Goal: Task Accomplishment & Management: Contribute content

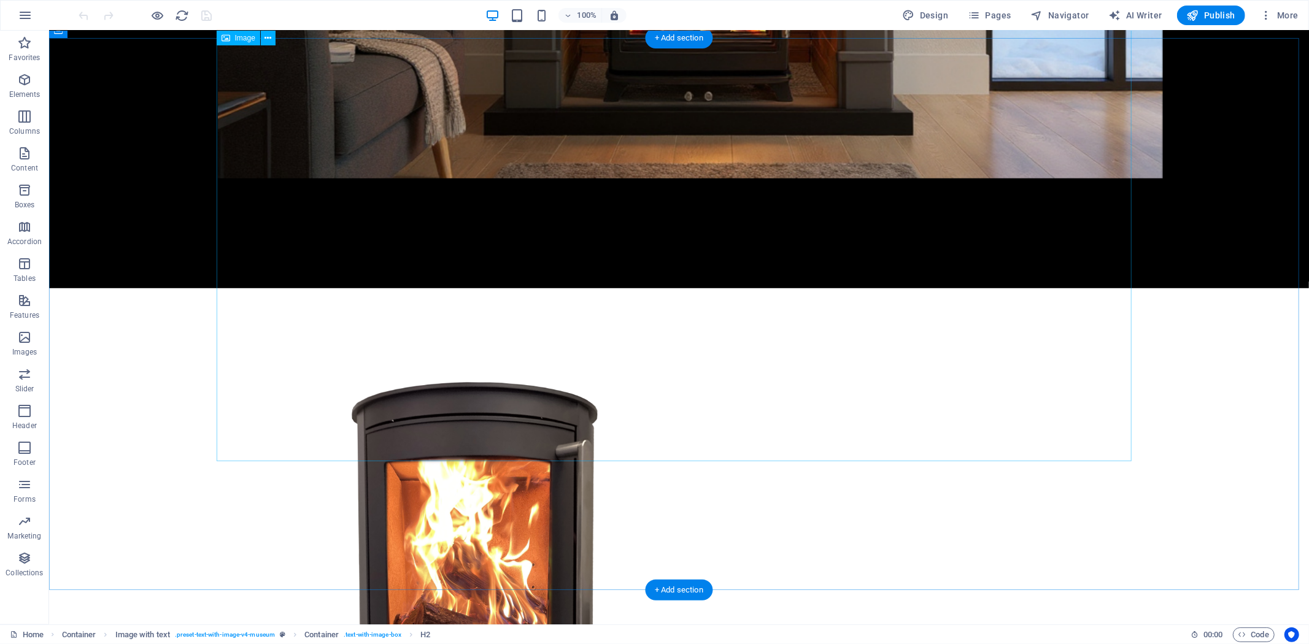
scroll to position [557, 0]
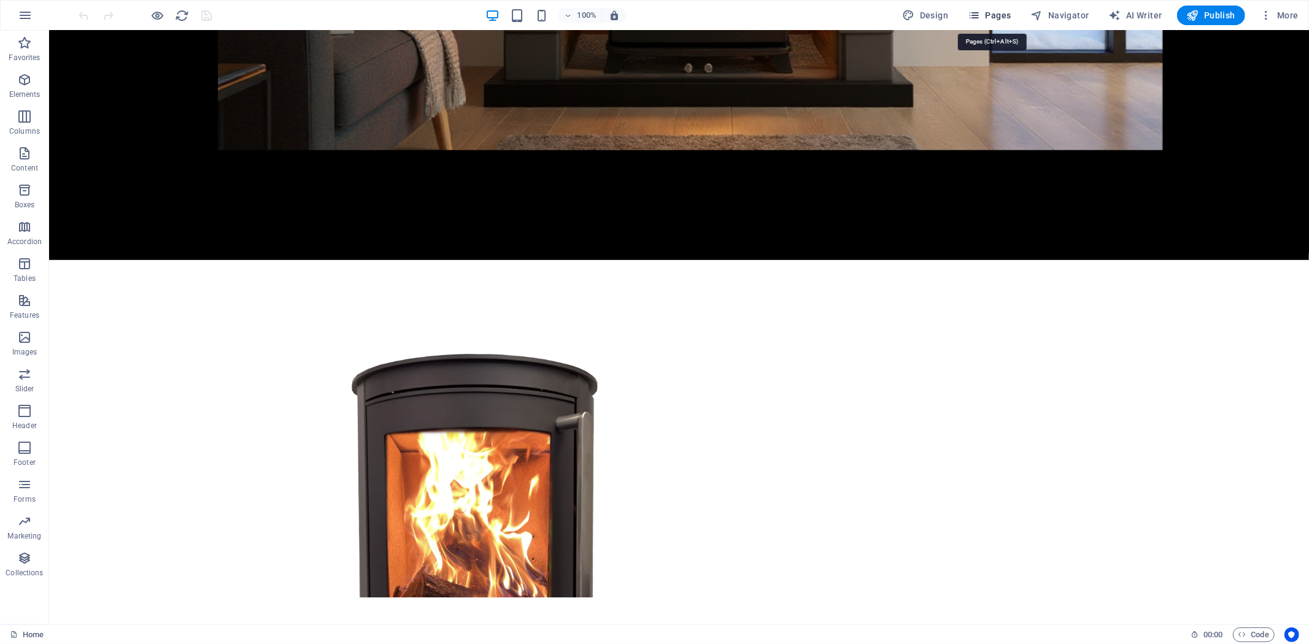
click at [991, 15] on span "Pages" at bounding box center [989, 15] width 43 height 12
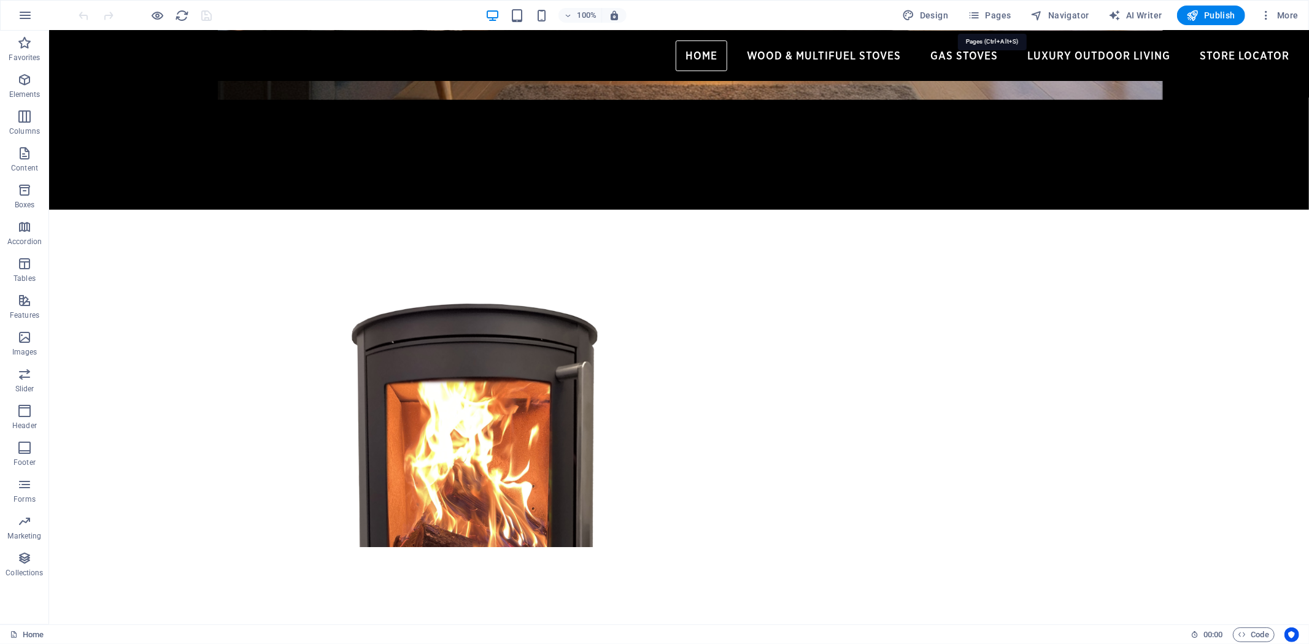
scroll to position [541, 0]
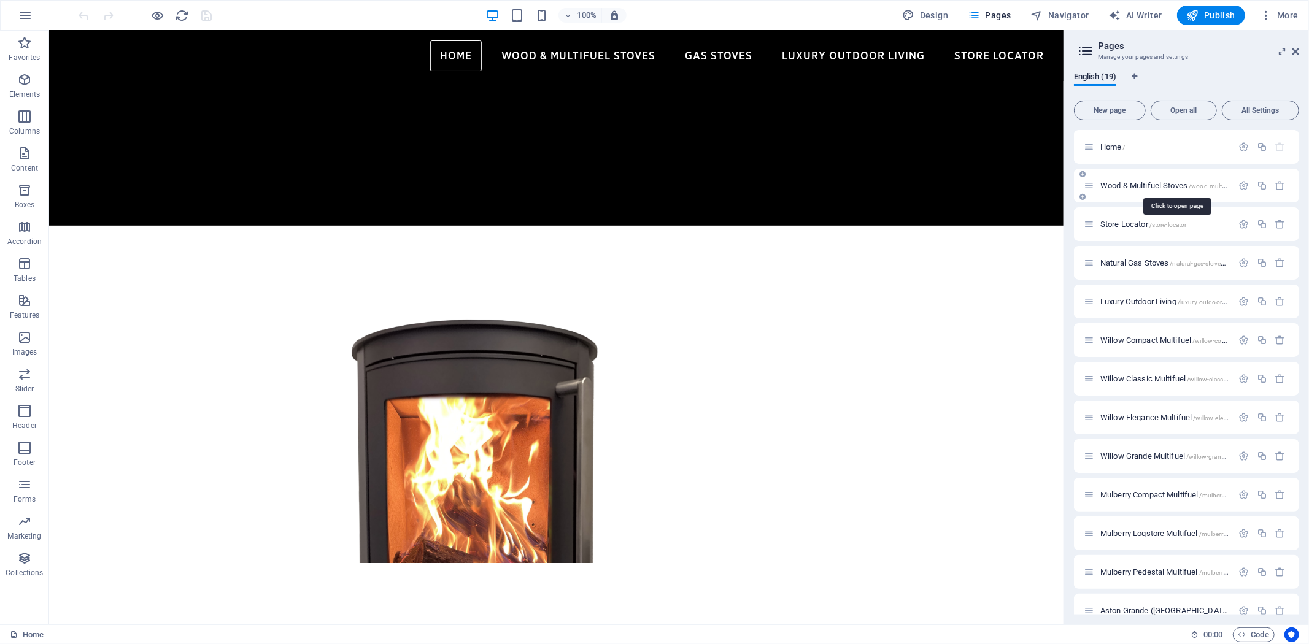
click at [1148, 185] on span "Wood & Multifuel Stoves /wood-multifuel-stoves" at bounding box center [1176, 185] width 153 height 9
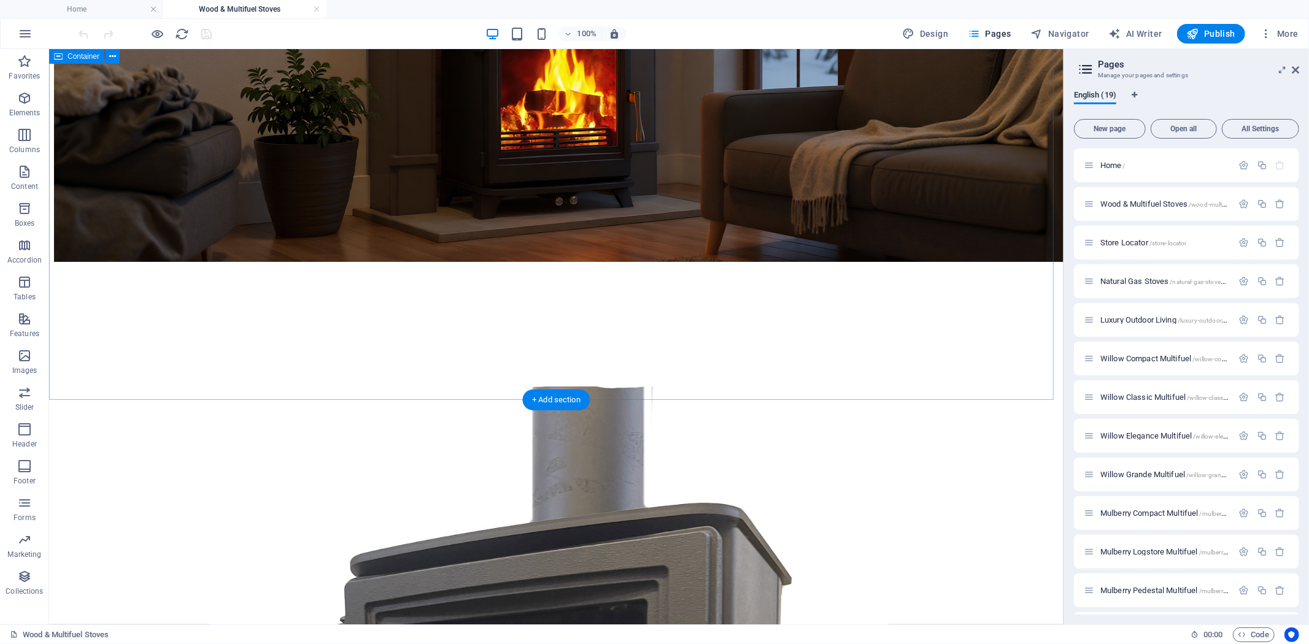
scroll to position [760, 0]
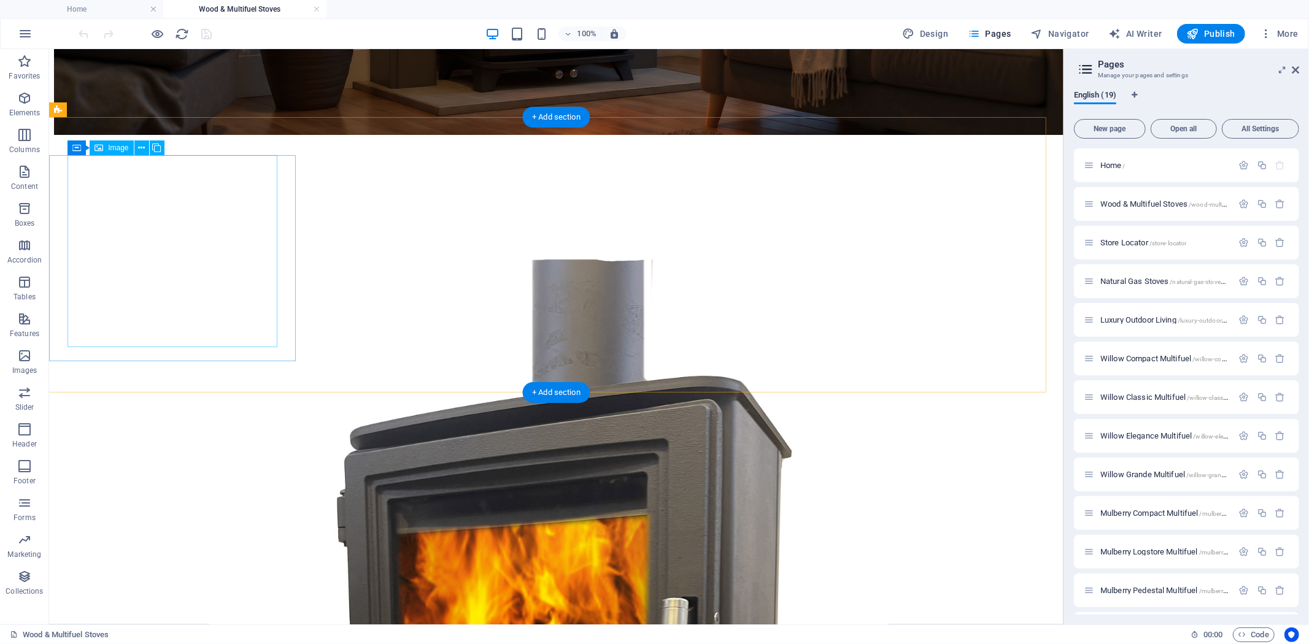
select select "%"
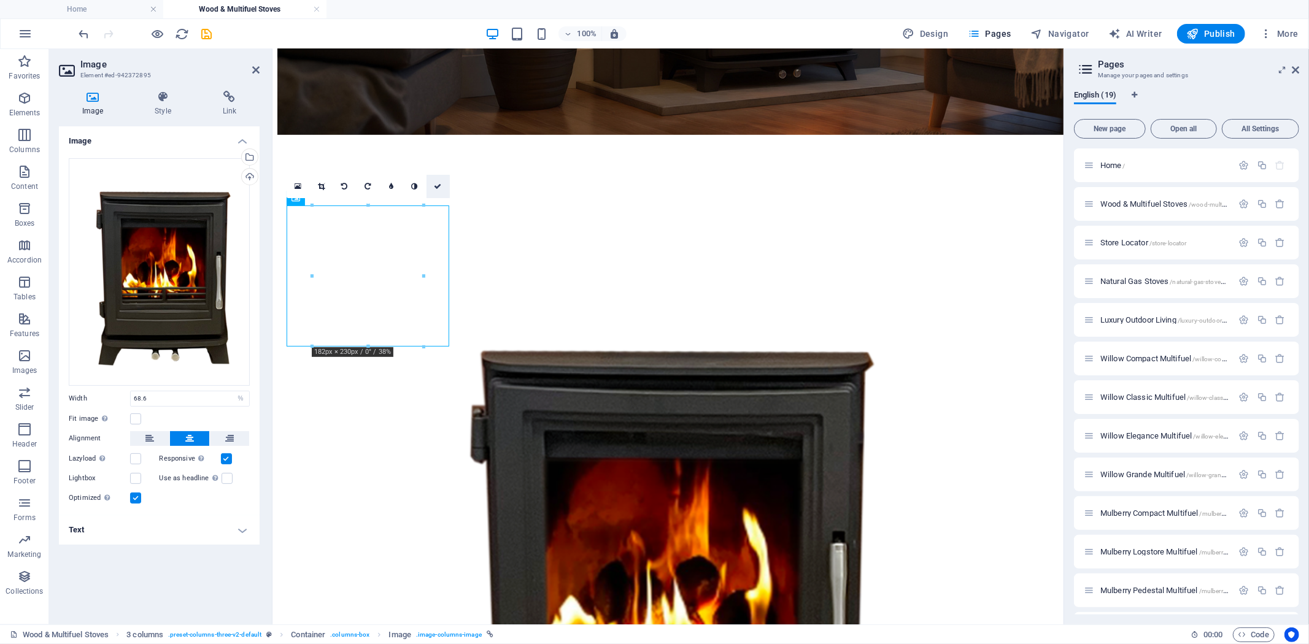
click at [437, 184] on icon at bounding box center [437, 186] width 7 height 7
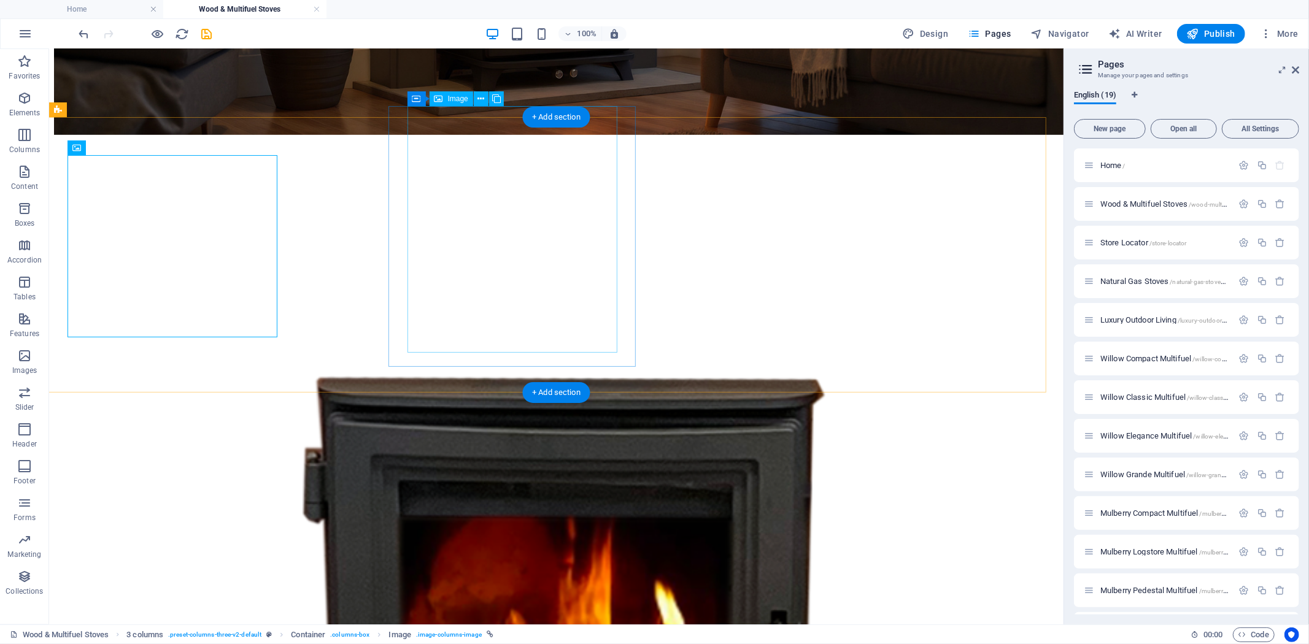
select select "%"
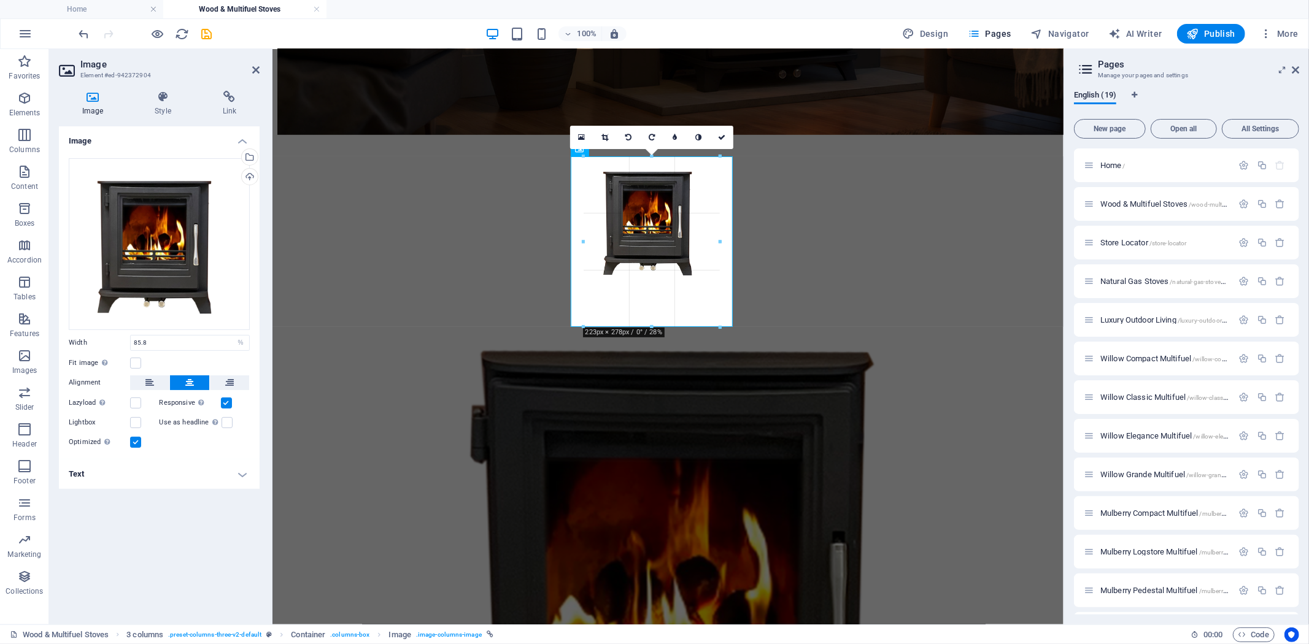
drag, startPoint x: 652, startPoint y: 288, endPoint x: 672, endPoint y: 327, distance: 43.6
type input "222"
select select "px"
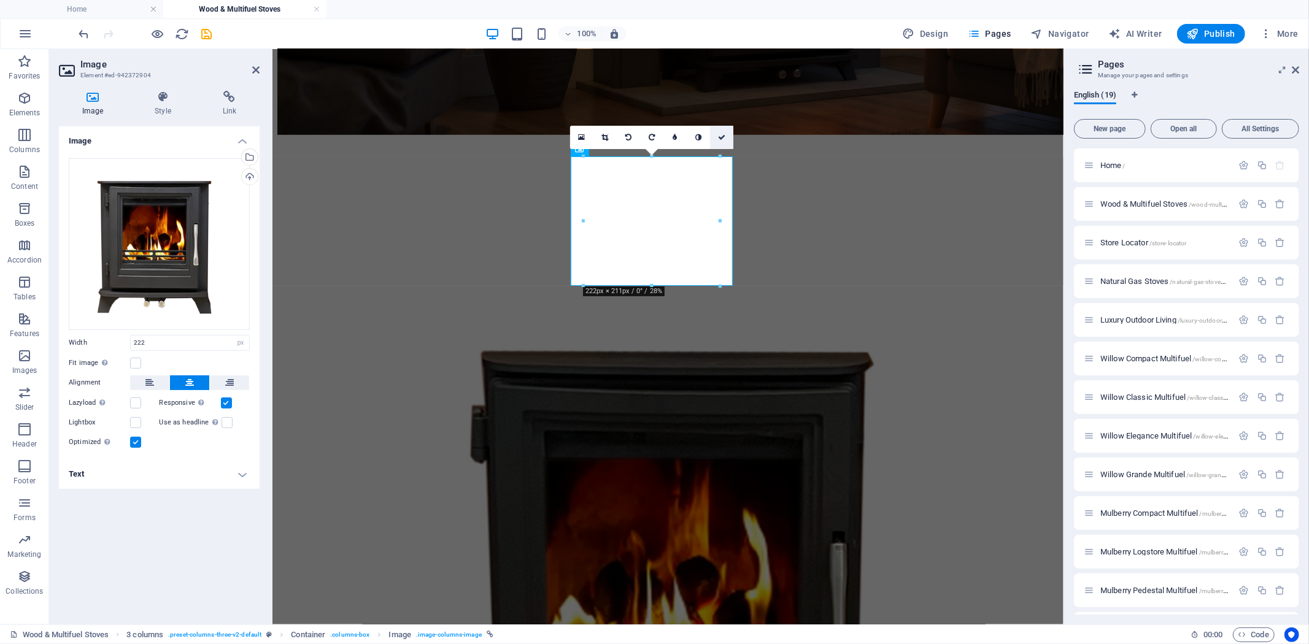
drag, startPoint x: 673, startPoint y: 87, endPoint x: 722, endPoint y: 135, distance: 68.6
click at [722, 135] on icon at bounding box center [721, 137] width 7 height 7
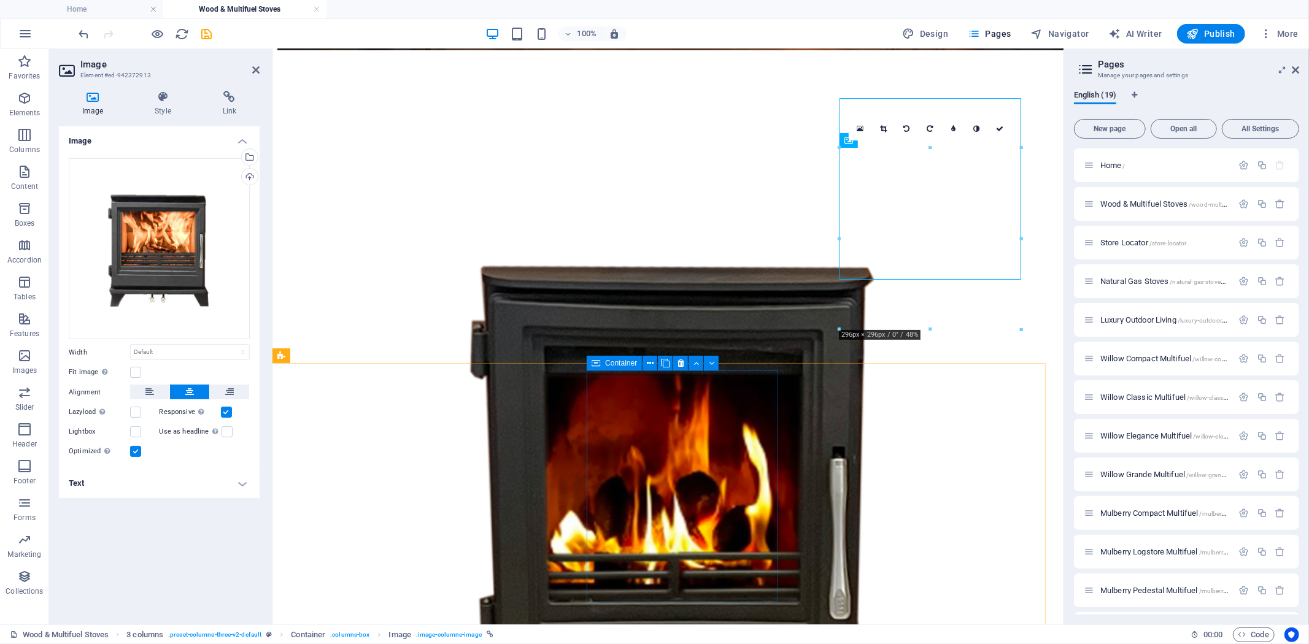
scroll to position [896, 0]
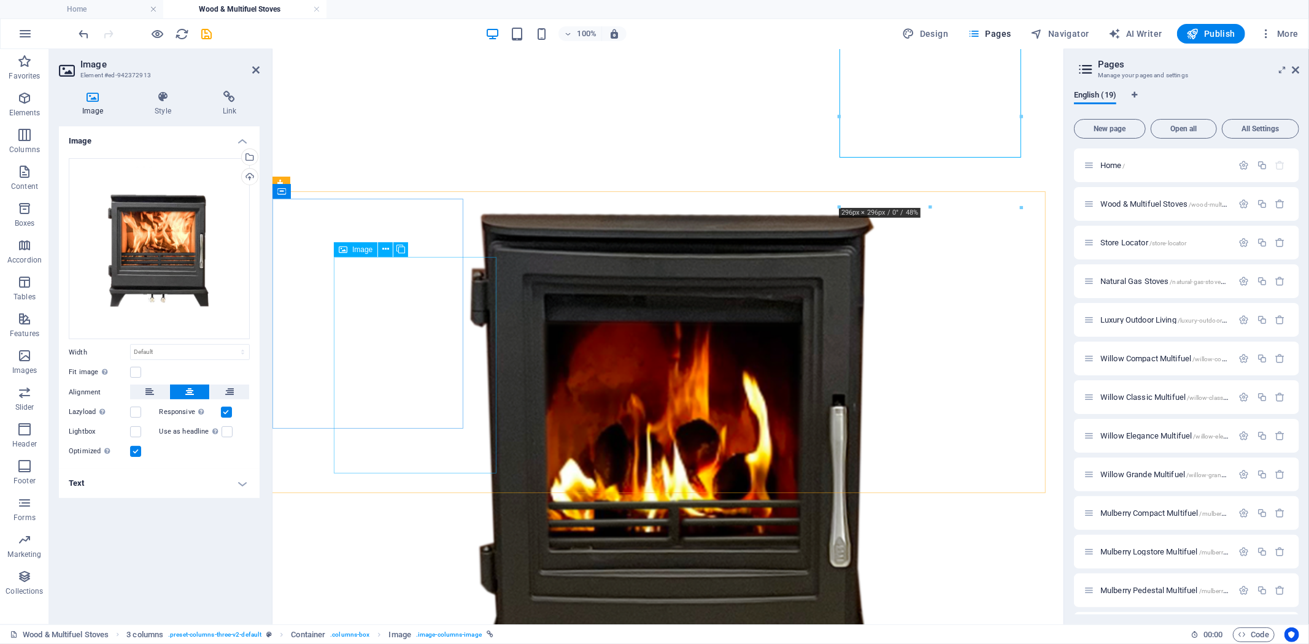
select select "%"
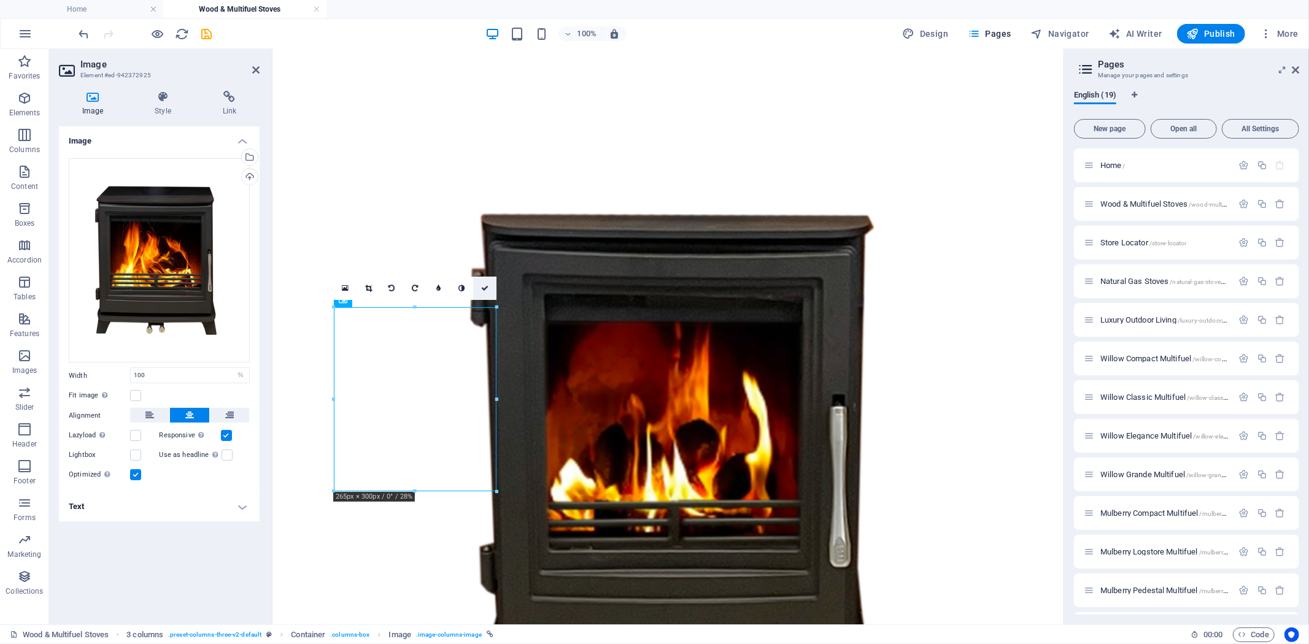
click at [486, 285] on icon at bounding box center [484, 288] width 7 height 7
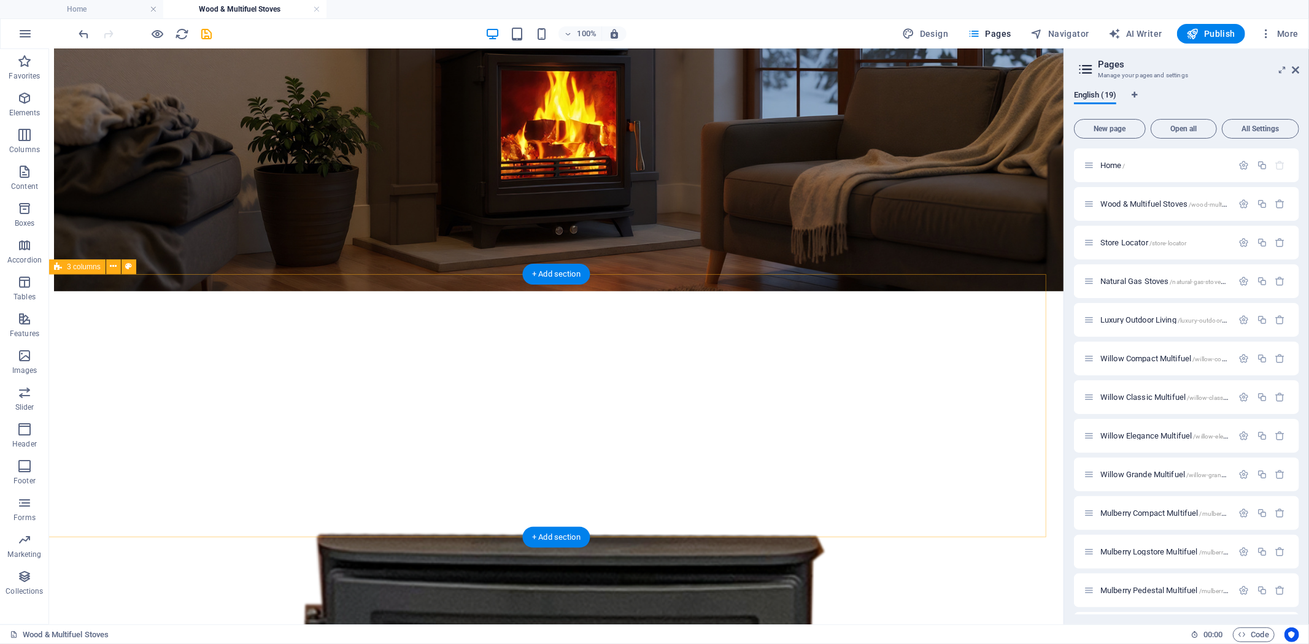
scroll to position [623, 0]
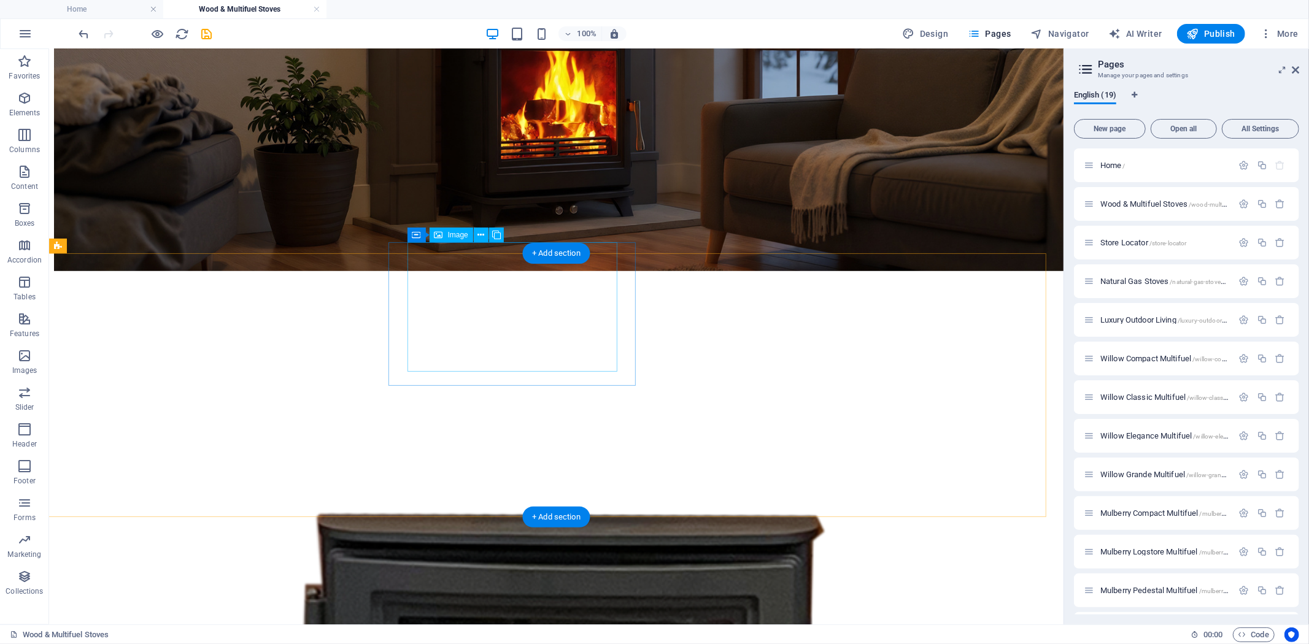
select select "px"
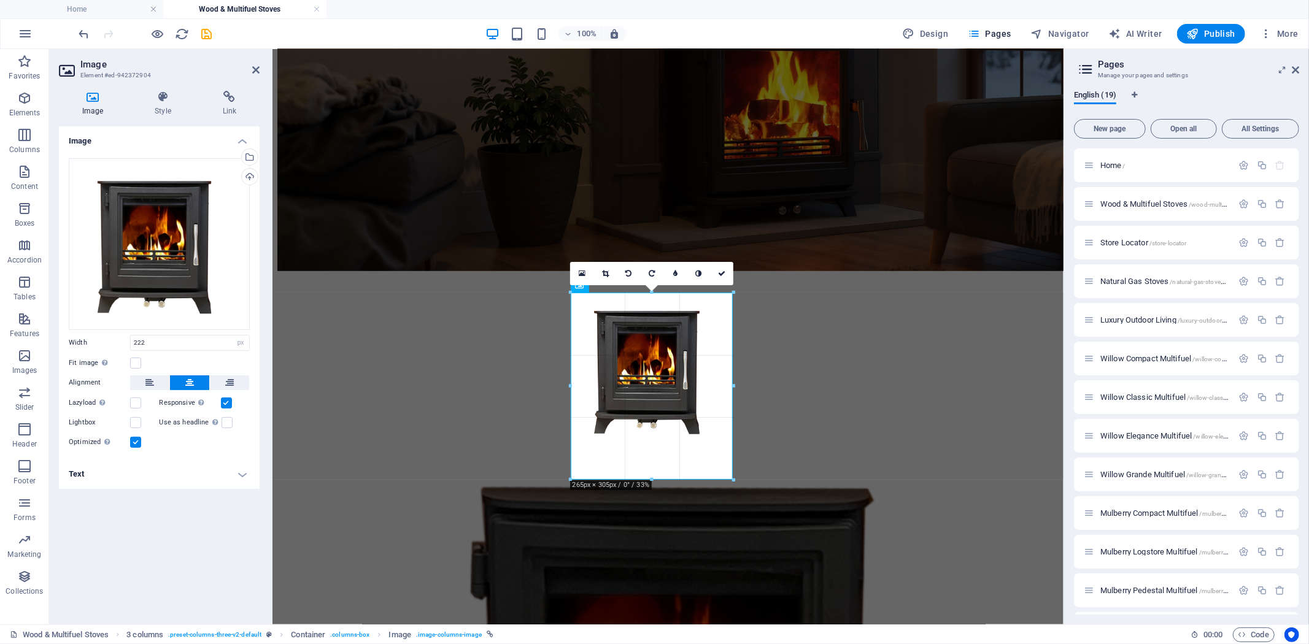
drag, startPoint x: 717, startPoint y: 425, endPoint x: 472, endPoint y: 434, distance: 244.3
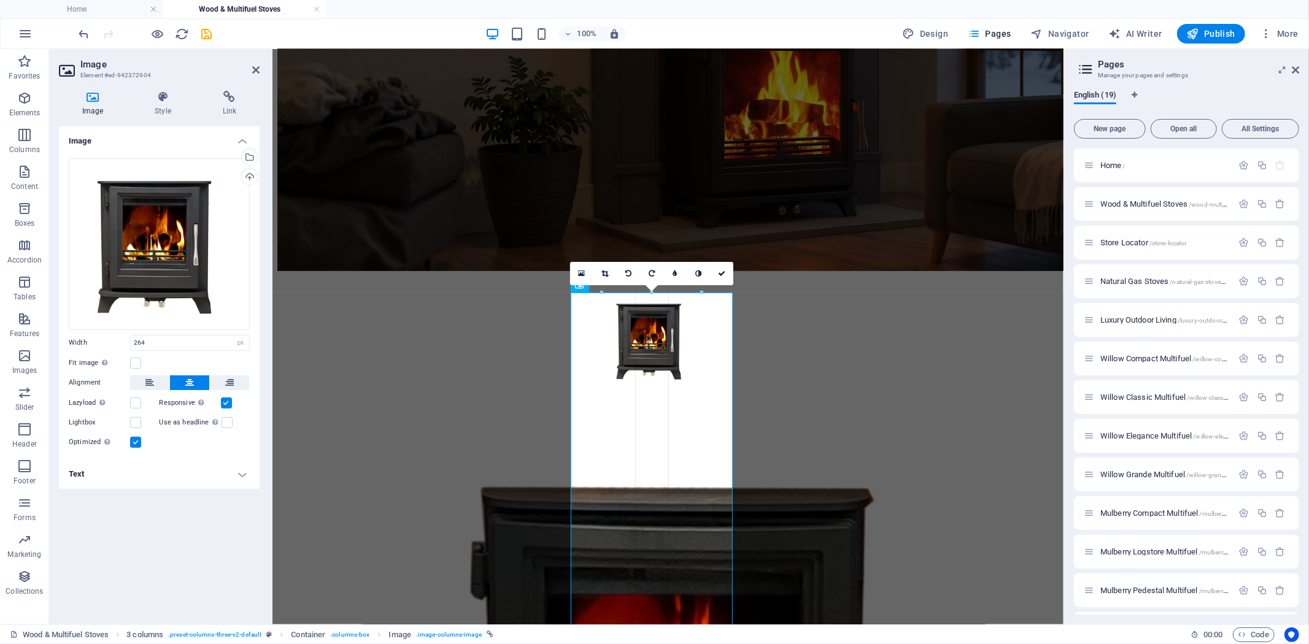
drag, startPoint x: 731, startPoint y: 445, endPoint x: 671, endPoint y: 438, distance: 60.0
type input "162"
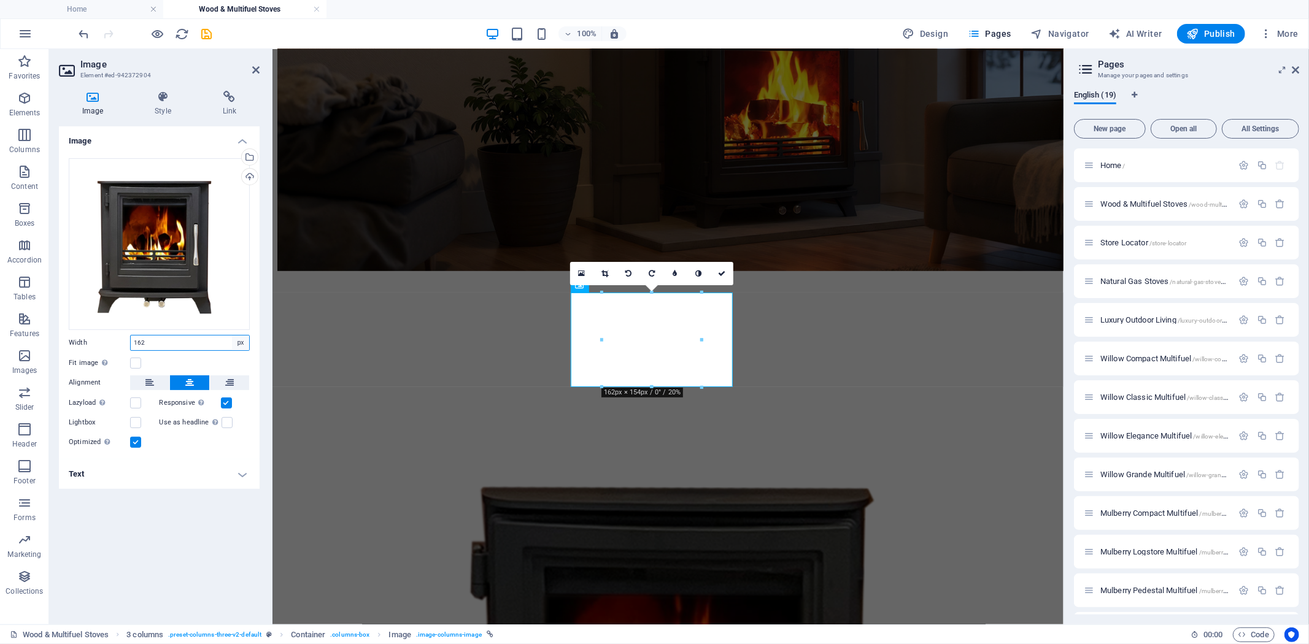
click at [242, 346] on select "Default auto px rem % em vh vw" at bounding box center [240, 343] width 17 height 15
select select "%"
click at [232, 336] on select "Default auto px rem % em vh vw" at bounding box center [240, 343] width 17 height 15
click at [184, 341] on input "52" at bounding box center [190, 343] width 118 height 15
drag, startPoint x: 182, startPoint y: 341, endPoint x: 2, endPoint y: 339, distance: 180.4
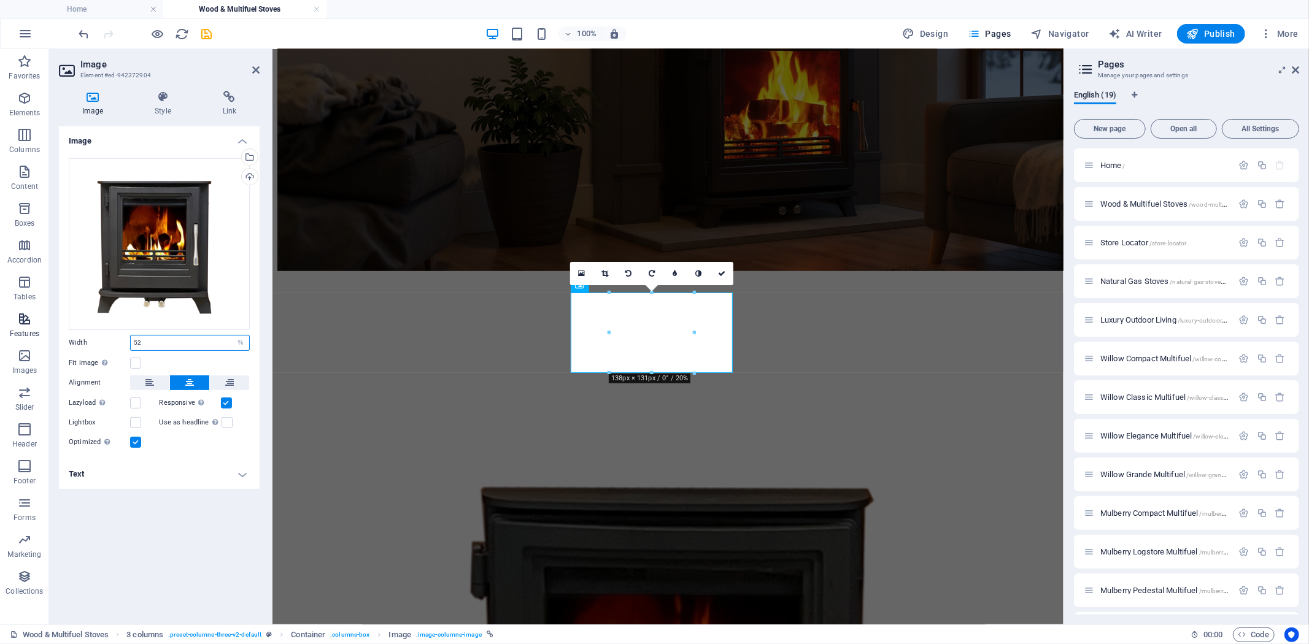
click at [3, 339] on section "Favorites Elements Columns Content Boxes Accordion Tables Features Images Slide…" at bounding box center [531, 336] width 1063 height 575
type input "100"
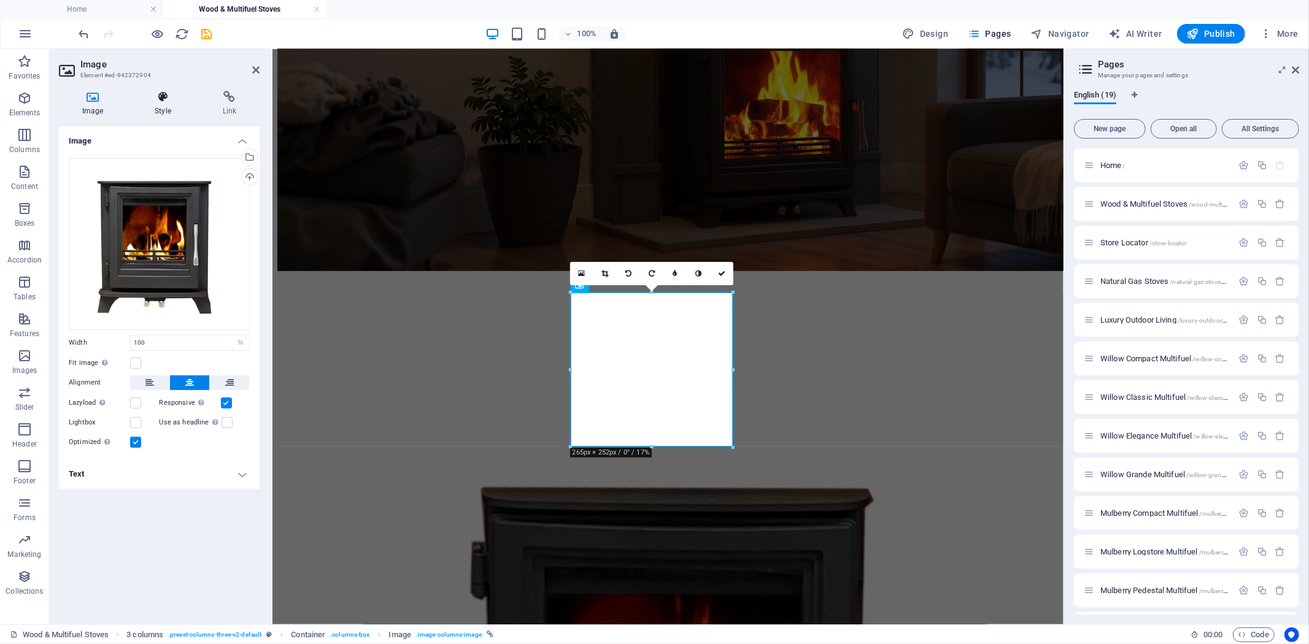
click at [161, 99] on icon at bounding box center [162, 97] width 63 height 12
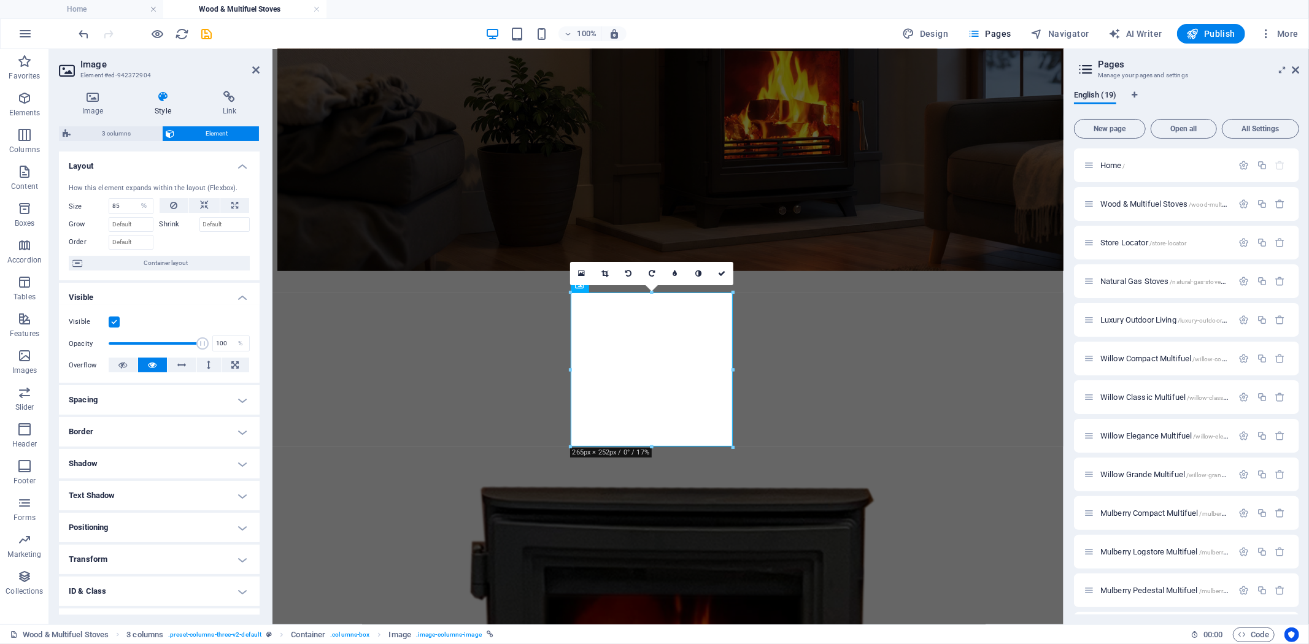
click at [236, 553] on h4 "Transform" at bounding box center [159, 559] width 201 height 29
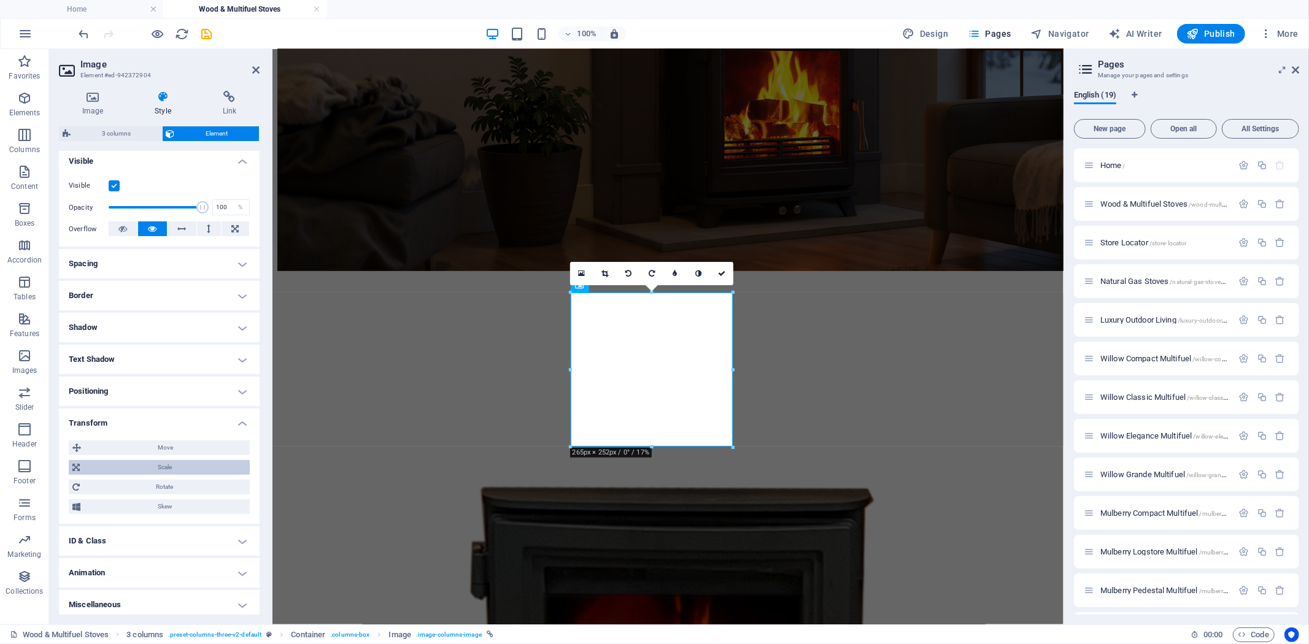
click at [182, 469] on span "Scale" at bounding box center [164, 467] width 163 height 15
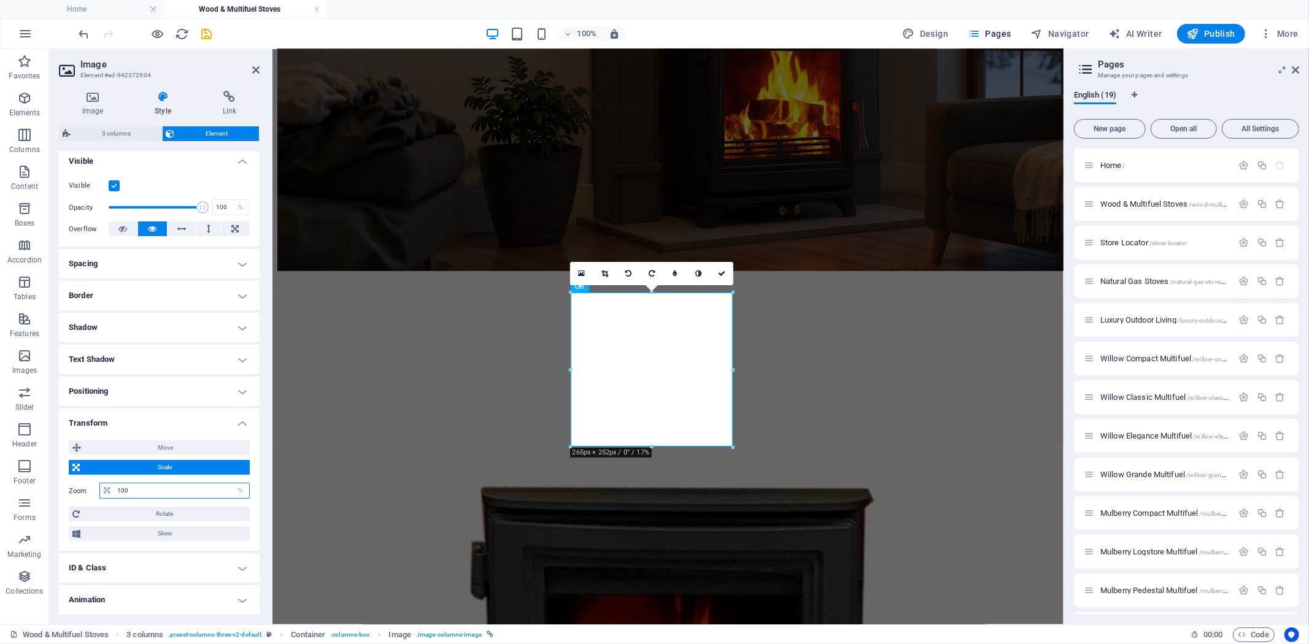
drag, startPoint x: 176, startPoint y: 490, endPoint x: 107, endPoint y: 488, distance: 69.4
click at [112, 488] on div "100 %" at bounding box center [174, 491] width 150 height 16
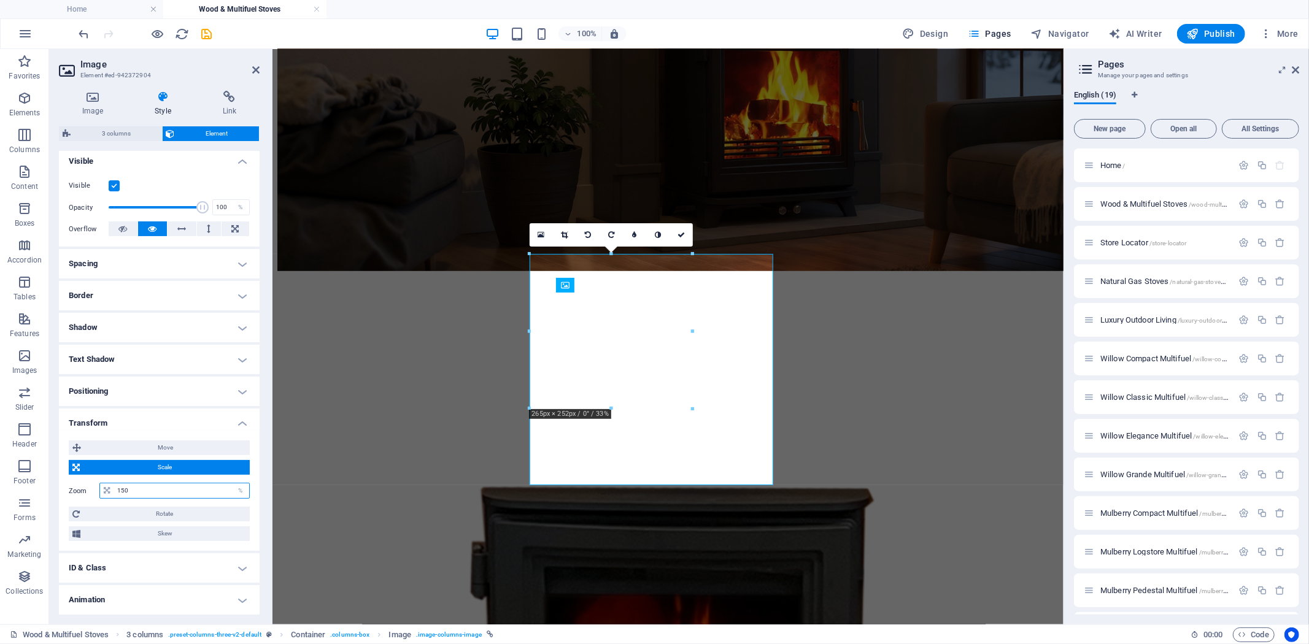
drag, startPoint x: 146, startPoint y: 492, endPoint x: 114, endPoint y: 486, distance: 32.5
click at [114, 486] on input "150" at bounding box center [181, 490] width 135 height 15
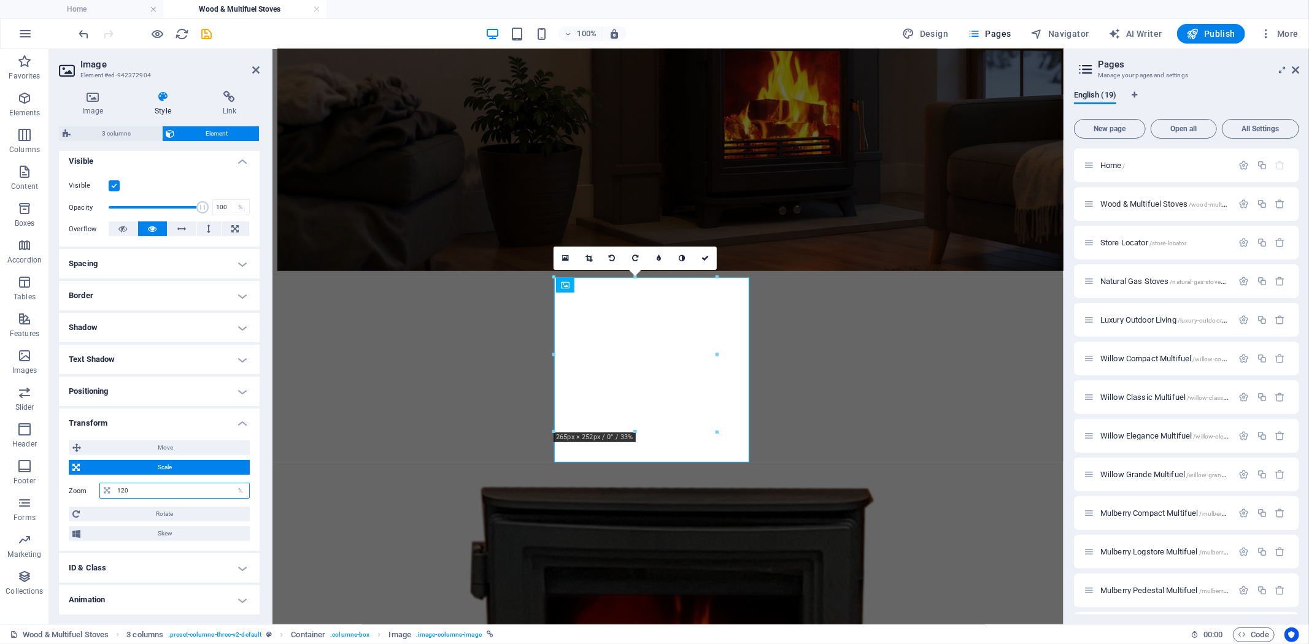
drag, startPoint x: 142, startPoint y: 488, endPoint x: 50, endPoint y: 489, distance: 92.6
click at [52, 489] on div "Image Style Link Image Drag files here, click to choose files or select files f…" at bounding box center [159, 353] width 220 height 544
type input "100"
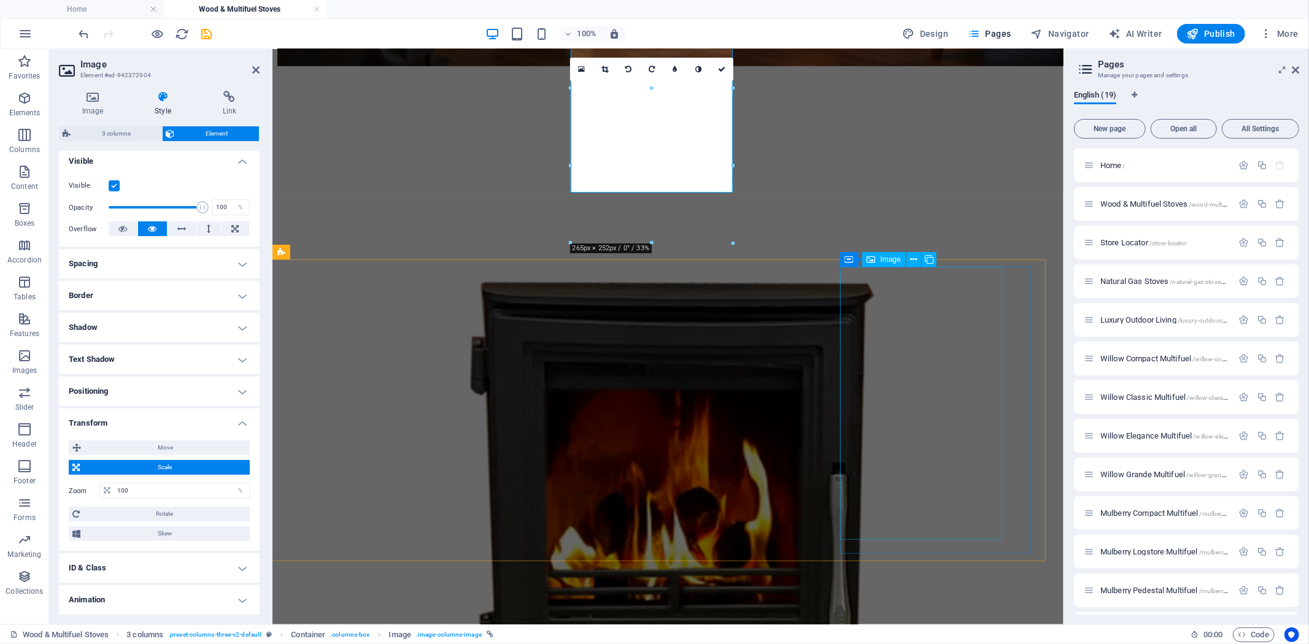
scroll to position [691, 0]
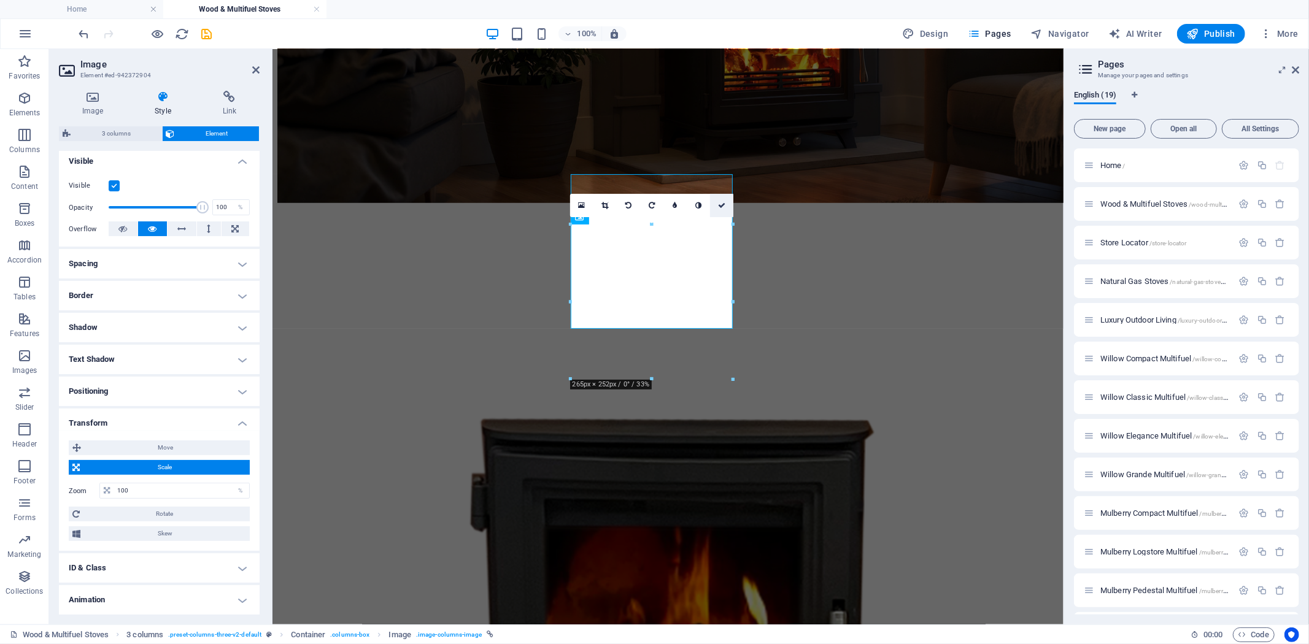
click at [723, 199] on link at bounding box center [721, 205] width 23 height 23
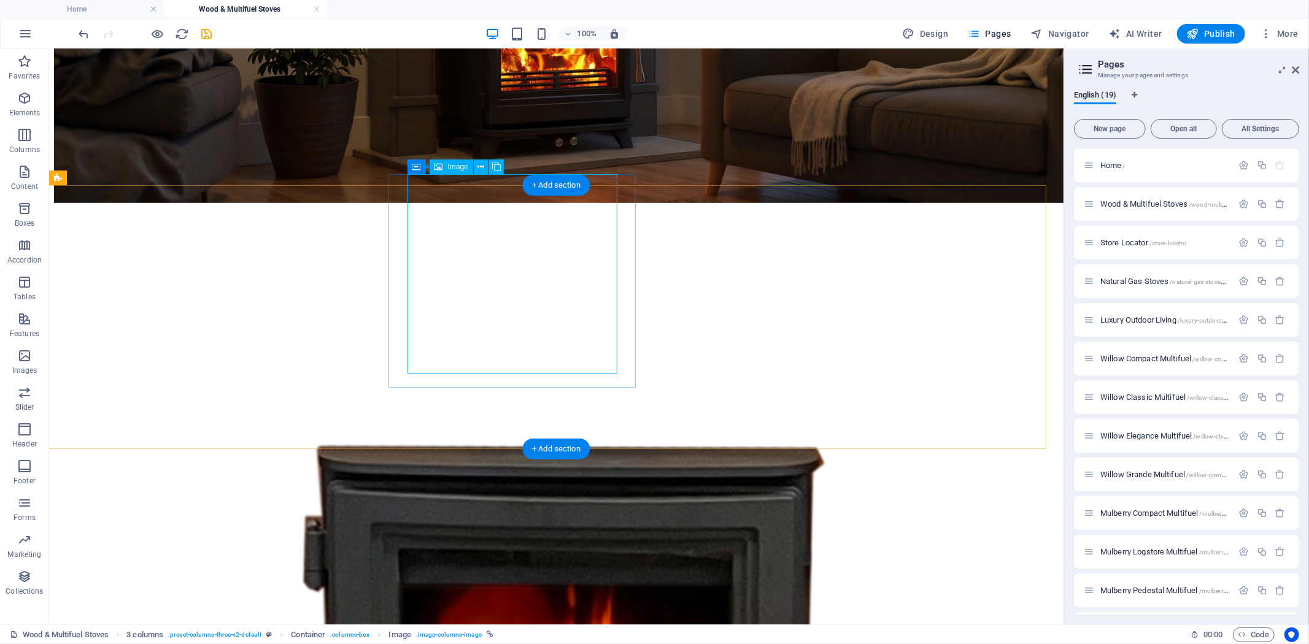
select select "%"
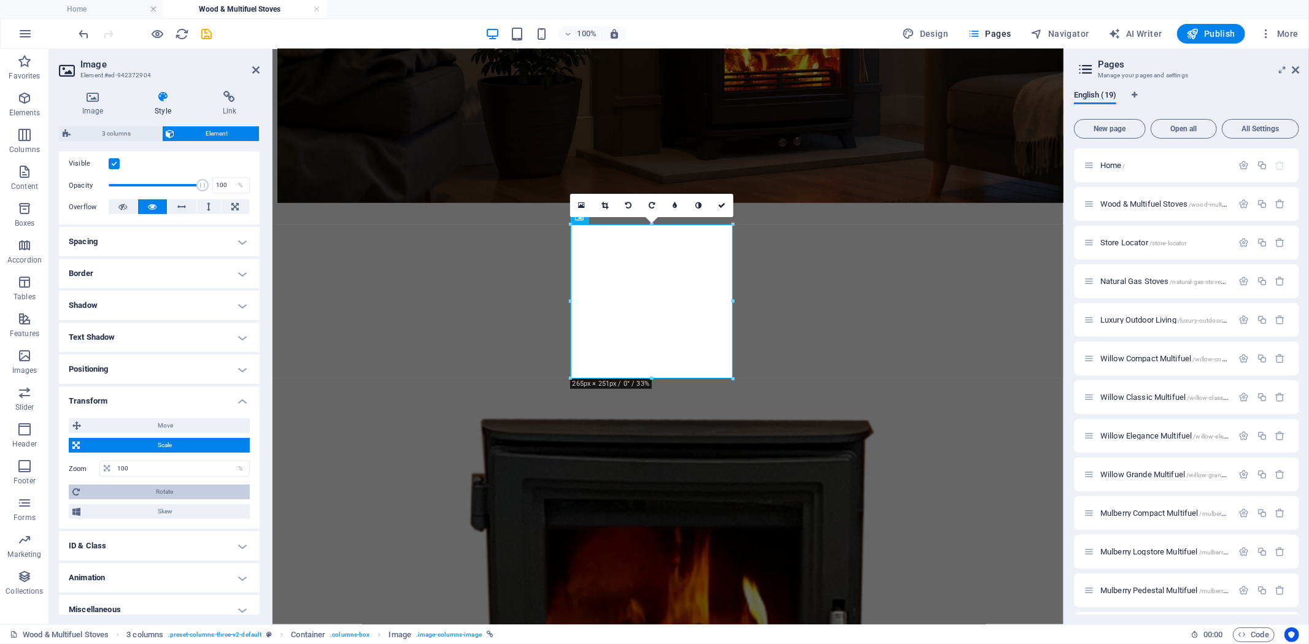
scroll to position [167, 0]
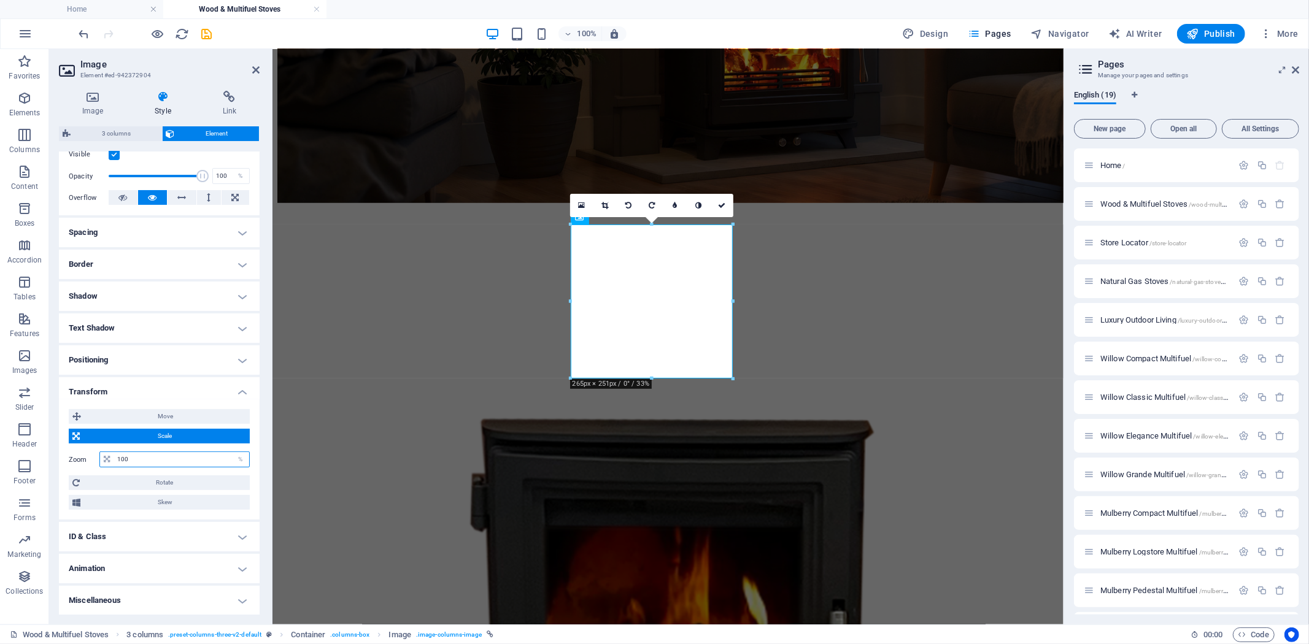
drag, startPoint x: 152, startPoint y: 452, endPoint x: 48, endPoint y: 448, distance: 104.3
click at [49, 448] on div "Image Style Link Image Drag files here, click to choose files or select files f…" at bounding box center [159, 353] width 220 height 544
type input "80"
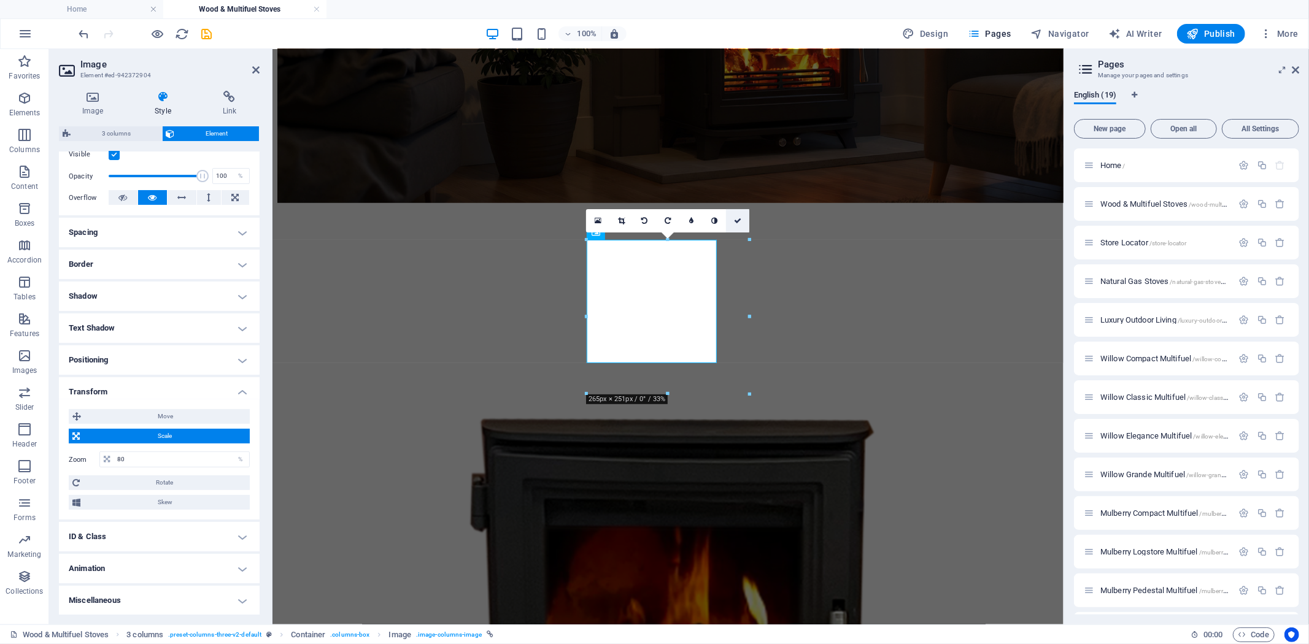
click at [737, 223] on icon at bounding box center [737, 220] width 7 height 7
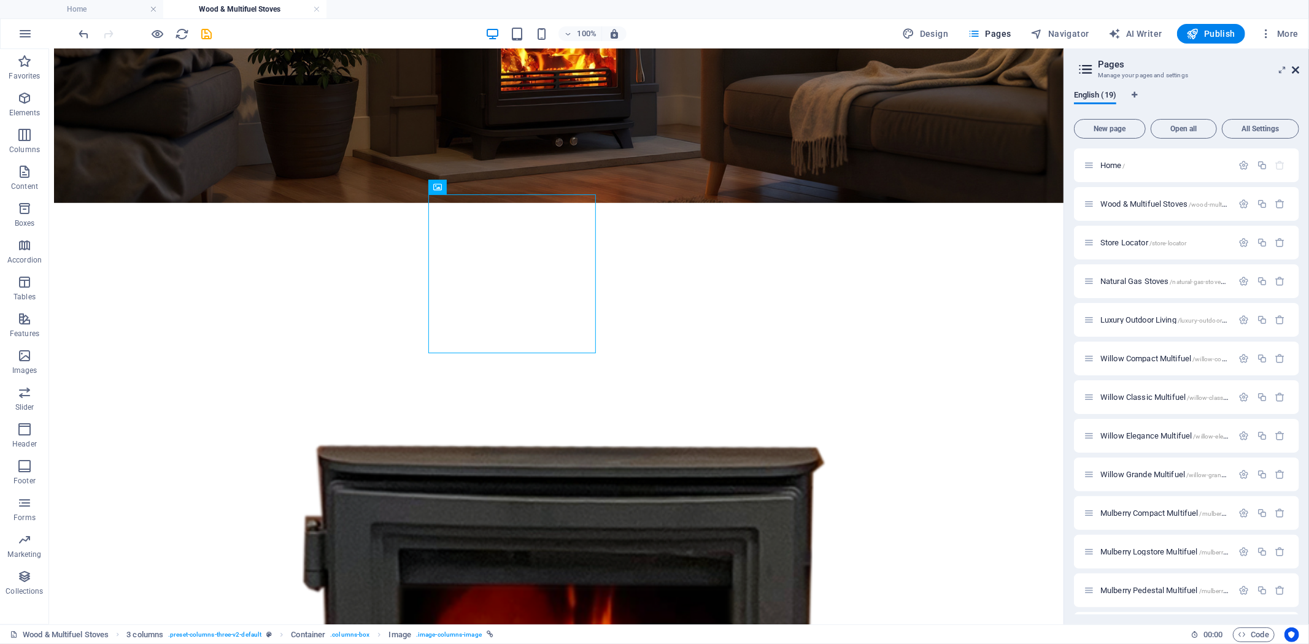
click at [1298, 70] on icon at bounding box center [1294, 70] width 7 height 10
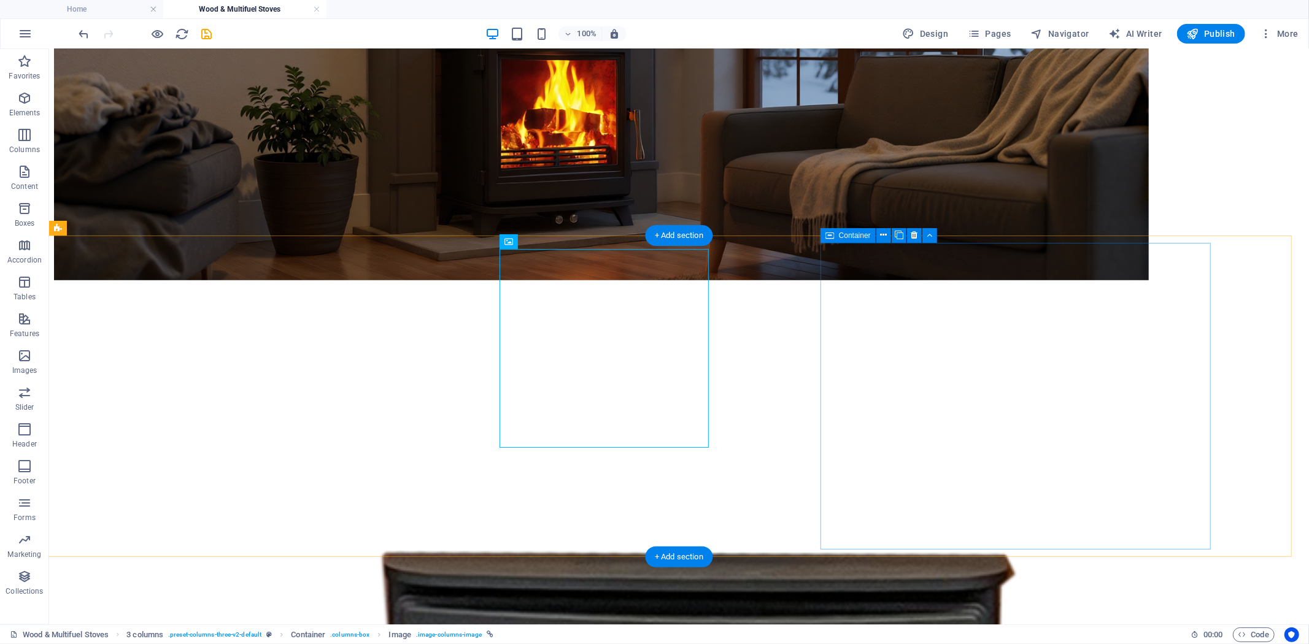
scroll to position [691, 0]
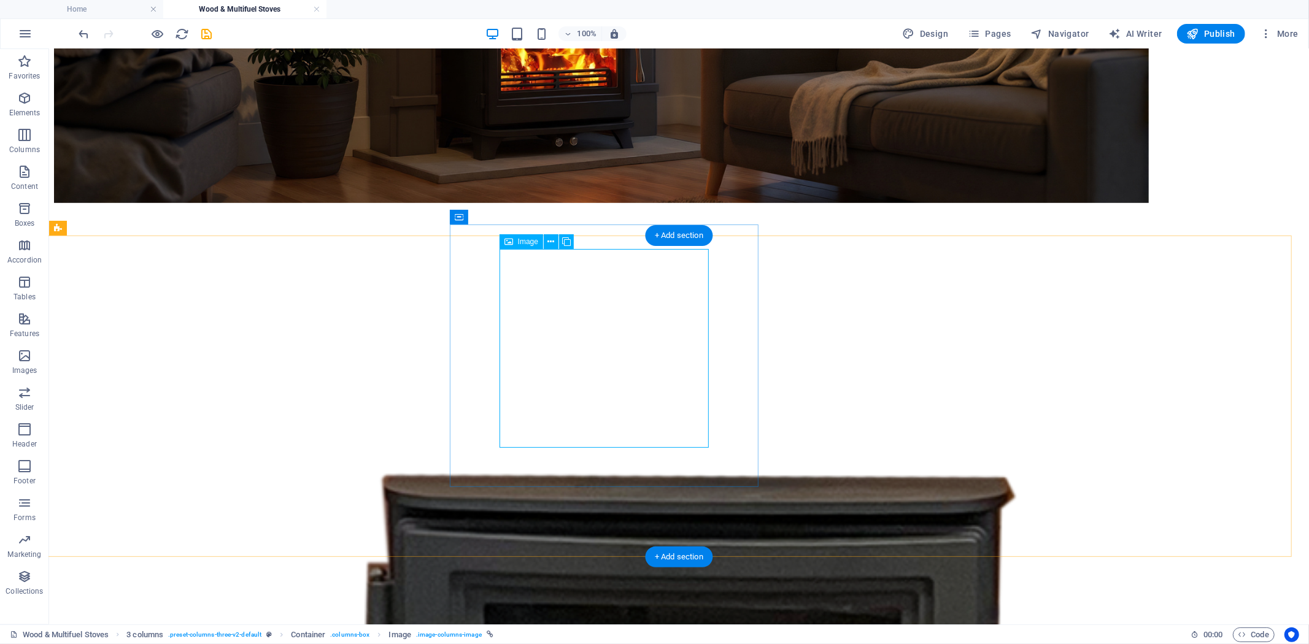
select select "%"
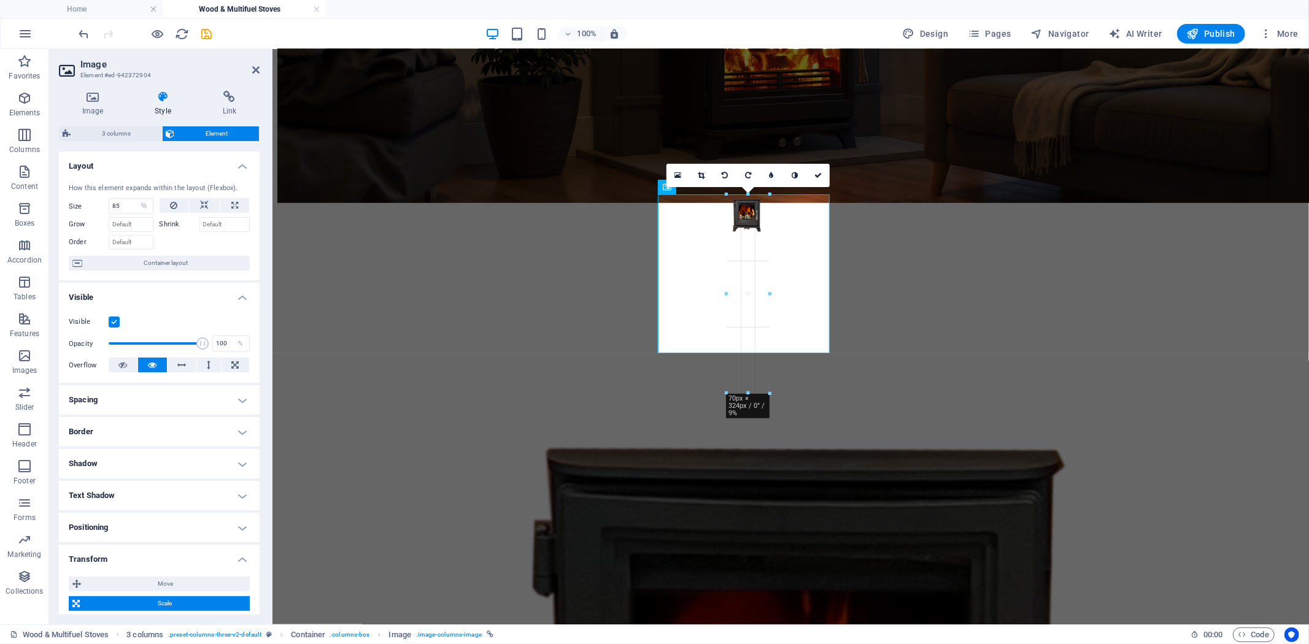
drag, startPoint x: 869, startPoint y: 401, endPoint x: 425, endPoint y: 298, distance: 456.6
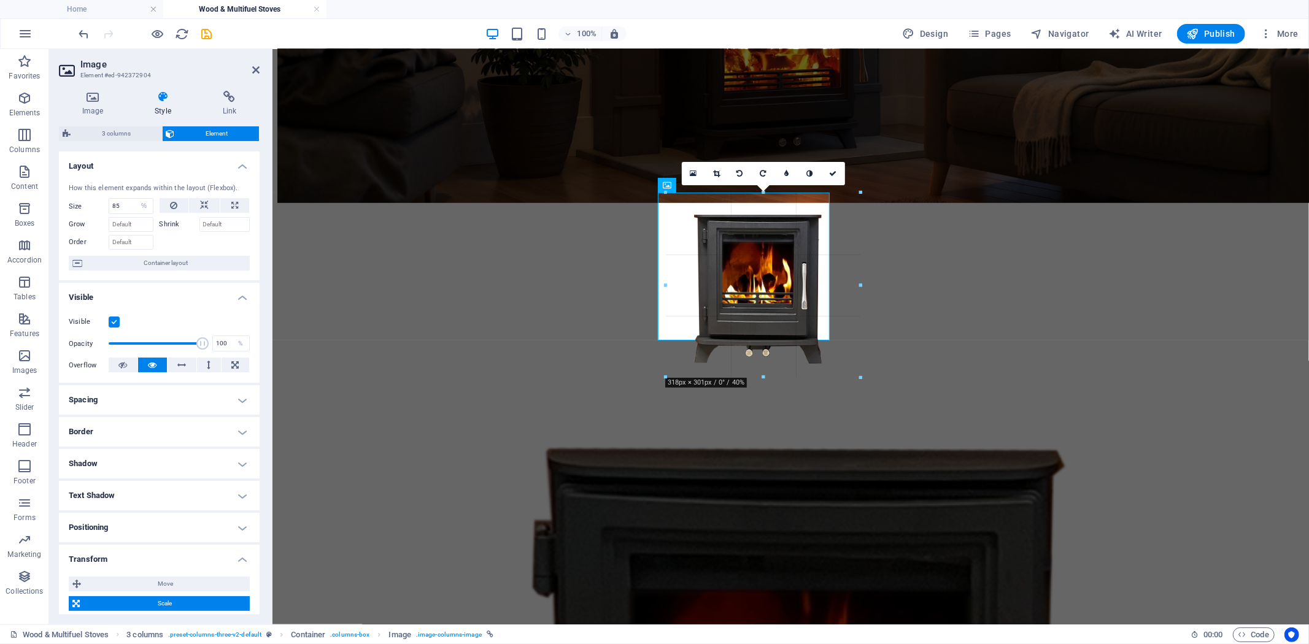
drag, startPoint x: 771, startPoint y: 218, endPoint x: 612, endPoint y: 317, distance: 186.8
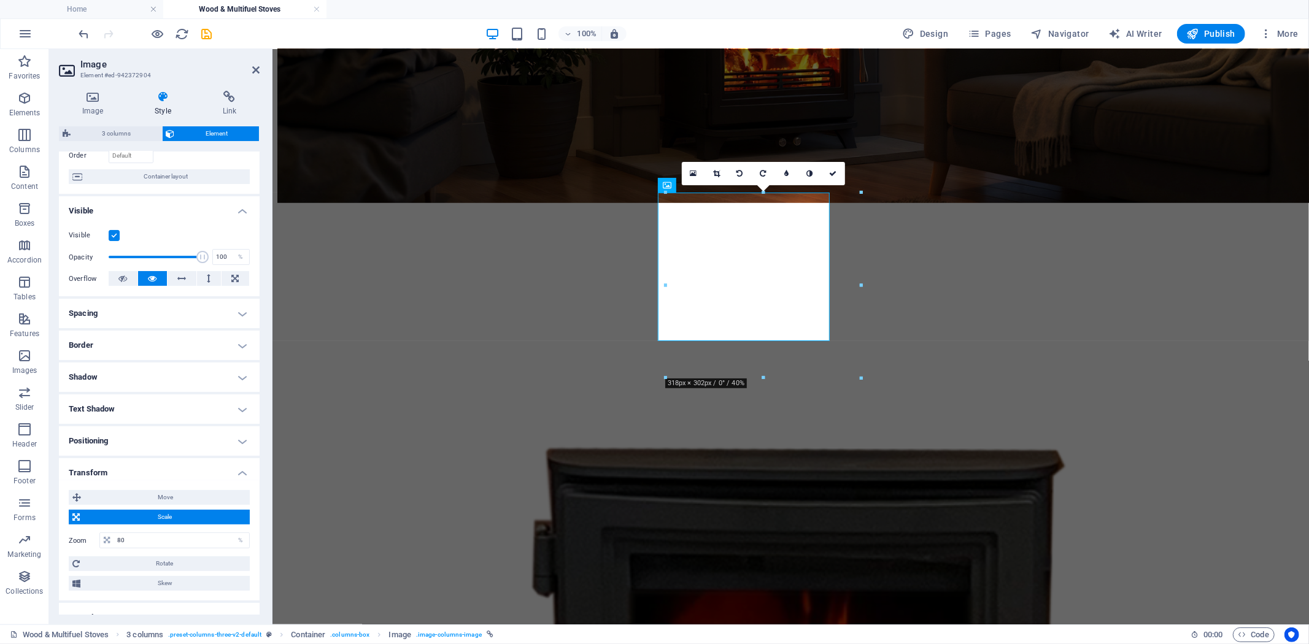
scroll to position [167, 0]
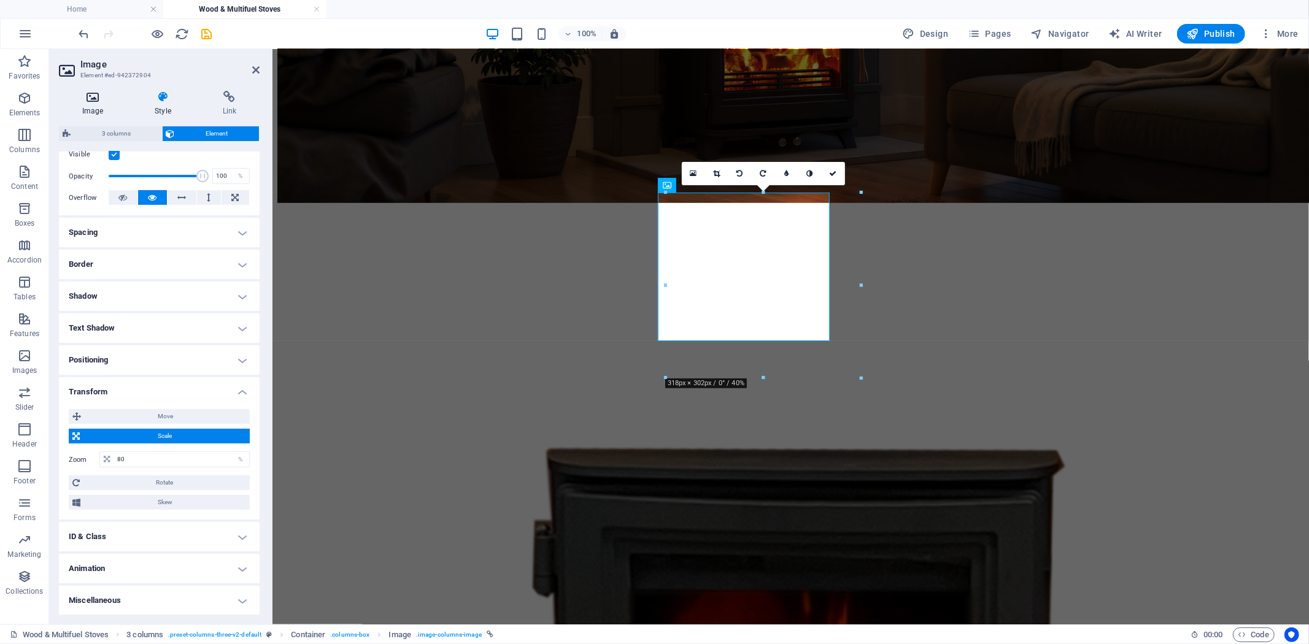
click at [93, 97] on icon at bounding box center [92, 97] width 67 height 12
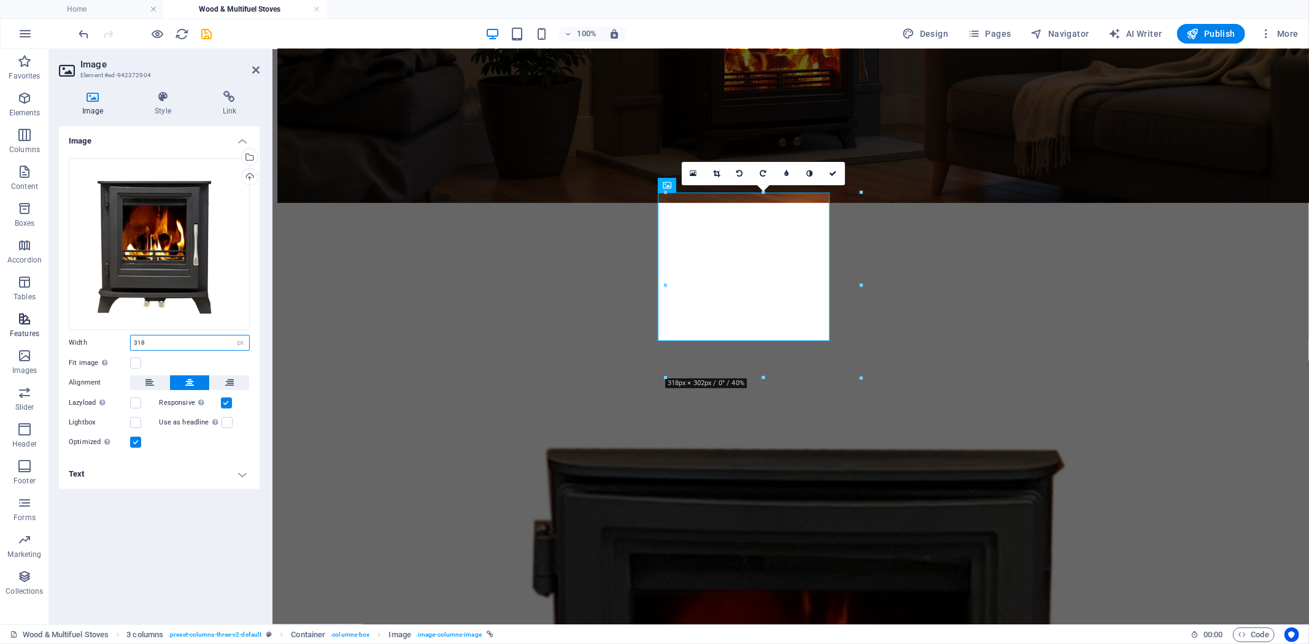
drag, startPoint x: 175, startPoint y: 342, endPoint x: 37, endPoint y: 334, distance: 138.3
click at [37, 334] on section "Favorites Elements Columns Content Boxes Accordion Tables Features Images Slide…" at bounding box center [654, 336] width 1309 height 575
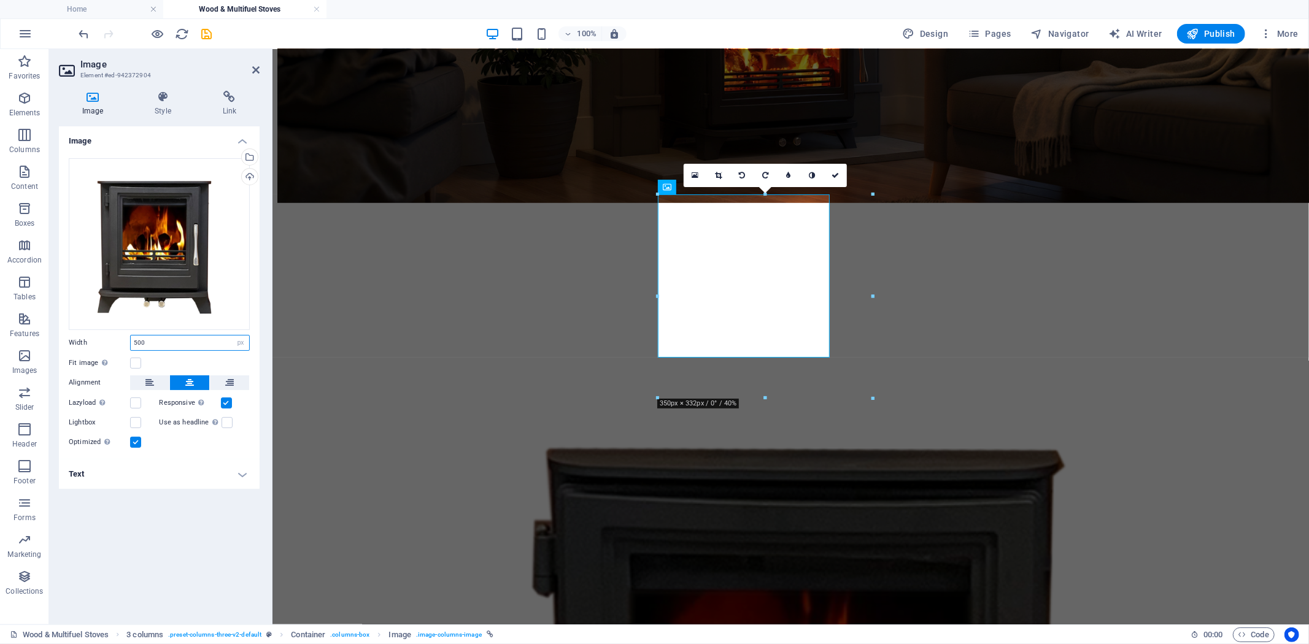
drag, startPoint x: 168, startPoint y: 340, endPoint x: 51, endPoint y: 333, distance: 117.4
click at [56, 333] on div "Image Style Link Image Drag files here, click to choose files or select files f…" at bounding box center [159, 353] width 220 height 544
type input "700"
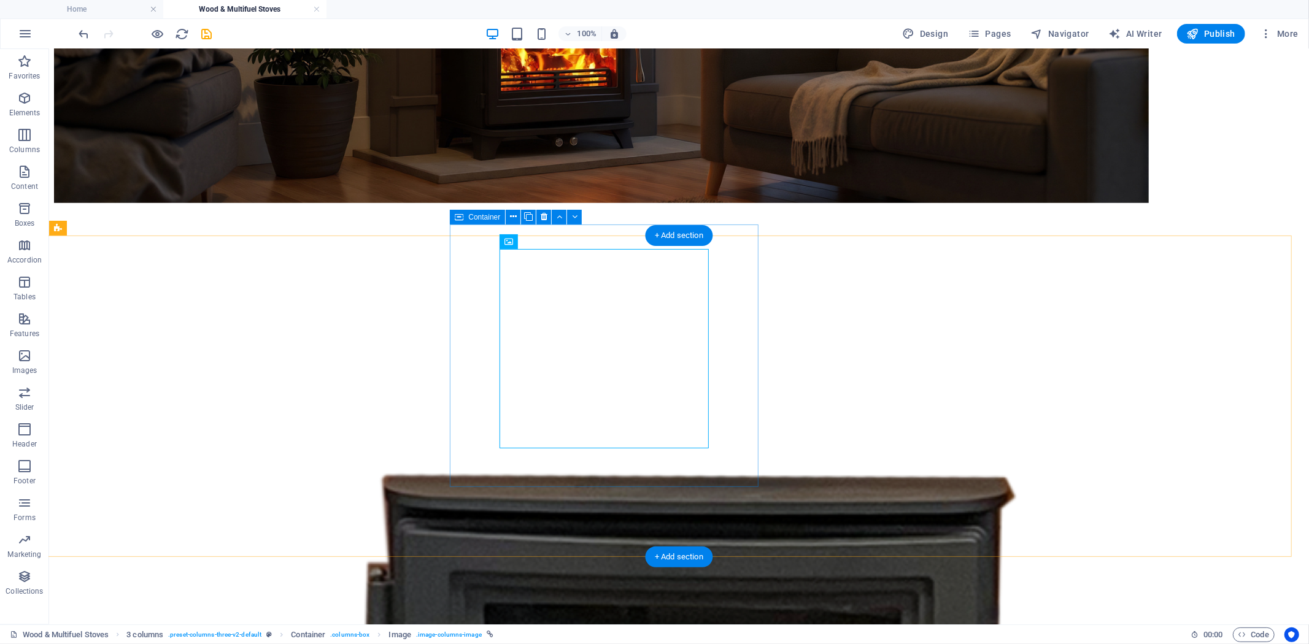
select select "%"
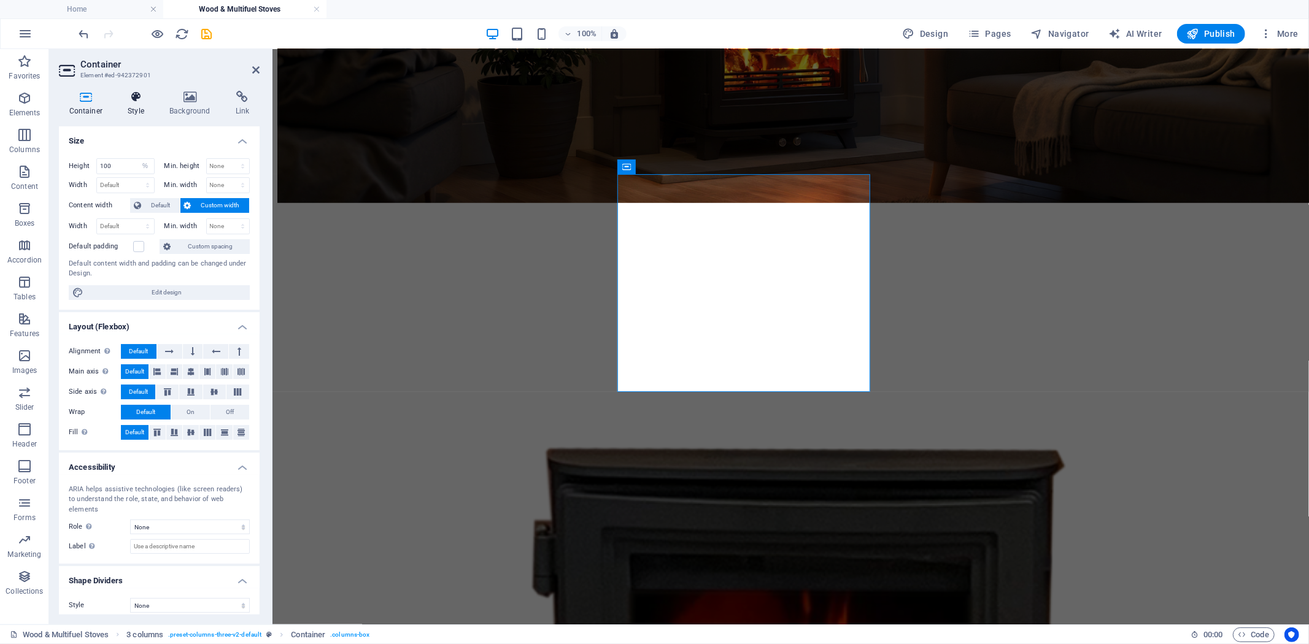
click at [137, 106] on h4 "Style" at bounding box center [139, 104] width 42 height 26
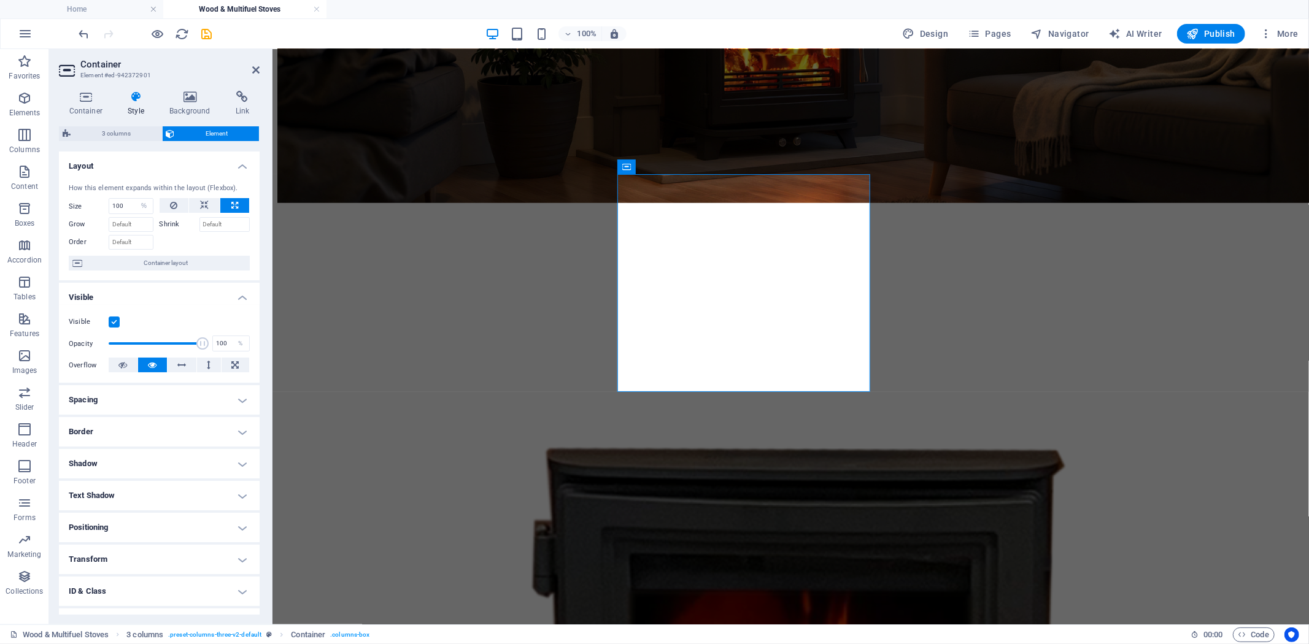
click at [246, 534] on h4 "Positioning" at bounding box center [159, 527] width 201 height 29
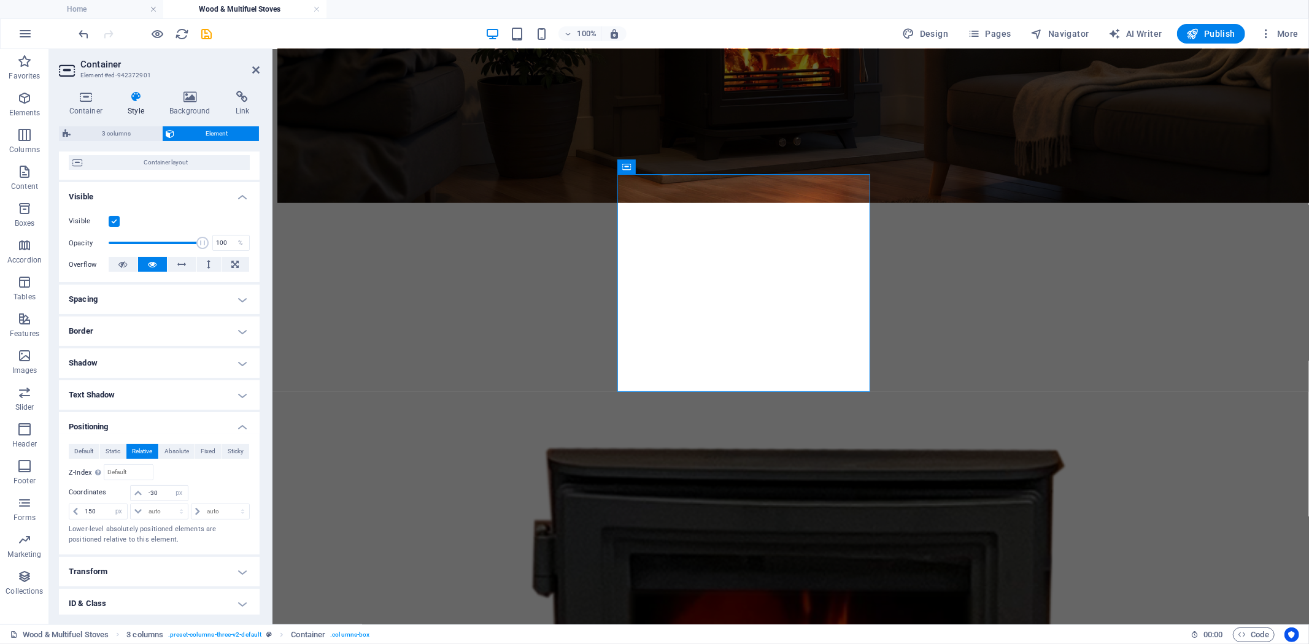
scroll to position [168, 0]
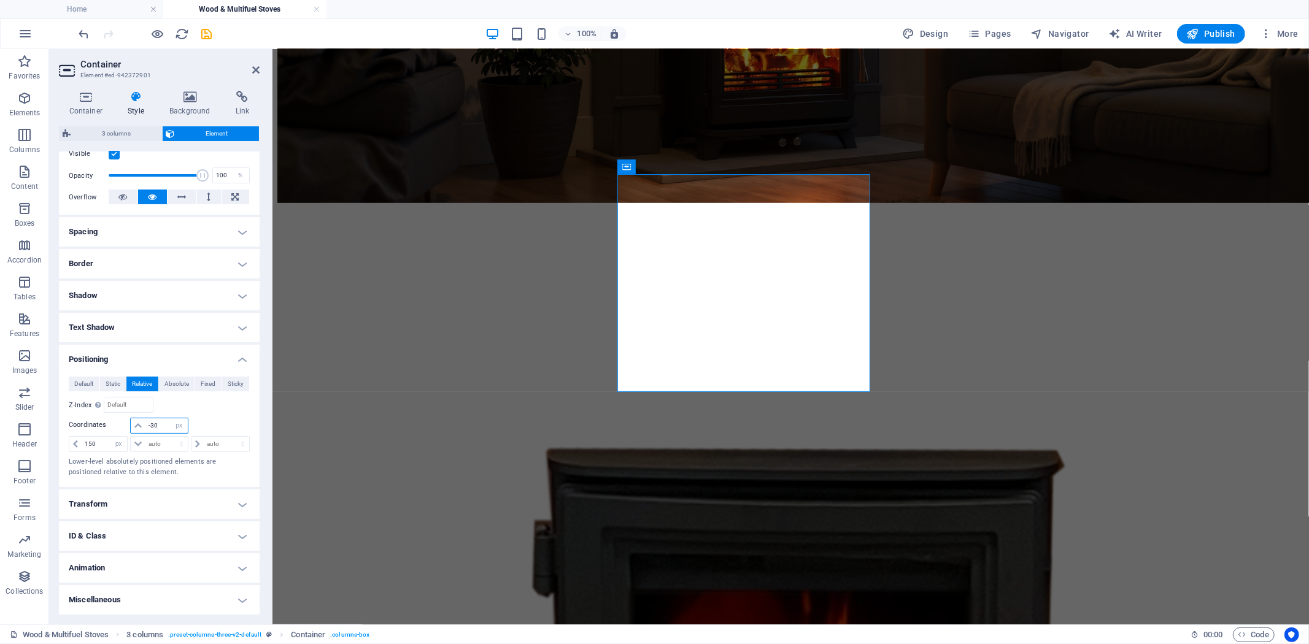
click at [166, 426] on input "-30" at bounding box center [166, 425] width 42 height 15
drag, startPoint x: 169, startPoint y: 423, endPoint x: 100, endPoint y: 423, distance: 68.7
click at [105, 423] on div "-30 auto px rem % em" at bounding box center [159, 426] width 181 height 17
click at [161, 429] on input "-30" at bounding box center [166, 425] width 42 height 15
drag, startPoint x: 161, startPoint y: 426, endPoint x: 113, endPoint y: 423, distance: 48.6
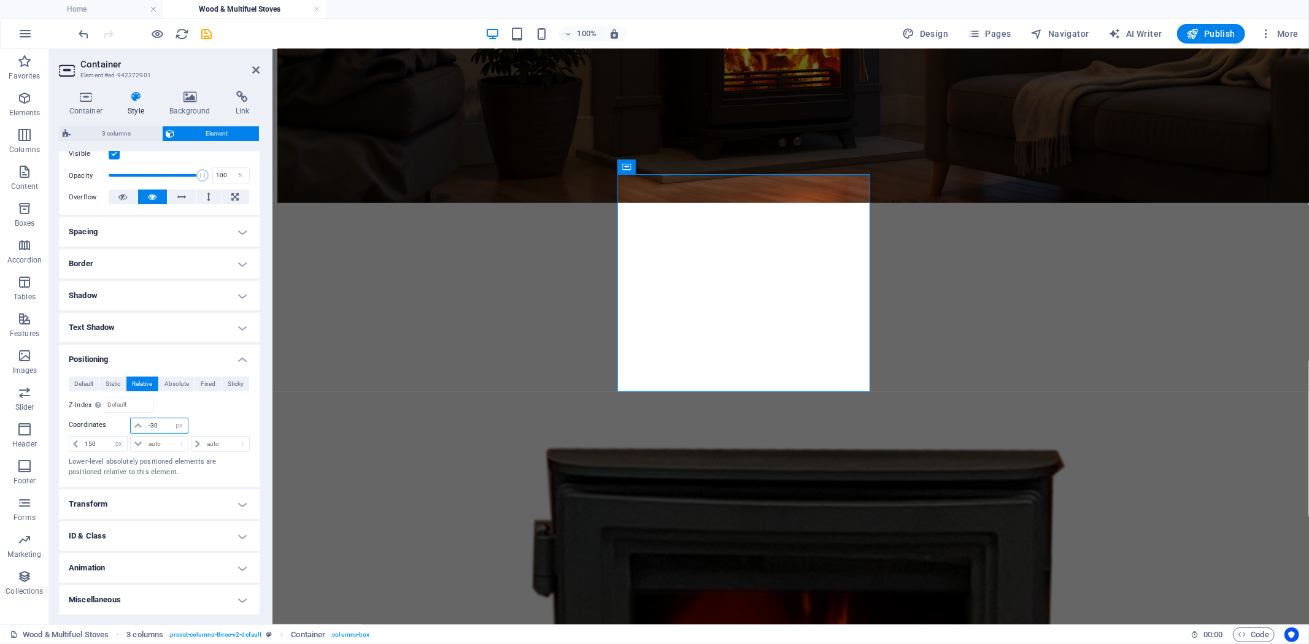
click at [113, 423] on div "-30 auto px rem % em" at bounding box center [159, 426] width 181 height 17
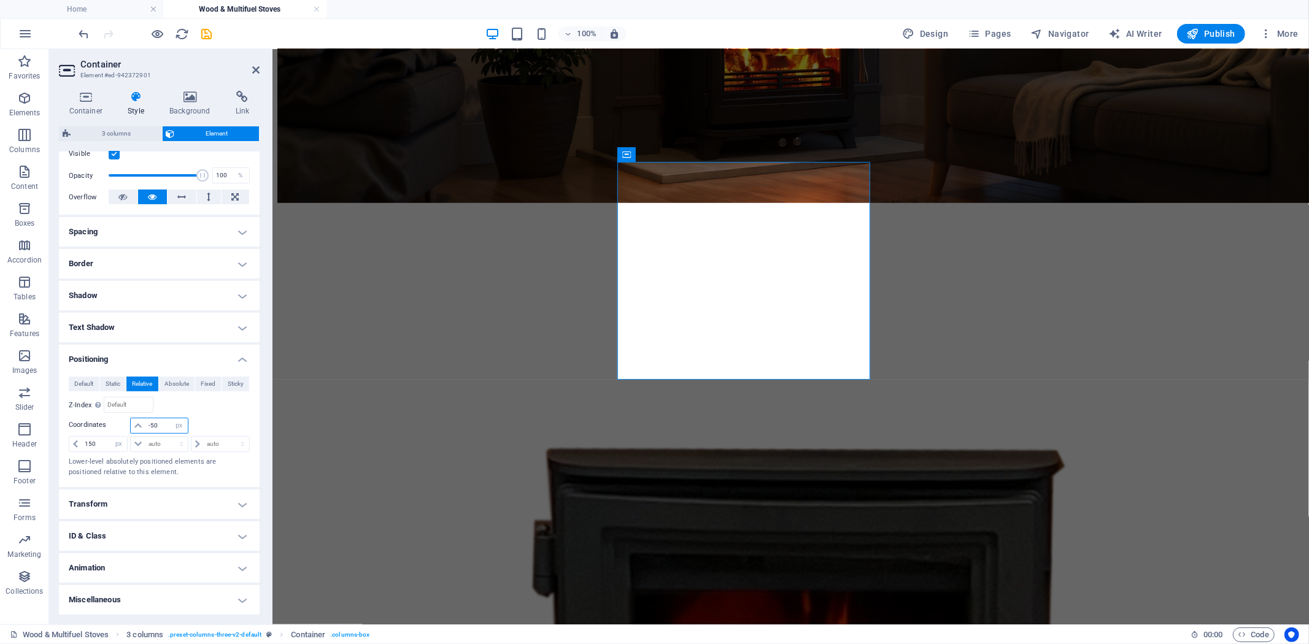
drag, startPoint x: 161, startPoint y: 425, endPoint x: 80, endPoint y: 425, distance: 81.0
click at [82, 425] on div "-50 auto px rem % em" at bounding box center [159, 426] width 181 height 17
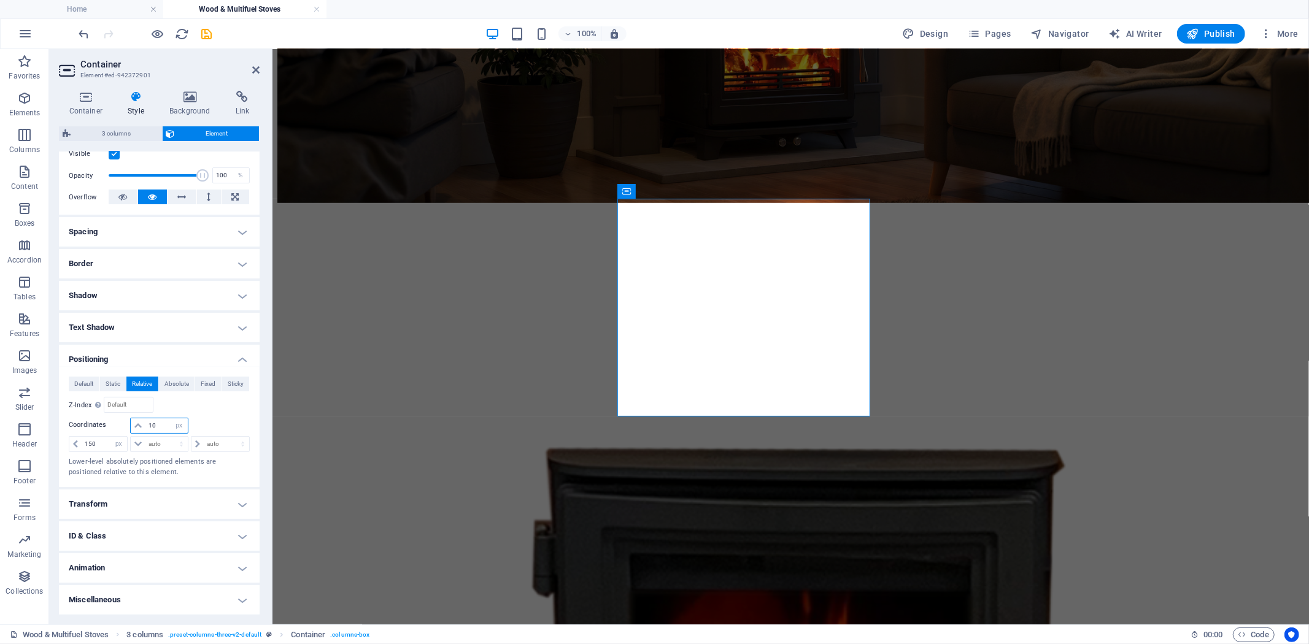
drag, startPoint x: 156, startPoint y: 426, endPoint x: 88, endPoint y: 421, distance: 67.7
click at [95, 421] on div "10 auto px rem % em" at bounding box center [159, 426] width 181 height 17
type input "0"
click at [254, 69] on icon at bounding box center [255, 70] width 7 height 10
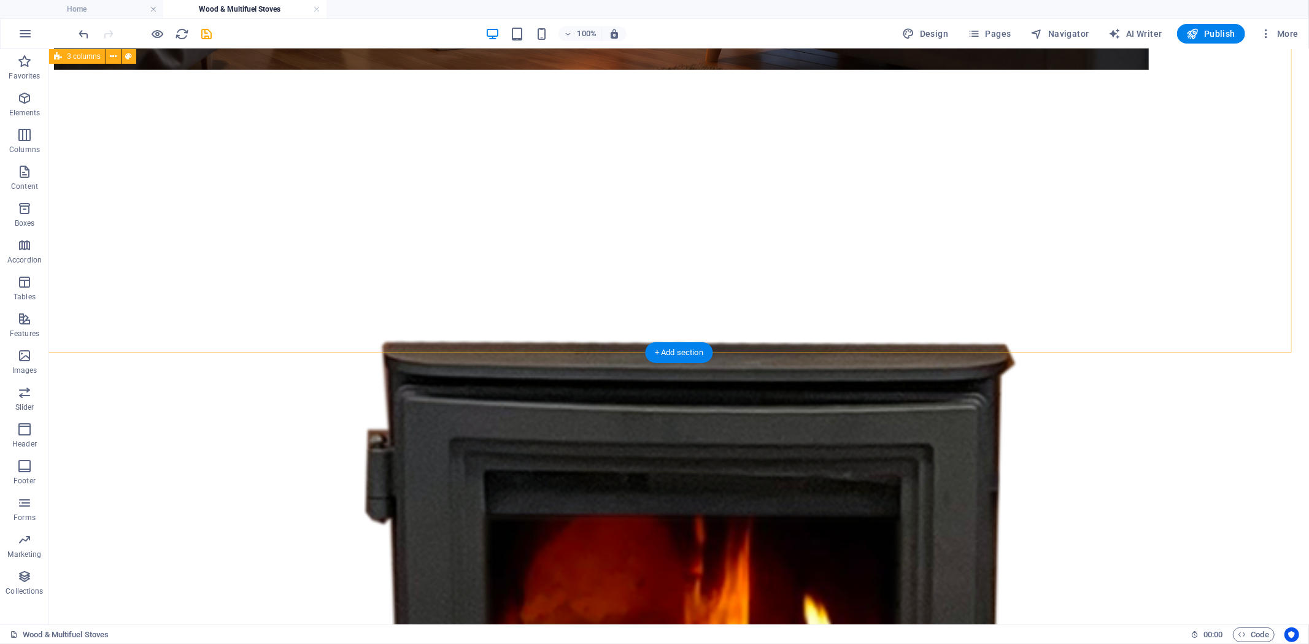
scroll to position [691, 0]
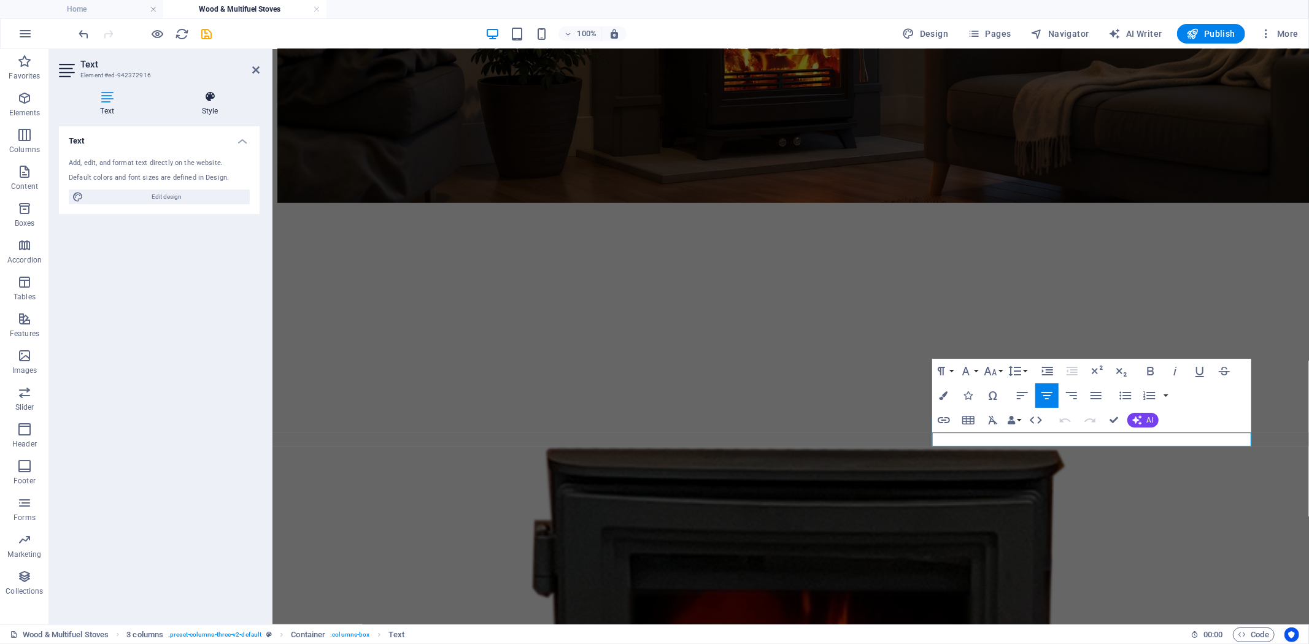
click at [201, 101] on icon at bounding box center [209, 97] width 99 height 12
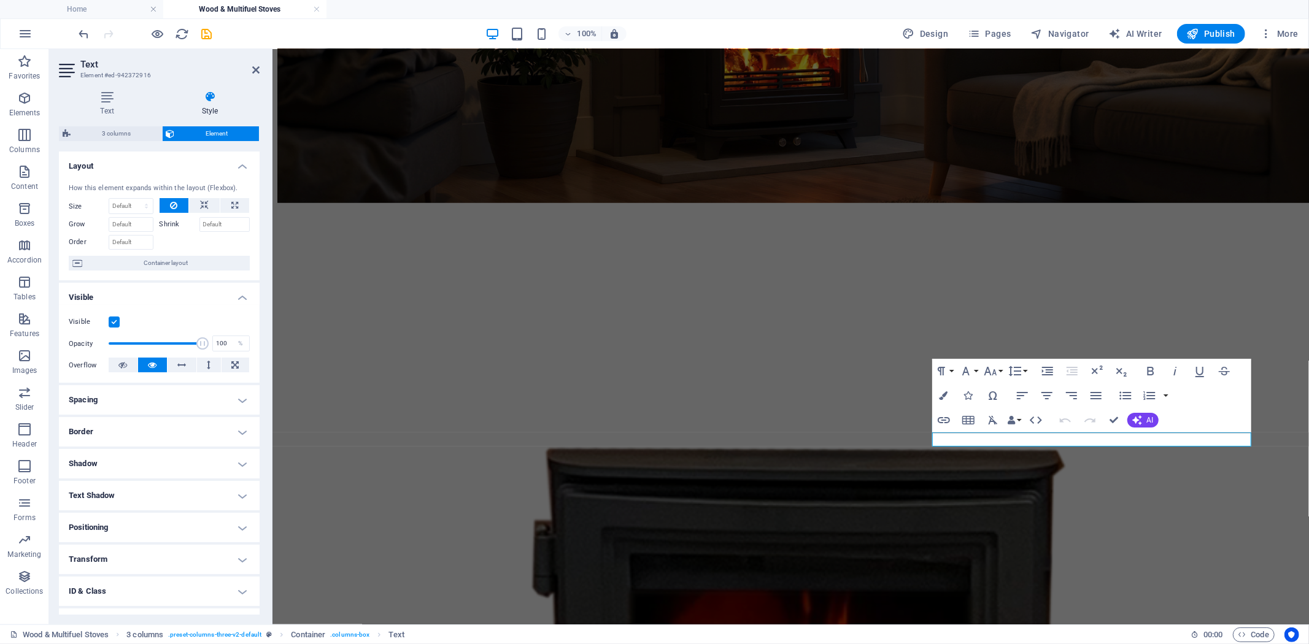
click at [228, 523] on h4 "Positioning" at bounding box center [159, 527] width 201 height 29
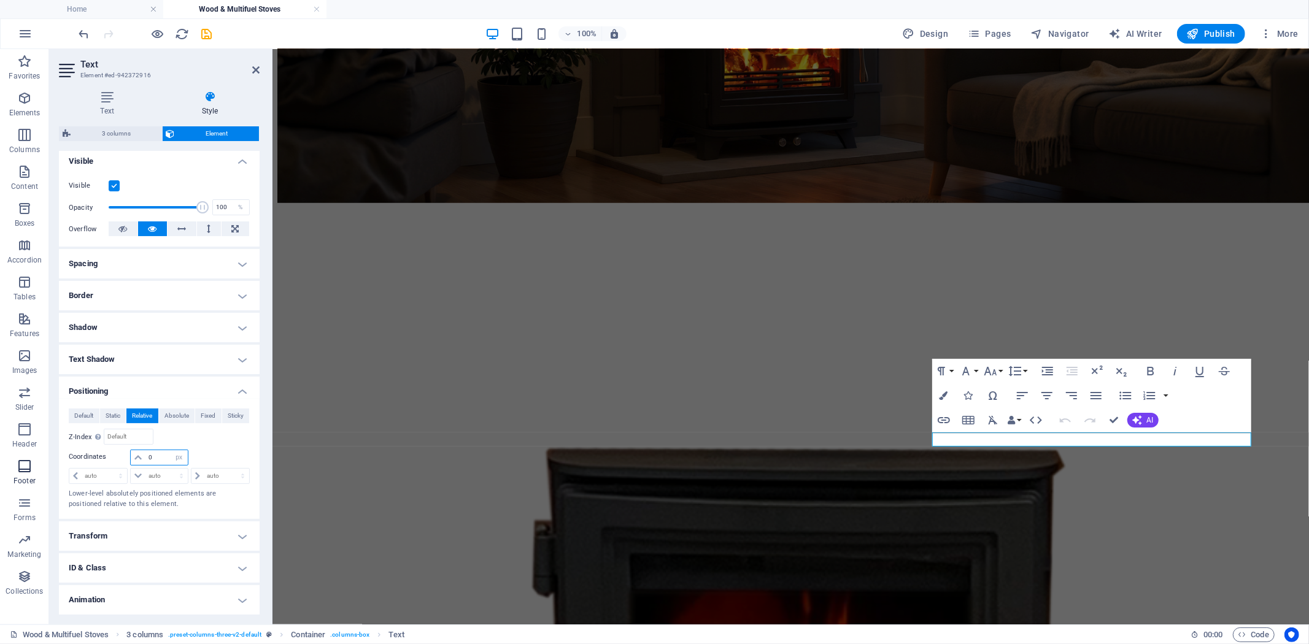
drag, startPoint x: 166, startPoint y: 457, endPoint x: 1, endPoint y: 454, distance: 164.5
click at [1, 454] on section "Favorites Elements Columns Content Boxes Accordion Tables Features Images Slide…" at bounding box center [654, 336] width 1309 height 575
click at [179, 461] on select "auto px rem % em" at bounding box center [179, 457] width 17 height 15
select select "auto"
click at [171, 450] on select "auto px rem % em" at bounding box center [179, 457] width 17 height 15
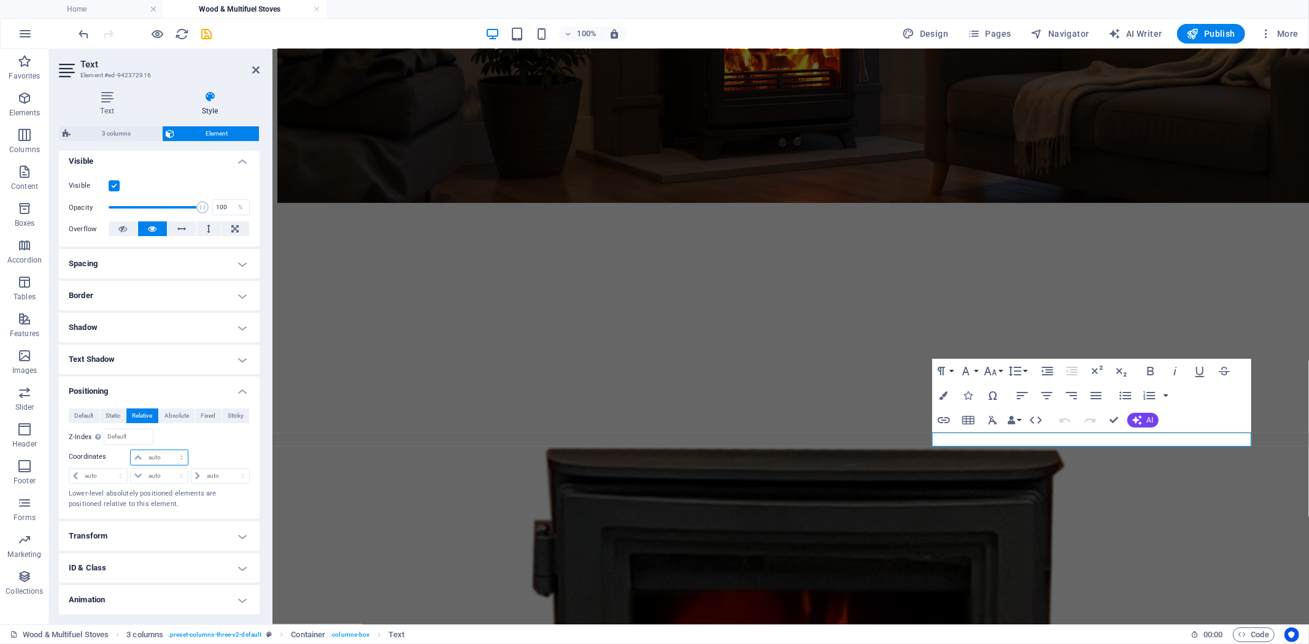
click at [164, 456] on select "auto px rem % em" at bounding box center [159, 457] width 56 height 15
select select "px"
click at [169, 450] on select "auto px rem % em" at bounding box center [159, 457] width 56 height 15
type input "0"
type input "-30"
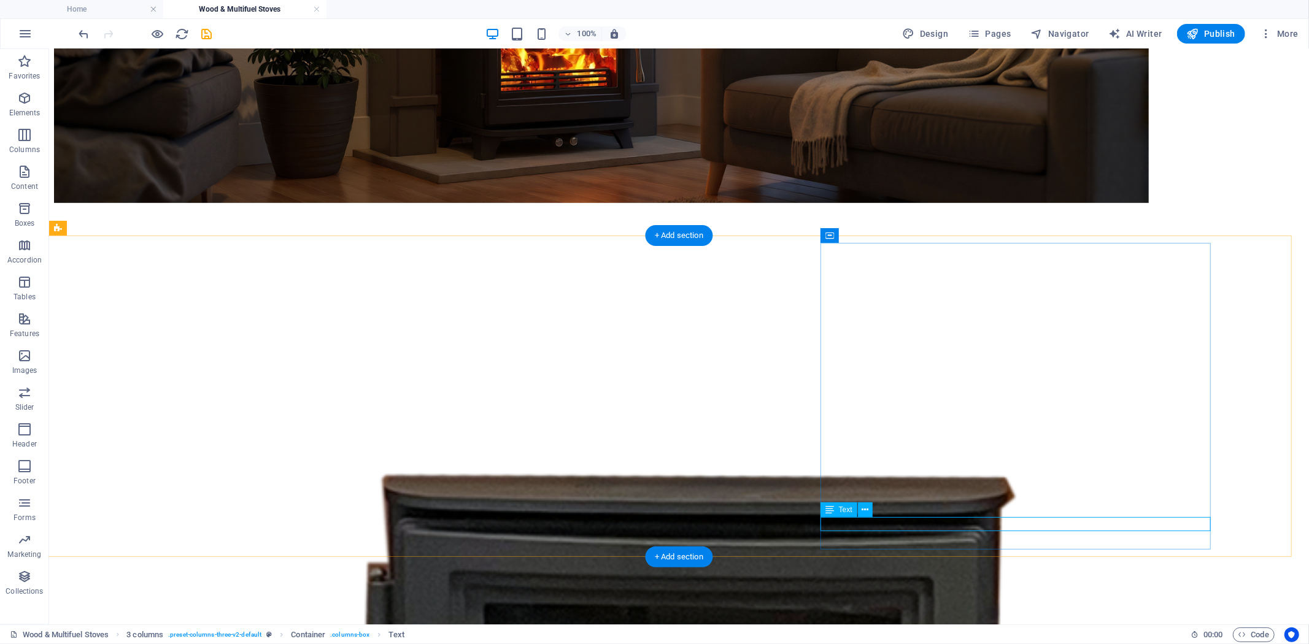
select select "px"
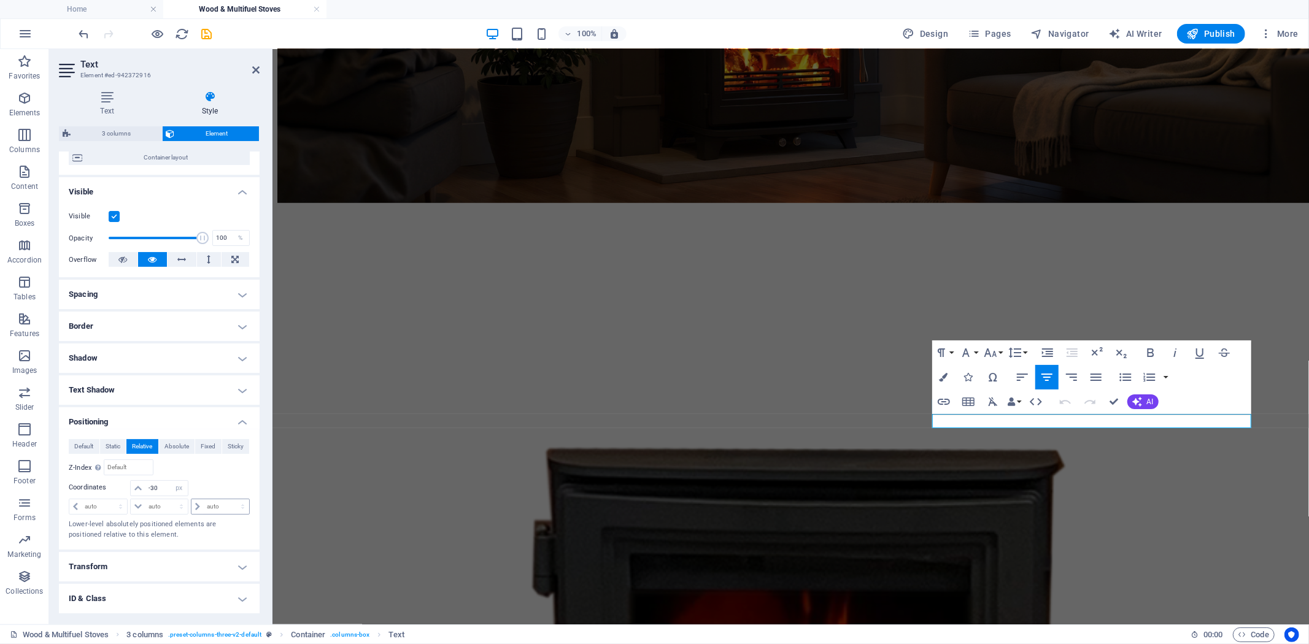
scroll to position [168, 0]
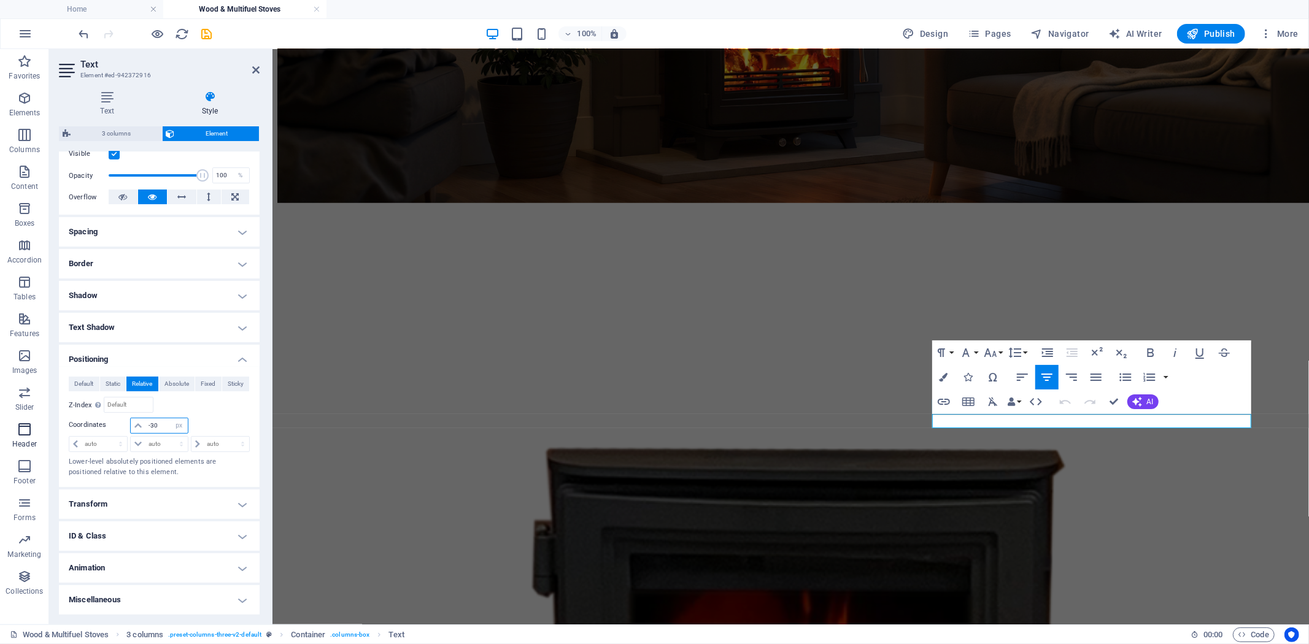
drag, startPoint x: 164, startPoint y: 425, endPoint x: 44, endPoint y: 421, distance: 120.3
click at [45, 421] on section "Favorites Elements Columns Content Boxes Accordion Tables Features Images Slide…" at bounding box center [654, 336] width 1309 height 575
type input "-45"
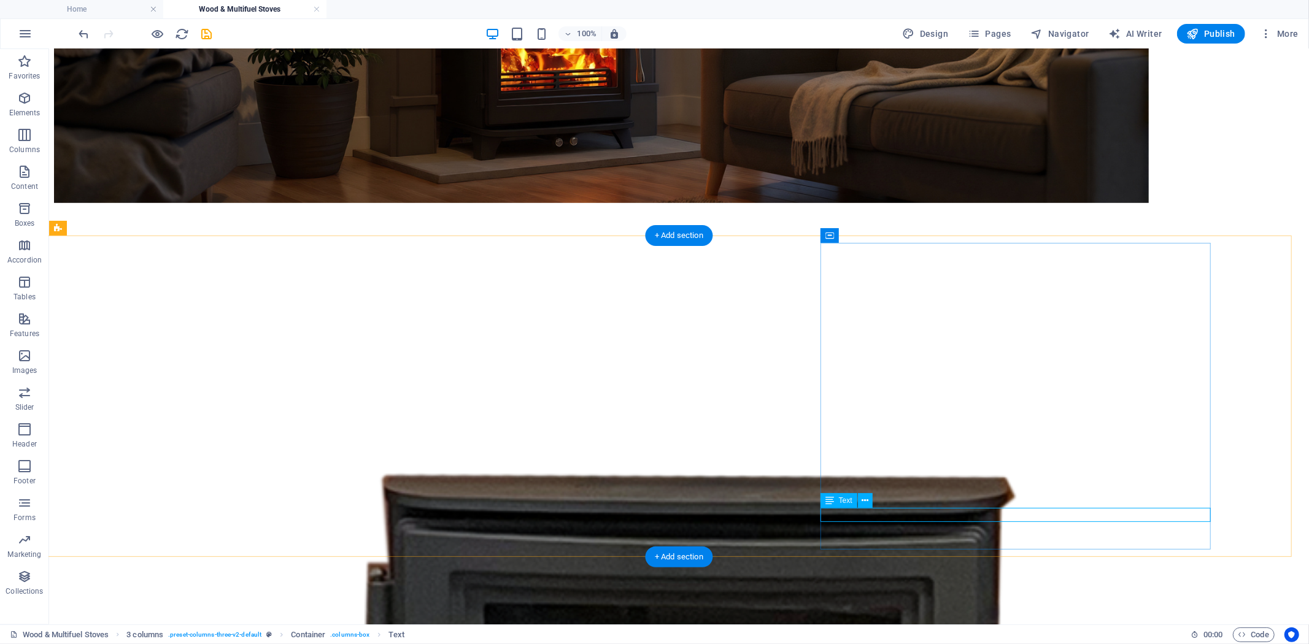
select select "px"
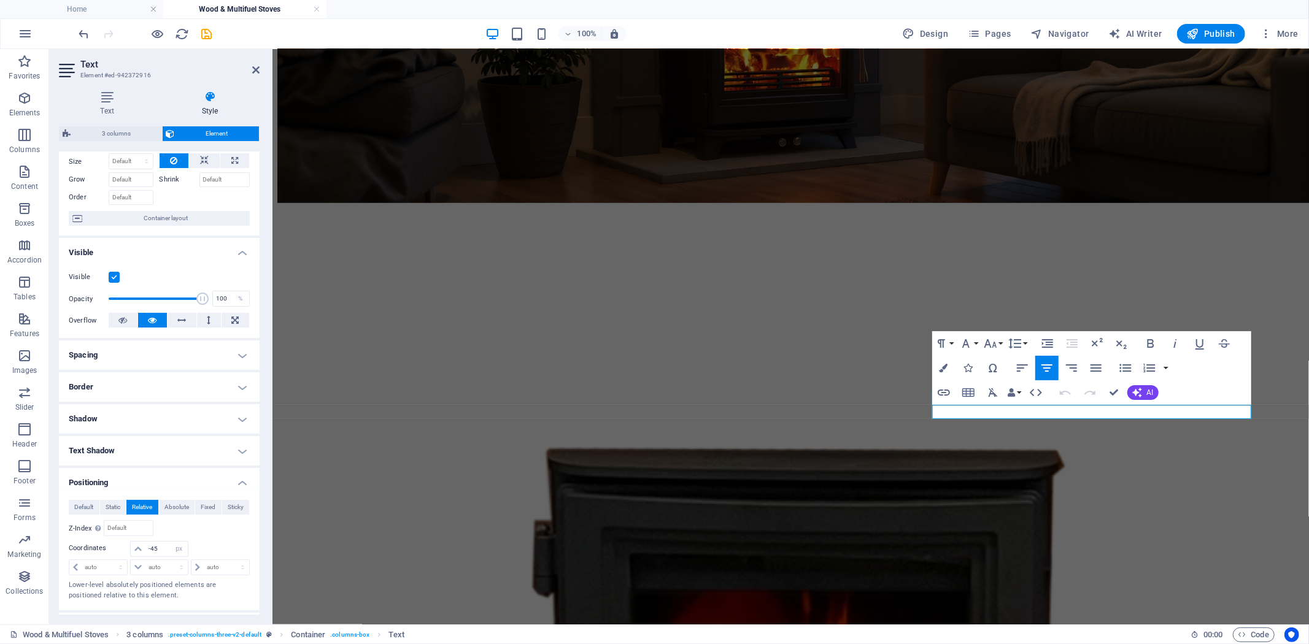
scroll to position [136, 0]
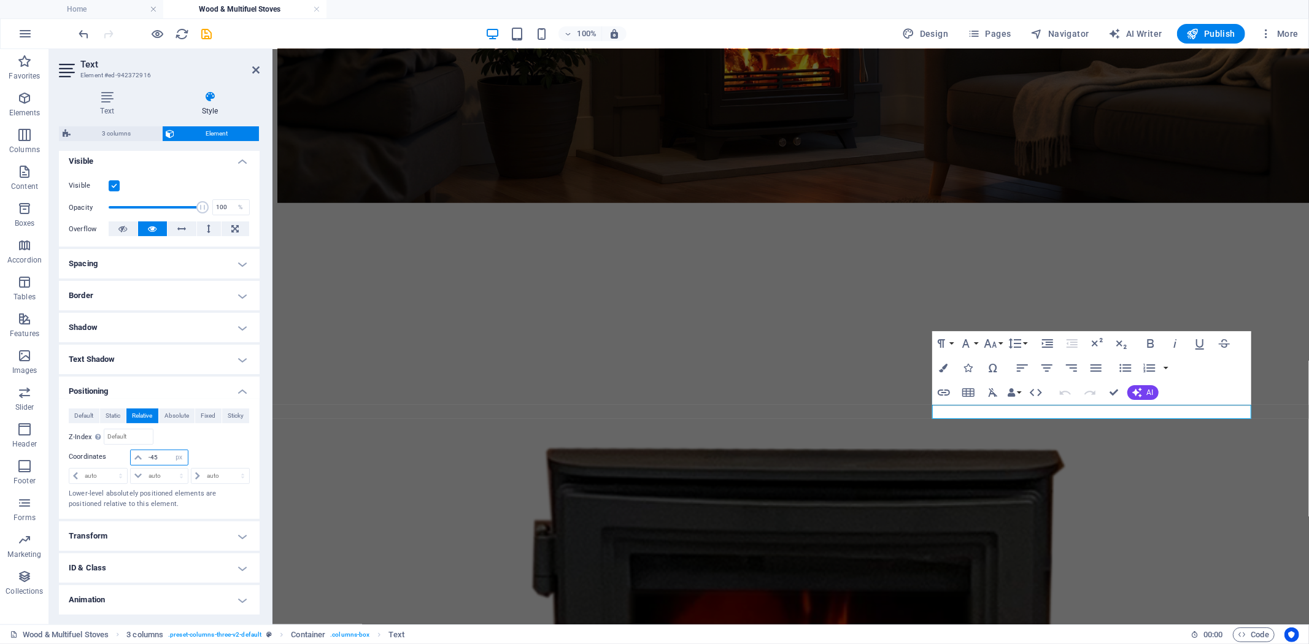
drag, startPoint x: 163, startPoint y: 456, endPoint x: 139, endPoint y: 458, distance: 24.0
click at [139, 458] on div "-45 auto px rem % em" at bounding box center [159, 458] width 58 height 16
type input "-50"
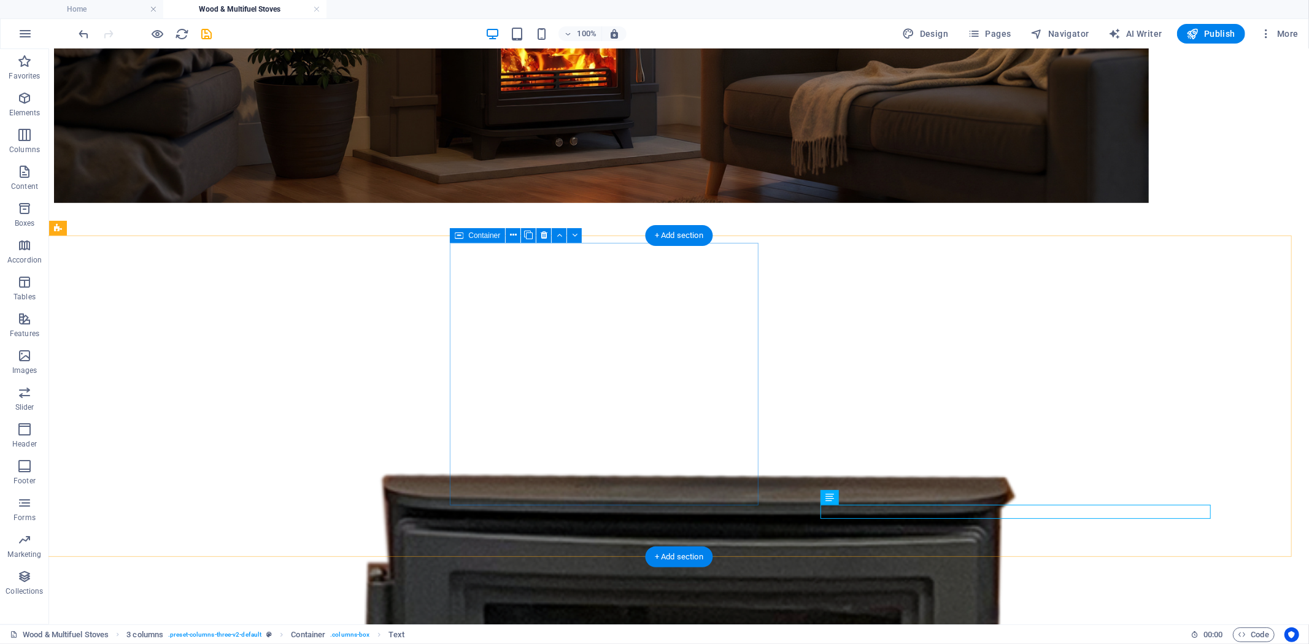
select select "%"
select select "px"
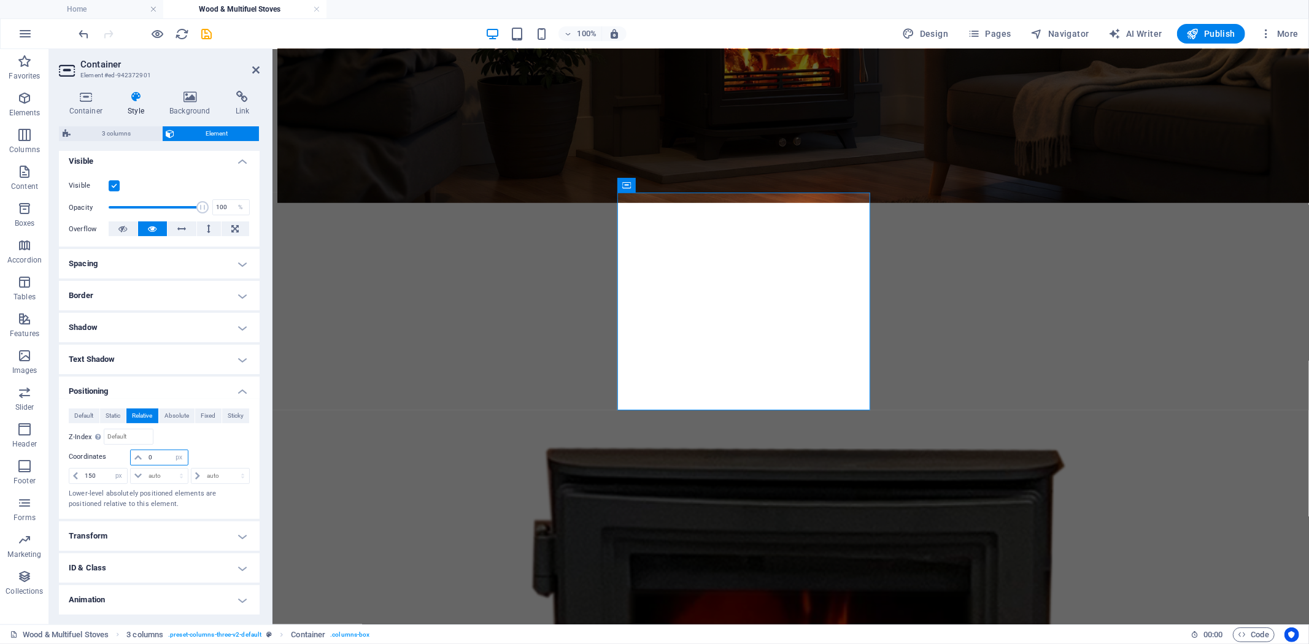
drag, startPoint x: 164, startPoint y: 458, endPoint x: 72, endPoint y: 453, distance: 92.8
click at [72, 453] on div "0 auto px rem % em" at bounding box center [159, 458] width 181 height 17
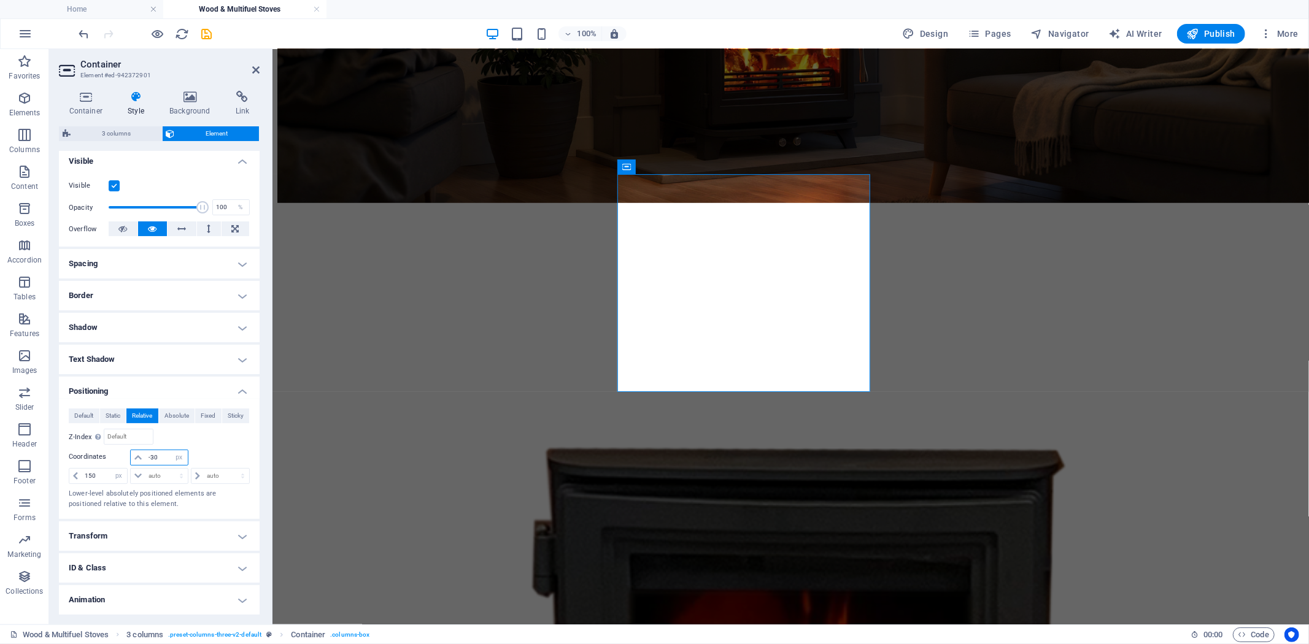
click at [163, 454] on input "-30" at bounding box center [166, 457] width 42 height 15
drag, startPoint x: 162, startPoint y: 456, endPoint x: 98, endPoint y: 446, distance: 64.7
click at [109, 446] on div "Default Static Relative Absolute Fixed Sticky Z-Index Sets the order of the ele…" at bounding box center [159, 459] width 181 height 101
type input "30"
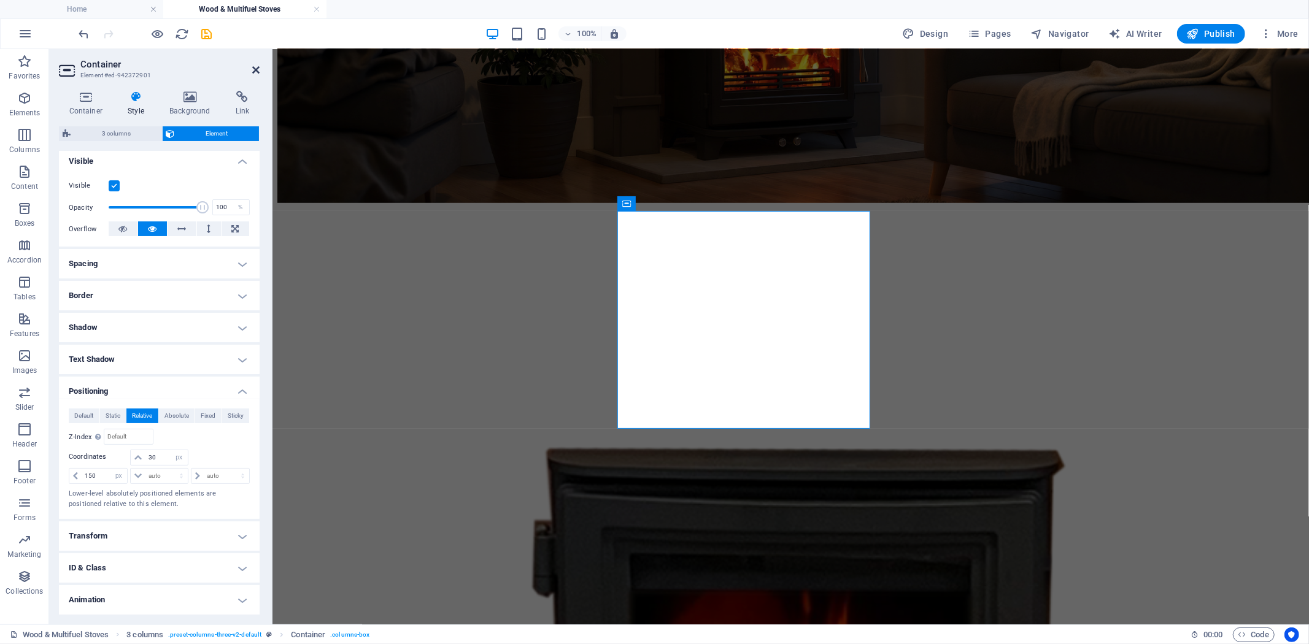
click at [255, 69] on icon at bounding box center [255, 70] width 7 height 10
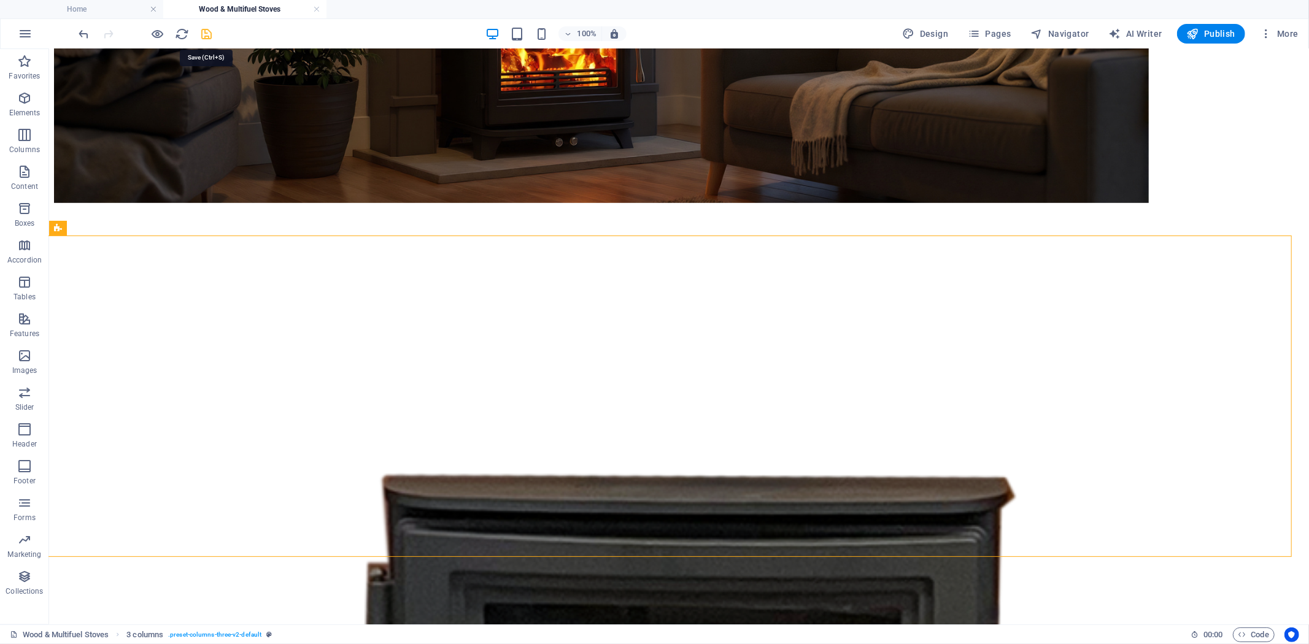
click at [207, 31] on icon "save" at bounding box center [207, 34] width 14 height 14
checkbox input "false"
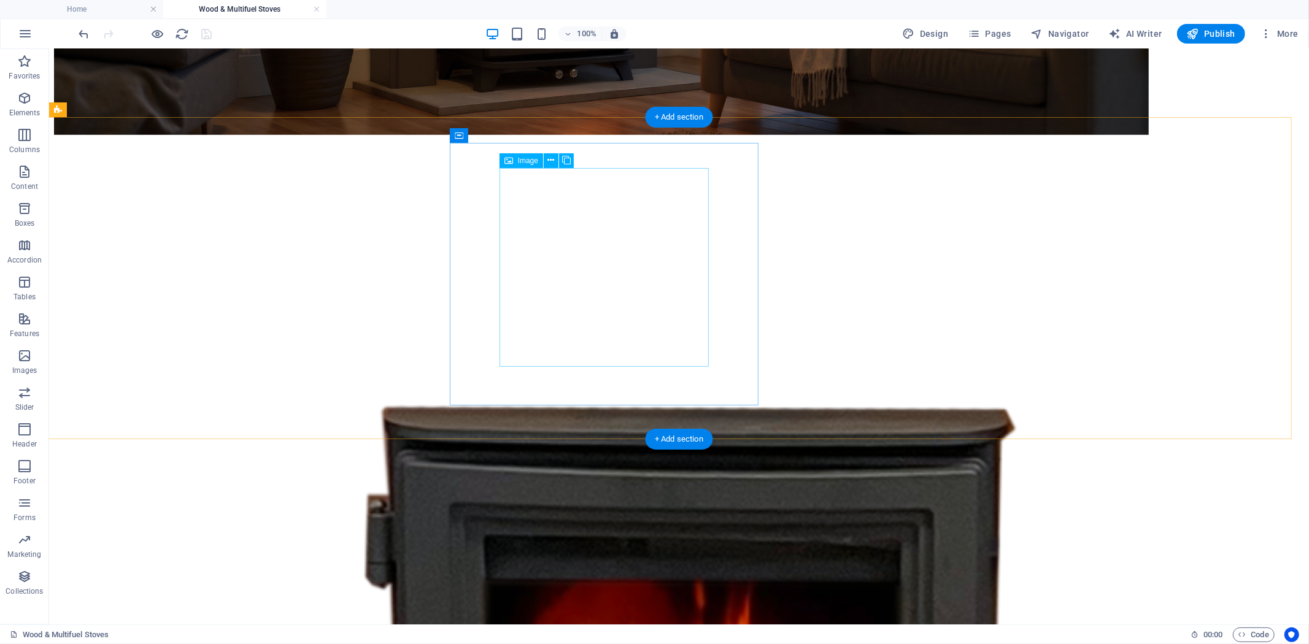
scroll to position [691, 0]
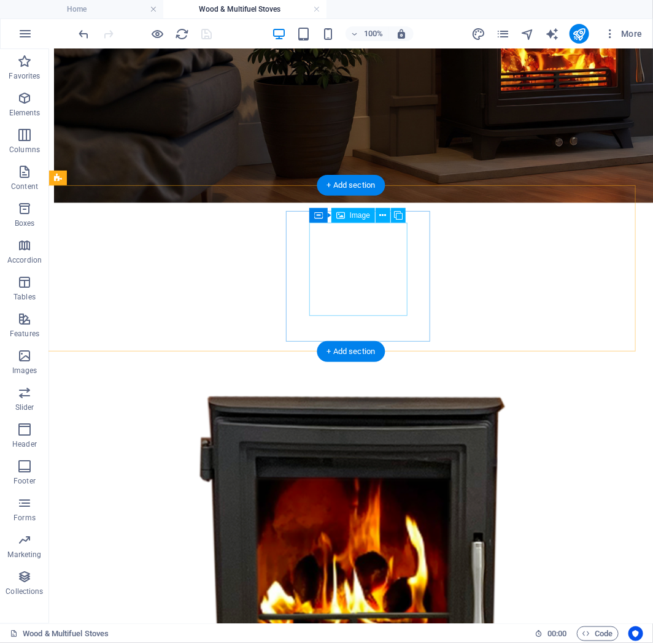
select select "px"
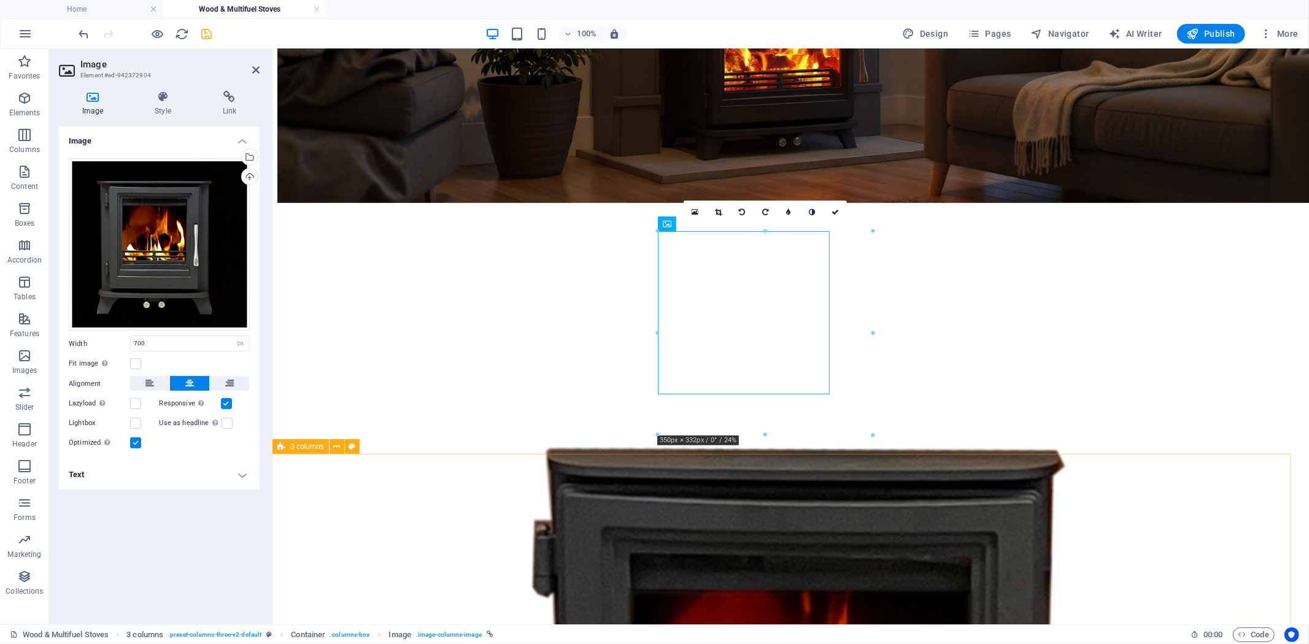
drag, startPoint x: 903, startPoint y: 462, endPoint x: 914, endPoint y: 472, distance: 14.8
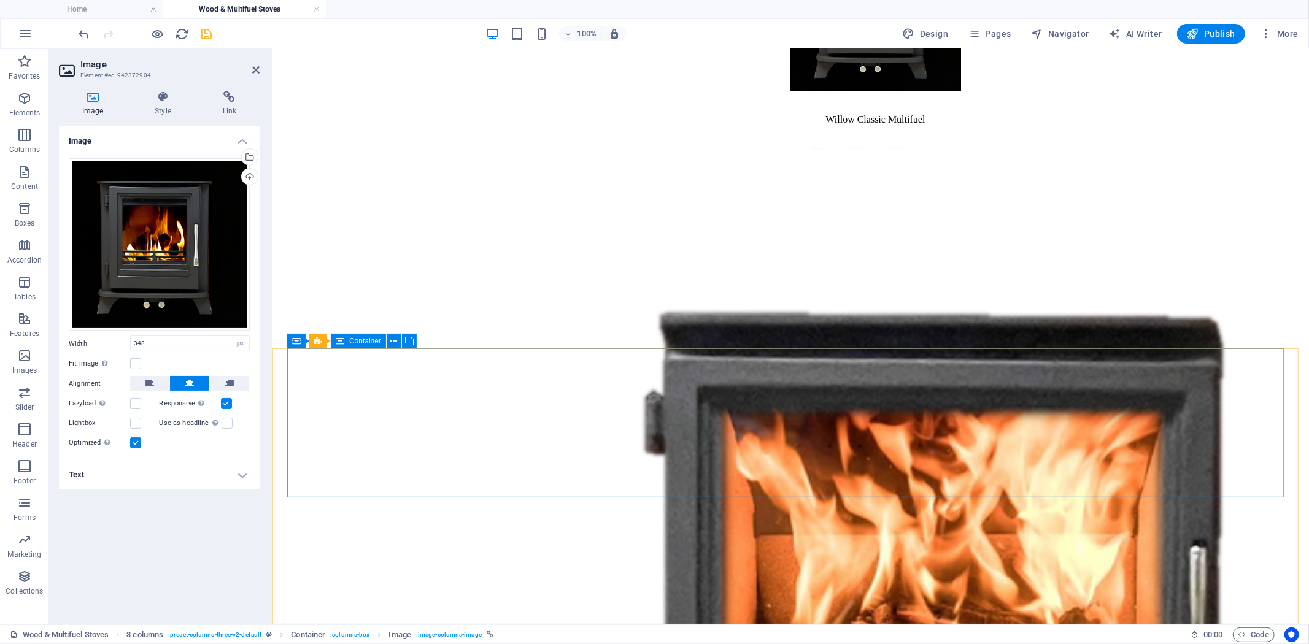
scroll to position [688, 0]
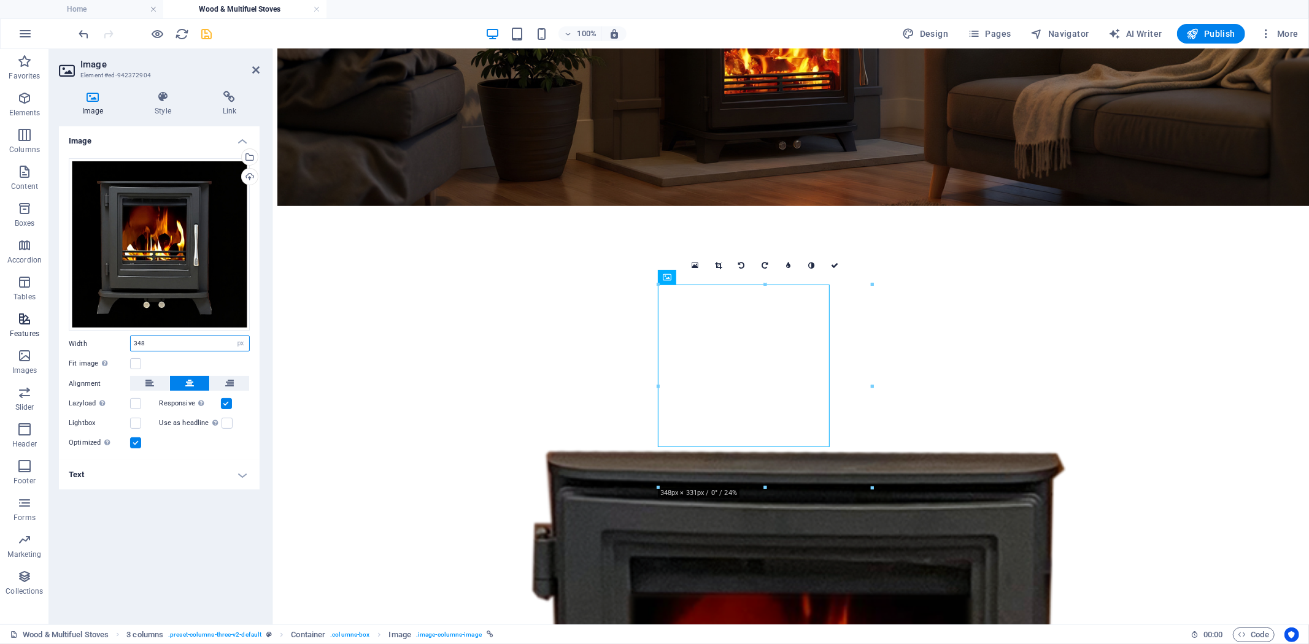
drag, startPoint x: 169, startPoint y: 342, endPoint x: 34, endPoint y: 342, distance: 135.0
click at [34, 342] on section "Favorites Elements Columns Content Boxes Accordion Tables Features Images Slide…" at bounding box center [654, 336] width 1309 height 575
type input "800"
click at [136, 364] on label at bounding box center [135, 363] width 11 height 11
click at [0, 0] on input "Fit image Automatically fit image to a fixed width and height" at bounding box center [0, 0] width 0 height 0
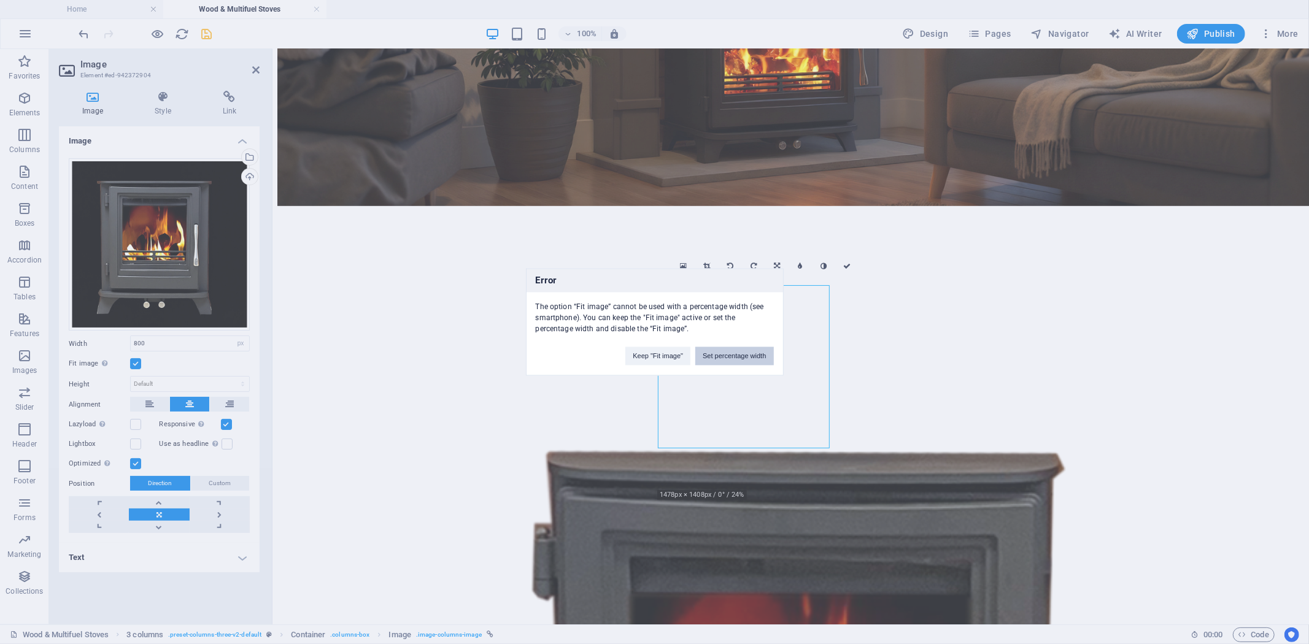
drag, startPoint x: 749, startPoint y: 360, endPoint x: 475, endPoint y: 312, distance: 277.9
click at [749, 360] on button "Set percentage width" at bounding box center [734, 356] width 78 height 18
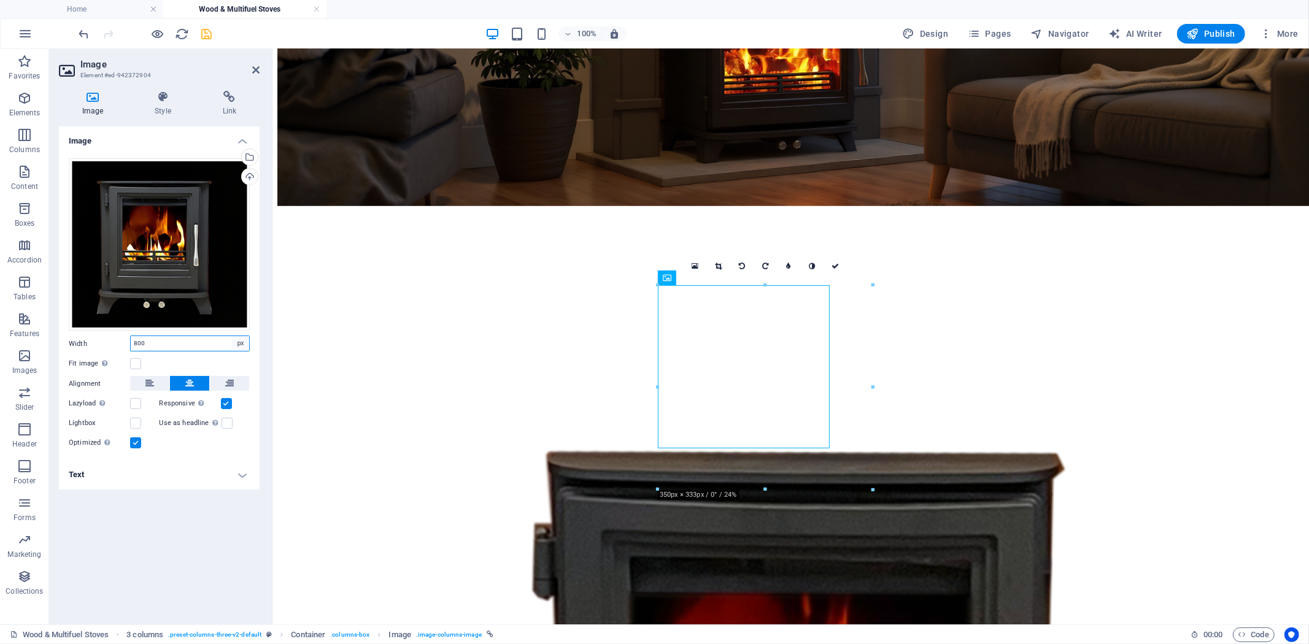
click at [241, 340] on select "Default auto px rem % em vh vw" at bounding box center [240, 343] width 17 height 15
select select "%"
click at [232, 336] on select "Default auto px rem % em vh vw" at bounding box center [240, 343] width 17 height 15
click at [167, 342] on input "85" at bounding box center [190, 343] width 118 height 15
drag, startPoint x: 181, startPoint y: 347, endPoint x: 34, endPoint y: 346, distance: 146.6
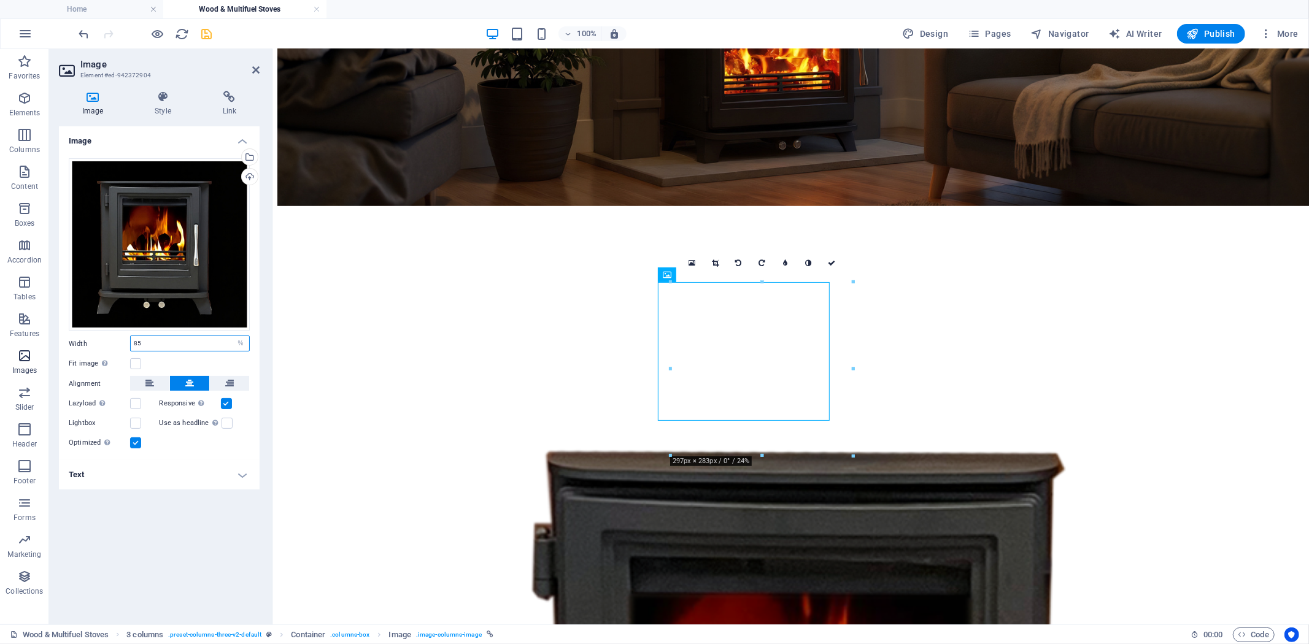
click at [36, 346] on section "Favorites Elements Columns Content Boxes Accordion Tables Features Images Slide…" at bounding box center [654, 336] width 1309 height 575
type input "100"
click at [157, 102] on icon at bounding box center [162, 97] width 63 height 12
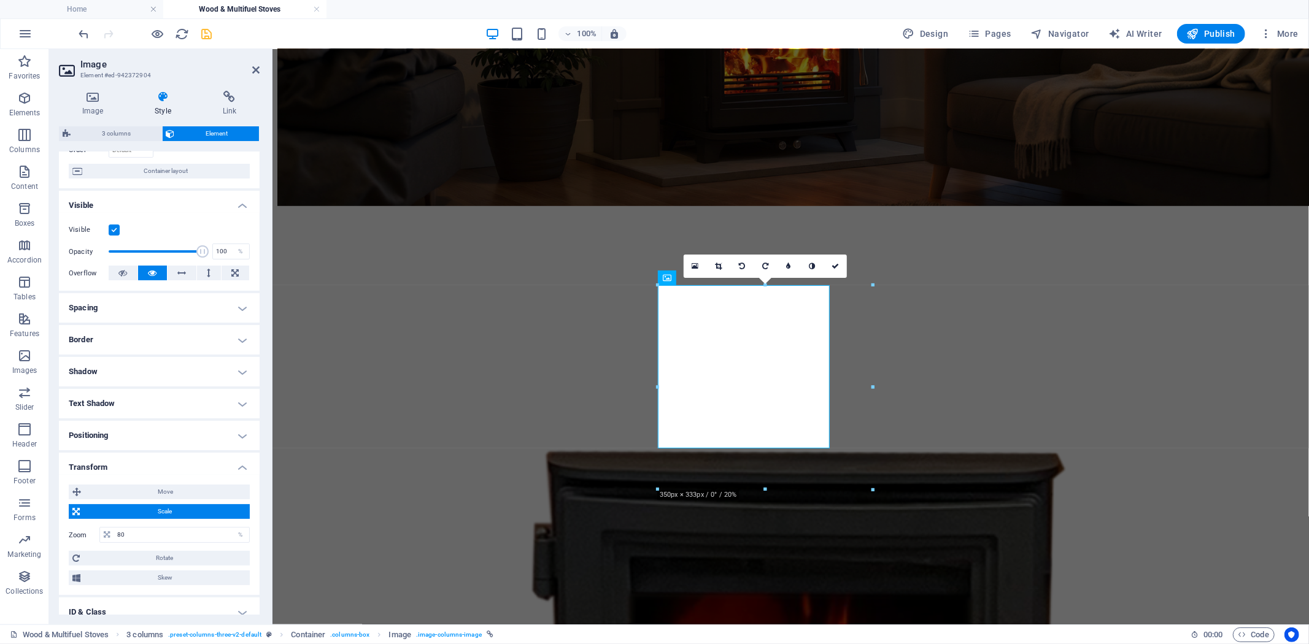
scroll to position [136, 0]
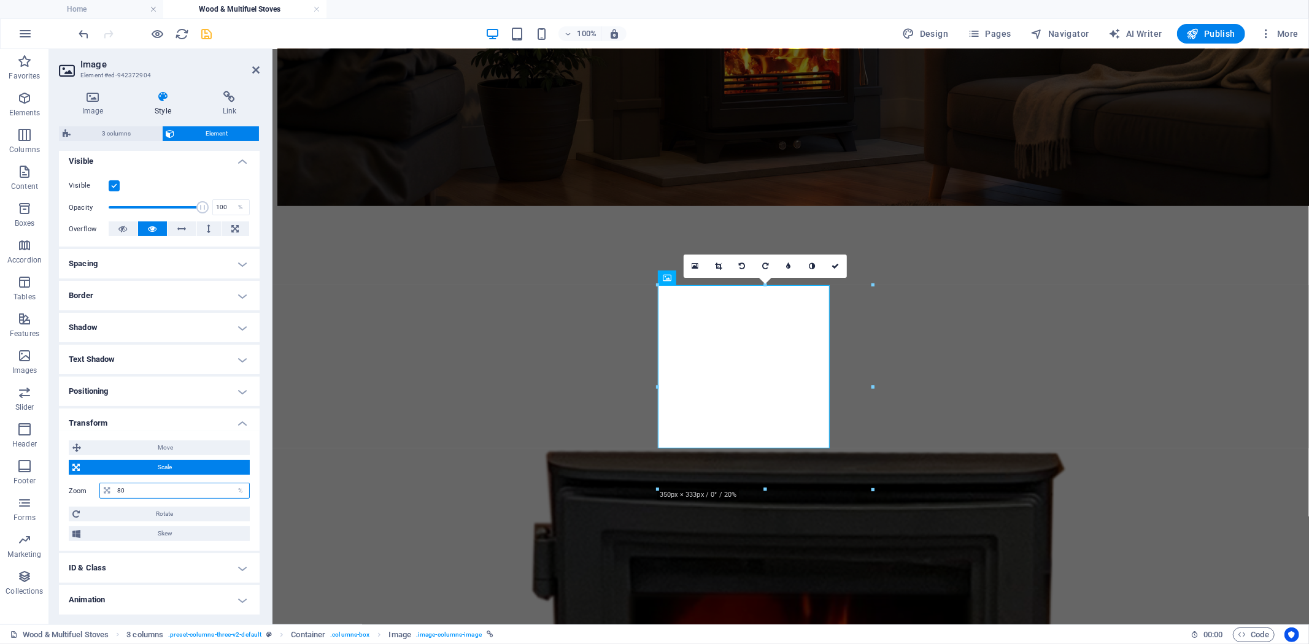
click at [164, 493] on input "80" at bounding box center [181, 490] width 135 height 15
drag, startPoint x: 166, startPoint y: 489, endPoint x: 55, endPoint y: 489, distance: 111.0
click at [61, 489] on div "Move X offset 0 px rem % em vh vw Y offset 0 px rem % em vh vw Scale Zoom 80 % …" at bounding box center [159, 491] width 201 height 120
type input "120"
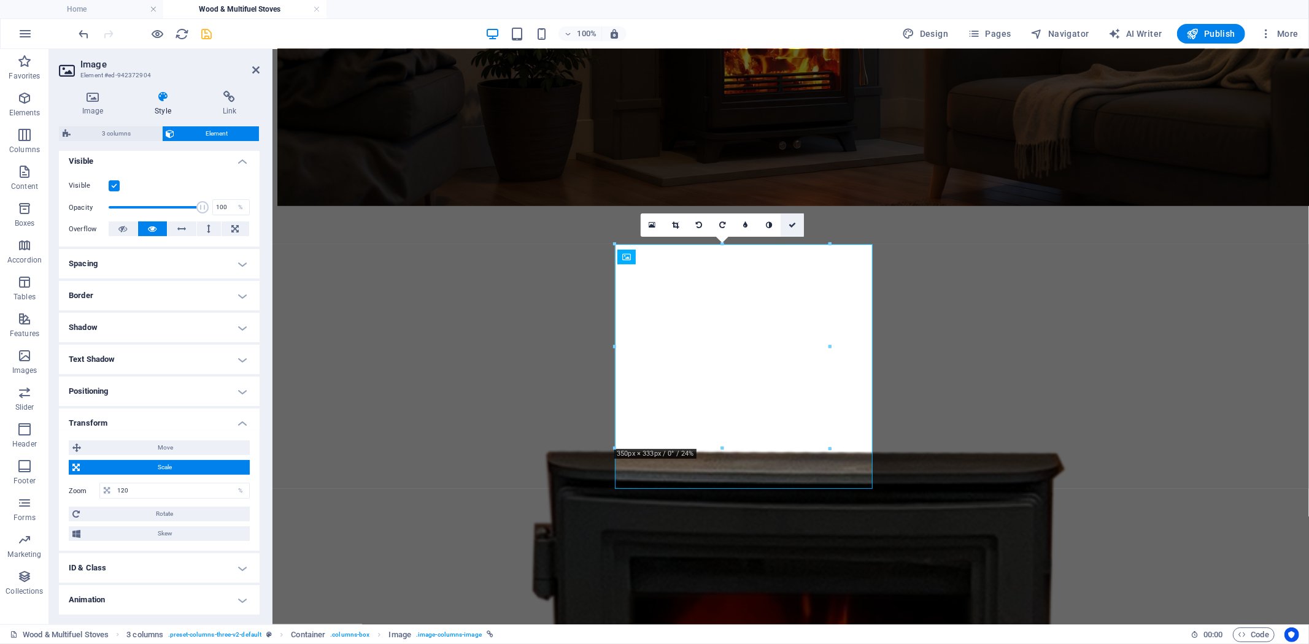
click at [796, 217] on link at bounding box center [791, 225] width 23 height 23
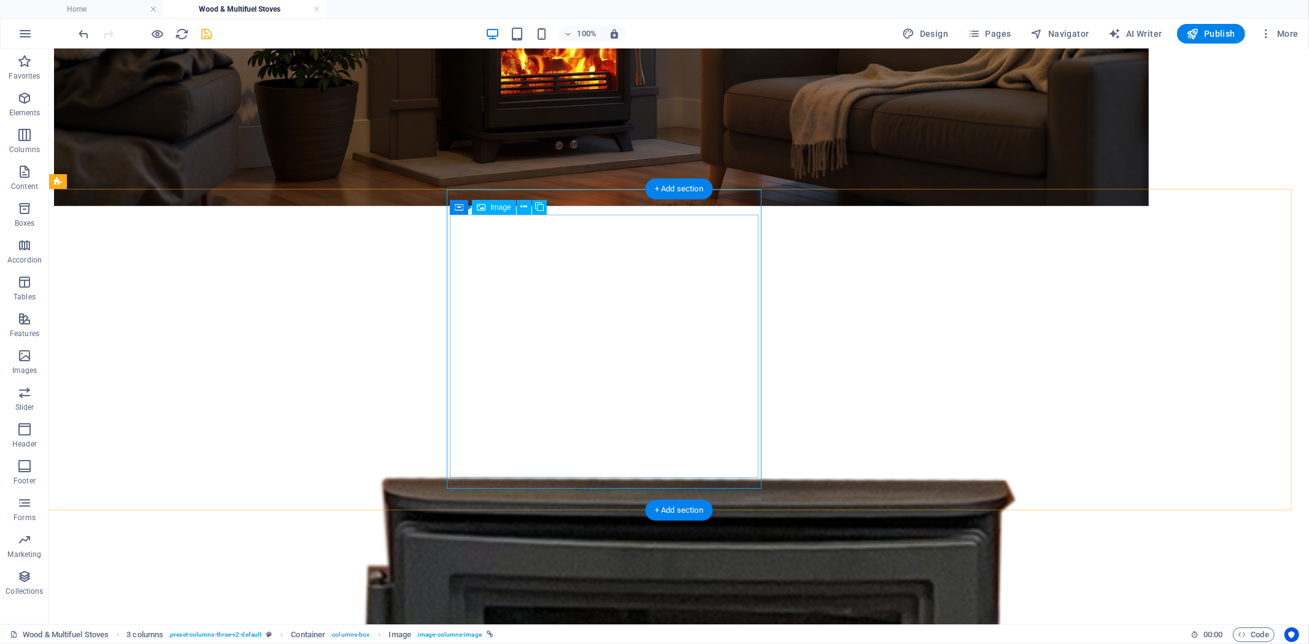
select select "%"
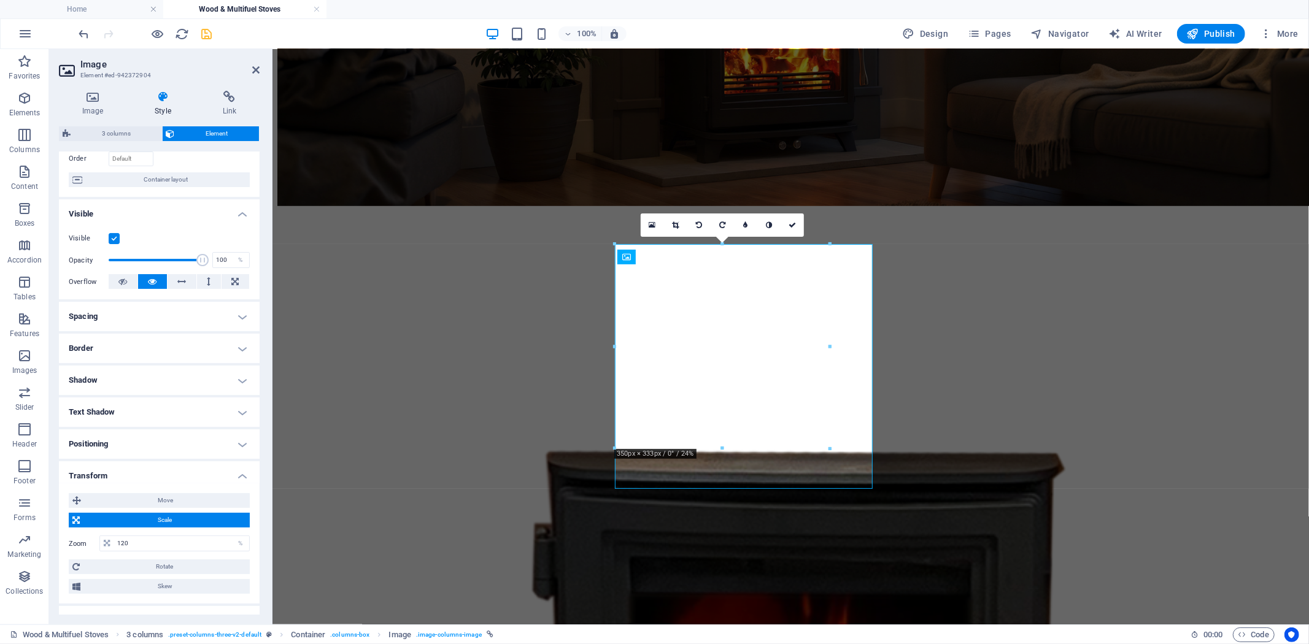
scroll to position [167, 0]
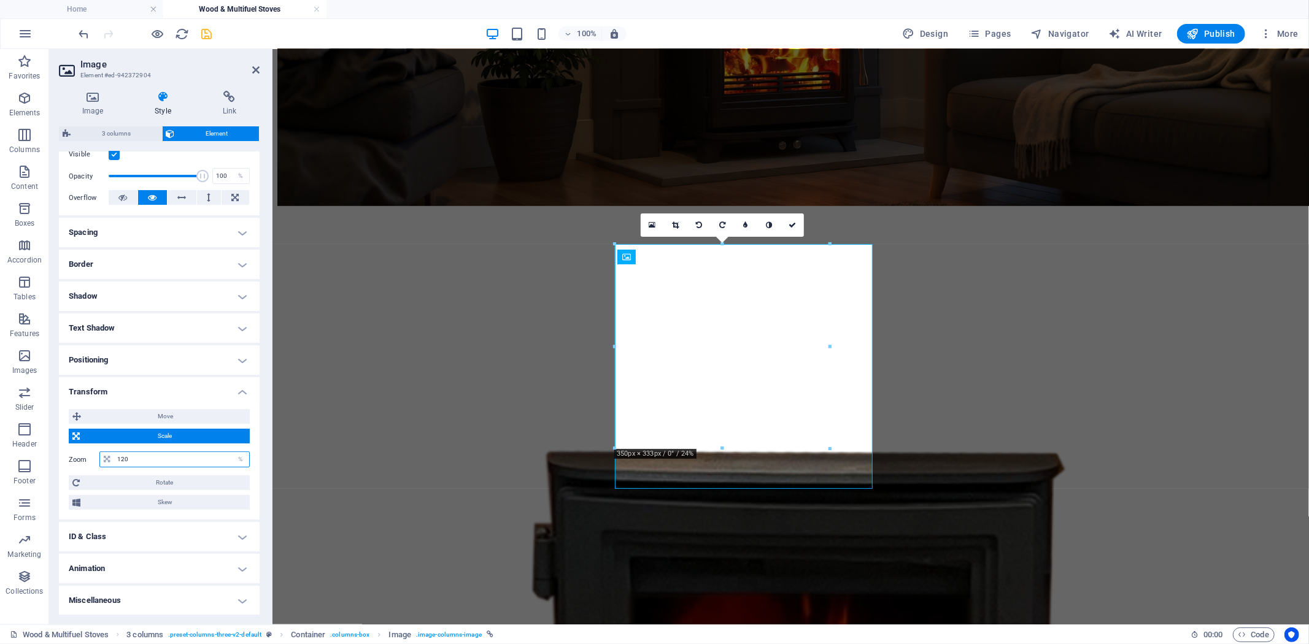
drag, startPoint x: 145, startPoint y: 458, endPoint x: 92, endPoint y: 455, distance: 53.5
click at [92, 455] on div "Zoom 120 %" at bounding box center [159, 460] width 181 height 16
type input "100"
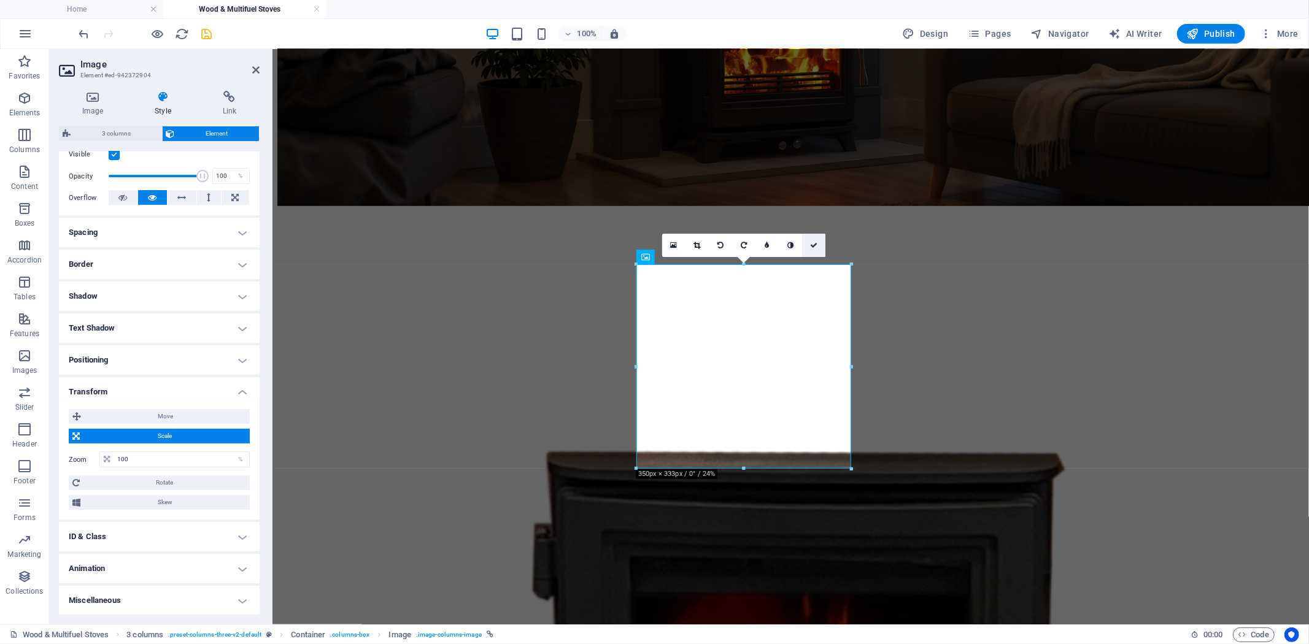
click at [814, 248] on icon at bounding box center [813, 245] width 7 height 7
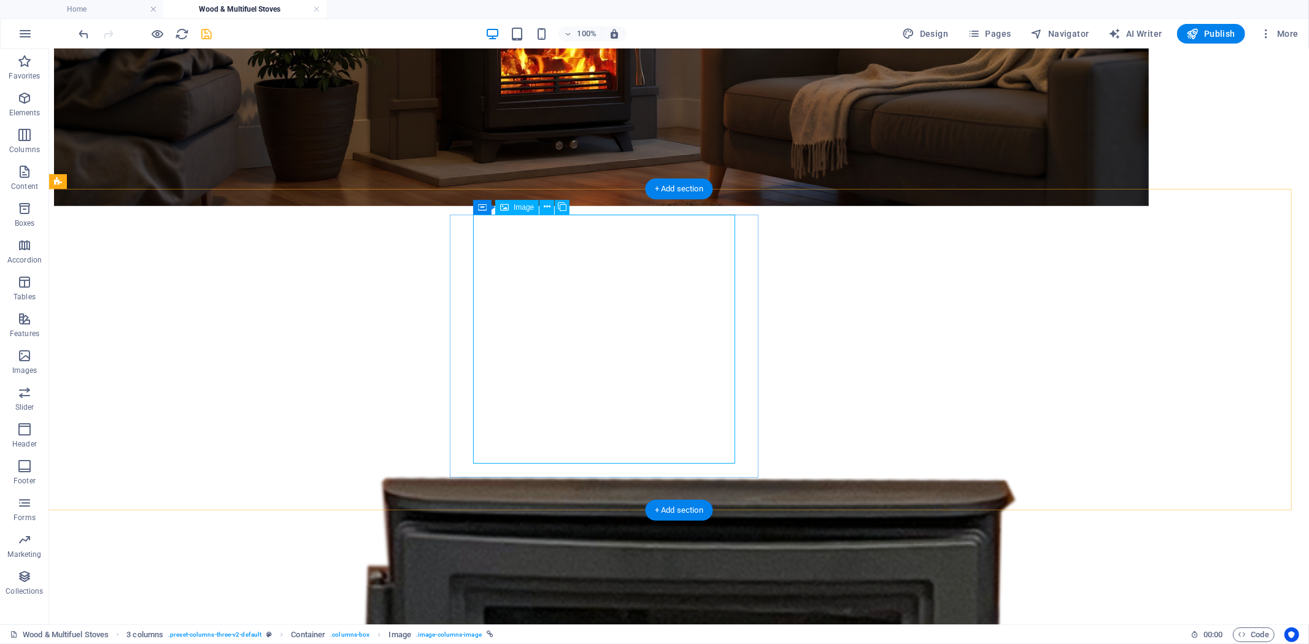
select select "%"
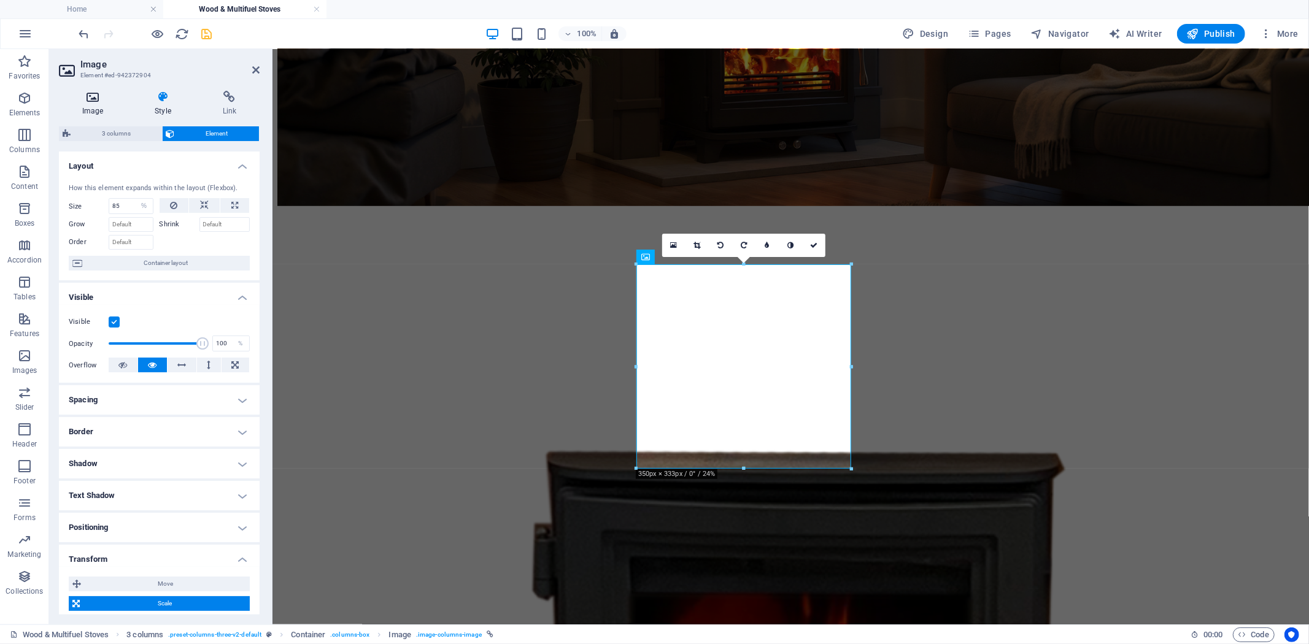
click at [96, 96] on icon at bounding box center [92, 97] width 67 height 12
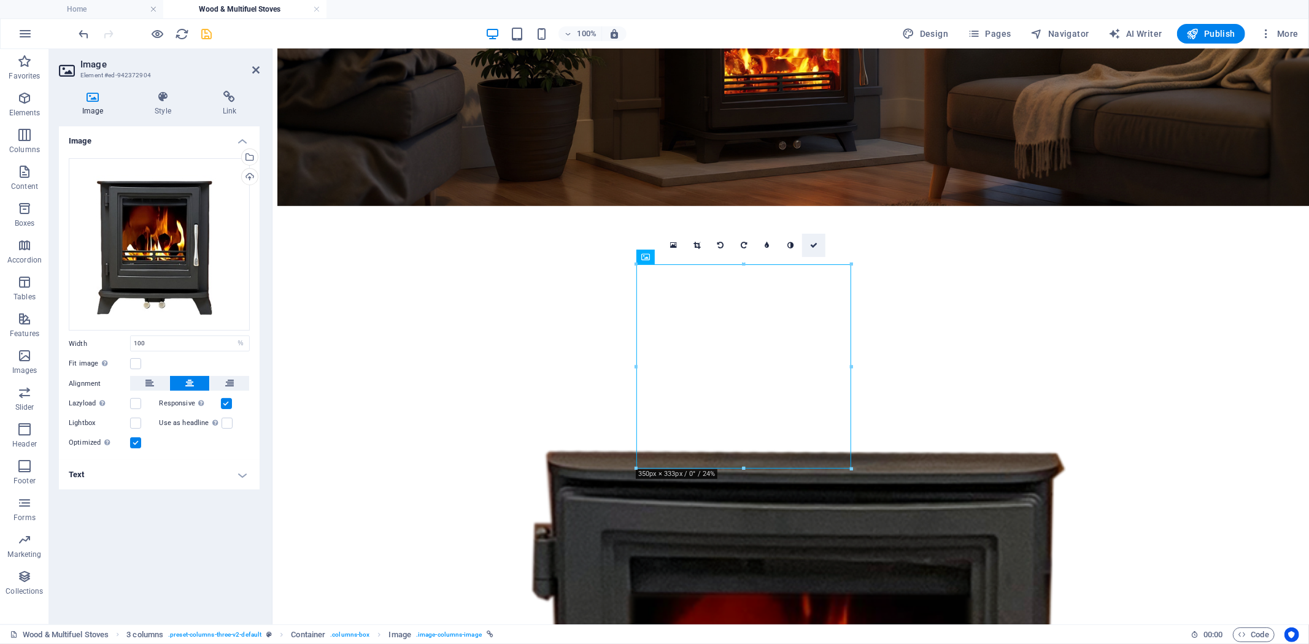
click at [814, 242] on icon at bounding box center [813, 245] width 7 height 7
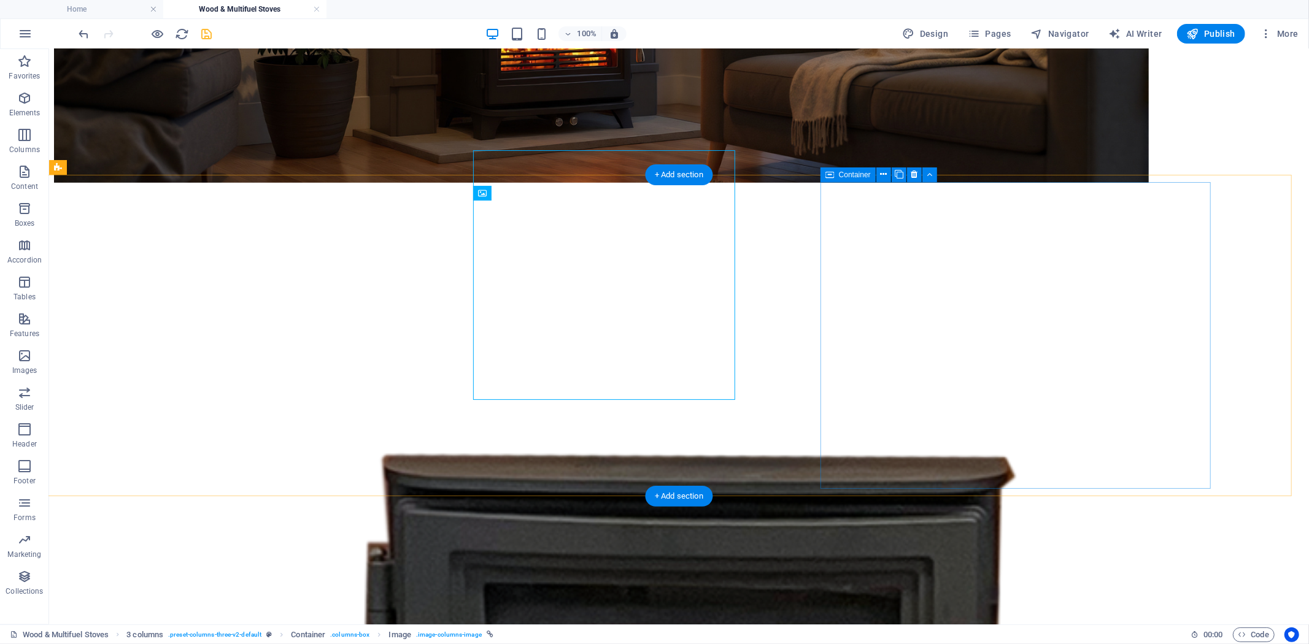
scroll to position [688, 0]
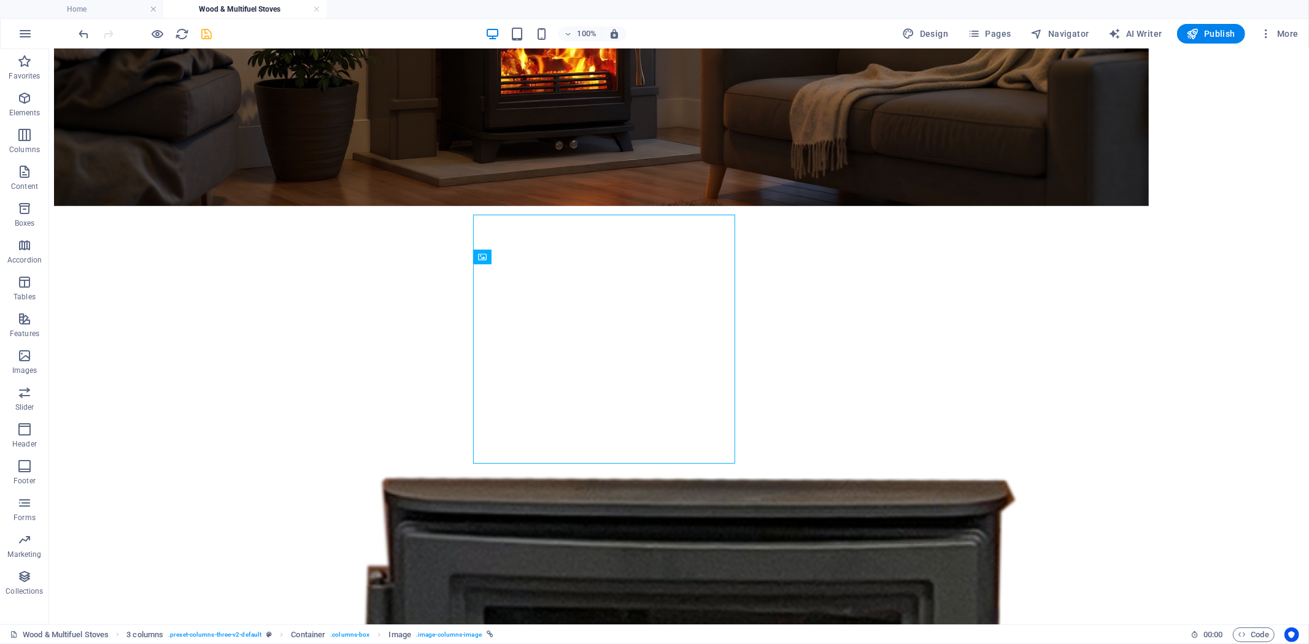
click at [200, 29] on icon "save" at bounding box center [207, 34] width 14 height 14
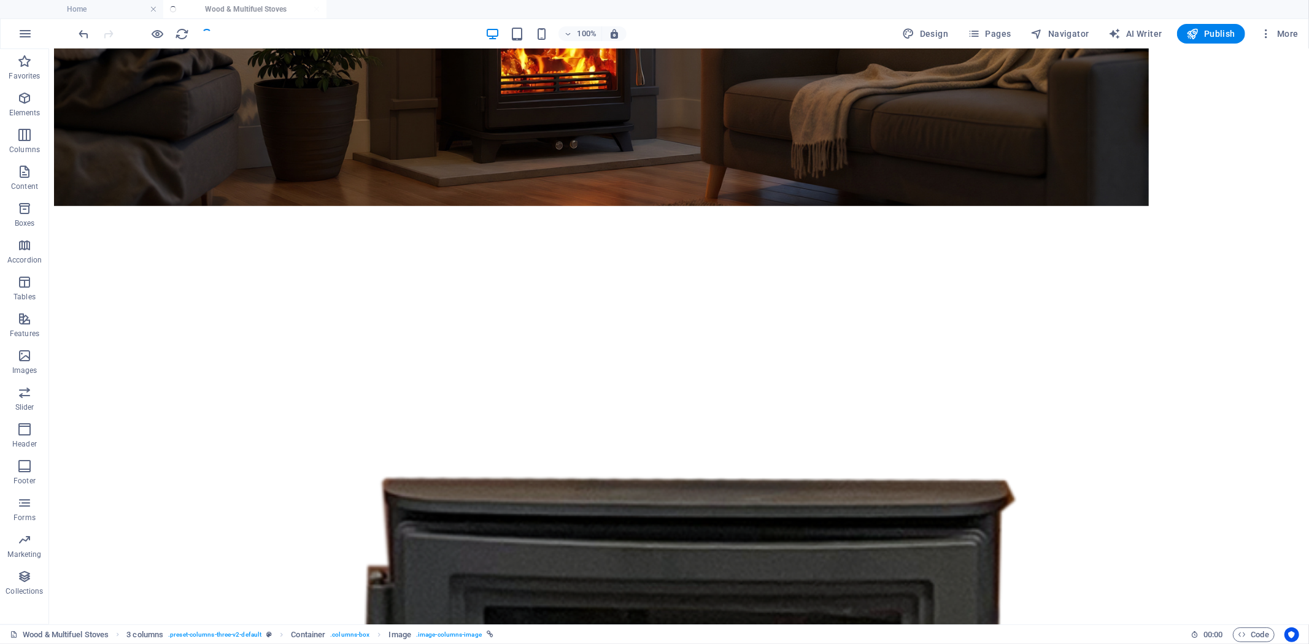
checkbox input "false"
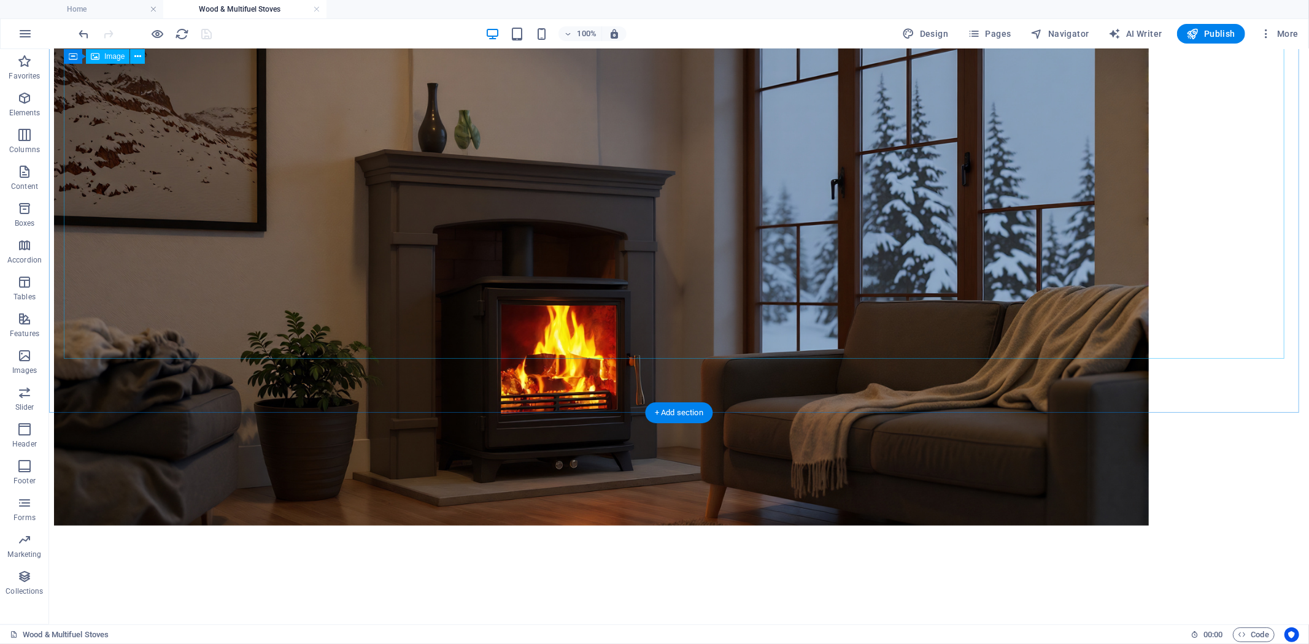
scroll to position [347, 0]
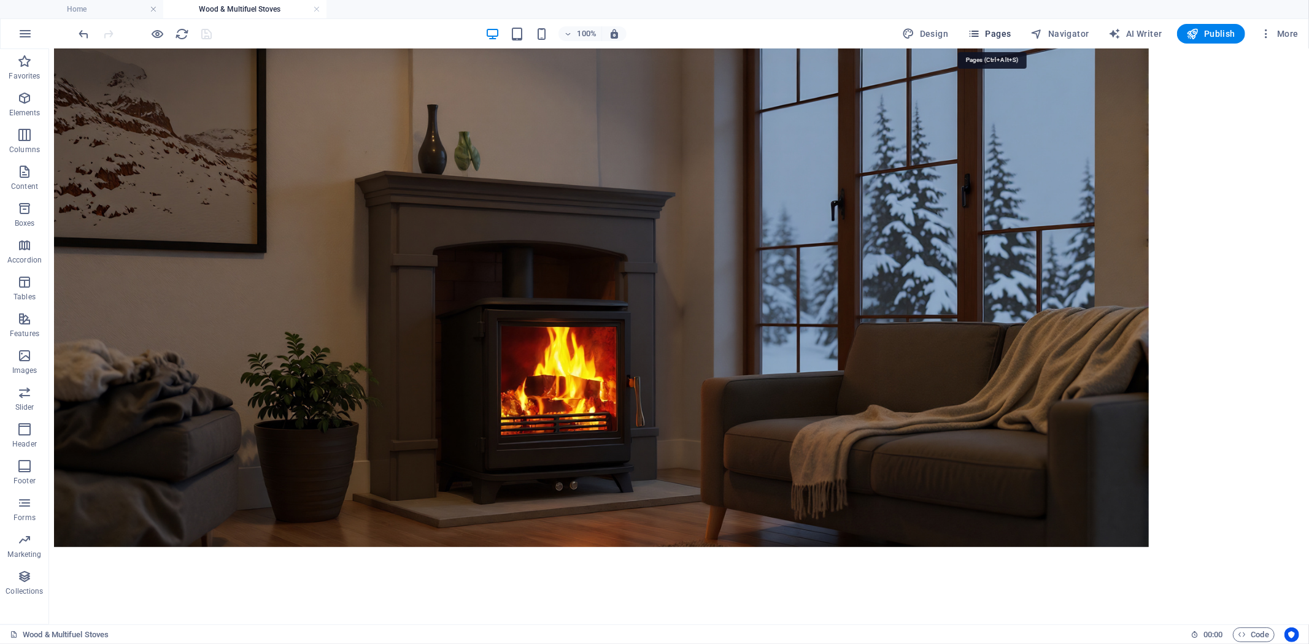
click at [987, 33] on span "Pages" at bounding box center [989, 34] width 43 height 12
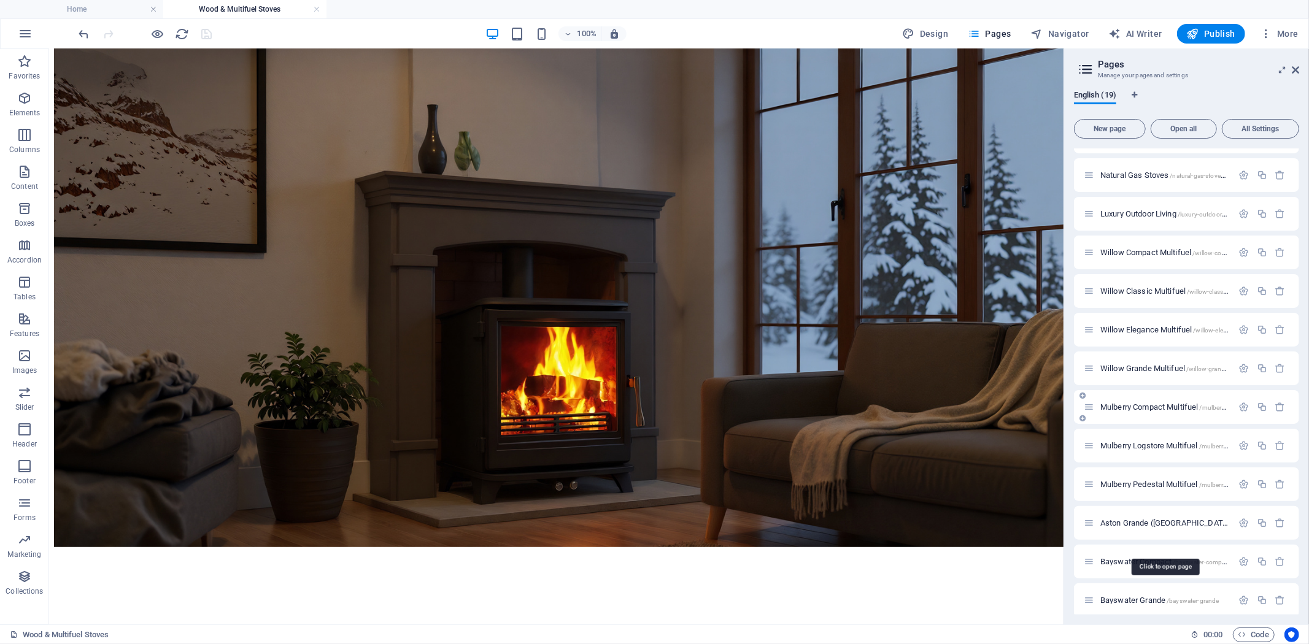
scroll to position [0, 0]
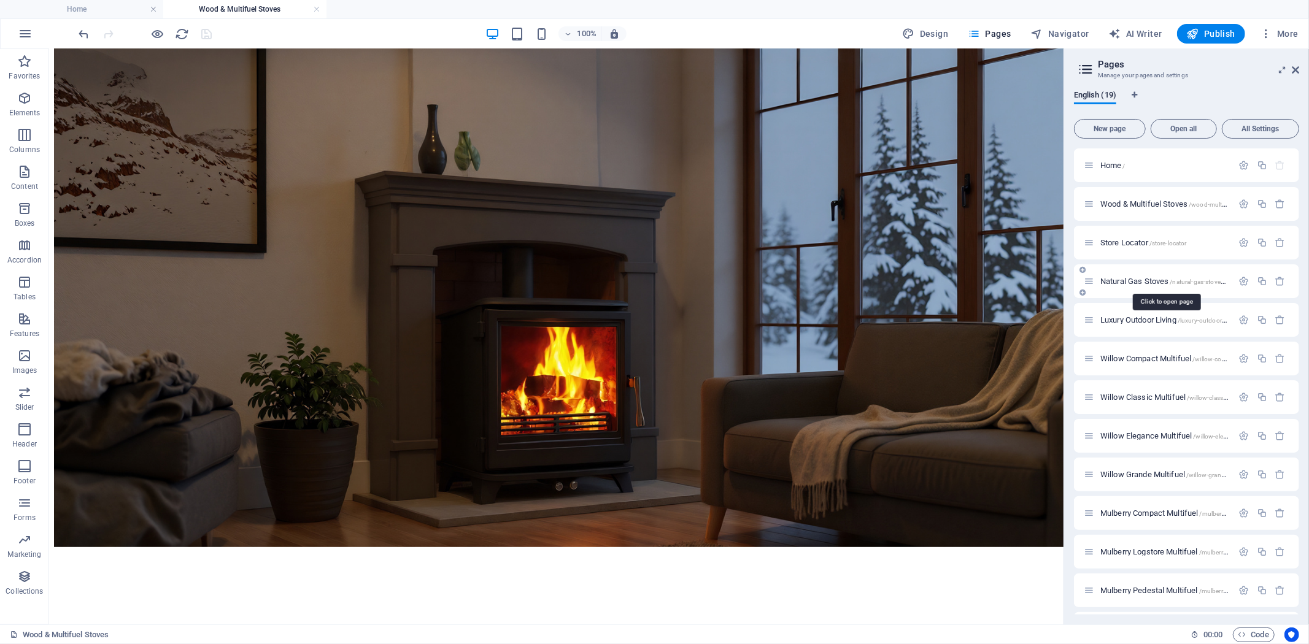
click at [1133, 279] on span "Natural Gas Stoves /natural-gas-stoves-20" at bounding box center [1166, 281] width 133 height 9
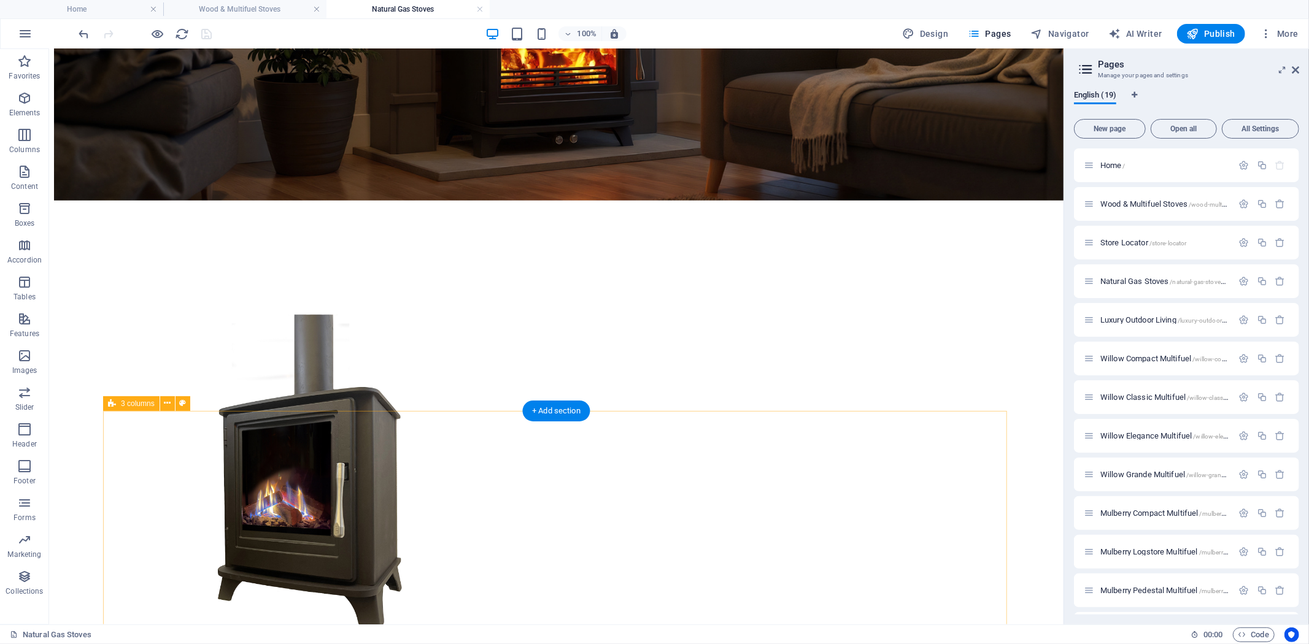
scroll to position [675, 0]
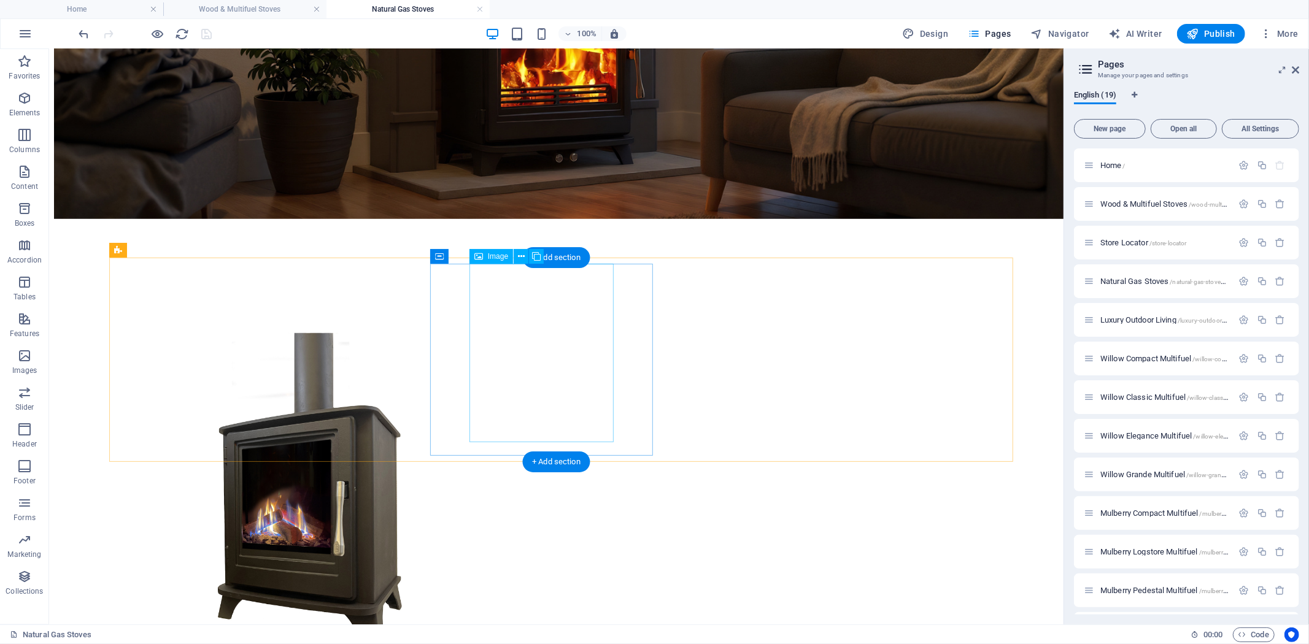
select select "%"
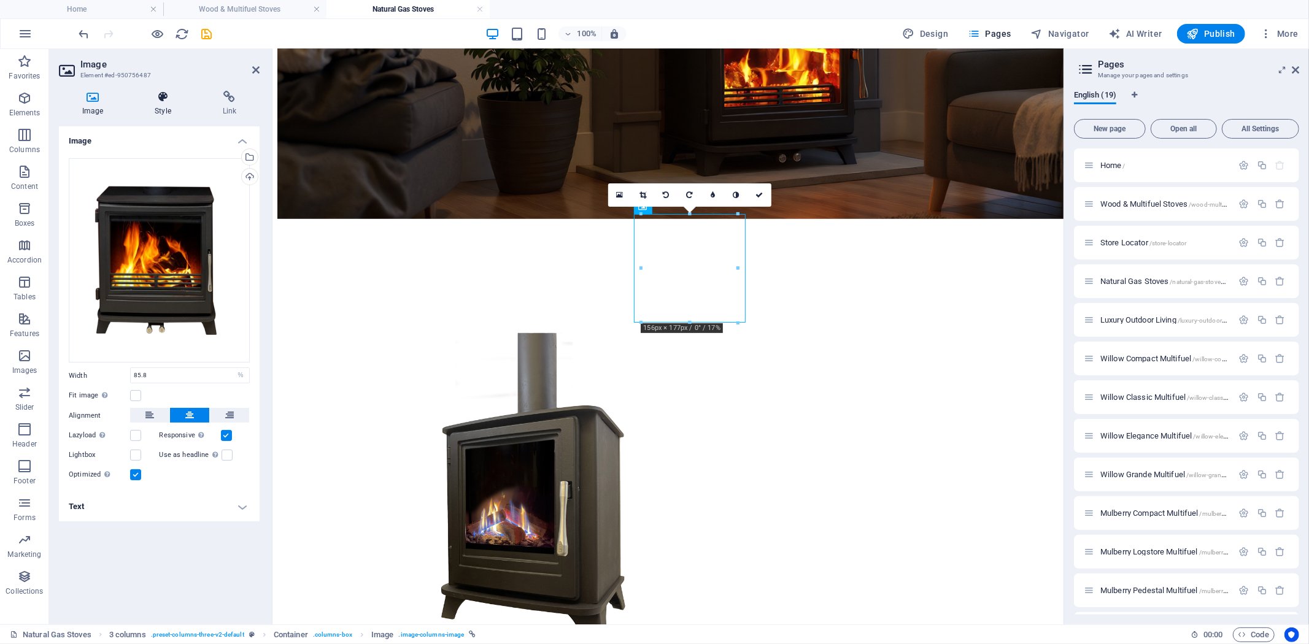
click at [155, 106] on h4 "Style" at bounding box center [164, 104] width 67 height 26
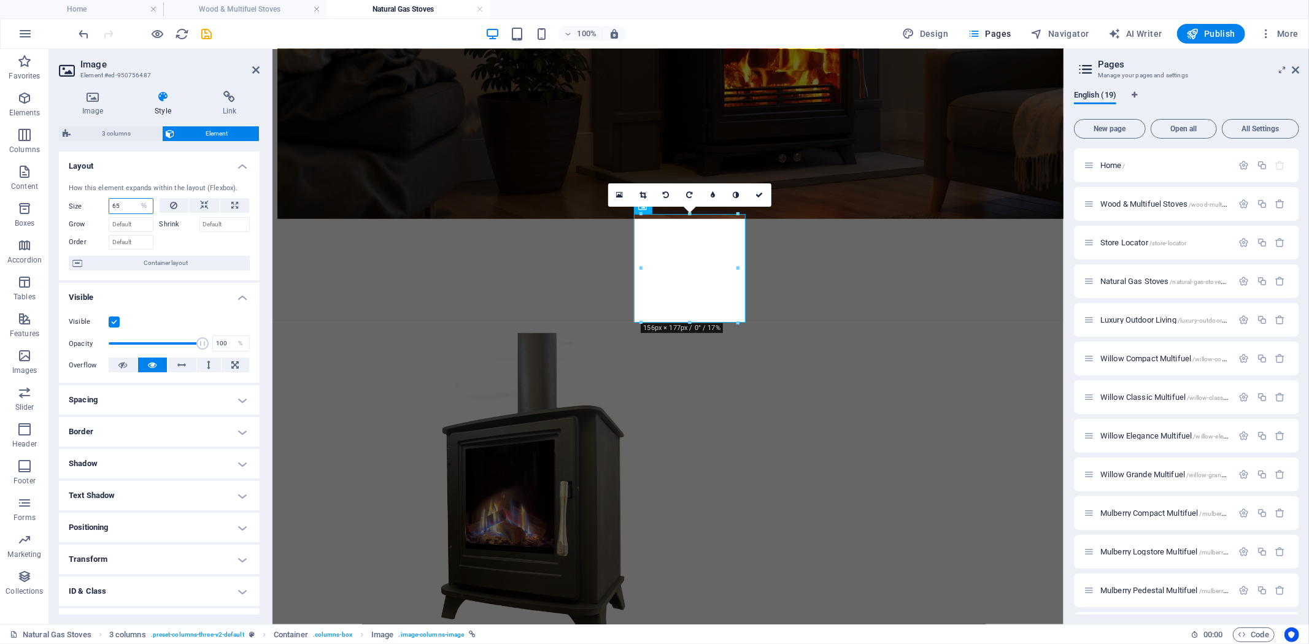
drag, startPoint x: 126, startPoint y: 207, endPoint x: 78, endPoint y: 207, distance: 47.9
click at [78, 207] on div "Size 65 Default auto px % 1/1 1/2 1/3 1/4 1/5 1/6 1/7 1/8 1/9 1/10" at bounding box center [111, 206] width 85 height 16
type input "85"
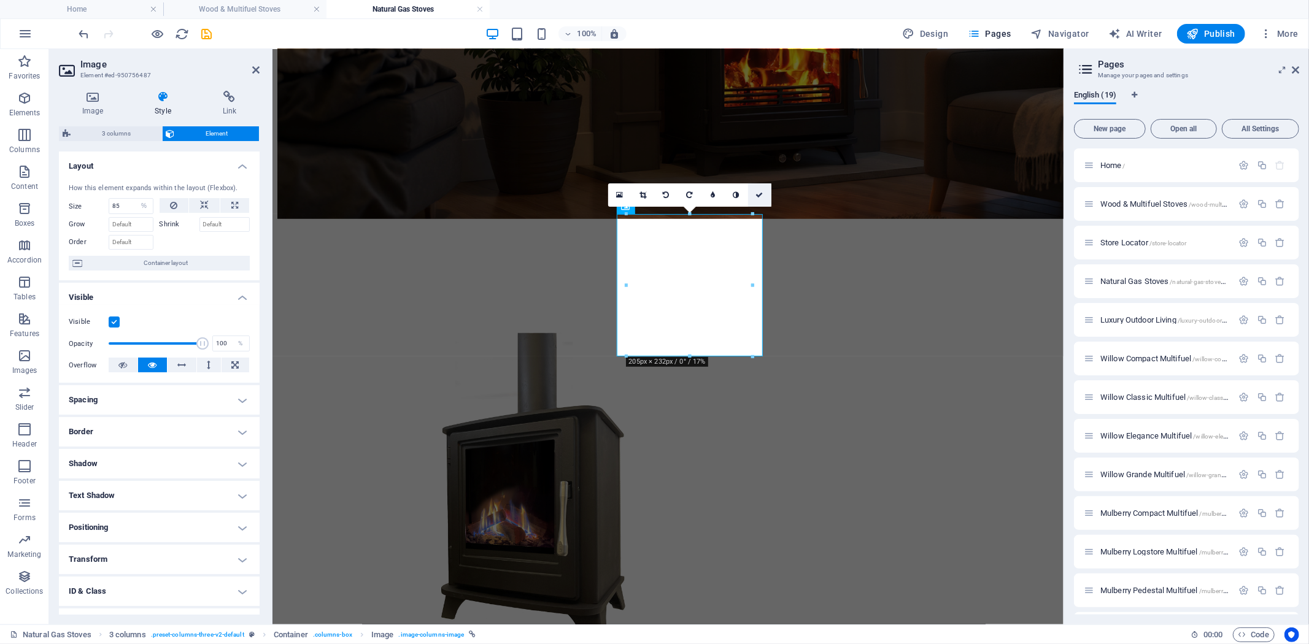
drag, startPoint x: 713, startPoint y: 148, endPoint x: 761, endPoint y: 196, distance: 68.5
click at [761, 196] on icon at bounding box center [759, 194] width 7 height 7
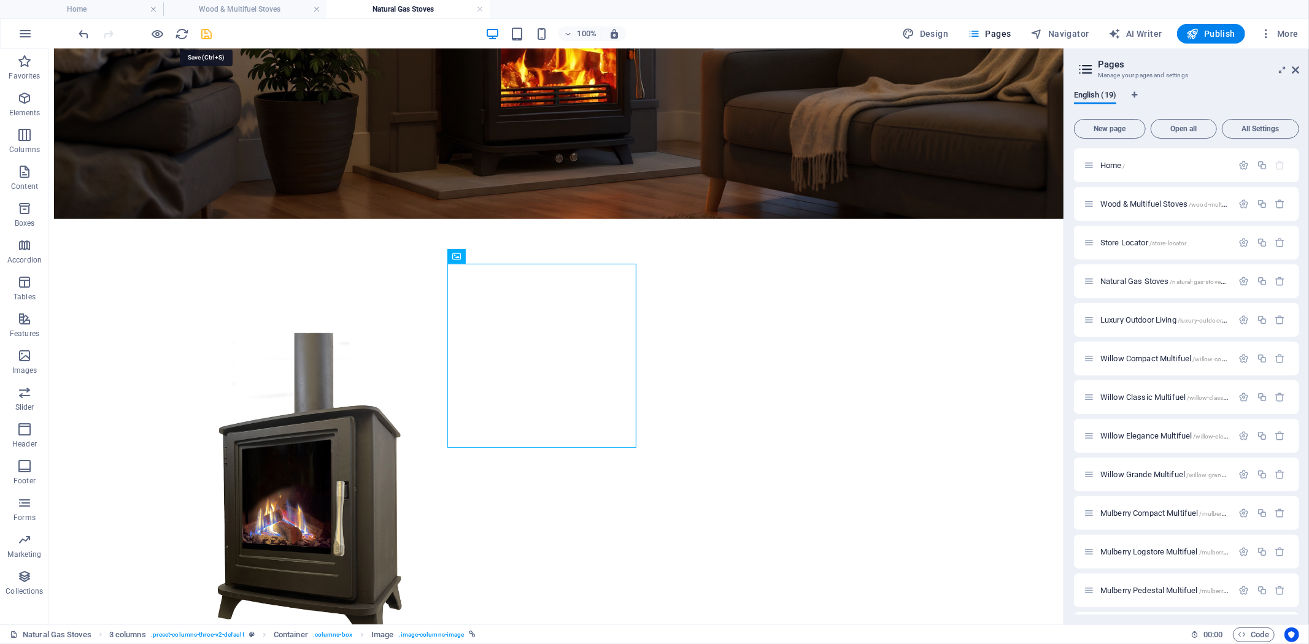
click at [211, 34] on icon "save" at bounding box center [207, 34] width 14 height 14
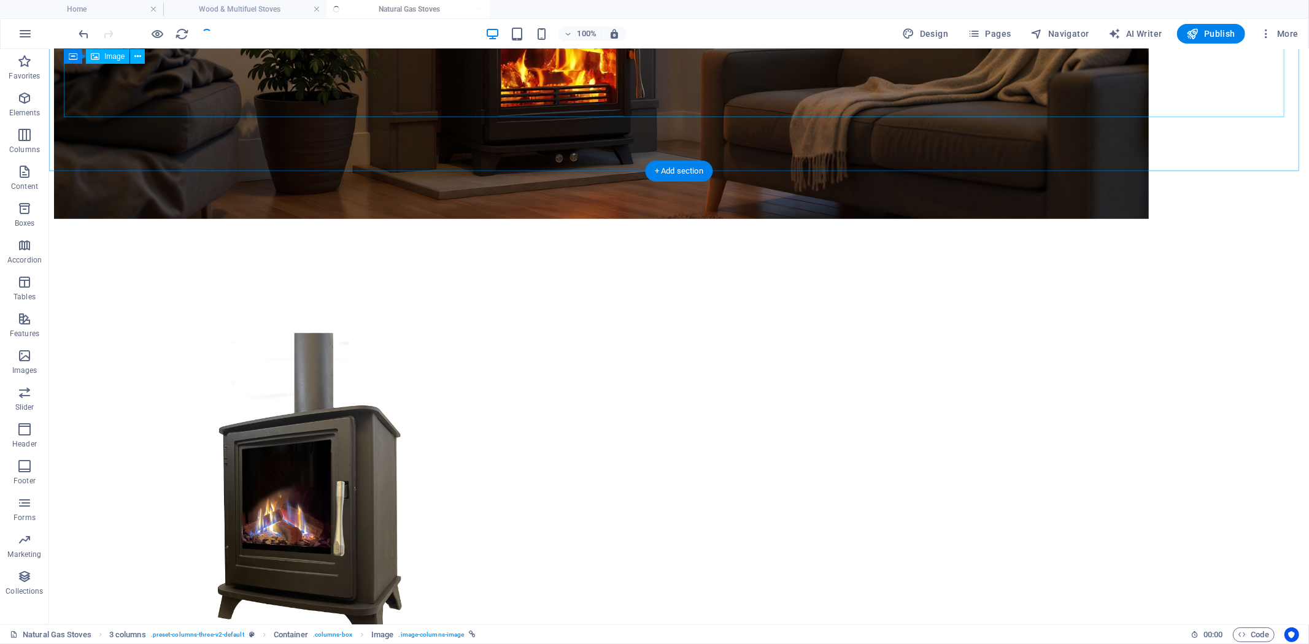
checkbox input "false"
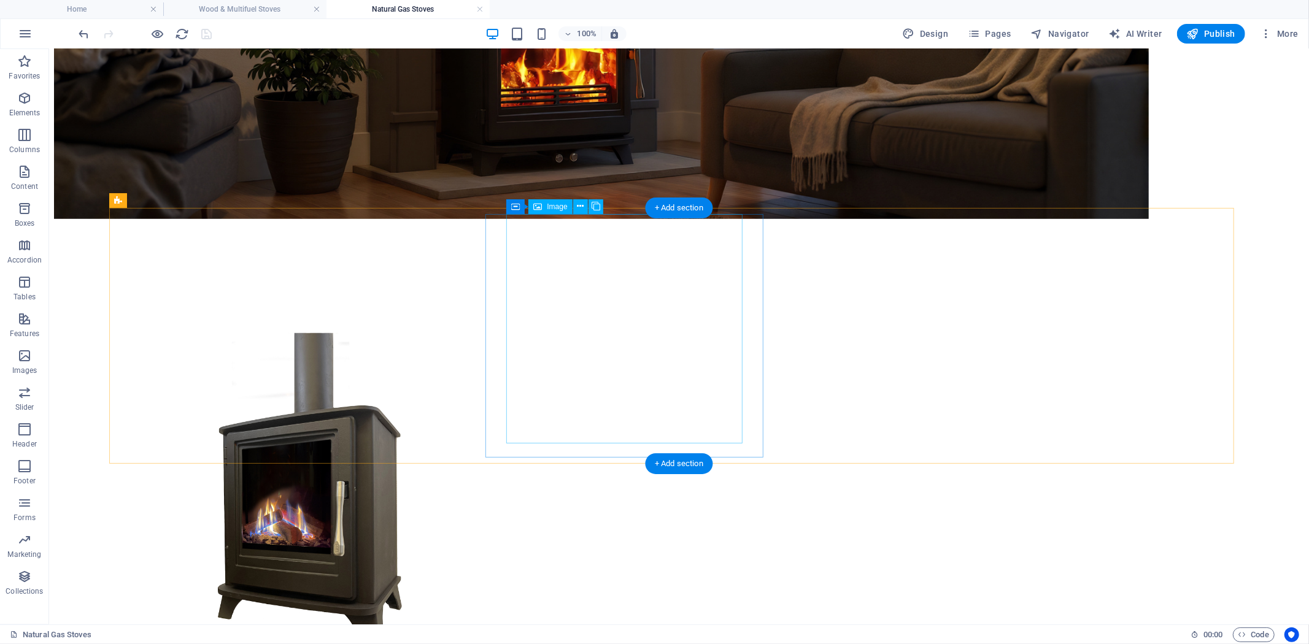
select select "%"
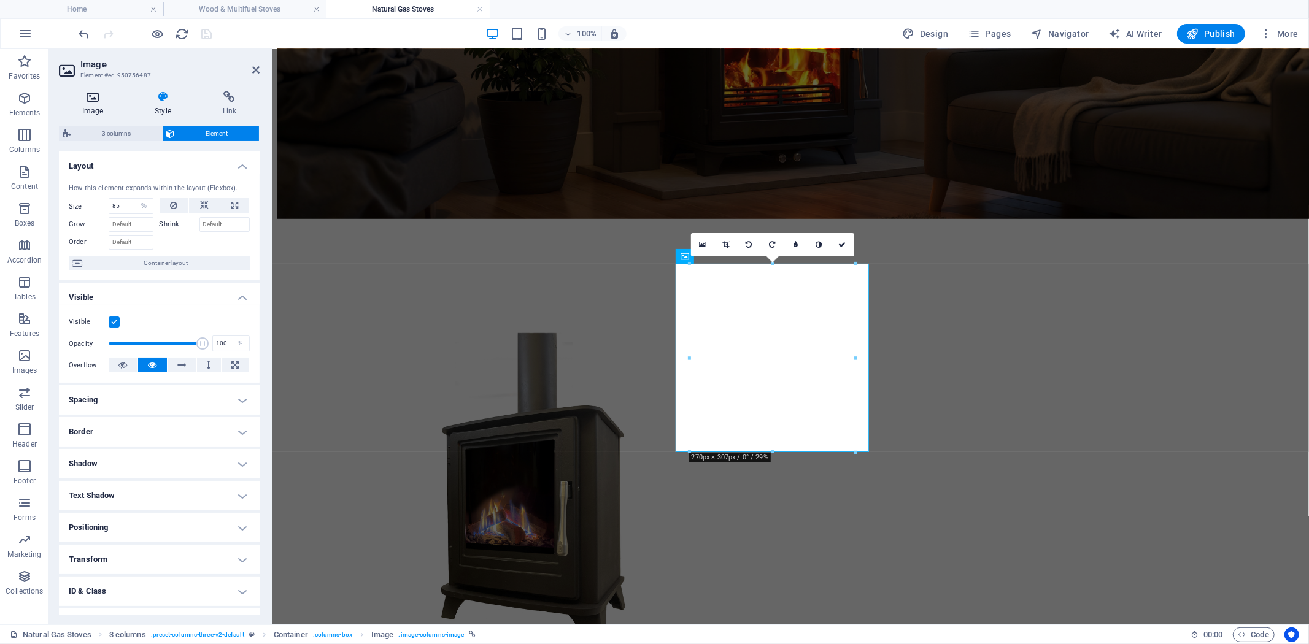
click at [90, 102] on h4 "Image" at bounding box center [95, 104] width 72 height 26
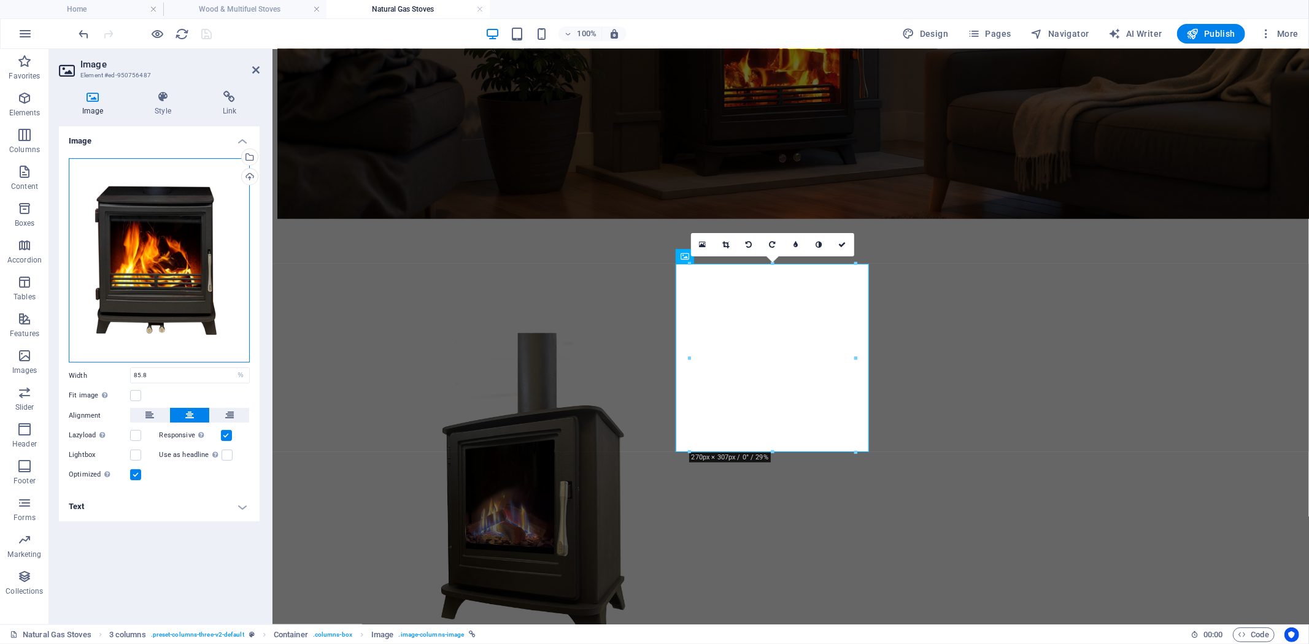
click at [214, 254] on div "Drag files here, click to choose files or select files from Files or our free s…" at bounding box center [159, 260] width 181 height 204
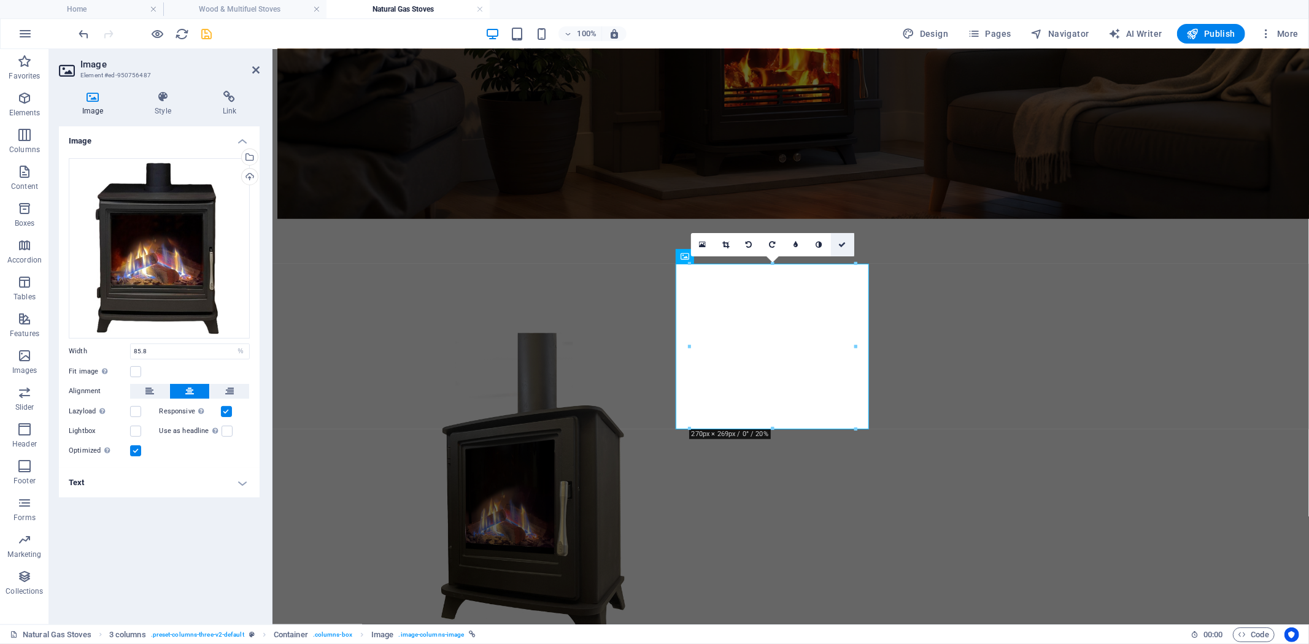
click at [842, 241] on icon at bounding box center [842, 244] width 7 height 7
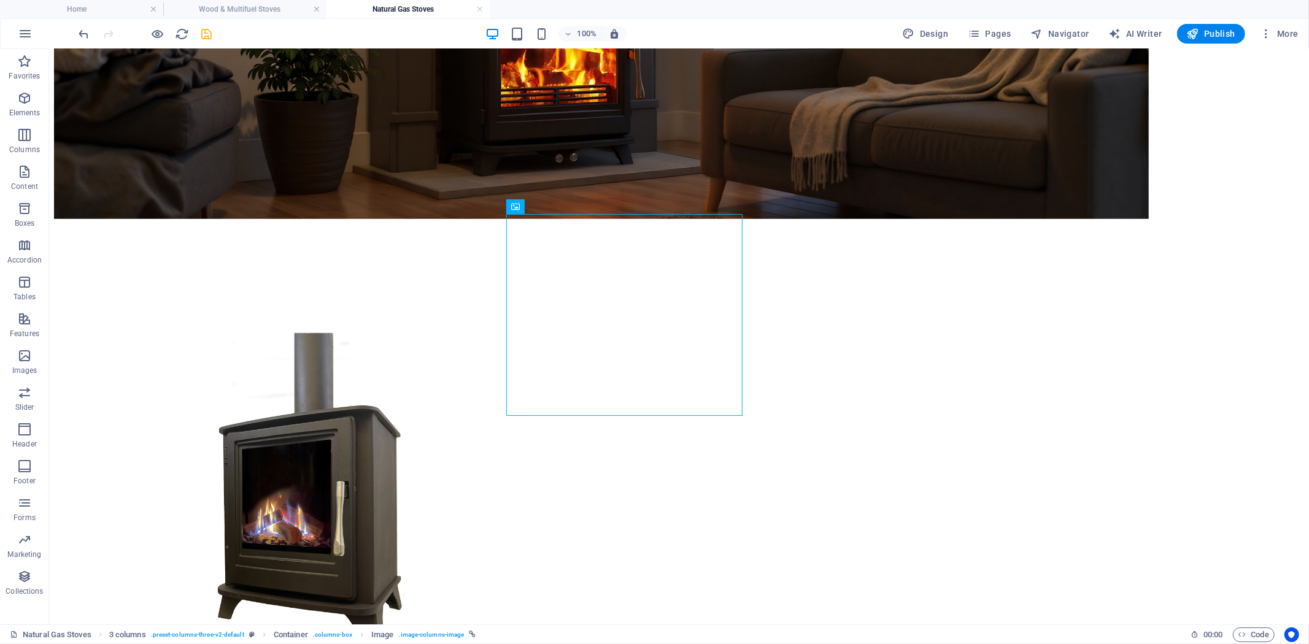
click at [209, 25] on div at bounding box center [145, 34] width 137 height 20
click at [212, 39] on icon "save" at bounding box center [207, 34] width 14 height 14
checkbox input "false"
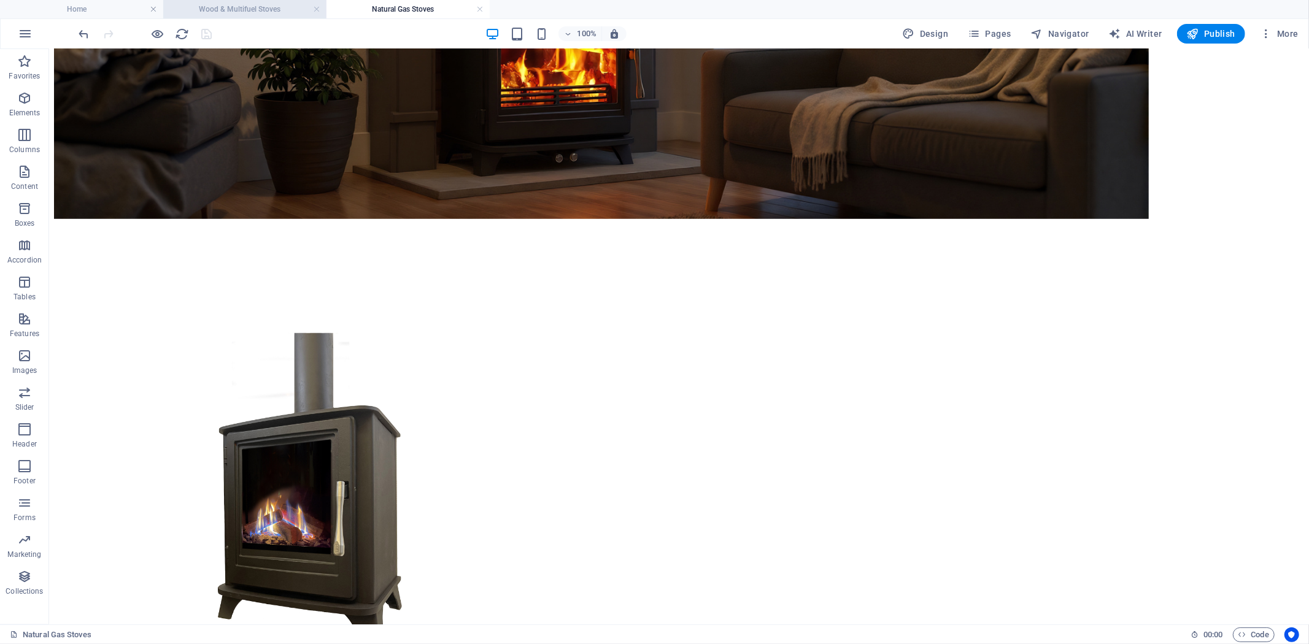
click at [236, 13] on h4 "Wood & Multifuel Stoves" at bounding box center [244, 8] width 163 height 13
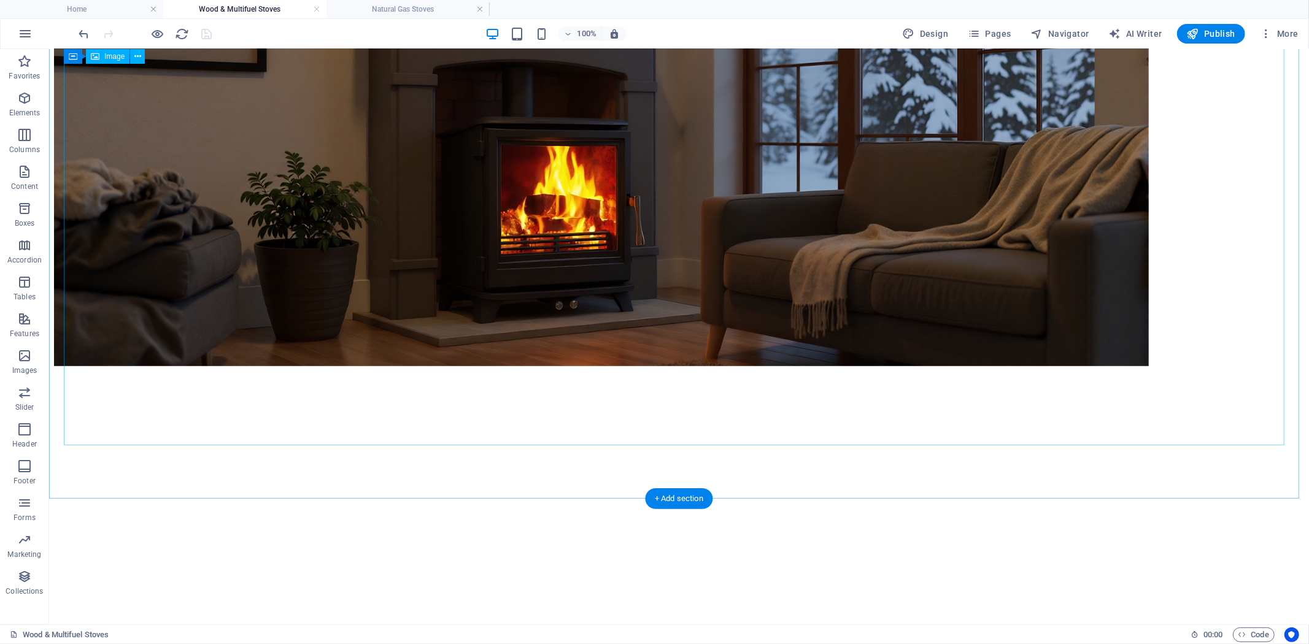
scroll to position [620, 0]
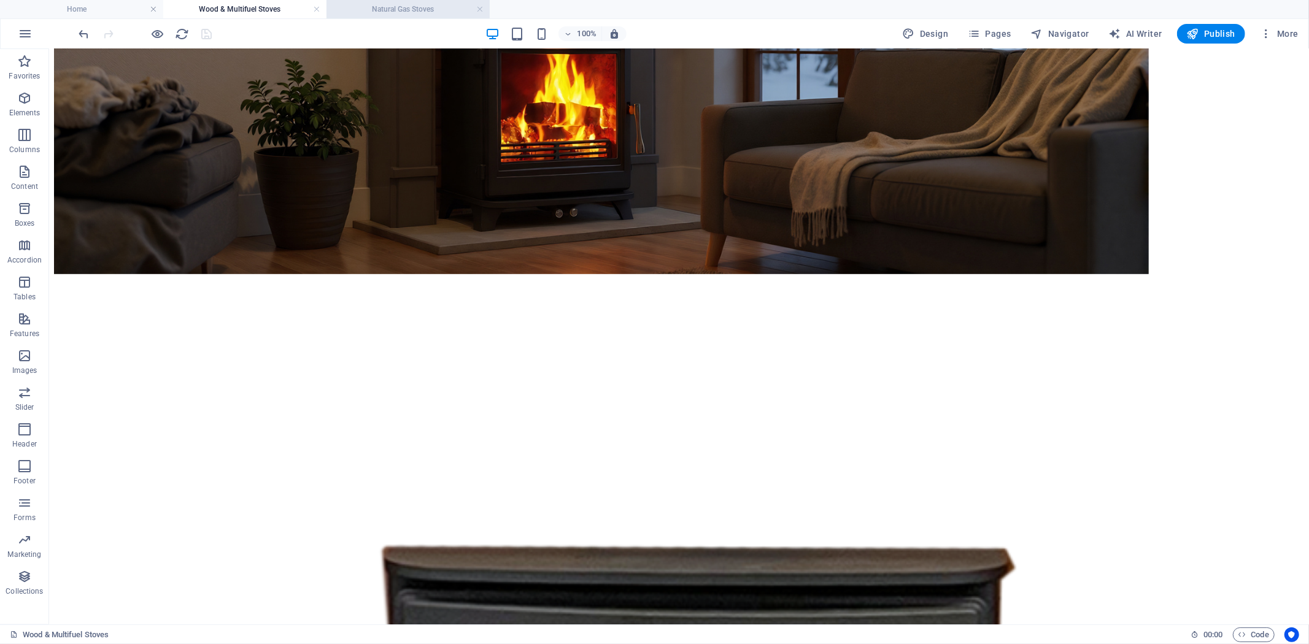
click at [395, 9] on h4 "Natural Gas Stoves" at bounding box center [407, 8] width 163 height 13
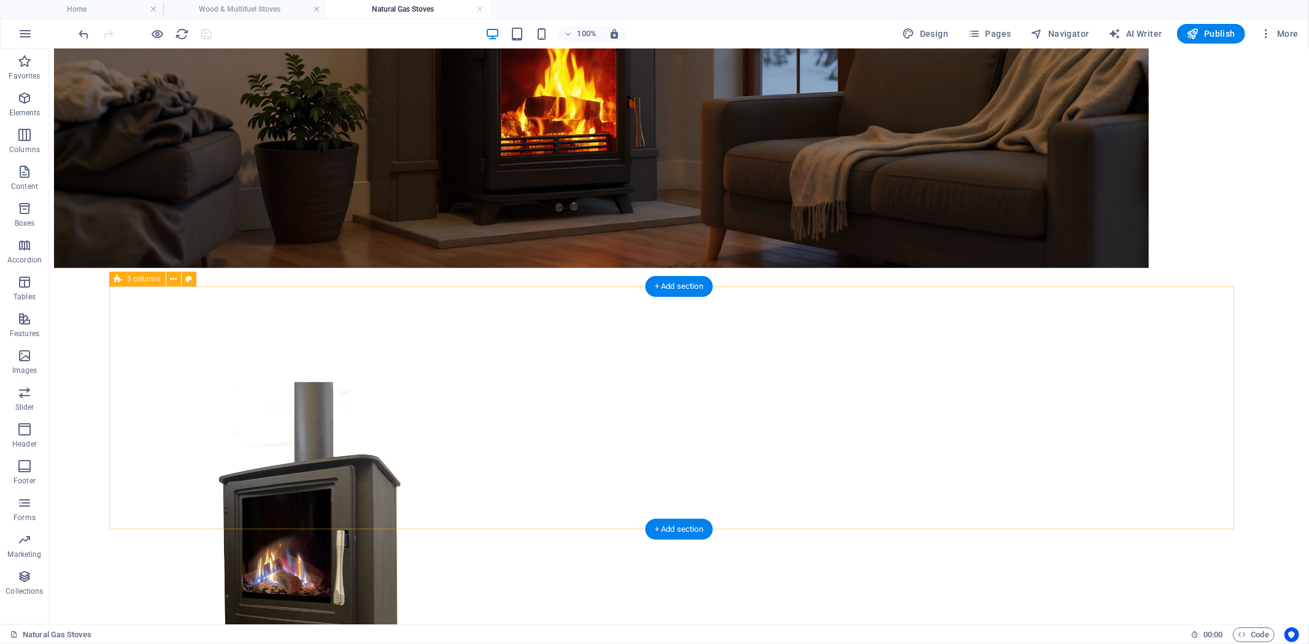
scroll to position [607, 0]
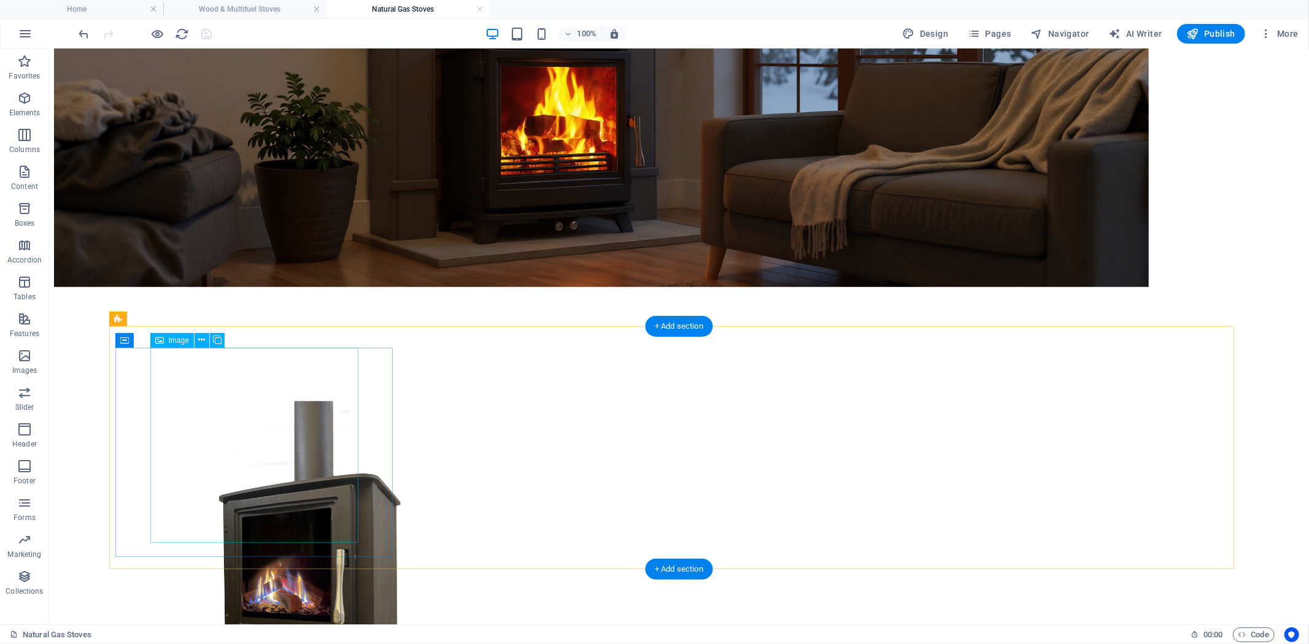
click at [269, 456] on figure at bounding box center [304, 575] width 368 height 348
select select "%"
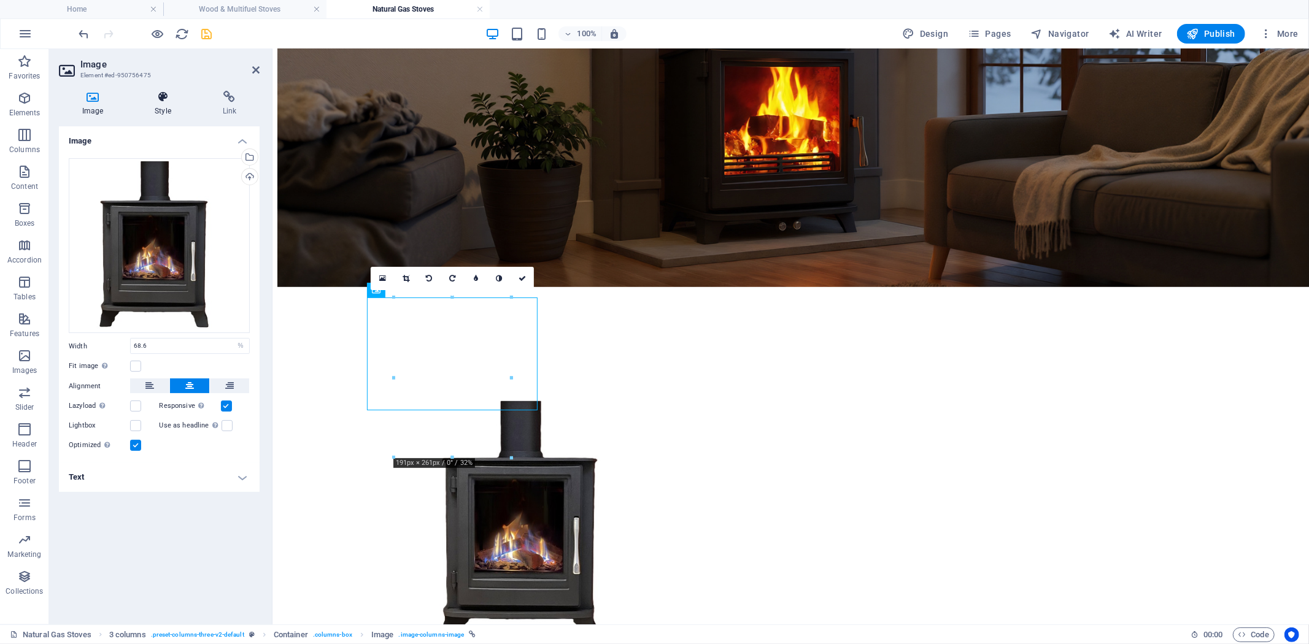
click at [161, 99] on icon at bounding box center [162, 97] width 63 height 12
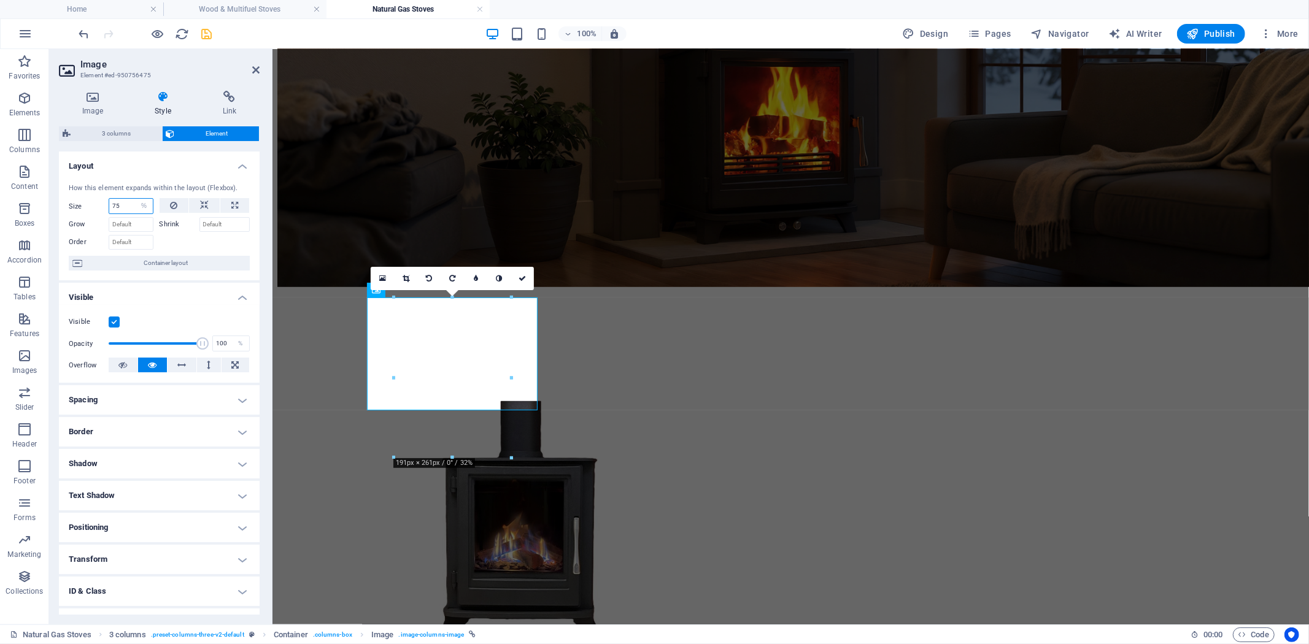
drag, startPoint x: 125, startPoint y: 203, endPoint x: 72, endPoint y: 209, distance: 53.7
click at [72, 209] on div "Size 75 Default auto px % 1/1 1/2 1/3 1/4 1/5 1/6 1/7 1/8 1/9 1/10" at bounding box center [111, 206] width 85 height 16
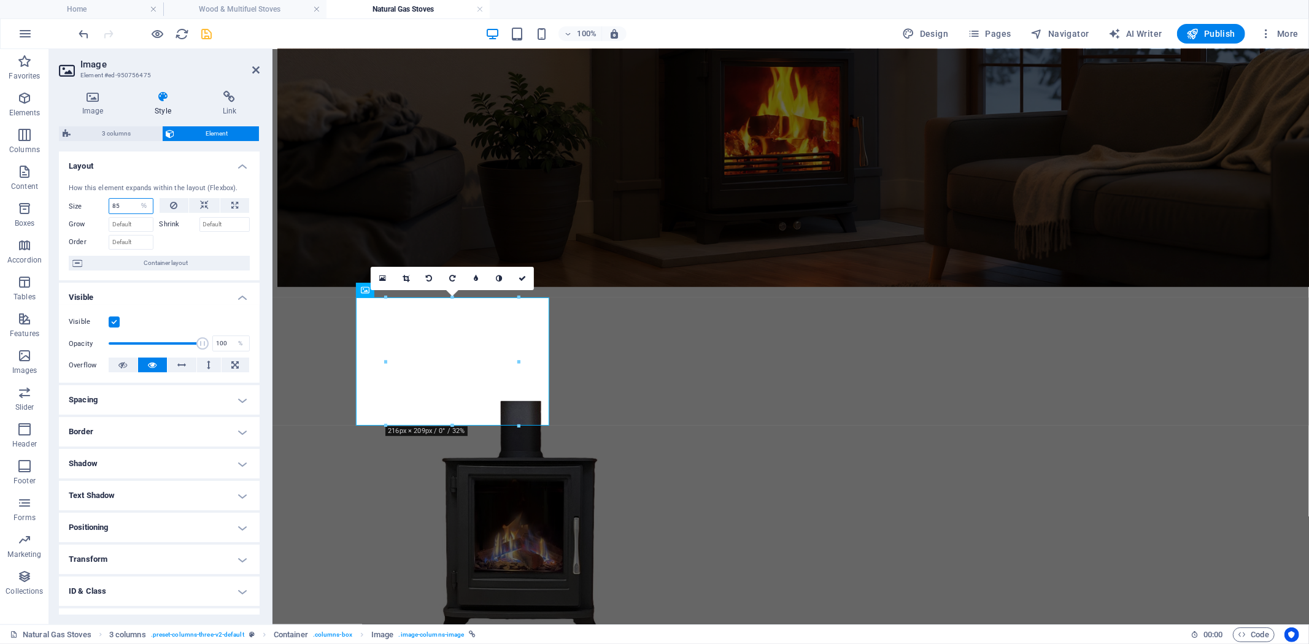
drag, startPoint x: 131, startPoint y: 207, endPoint x: 88, endPoint y: 202, distance: 42.6
click at [92, 202] on div "Size 85 Default auto px % 1/1 1/2 1/3 1/4 1/5 1/6 1/7 1/8 1/9 1/10" at bounding box center [111, 206] width 85 height 16
type input "100"
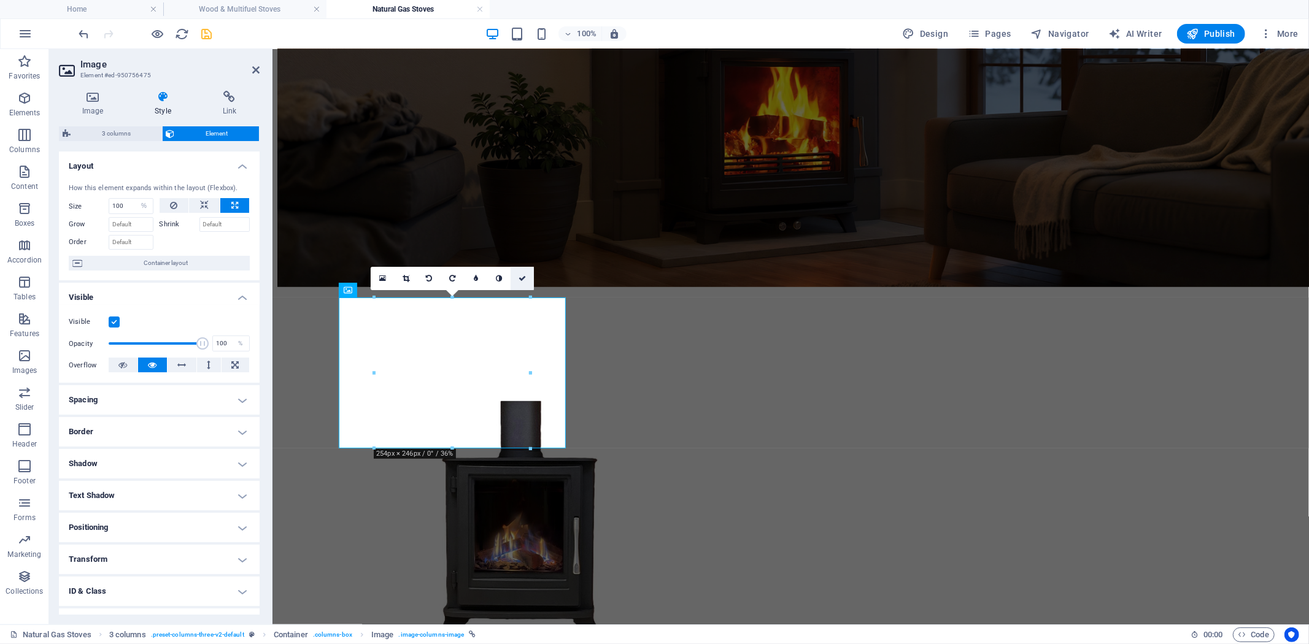
click at [522, 278] on icon at bounding box center [521, 278] width 7 height 7
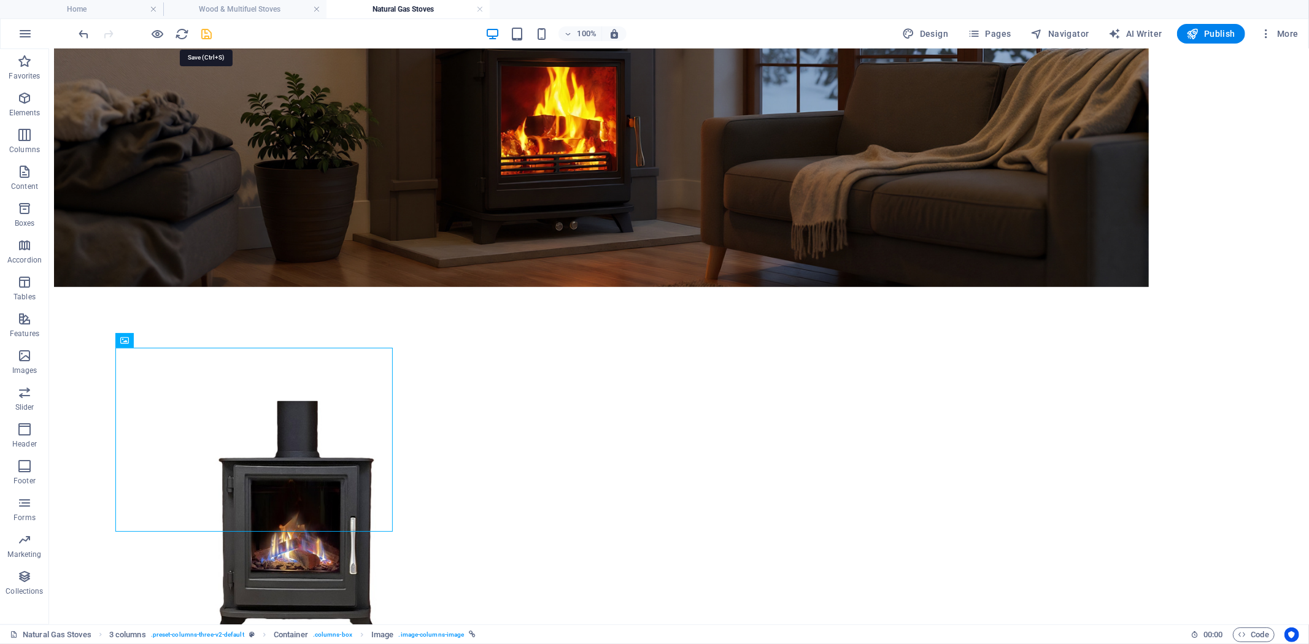
click at [209, 33] on icon "save" at bounding box center [207, 34] width 14 height 14
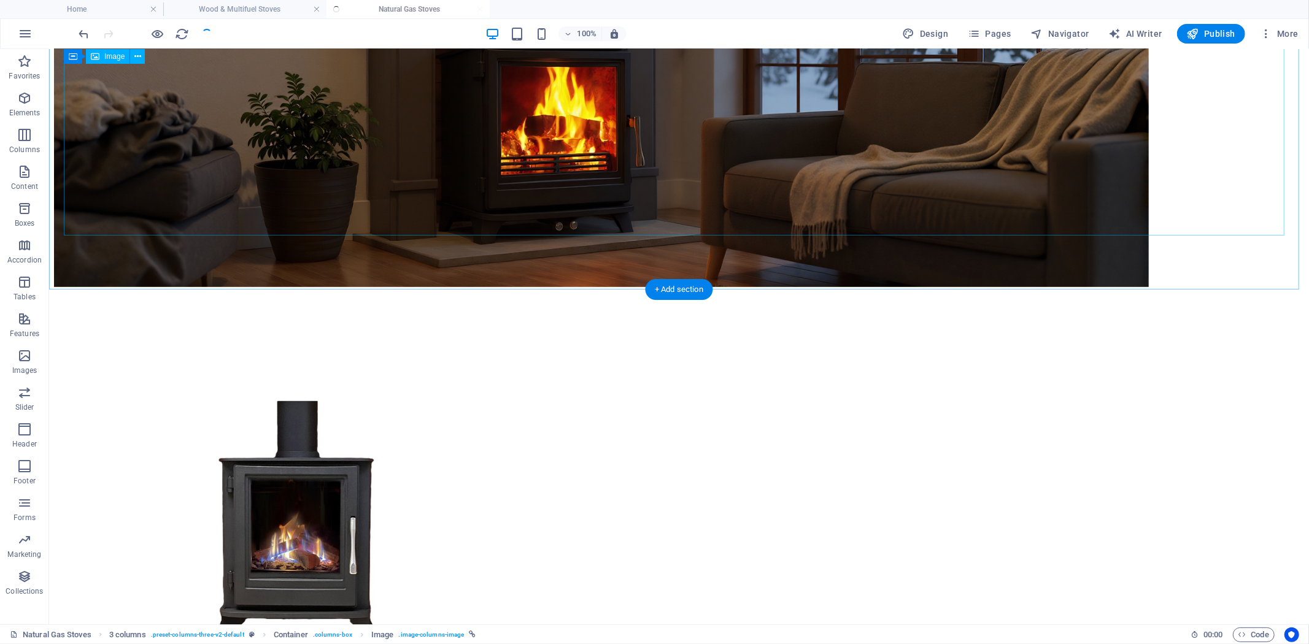
checkbox input "false"
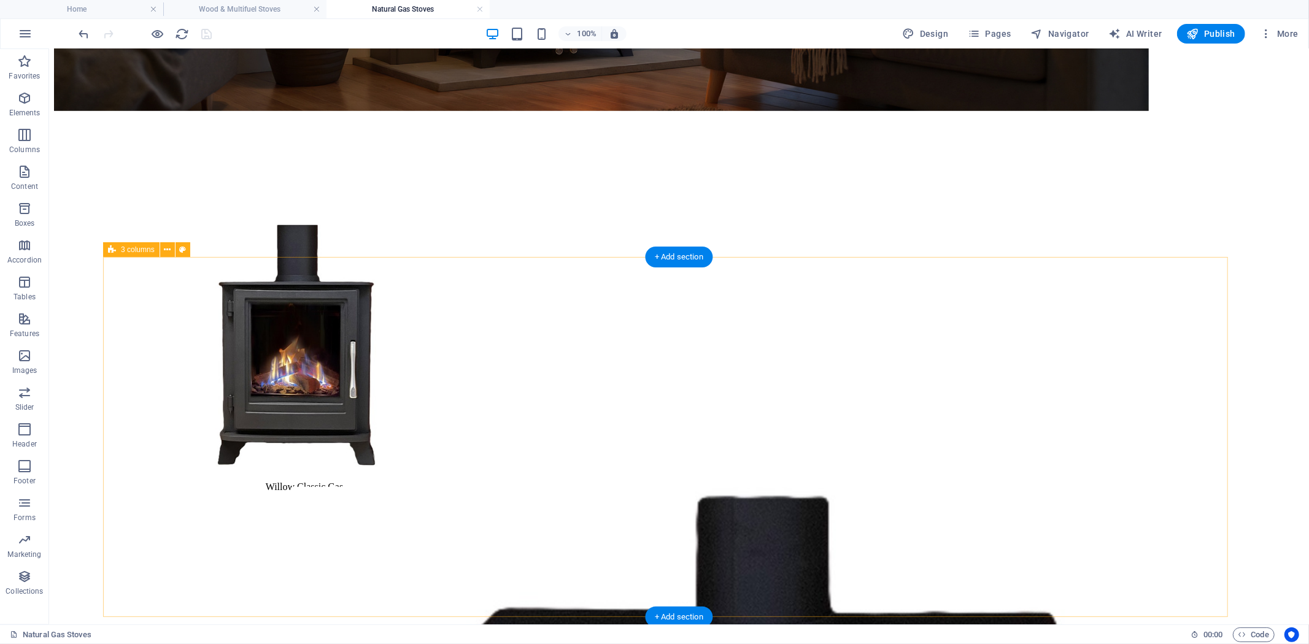
scroll to position [675, 0]
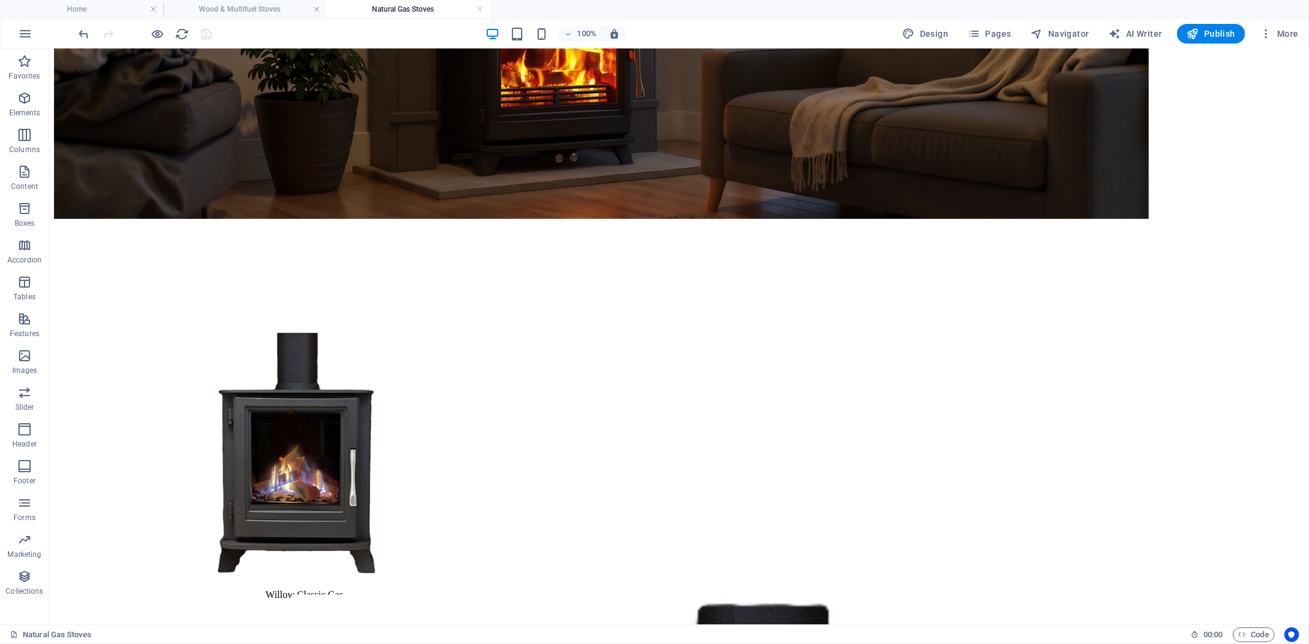
click at [145, 28] on div at bounding box center [145, 34] width 137 height 20
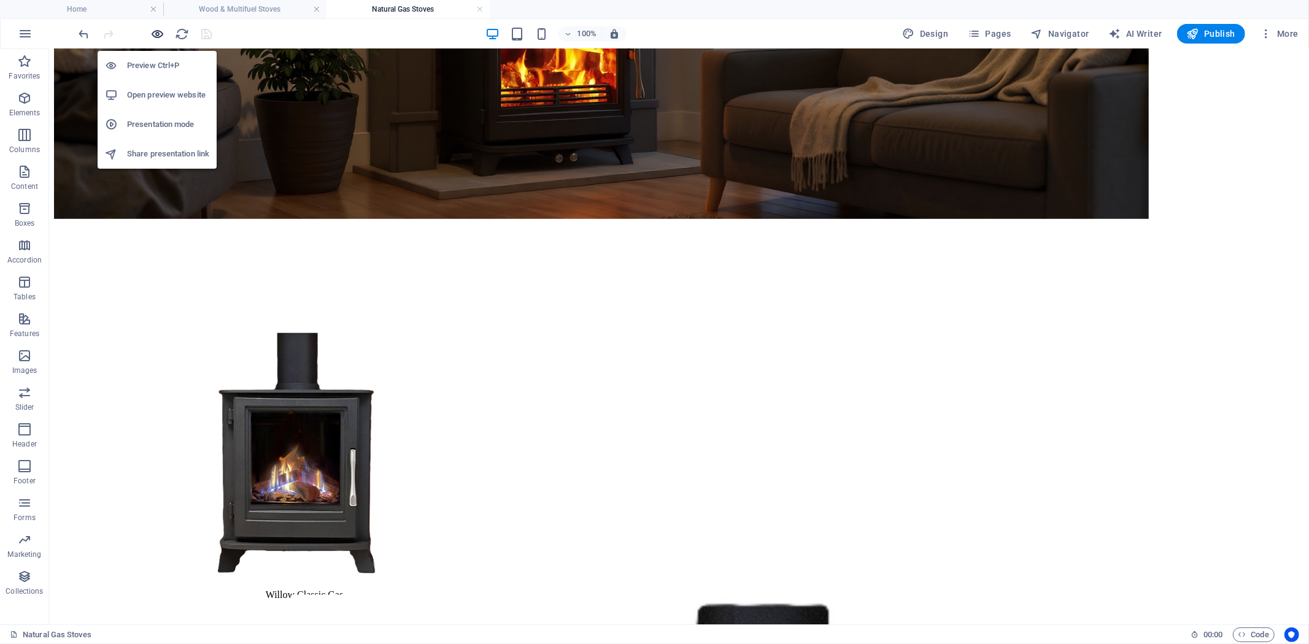
drag, startPoint x: 156, startPoint y: 34, endPoint x: 341, endPoint y: 58, distance: 186.8
click at [156, 34] on icon "button" at bounding box center [158, 34] width 14 height 14
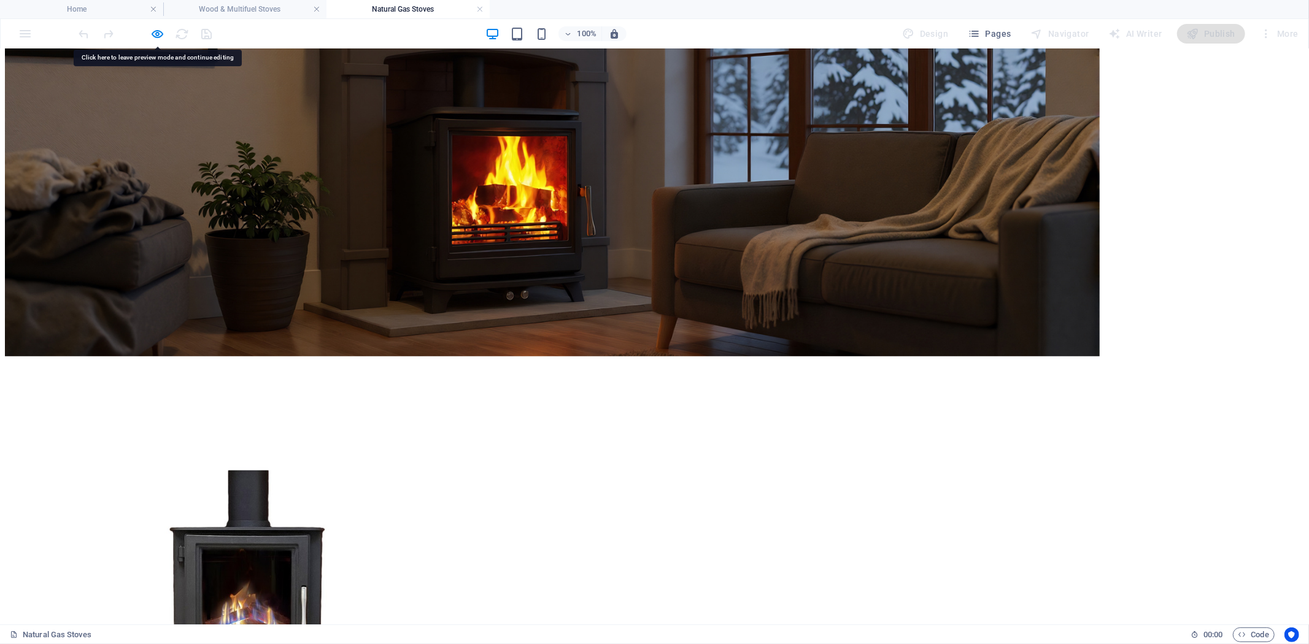
scroll to position [402, 0]
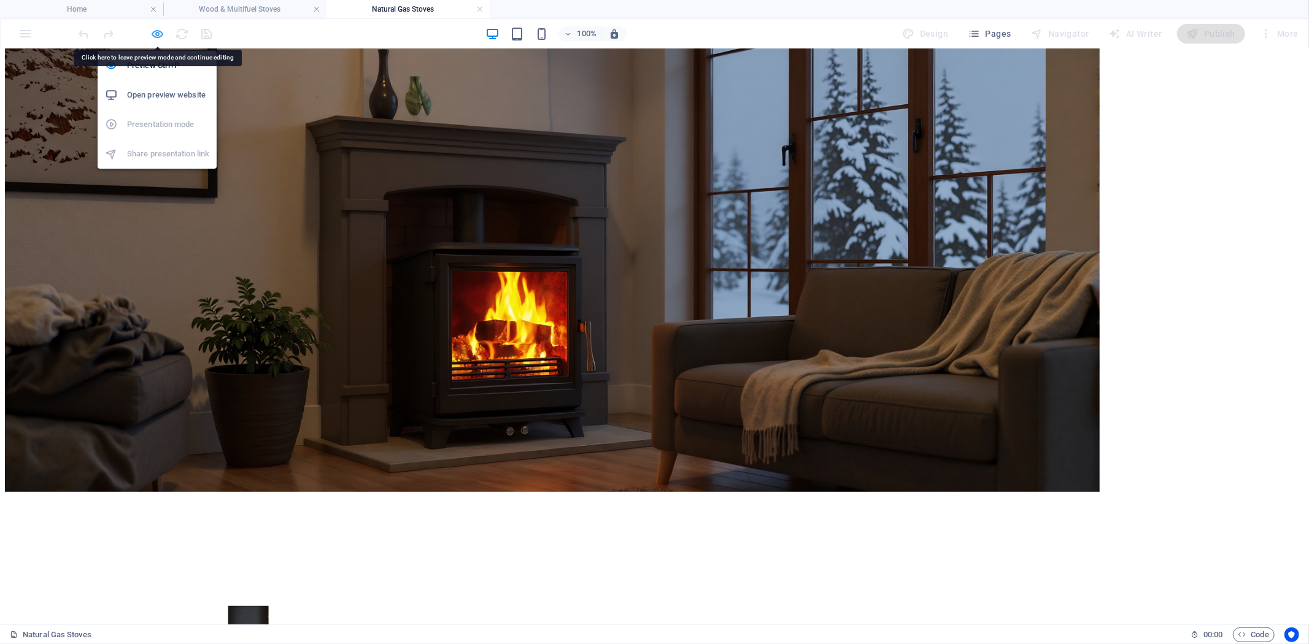
click at [158, 38] on icon "button" at bounding box center [158, 34] width 14 height 14
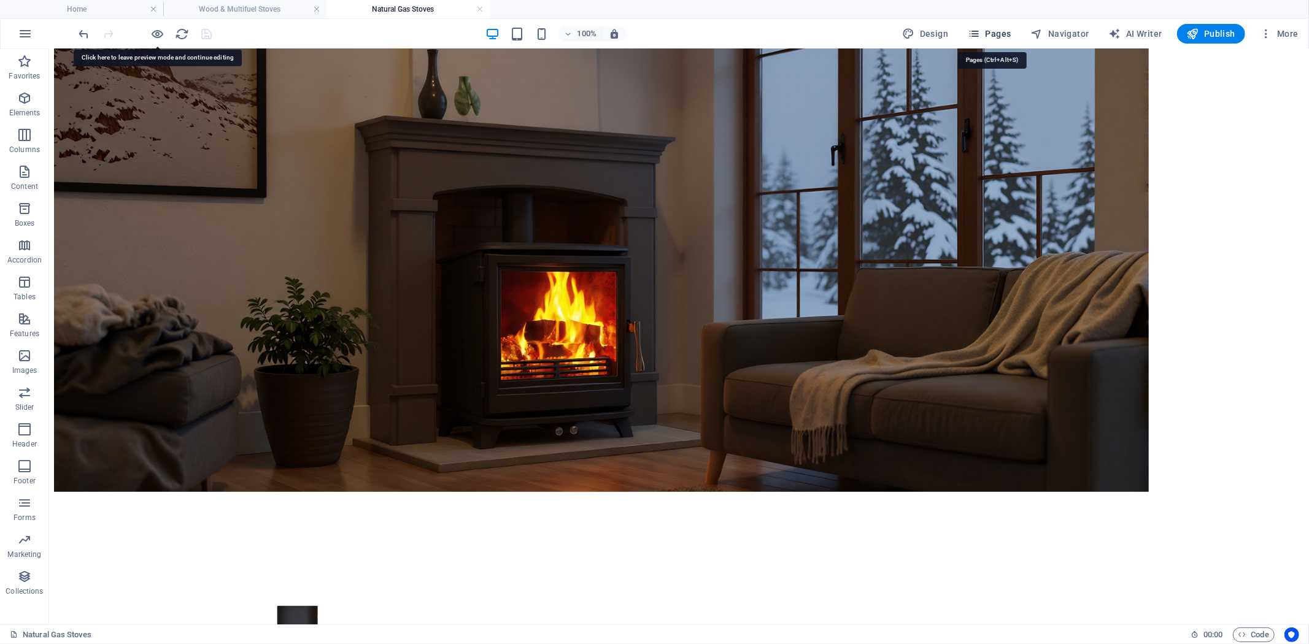
click at [995, 29] on span "Pages" at bounding box center [989, 34] width 43 height 12
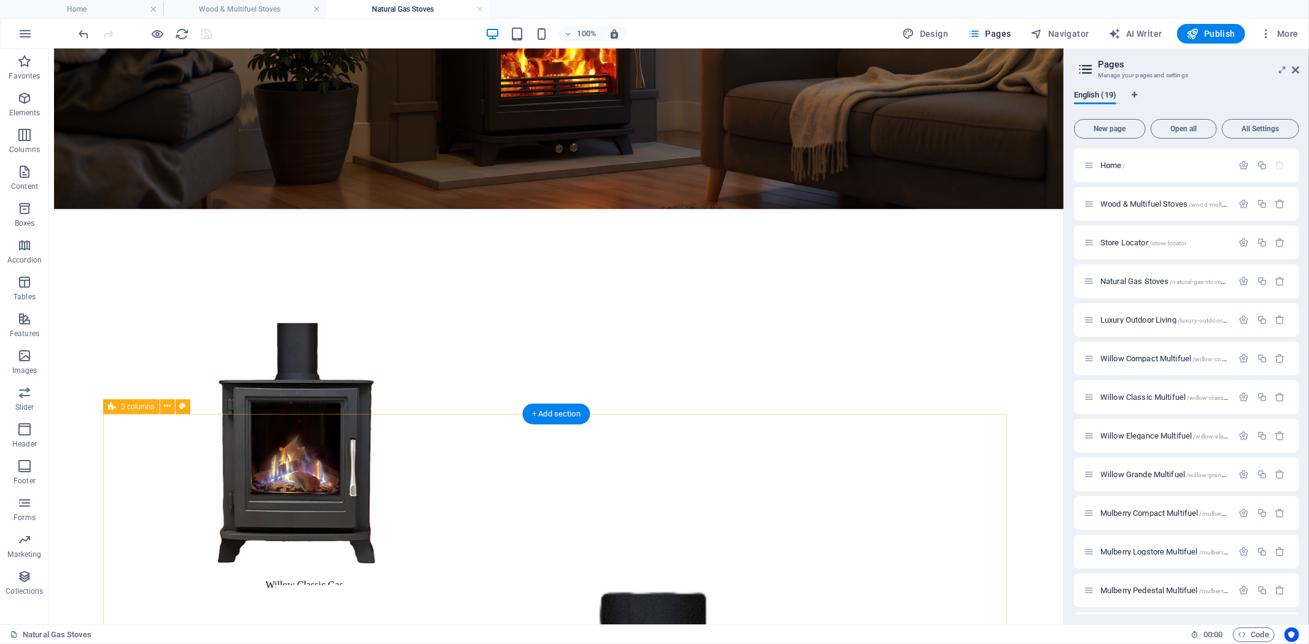
scroll to position [675, 0]
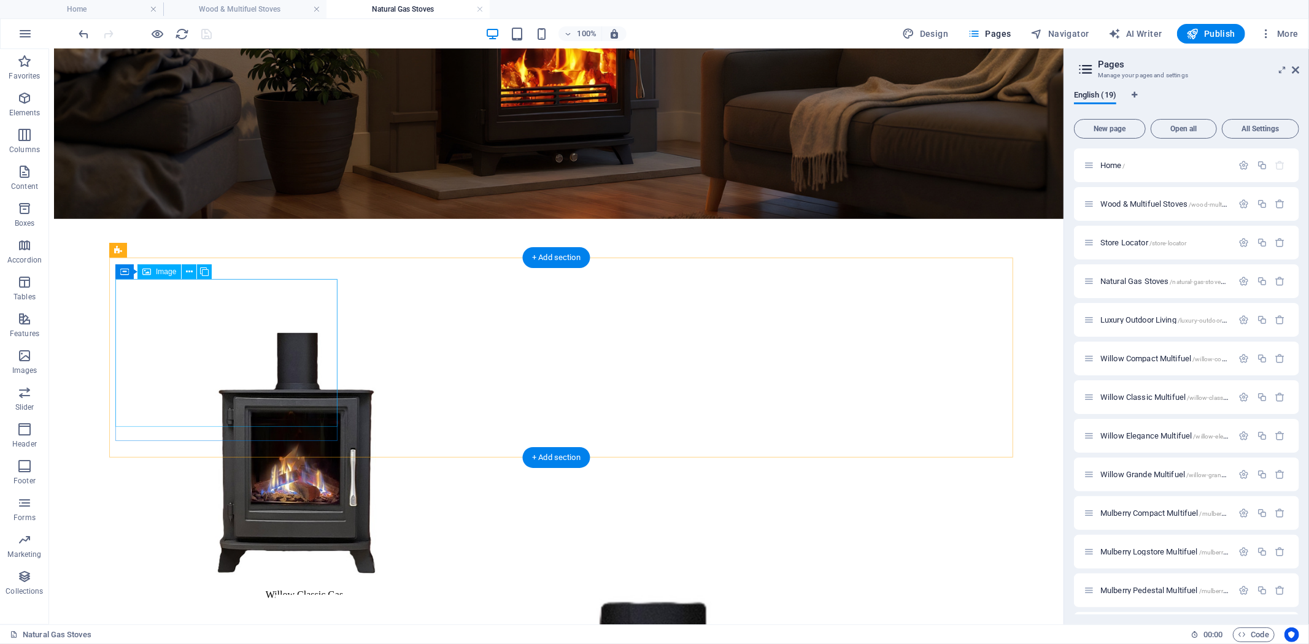
click at [278, 366] on figure at bounding box center [304, 456] width 368 height 247
select select "%"
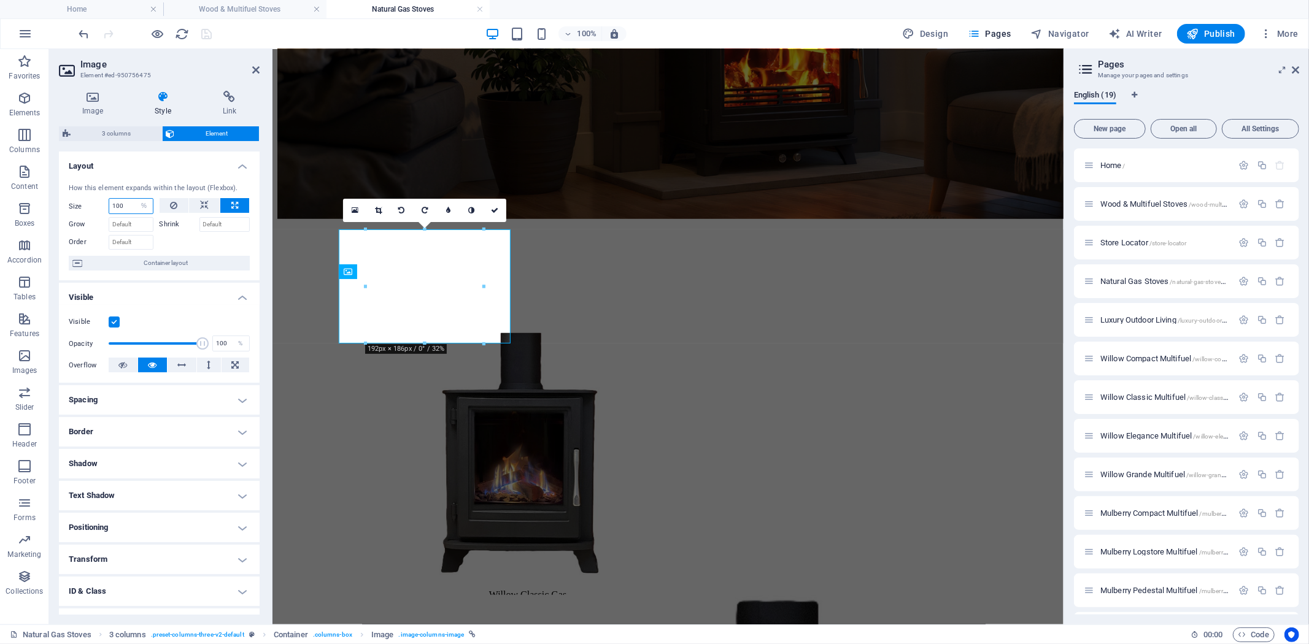
drag, startPoint x: 108, startPoint y: 203, endPoint x: 60, endPoint y: 201, distance: 47.9
click at [83, 201] on div "Size 100 Default auto px % 1/1 1/2 1/3 1/4 1/5 1/6 1/7 1/8 1/9 1/10" at bounding box center [111, 206] width 85 height 16
type input "125"
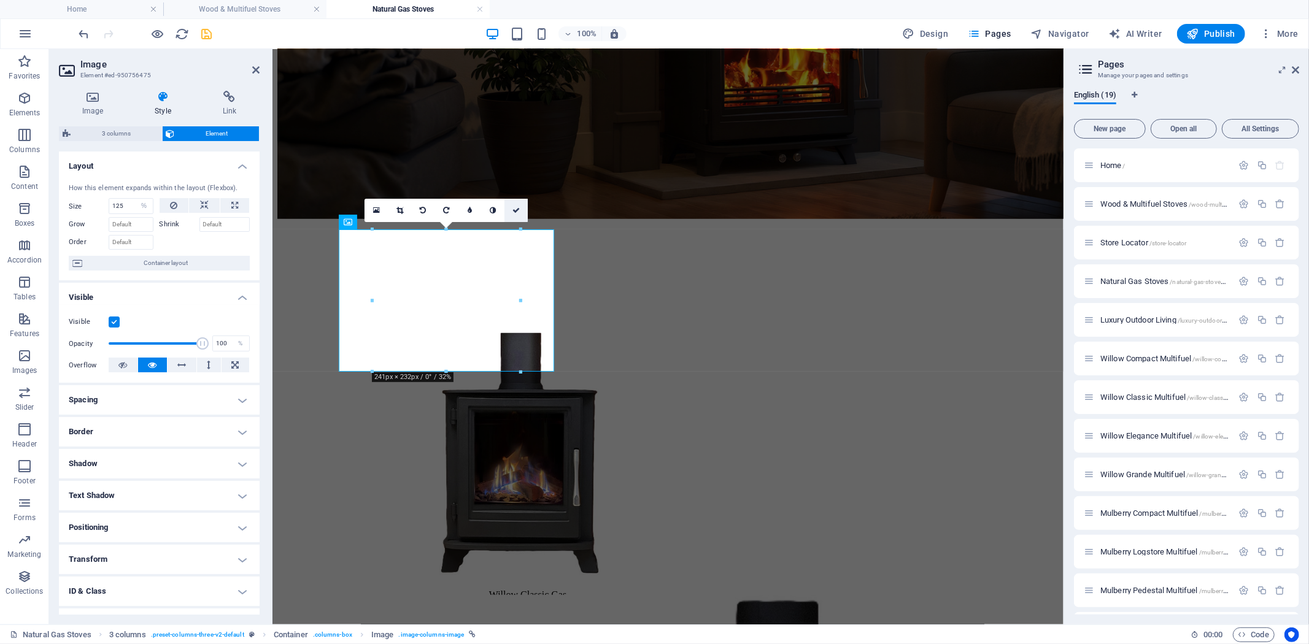
click at [518, 209] on icon at bounding box center [515, 210] width 7 height 7
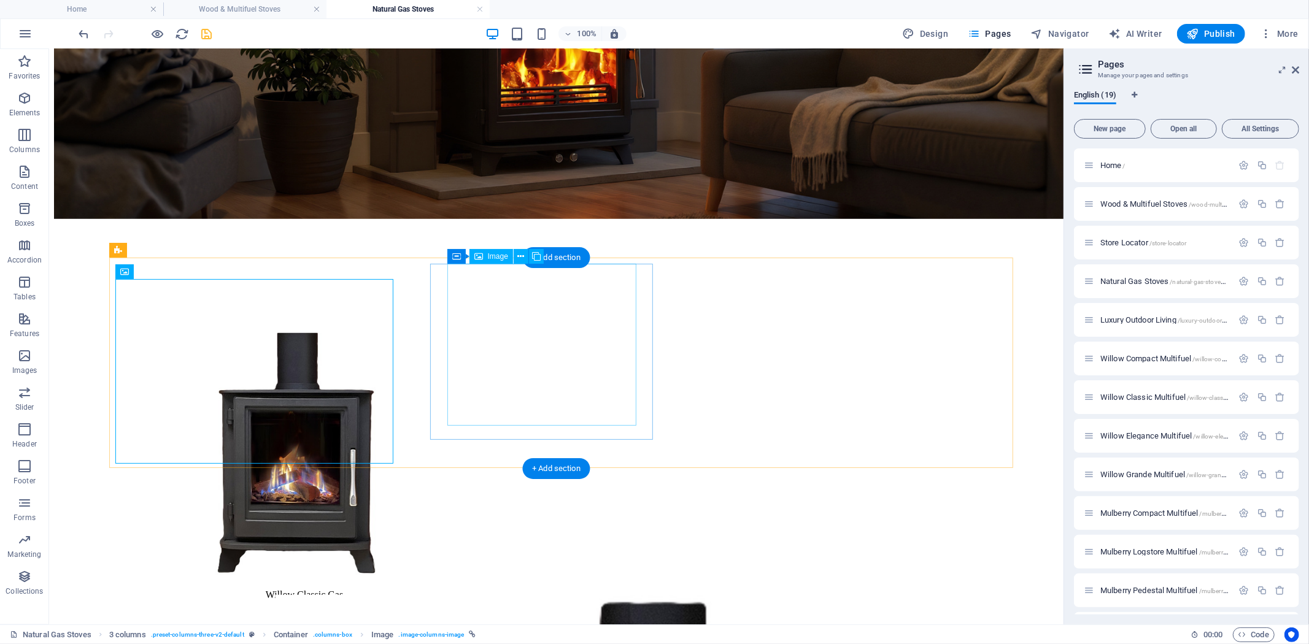
select select "%"
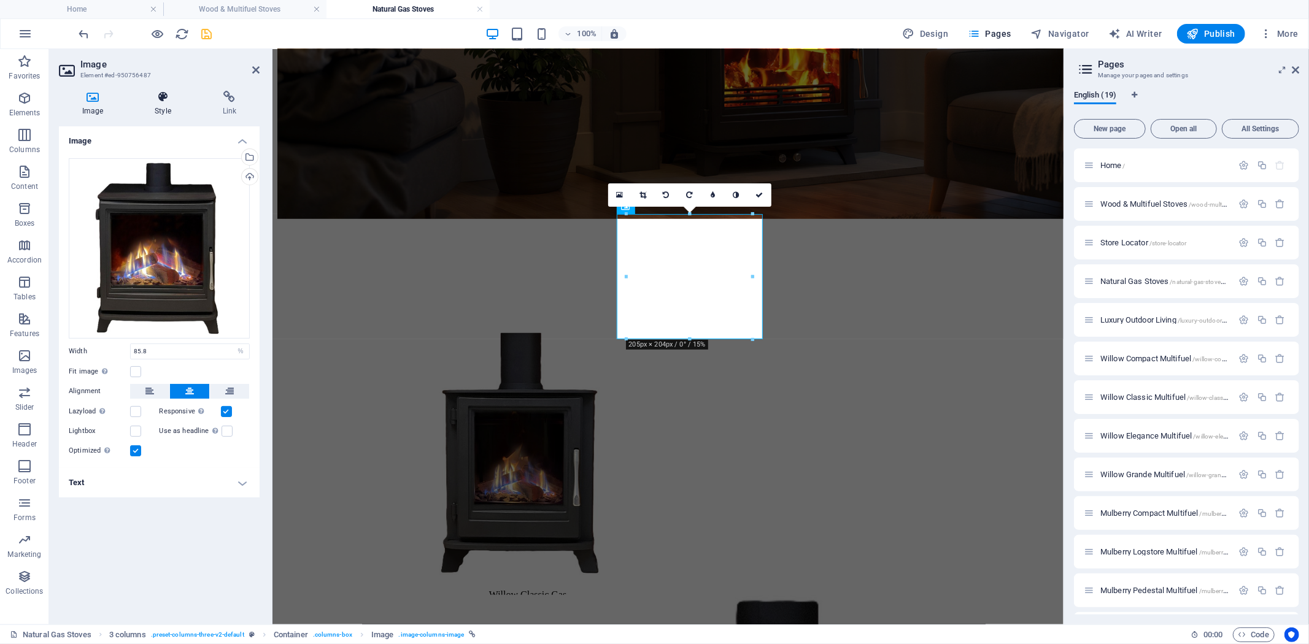
click at [157, 104] on h4 "Style" at bounding box center [164, 104] width 67 height 26
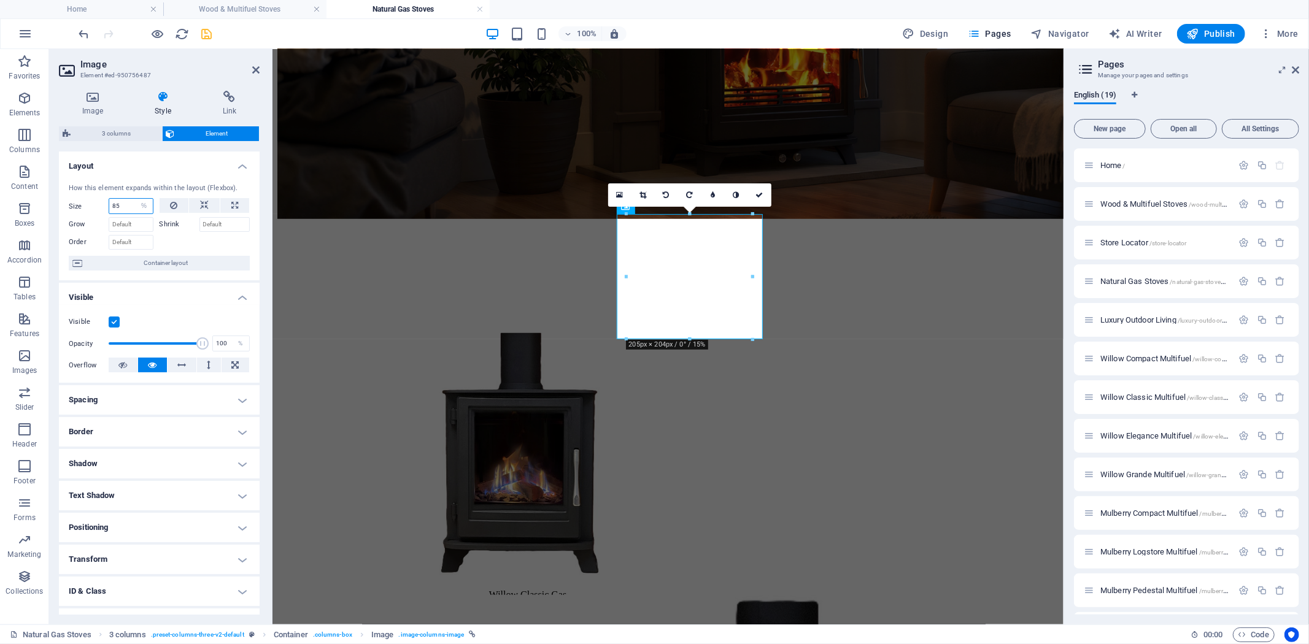
drag, startPoint x: 125, startPoint y: 206, endPoint x: 84, endPoint y: 206, distance: 40.5
click at [95, 206] on div "Size 85 Default auto px % 1/1 1/2 1/3 1/4 1/5 1/6 1/7 1/8 1/9 1/10" at bounding box center [111, 206] width 85 height 16
type input "100"
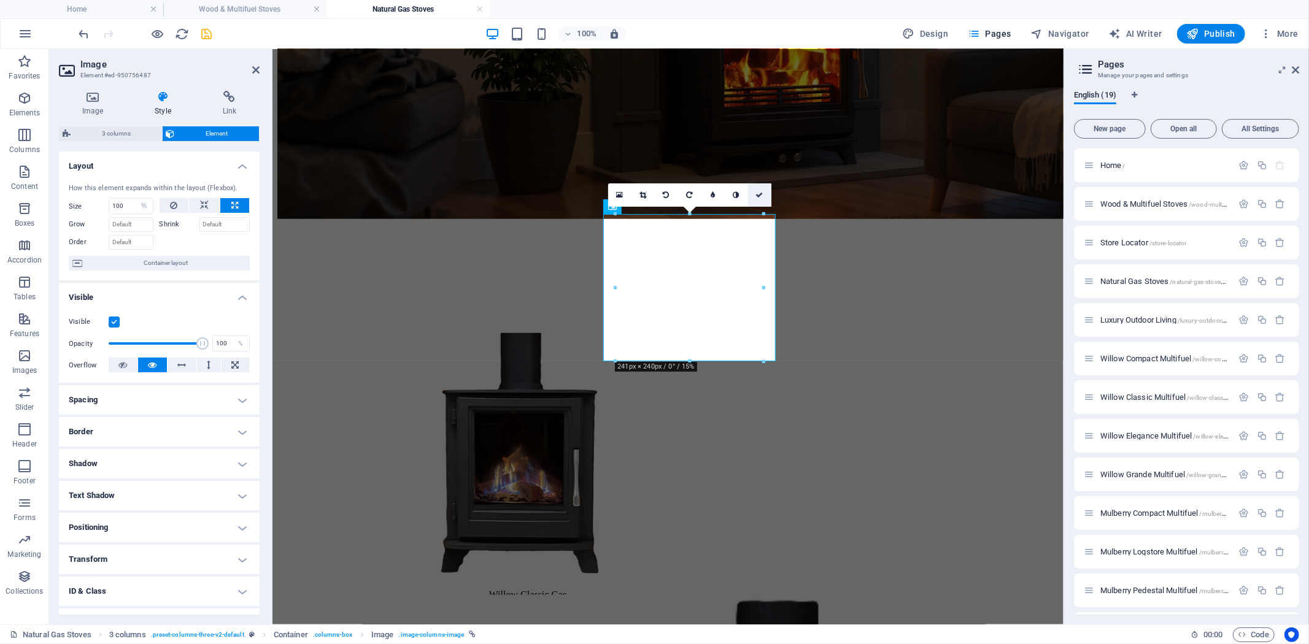
click at [763, 195] on link at bounding box center [759, 194] width 23 height 23
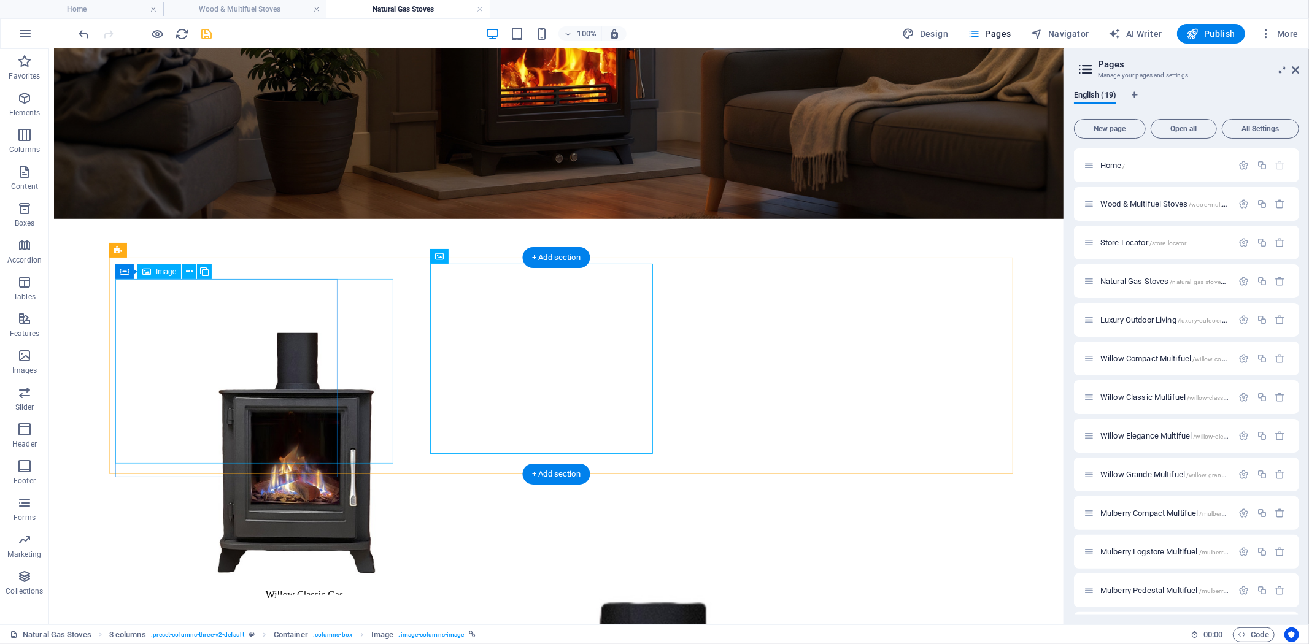
click at [320, 404] on figure at bounding box center [304, 456] width 368 height 247
select select "%"
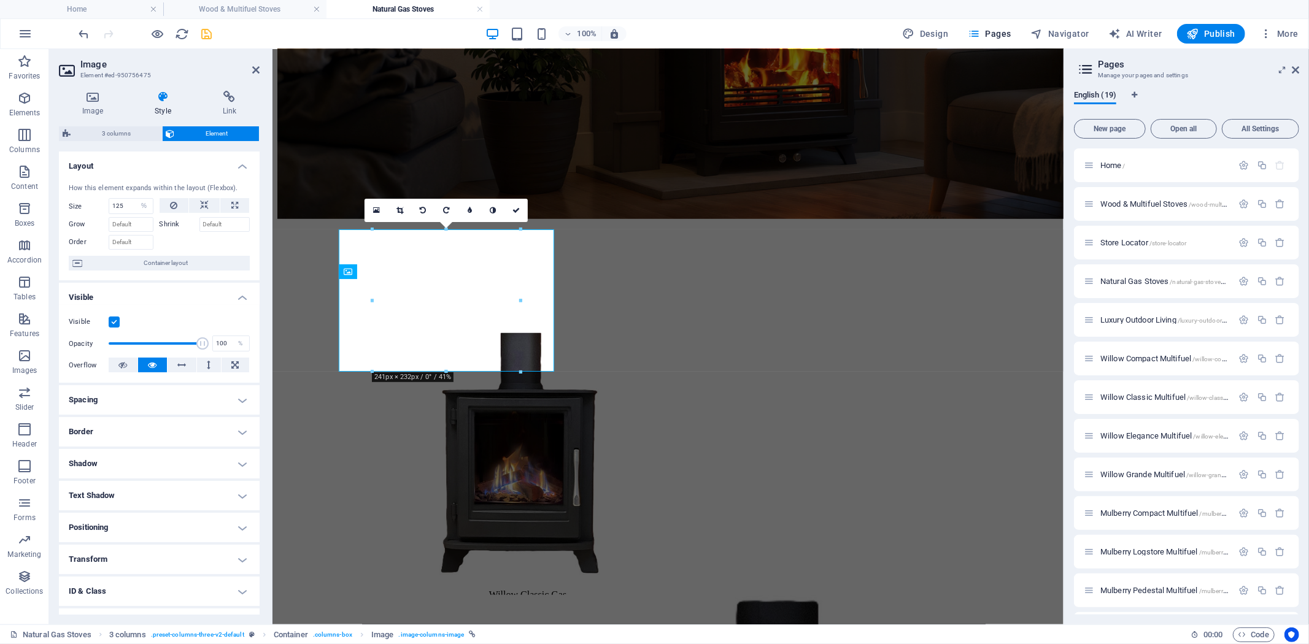
click at [234, 531] on h4 "Positioning" at bounding box center [159, 527] width 201 height 29
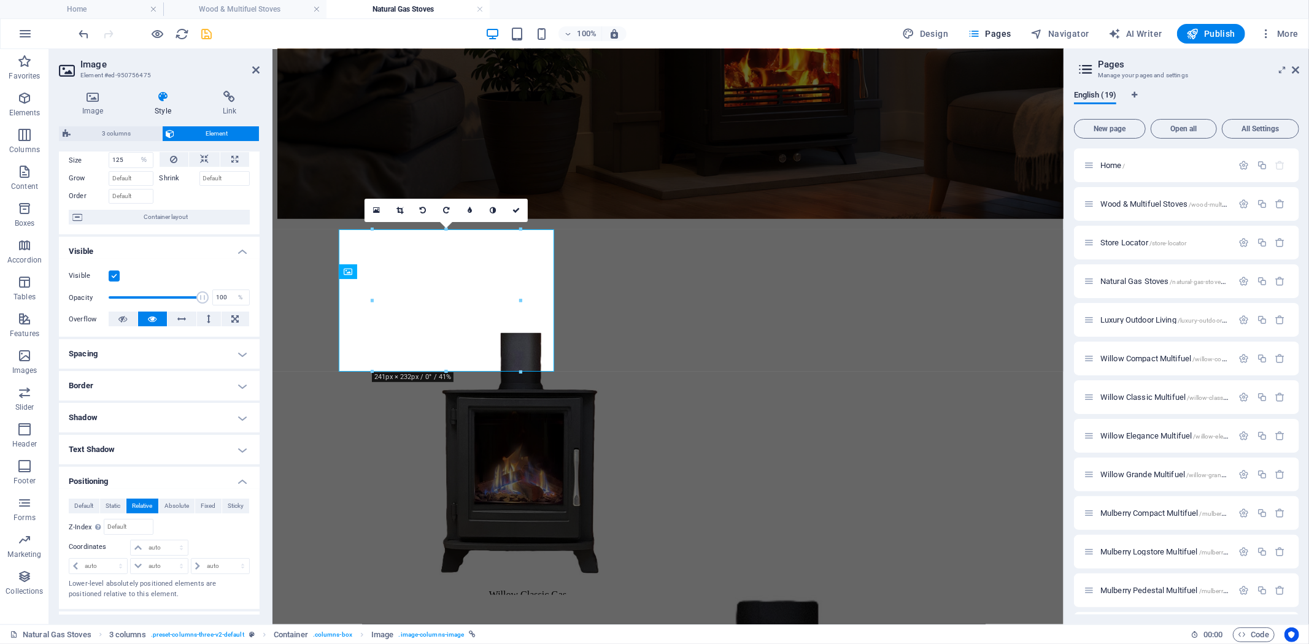
scroll to position [68, 0]
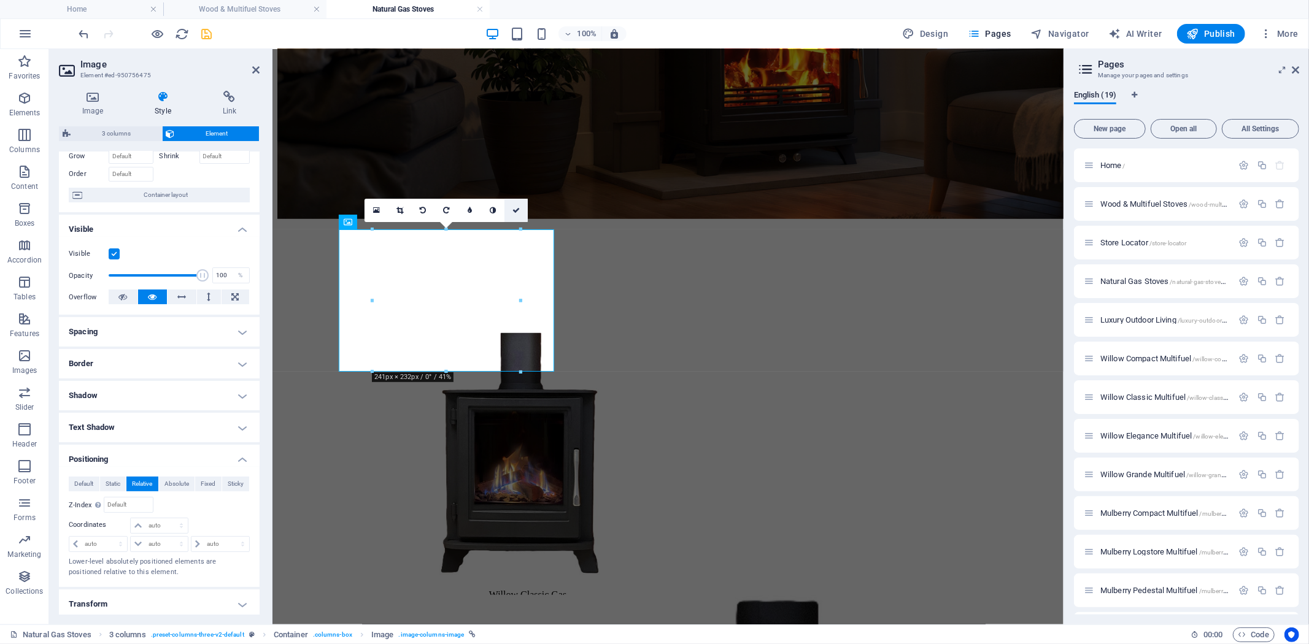
click at [516, 207] on icon at bounding box center [515, 210] width 7 height 7
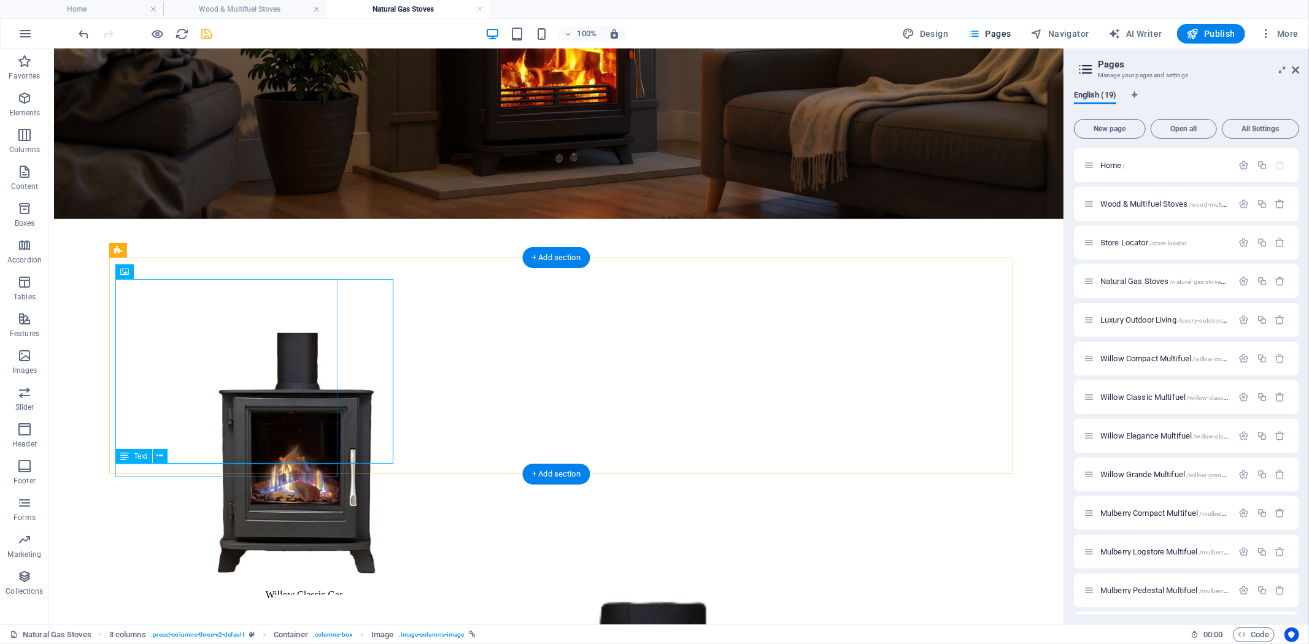
click at [323, 589] on div "Willow Classic Gas" at bounding box center [304, 594] width 368 height 11
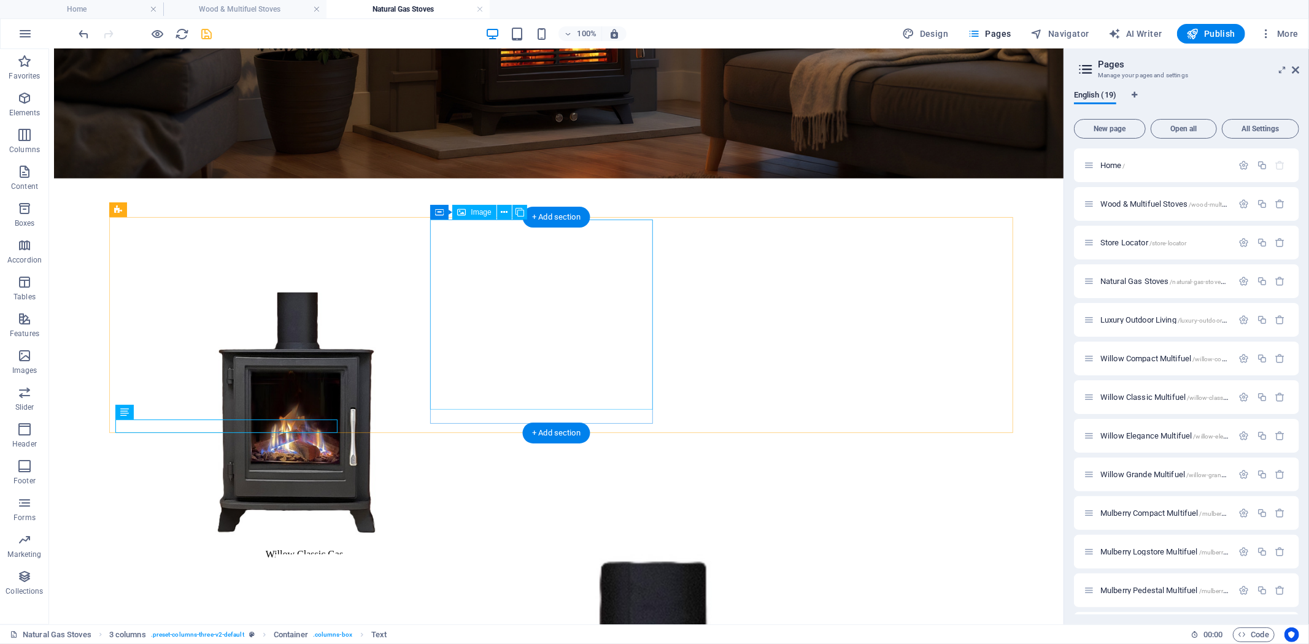
scroll to position [3, 0]
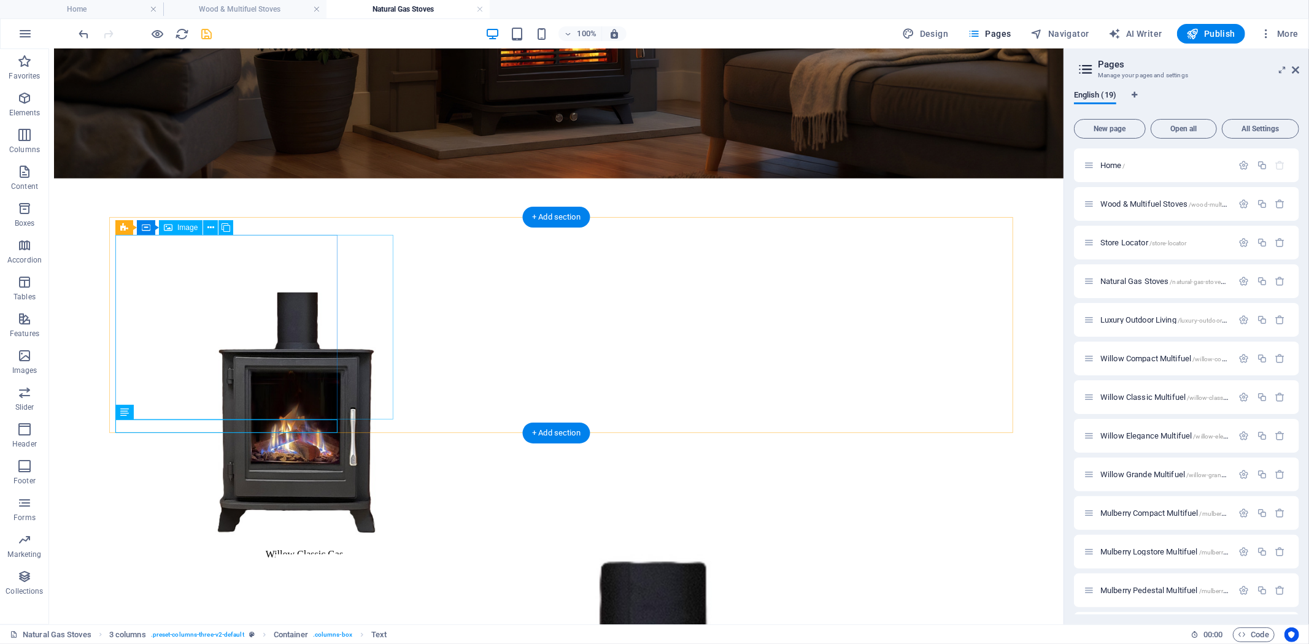
click at [363, 379] on figure at bounding box center [304, 415] width 368 height 247
drag, startPoint x: 363, startPoint y: 379, endPoint x: 155, endPoint y: 389, distance: 208.9
click at [363, 378] on figure at bounding box center [304, 415] width 368 height 247
select select "%"
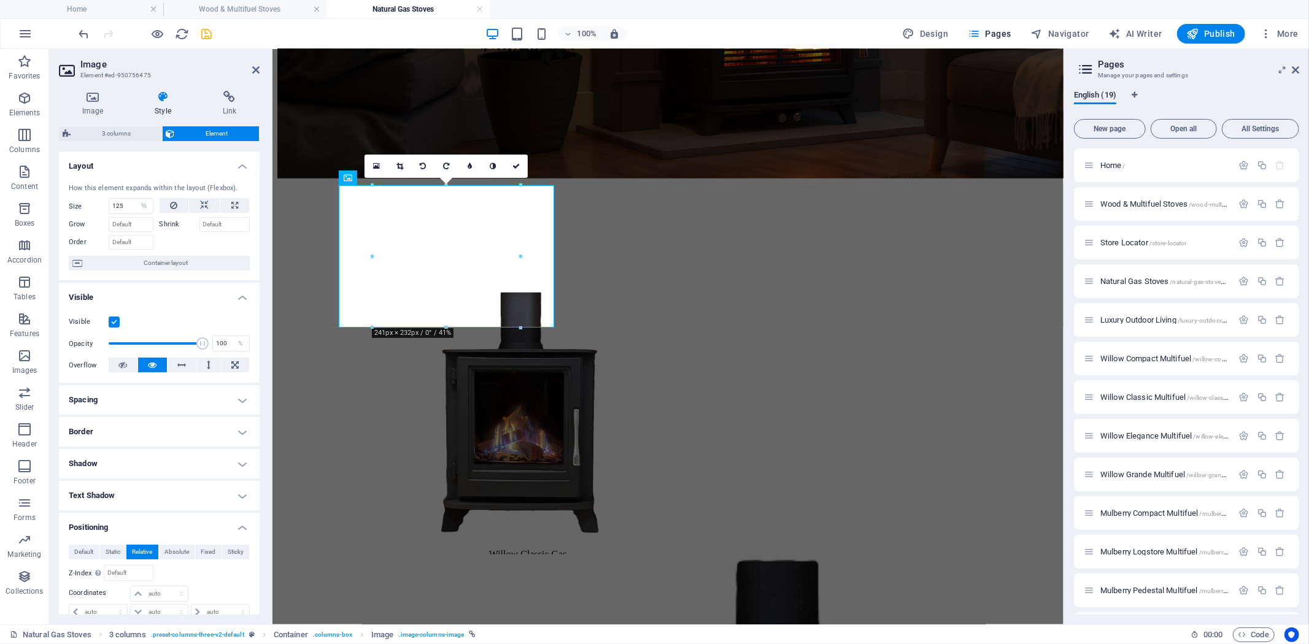
scroll to position [136, 0]
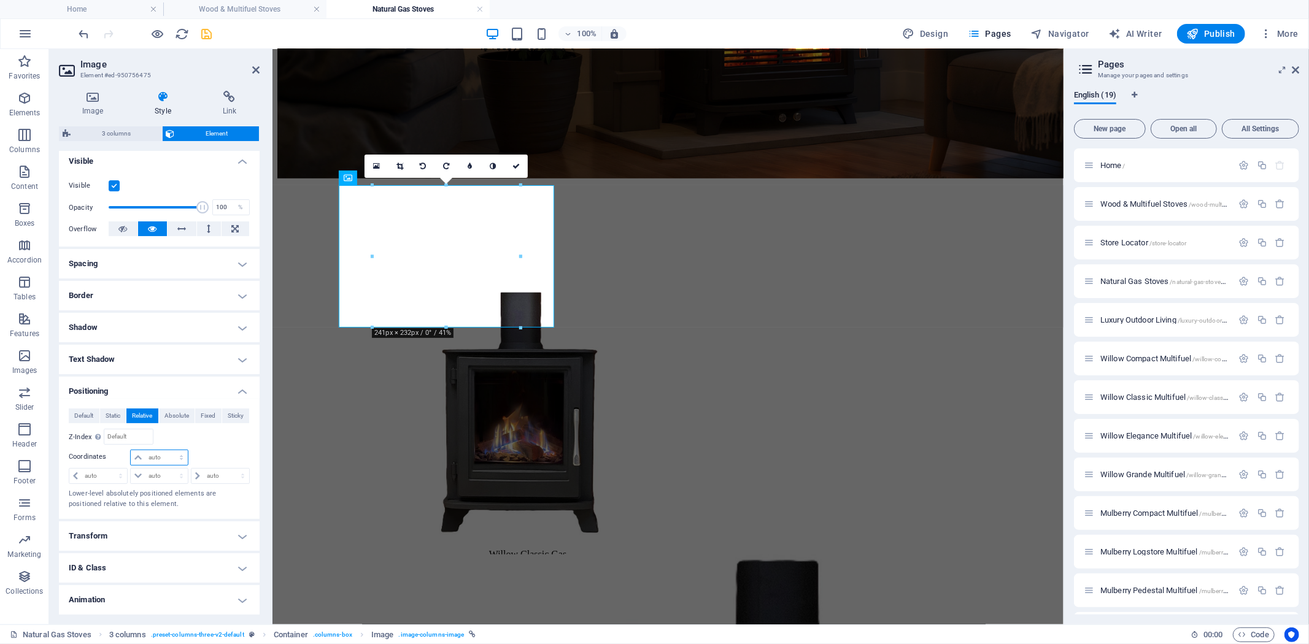
click at [167, 457] on select "auto px rem % em" at bounding box center [159, 457] width 56 height 15
select select "px"
click at [169, 450] on select "auto px rem % em" at bounding box center [159, 457] width 56 height 15
type input "30"
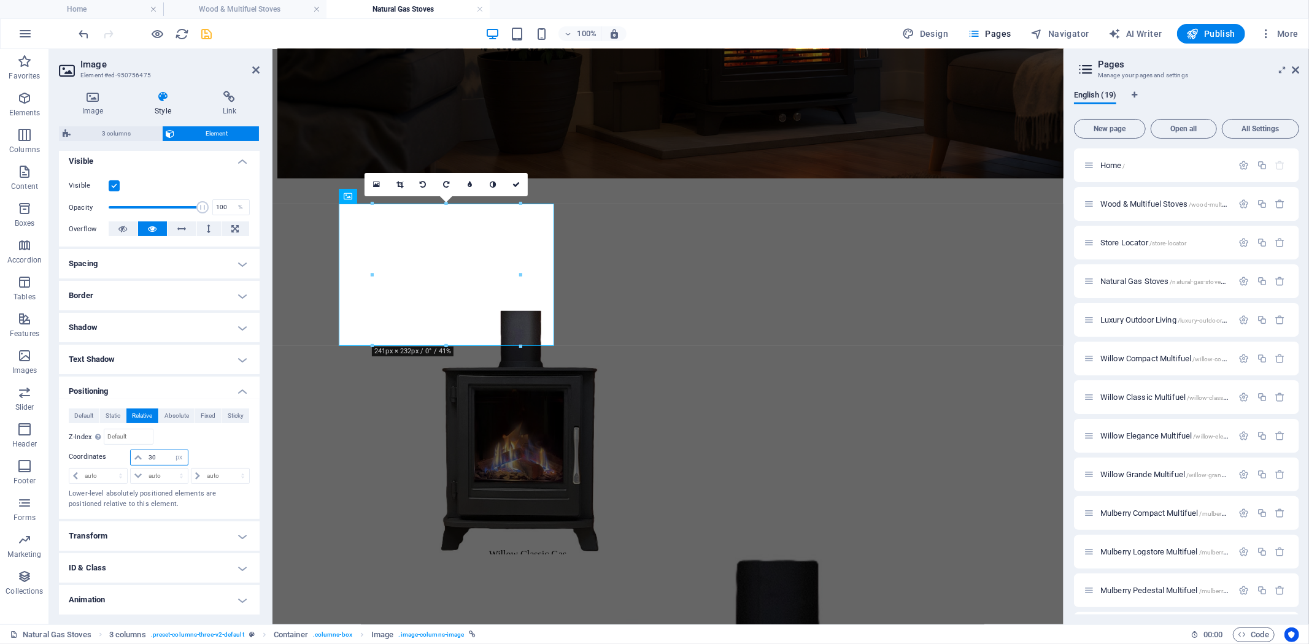
drag, startPoint x: 158, startPoint y: 456, endPoint x: 94, endPoint y: 456, distance: 63.2
click at [100, 456] on div "30 auto px rem % em" at bounding box center [159, 458] width 181 height 17
type input "-15"
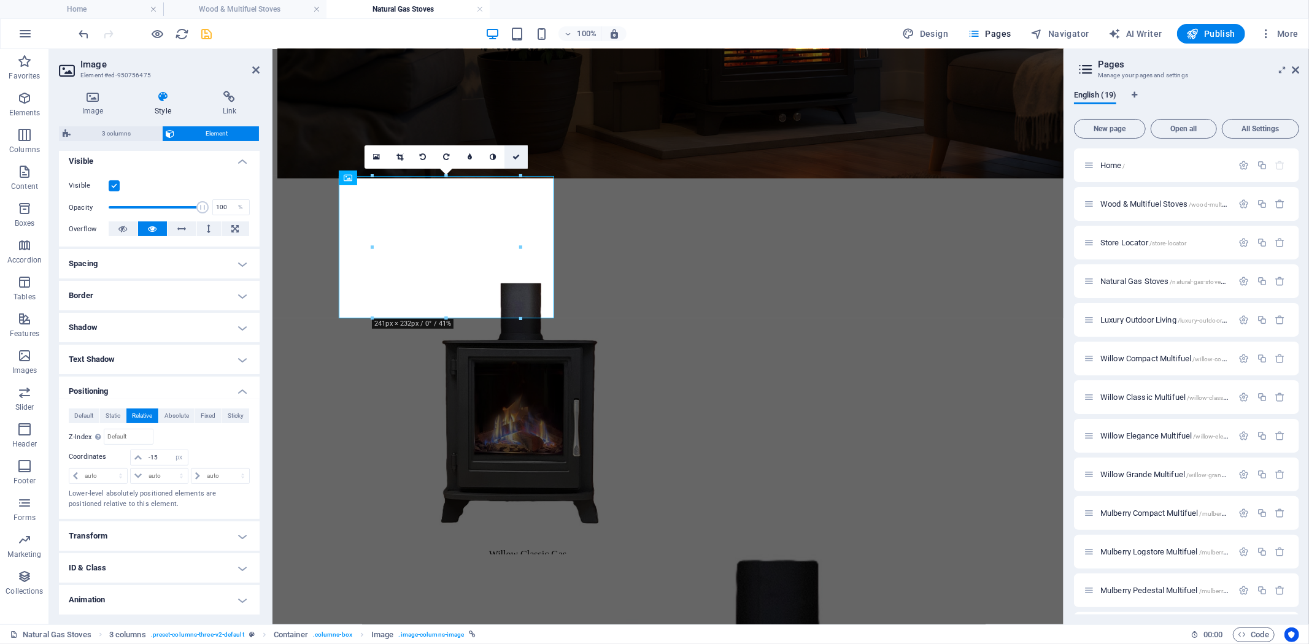
click at [518, 150] on link at bounding box center [515, 156] width 23 height 23
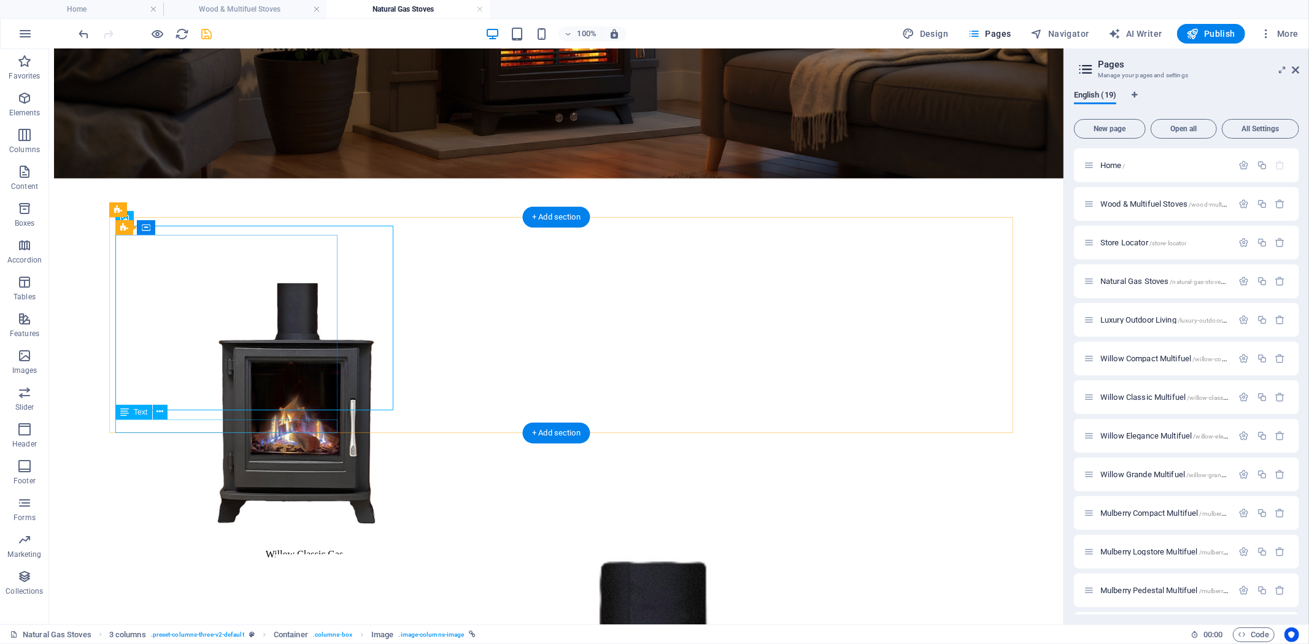
click at [288, 548] on div "Willow Classic Gas" at bounding box center [304, 553] width 368 height 11
select select "px"
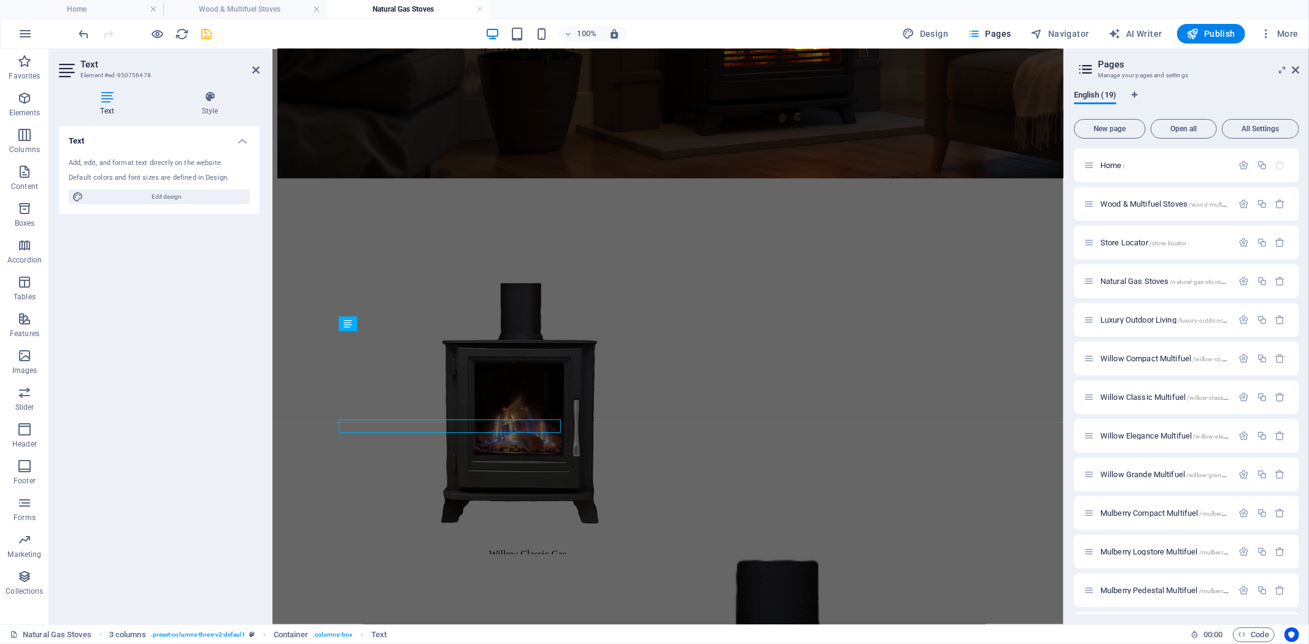
scroll to position [2, 0]
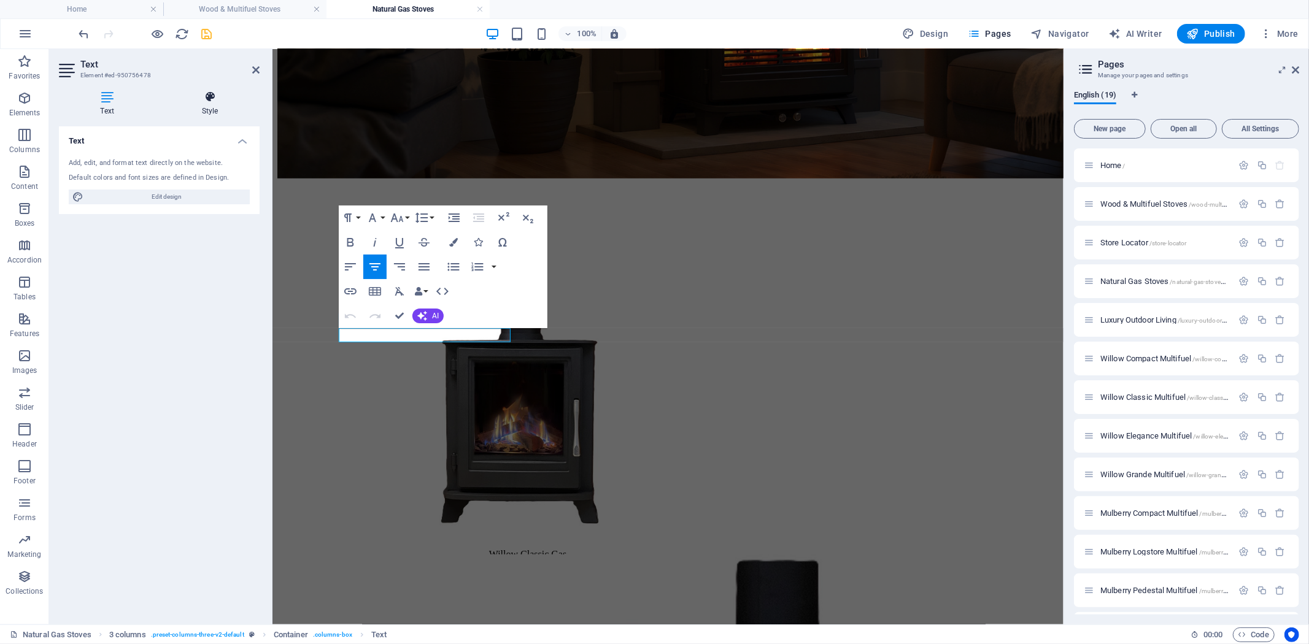
click at [211, 102] on icon at bounding box center [209, 97] width 99 height 12
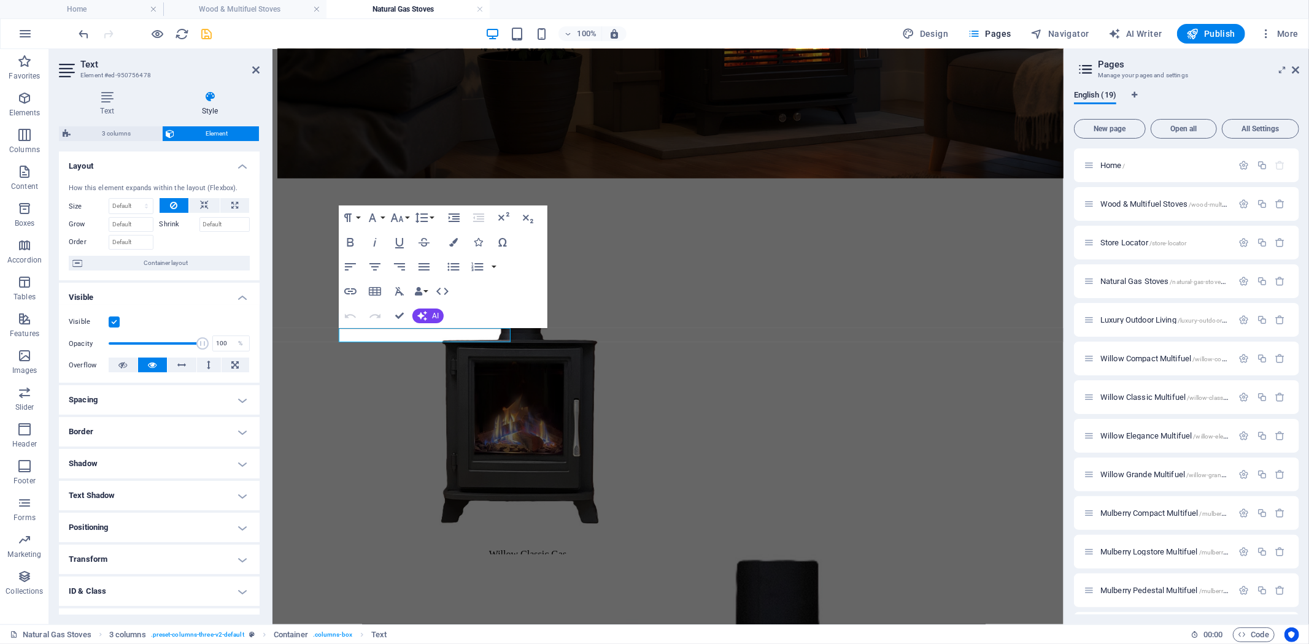
click at [242, 529] on h4 "Positioning" at bounding box center [159, 527] width 201 height 29
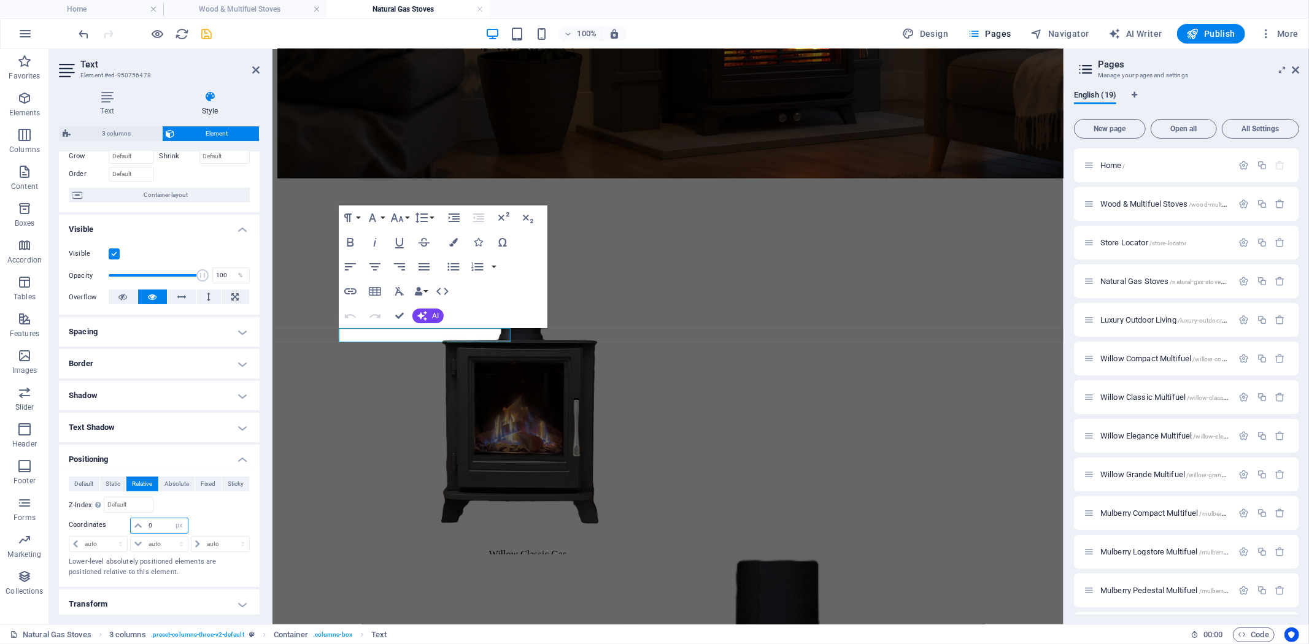
drag, startPoint x: 161, startPoint y: 525, endPoint x: 139, endPoint y: 523, distance: 21.6
click at [139, 523] on div "0 auto px rem % em" at bounding box center [159, 526] width 58 height 16
type input "-10"
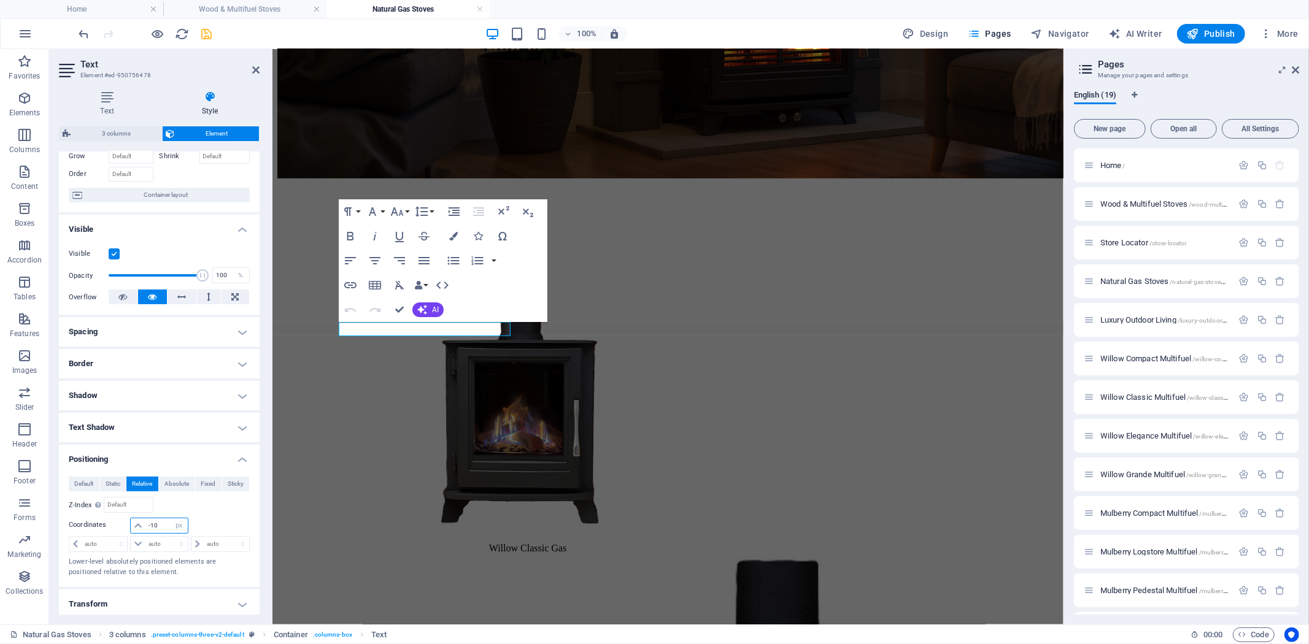
drag, startPoint x: 132, startPoint y: 519, endPoint x: 102, endPoint y: 519, distance: 30.1
click at [102, 519] on div "-10 auto px rem % em" at bounding box center [159, 526] width 181 height 17
type input "-15"
click at [112, 541] on select "auto px rem % em" at bounding box center [98, 544] width 58 height 15
select select "px"
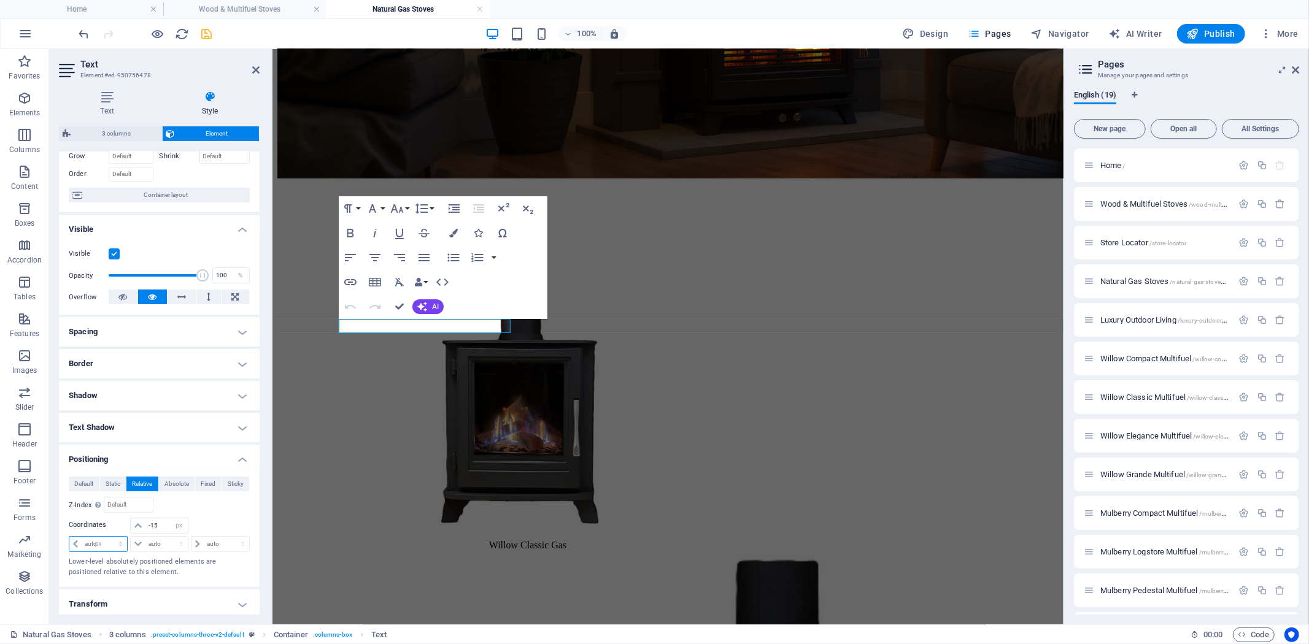
click at [109, 537] on select "auto px rem % em" at bounding box center [98, 544] width 58 height 15
type input "20"
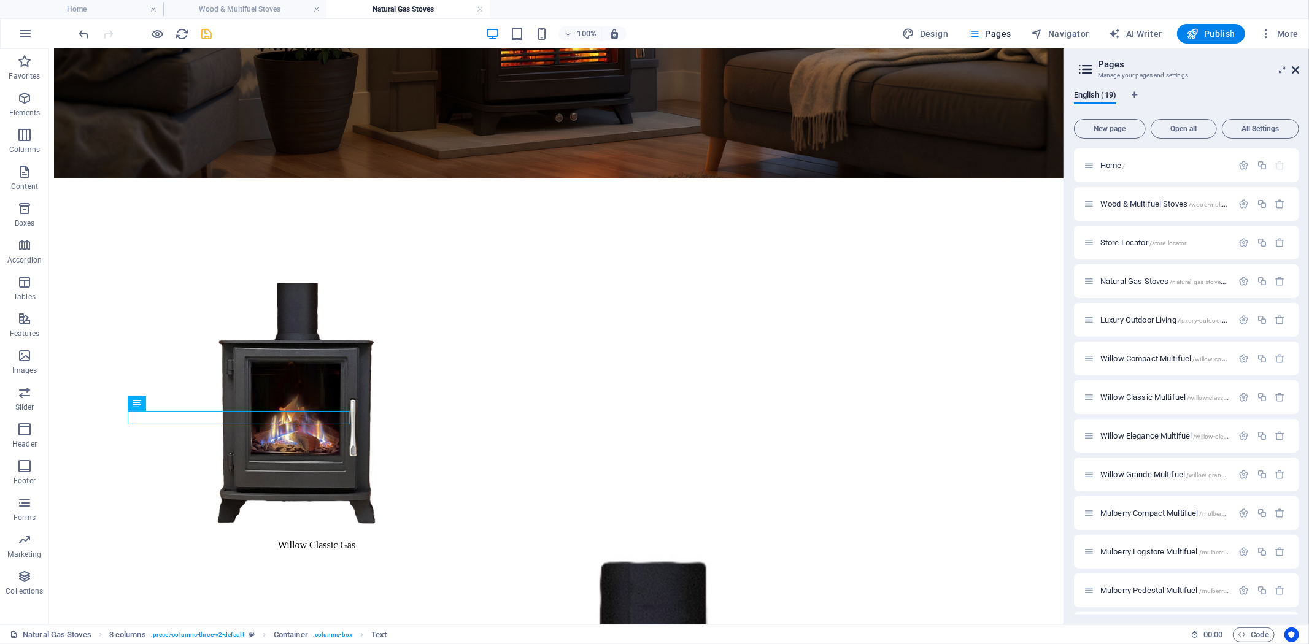
click at [1298, 69] on icon at bounding box center [1294, 70] width 7 height 10
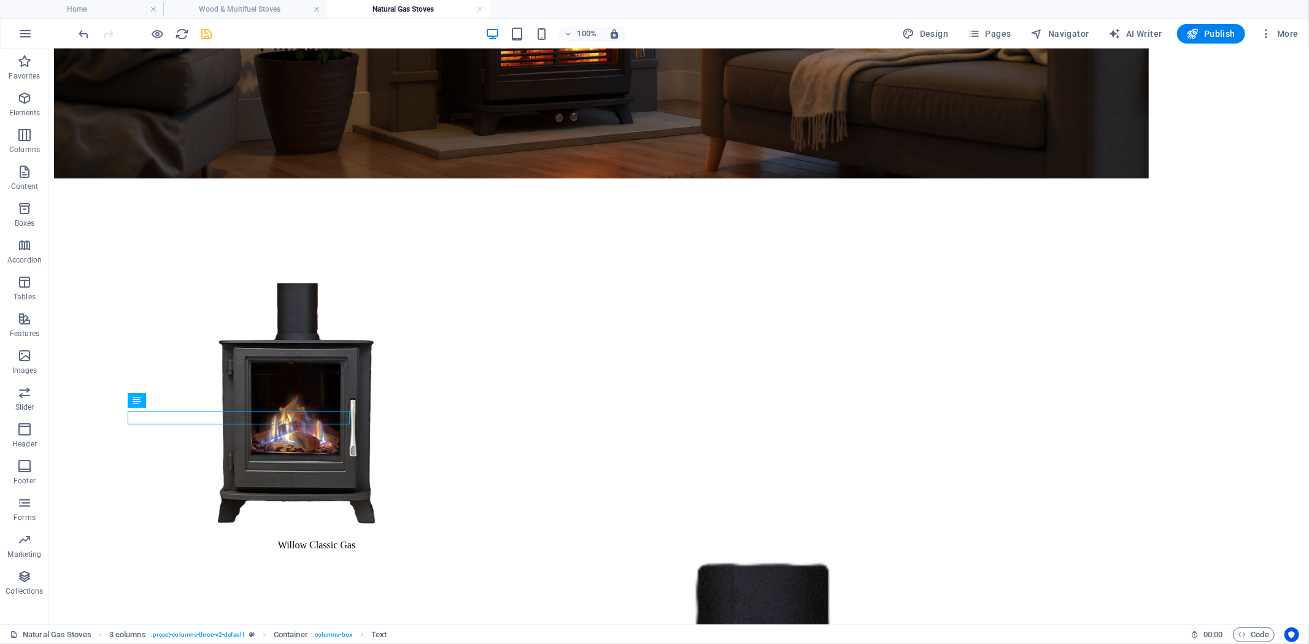
scroll to position [1, 0]
click at [210, 29] on icon "save" at bounding box center [207, 34] width 14 height 14
checkbox input "false"
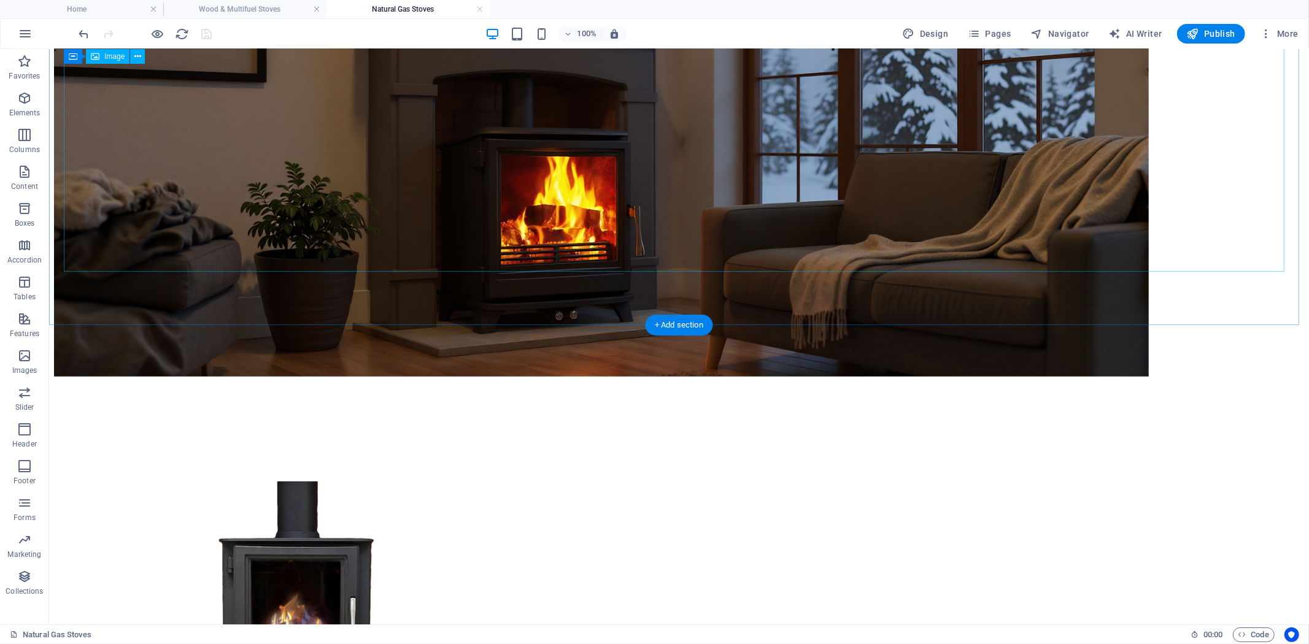
scroll to position [512, 0]
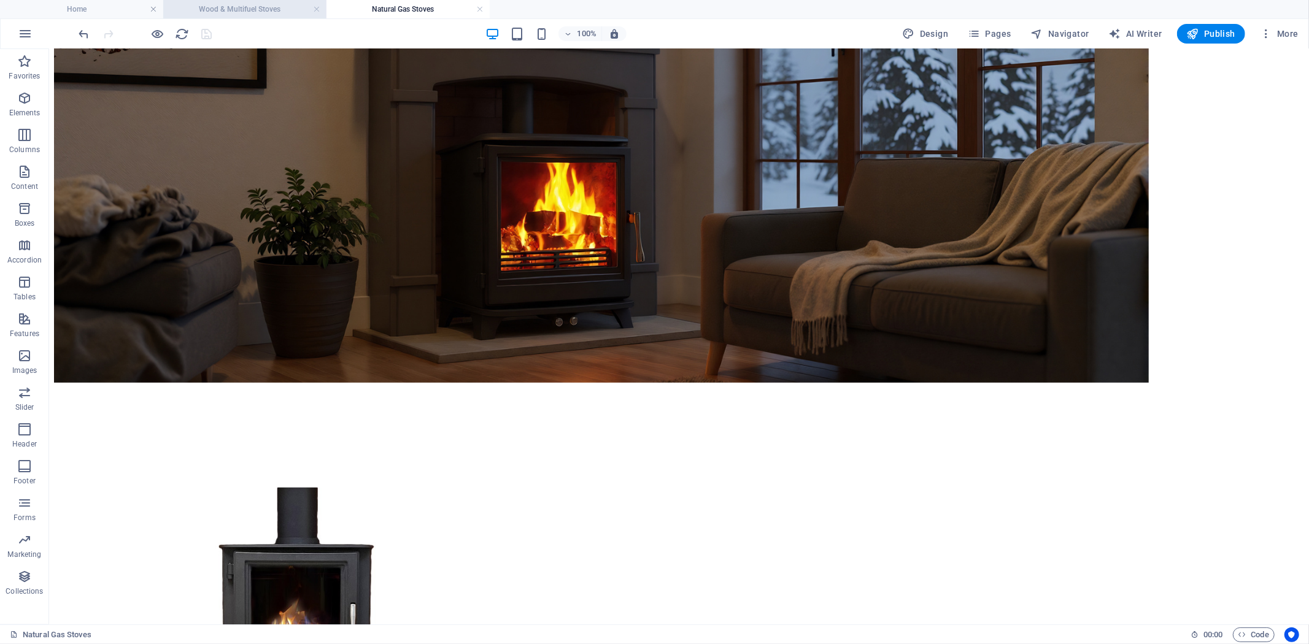
click at [245, 10] on h4 "Wood & Multifuel Stoves" at bounding box center [244, 8] width 163 height 13
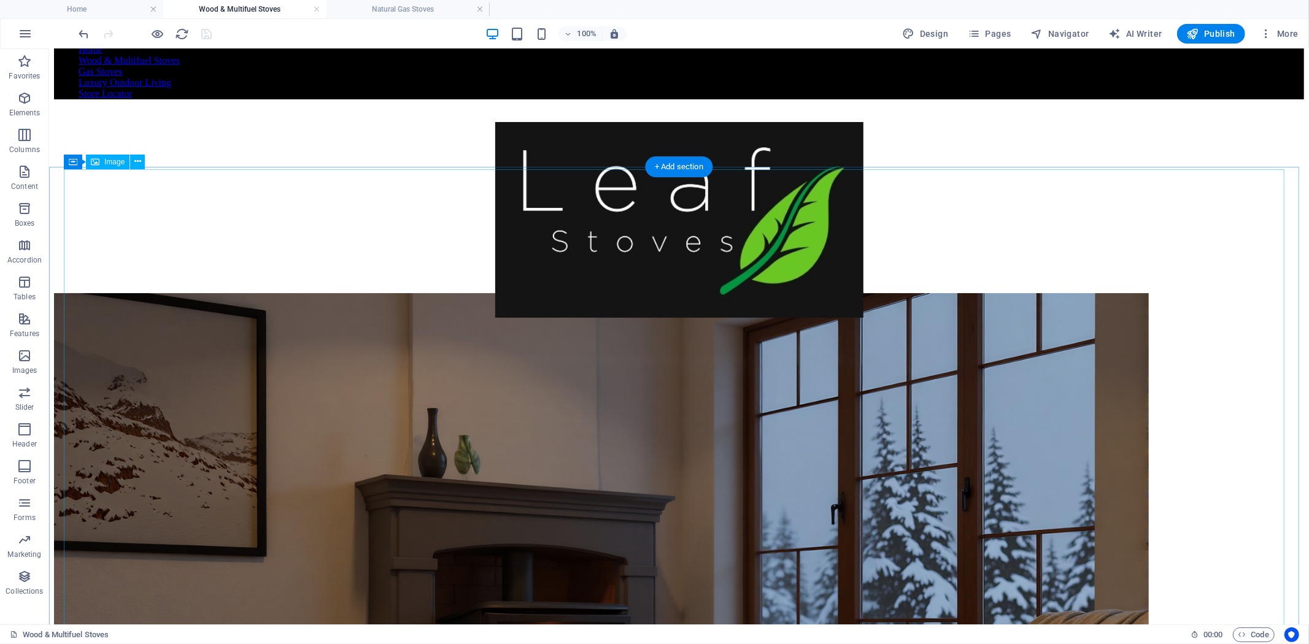
scroll to position [7, 0]
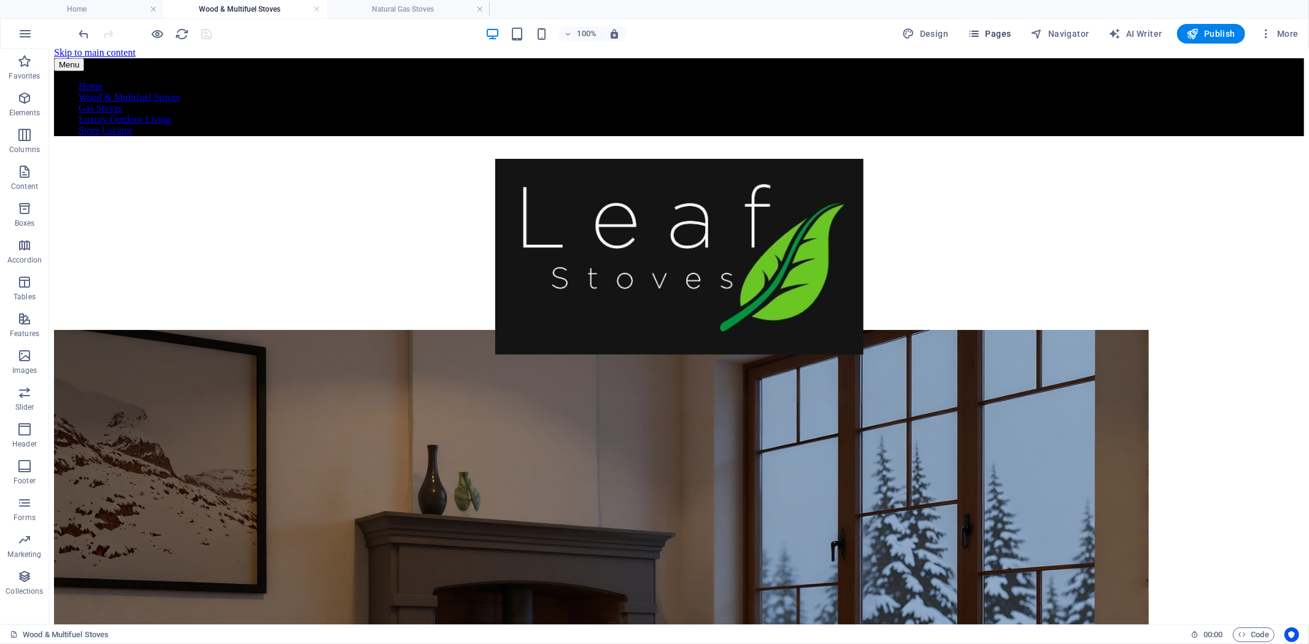
click at [989, 29] on span "Pages" at bounding box center [989, 34] width 43 height 12
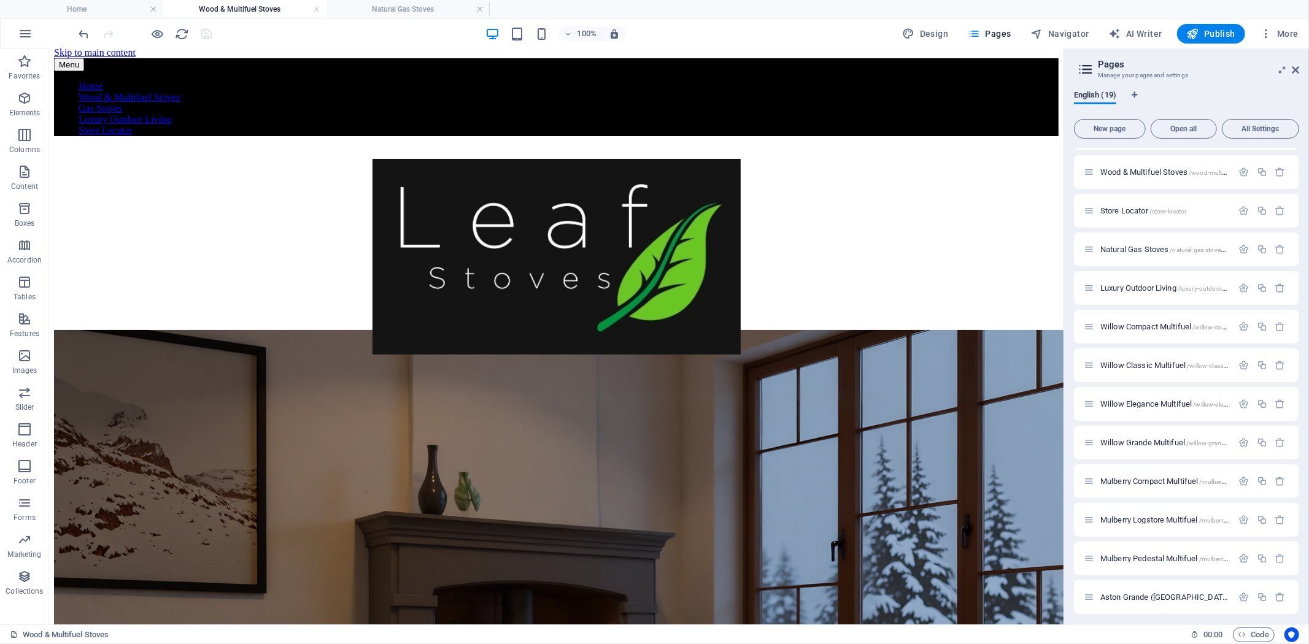
scroll to position [0, 0]
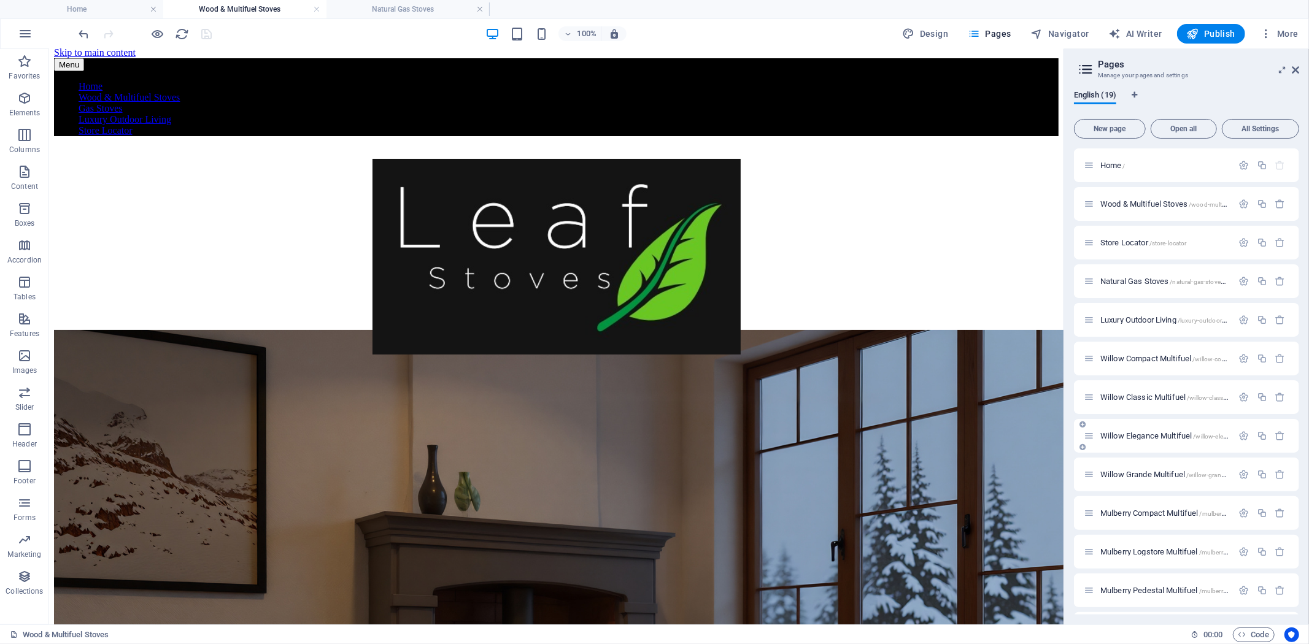
click at [1167, 437] on span "Willow Elegance Multifuel /willow-elegance-multifuel" at bounding box center [1183, 435] width 166 height 9
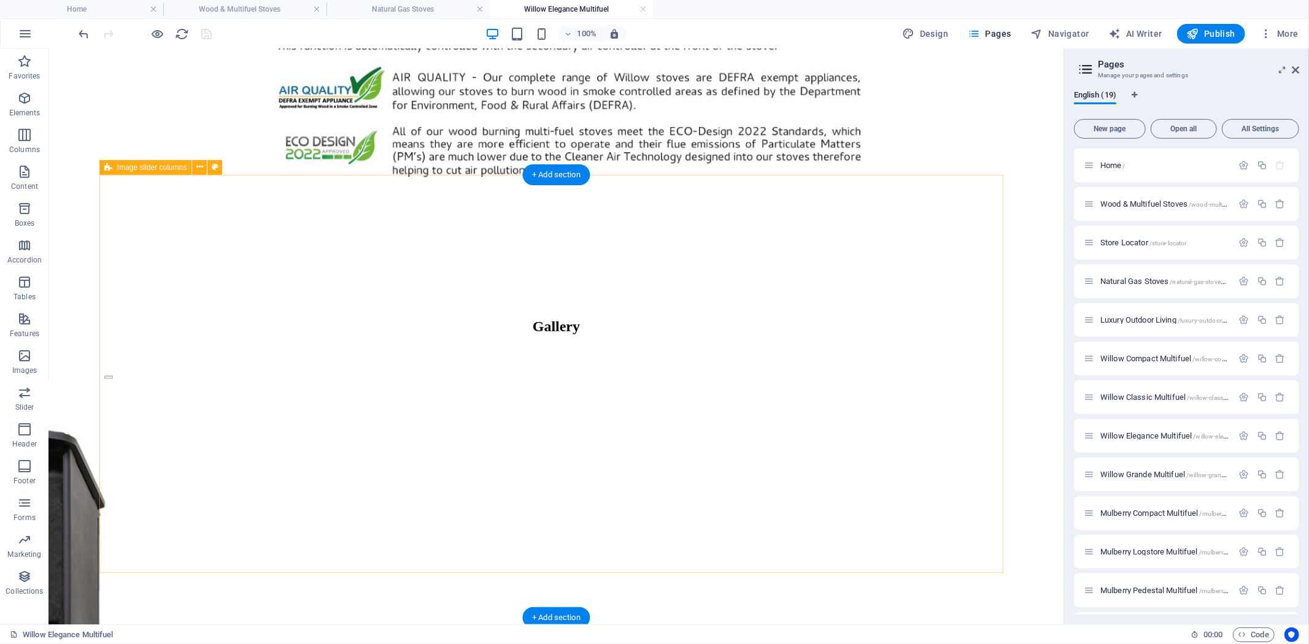
scroll to position [2835, 0]
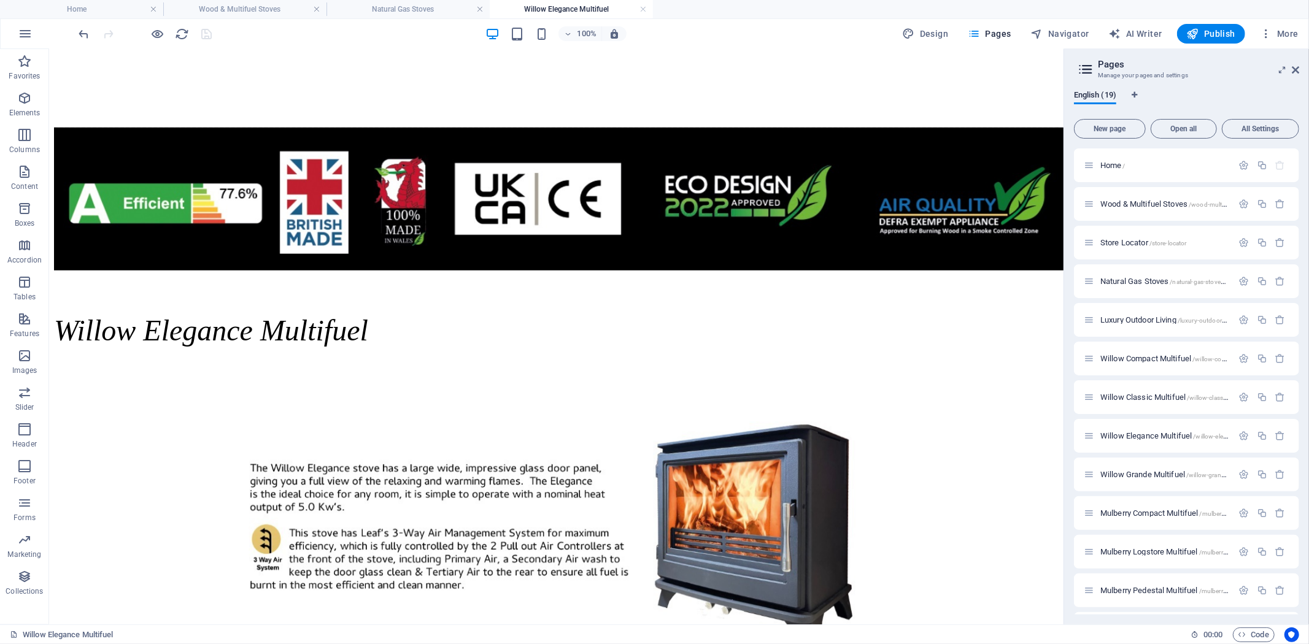
scroll to position [925, 0]
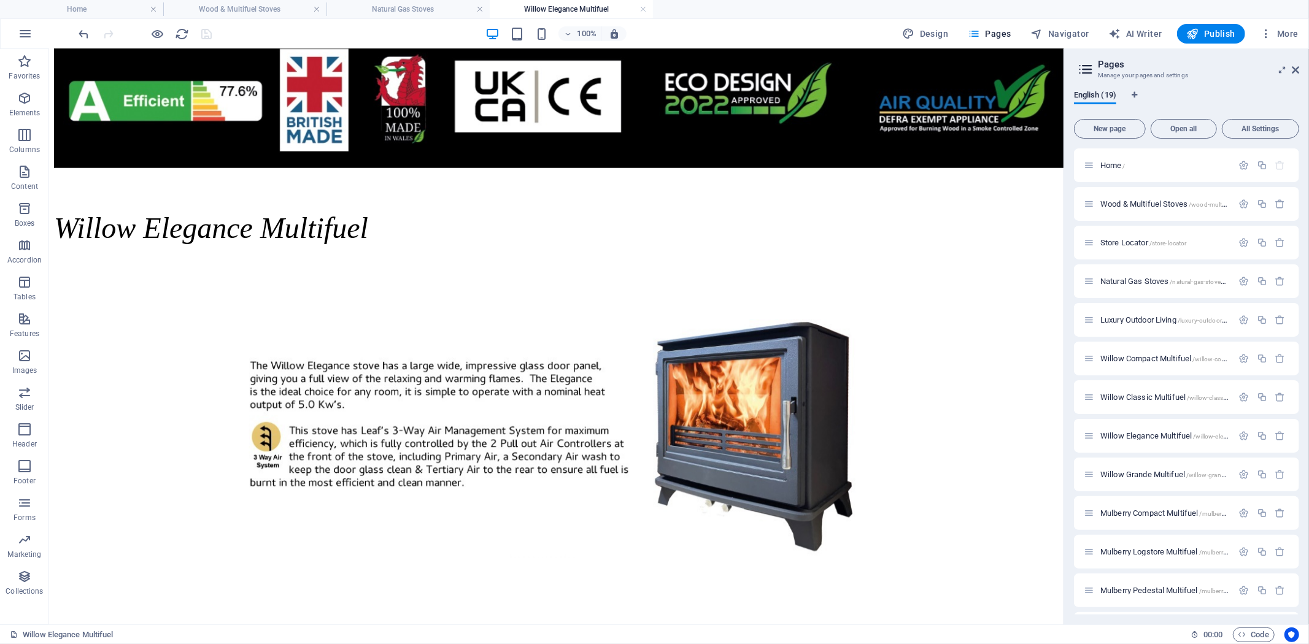
click at [253, 7] on h4 "Wood & Multifuel Stoves" at bounding box center [244, 8] width 163 height 13
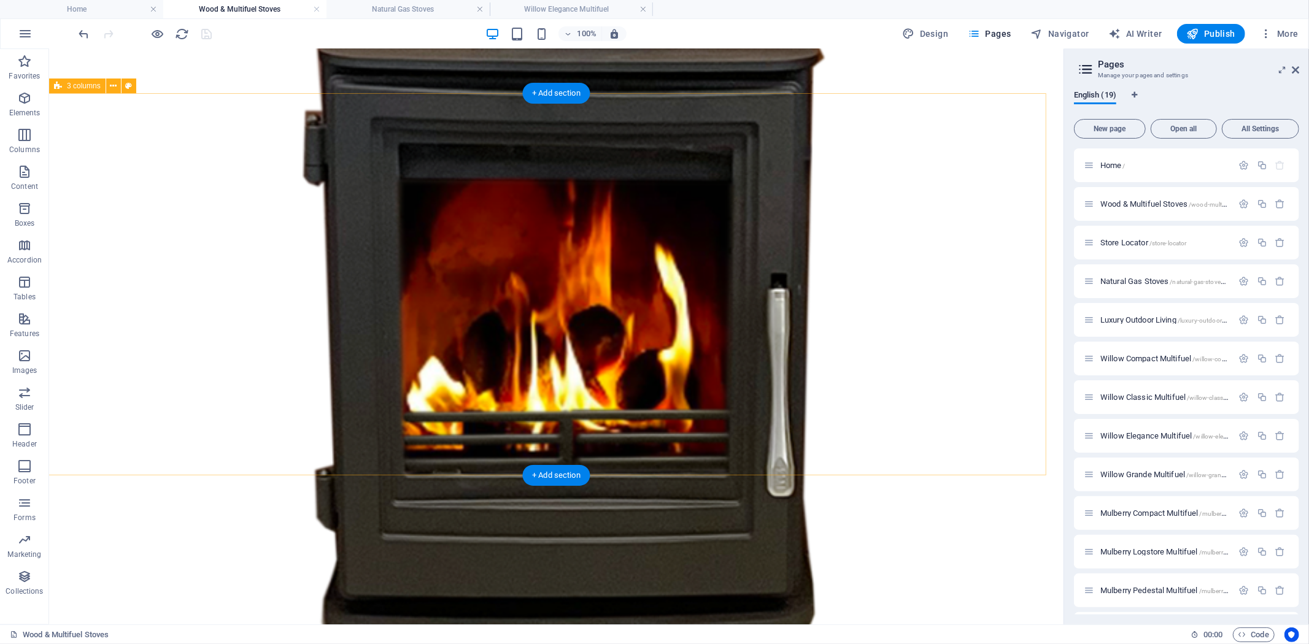
scroll to position [1302, 0]
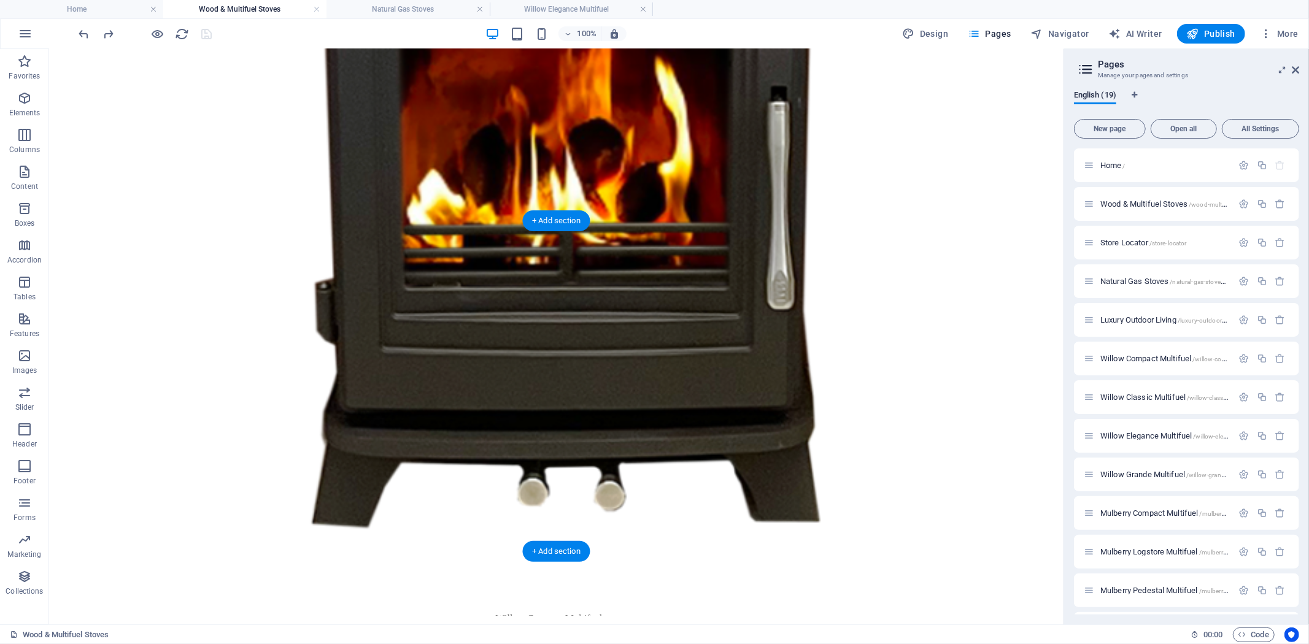
scroll to position [1166, 0]
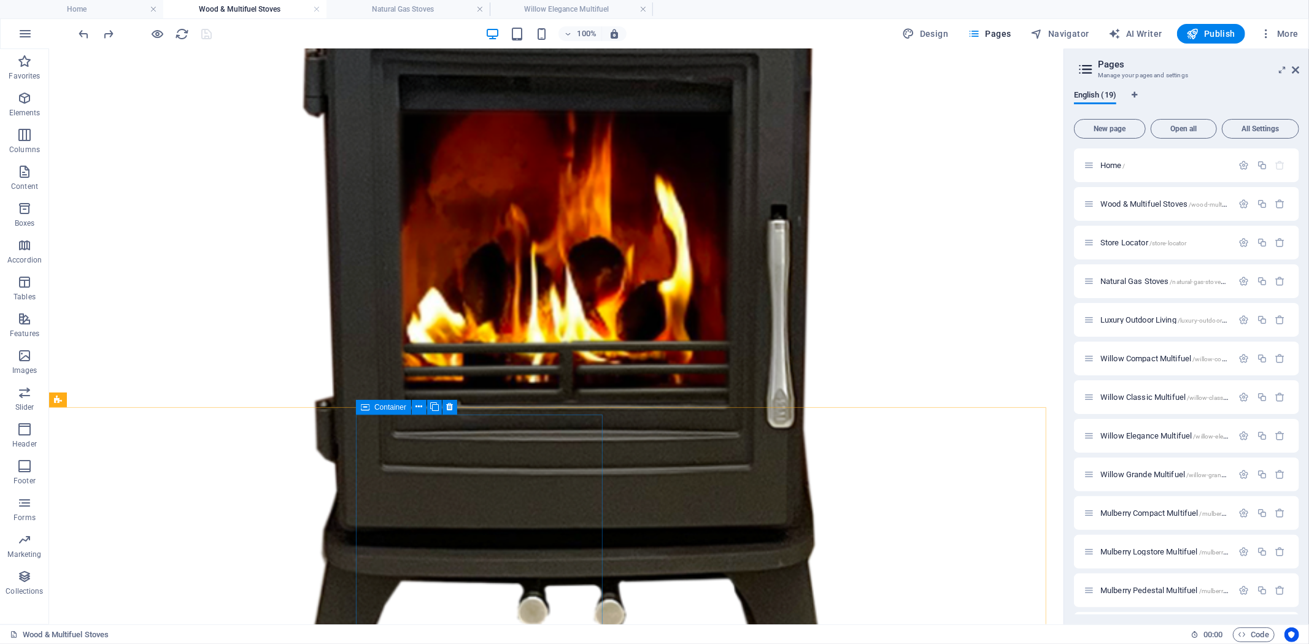
click at [388, 406] on span "Container" at bounding box center [390, 407] width 32 height 7
click at [431, 406] on icon at bounding box center [434, 407] width 9 height 13
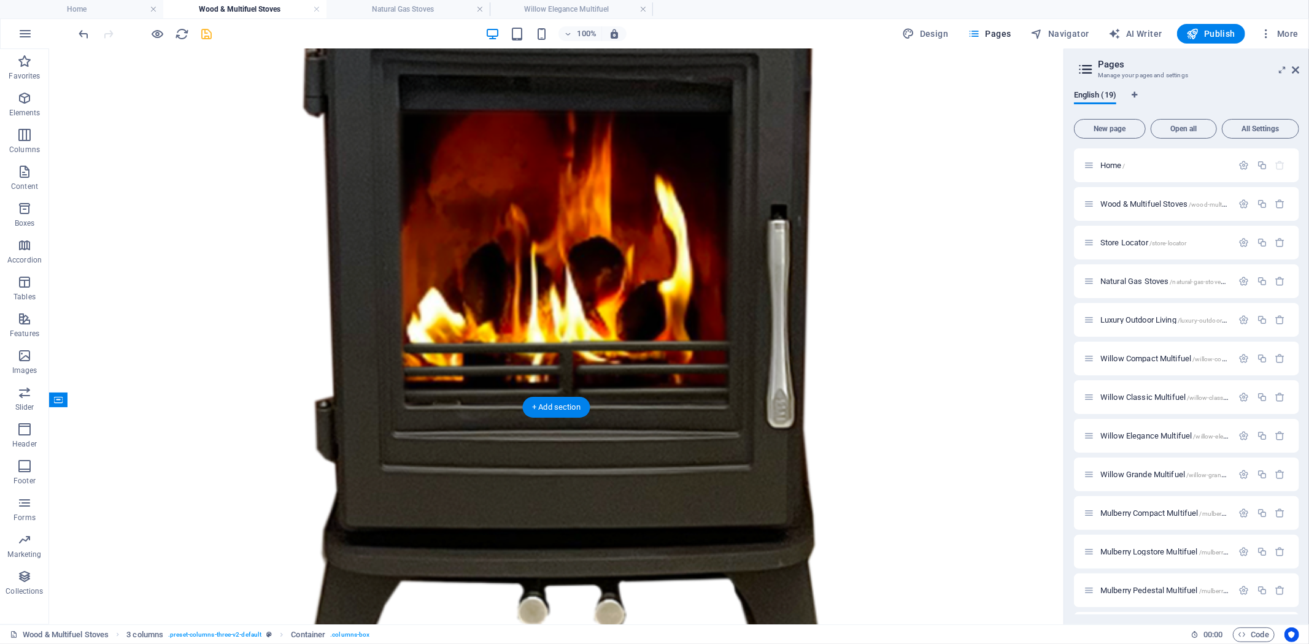
drag, startPoint x: 671, startPoint y: 458, endPoint x: 162, endPoint y: 463, distance: 508.6
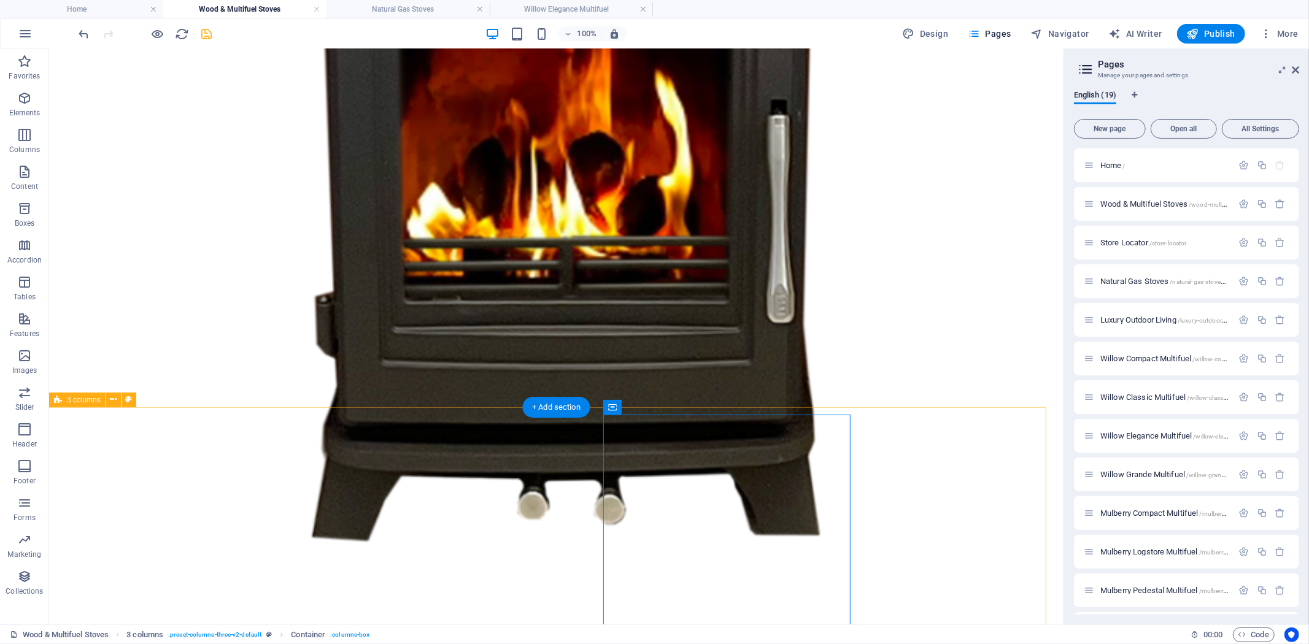
scroll to position [1370, 0]
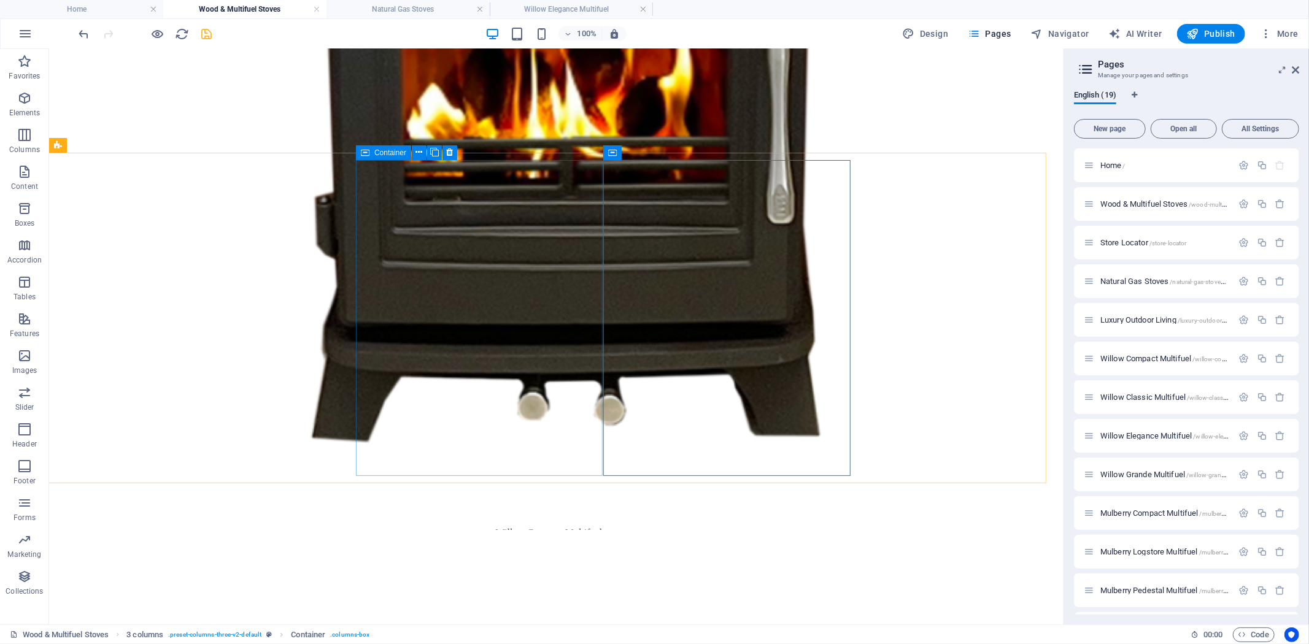
click at [372, 150] on div "Container" at bounding box center [383, 152] width 55 height 15
click at [367, 151] on icon at bounding box center [365, 152] width 9 height 15
drag, startPoint x: 367, startPoint y: 151, endPoint x: 151, endPoint y: 164, distance: 216.4
click at [367, 151] on icon at bounding box center [365, 152] width 9 height 15
select select "%"
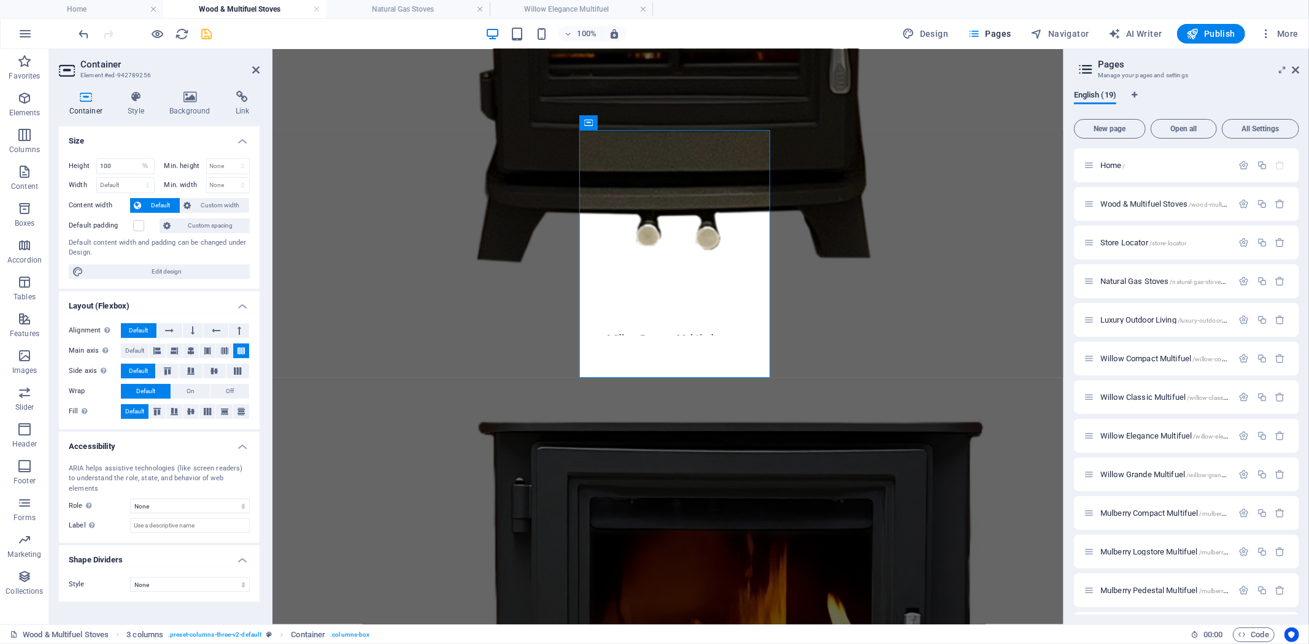
scroll to position [1317, 0]
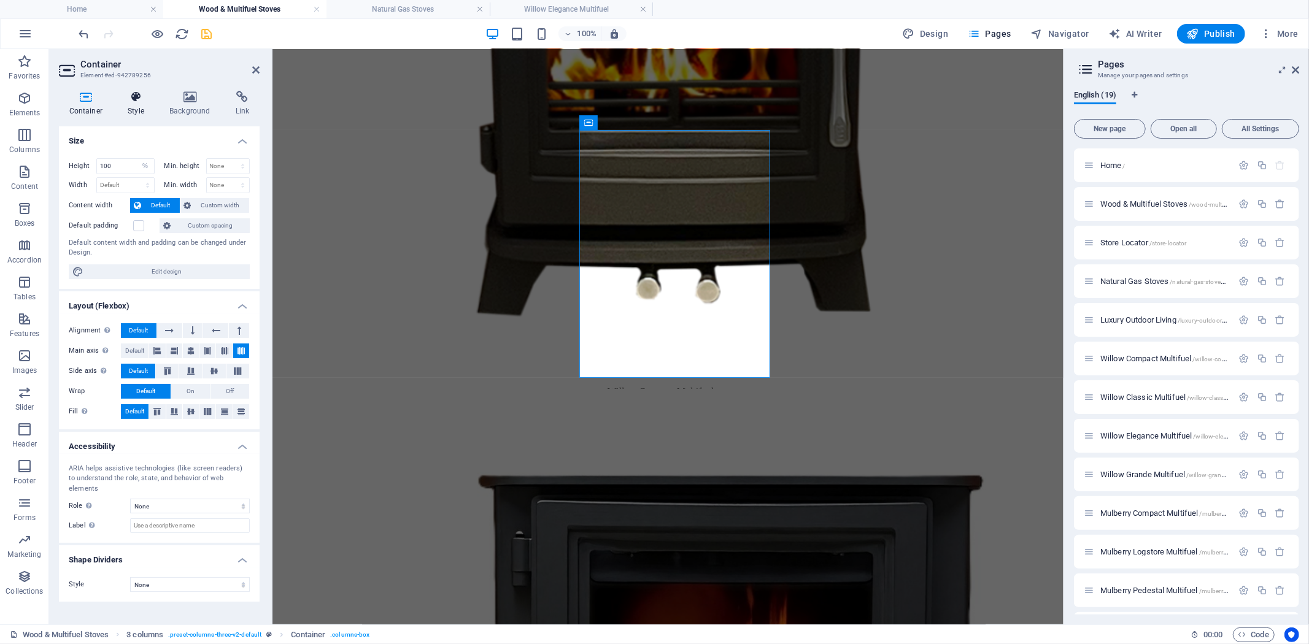
click at [133, 99] on icon at bounding box center [136, 97] width 37 height 12
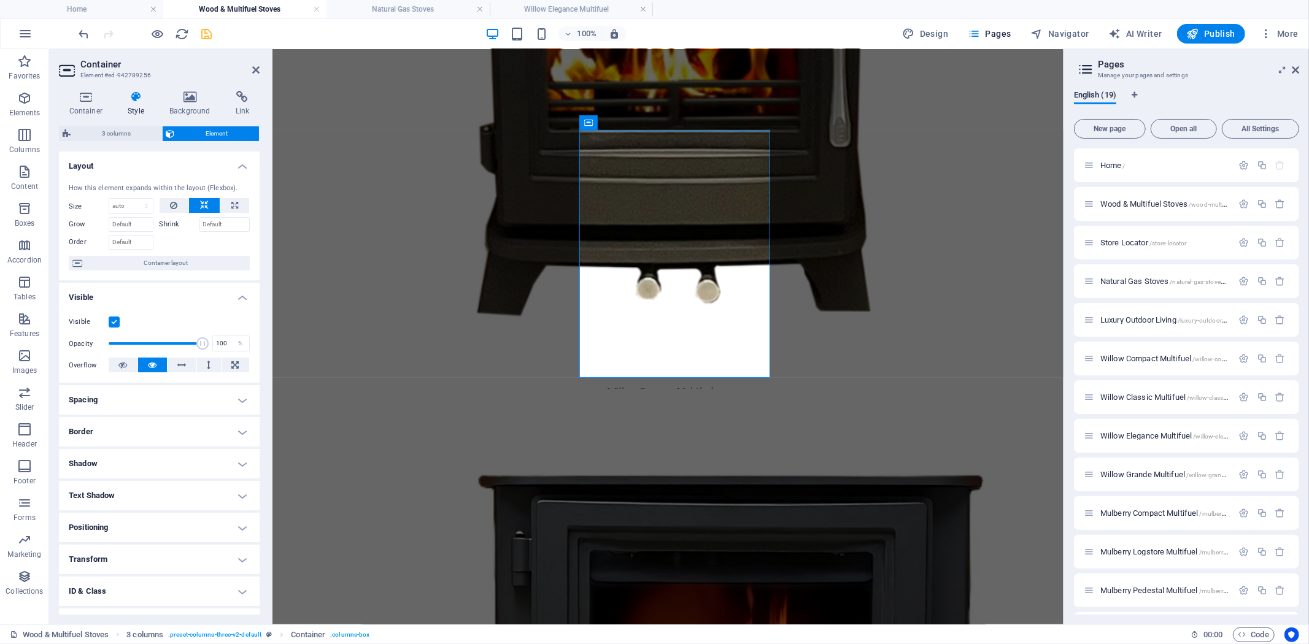
click at [219, 524] on h4 "Positioning" at bounding box center [159, 527] width 201 height 29
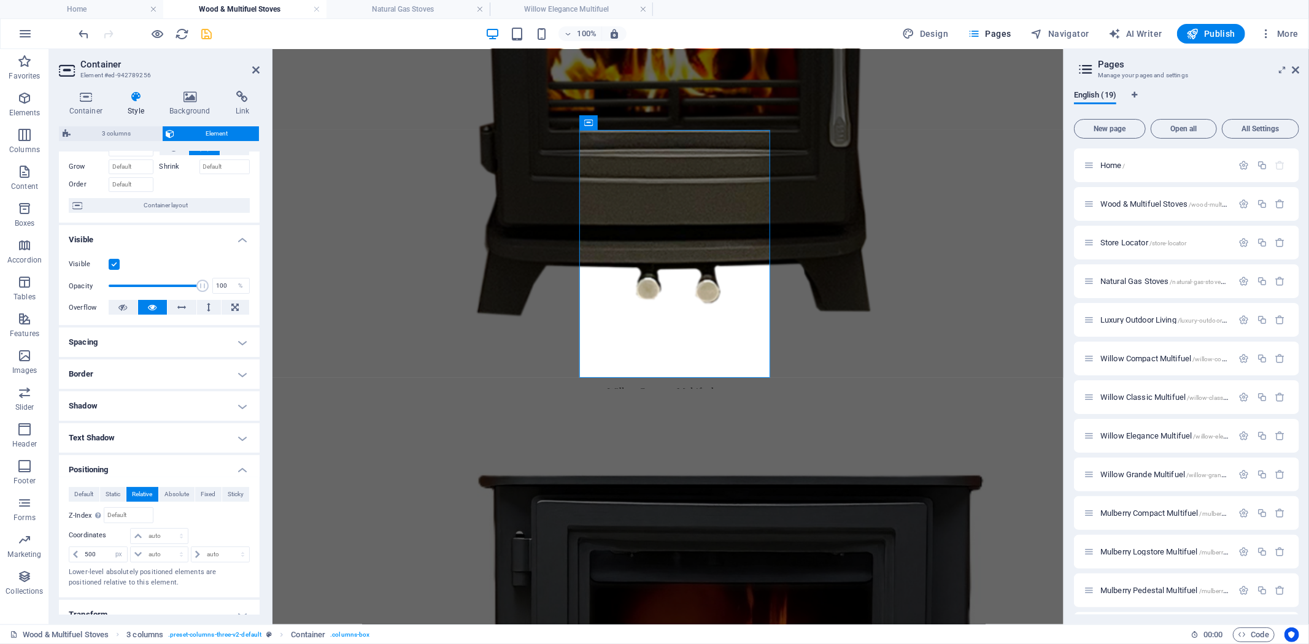
scroll to position [136, 0]
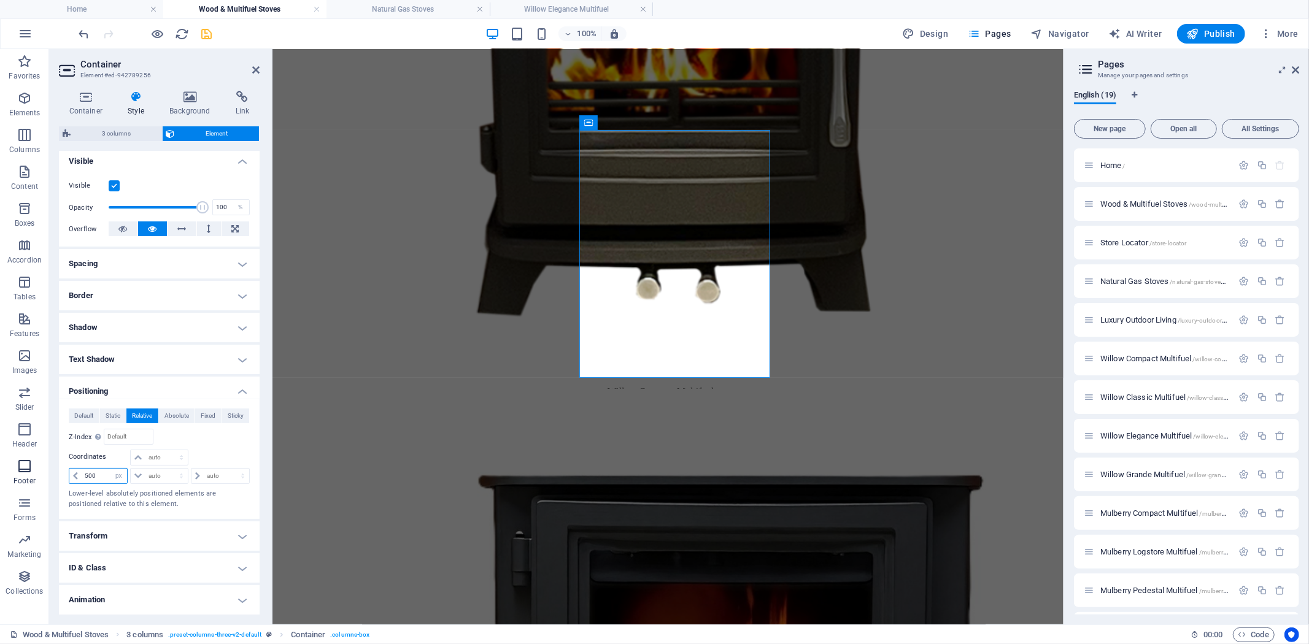
drag, startPoint x: 102, startPoint y: 471, endPoint x: 4, endPoint y: 474, distance: 97.6
click at [17, 473] on section "Favorites Elements Columns Content Boxes Accordion Tables Features Images Slide…" at bounding box center [531, 336] width 1063 height 575
type input "100"
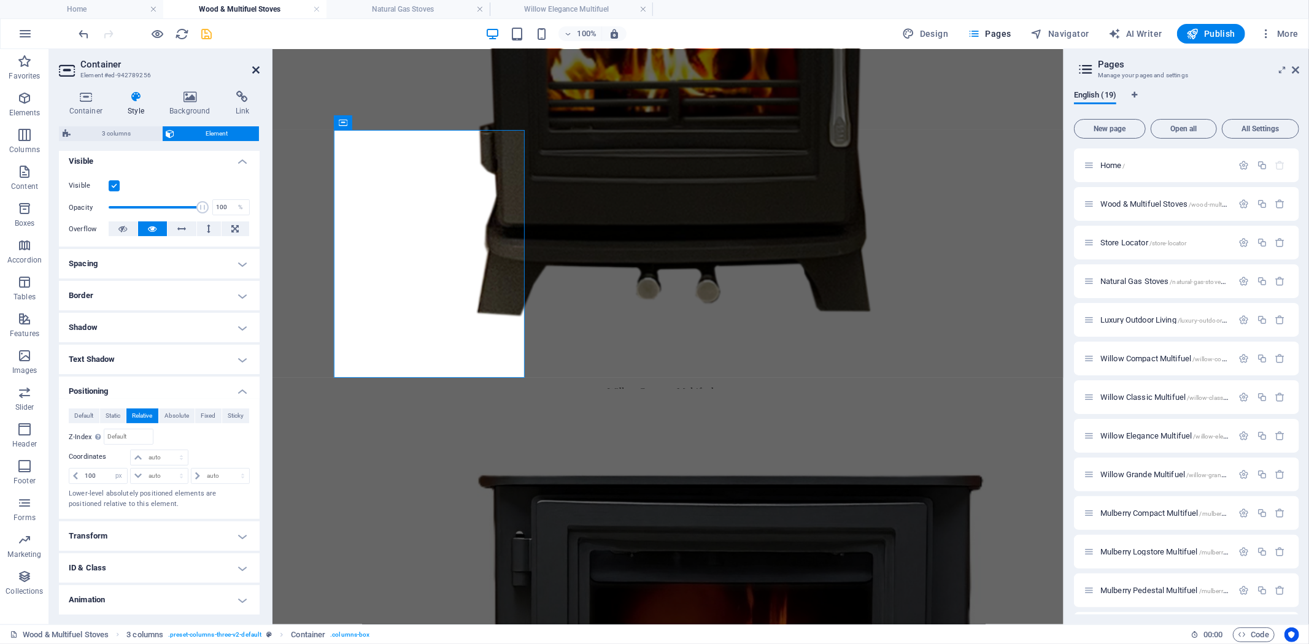
click at [256, 71] on icon at bounding box center [255, 70] width 7 height 10
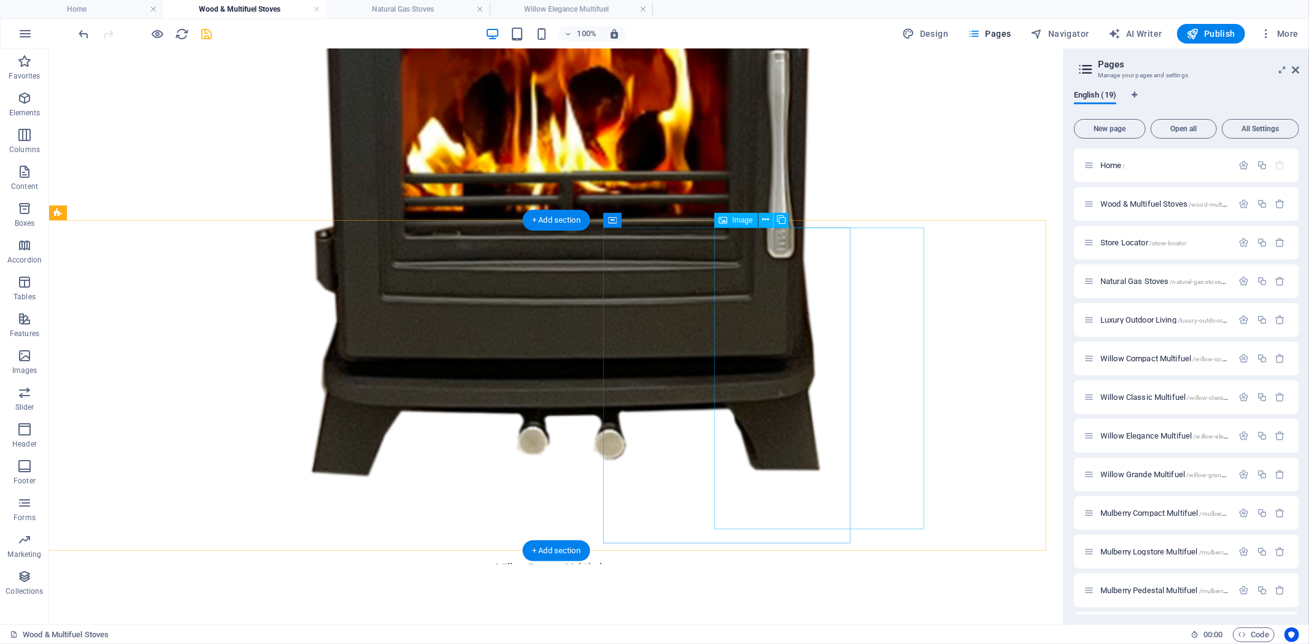
scroll to position [1370, 0]
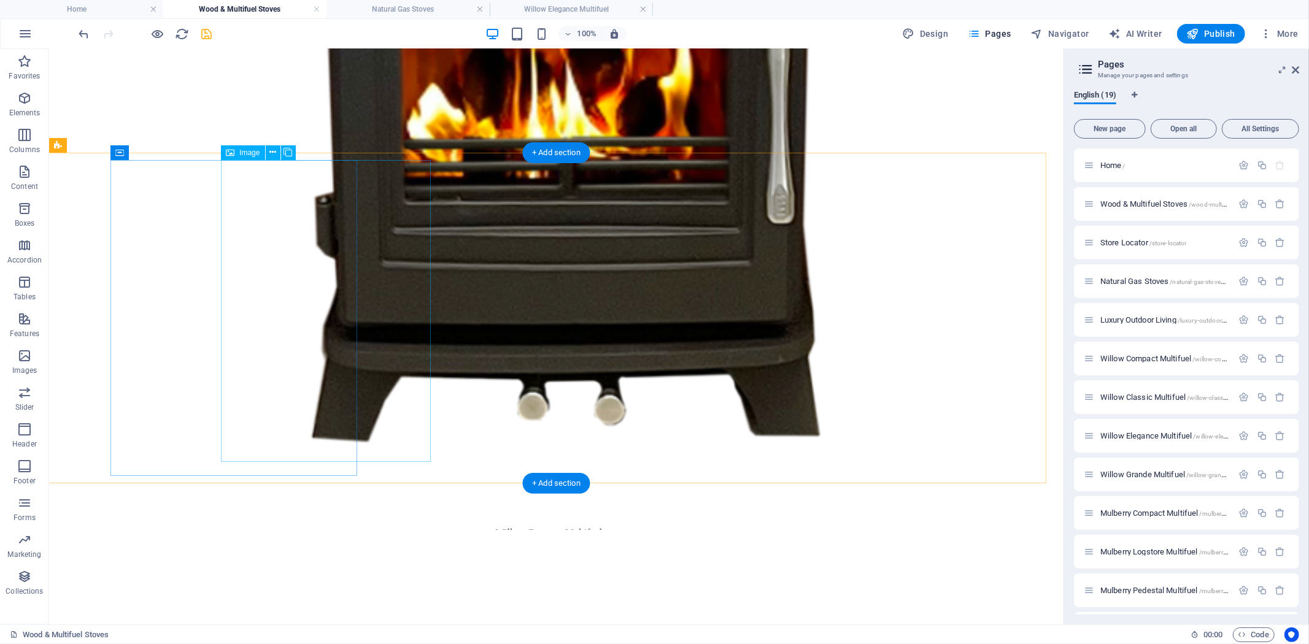
select select "%"
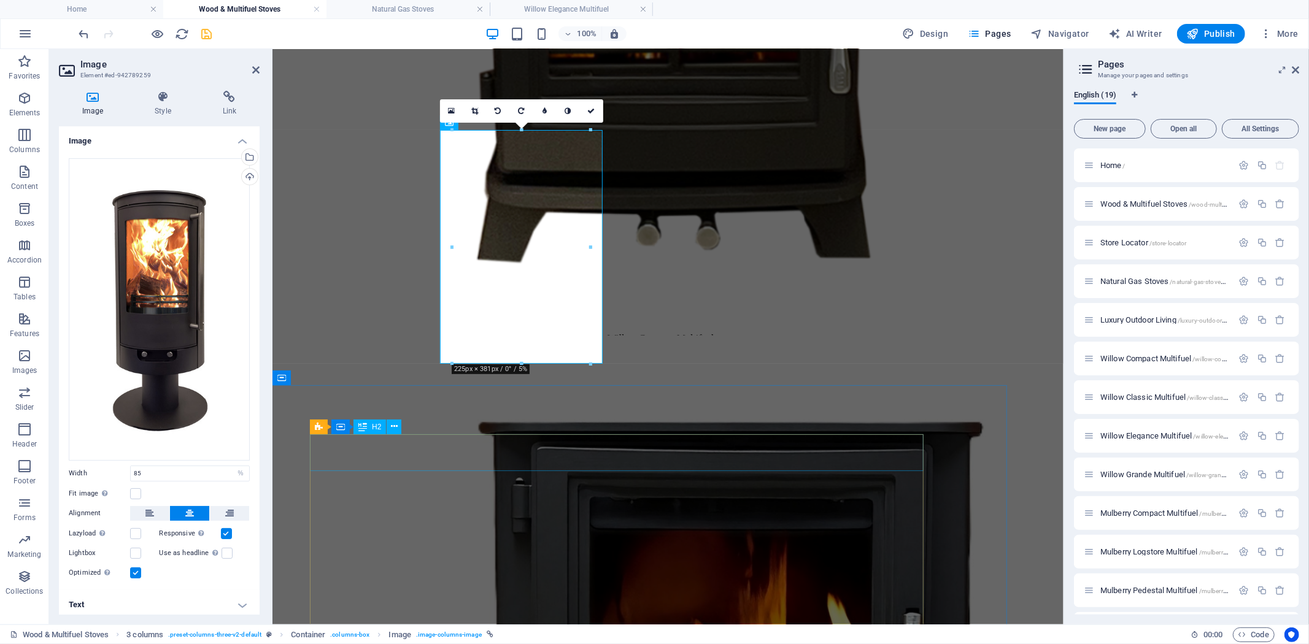
scroll to position [1317, 0]
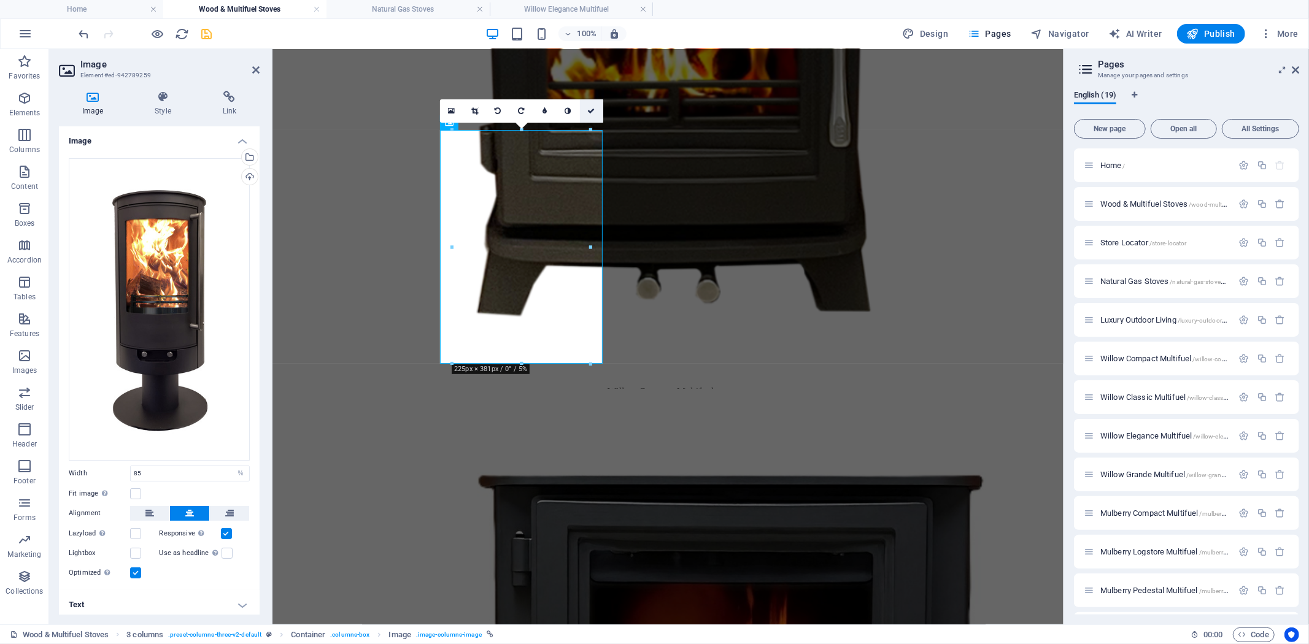
click at [596, 108] on link at bounding box center [591, 110] width 23 height 23
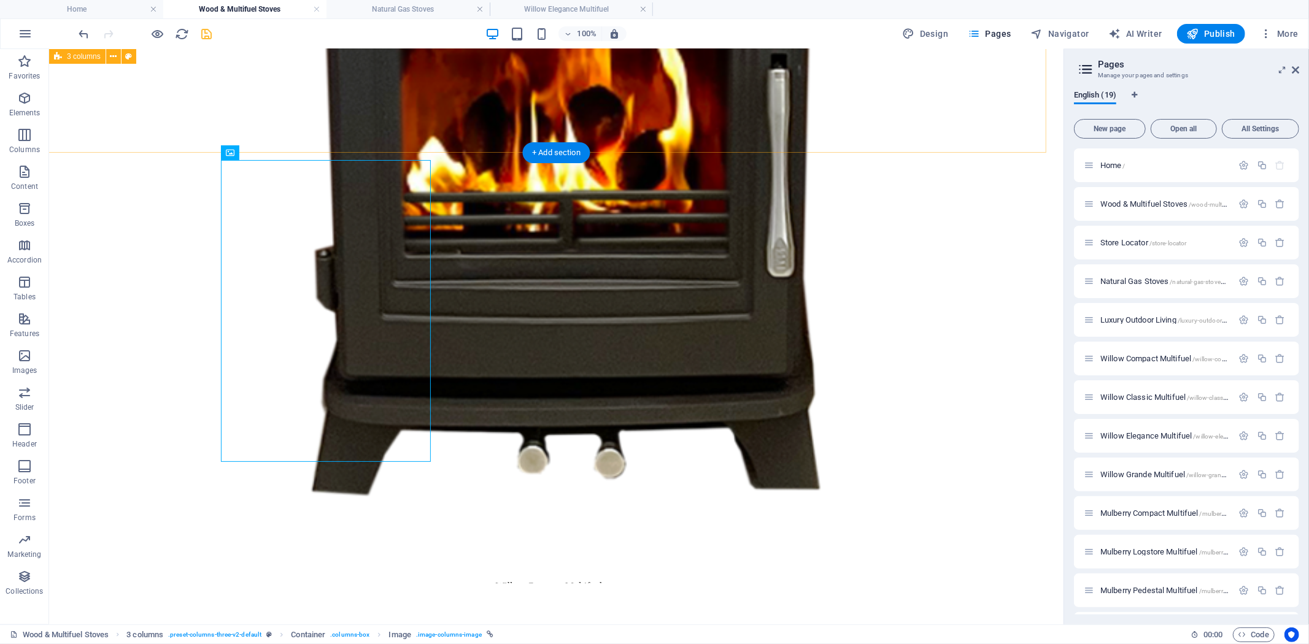
scroll to position [1370, 0]
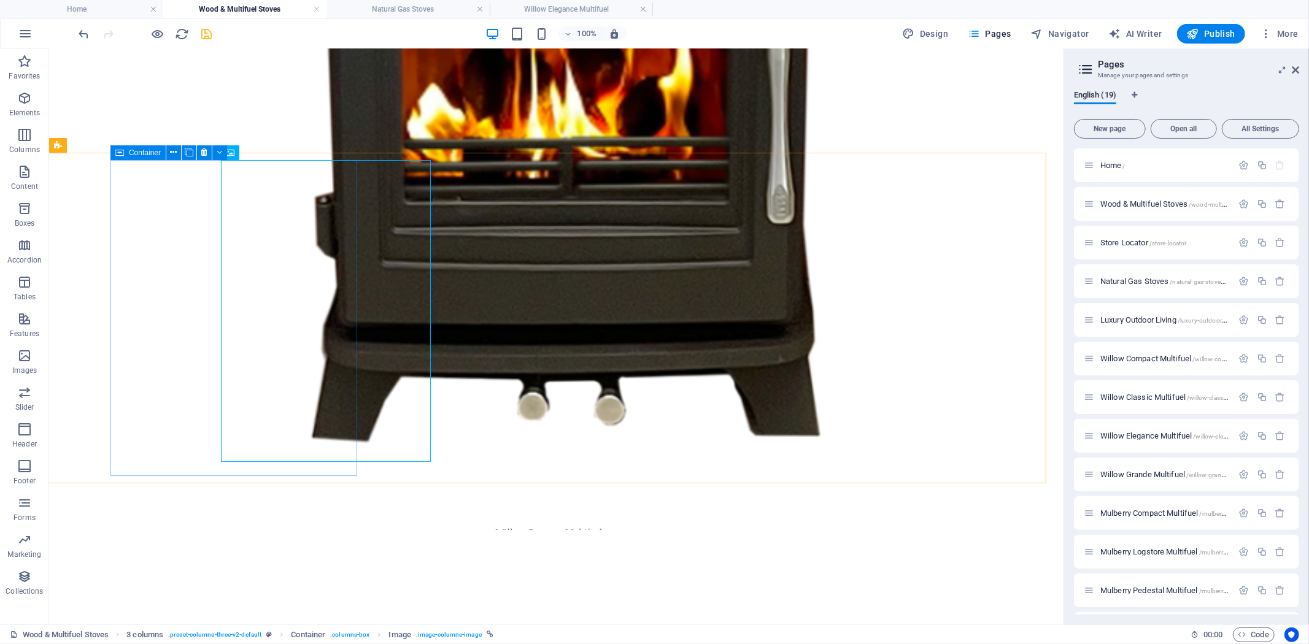
click at [146, 155] on span "Container" at bounding box center [145, 152] width 32 height 7
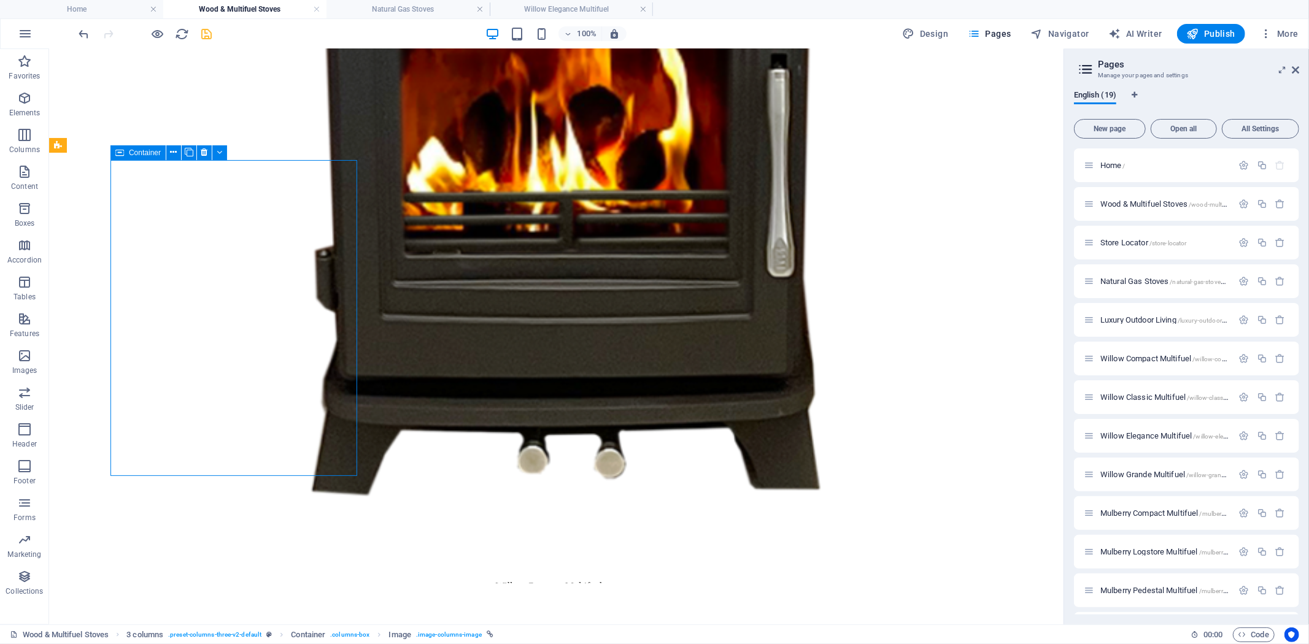
select select "px"
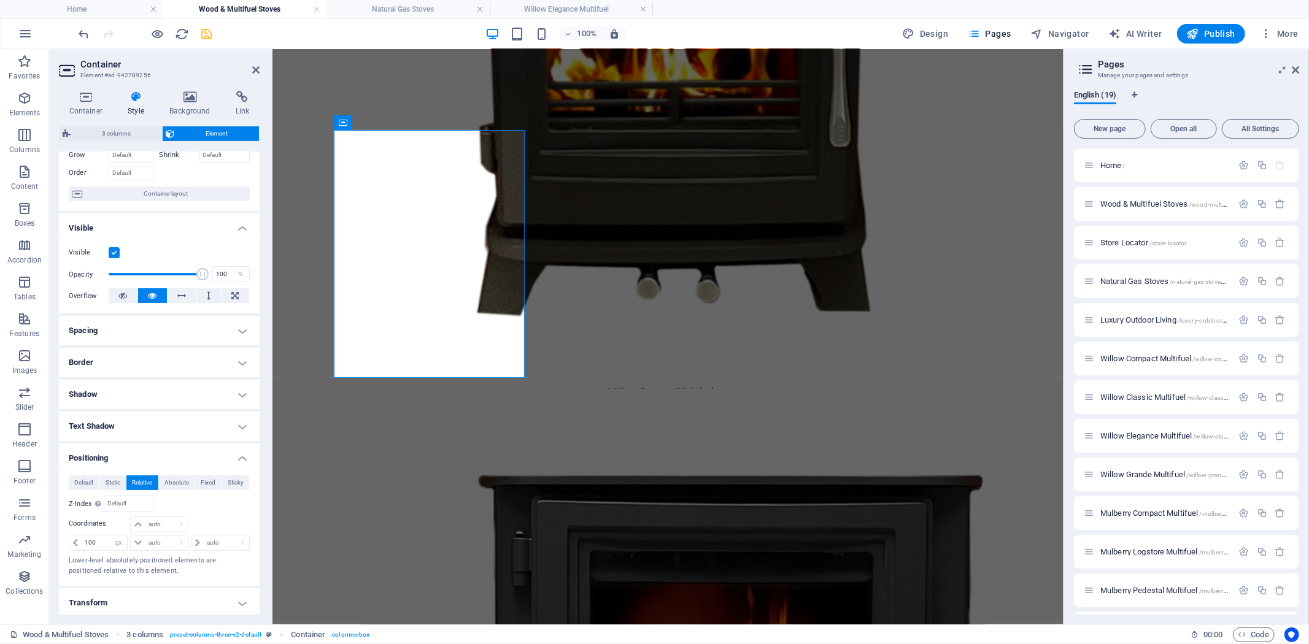
scroll to position [136, 0]
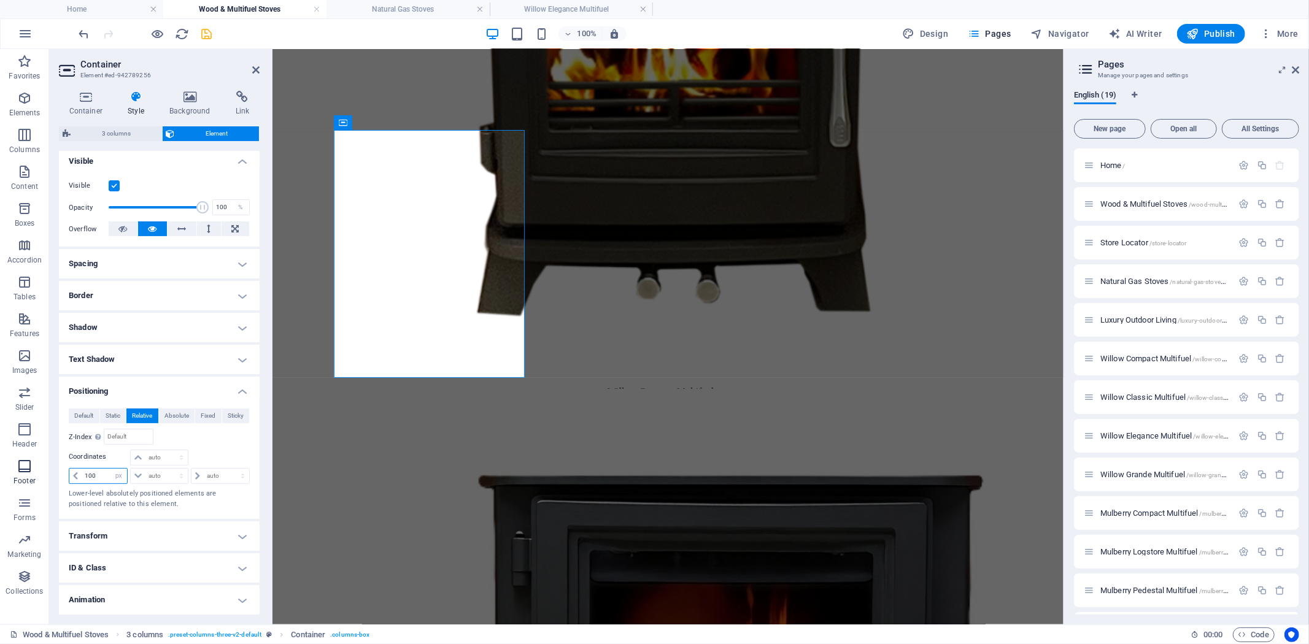
drag, startPoint x: 102, startPoint y: 475, endPoint x: 31, endPoint y: 480, distance: 71.3
click at [37, 477] on section "Favorites Elements Columns Content Boxes Accordion Tables Features Images Slide…" at bounding box center [531, 336] width 1063 height 575
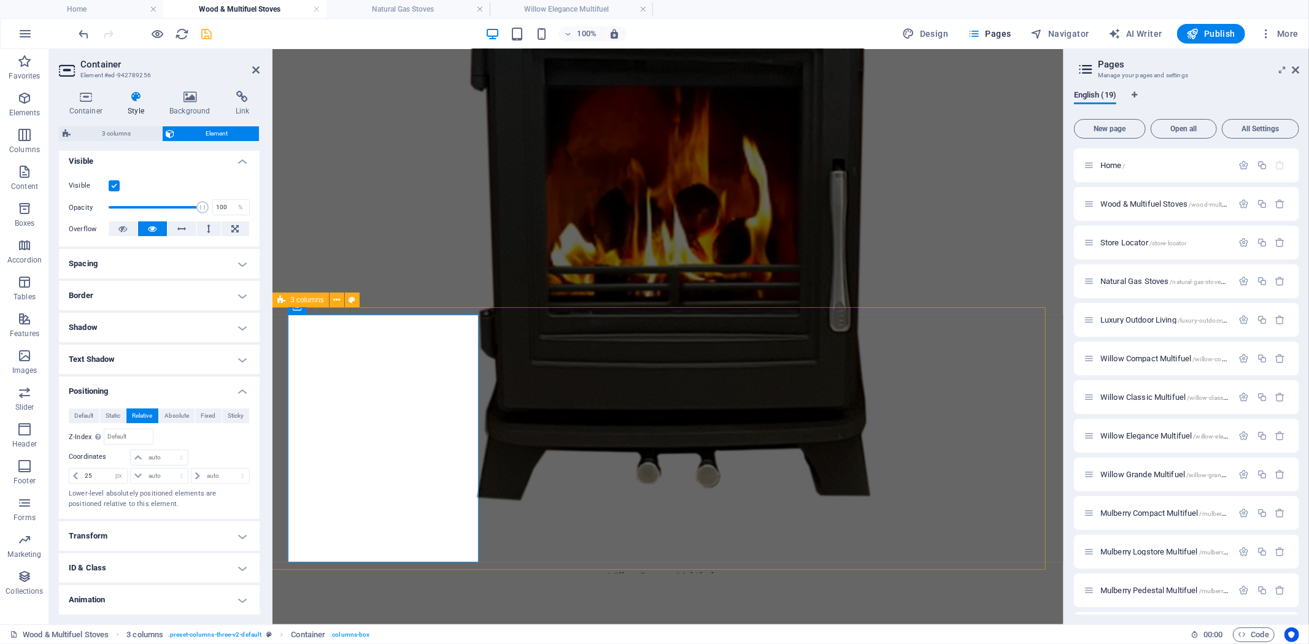
scroll to position [1180, 0]
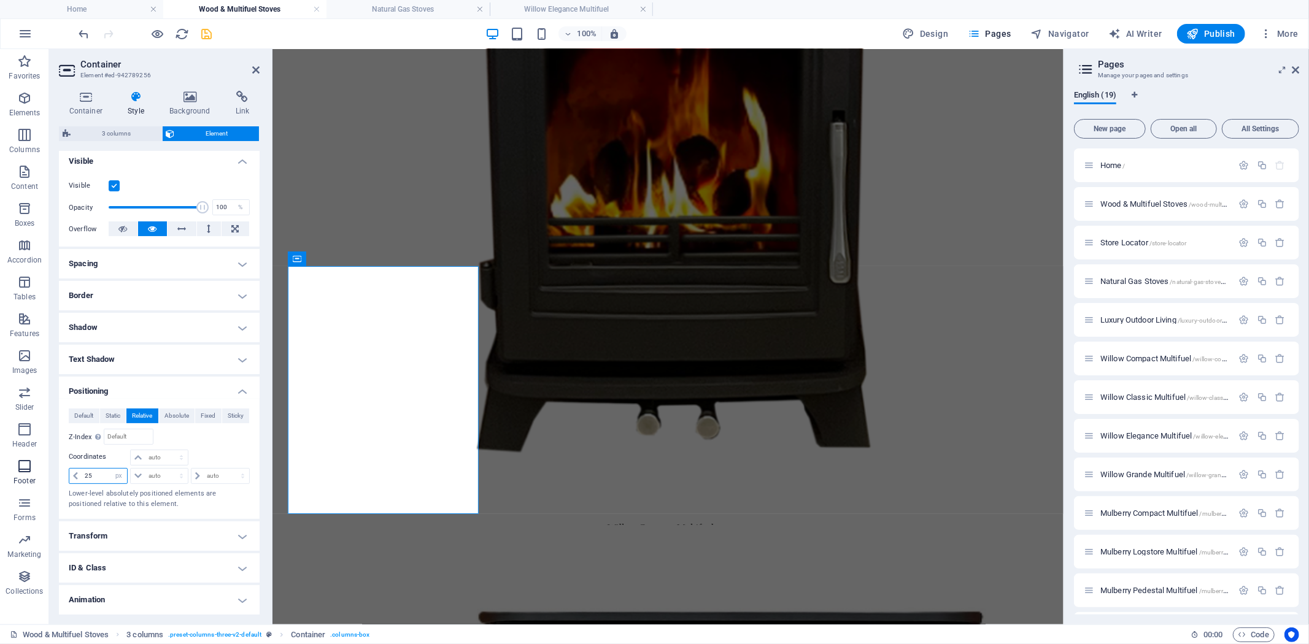
drag, startPoint x: 99, startPoint y: 476, endPoint x: 44, endPoint y: 471, distance: 55.5
click at [50, 473] on div "Container Style Background Link Size Height 100 Default px rem % vh vw Min. hei…" at bounding box center [159, 353] width 220 height 544
type input "0"
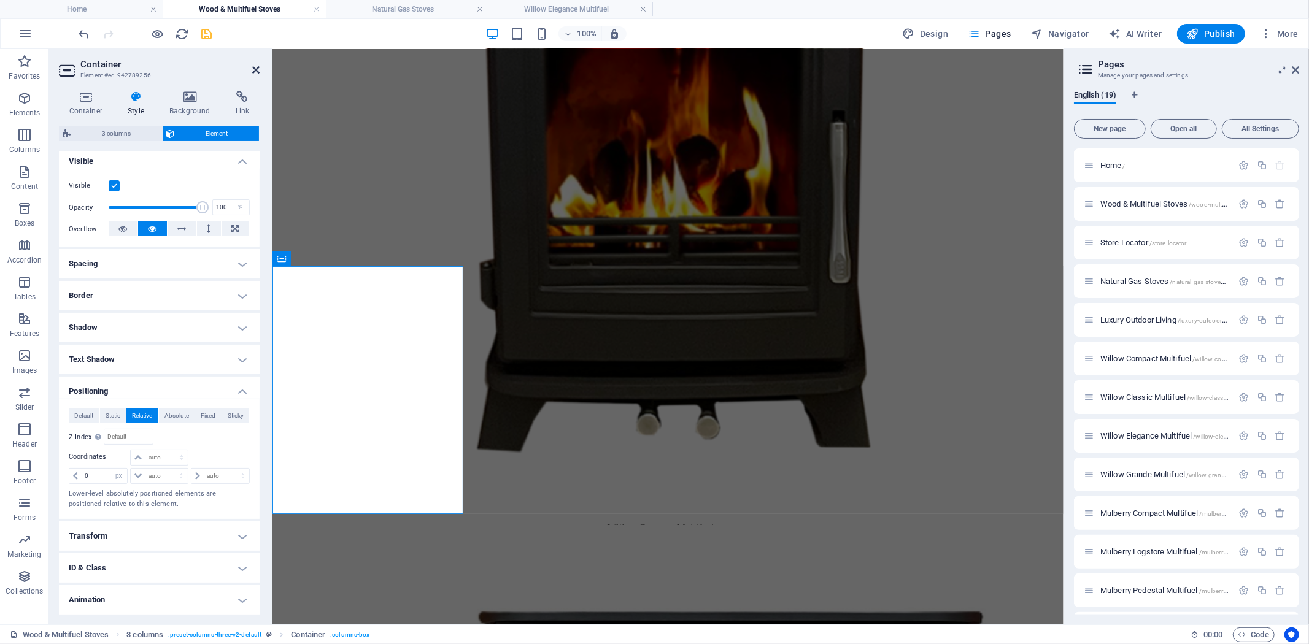
drag, startPoint x: 204, startPoint y: 17, endPoint x: 253, endPoint y: 64, distance: 68.1
click at [253, 65] on icon at bounding box center [255, 70] width 7 height 10
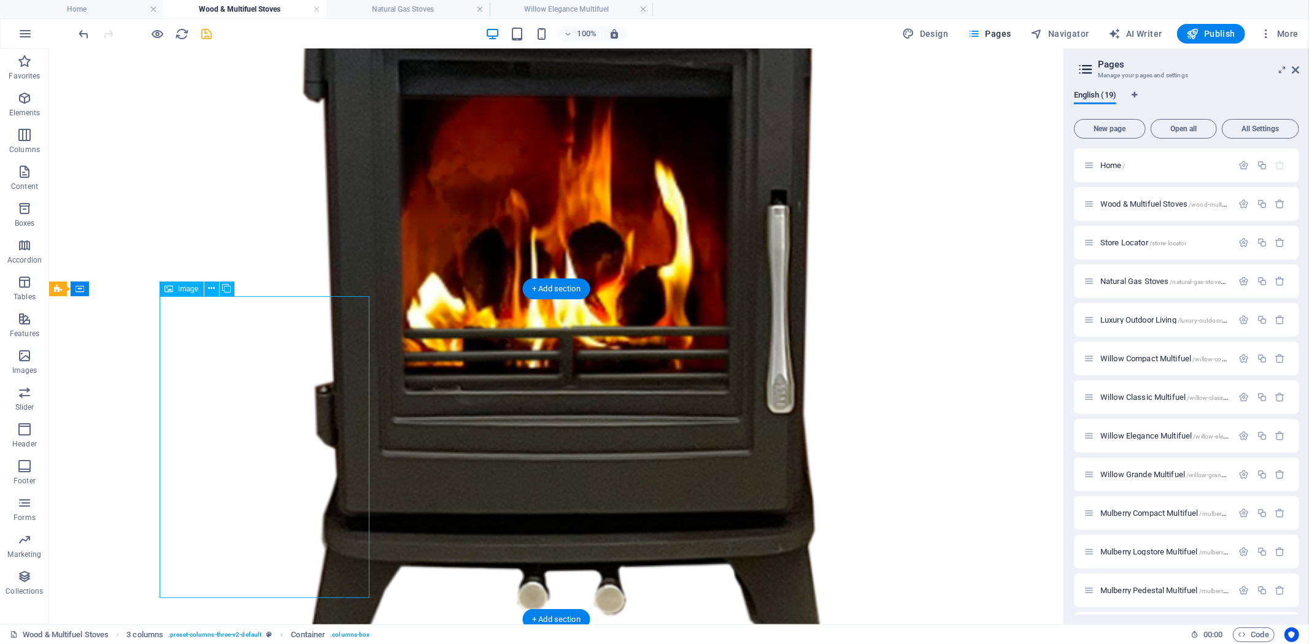
select select "%"
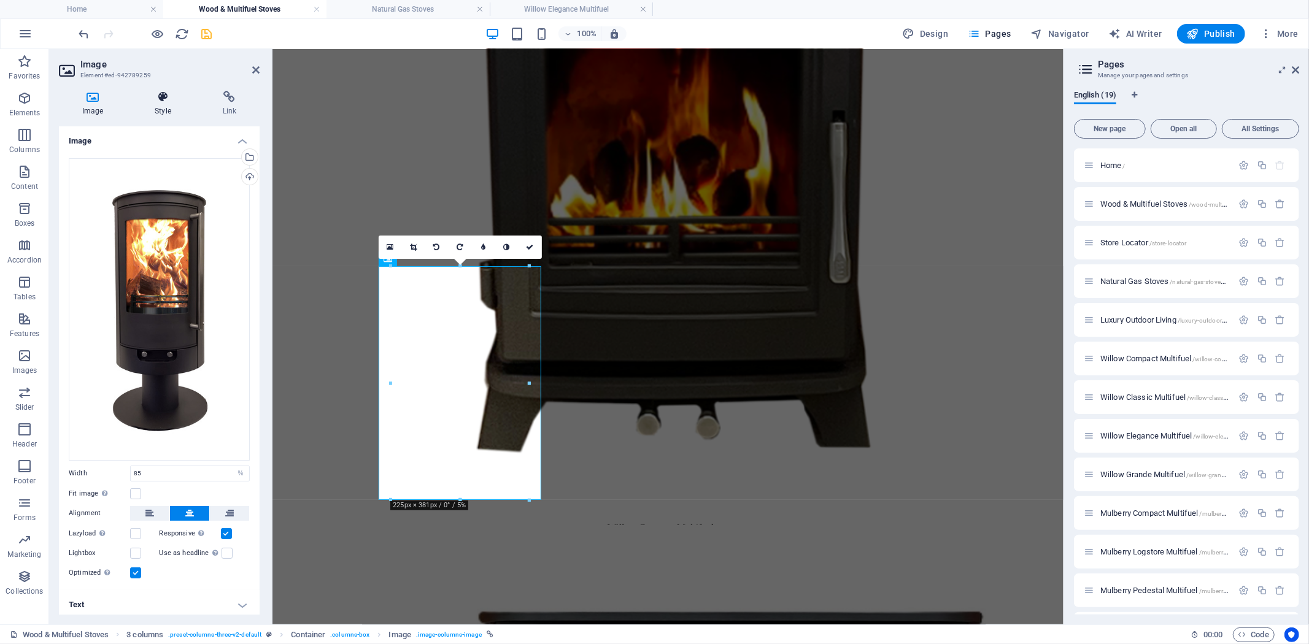
click at [161, 100] on icon at bounding box center [162, 97] width 63 height 12
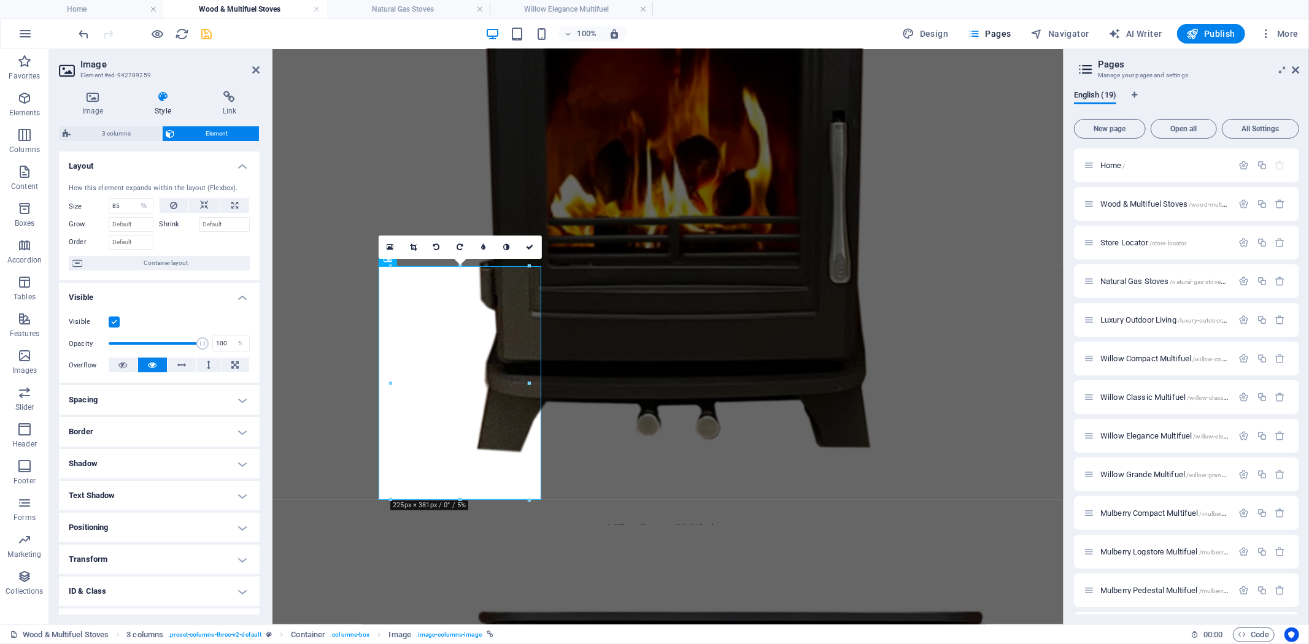
click at [233, 529] on h4 "Positioning" at bounding box center [159, 527] width 201 height 29
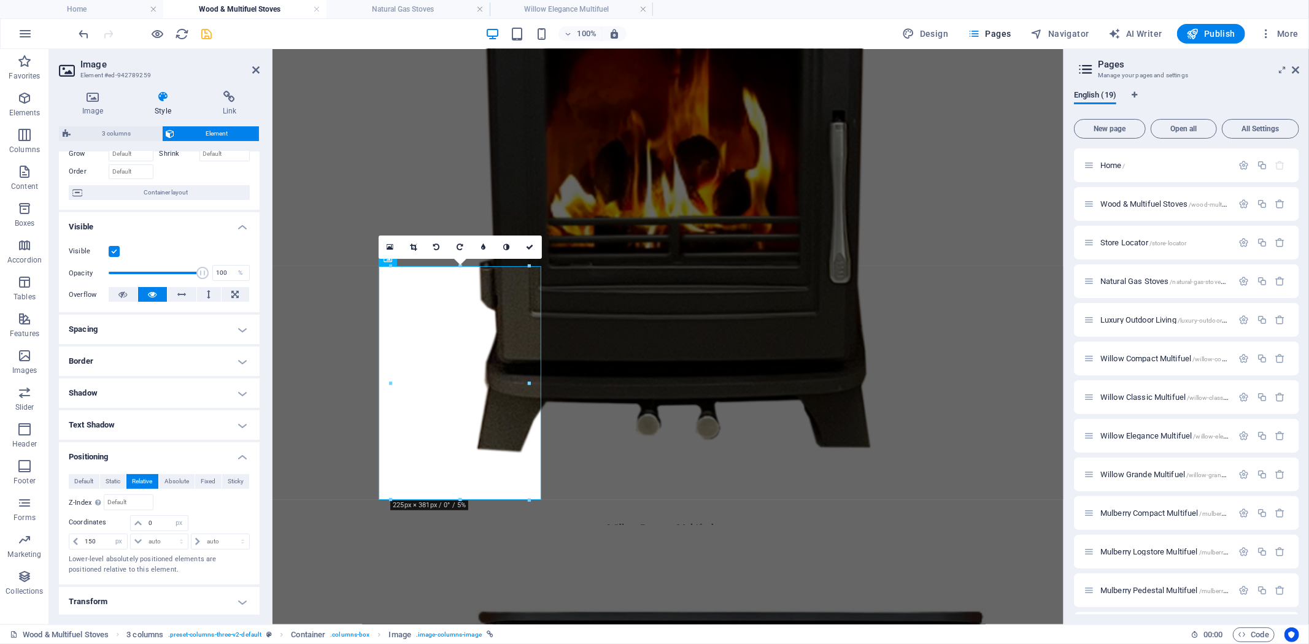
scroll to position [136, 0]
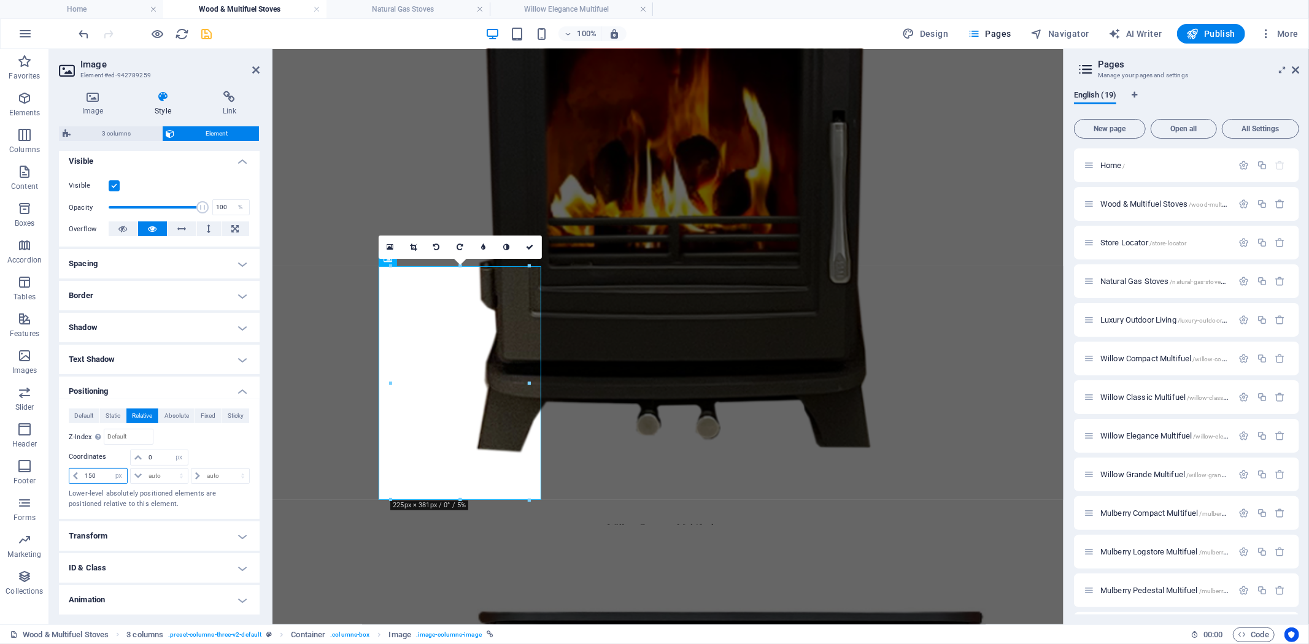
drag, startPoint x: 107, startPoint y: 474, endPoint x: 51, endPoint y: 466, distance: 56.4
click at [60, 467] on div "Default Static Relative Absolute Fixed Sticky Z-Index Sets the order of the ele…" at bounding box center [159, 459] width 201 height 120
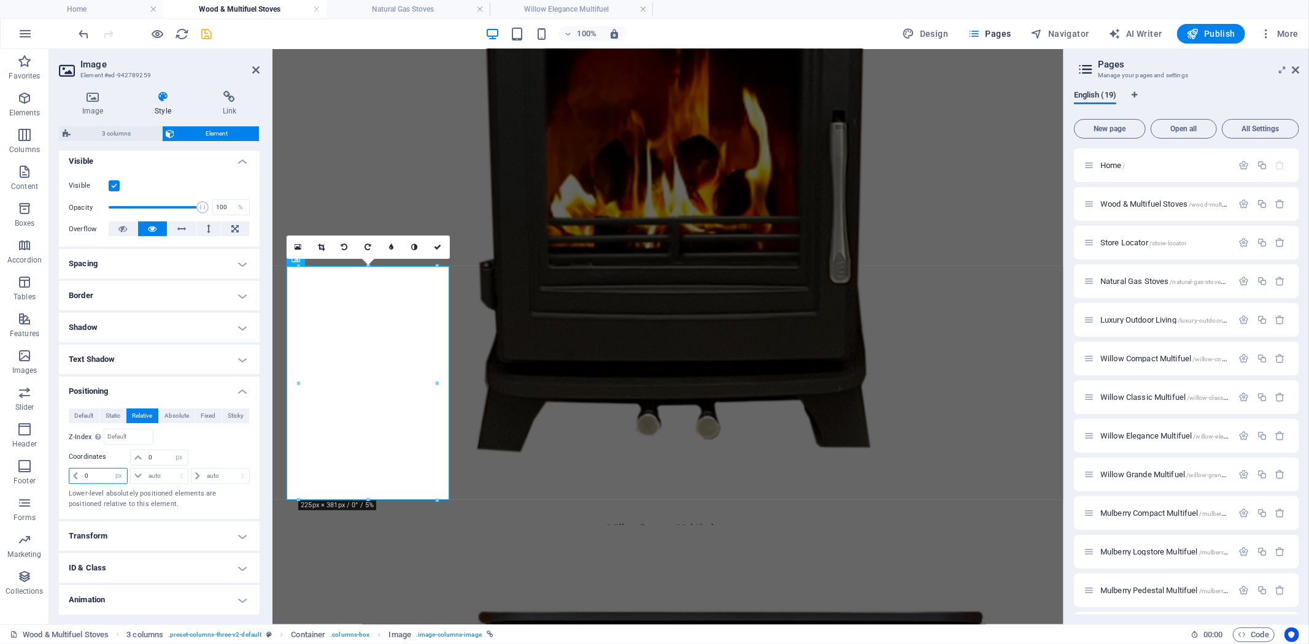
drag, startPoint x: 109, startPoint y: 473, endPoint x: 48, endPoint y: 468, distance: 61.0
click at [50, 468] on div "Image Style Link Image Drag files here, click to choose files or select files f…" at bounding box center [159, 353] width 220 height 544
click at [101, 472] on input "0" at bounding box center [104, 476] width 45 height 15
drag, startPoint x: 101, startPoint y: 476, endPoint x: 54, endPoint y: 477, distance: 46.6
click at [55, 477] on div "Image Style Link Image Drag files here, click to choose files or select files f…" at bounding box center [159, 353] width 220 height 544
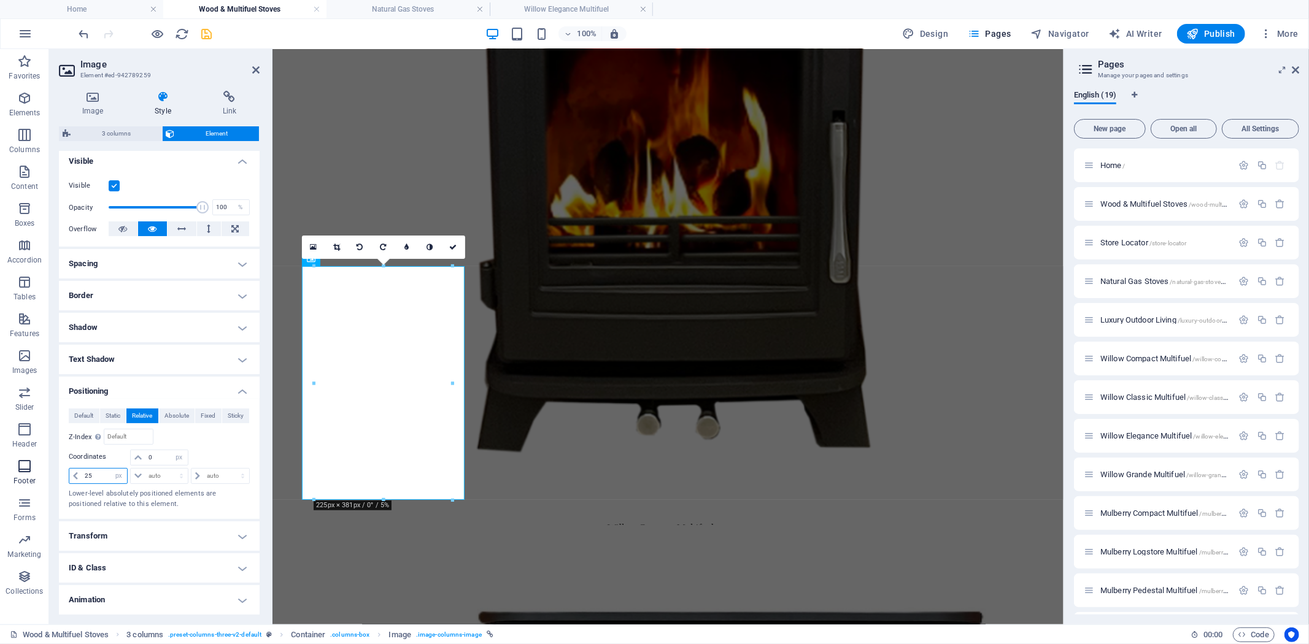
drag, startPoint x: 96, startPoint y: 479, endPoint x: 38, endPoint y: 479, distance: 58.3
click at [39, 479] on section "Favorites Elements Columns Content Boxes Accordion Tables Features Images Slide…" at bounding box center [531, 336] width 1063 height 575
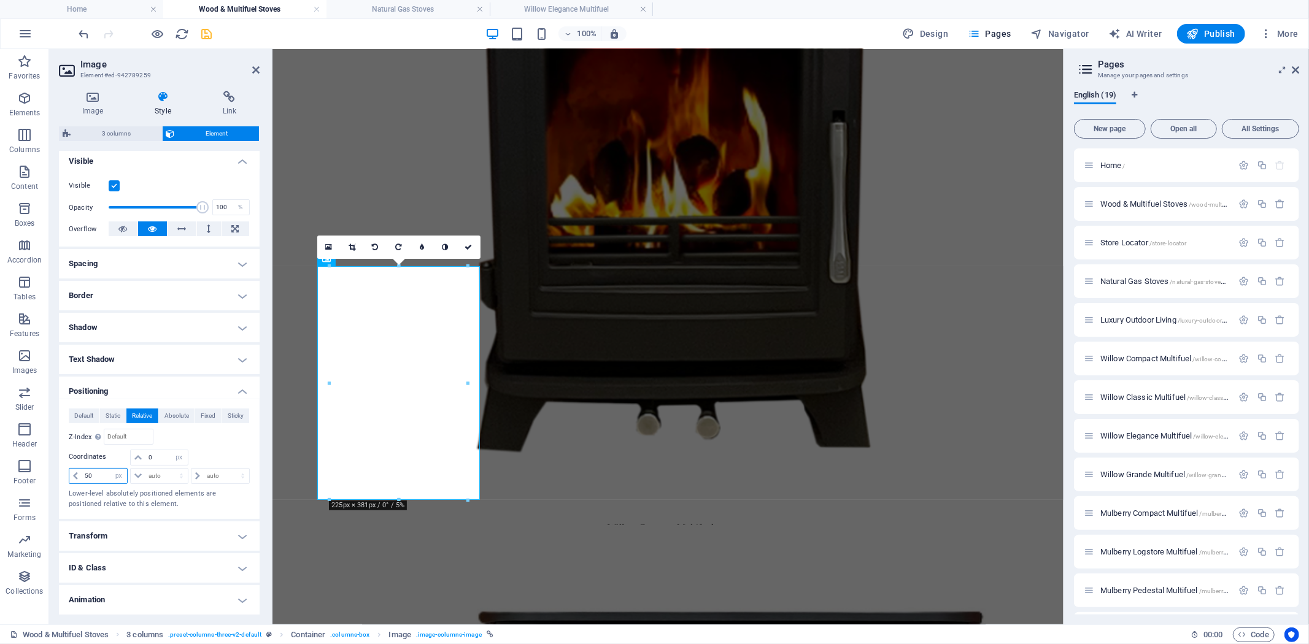
drag, startPoint x: 99, startPoint y: 479, endPoint x: 63, endPoint y: 477, distance: 36.3
click at [63, 477] on div "Default Static Relative Absolute Fixed Sticky Z-Index Sets the order of the ele…" at bounding box center [159, 459] width 201 height 120
drag, startPoint x: 102, startPoint y: 475, endPoint x: 60, endPoint y: 468, distance: 43.0
click at [60, 468] on div "Default Static Relative Absolute Fixed Sticky Z-Index Sets the order of the ele…" at bounding box center [159, 459] width 201 height 120
type input "70"
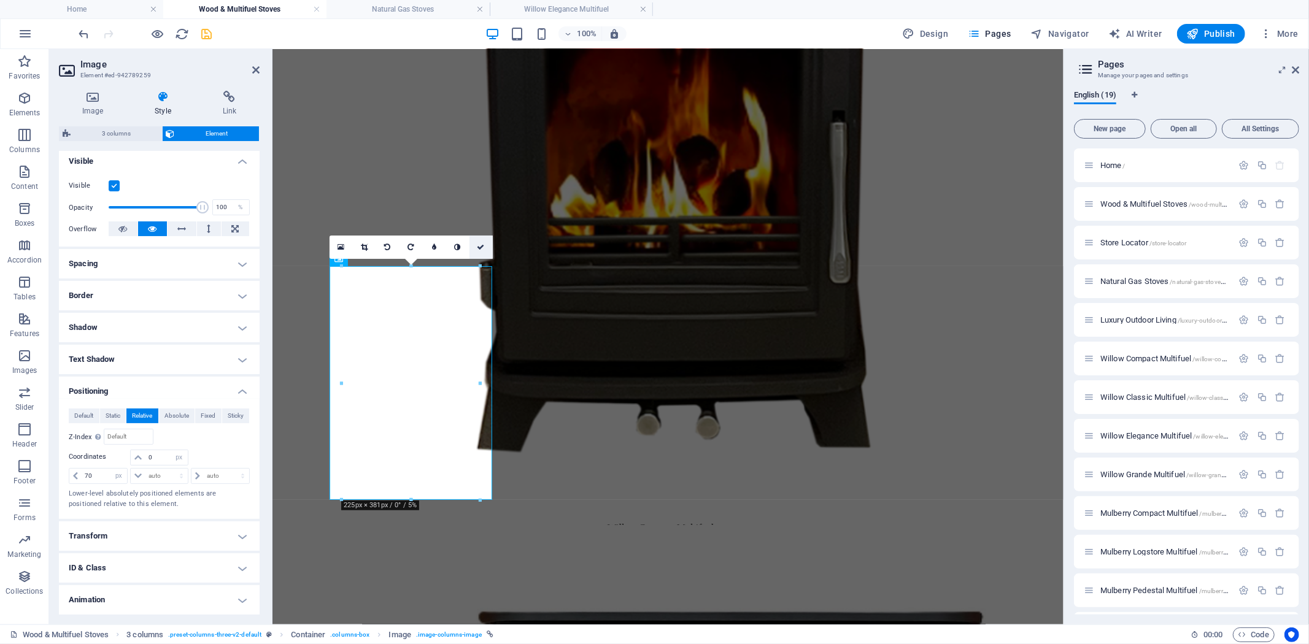
click at [483, 246] on icon at bounding box center [480, 247] width 7 height 7
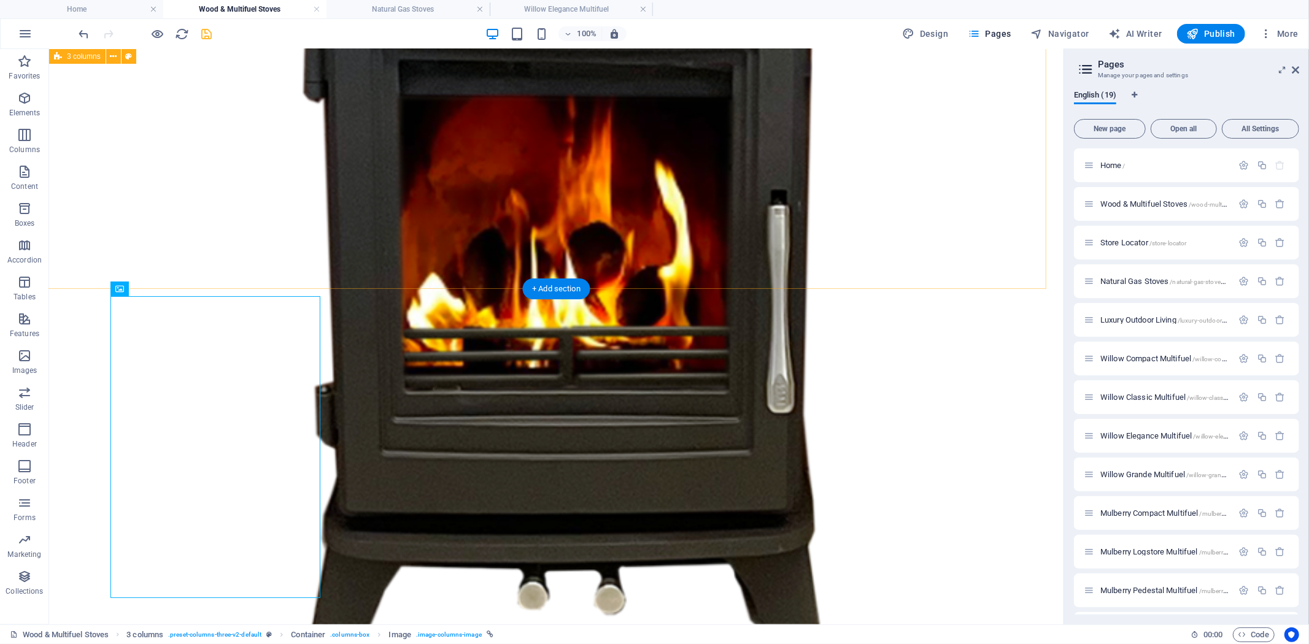
scroll to position [1234, 0]
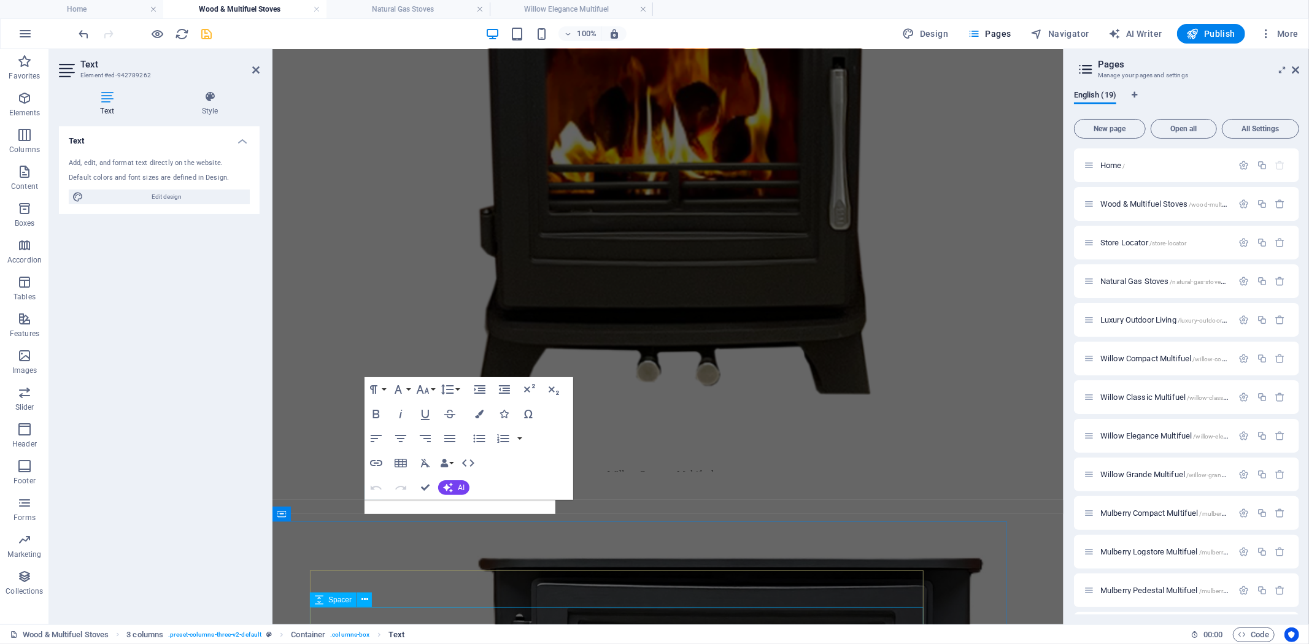
scroll to position [1180, 0]
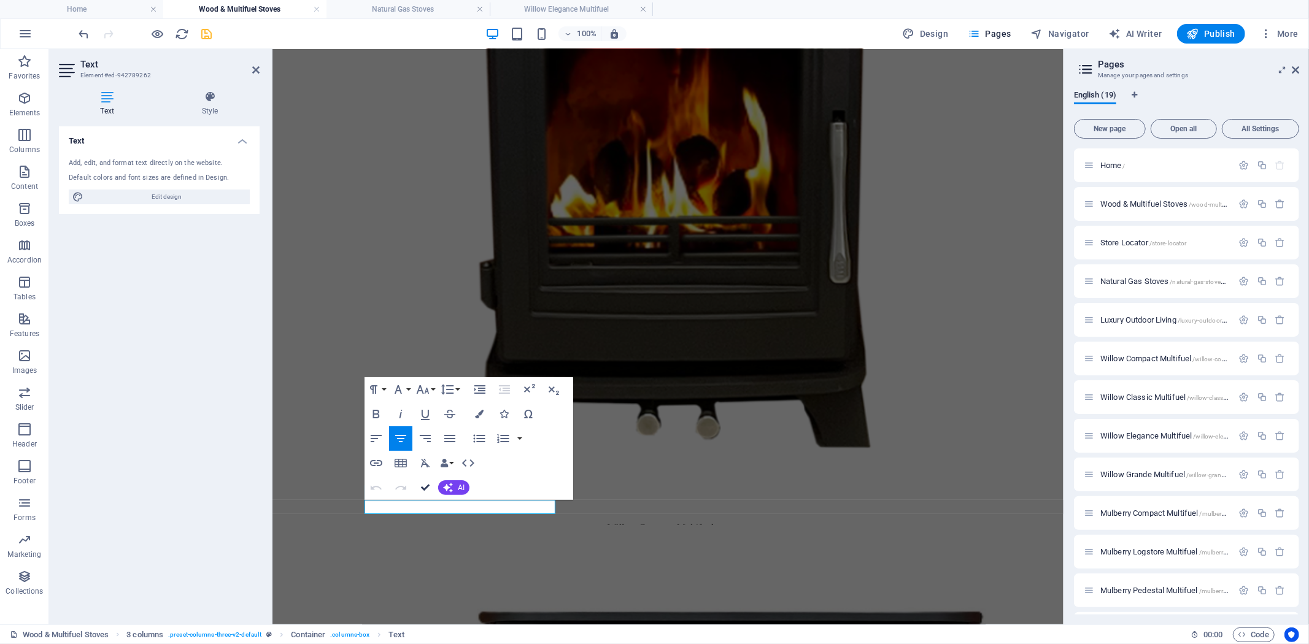
drag, startPoint x: 425, startPoint y: 485, endPoint x: 415, endPoint y: 439, distance: 47.7
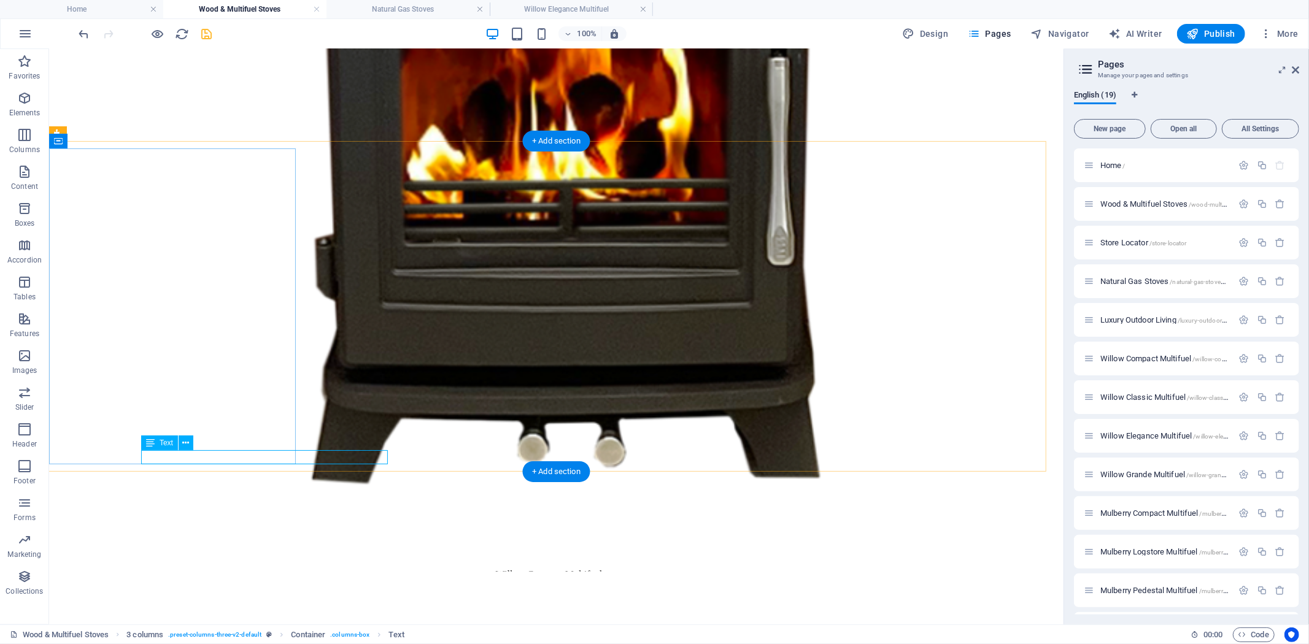
select select "px"
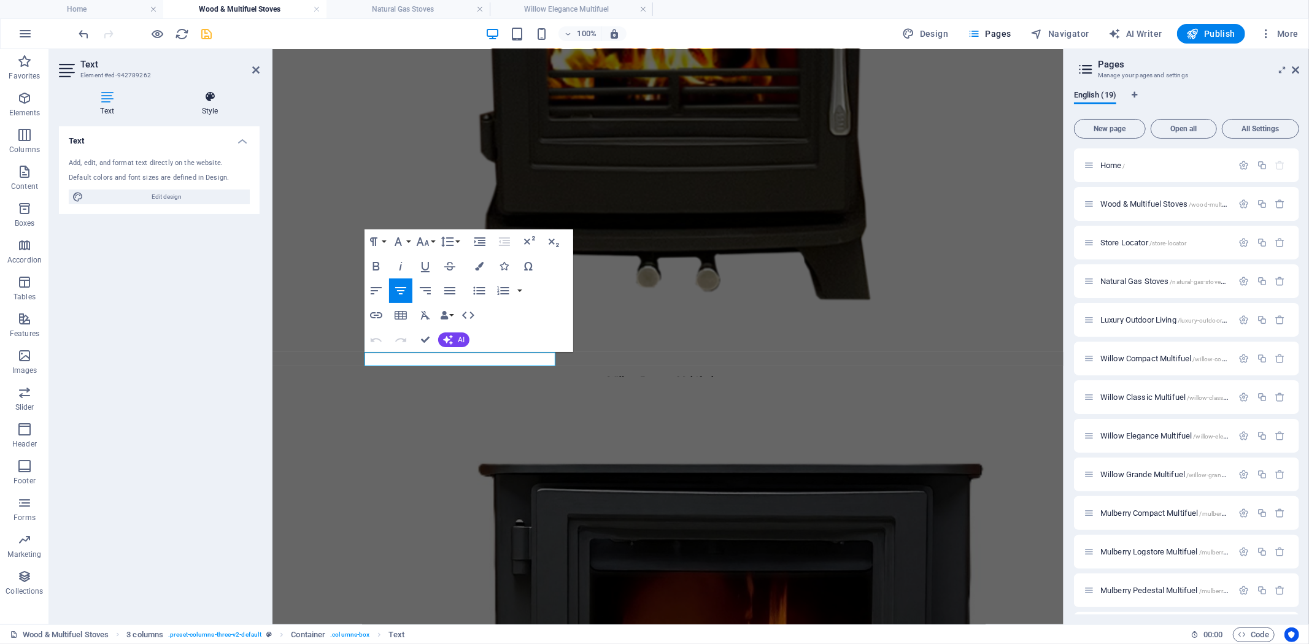
click at [210, 99] on icon at bounding box center [209, 97] width 99 height 12
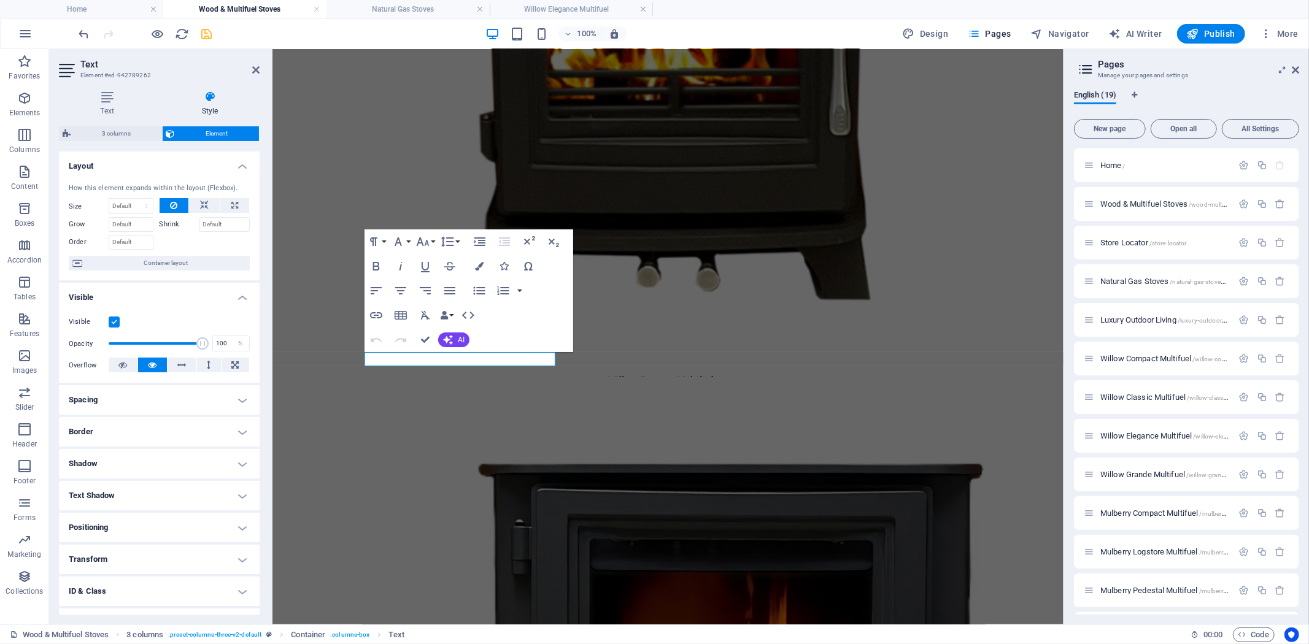
click at [228, 523] on h4 "Positioning" at bounding box center [159, 527] width 201 height 29
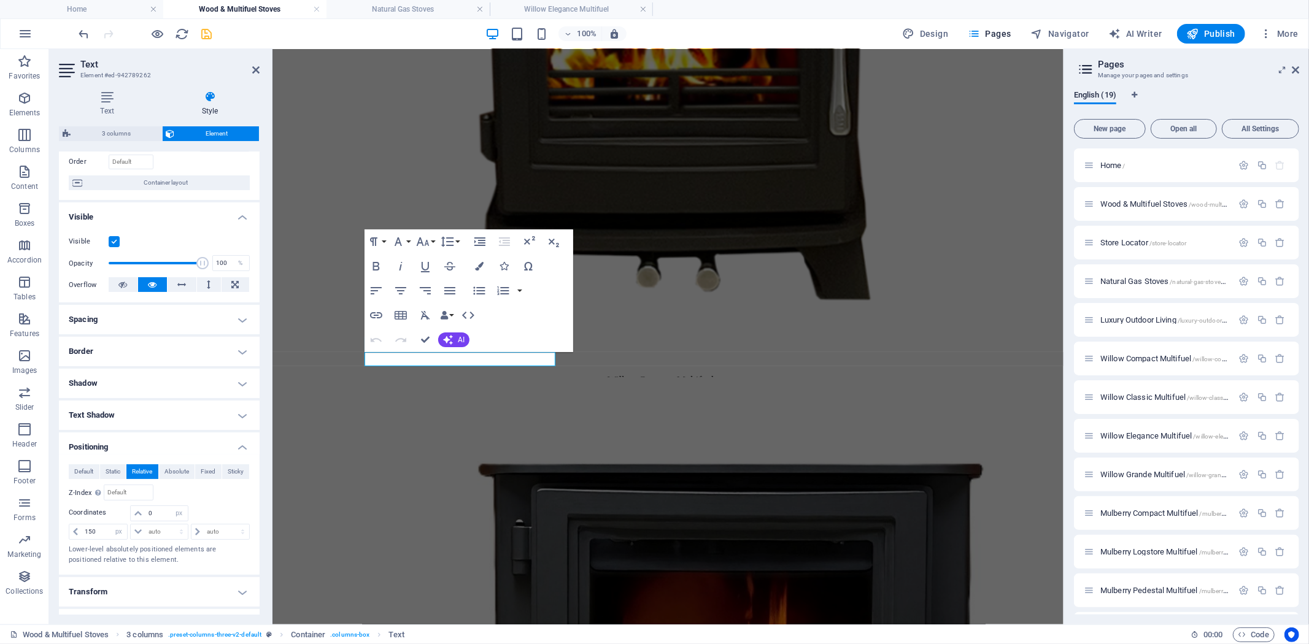
scroll to position [136, 0]
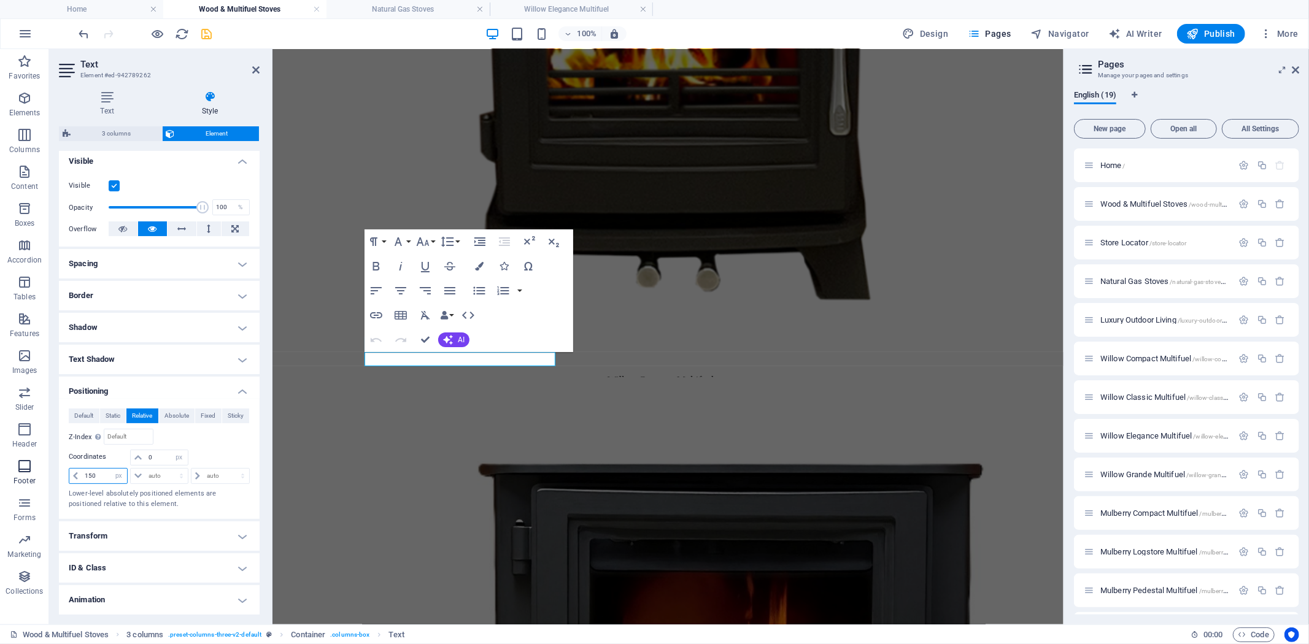
drag, startPoint x: 104, startPoint y: 469, endPoint x: 45, endPoint y: 474, distance: 59.7
click at [47, 474] on section "Favorites Elements Columns Content Boxes Accordion Tables Features Images Slide…" at bounding box center [531, 336] width 1063 height 575
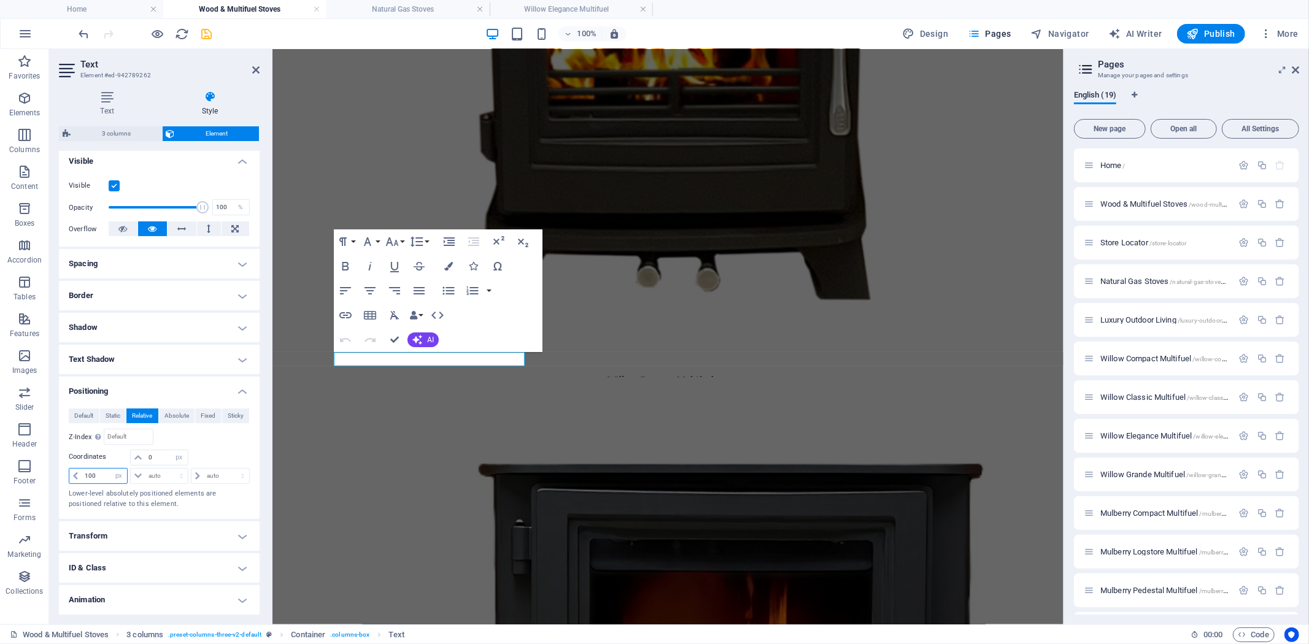
drag, startPoint x: 105, startPoint y: 479, endPoint x: 55, endPoint y: 480, distance: 49.7
click at [55, 474] on div "Text Style Text Add, edit, and format text directly on the website. Default col…" at bounding box center [159, 353] width 220 height 544
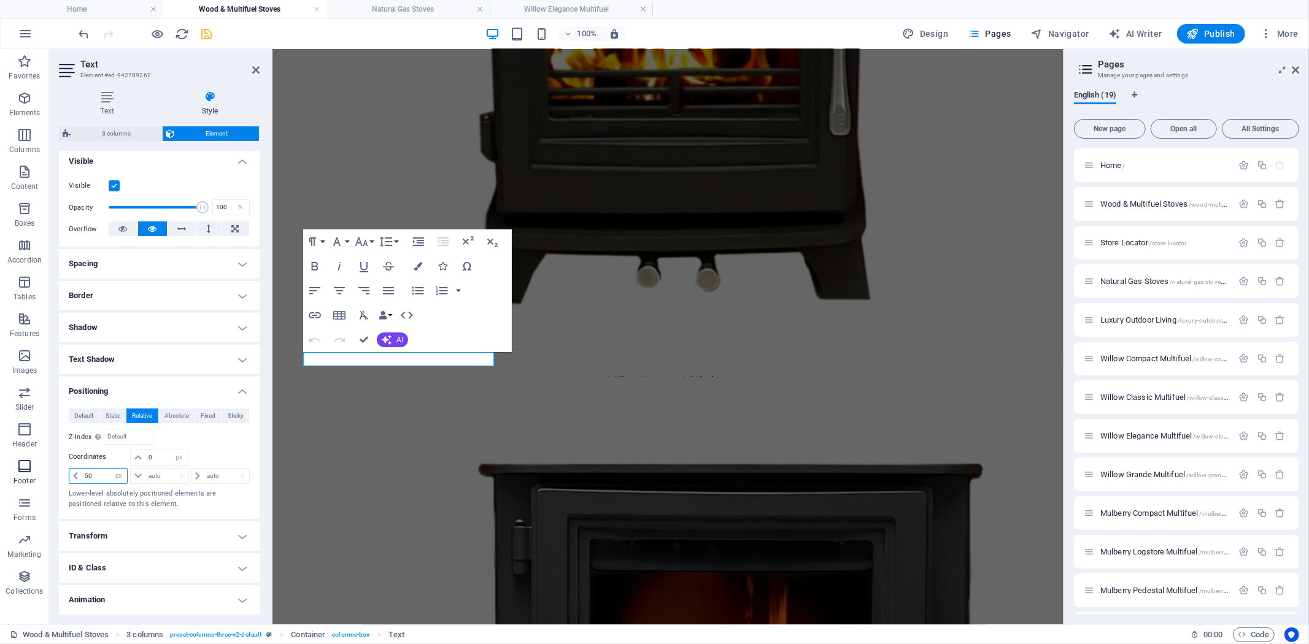
drag, startPoint x: 96, startPoint y: 477, endPoint x: 17, endPoint y: 465, distance: 80.1
click at [60, 472] on div "Default Static Relative Absolute Fixed Sticky Z-Index Sets the order of the ele…" at bounding box center [159, 459] width 201 height 120
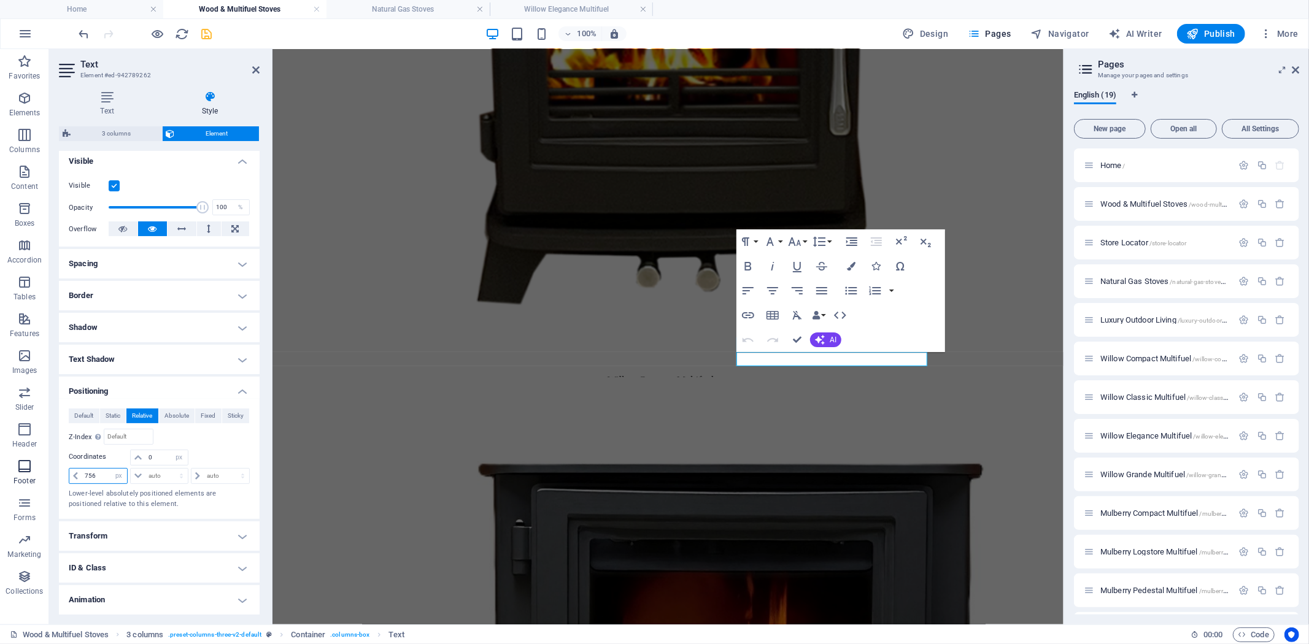
drag, startPoint x: 101, startPoint y: 472, endPoint x: 32, endPoint y: 469, distance: 69.4
click at [46, 470] on section "Favorites Elements Columns Content Boxes Accordion Tables Features Images Slide…" at bounding box center [531, 336] width 1063 height 575
type input "75"
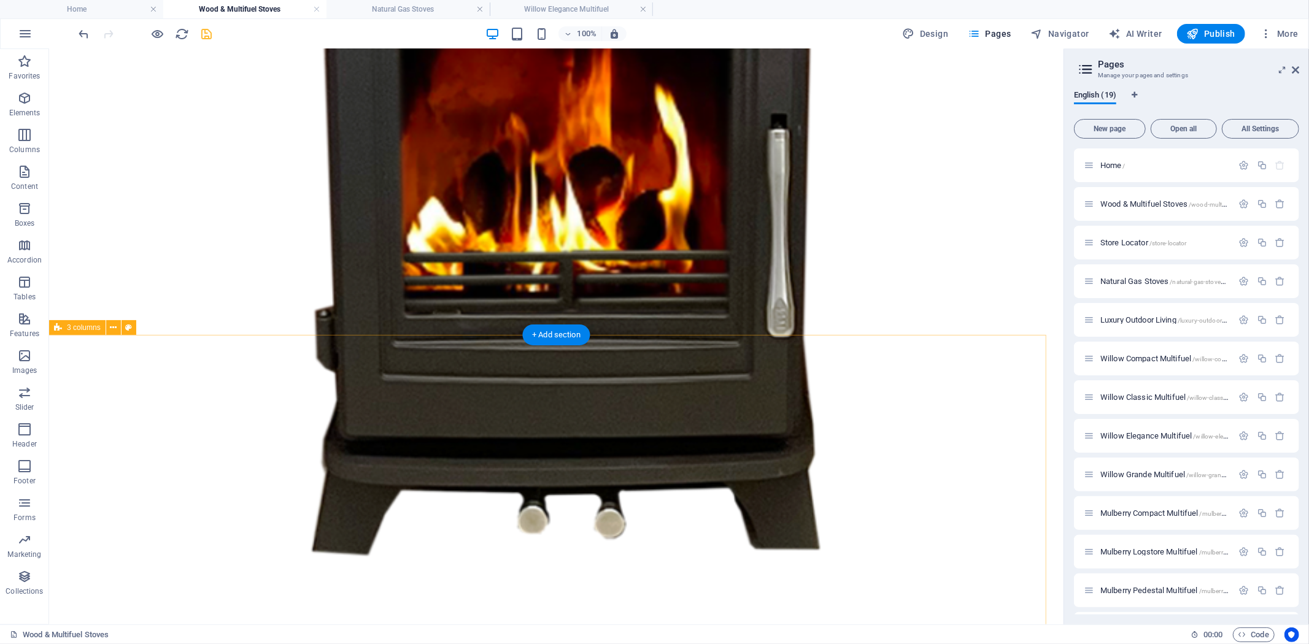
scroll to position [1382, 0]
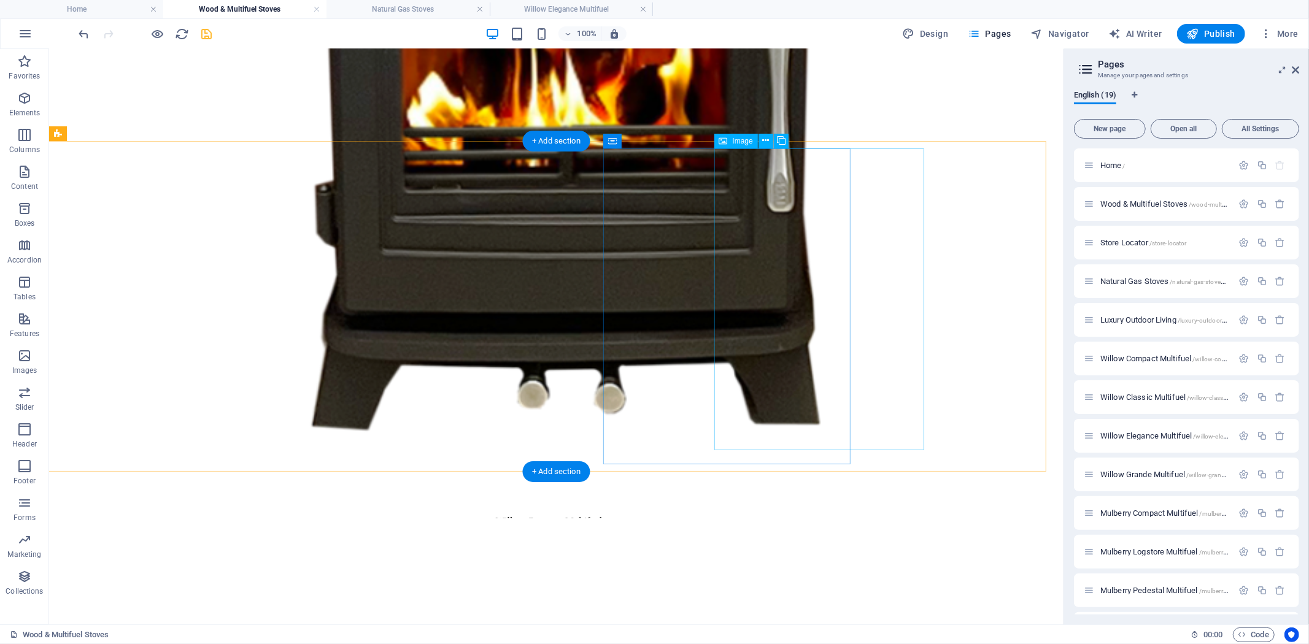
select select "%"
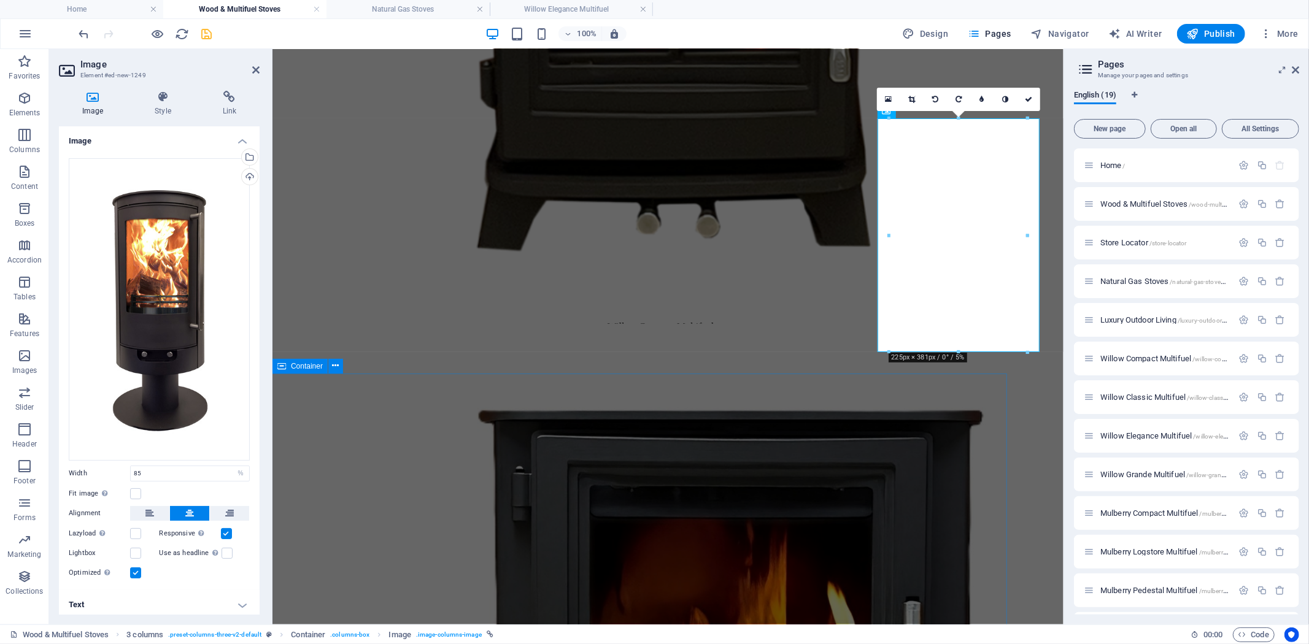
scroll to position [1328, 0]
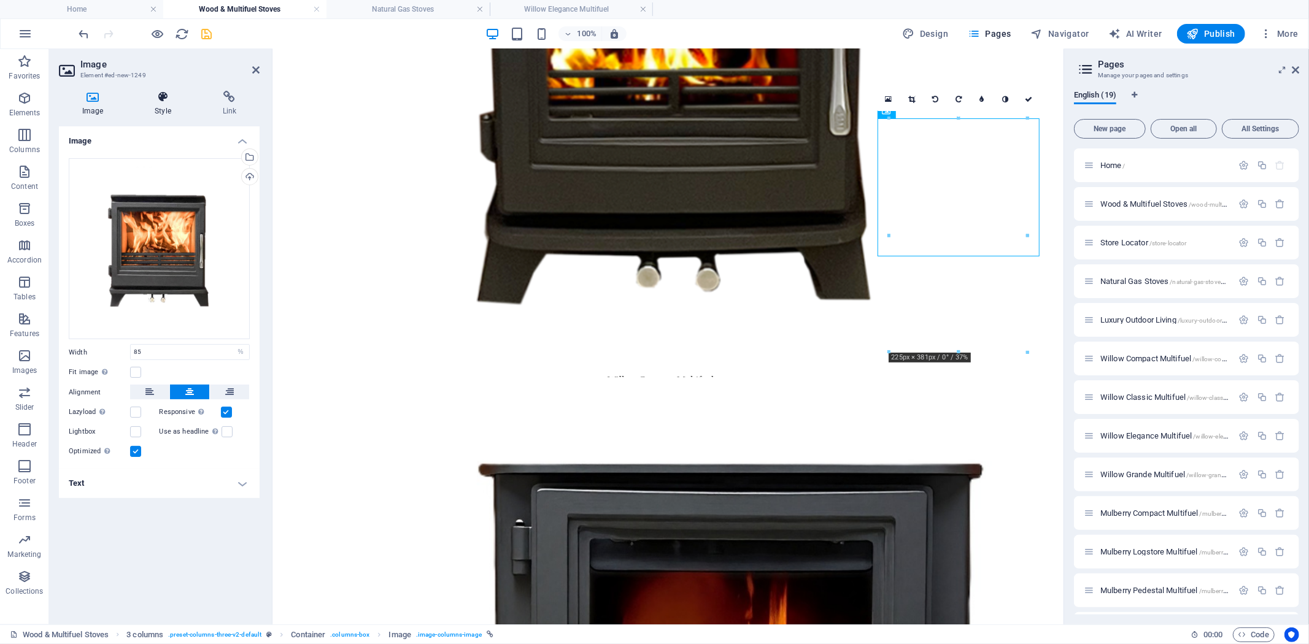
click at [160, 93] on icon at bounding box center [162, 97] width 63 height 12
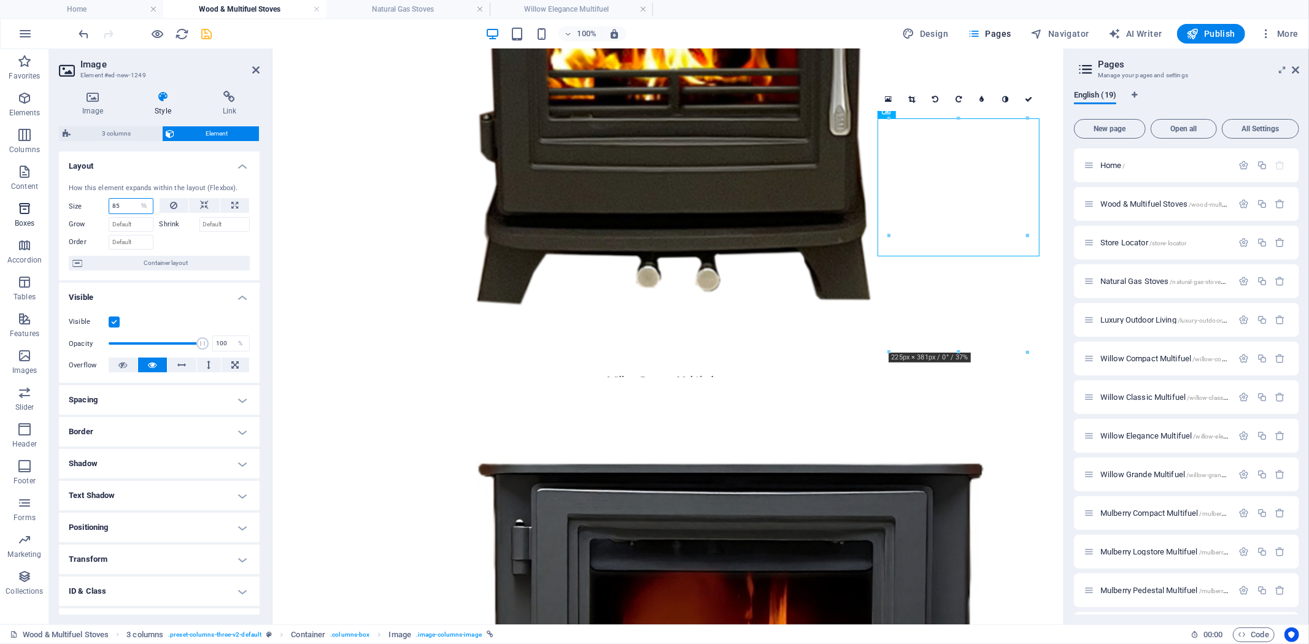
drag, startPoint x: 81, startPoint y: 201, endPoint x: 32, endPoint y: 200, distance: 49.1
click at [34, 201] on section "Favorites Elements Columns Content Boxes Accordion Tables Features Images Slide…" at bounding box center [531, 336] width 1063 height 575
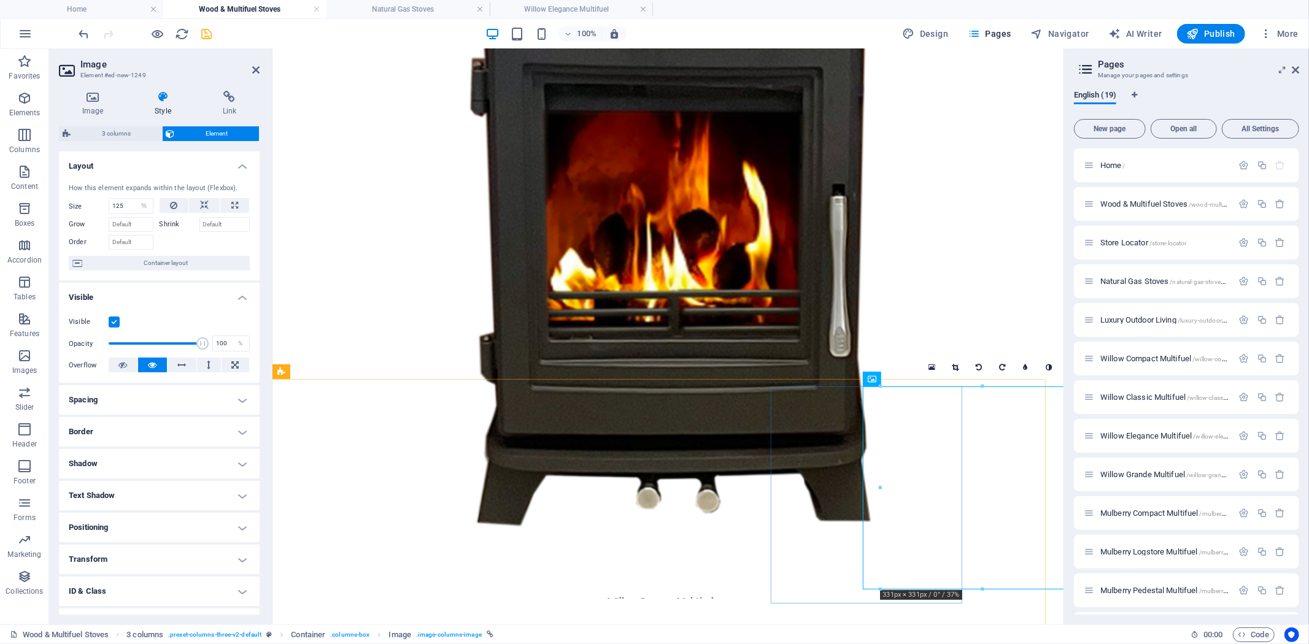
scroll to position [1124, 0]
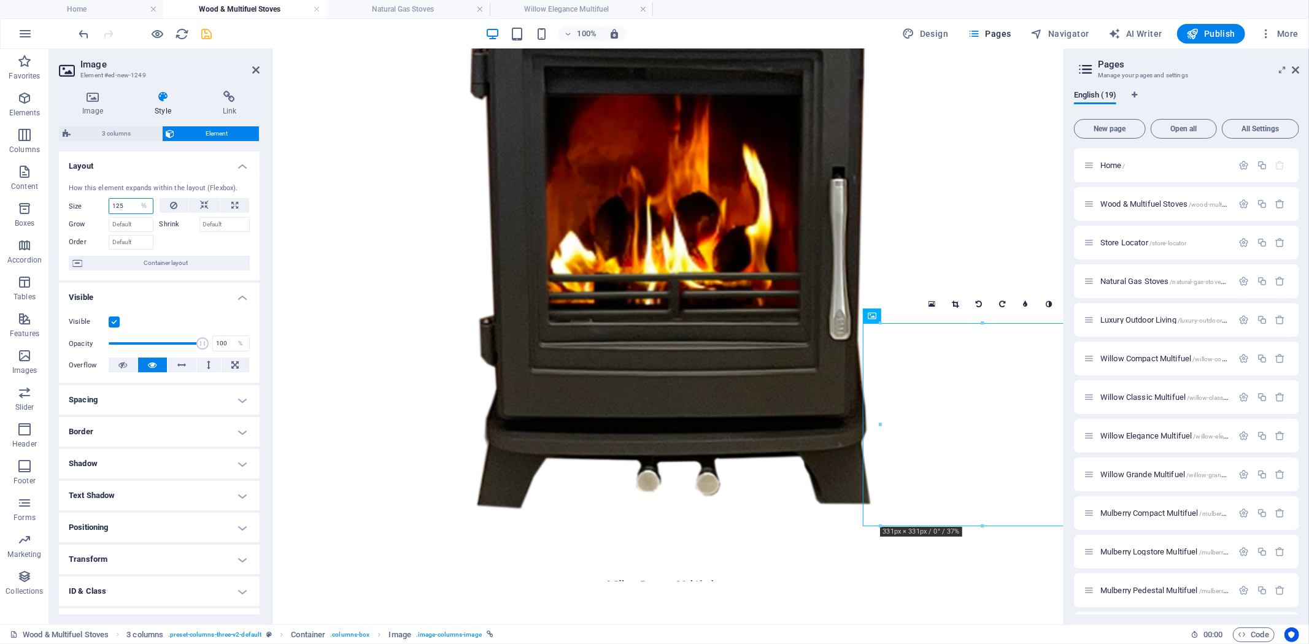
drag, startPoint x: 130, startPoint y: 204, endPoint x: 56, endPoint y: 203, distance: 74.2
click at [71, 203] on div "Size 125 Default auto px % 1/1 1/2 1/3 1/4 1/5 1/6 1/7 1/8 1/9 1/10" at bounding box center [111, 206] width 85 height 16
click at [1295, 65] on icon at bounding box center [1294, 70] width 7 height 10
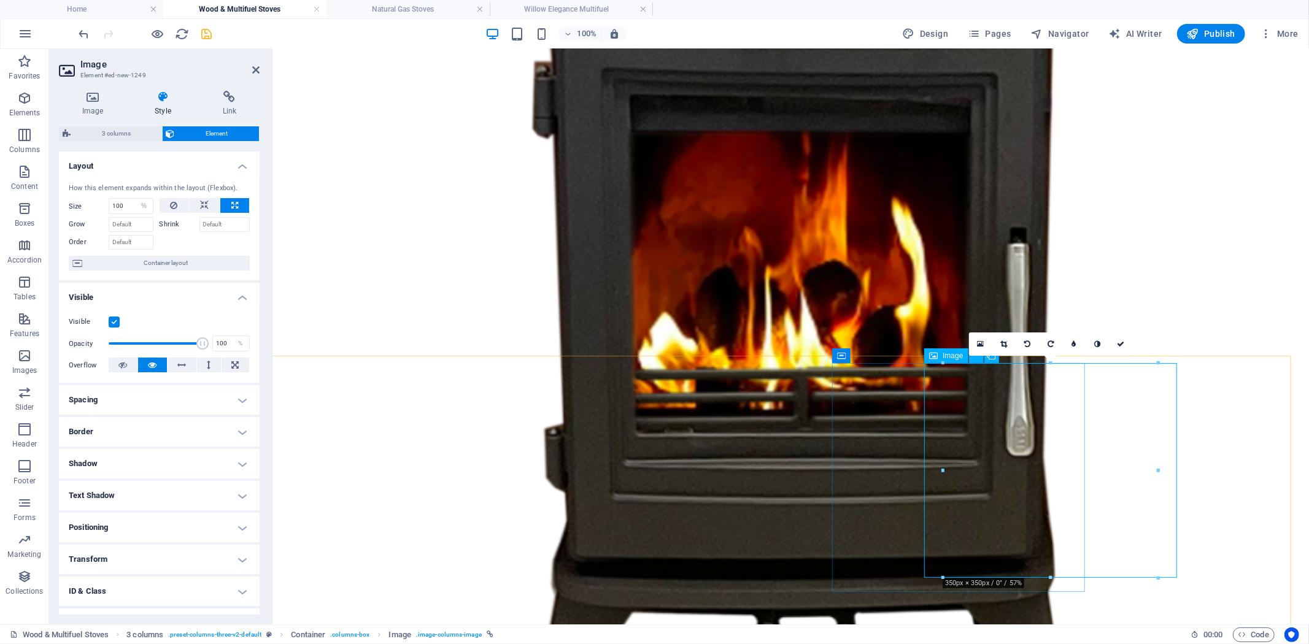
scroll to position [1182, 0]
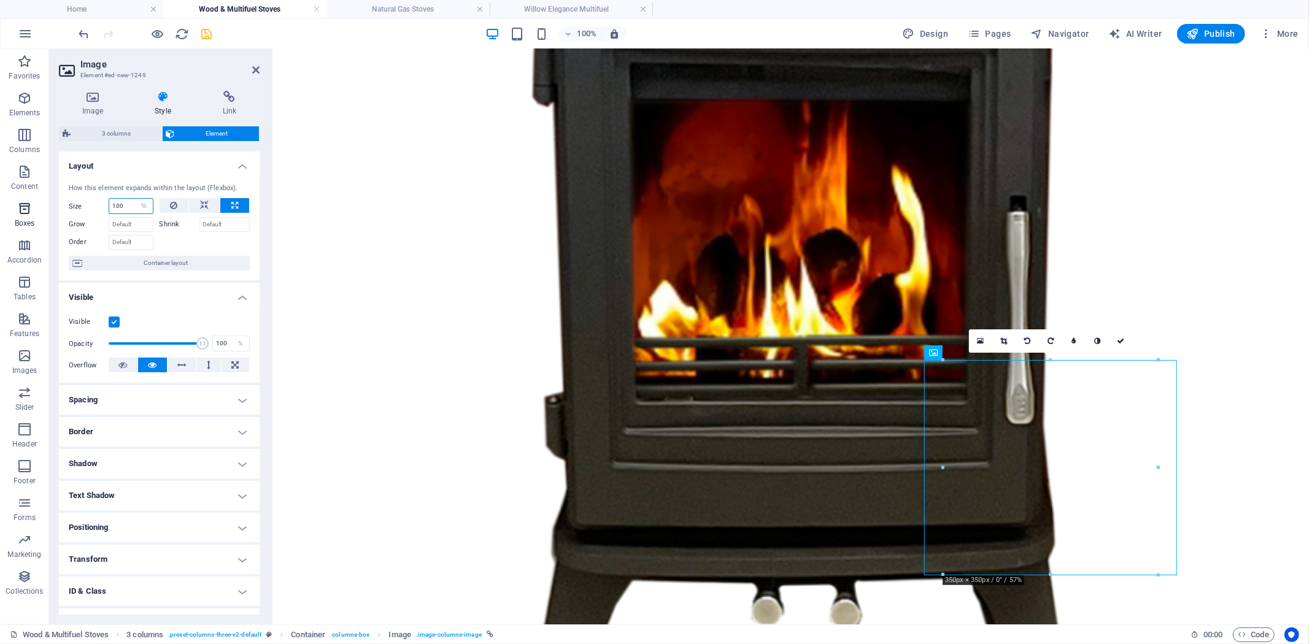
drag, startPoint x: 133, startPoint y: 204, endPoint x: 44, endPoint y: 204, distance: 89.0
click at [48, 204] on section "Favorites Elements Columns Content Boxes Accordion Tables Features Images Slide…" at bounding box center [654, 336] width 1309 height 575
click at [128, 204] on input "100" at bounding box center [131, 206] width 44 height 15
drag, startPoint x: 126, startPoint y: 204, endPoint x: 87, endPoint y: 204, distance: 39.9
click at [90, 204] on div "Size 100 Default auto px % 1/1 1/2 1/3 1/4 1/5 1/6 1/7 1/8 1/9 1/10" at bounding box center [111, 206] width 85 height 16
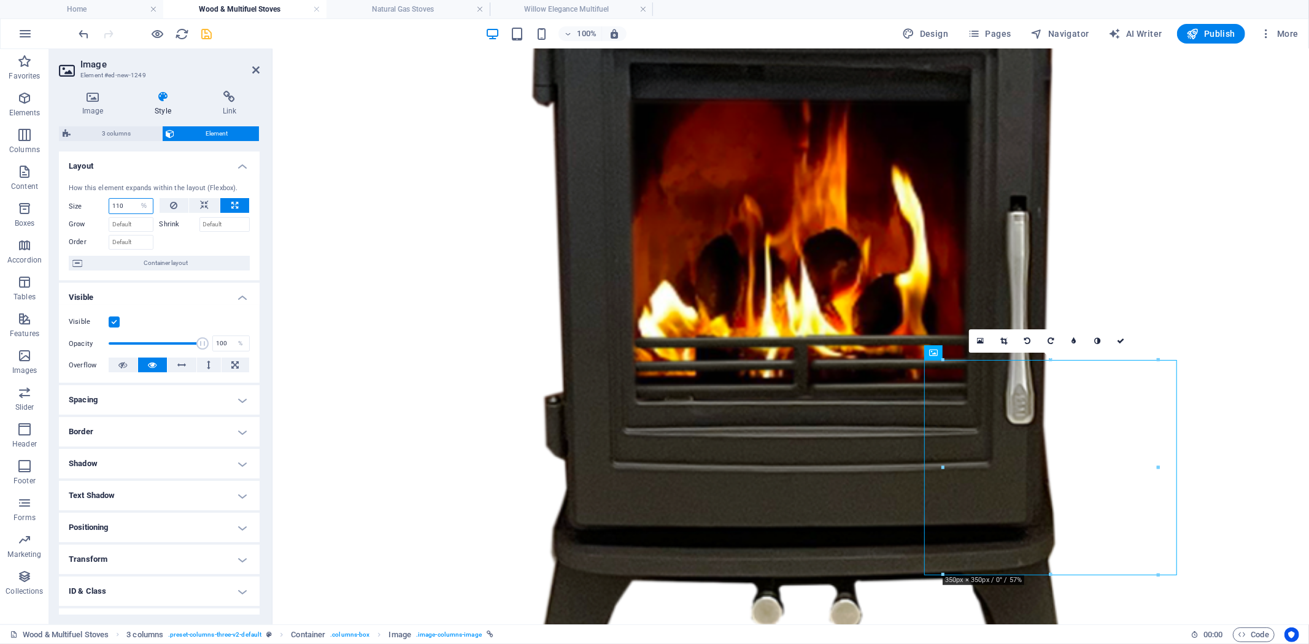
type input "110"
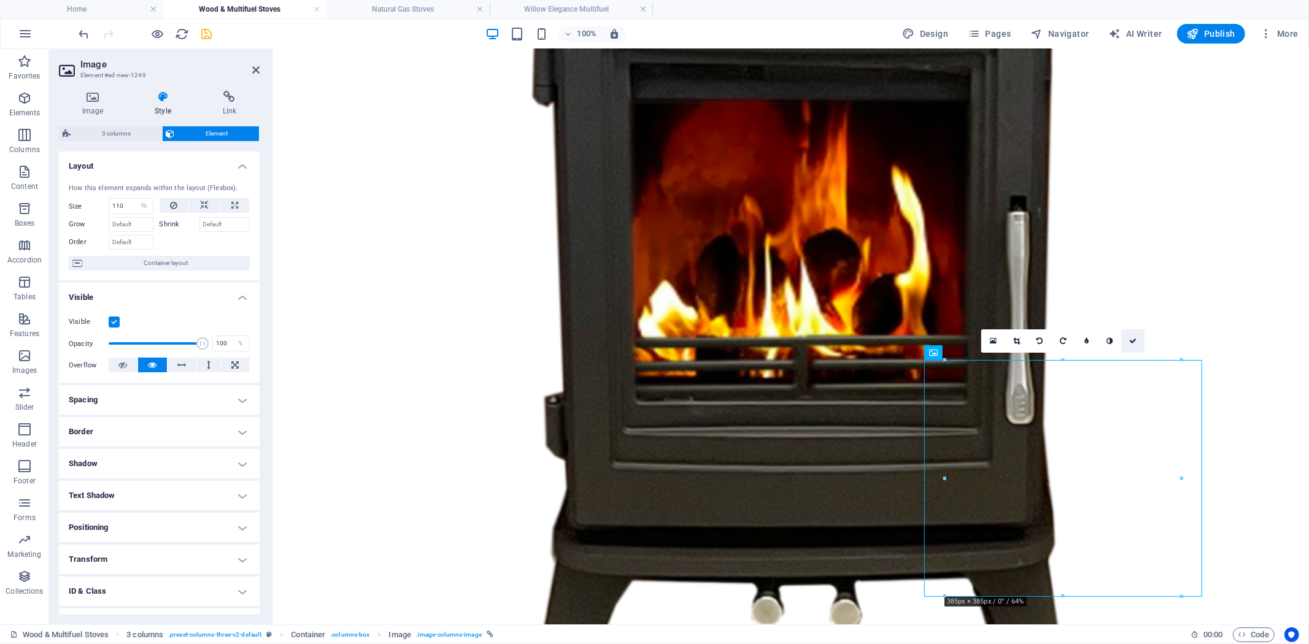
drag, startPoint x: 1135, startPoint y: 339, endPoint x: 1087, endPoint y: 301, distance: 61.6
click at [1135, 339] on icon at bounding box center [1132, 340] width 7 height 7
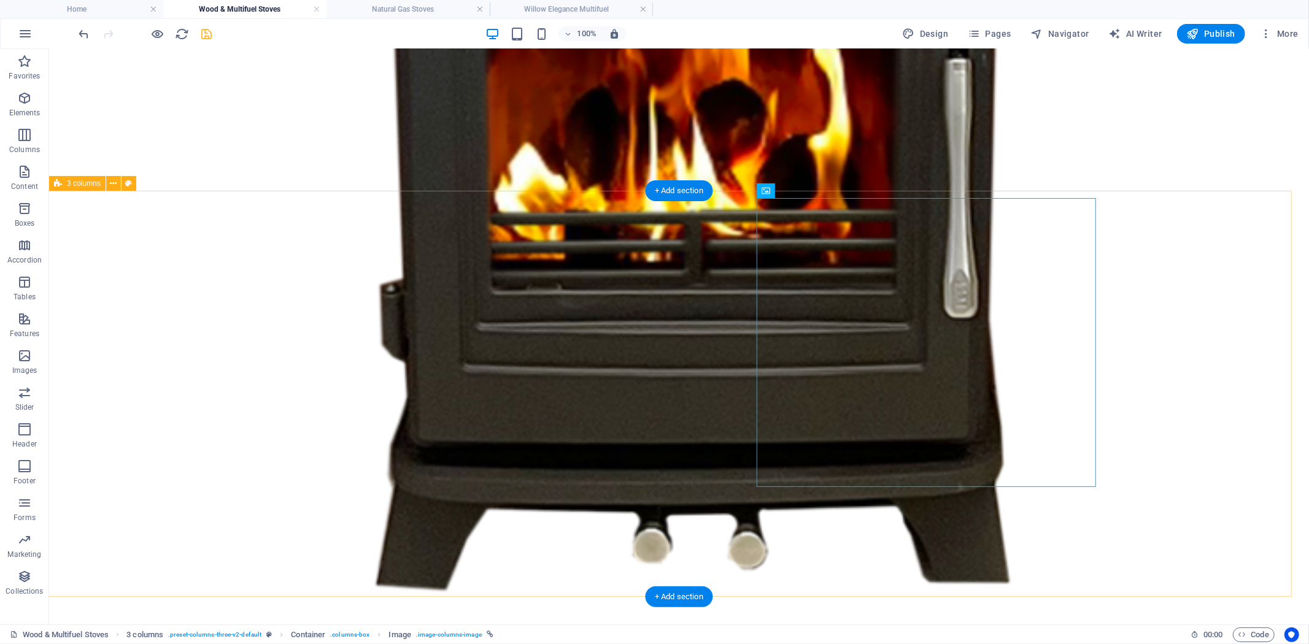
scroll to position [1508, 0]
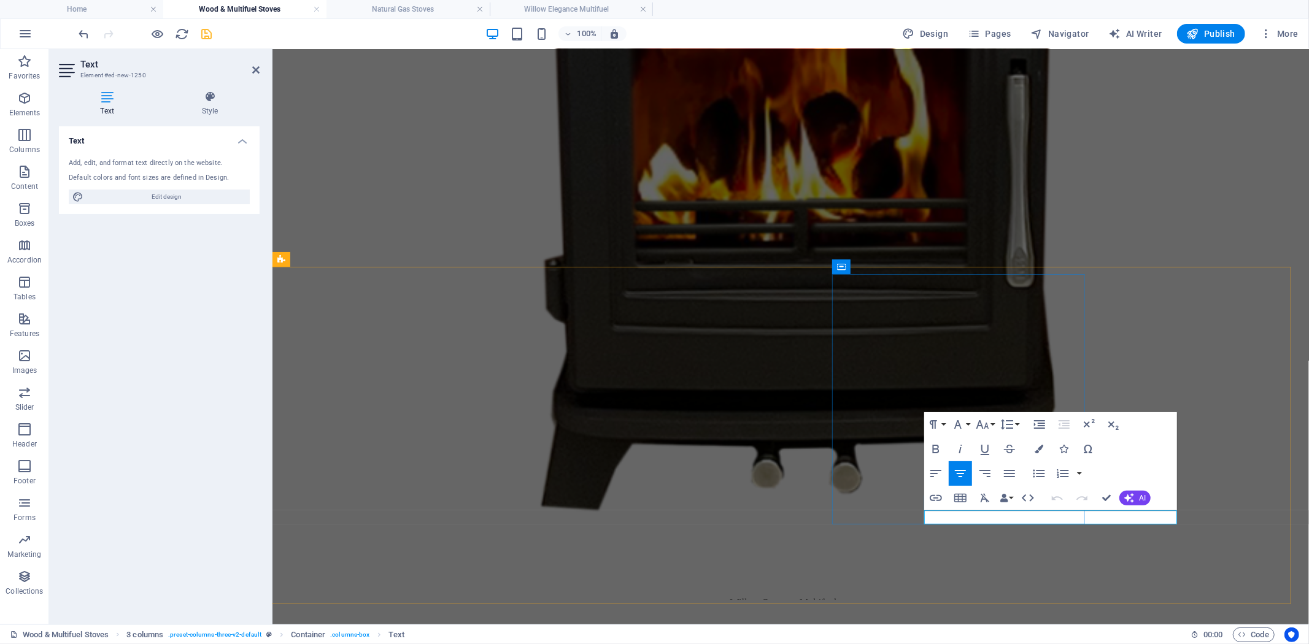
scroll to position [1387, 0]
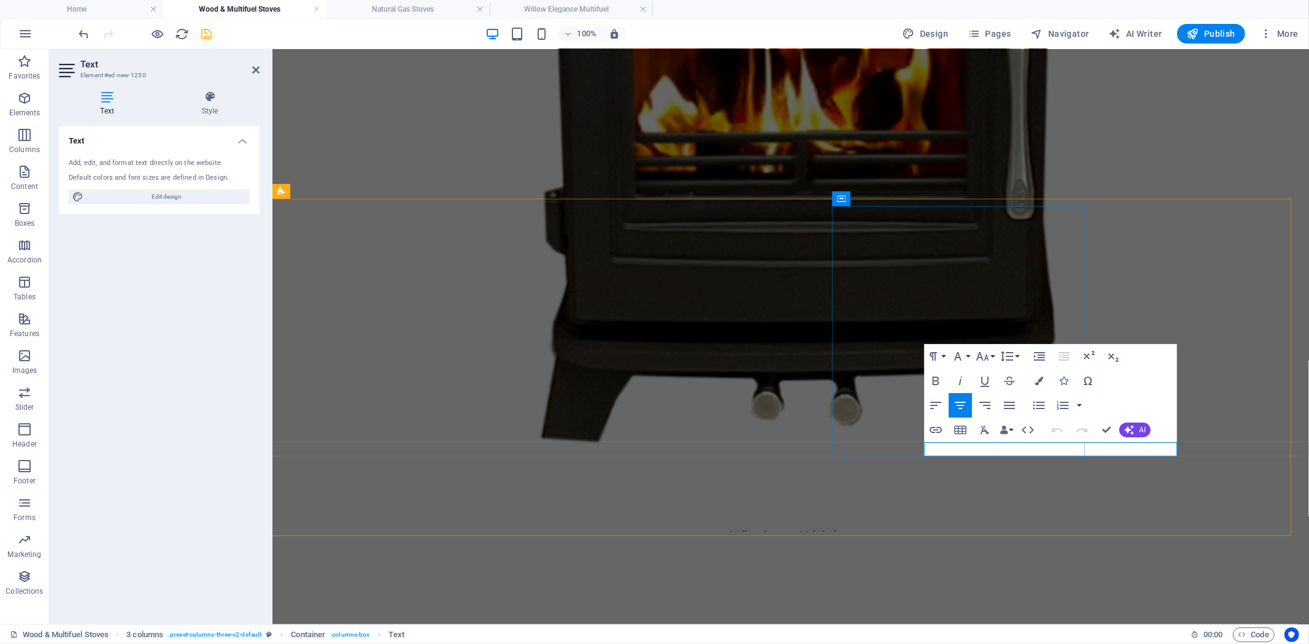
drag, startPoint x: 1096, startPoint y: 448, endPoint x: 1010, endPoint y: 452, distance: 85.9
drag, startPoint x: 1106, startPoint y: 423, endPoint x: 1057, endPoint y: 375, distance: 69.0
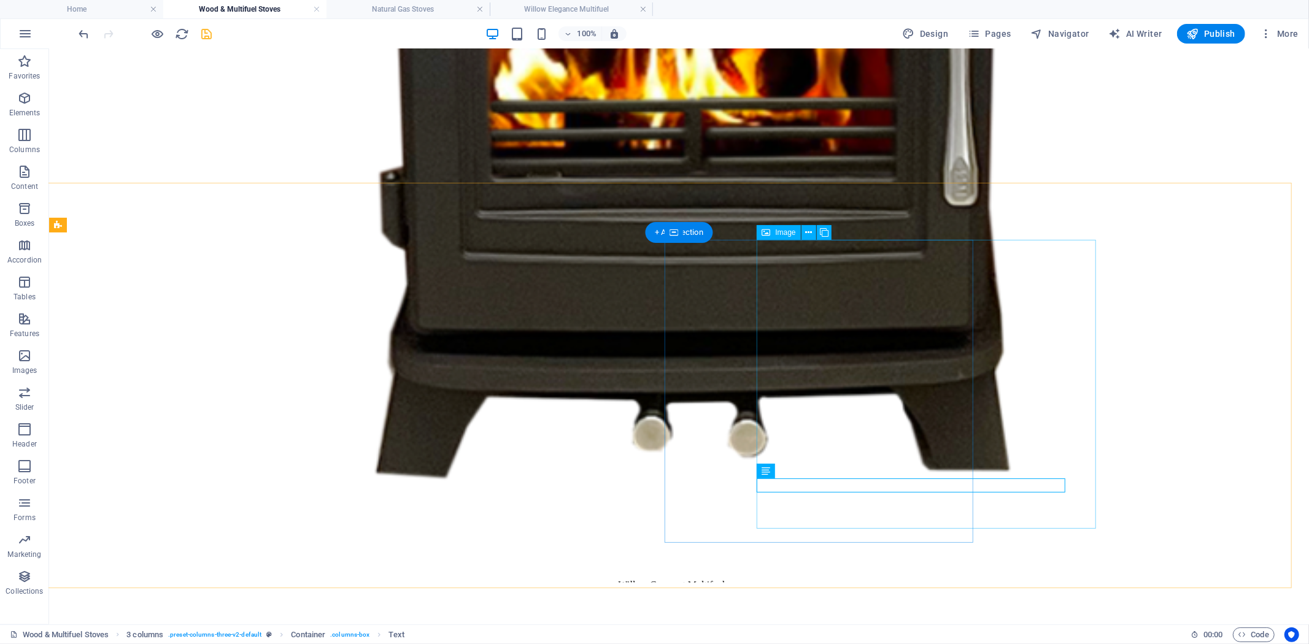
scroll to position [1436, 0]
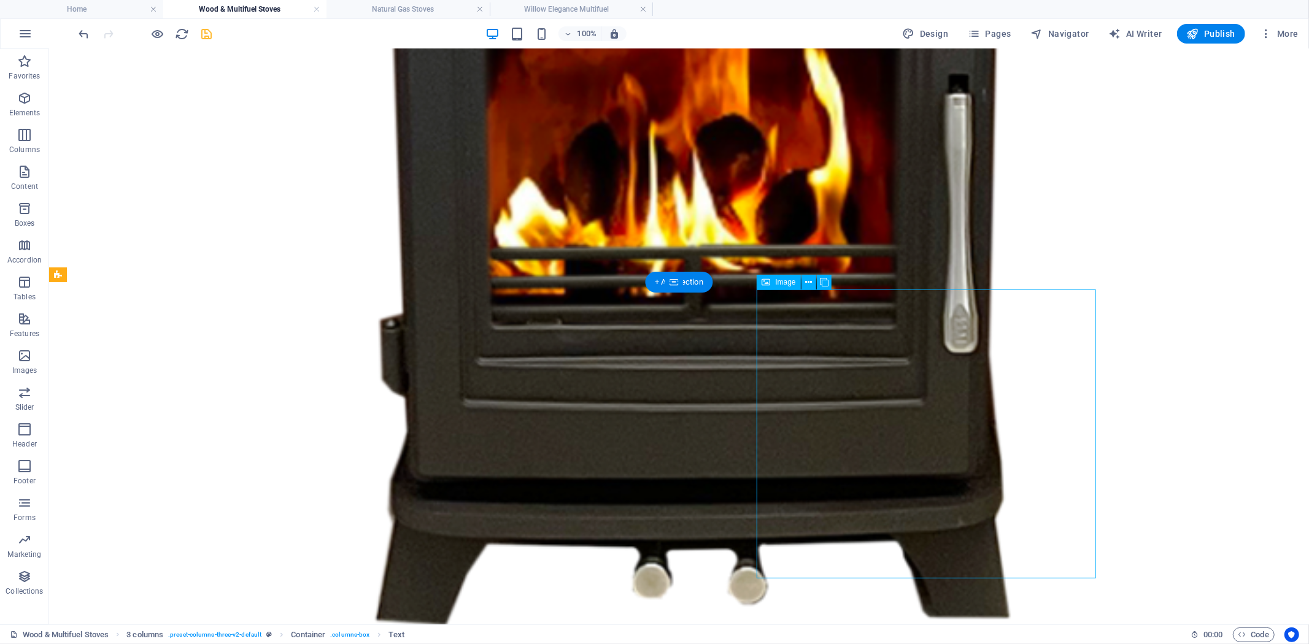
select select "%"
select select "px"
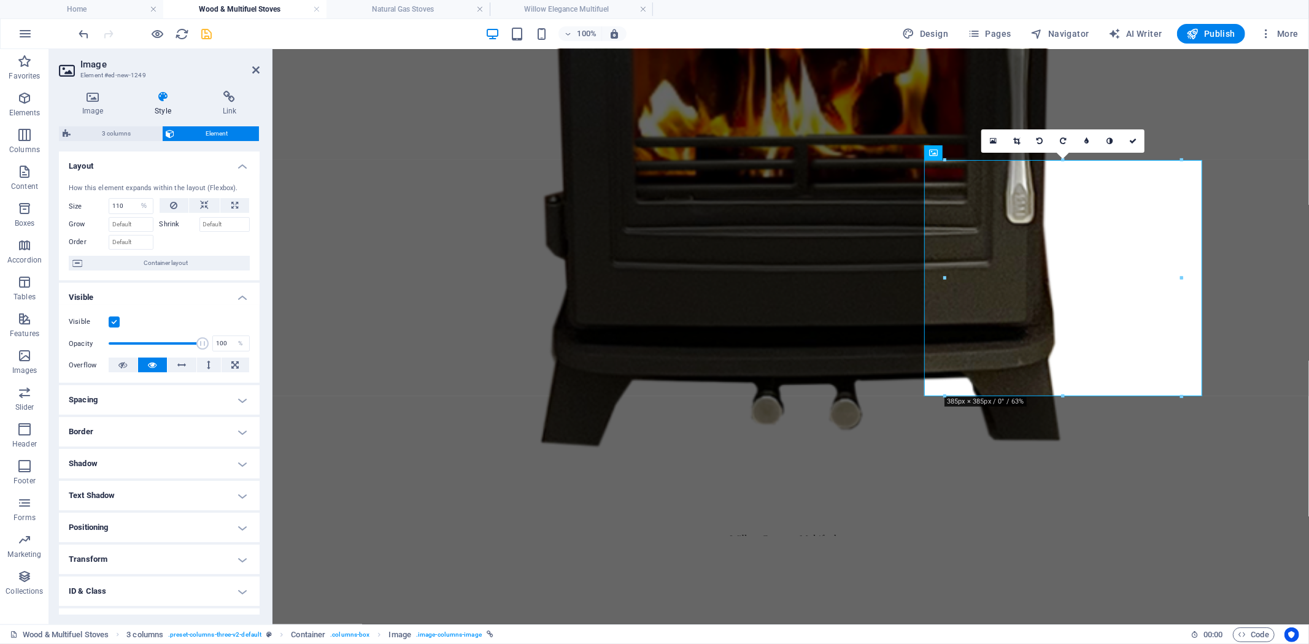
click at [240, 538] on h4 "Positioning" at bounding box center [159, 527] width 201 height 29
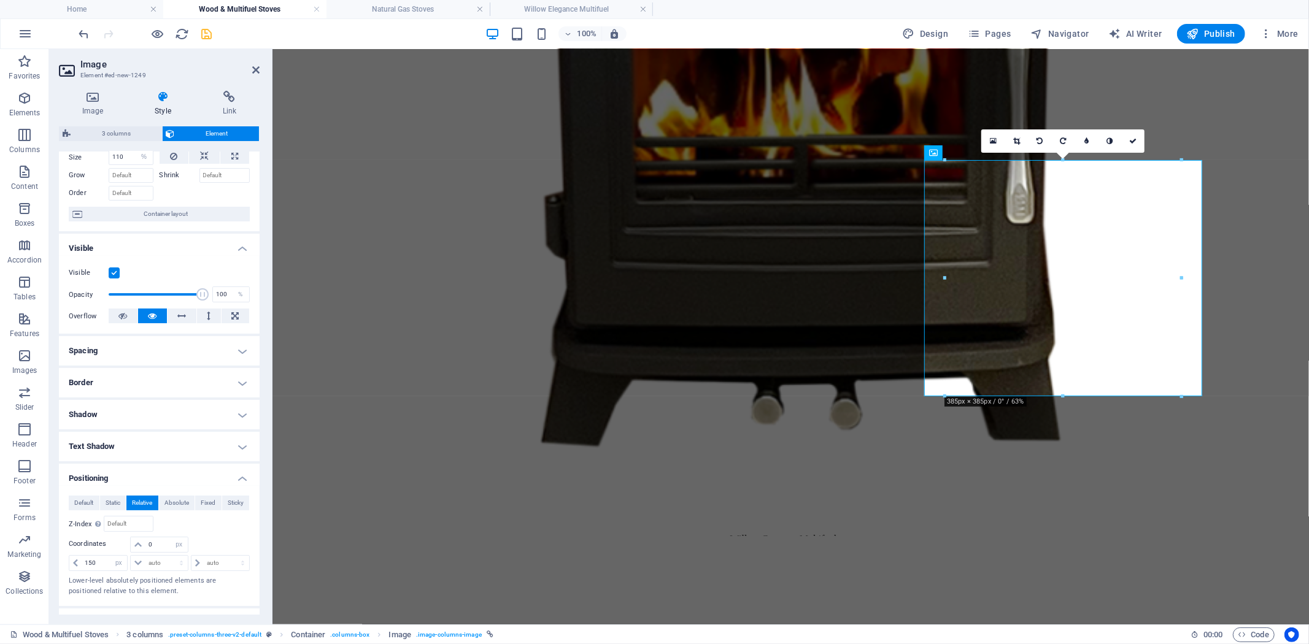
scroll to position [68, 0]
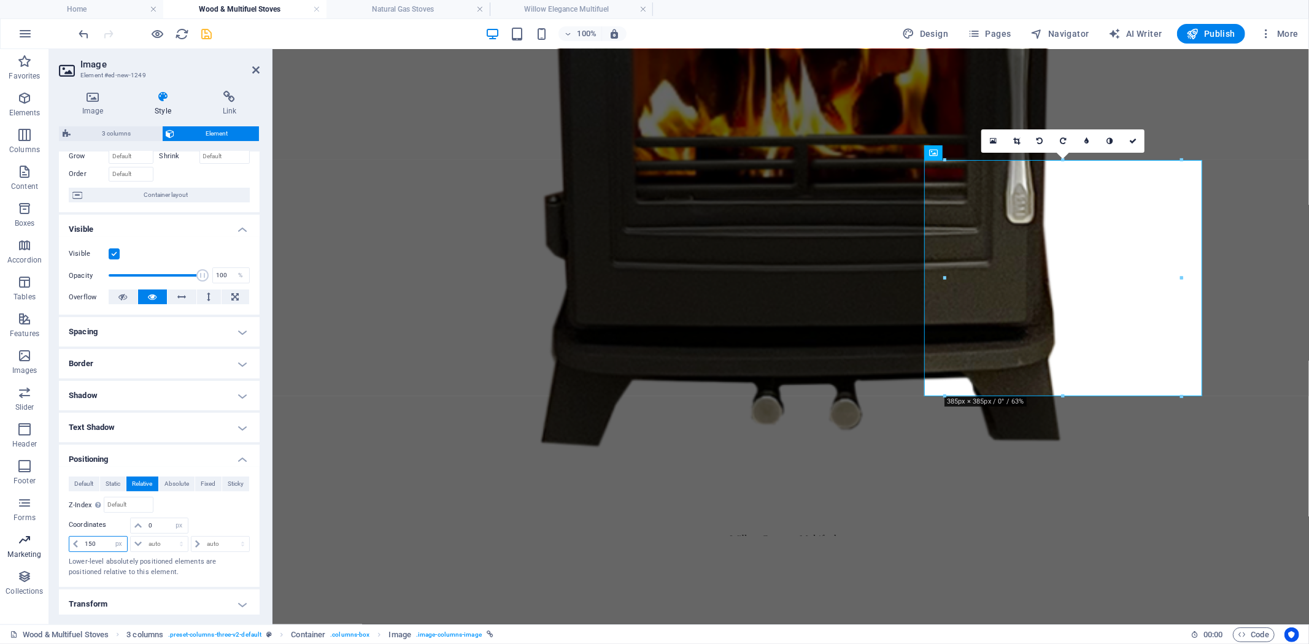
drag, startPoint x: 99, startPoint y: 544, endPoint x: 0, endPoint y: 539, distance: 98.9
click at [15, 539] on section "Favorites Elements Columns Content Boxes Accordion Tables Features Images Slide…" at bounding box center [654, 336] width 1309 height 575
type input "200"
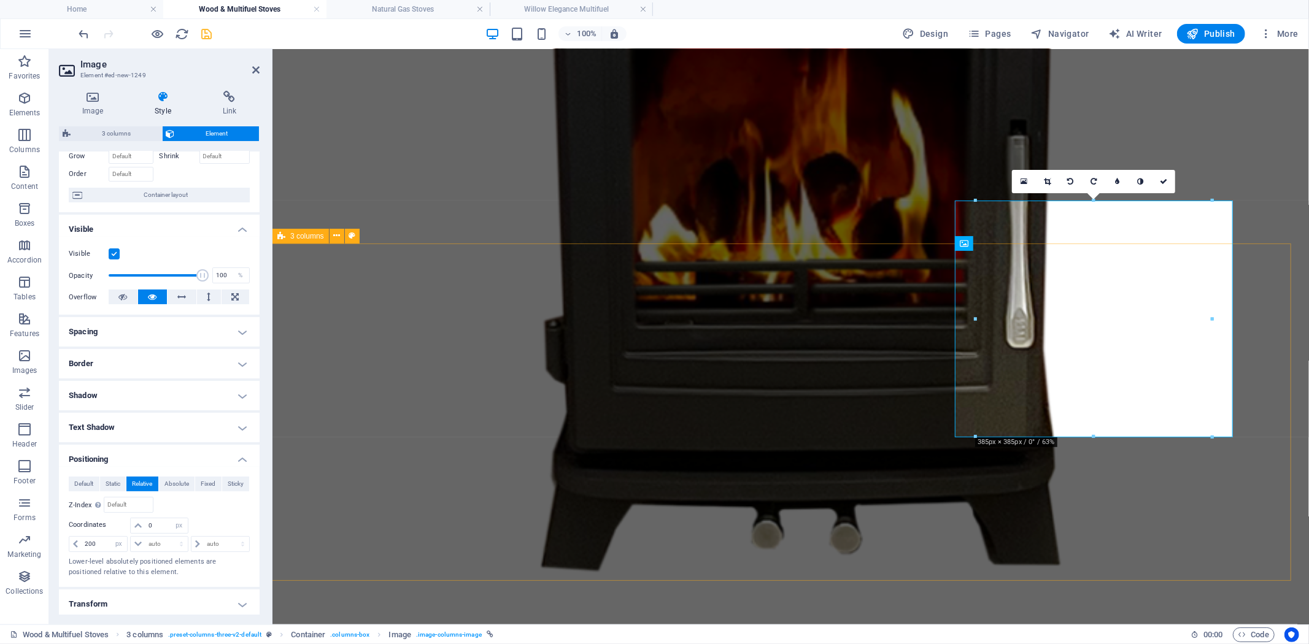
scroll to position [1179, 0]
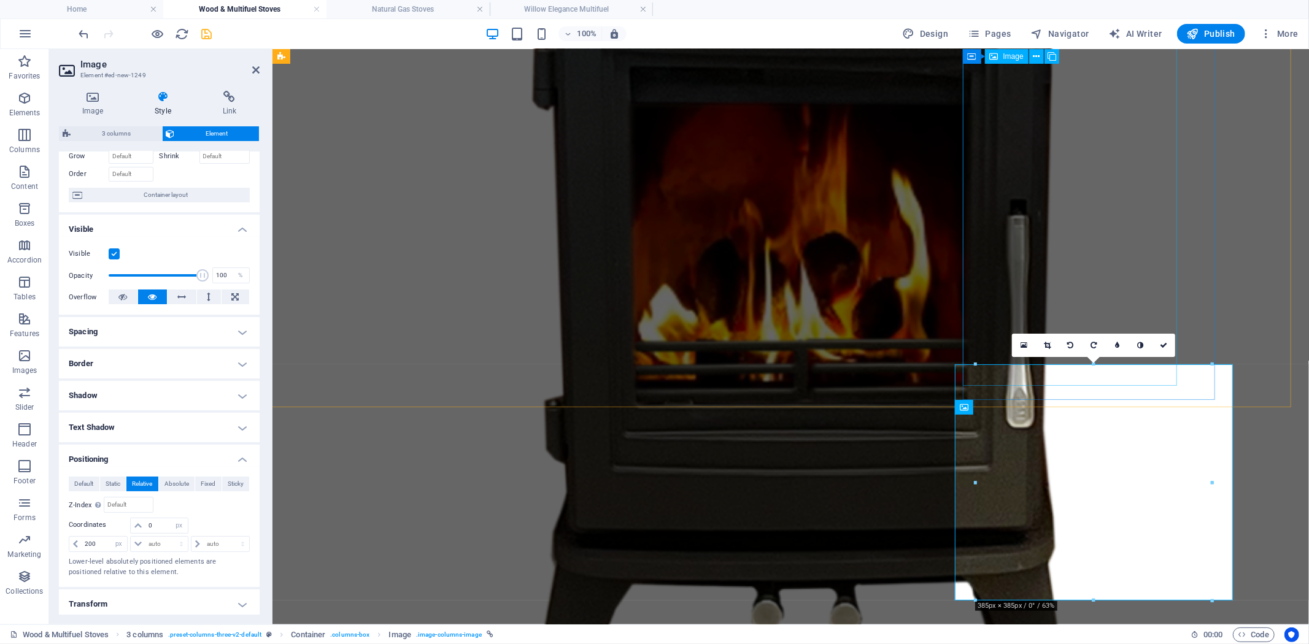
drag, startPoint x: 1446, startPoint y: 392, endPoint x: 1175, endPoint y: 343, distance: 275.6
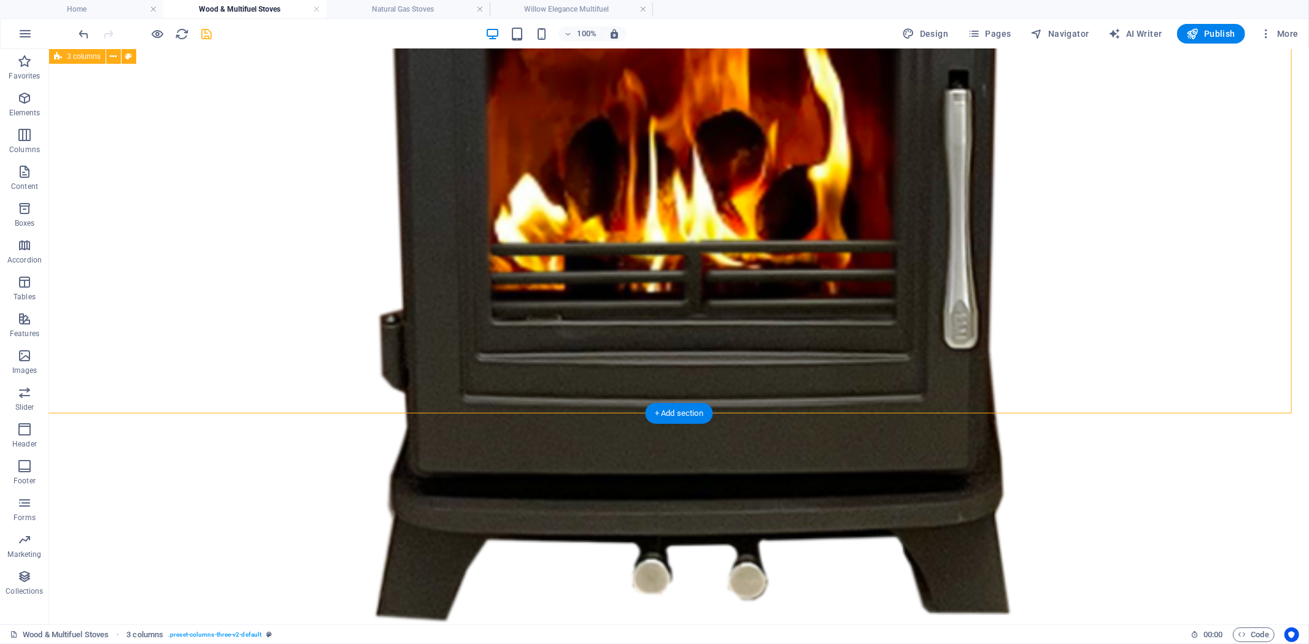
scroll to position [1436, 0]
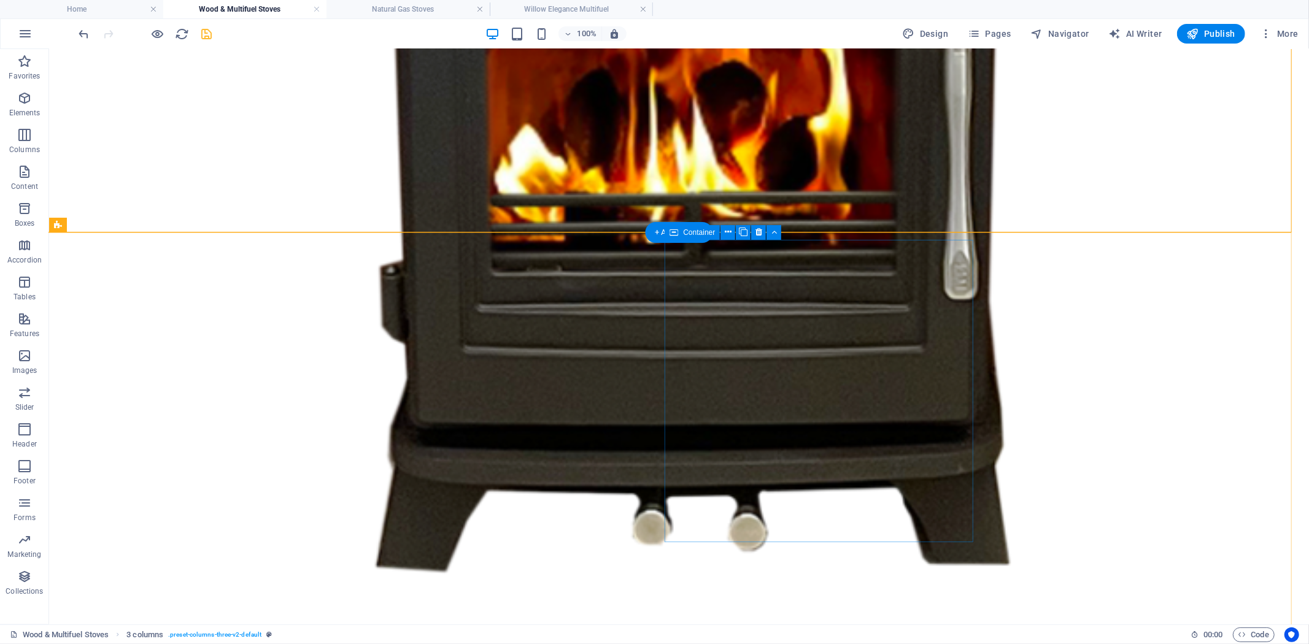
select select "%"
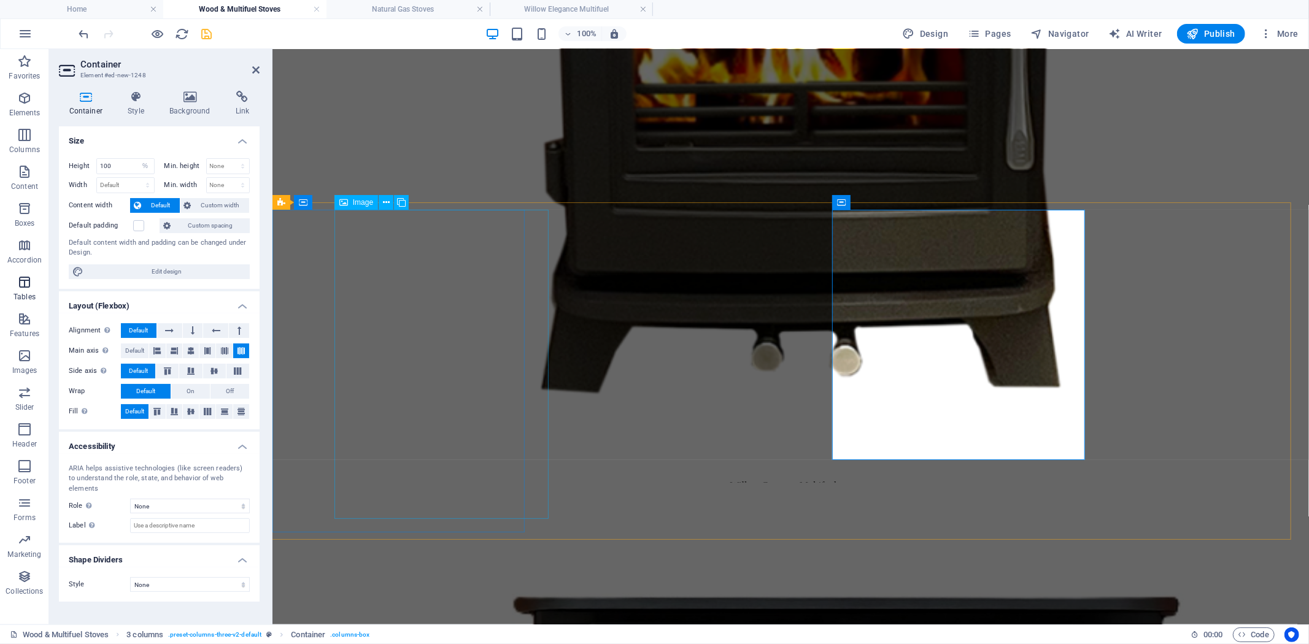
scroll to position [1383, 0]
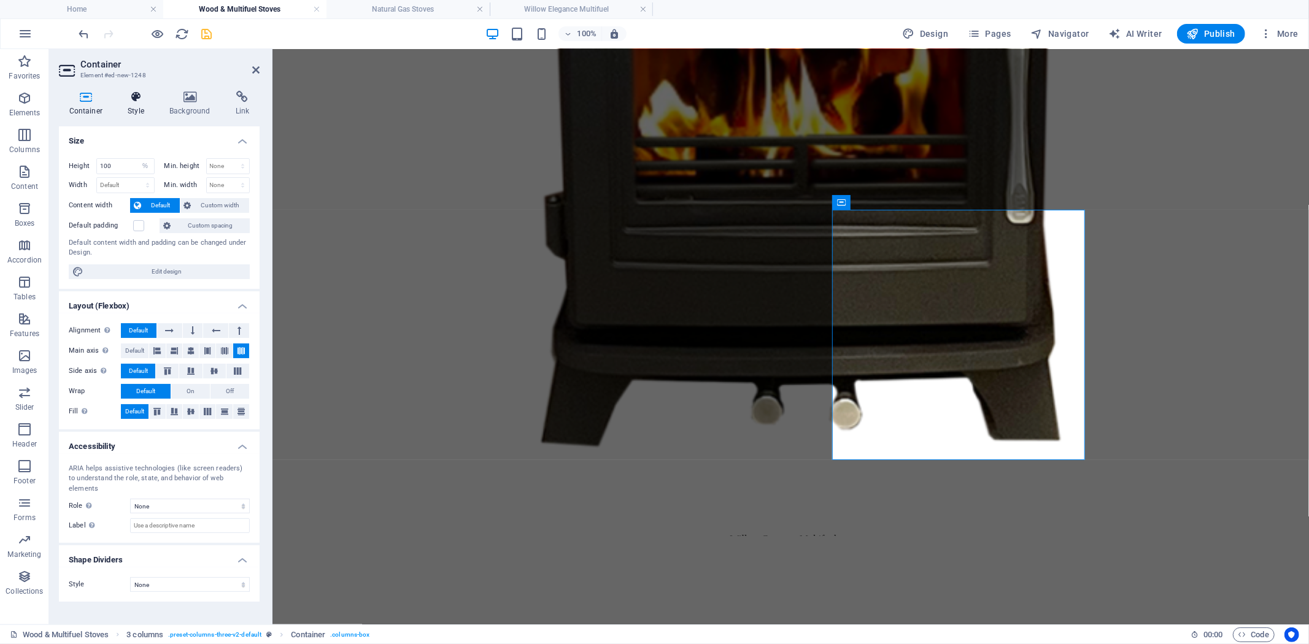
click at [136, 94] on icon at bounding box center [136, 97] width 37 height 12
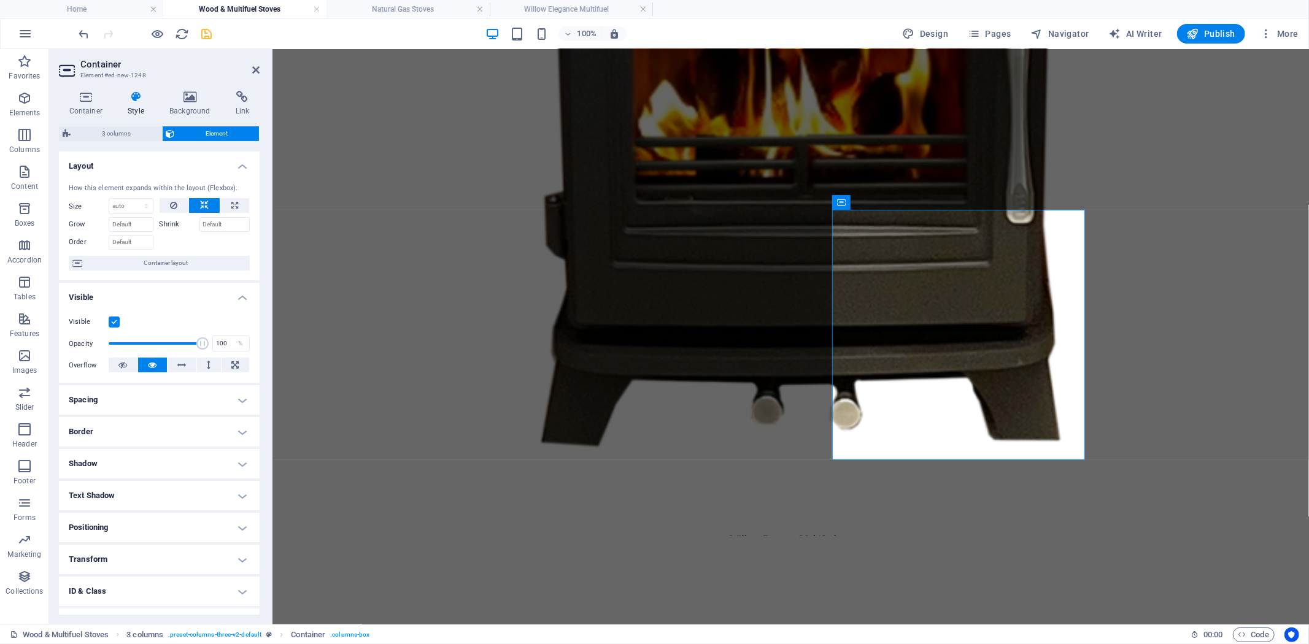
click at [235, 523] on h4 "Positioning" at bounding box center [159, 527] width 201 height 29
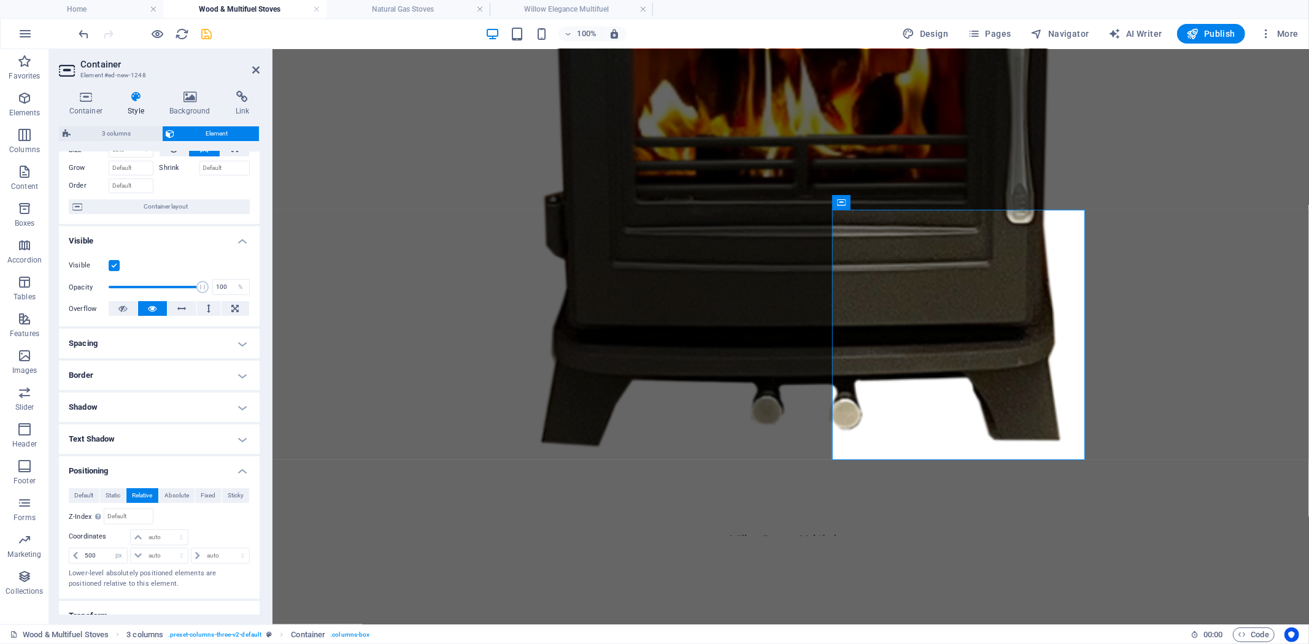
scroll to position [136, 0]
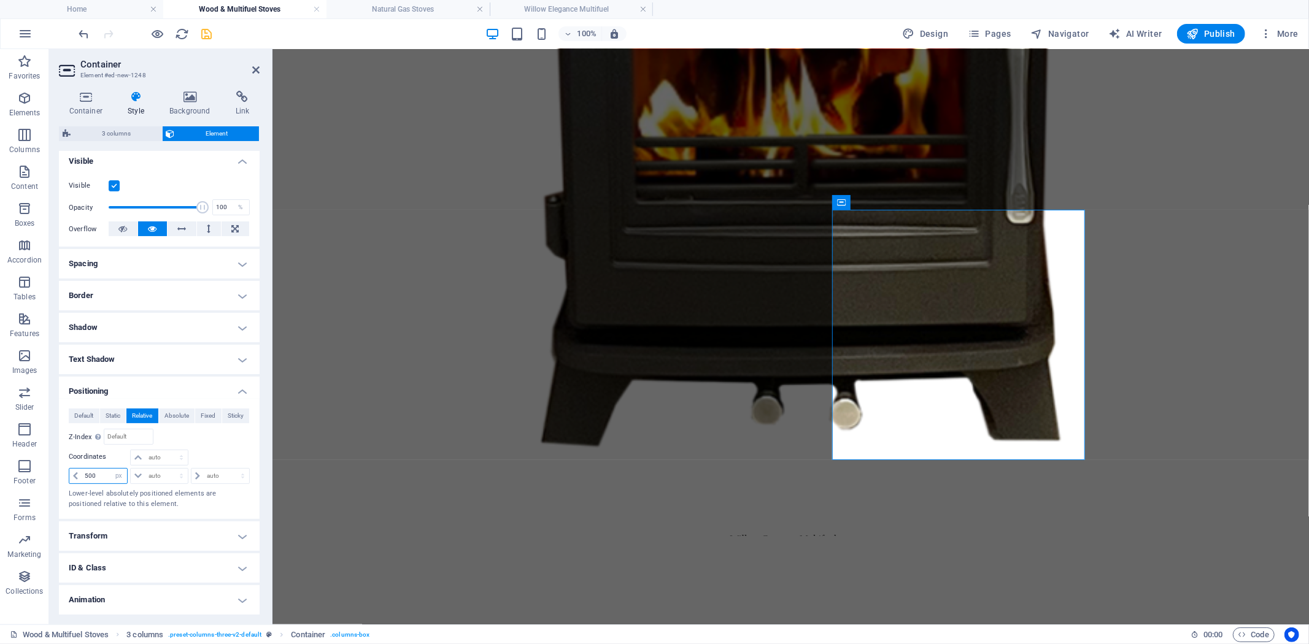
drag, startPoint x: 101, startPoint y: 474, endPoint x: 53, endPoint y: 477, distance: 48.0
click at [62, 475] on div "Default Static Relative Absolute Fixed Sticky Z-Index Sets the order of the ele…" at bounding box center [159, 459] width 201 height 120
type input "700"
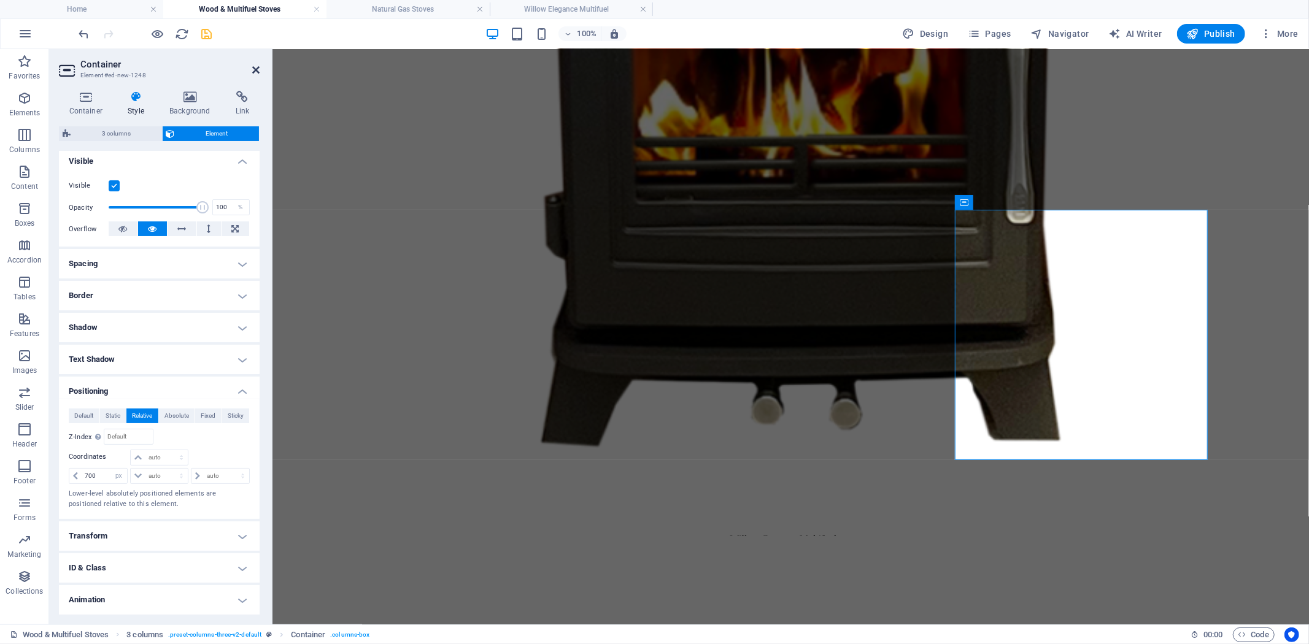
click at [252, 69] on icon at bounding box center [255, 70] width 7 height 10
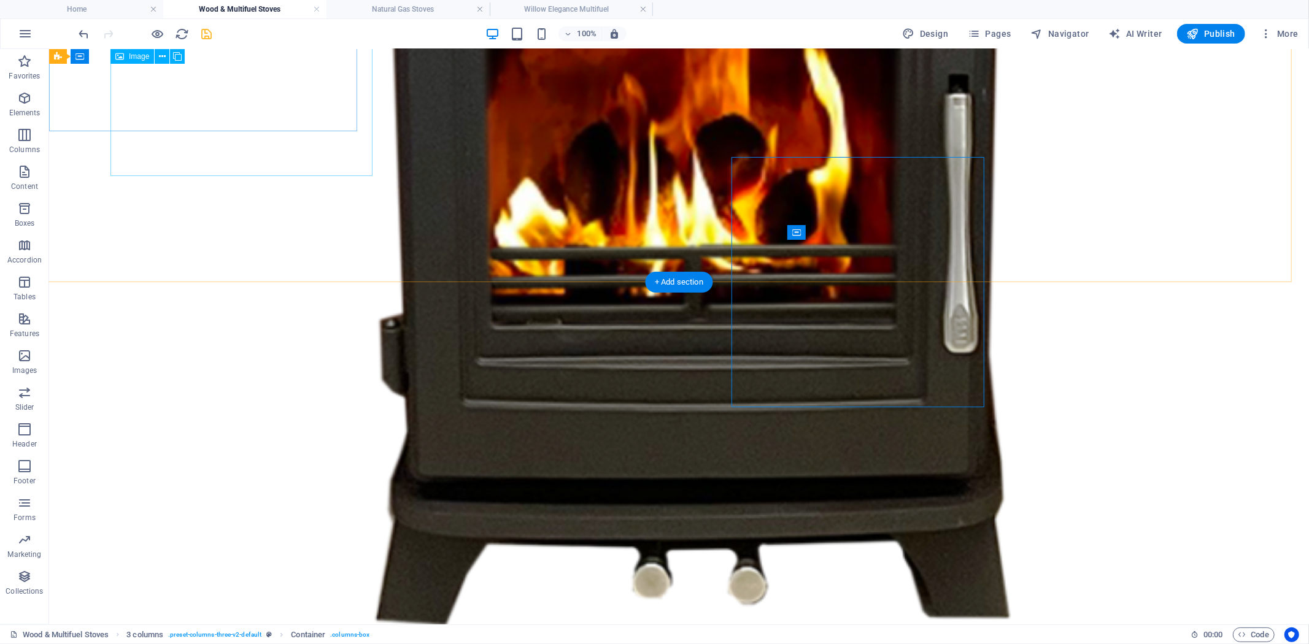
scroll to position [1436, 0]
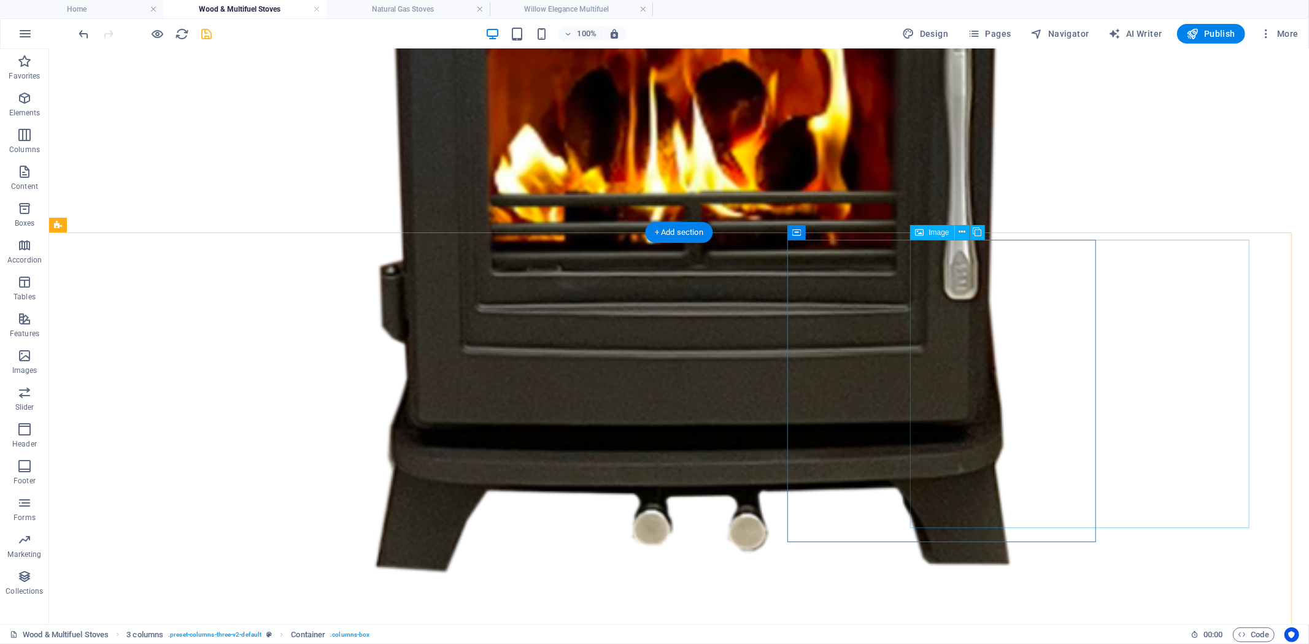
select select "%"
select select "px"
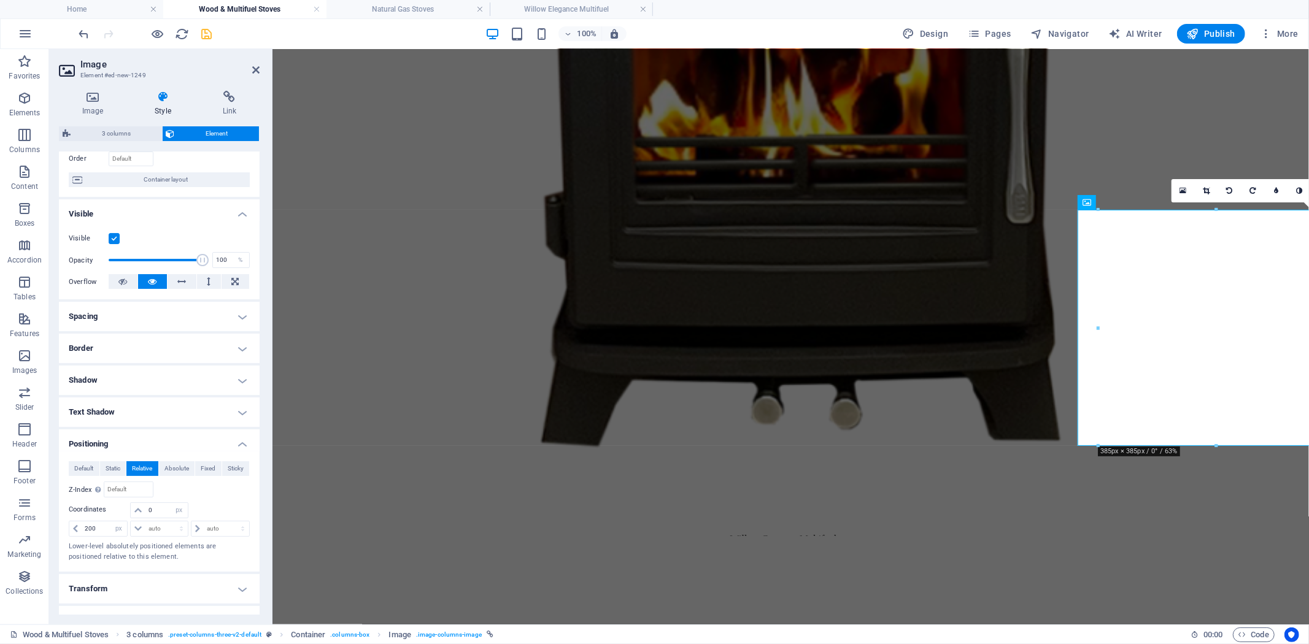
scroll to position [136, 0]
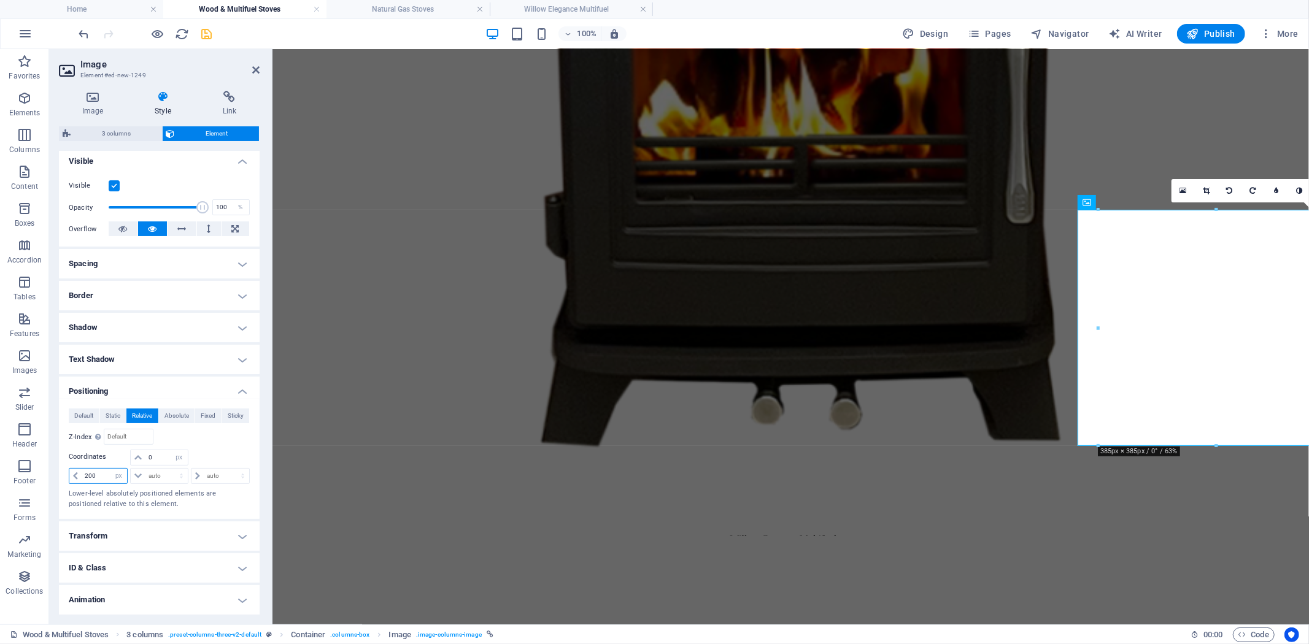
drag, startPoint x: 101, startPoint y: 472, endPoint x: 53, endPoint y: 474, distance: 48.5
click at [65, 471] on div "Default Static Relative Absolute Fixed Sticky Z-Index Sets the order of the ele…" at bounding box center [159, 459] width 201 height 120
type input "0"
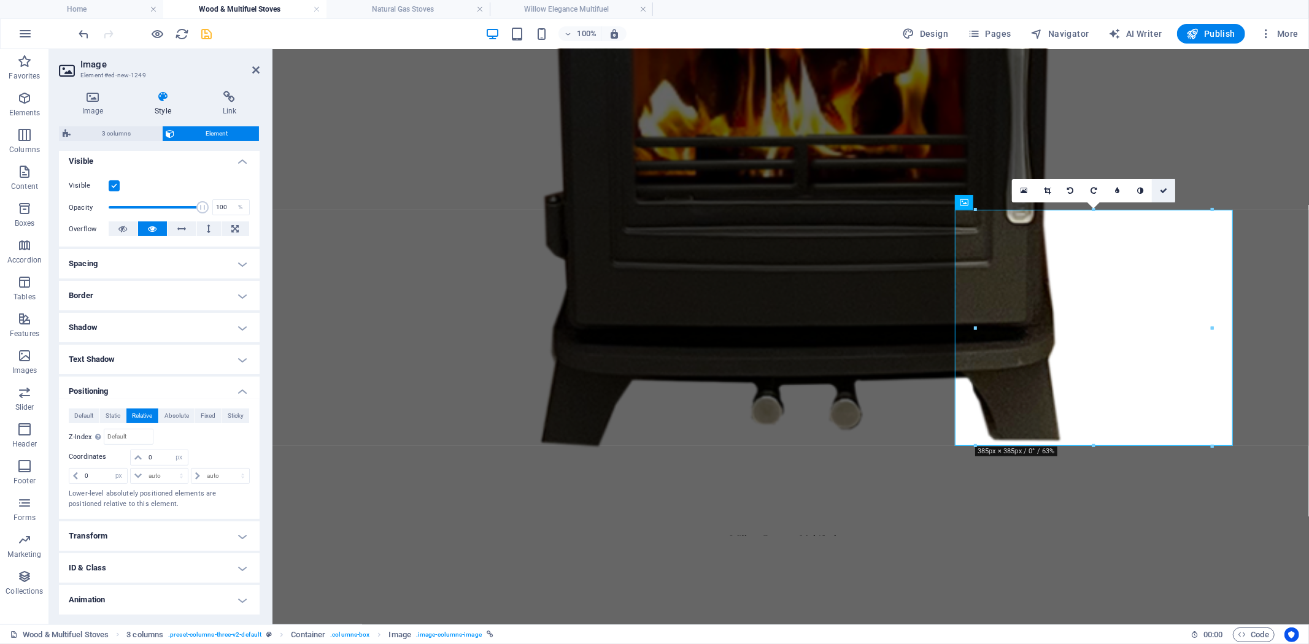
click at [1166, 188] on icon at bounding box center [1163, 190] width 7 height 7
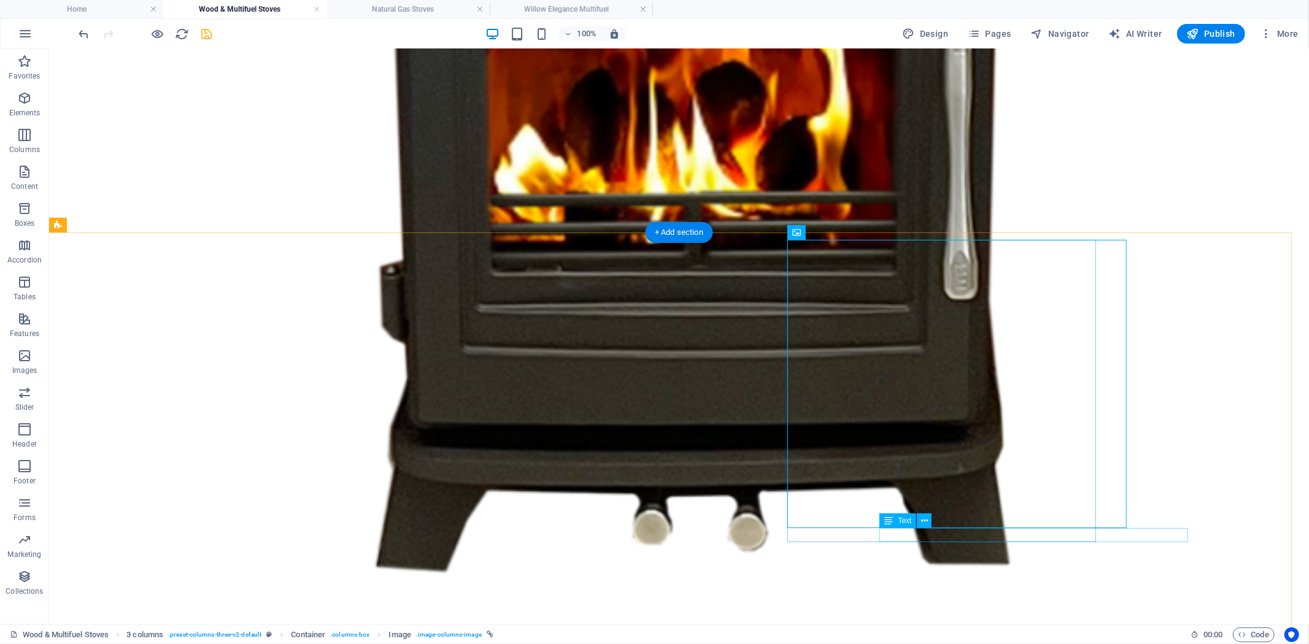
select select "px"
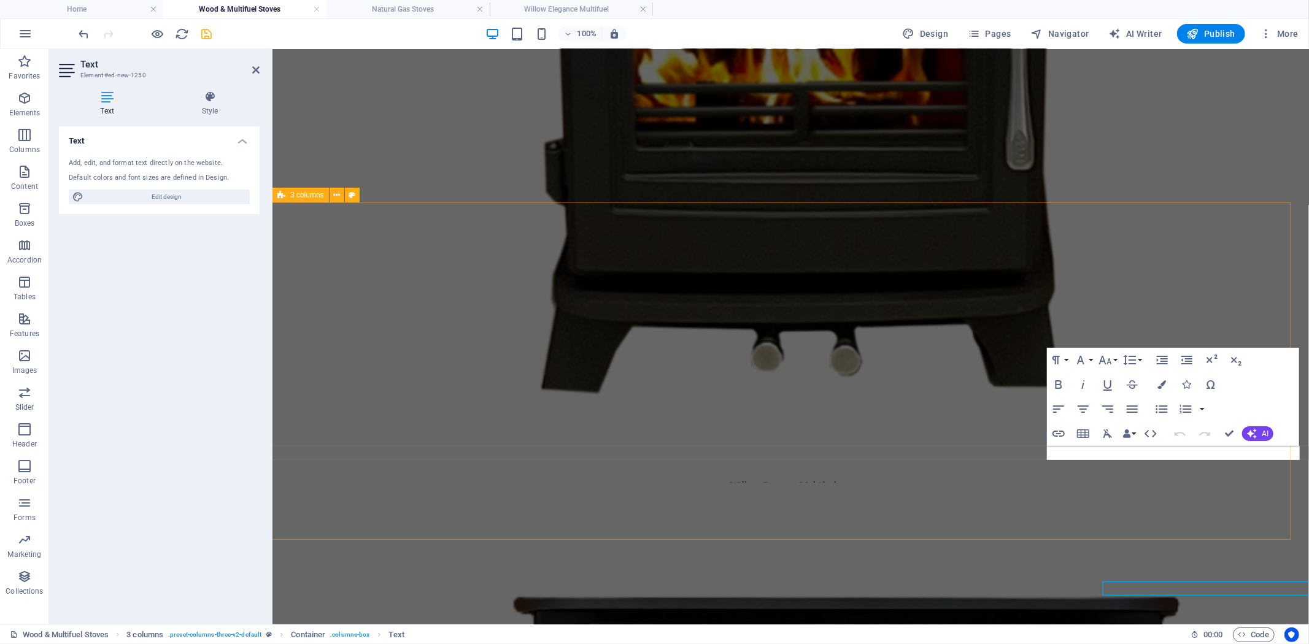
scroll to position [1383, 0]
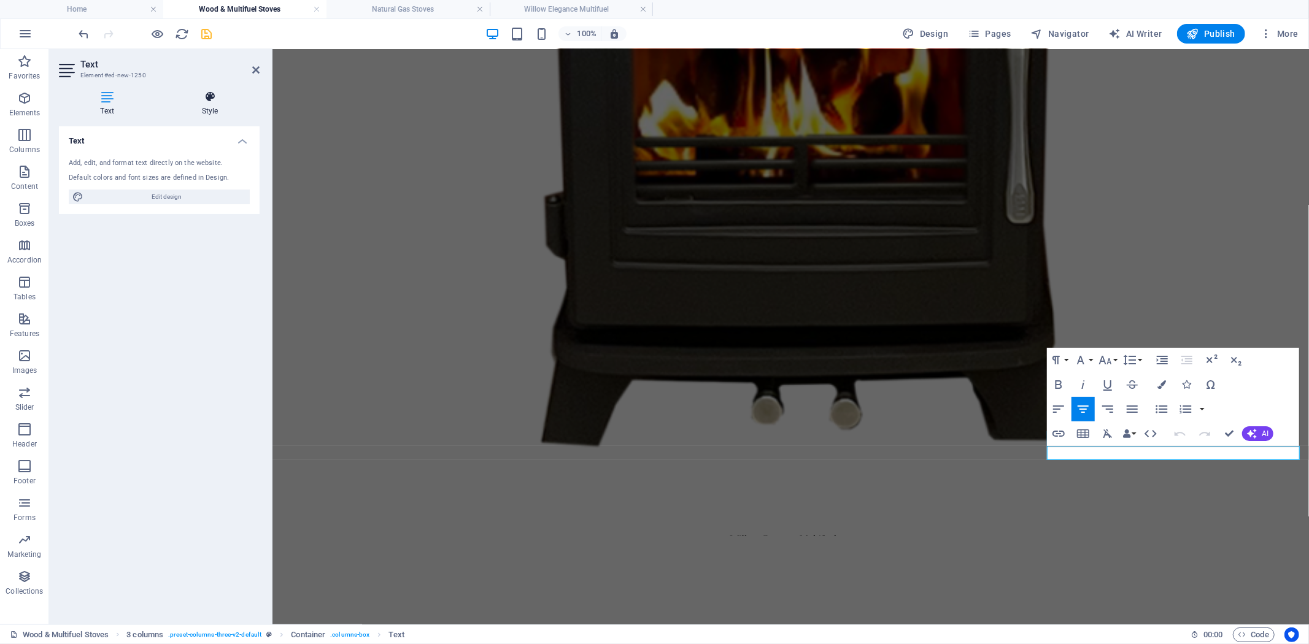
click at [207, 101] on icon at bounding box center [209, 97] width 99 height 12
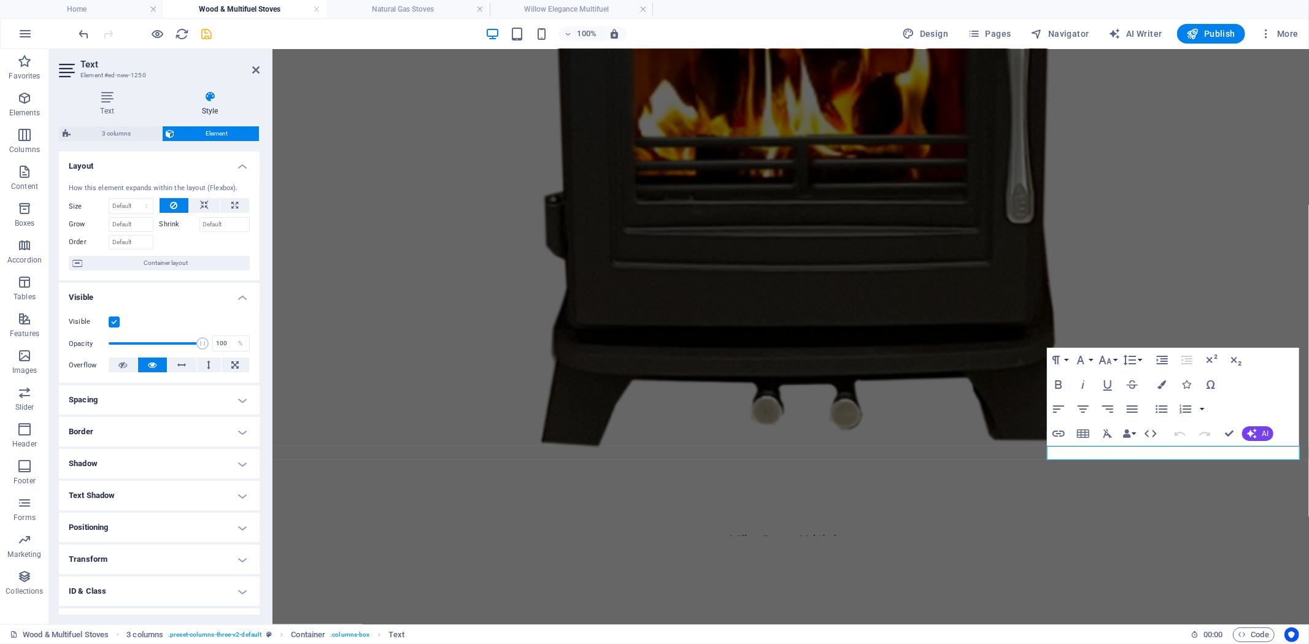
click at [231, 523] on h4 "Positioning" at bounding box center [159, 527] width 201 height 29
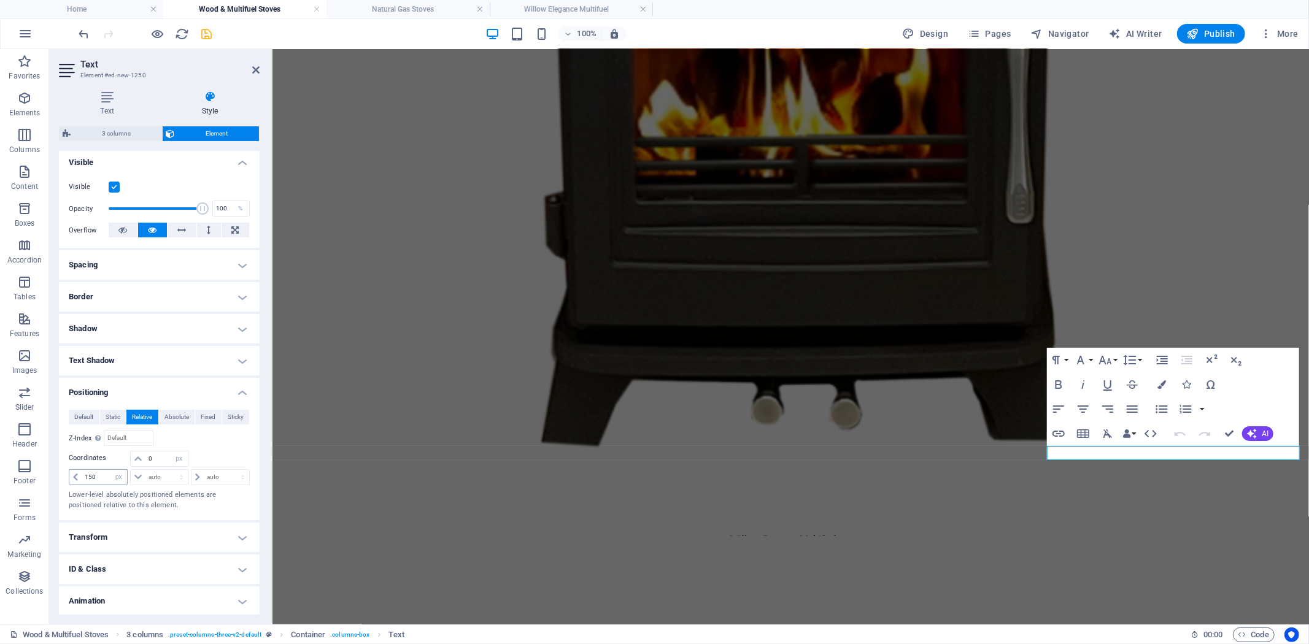
scroll to position [136, 0]
drag, startPoint x: 99, startPoint y: 474, endPoint x: 38, endPoint y: 474, distance: 61.4
click at [43, 474] on section "Favorites Elements Columns Content Boxes Accordion Tables Features Images Slide…" at bounding box center [654, 336] width 1309 height 575
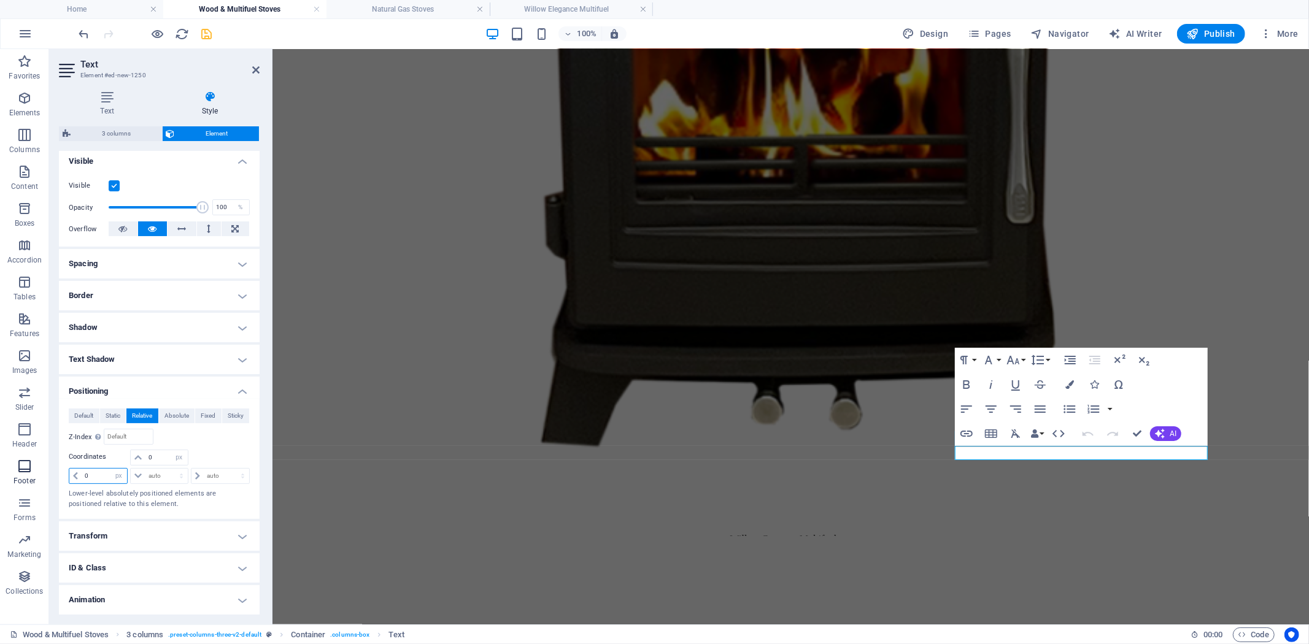
drag, startPoint x: 96, startPoint y: 471, endPoint x: 19, endPoint y: 463, distance: 77.7
click at [54, 470] on div "Text Style Text Add, edit, and format text directly on the website. Default col…" at bounding box center [159, 353] width 220 height 544
type input "25"
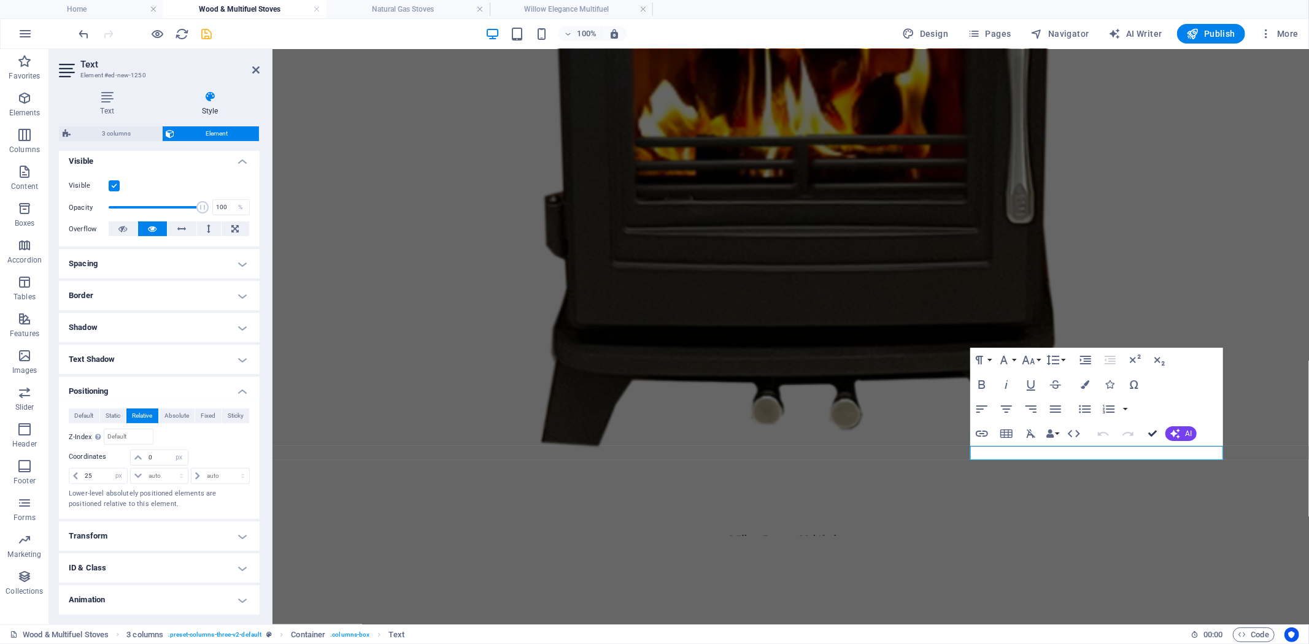
drag, startPoint x: 1152, startPoint y: 433, endPoint x: 1114, endPoint y: 405, distance: 47.4
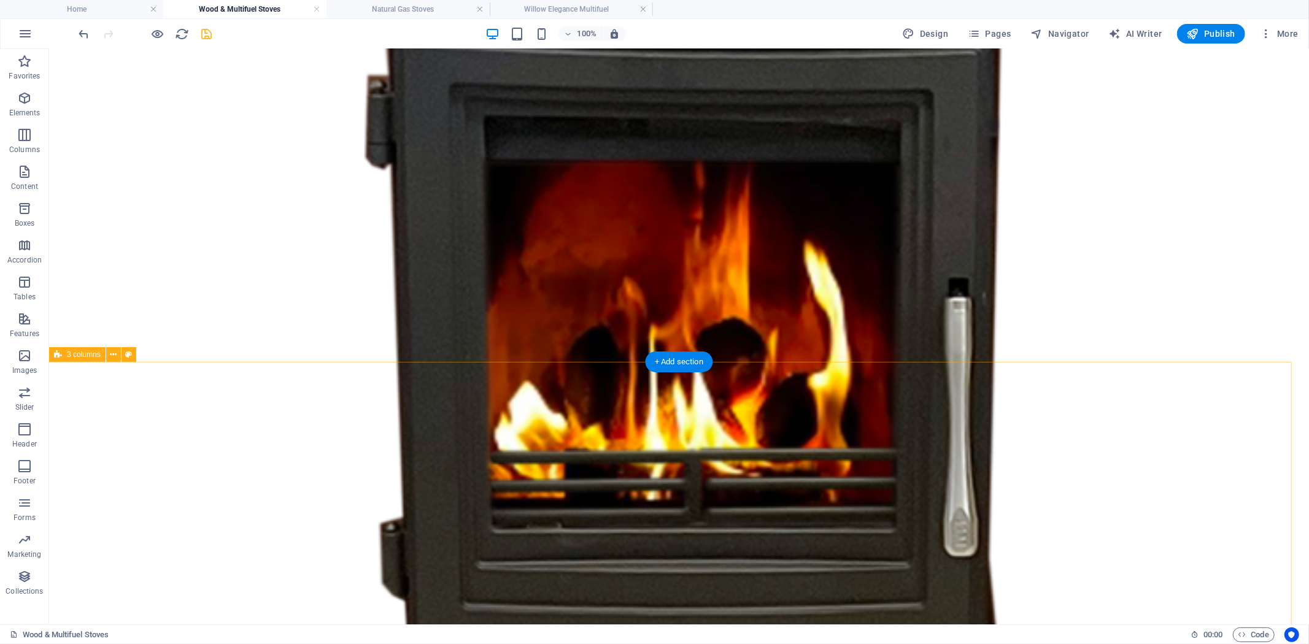
scroll to position [1436, 0]
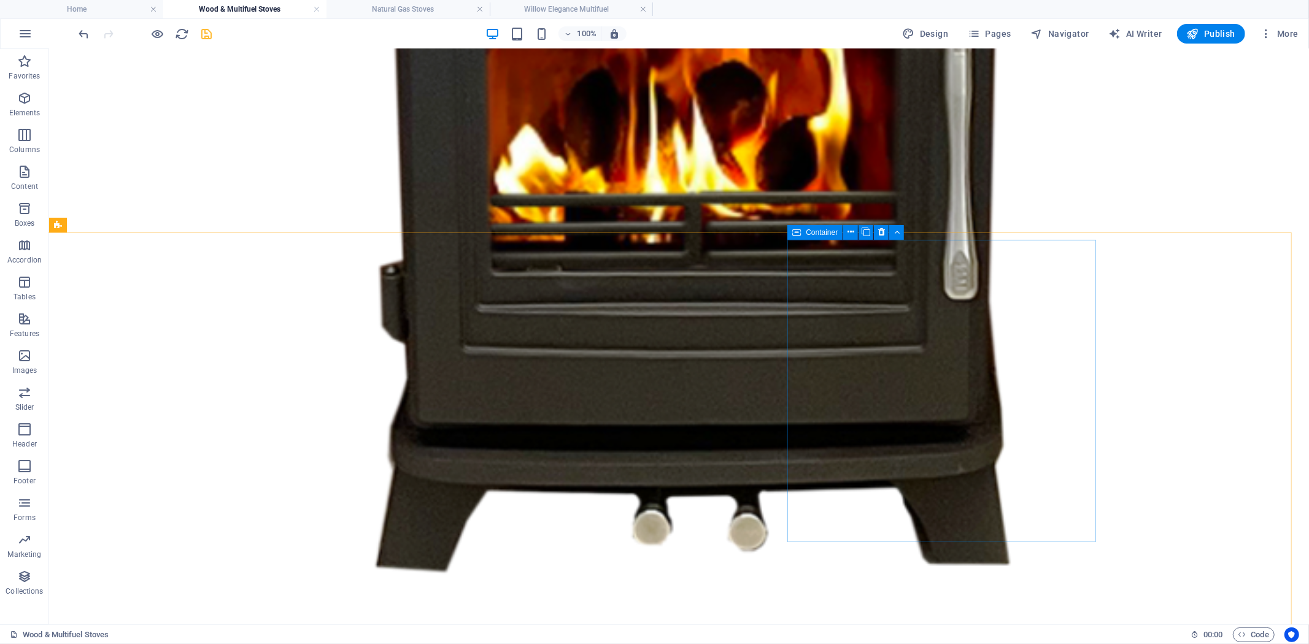
click at [799, 231] on icon at bounding box center [796, 232] width 9 height 15
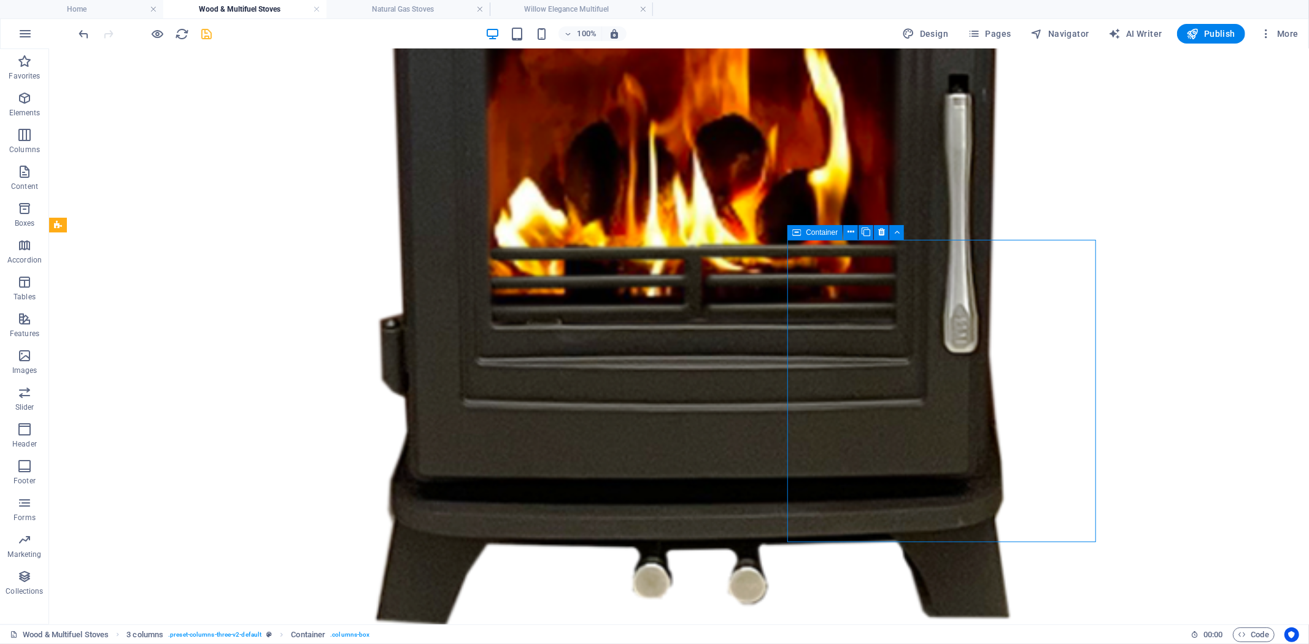
select select "px"
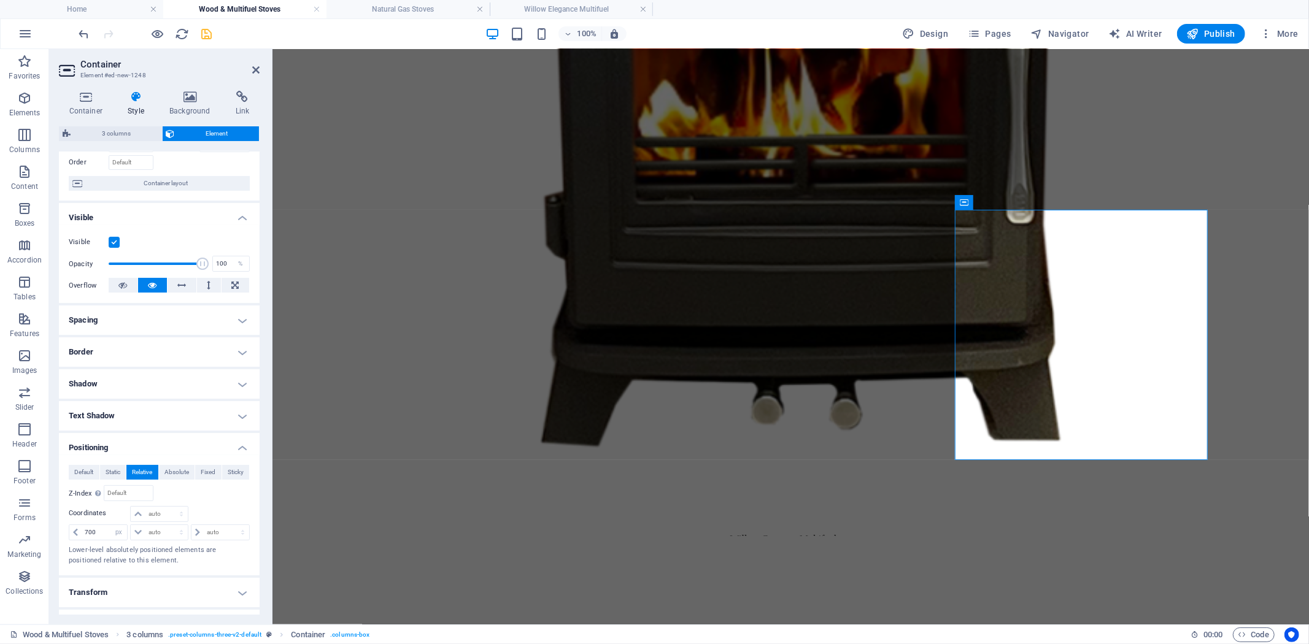
scroll to position [136, 0]
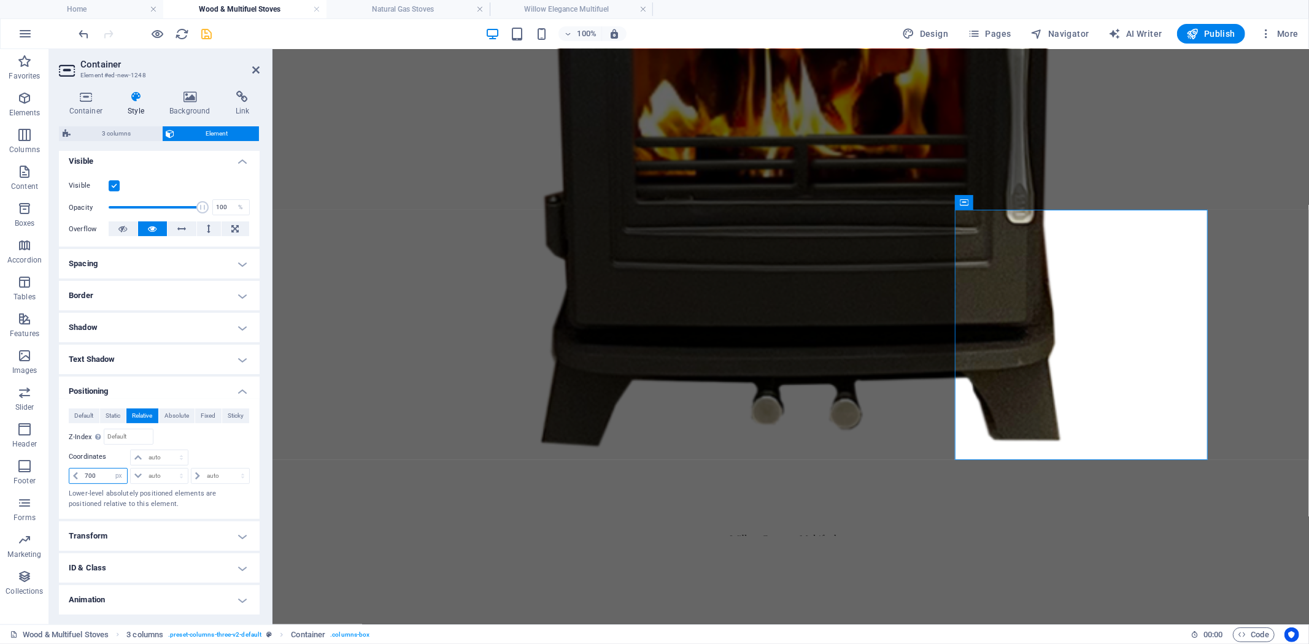
click at [64, 476] on div "Default Static Relative Absolute Fixed Sticky Z-Index Sets the order of the ele…" at bounding box center [159, 459] width 201 height 120
type input "750"
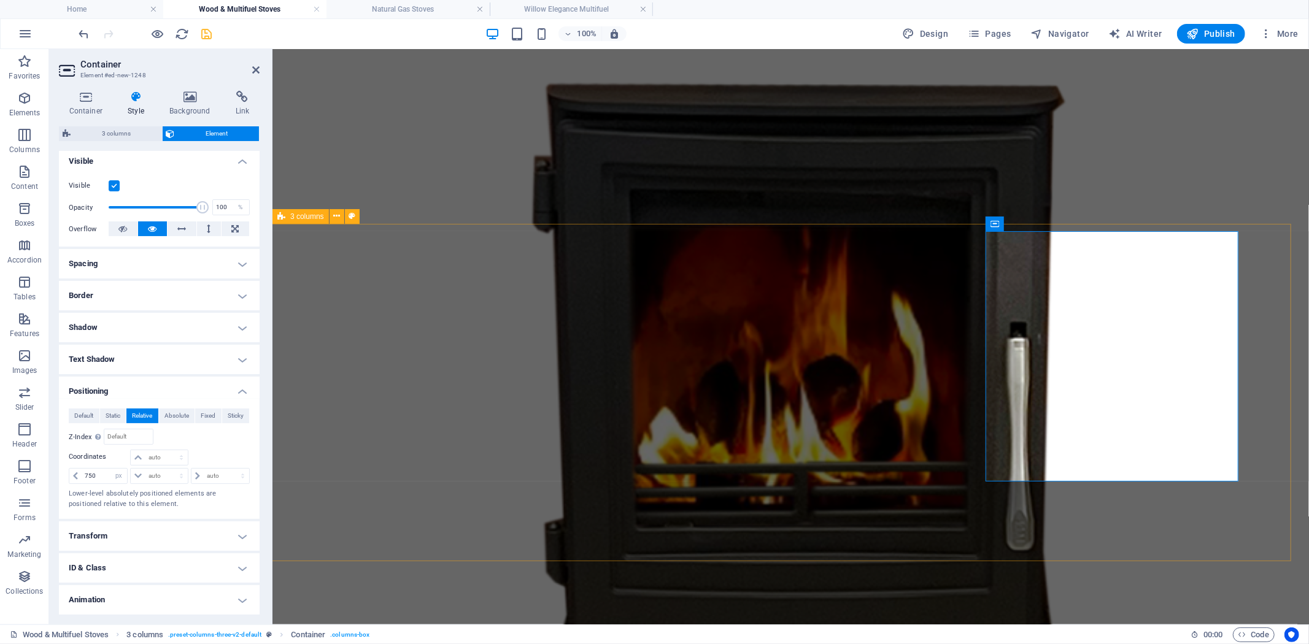
scroll to position [974, 0]
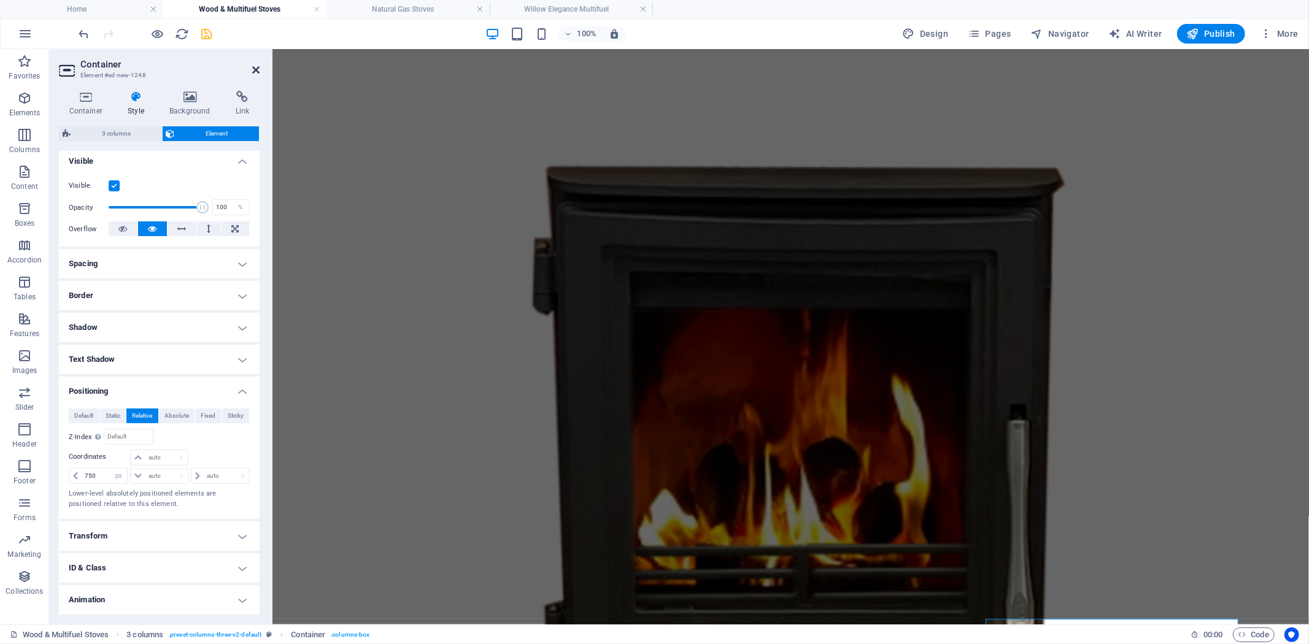
click at [255, 71] on icon at bounding box center [255, 70] width 7 height 10
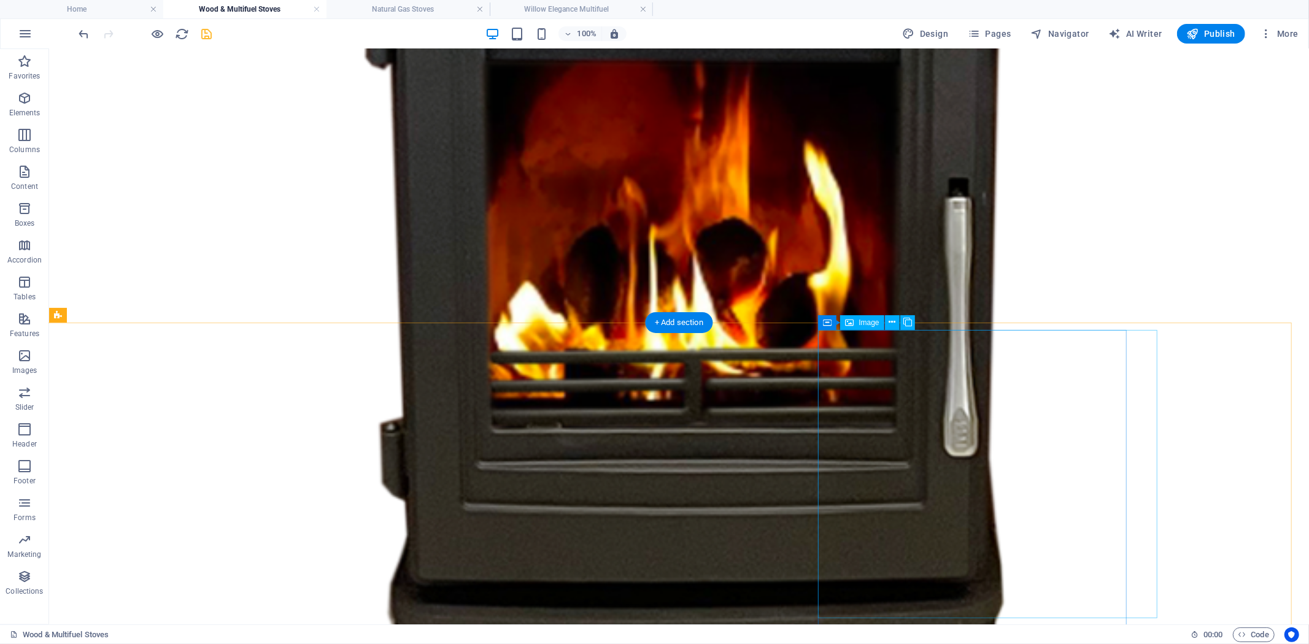
scroll to position [1405, 0]
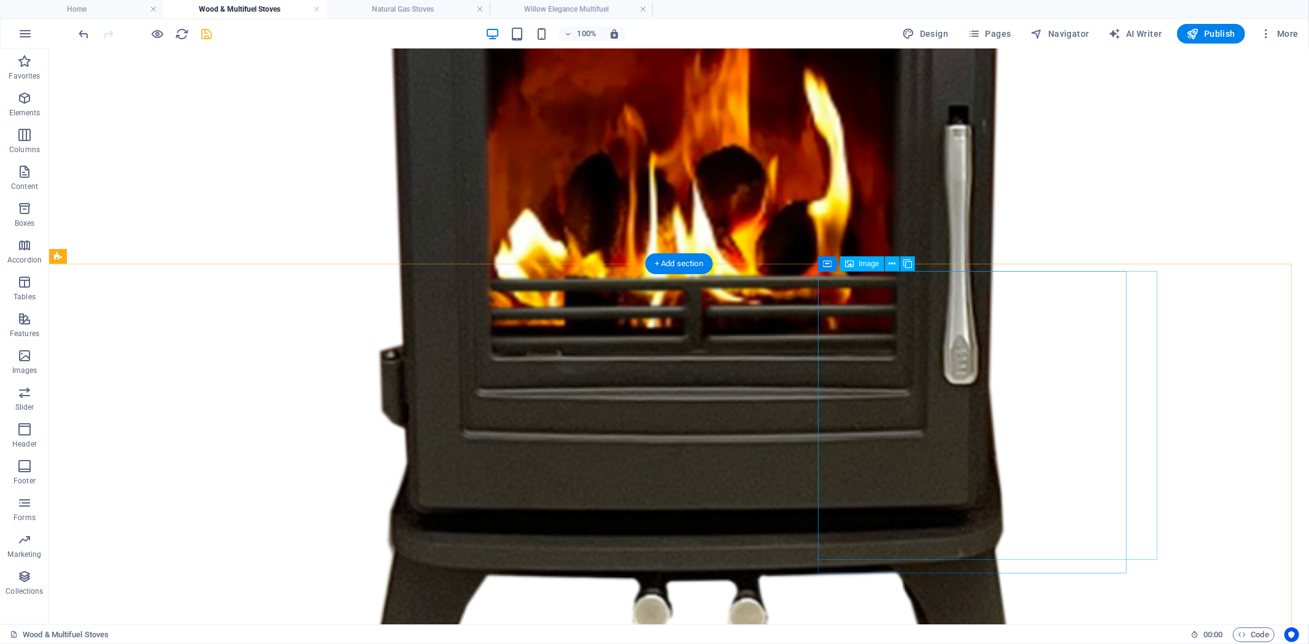
select select "%"
select select "px"
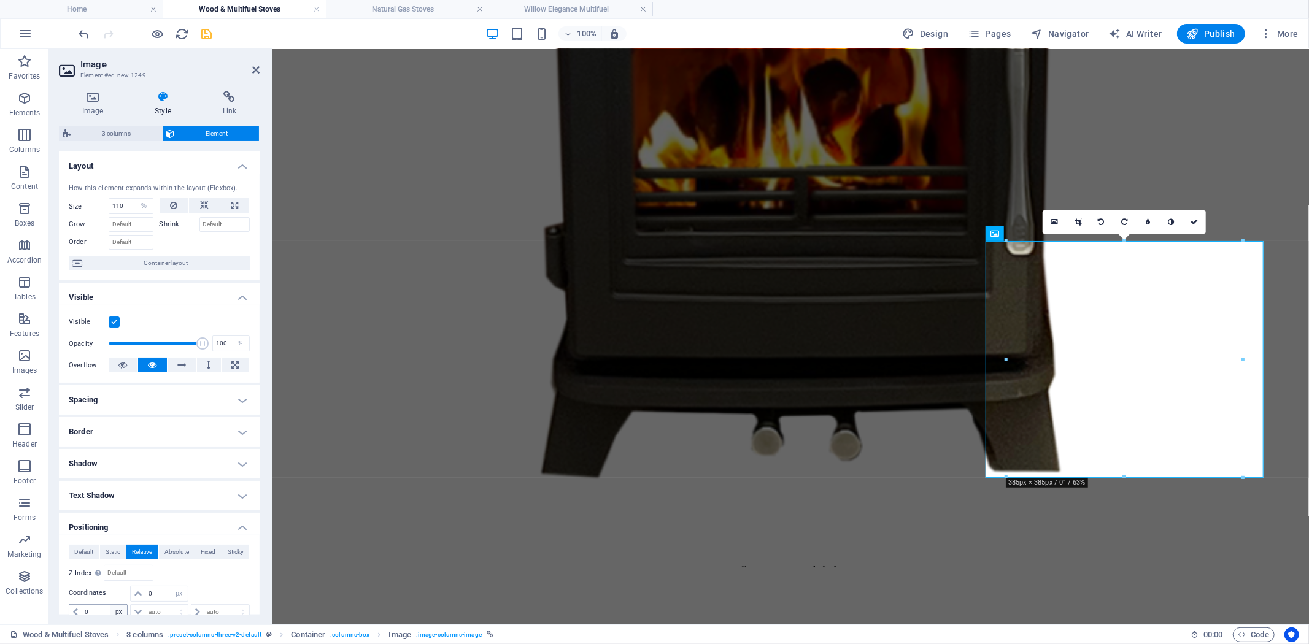
scroll to position [68, 0]
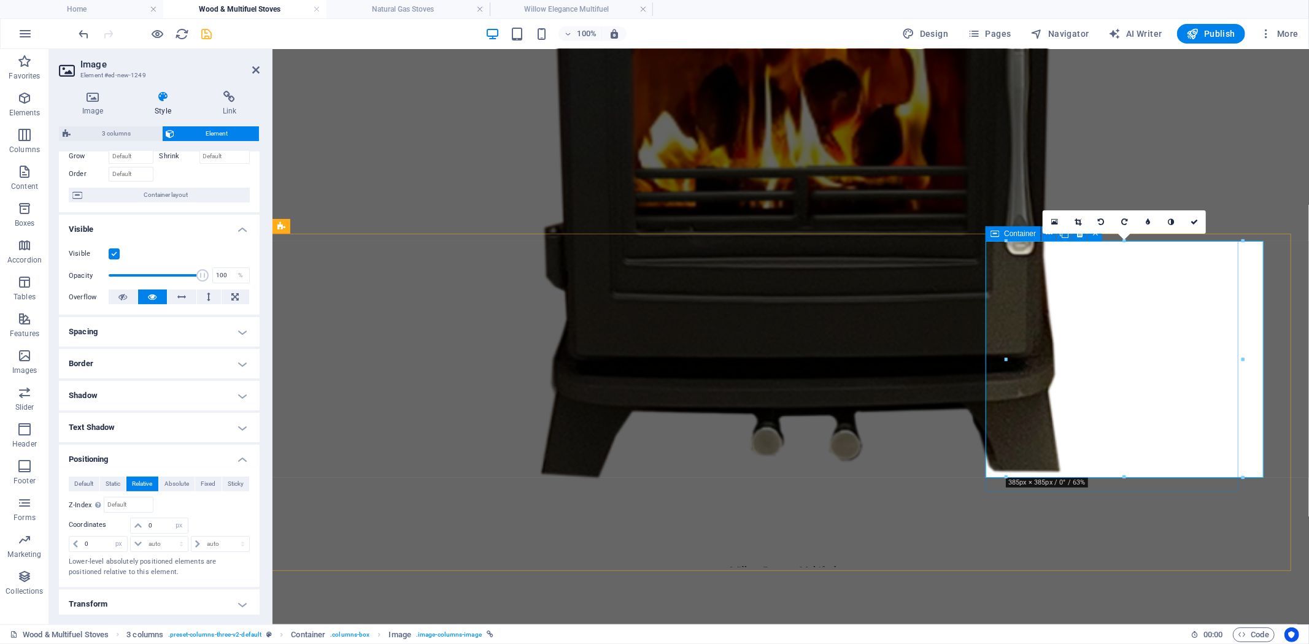
click at [992, 234] on icon at bounding box center [994, 233] width 9 height 15
select select "px"
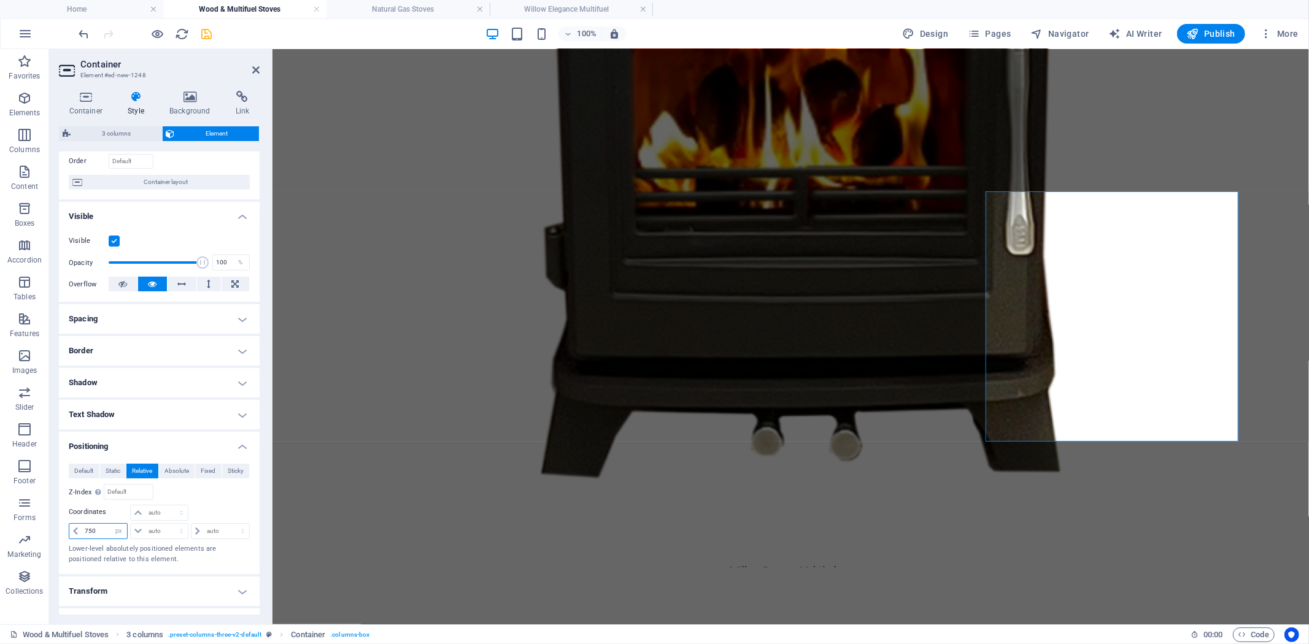
drag, startPoint x: 99, startPoint y: 612, endPoint x: 56, endPoint y: 612, distance: 42.3
click at [56, 612] on div "Container Style Background Link Size Height 100 Default px rem % vh vw Min. hei…" at bounding box center [159, 353] width 220 height 544
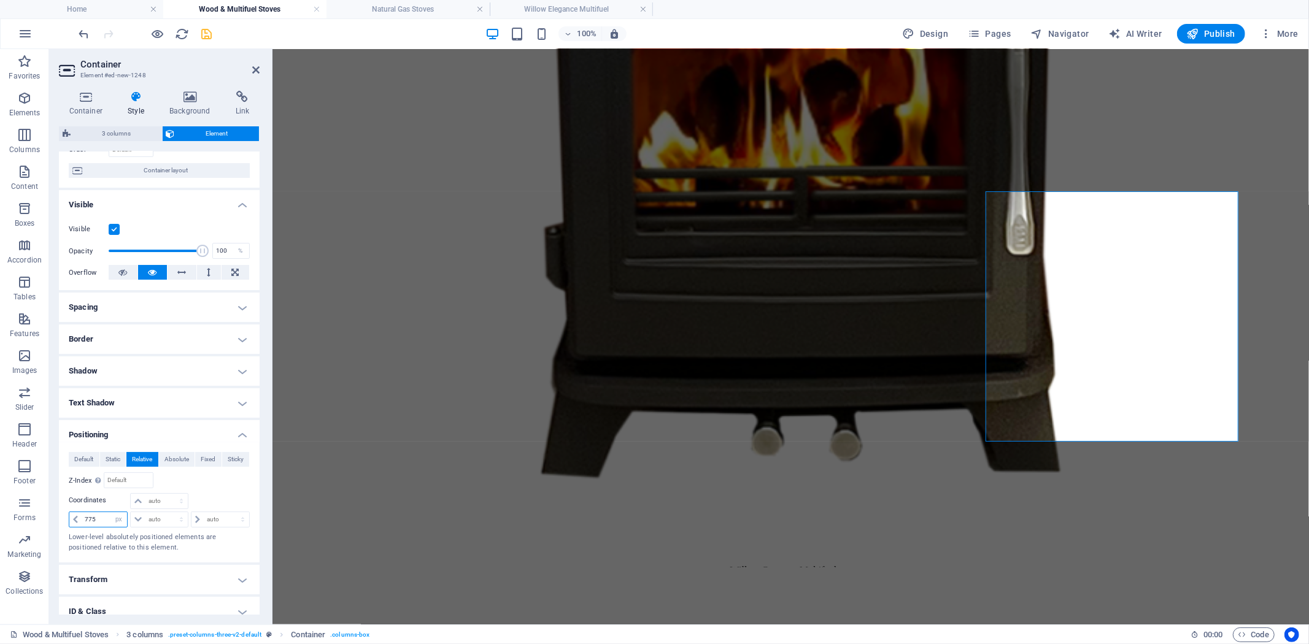
type input "775"
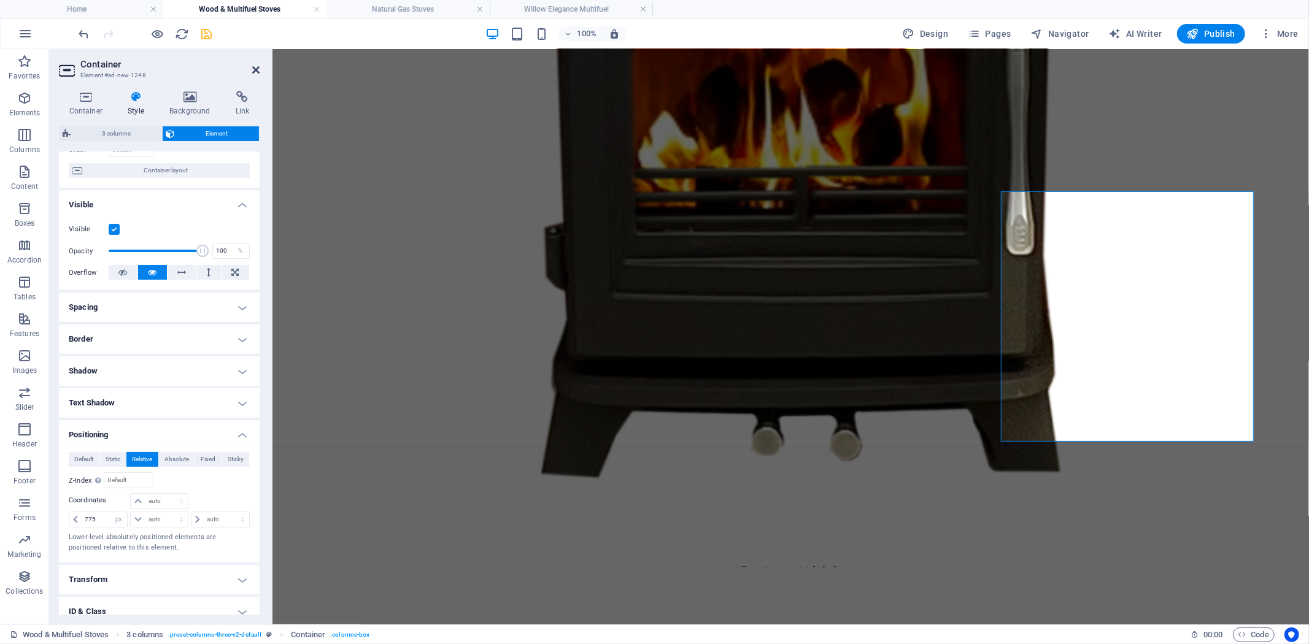
click at [254, 69] on icon at bounding box center [255, 70] width 7 height 10
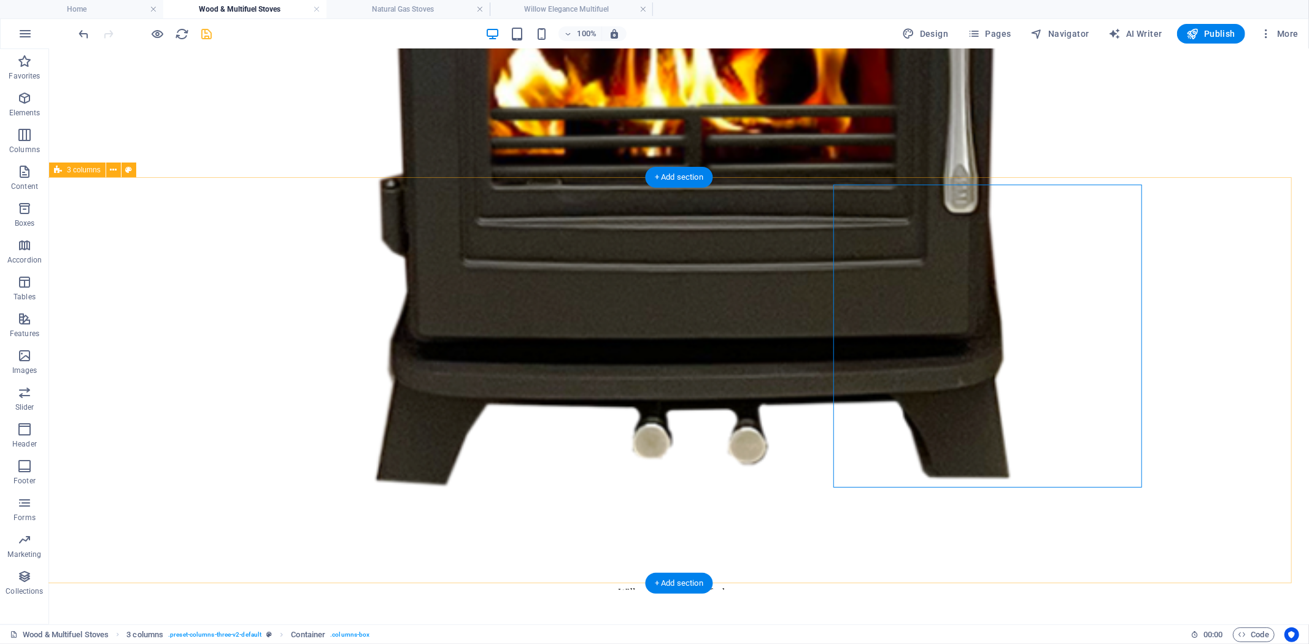
scroll to position [1541, 0]
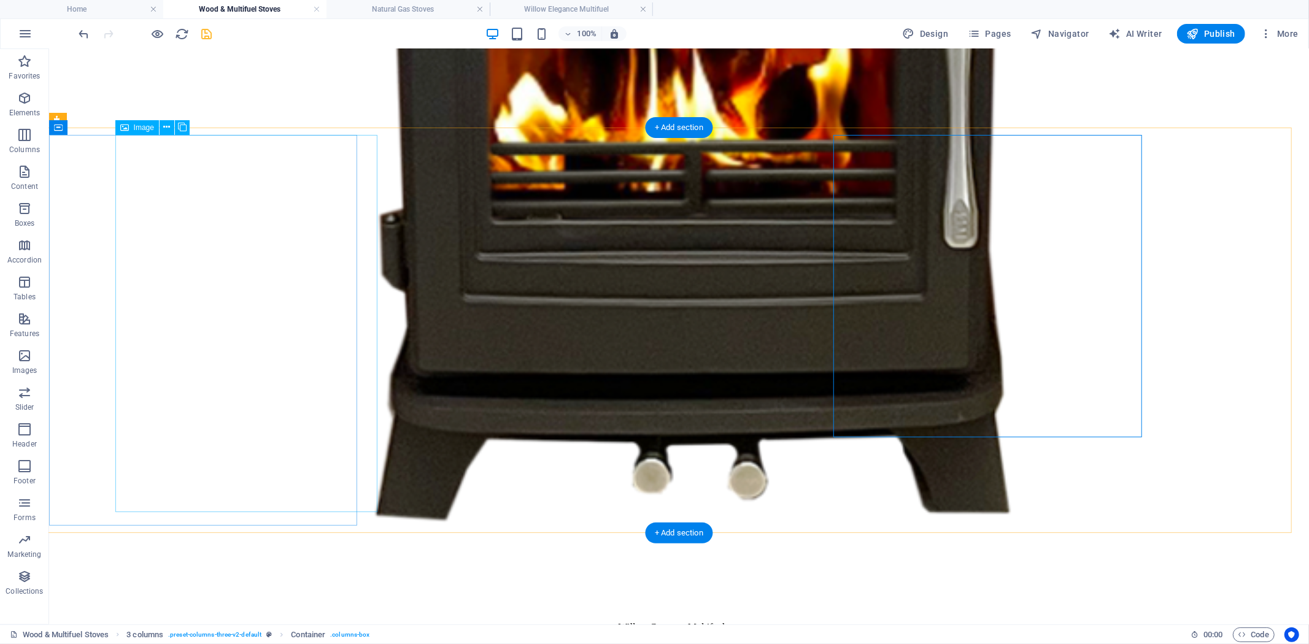
select select "%"
select select "px"
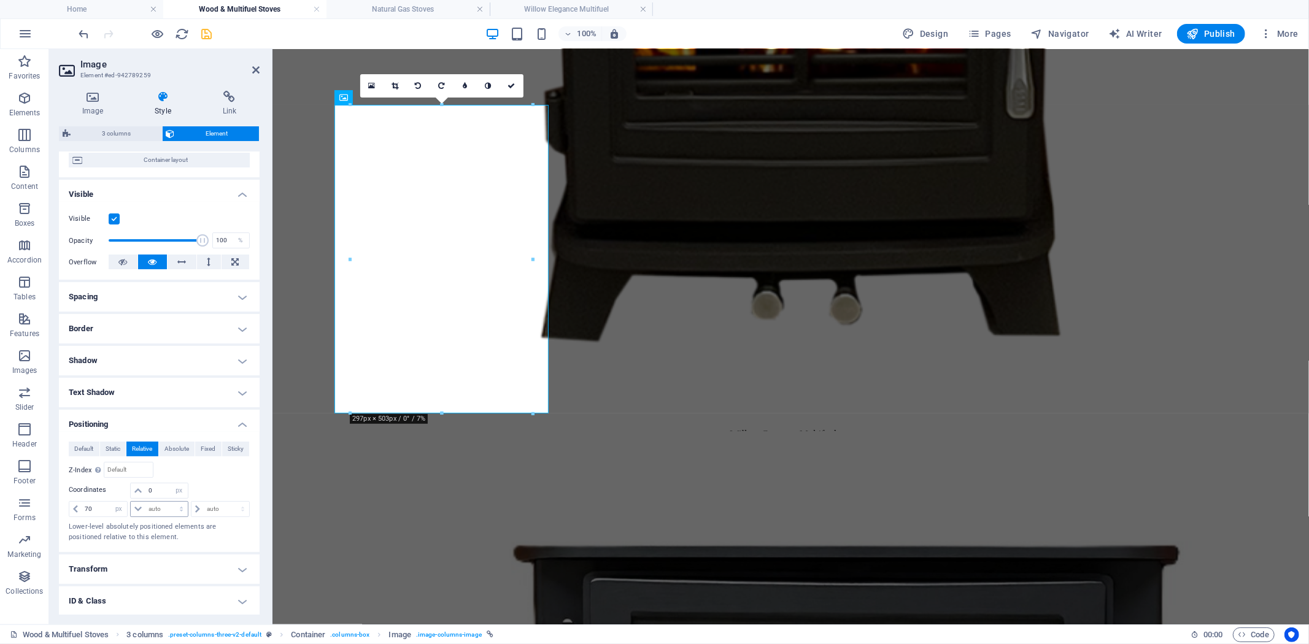
scroll to position [136, 0]
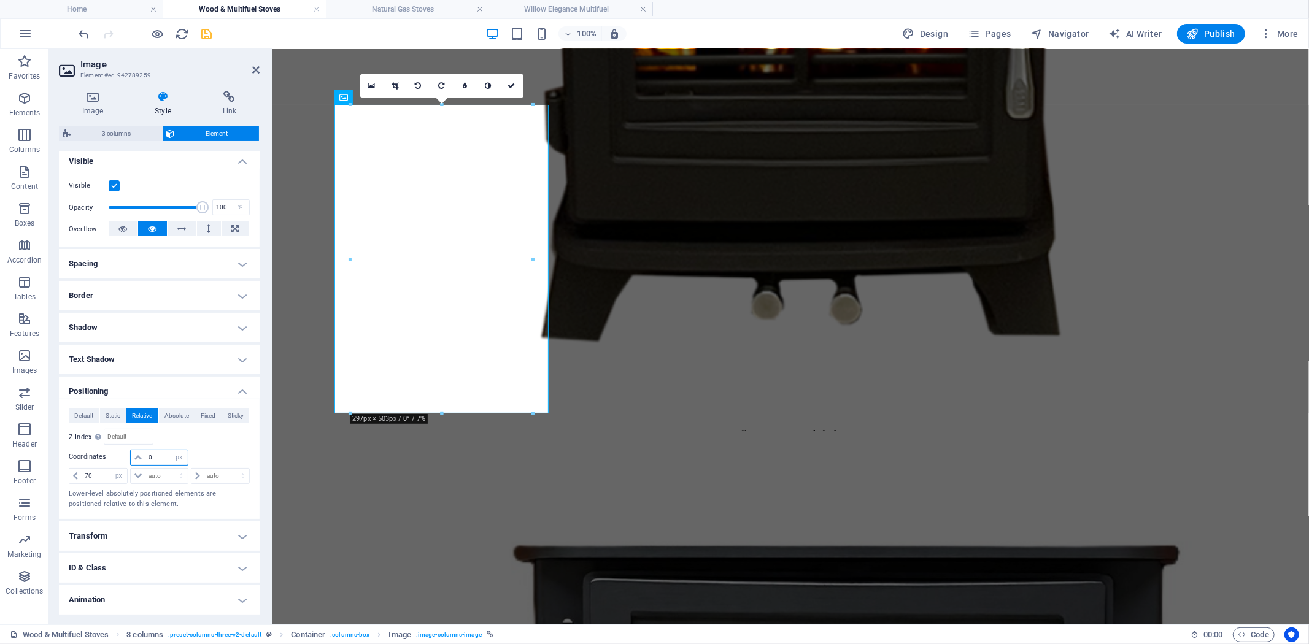
drag, startPoint x: 161, startPoint y: 457, endPoint x: 107, endPoint y: 450, distance: 53.9
click at [107, 450] on div "0 auto px rem % em" at bounding box center [159, 458] width 181 height 17
type input "-15"
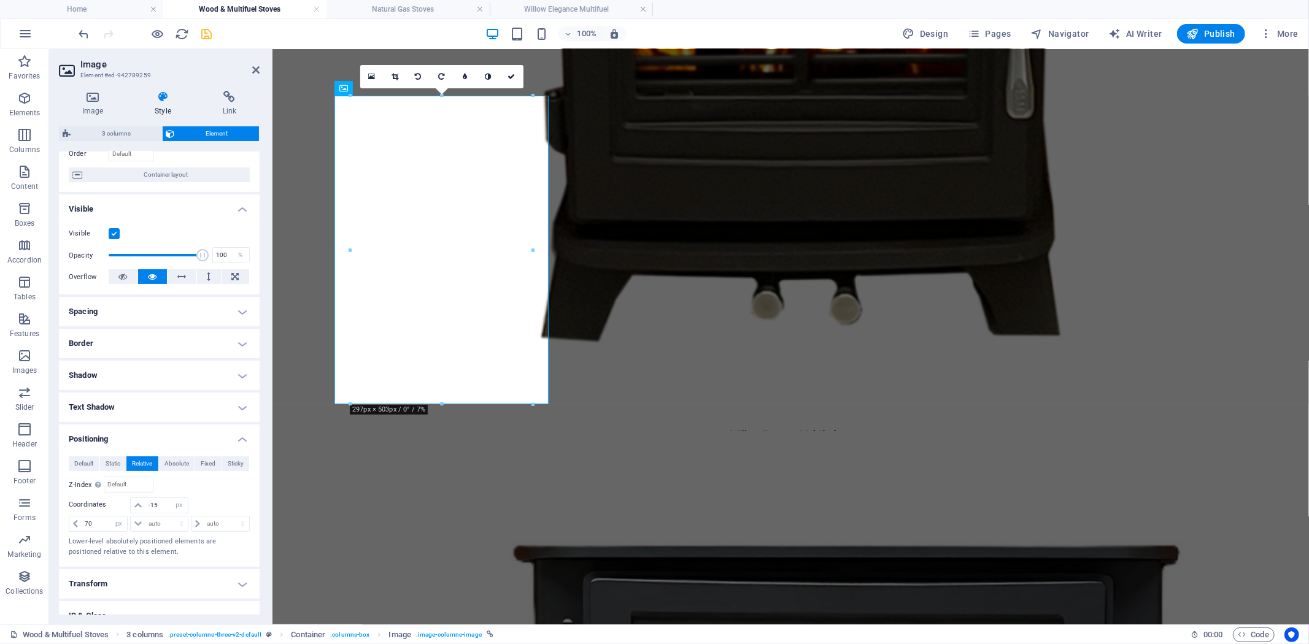
scroll to position [68, 0]
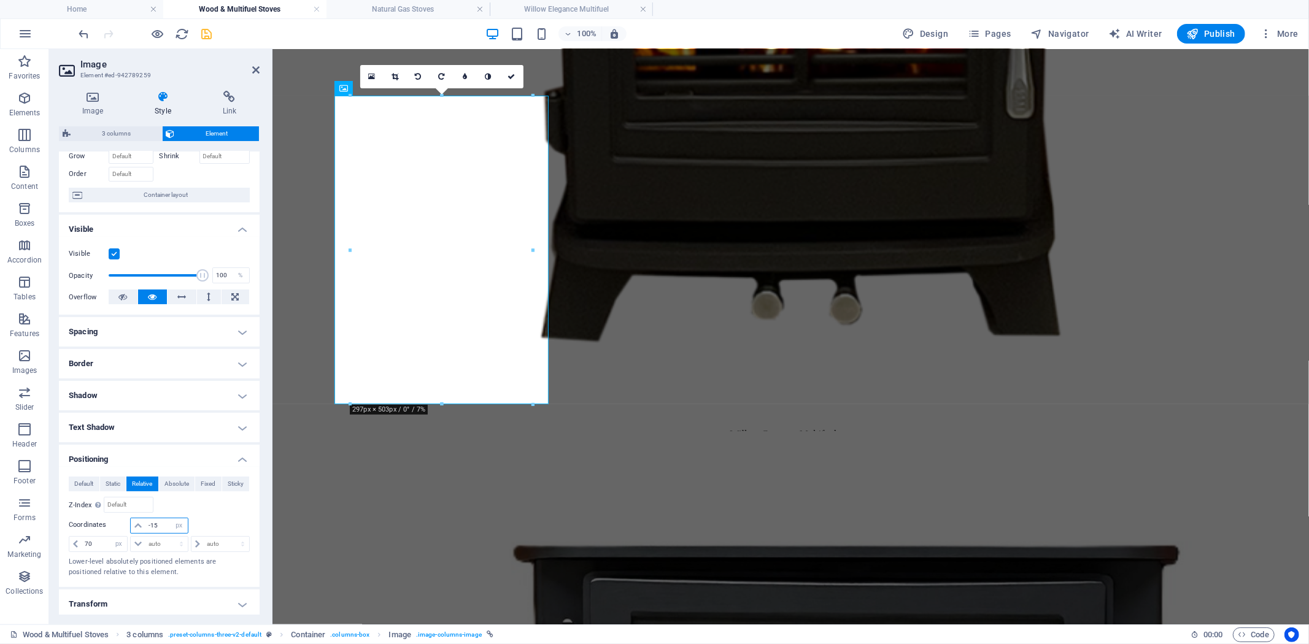
drag, startPoint x: 133, startPoint y: 522, endPoint x: 125, endPoint y: 522, distance: 8.0
click at [129, 522] on div "-15 auto px rem % em" at bounding box center [159, 526] width 60 height 17
type input "-50"
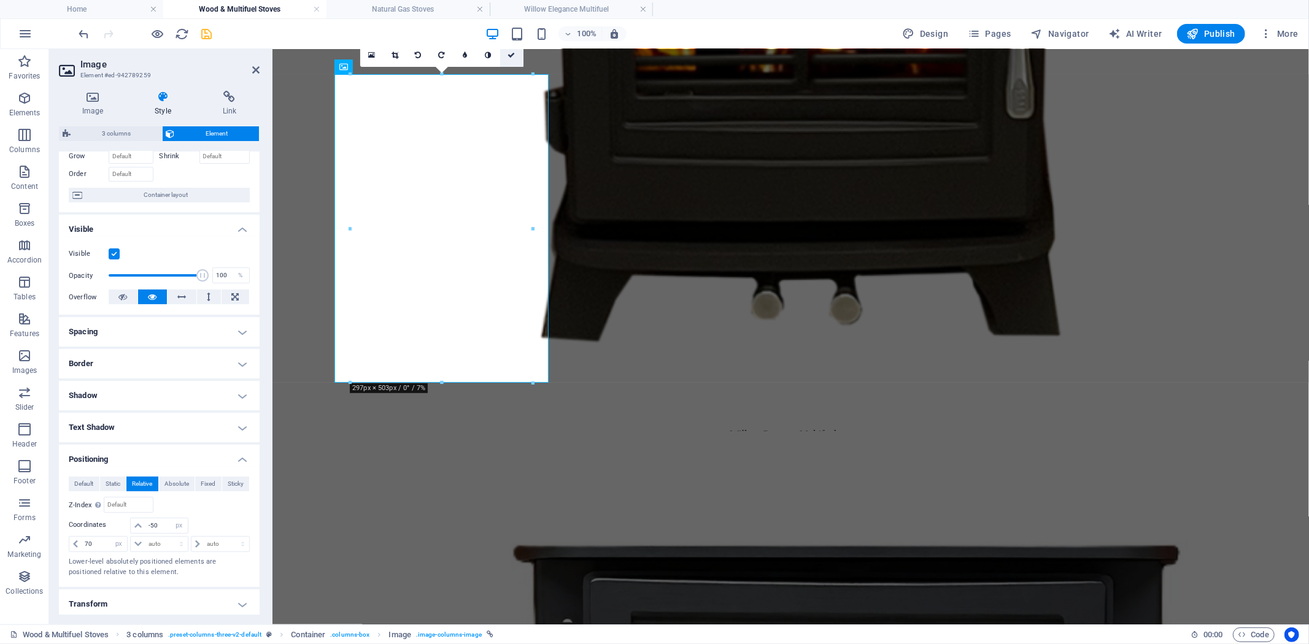
click at [510, 56] on icon at bounding box center [511, 55] width 7 height 7
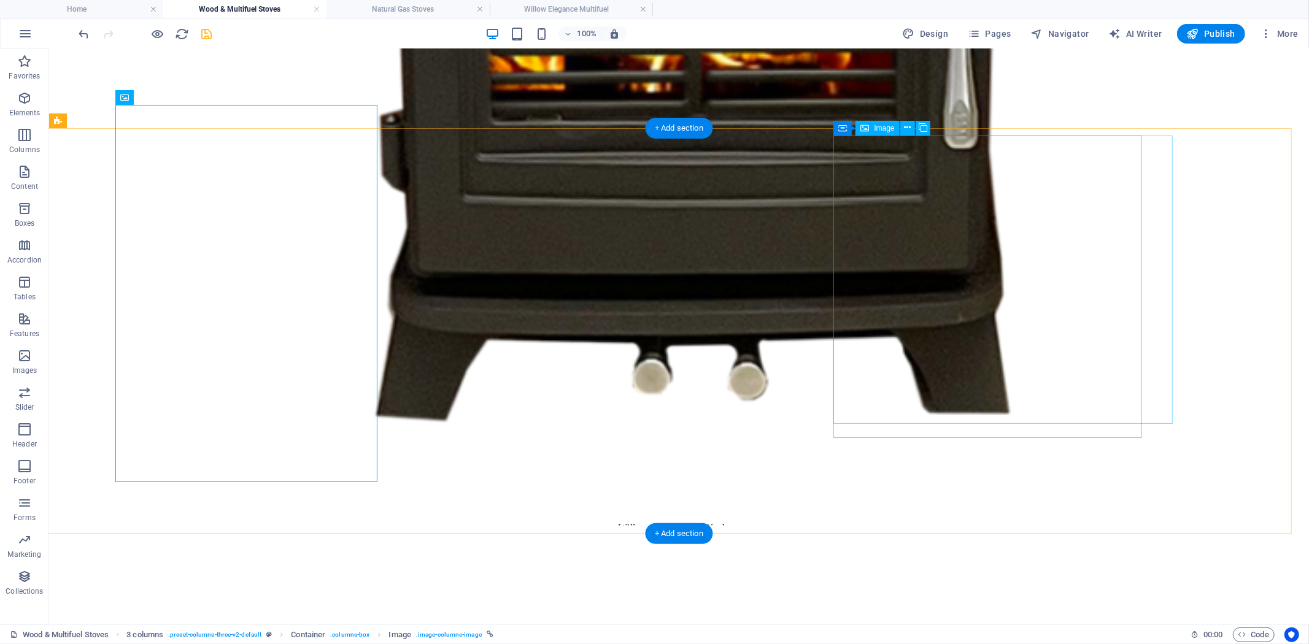
scroll to position [1672, 0]
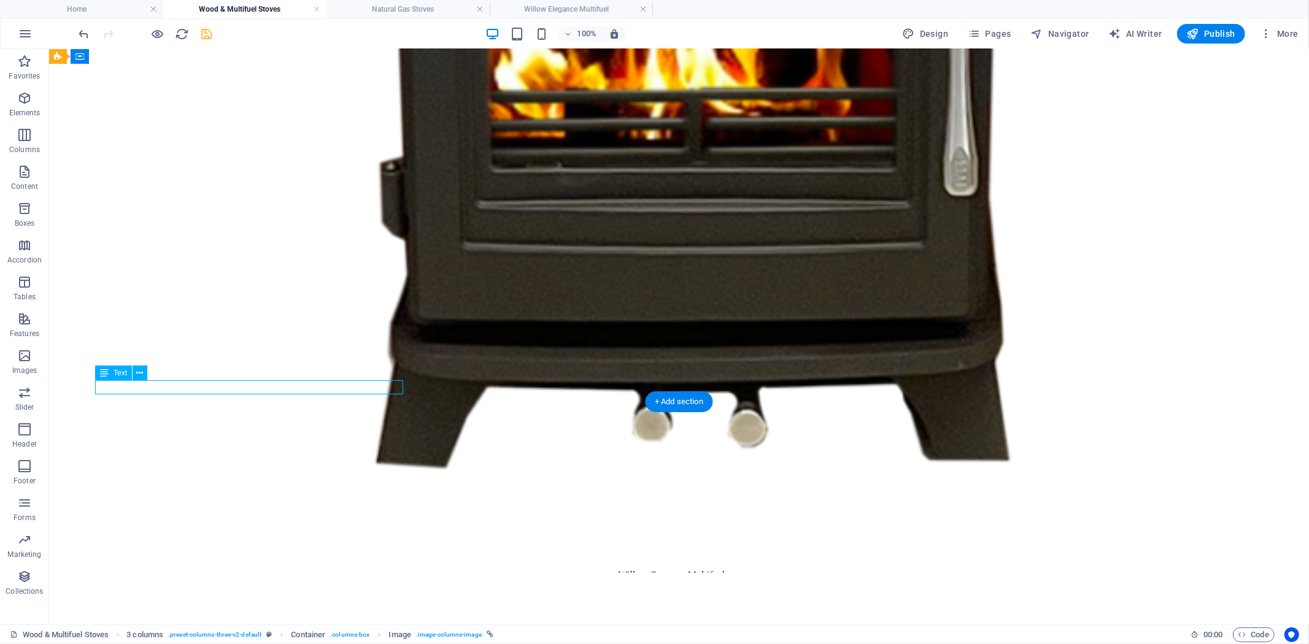
select select "px"
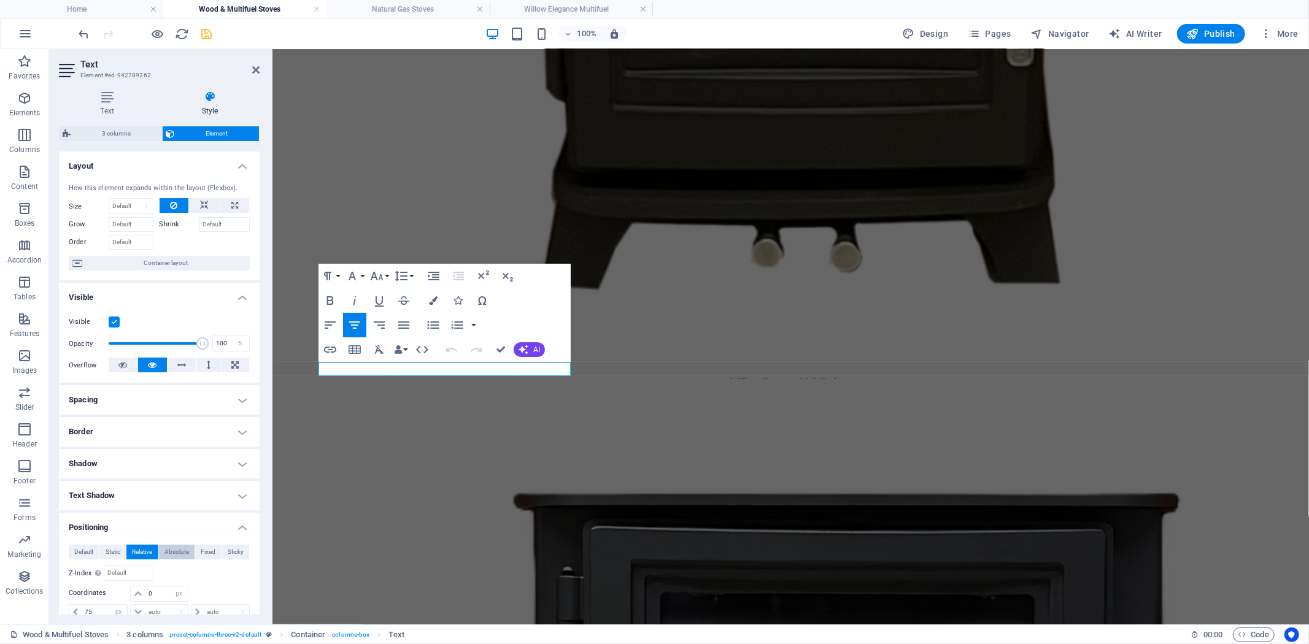
scroll to position [68, 0]
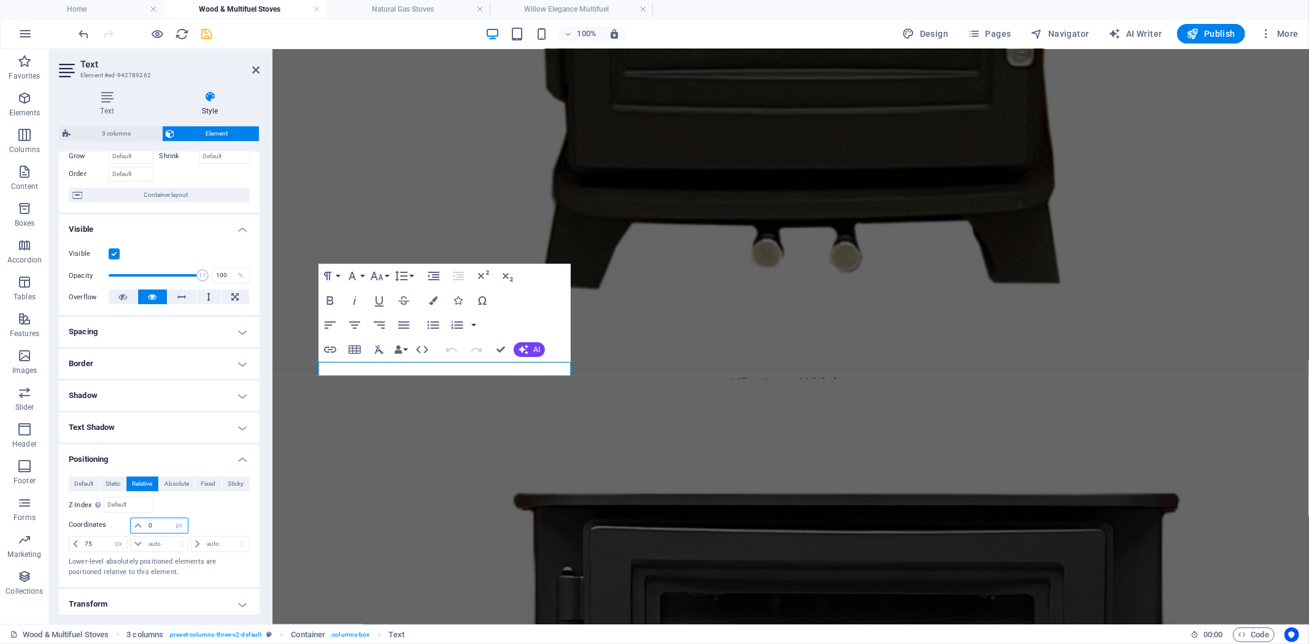
click at [125, 520] on div "0 auto px rem % em" at bounding box center [159, 526] width 181 height 17
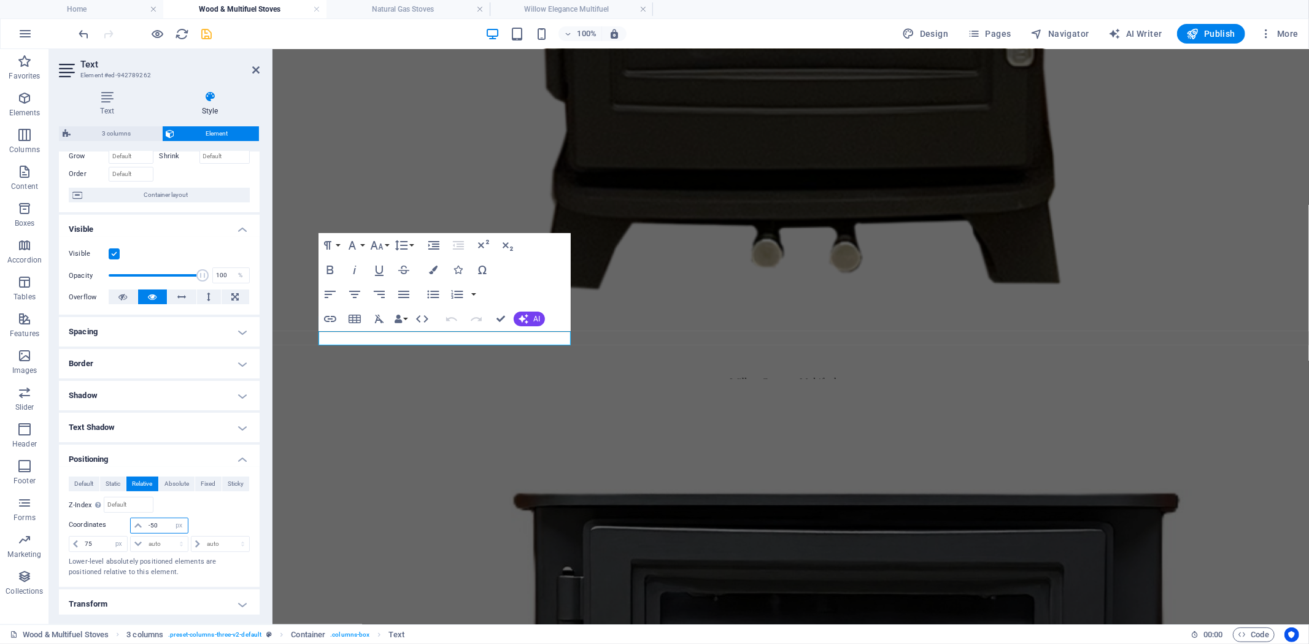
click at [160, 522] on input "-50" at bounding box center [166, 525] width 42 height 15
type input "-5"
type input "-75"
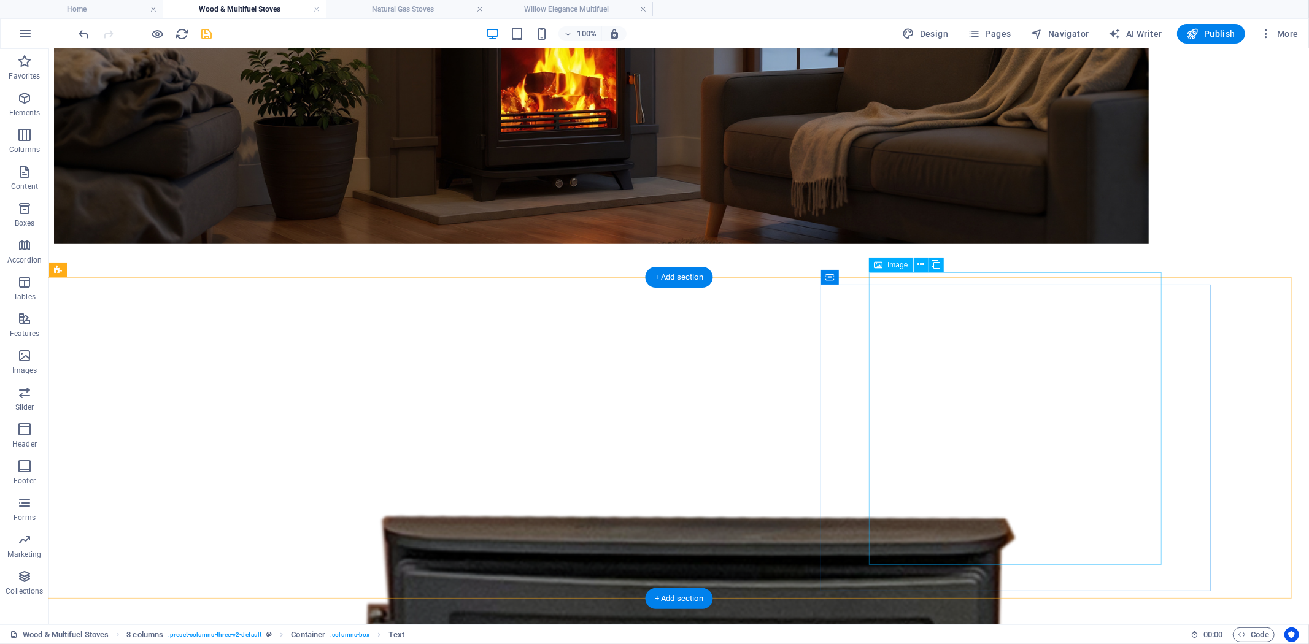
scroll to position [445, 0]
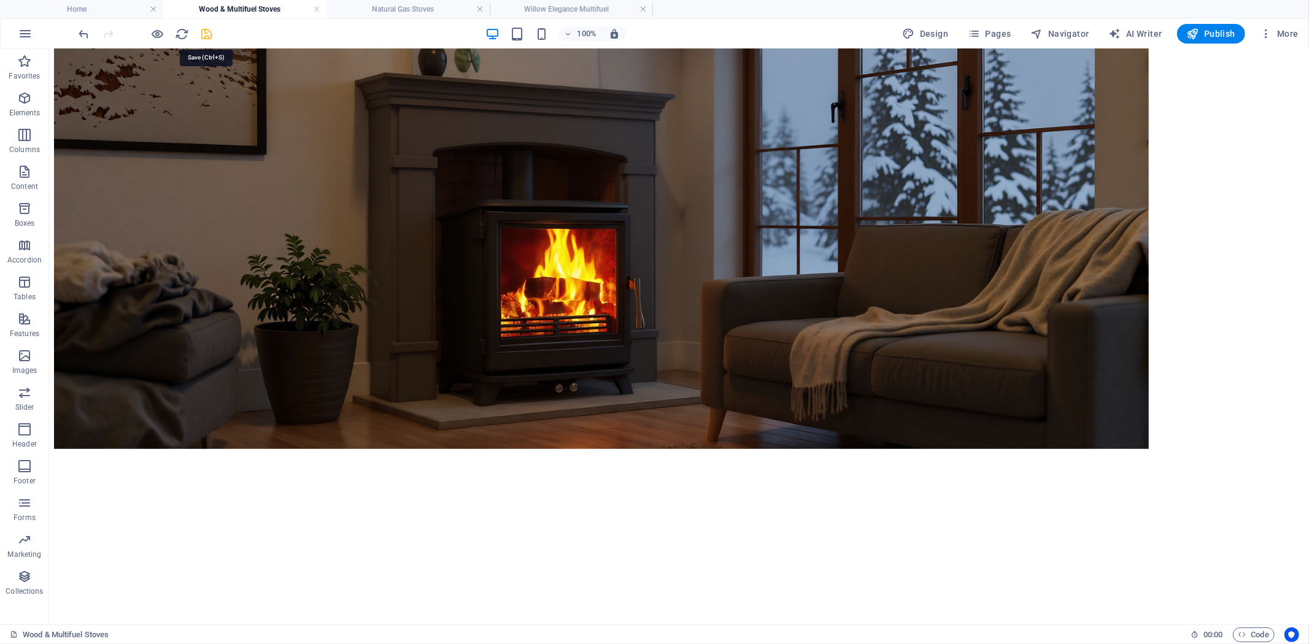
click at [204, 34] on icon "save" at bounding box center [207, 34] width 14 height 14
checkbox input "false"
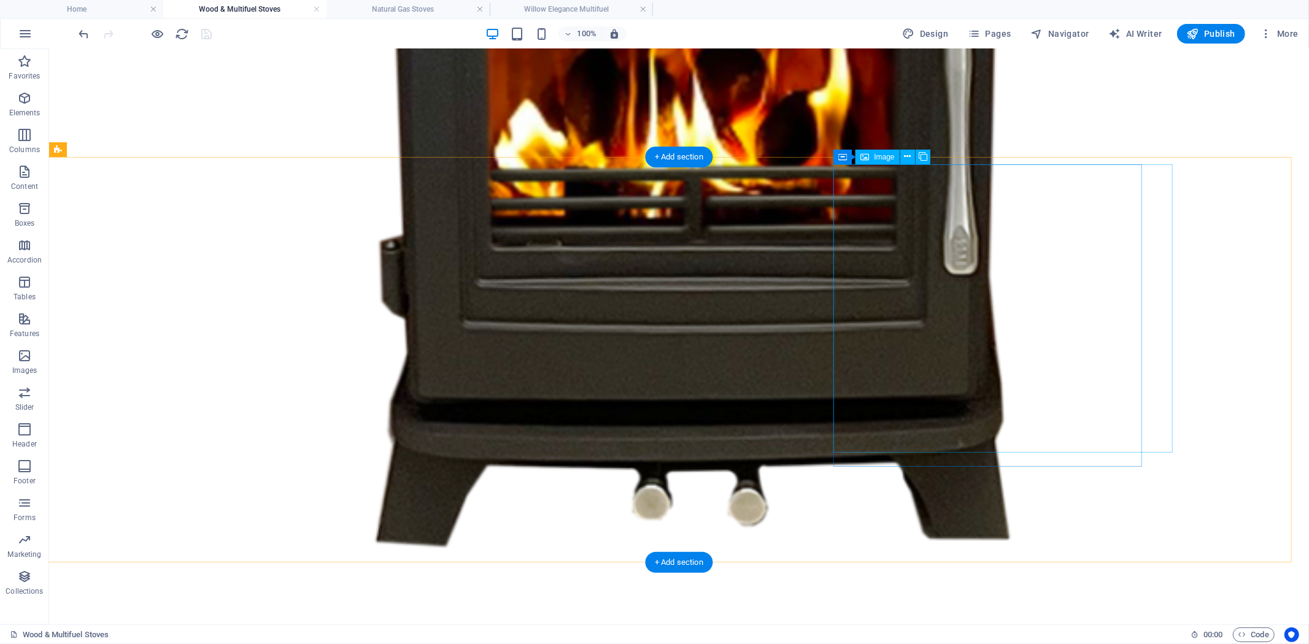
scroll to position [1536, 0]
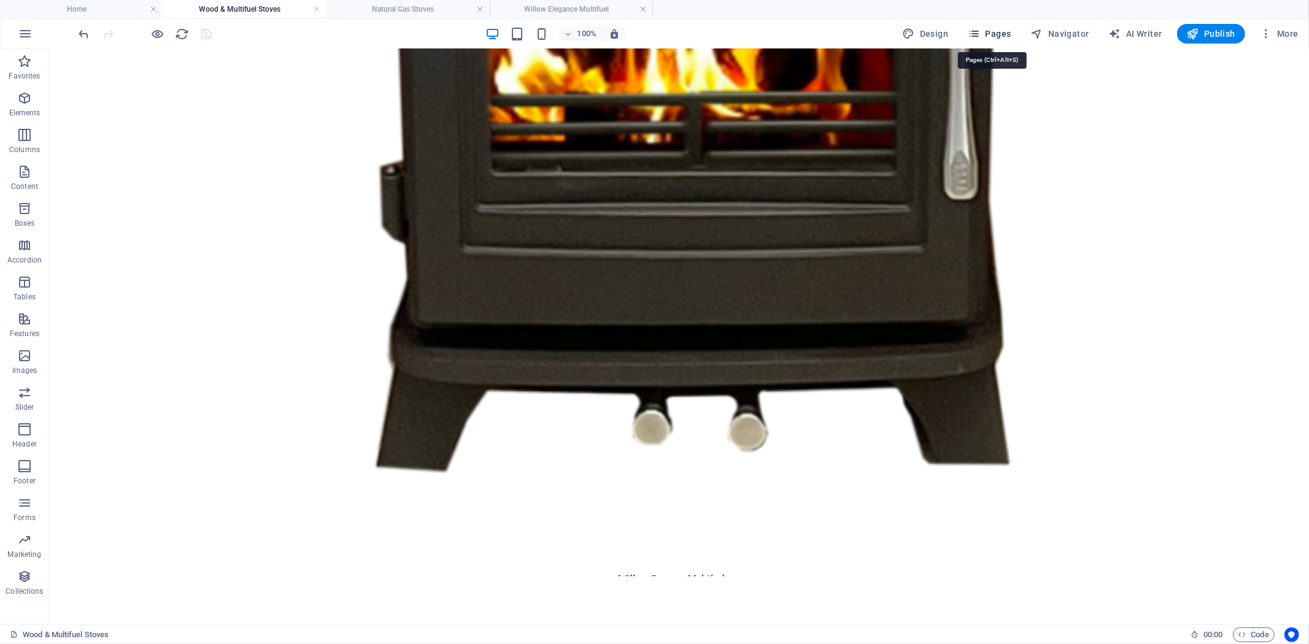
click at [990, 31] on span "Pages" at bounding box center [989, 34] width 43 height 12
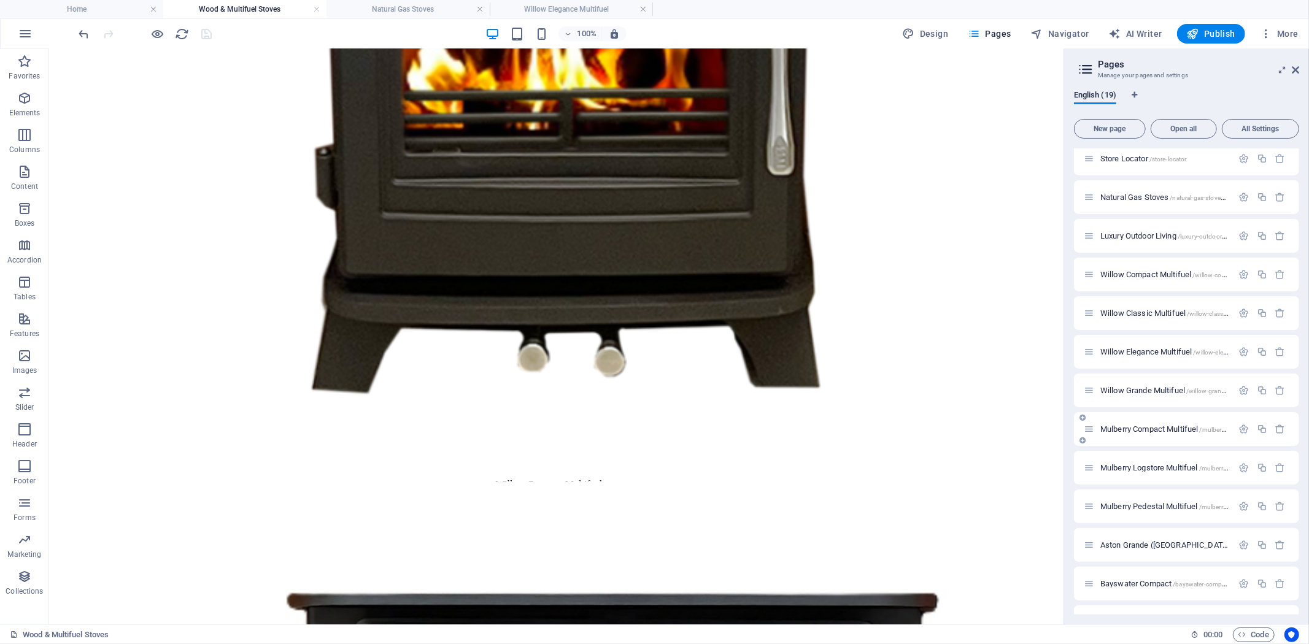
scroll to position [63, 0]
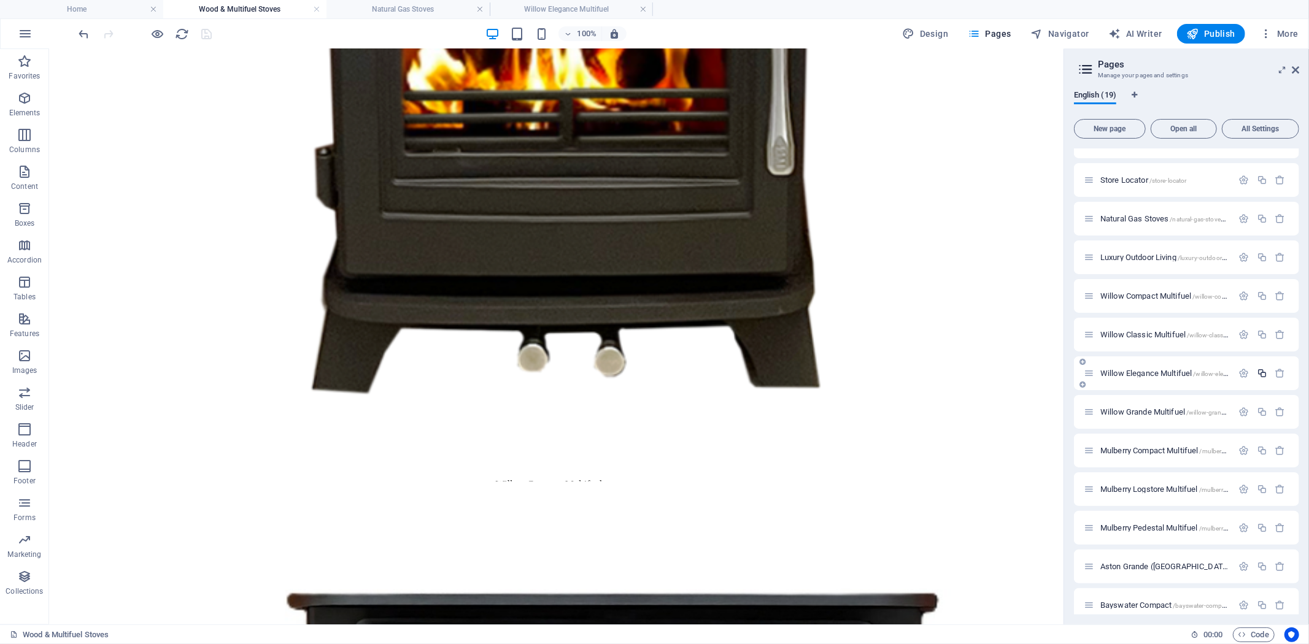
click at [1259, 372] on icon "button" at bounding box center [1262, 373] width 10 height 10
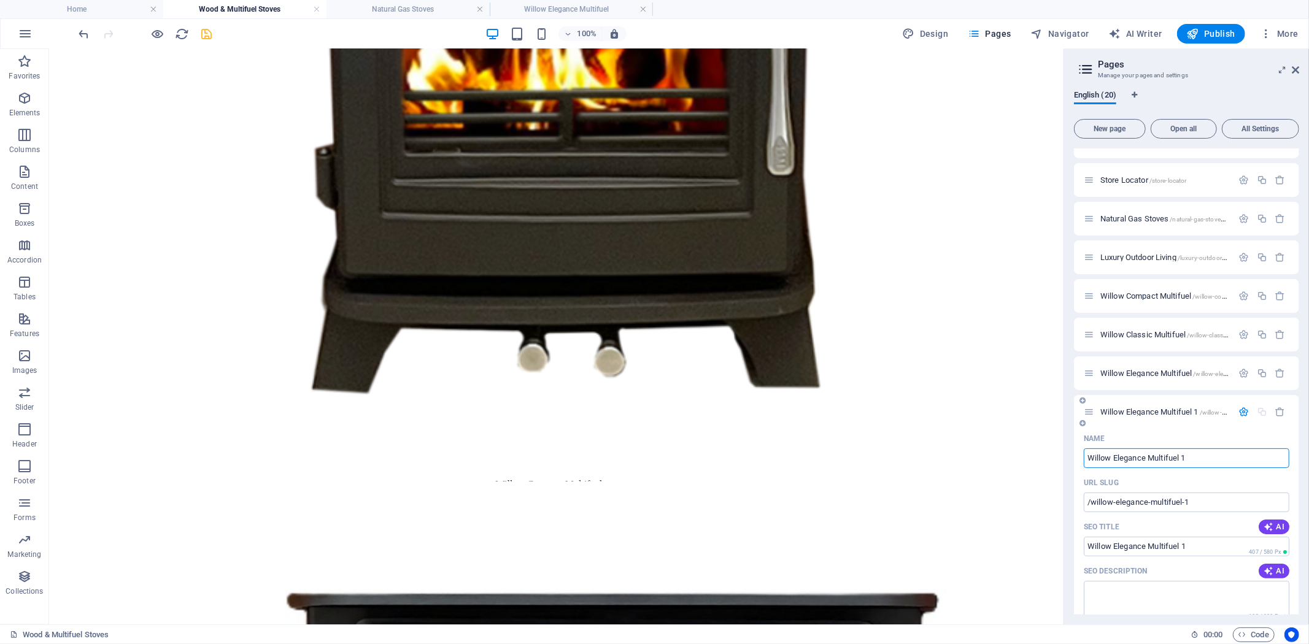
click at [1145, 455] on input "Willow Elegance Multifuel 1" at bounding box center [1186, 458] width 206 height 20
type input "Willow Elegance Double Sided Multifuel 1"
type input "/willow-elegance-double-sided-multifuel-1"
type input "Willow Elegance Double Sided Multifuel 1"
click at [1238, 454] on input "Willow Elegance Double Sided Multifuel 1" at bounding box center [1186, 458] width 206 height 20
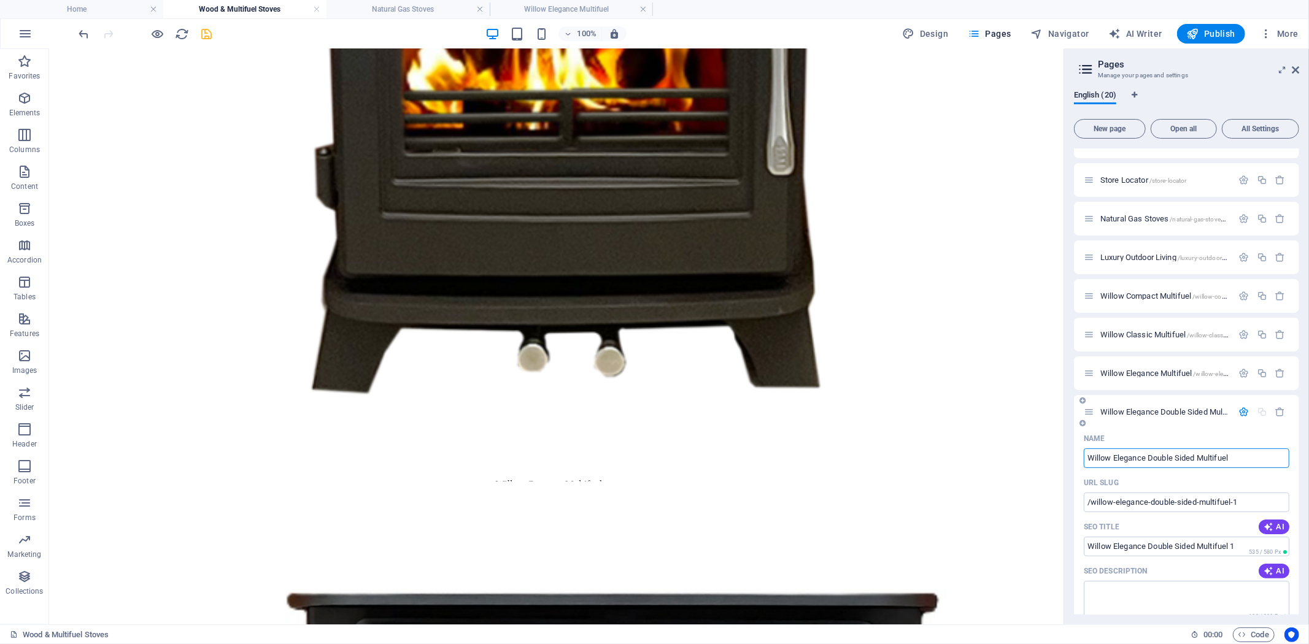
type input "Willow Elegance Double Sided Multifuel"
type input "/willow-elegance-double-sided-multifuel"
type input "Willow Elegance Double Sided Multifuel"
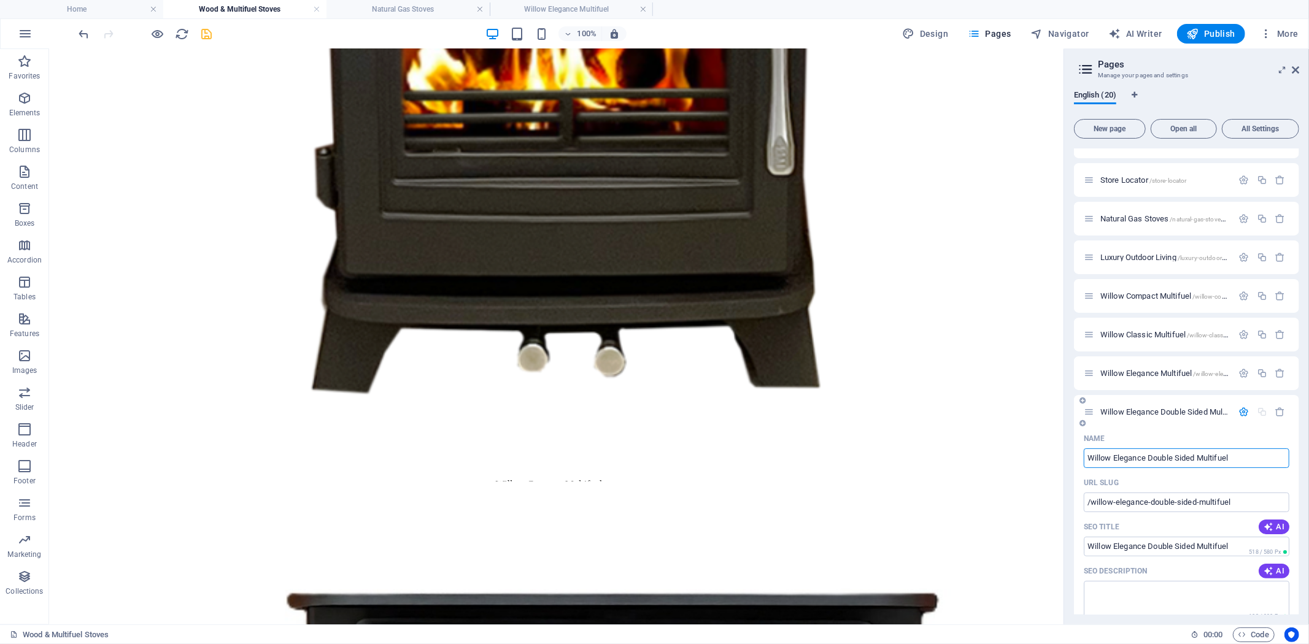
type input "Willow Elegance Double Sided Multifuel"
click at [1241, 414] on icon "button" at bounding box center [1244, 412] width 10 height 10
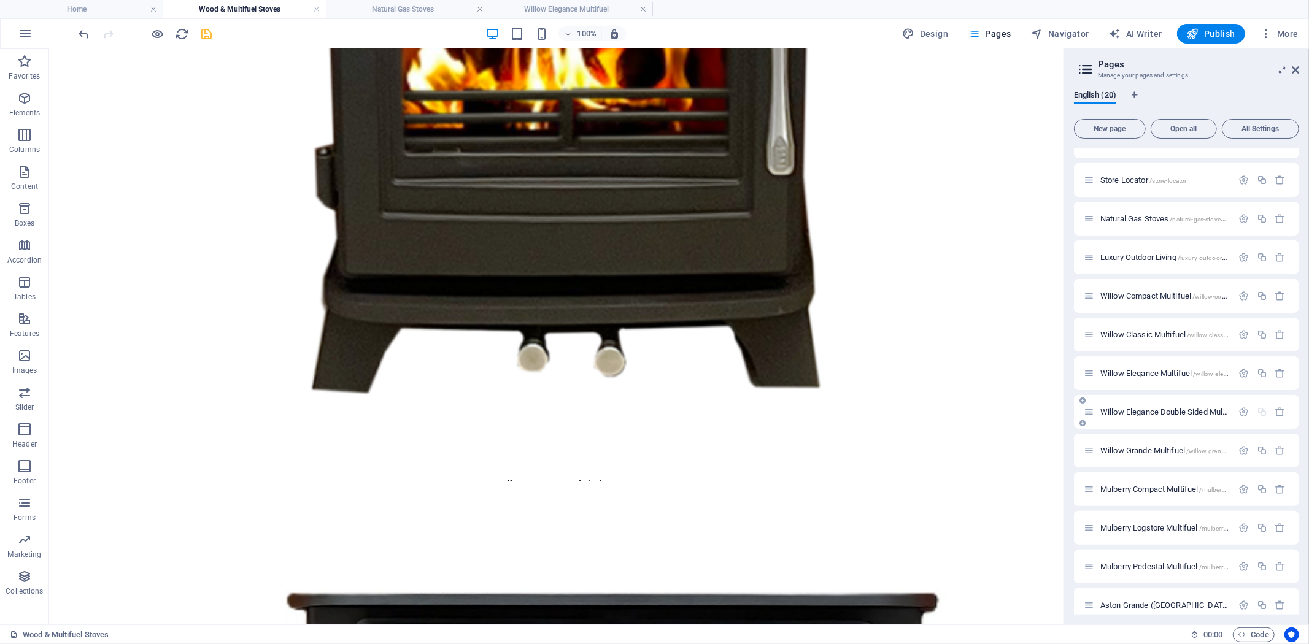
click at [1176, 410] on span "Willow Elegance Double Sided Multifuel /willow-elegance-double-sided-multifuel" at bounding box center [1226, 411] width 253 height 9
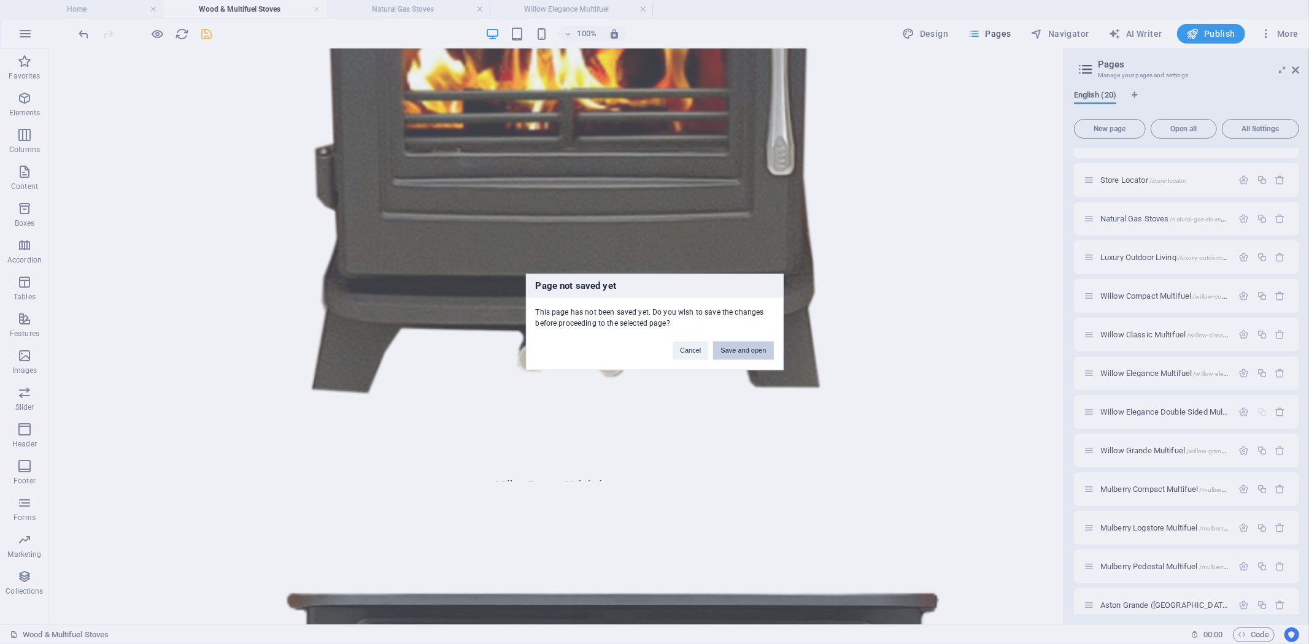
click at [758, 353] on button "Save and open" at bounding box center [743, 351] width 60 height 18
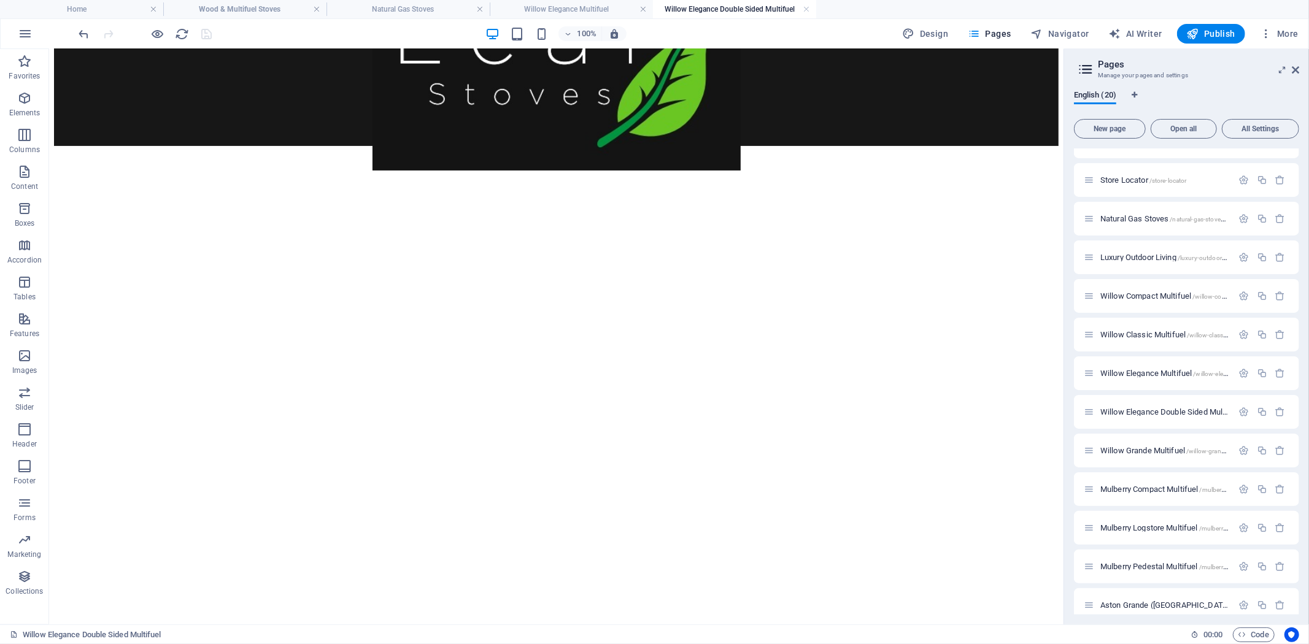
scroll to position [259, 0]
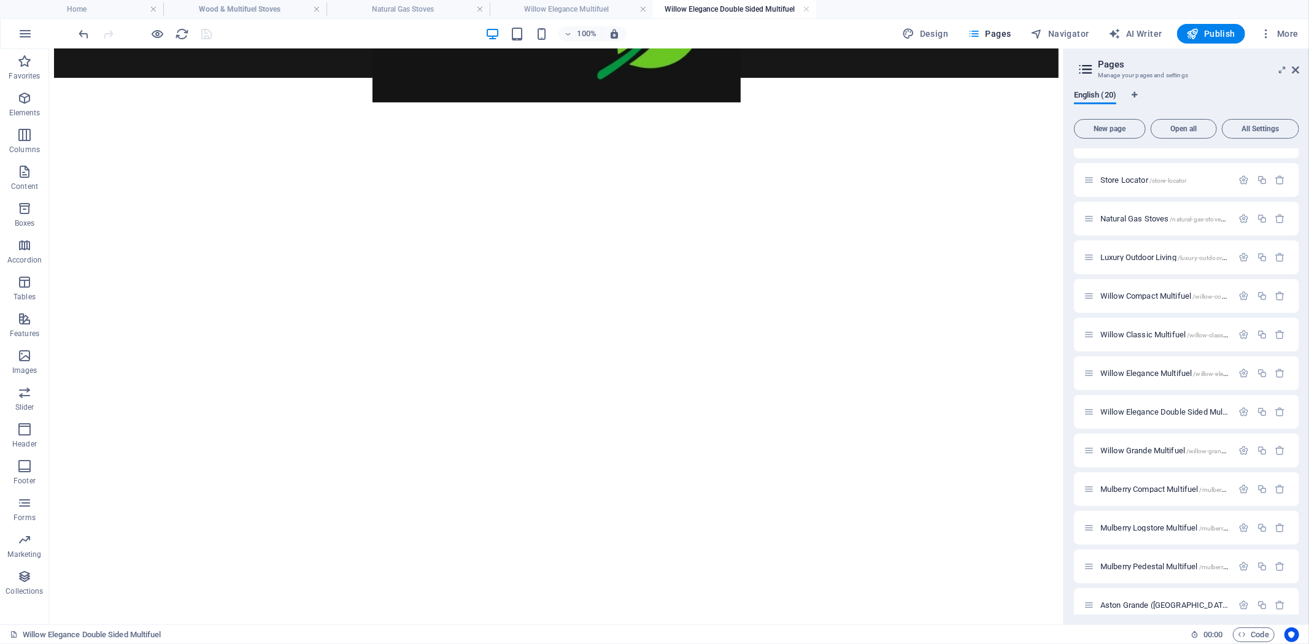
click at [694, 77] on figure at bounding box center [555, 77] width 1004 height 0
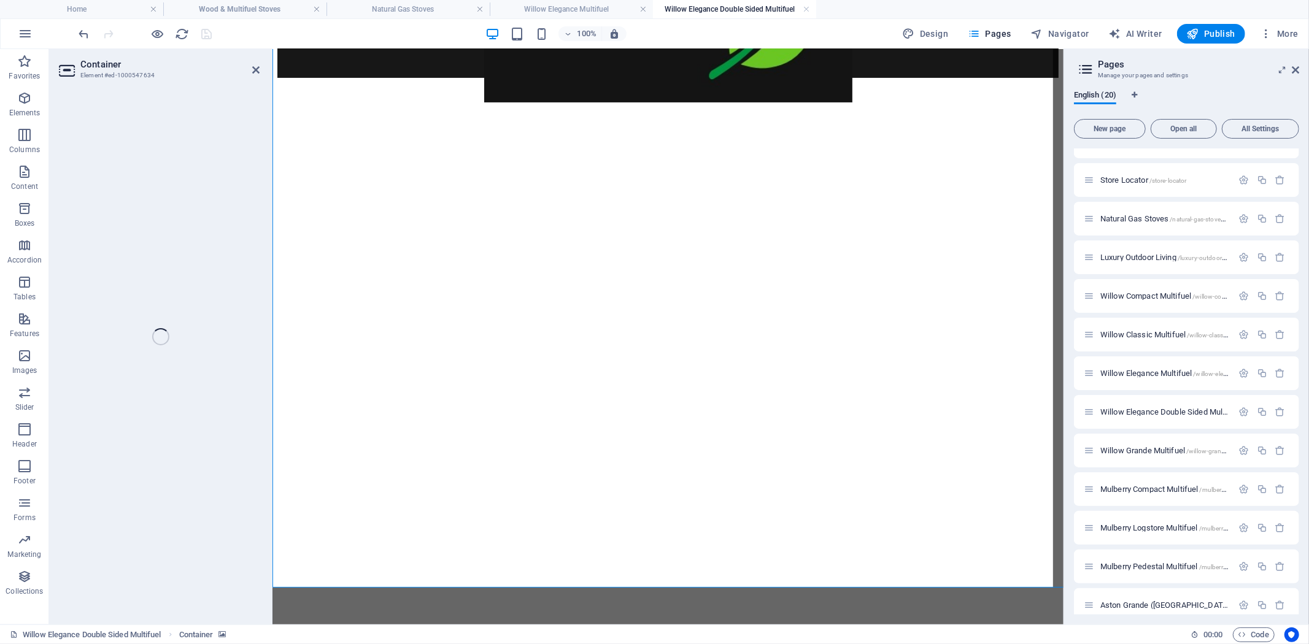
select select "px"
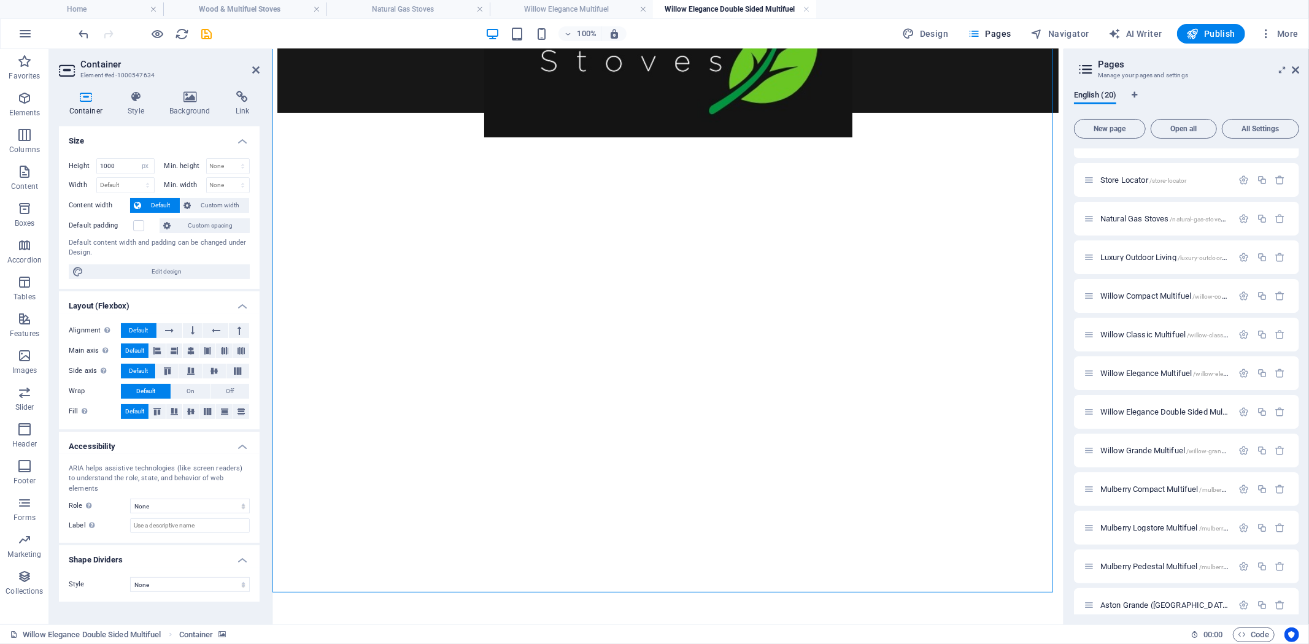
scroll to position [204, 0]
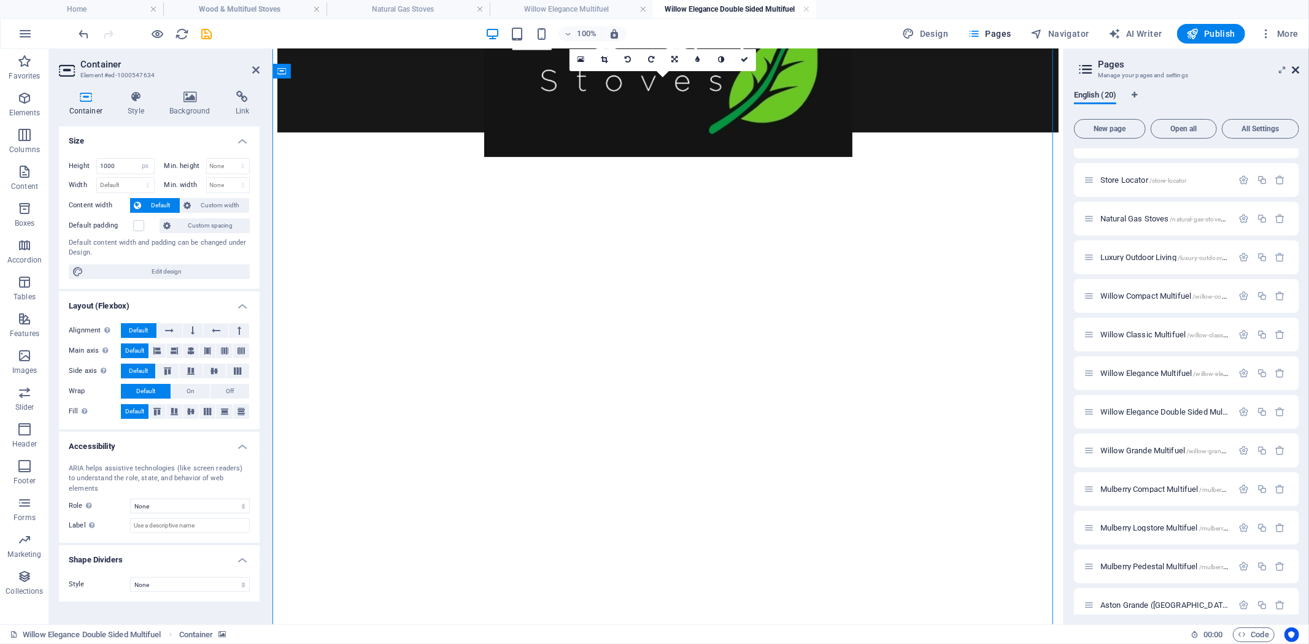
click at [1295, 69] on icon at bounding box center [1294, 70] width 7 height 10
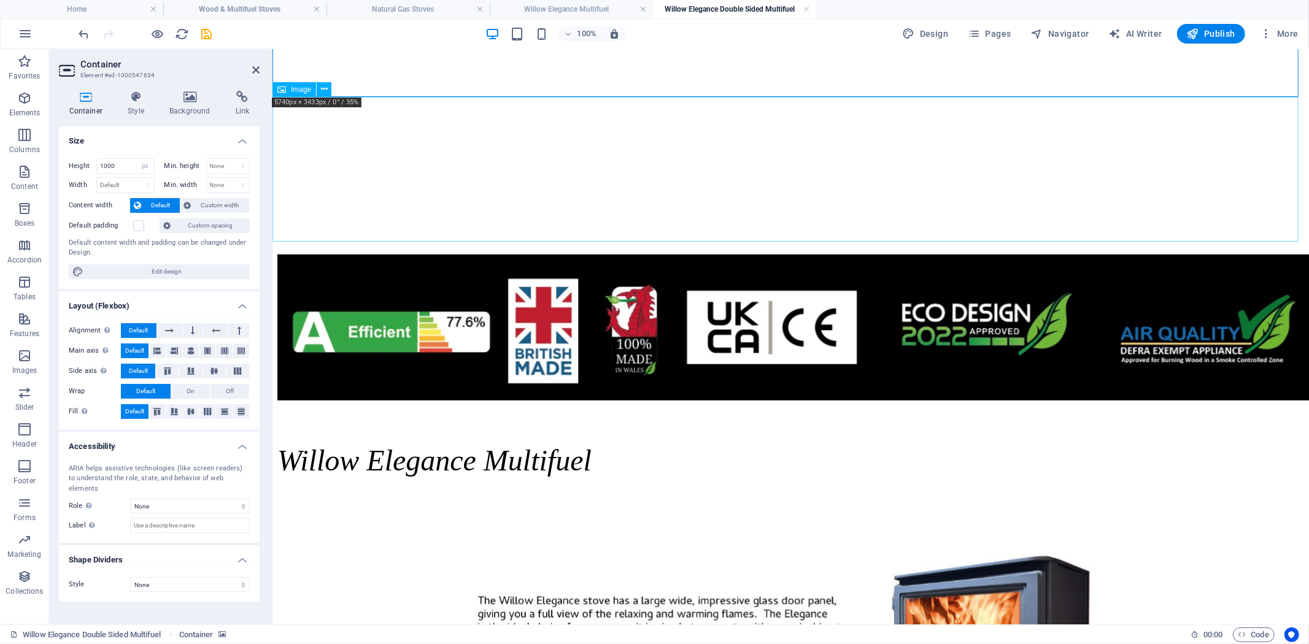
scroll to position [750, 0]
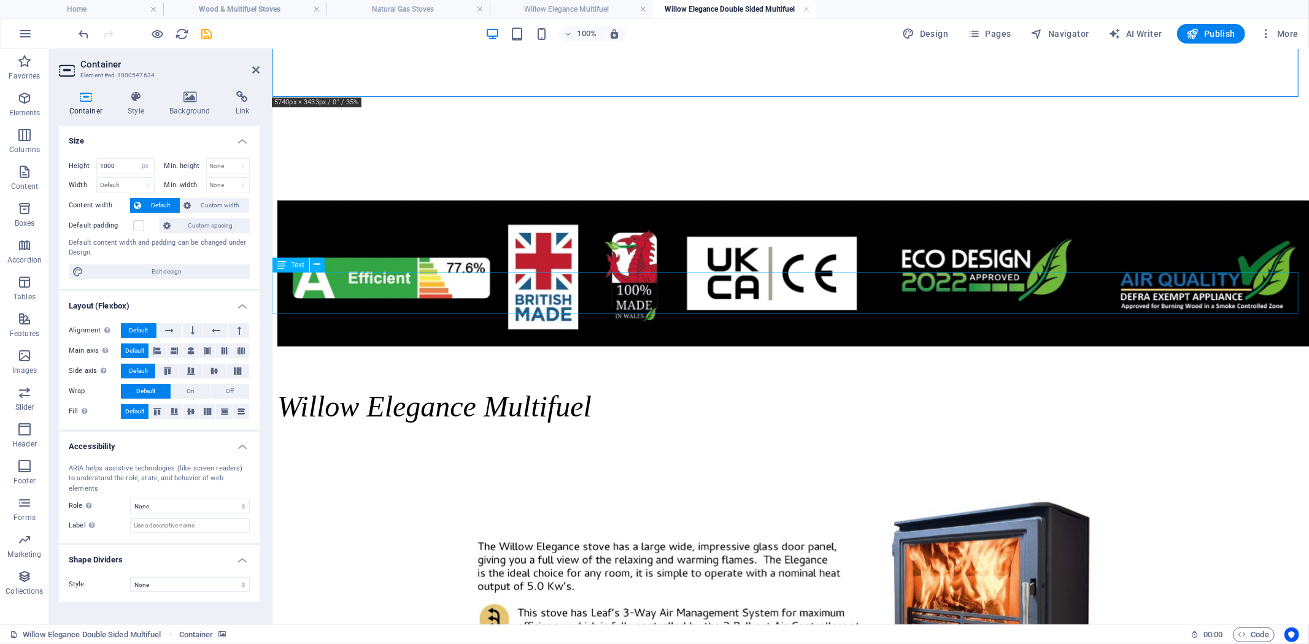
click at [826, 389] on div "Willow Elegance Multifuel" at bounding box center [790, 406] width 1026 height 34
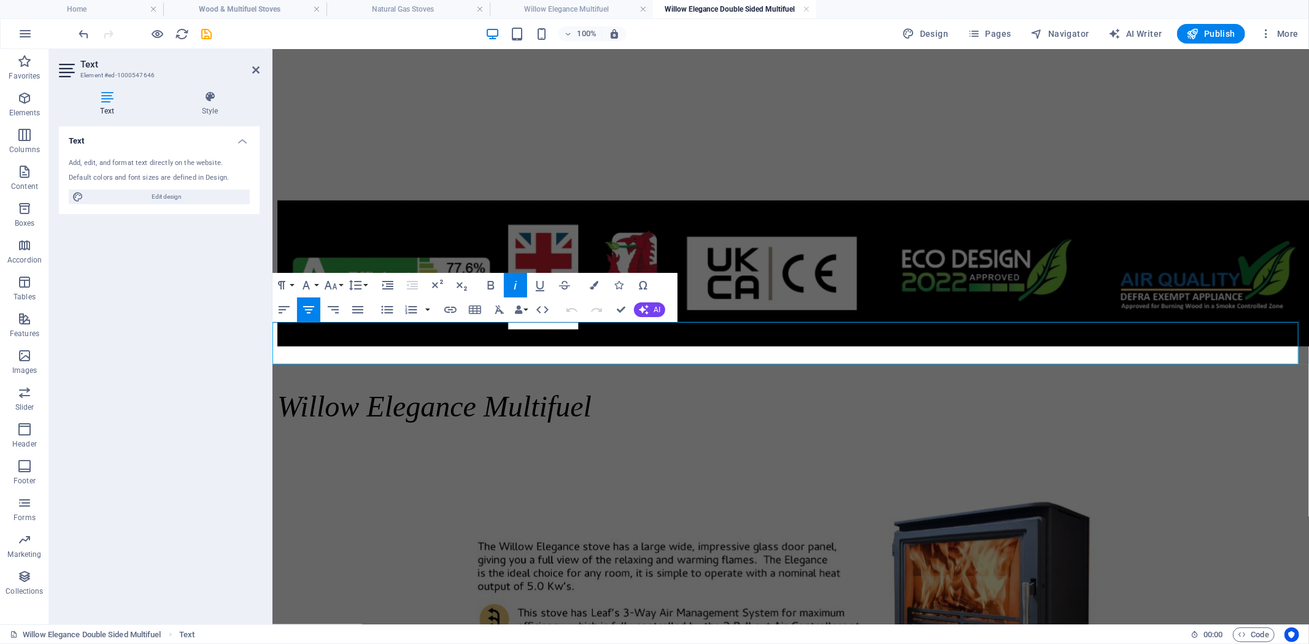
click at [591, 390] on em "Willow Elegance Multifuel" at bounding box center [434, 406] width 314 height 33
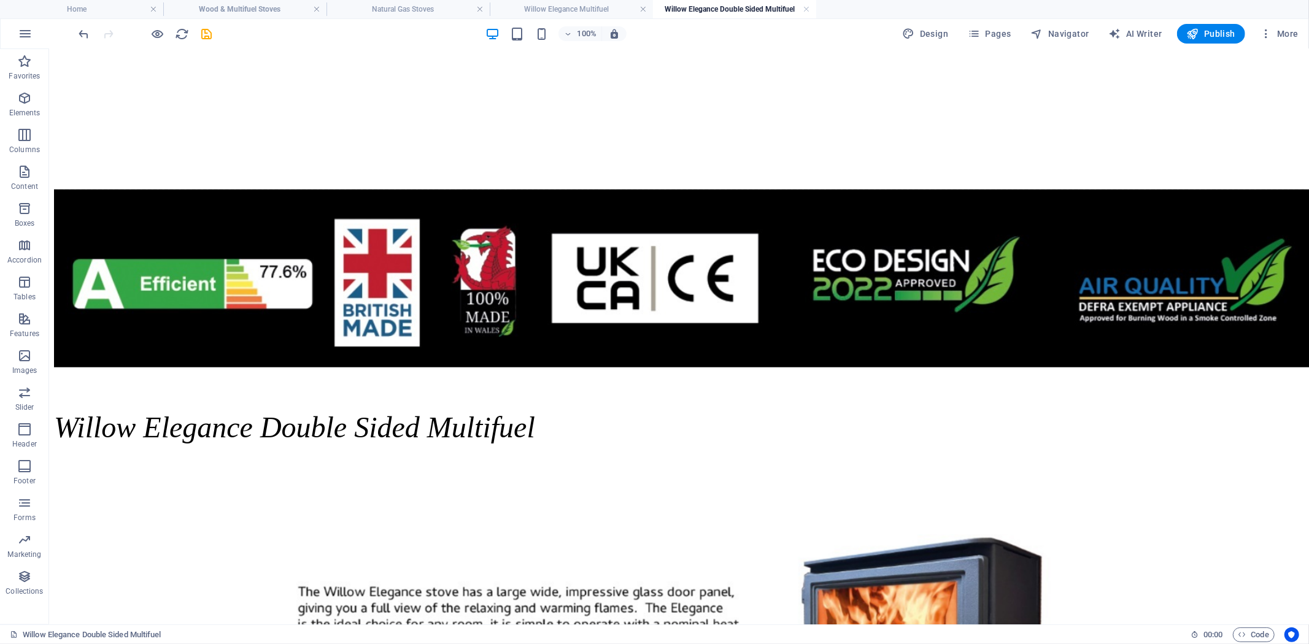
scroll to position [818, 0]
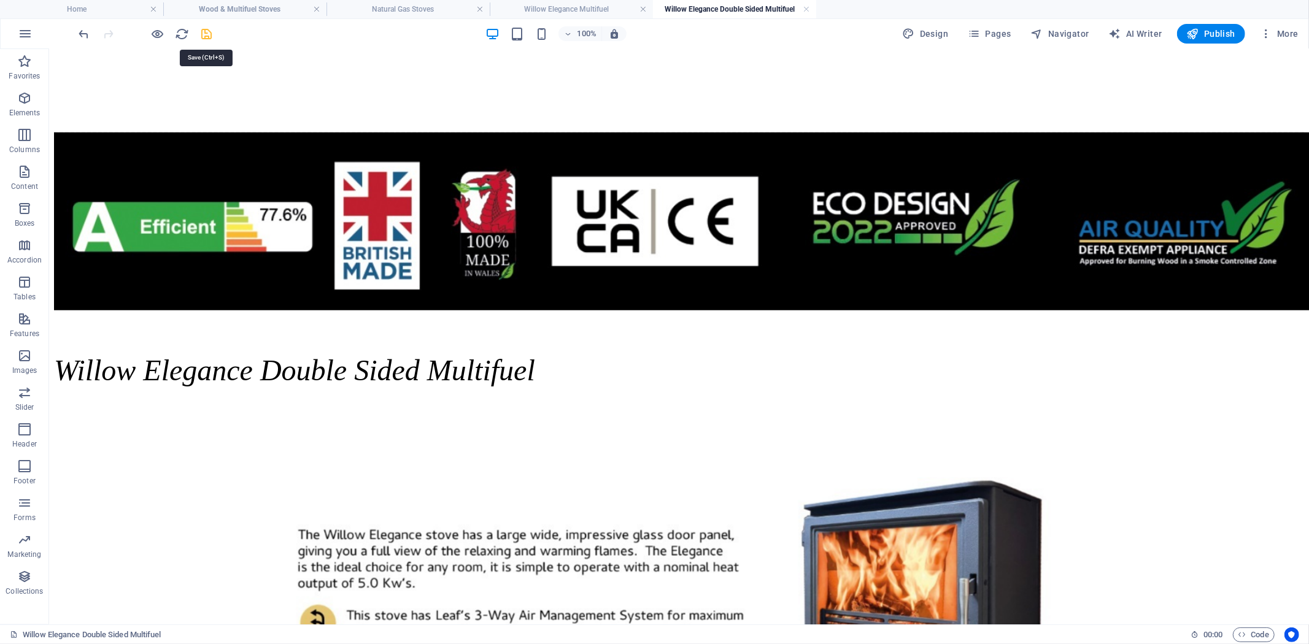
click at [203, 28] on icon "save" at bounding box center [207, 34] width 14 height 14
click at [672, 495] on figure at bounding box center [678, 626] width 812 height 298
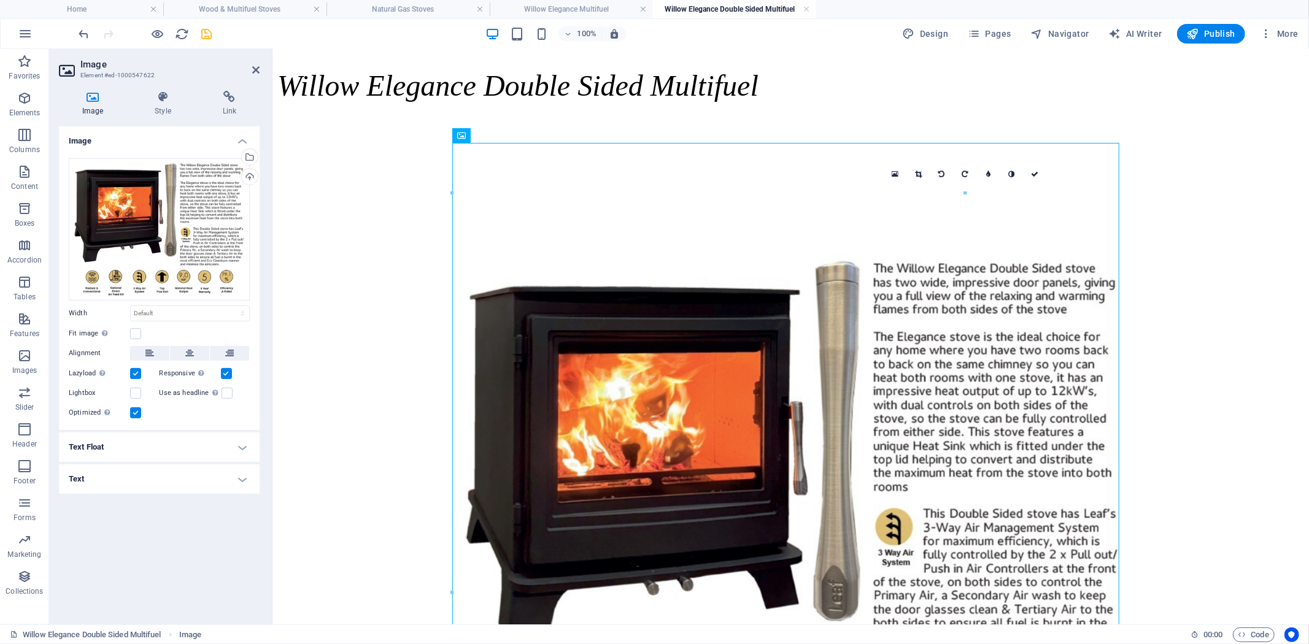
scroll to position [1090, 0]
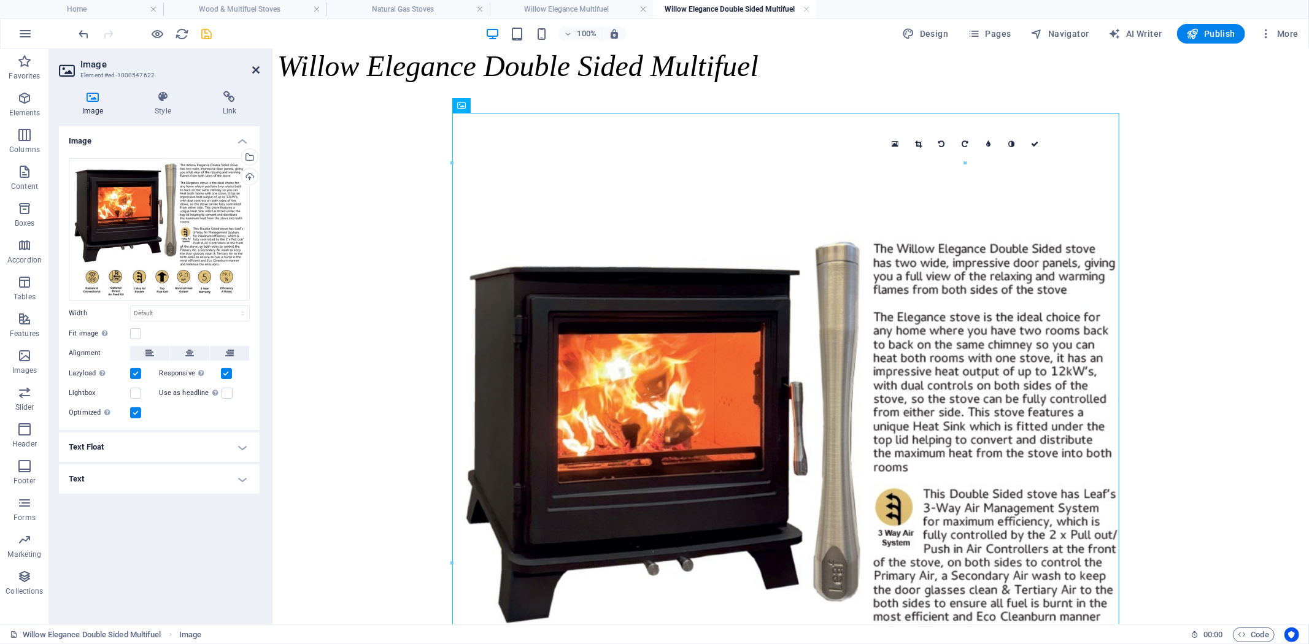
click at [253, 69] on icon at bounding box center [255, 70] width 7 height 10
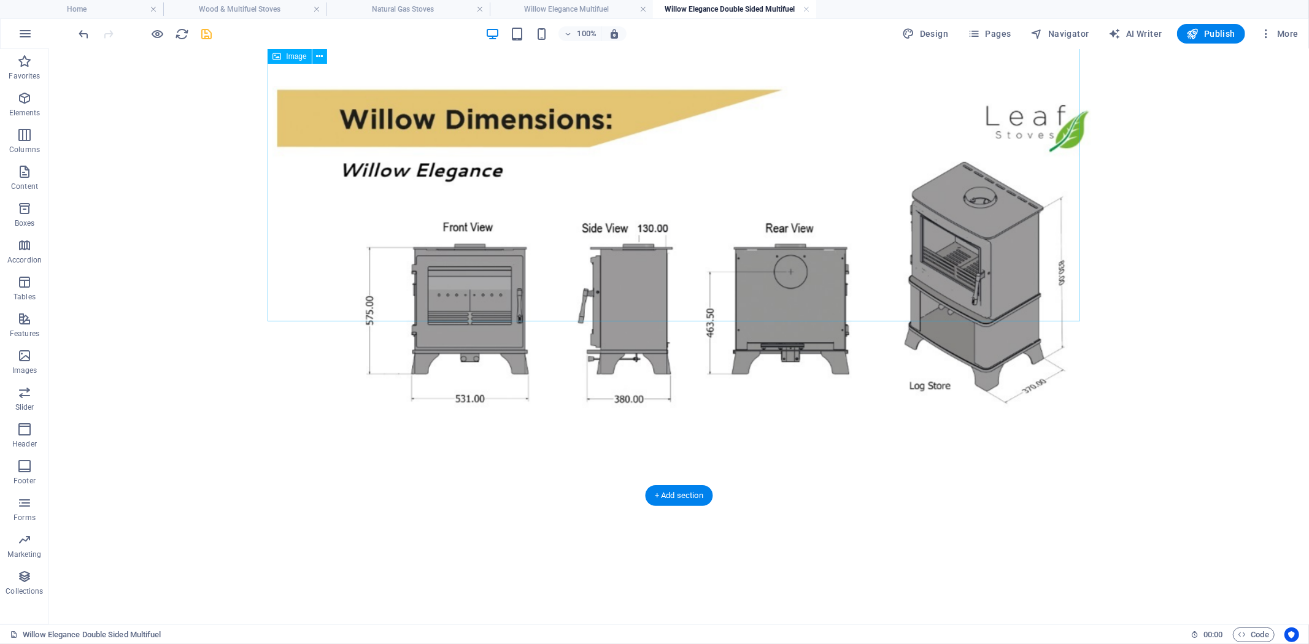
scroll to position [2856, 0]
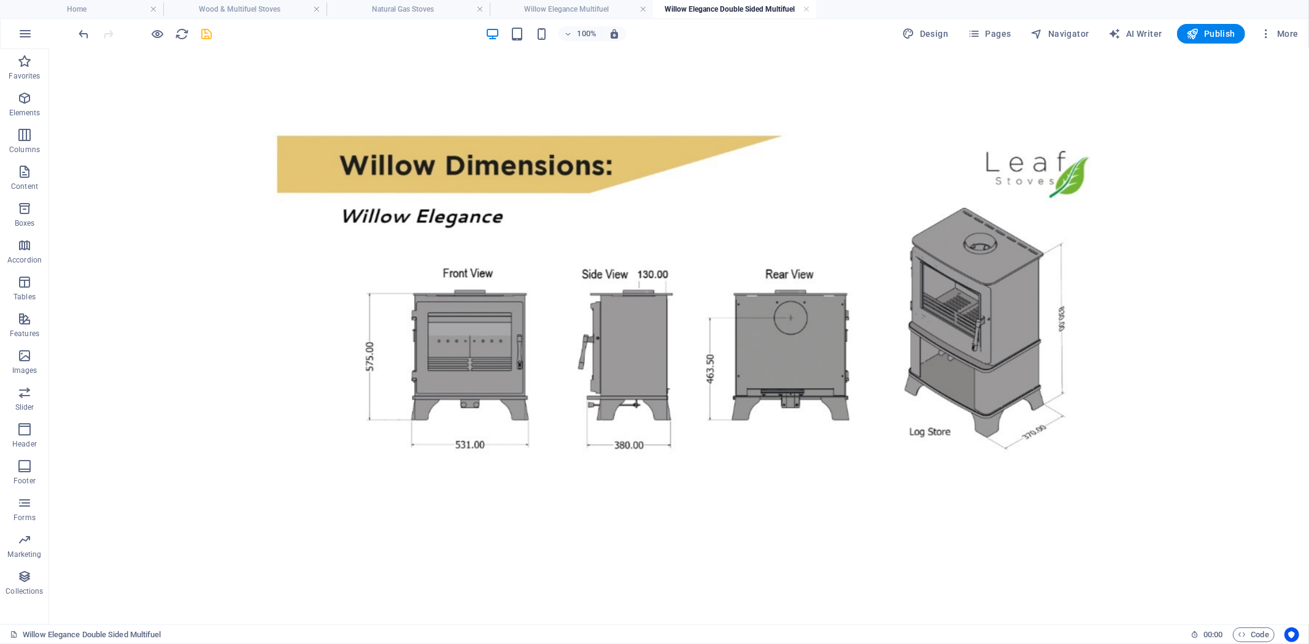
click at [204, 40] on div at bounding box center [145, 34] width 137 height 20
click at [210, 33] on icon "save" at bounding box center [207, 34] width 14 height 14
click at [242, 9] on h4 "Wood & Multifuel Stoves" at bounding box center [244, 8] width 163 height 13
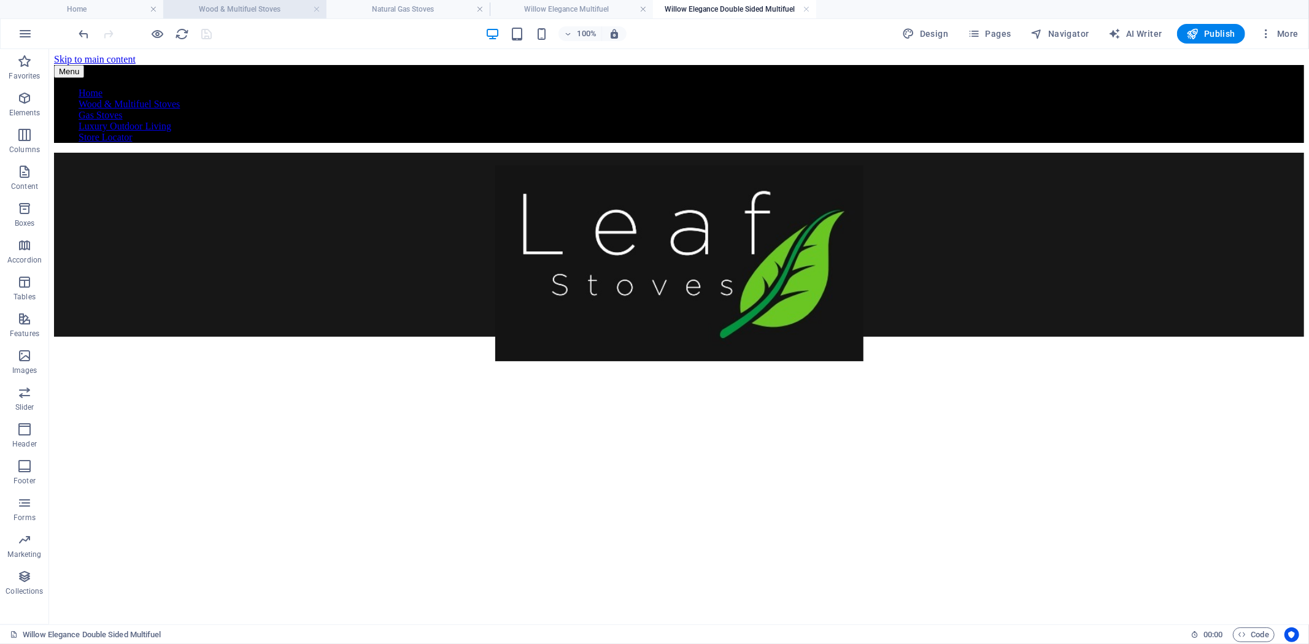
scroll to position [1418, 0]
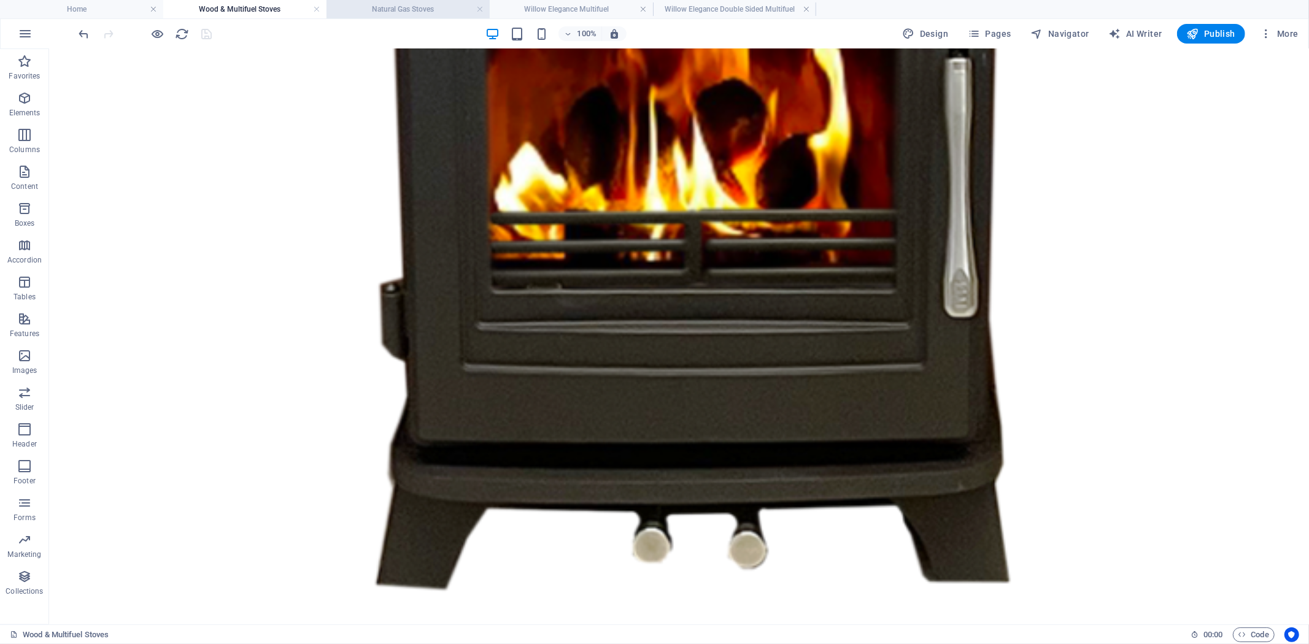
click at [412, 10] on h4 "Natural Gas Stoves" at bounding box center [407, 8] width 163 height 13
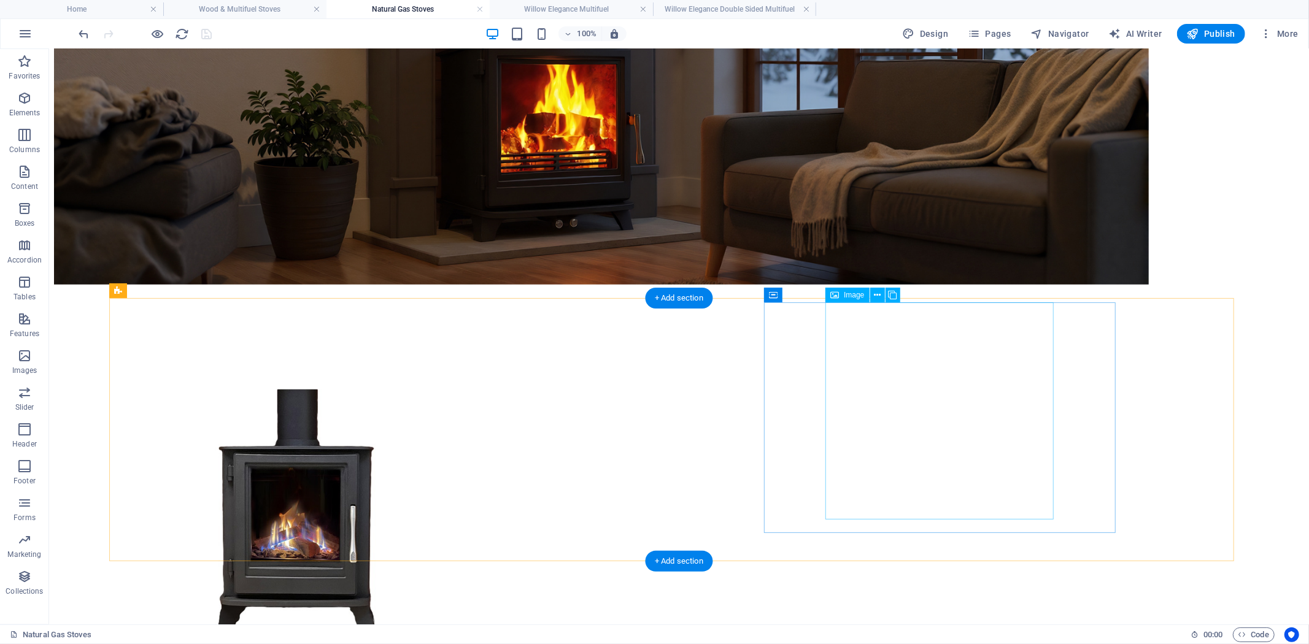
scroll to position [580, 0]
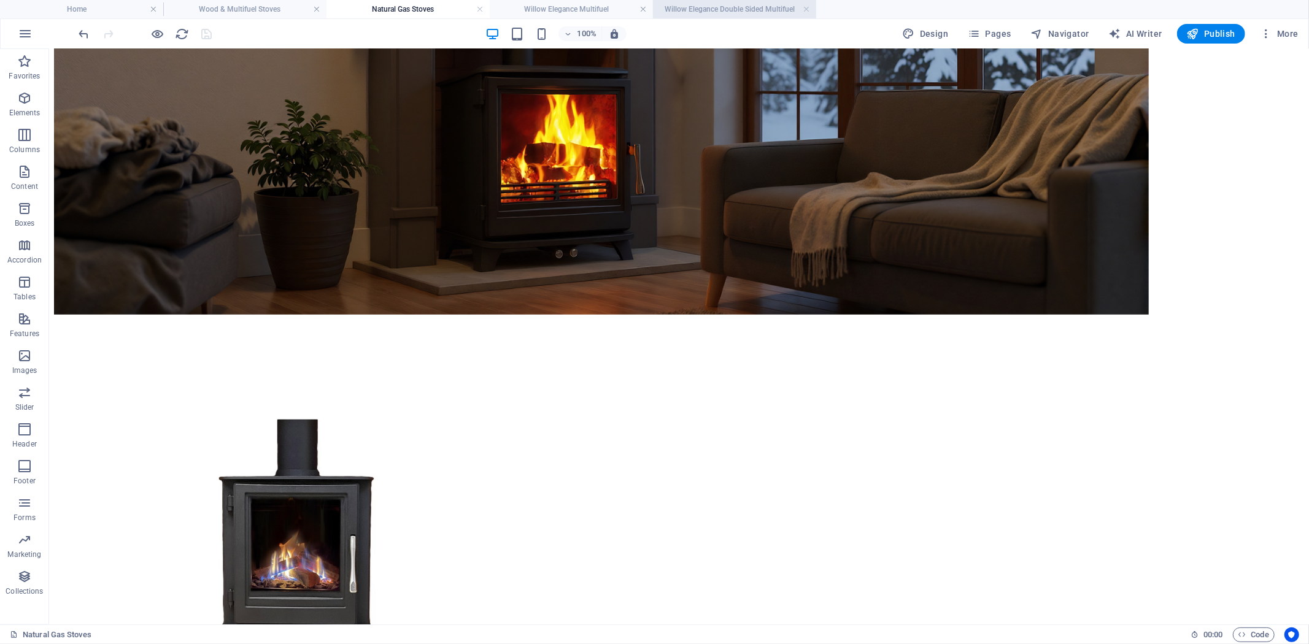
click at [728, 12] on h4 "Willow Elegance Double Sided Multifuel" at bounding box center [734, 8] width 163 height 13
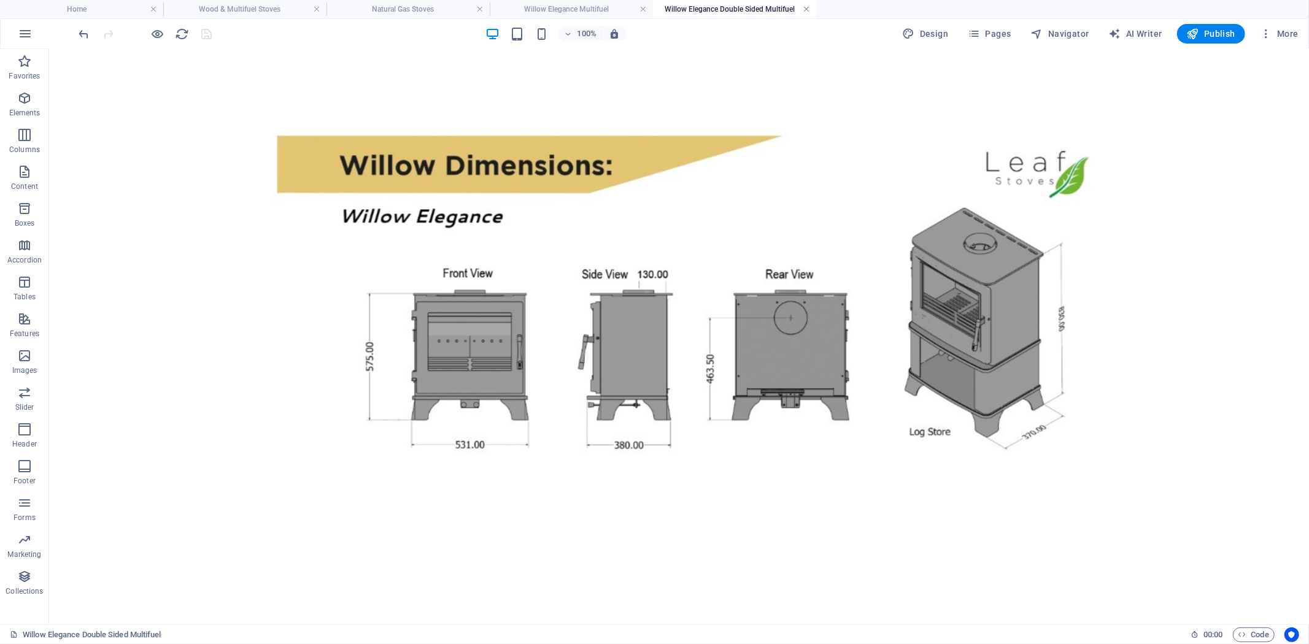
click at [805, 11] on link at bounding box center [805, 10] width 7 height 12
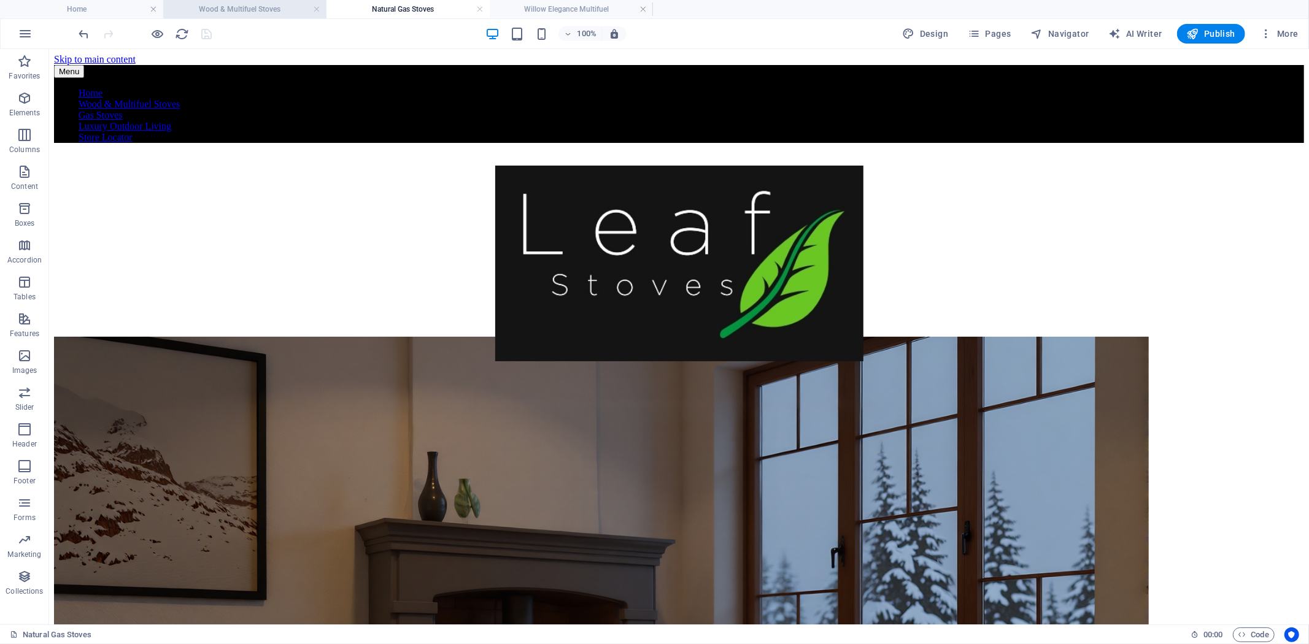
click at [249, 10] on h4 "Wood & Multifuel Stoves" at bounding box center [244, 8] width 163 height 13
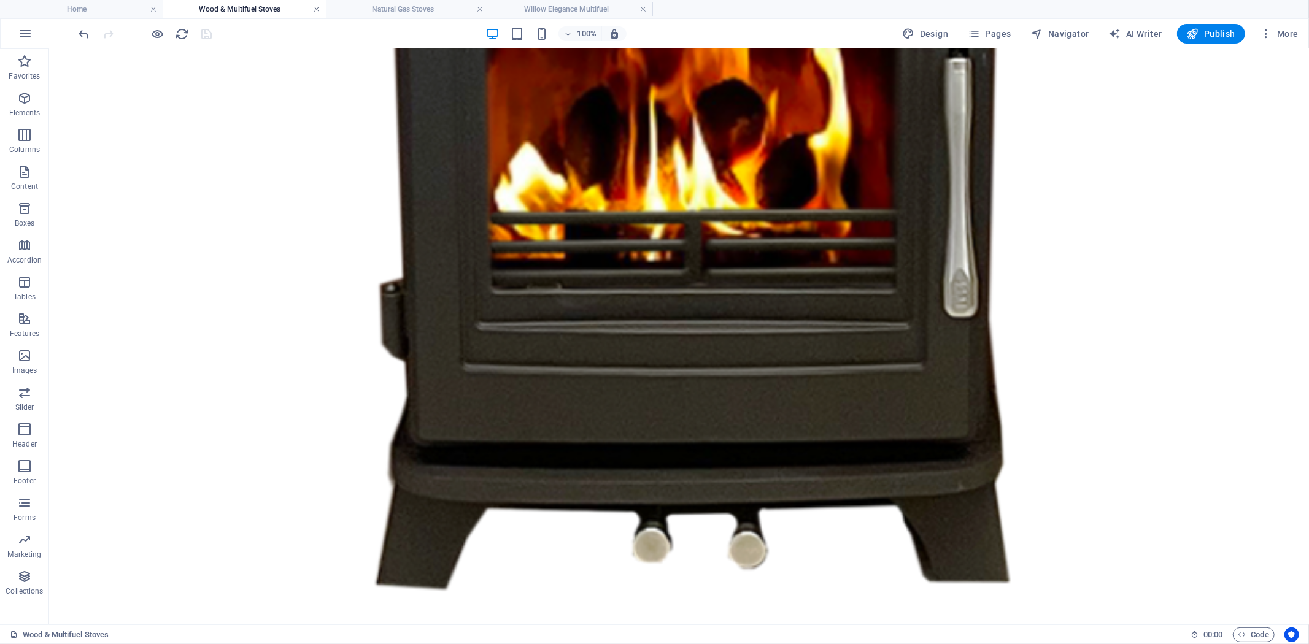
click at [319, 8] on link at bounding box center [316, 10] width 7 height 12
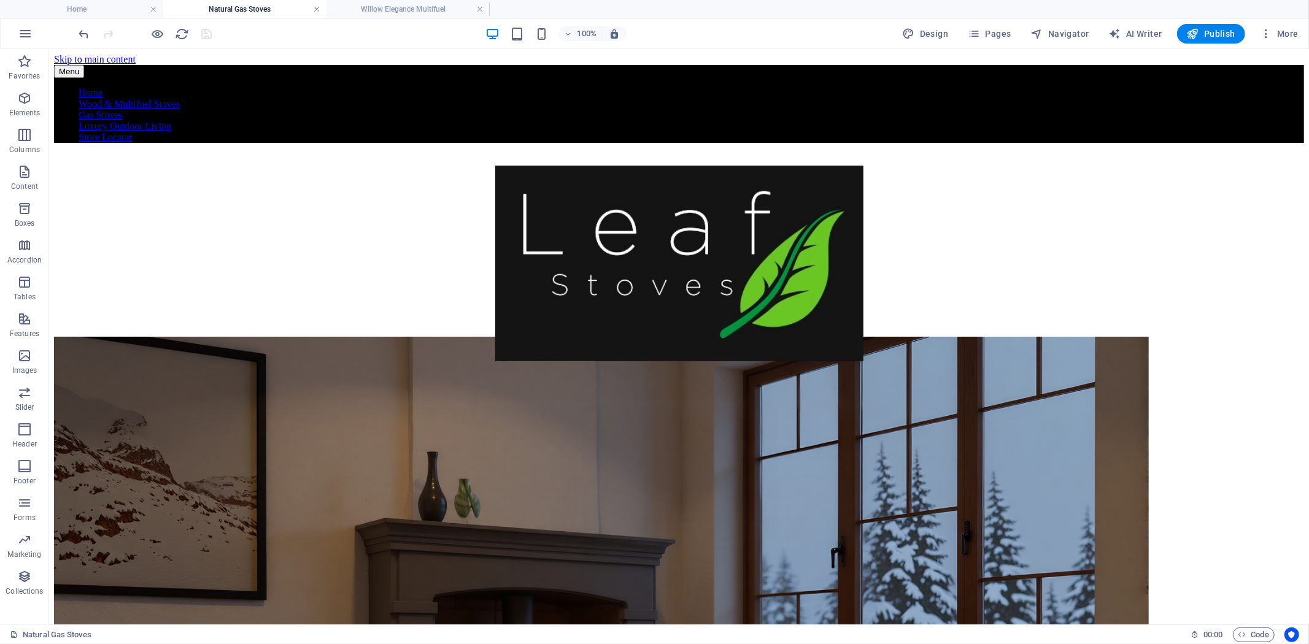
click at [314, 6] on link at bounding box center [316, 10] width 7 height 12
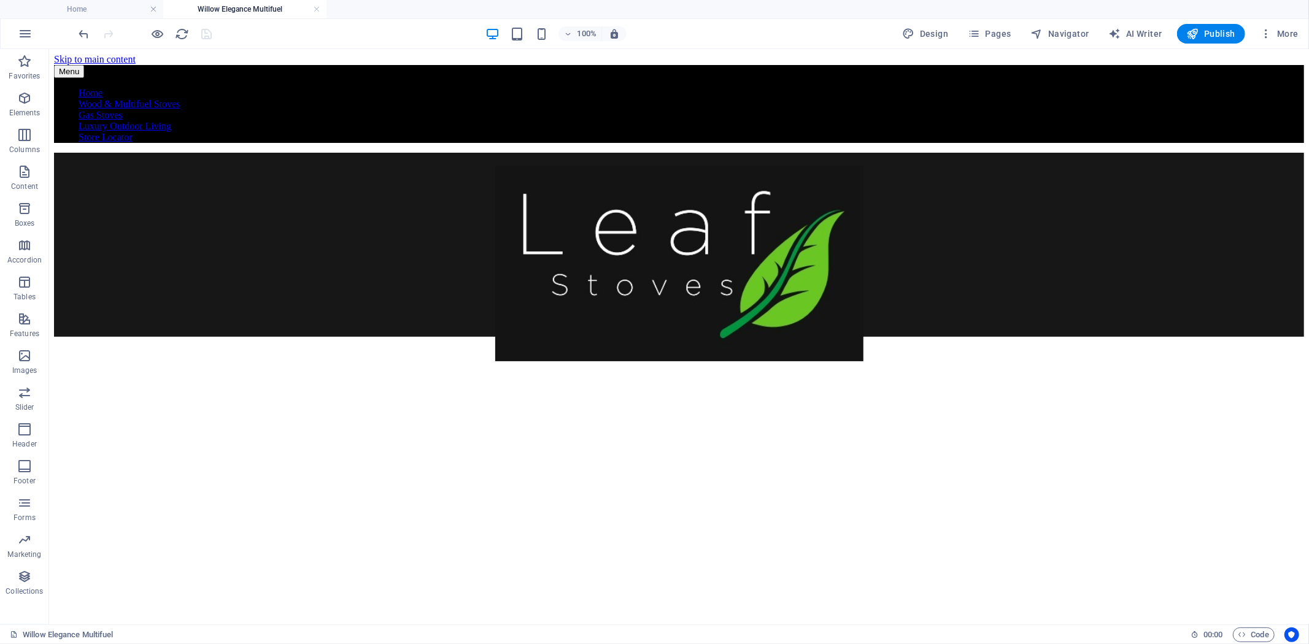
scroll to position [925, 0]
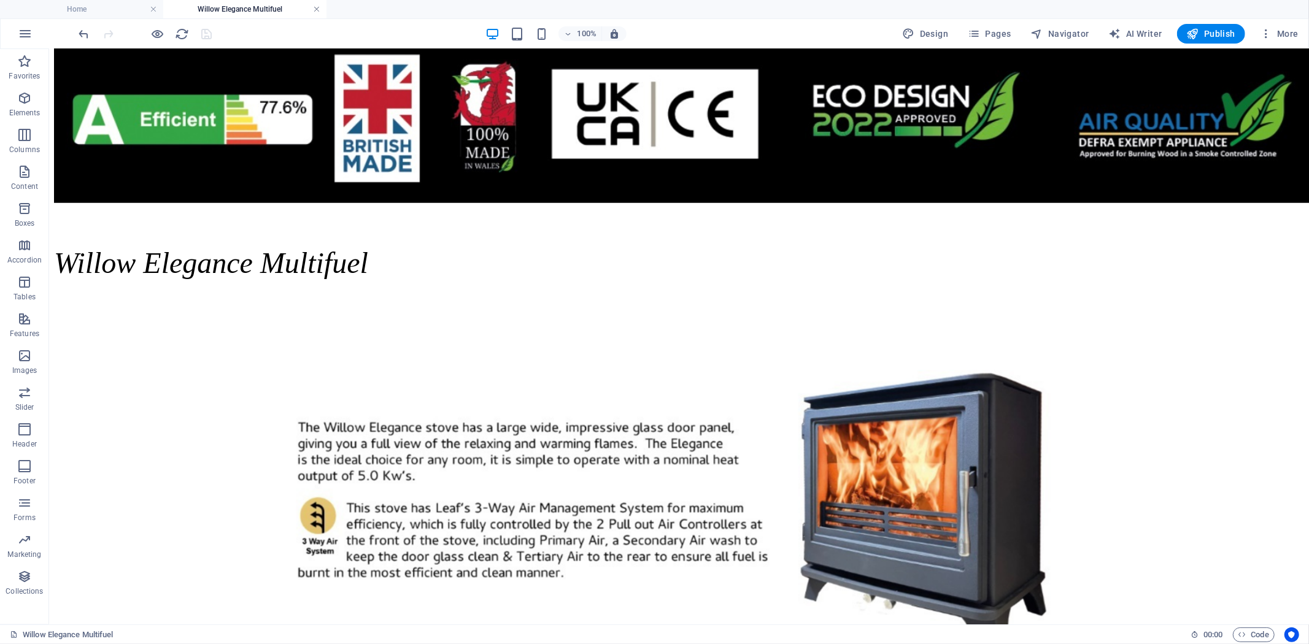
click at [317, 6] on link at bounding box center [316, 10] width 7 height 12
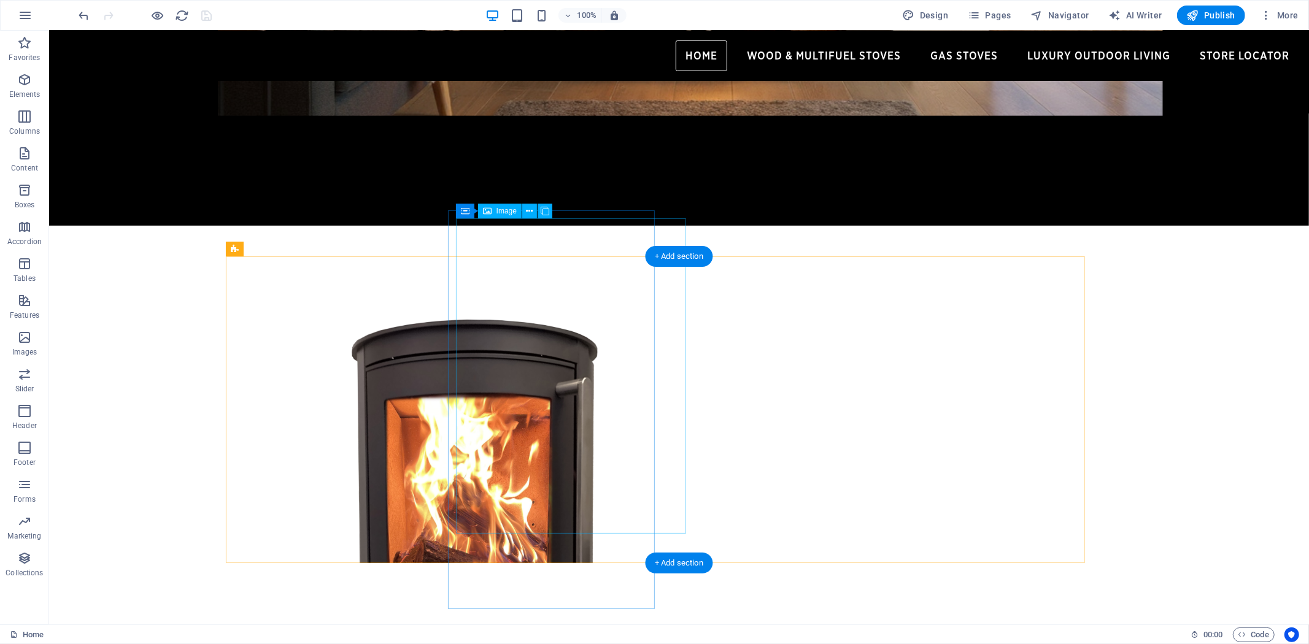
select select "px"
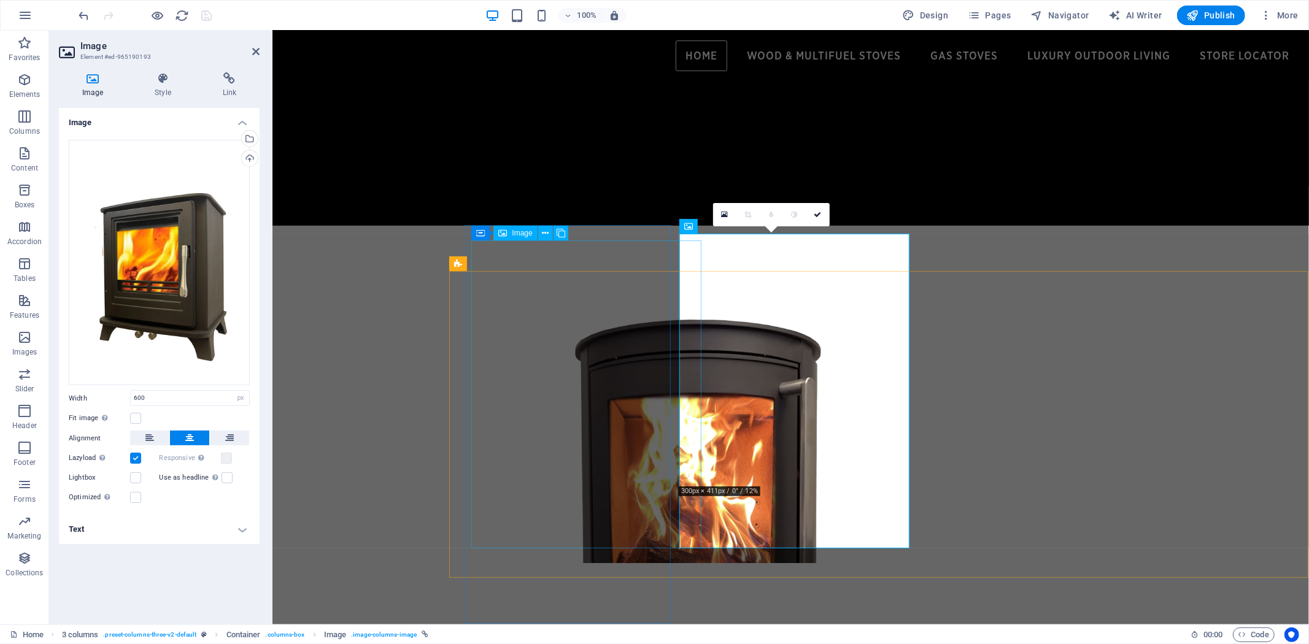
scroll to position [526, 0]
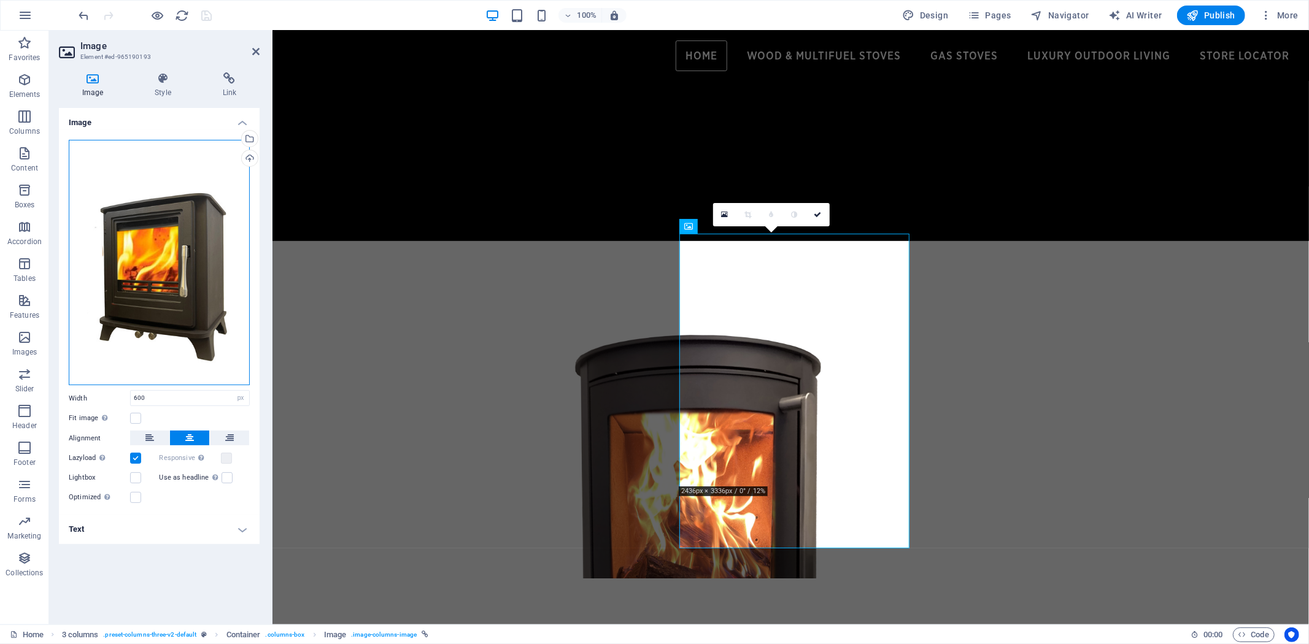
click at [184, 250] on div "Drag files here, click to choose files or select files from Files or our free s…" at bounding box center [159, 262] width 181 height 245
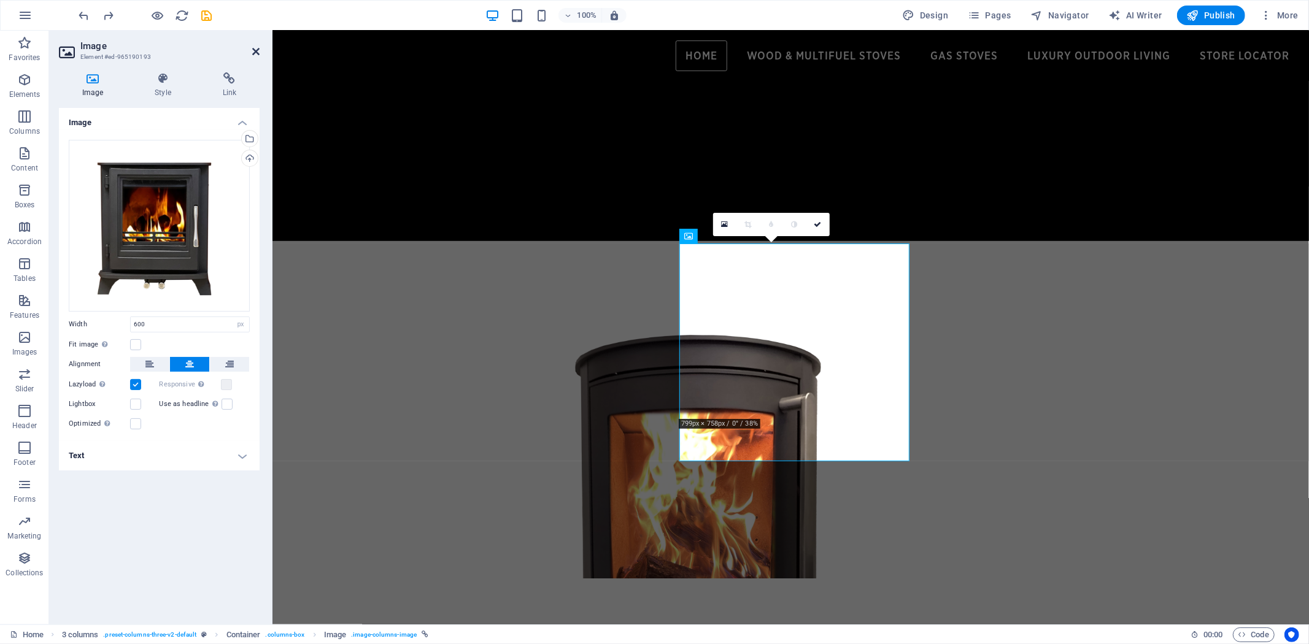
click at [254, 47] on icon at bounding box center [255, 52] width 7 height 10
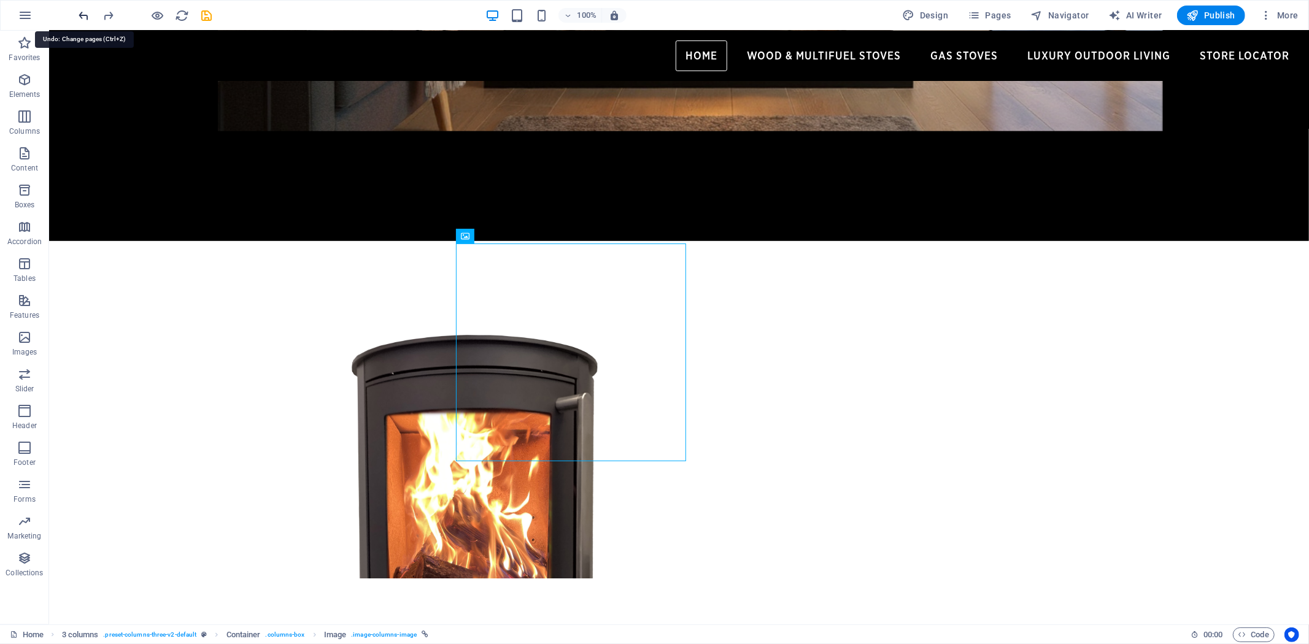
click at [79, 15] on icon "undo" at bounding box center [84, 16] width 14 height 14
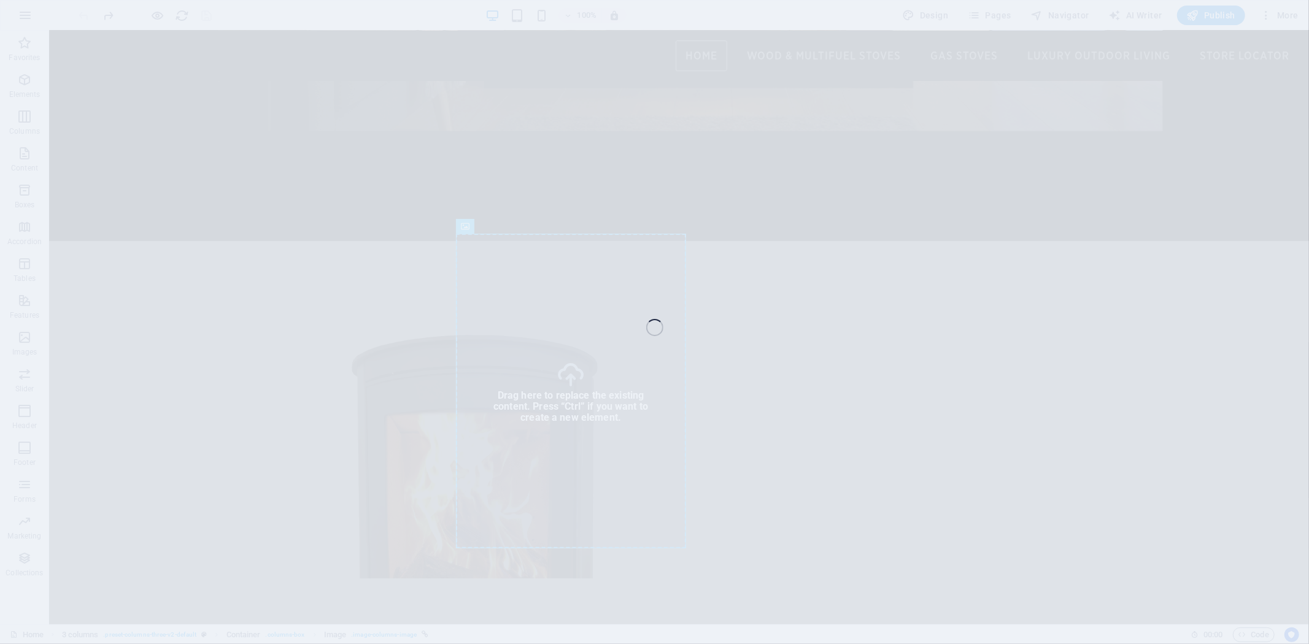
select select "px"
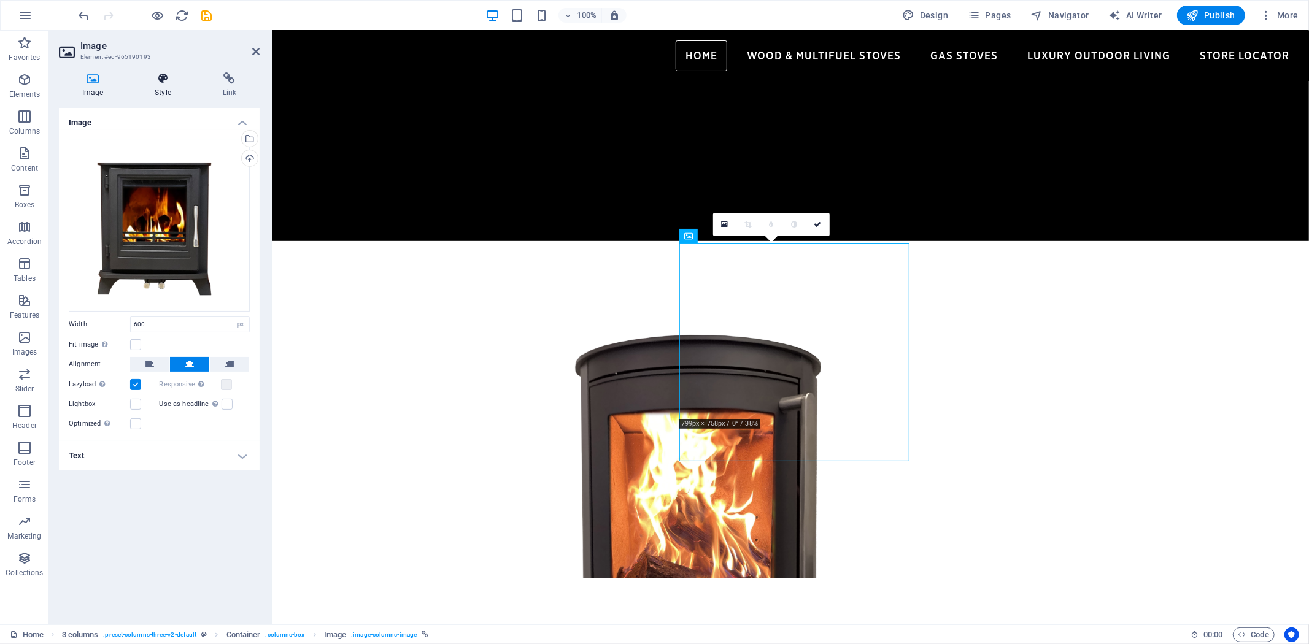
click at [163, 87] on h4 "Style" at bounding box center [164, 85] width 67 height 26
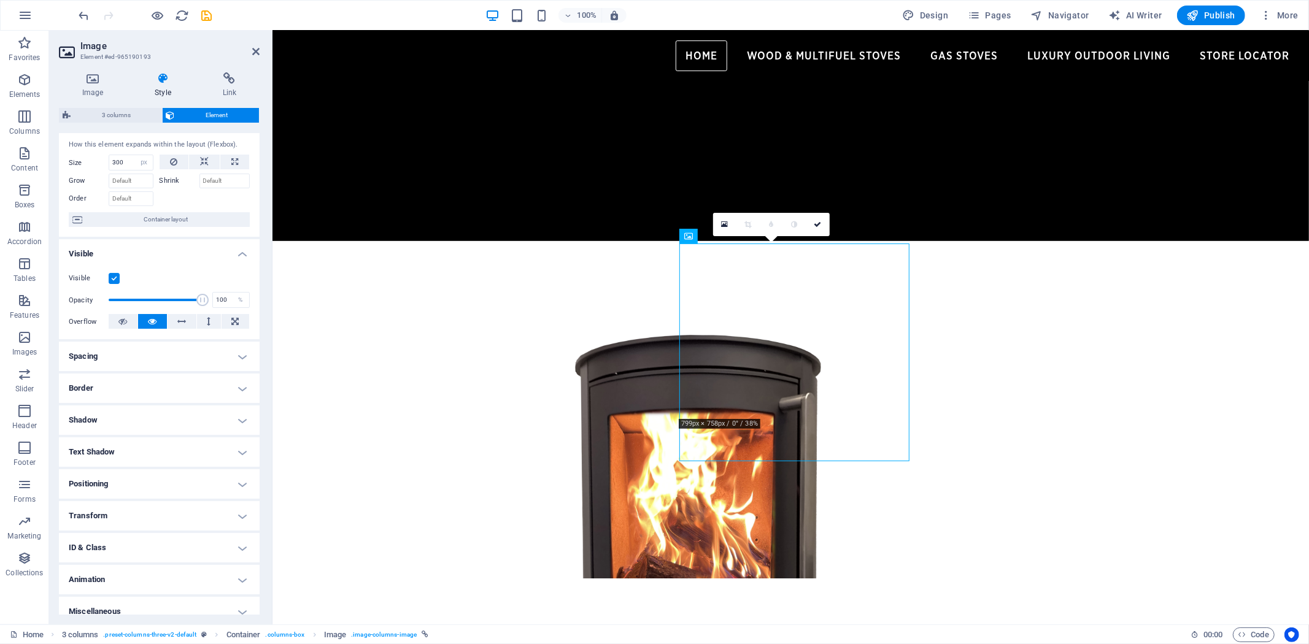
scroll to position [37, 0]
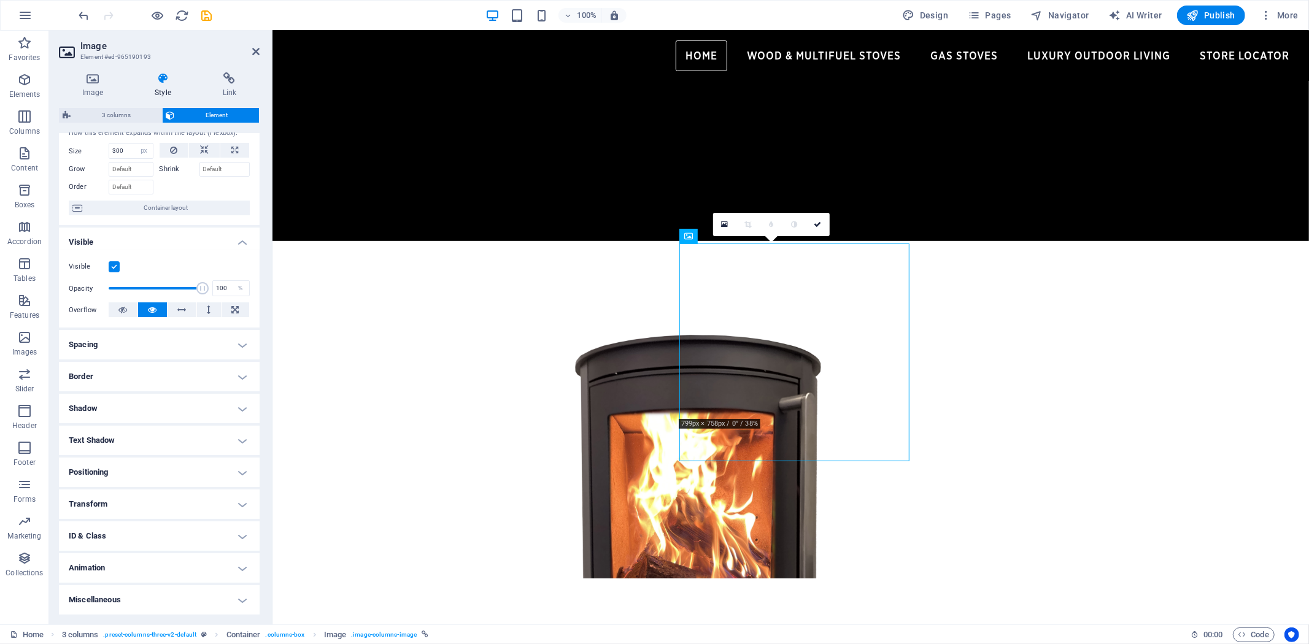
click at [237, 502] on h4 "Transform" at bounding box center [159, 504] width 201 height 29
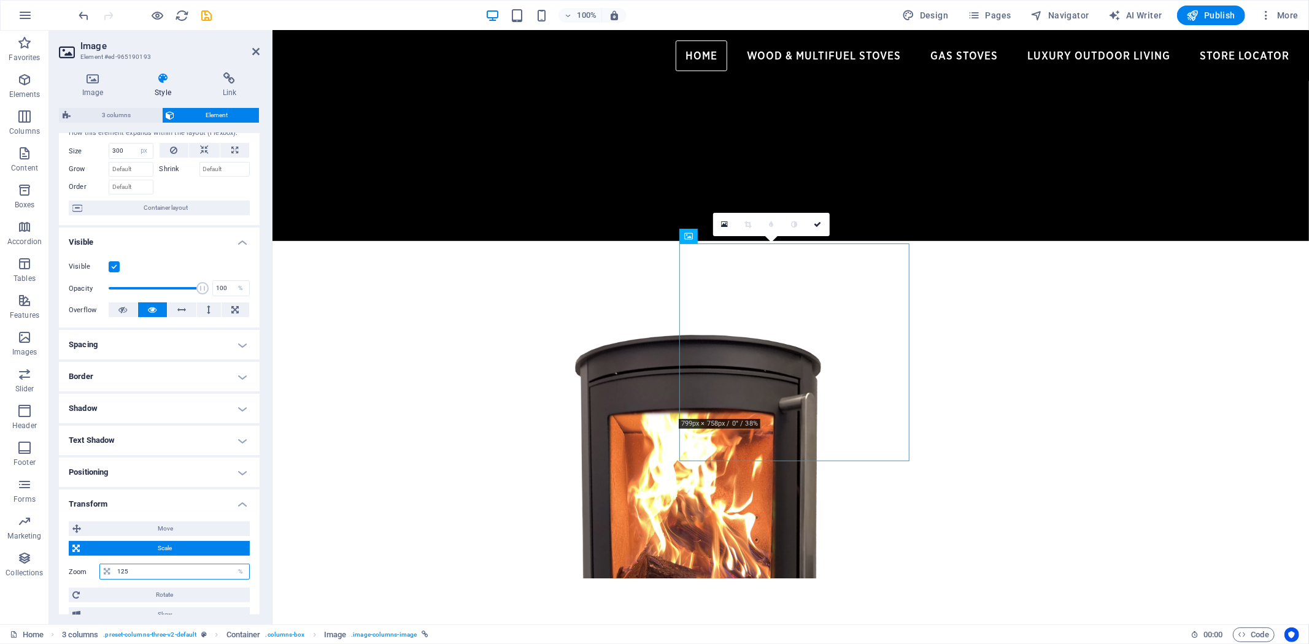
drag, startPoint x: 166, startPoint y: 571, endPoint x: 106, endPoint y: 571, distance: 60.1
click at [111, 571] on div "125 %" at bounding box center [174, 572] width 150 height 16
type input "135"
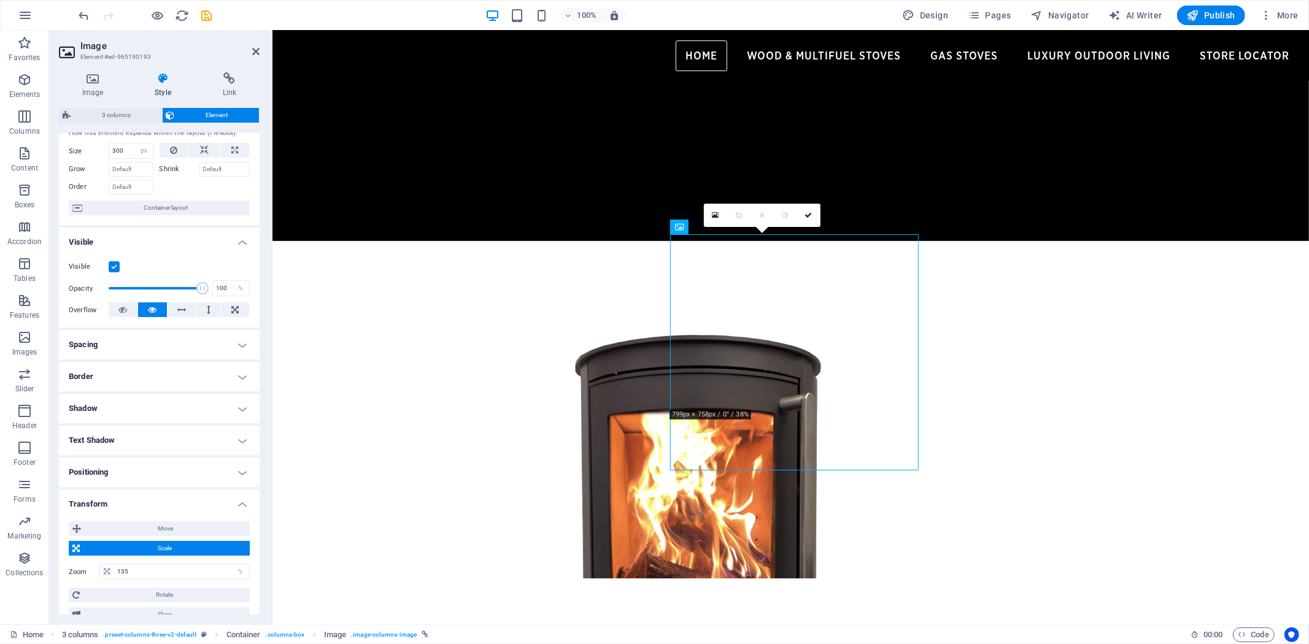
click at [233, 472] on h4 "Positioning" at bounding box center [159, 472] width 201 height 29
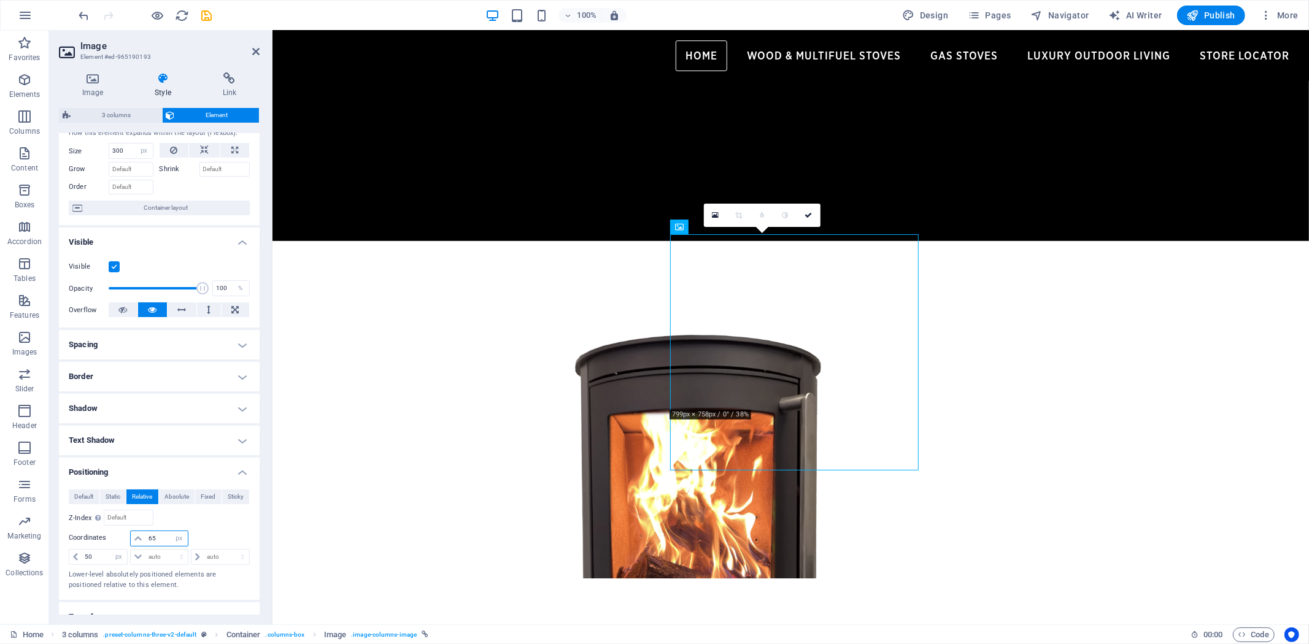
drag, startPoint x: 152, startPoint y: 539, endPoint x: 129, endPoint y: 542, distance: 22.4
click at [130, 542] on div "65 auto px rem % em" at bounding box center [159, 539] width 58 height 16
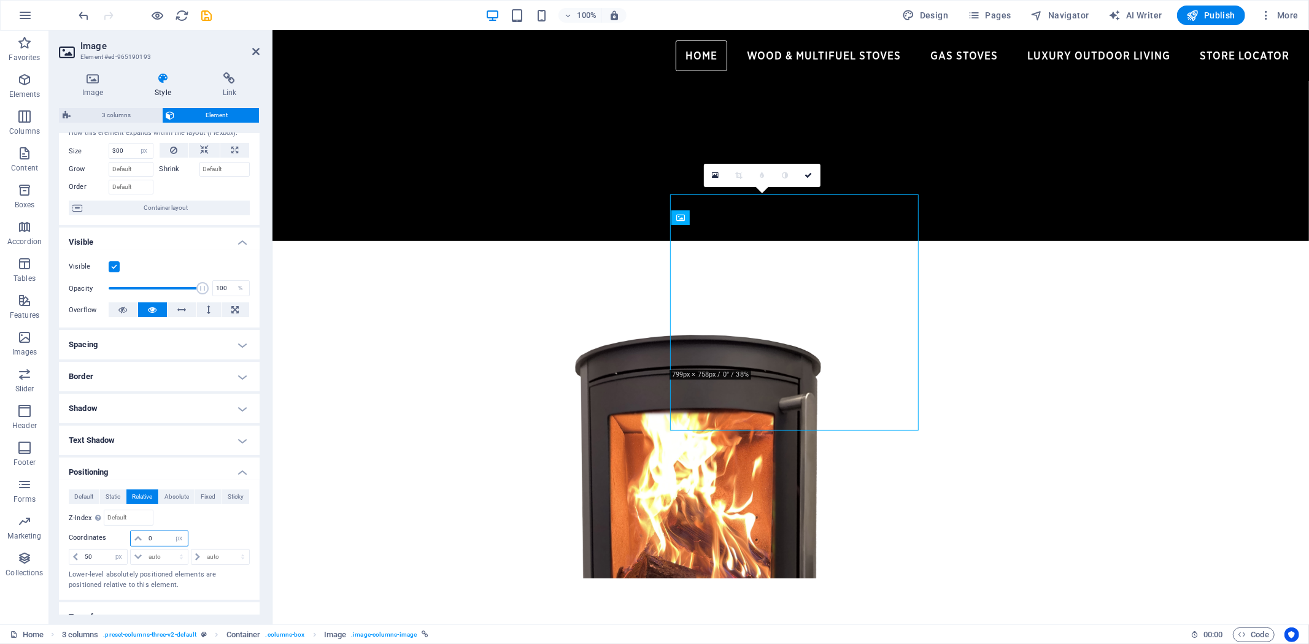
drag, startPoint x: 160, startPoint y: 538, endPoint x: 134, endPoint y: 539, distance: 25.8
click at [135, 539] on div "0 auto px rem % em" at bounding box center [159, 539] width 58 height 16
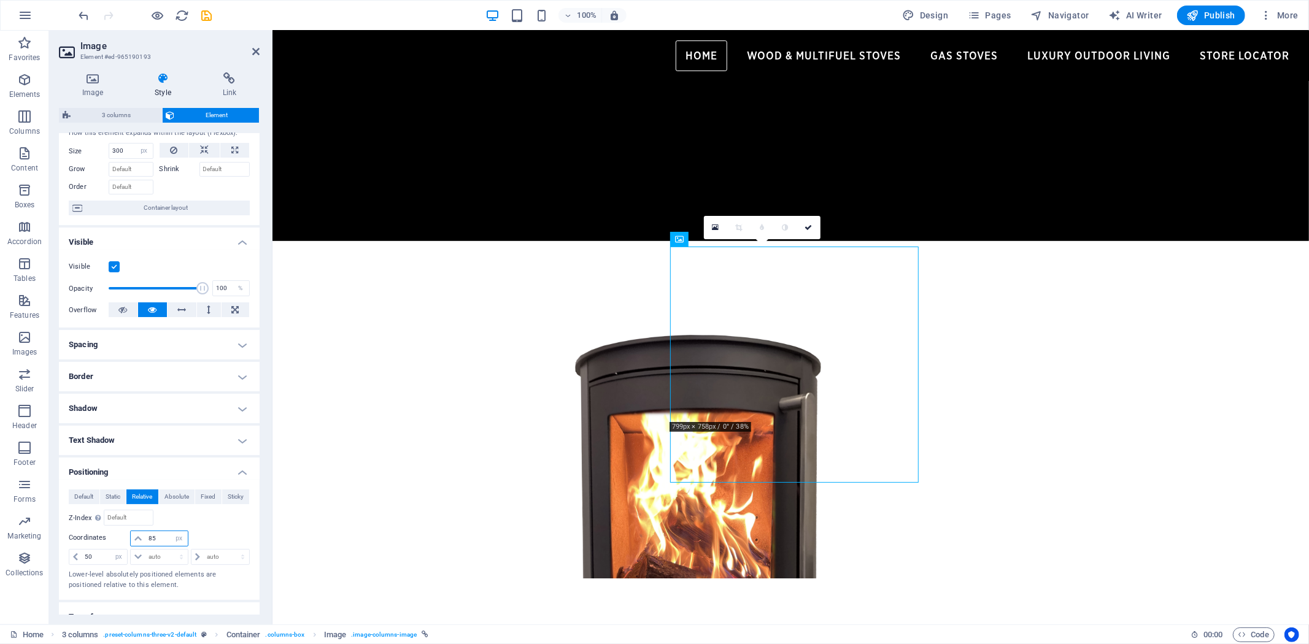
drag, startPoint x: 163, startPoint y: 536, endPoint x: 129, endPoint y: 541, distance: 34.7
click at [131, 540] on div "85 auto px rem % em" at bounding box center [159, 539] width 58 height 16
click at [167, 535] on div "100 auto px rem % em" at bounding box center [159, 539] width 58 height 16
click at [164, 538] on input "100" at bounding box center [166, 538] width 42 height 15
drag, startPoint x: 164, startPoint y: 538, endPoint x: 123, endPoint y: 536, distance: 41.1
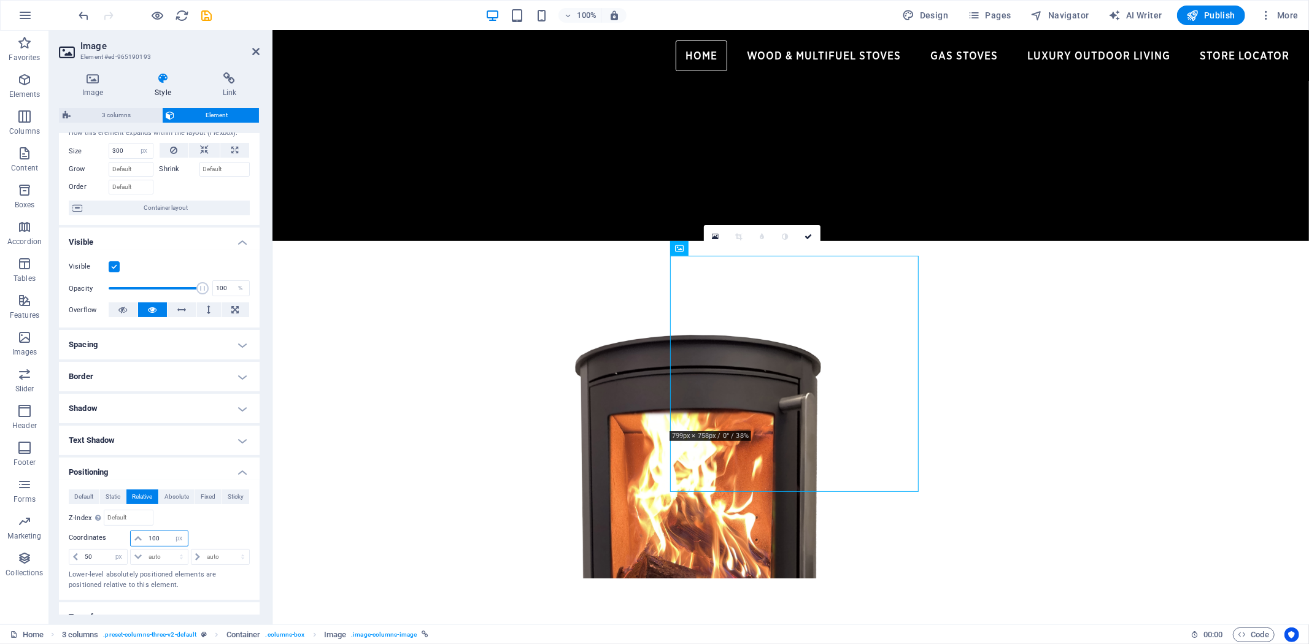
click at [123, 536] on div "100 auto px rem % em" at bounding box center [159, 539] width 181 height 17
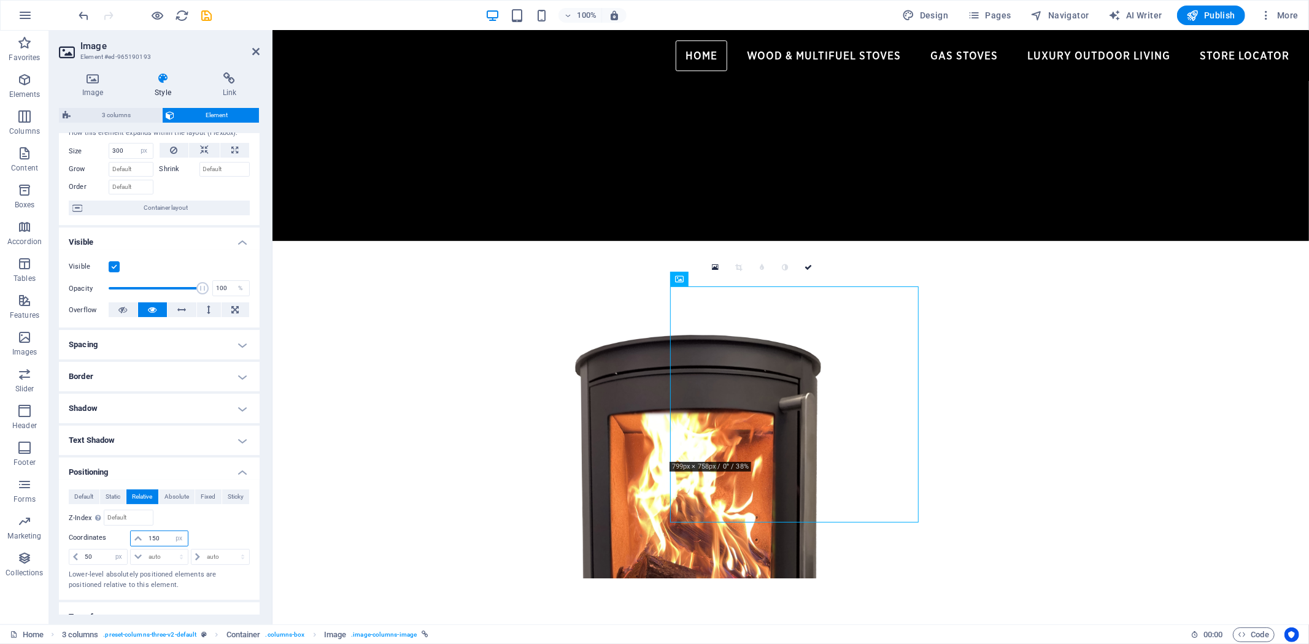
drag, startPoint x: 162, startPoint y: 538, endPoint x: 130, endPoint y: 537, distance: 31.9
click at [130, 537] on div "150 auto px rem % em" at bounding box center [159, 539] width 58 height 16
type input "175"
click at [805, 279] on icon at bounding box center [808, 282] width 7 height 7
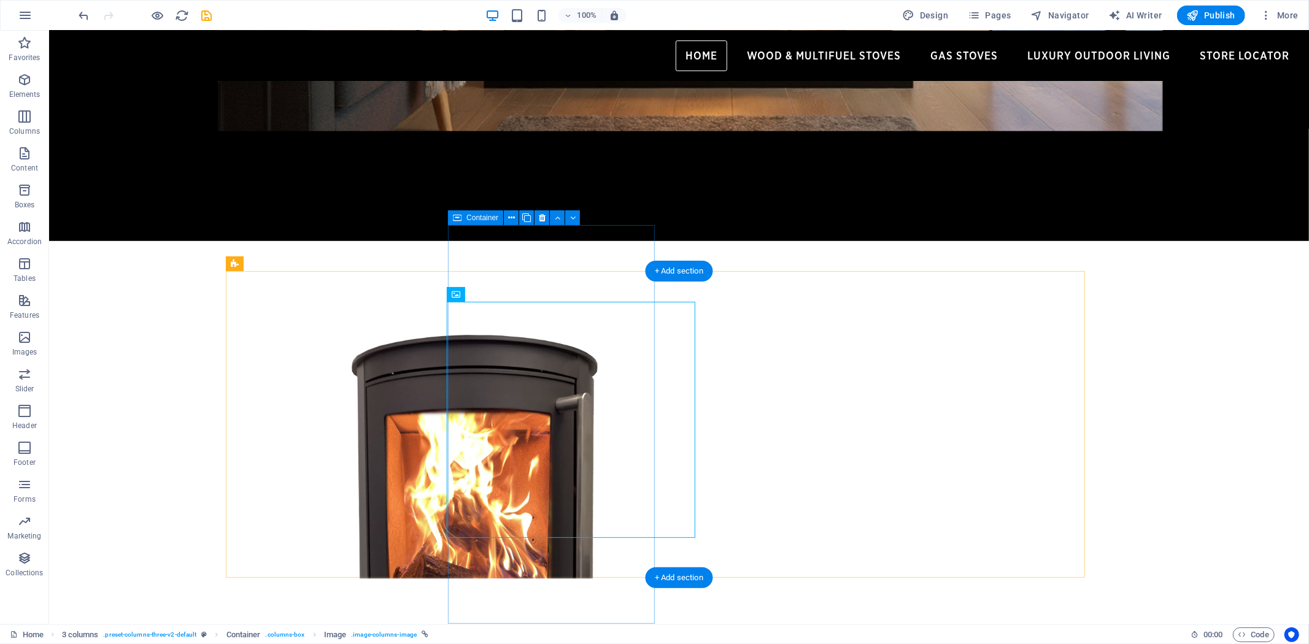
select select "px"
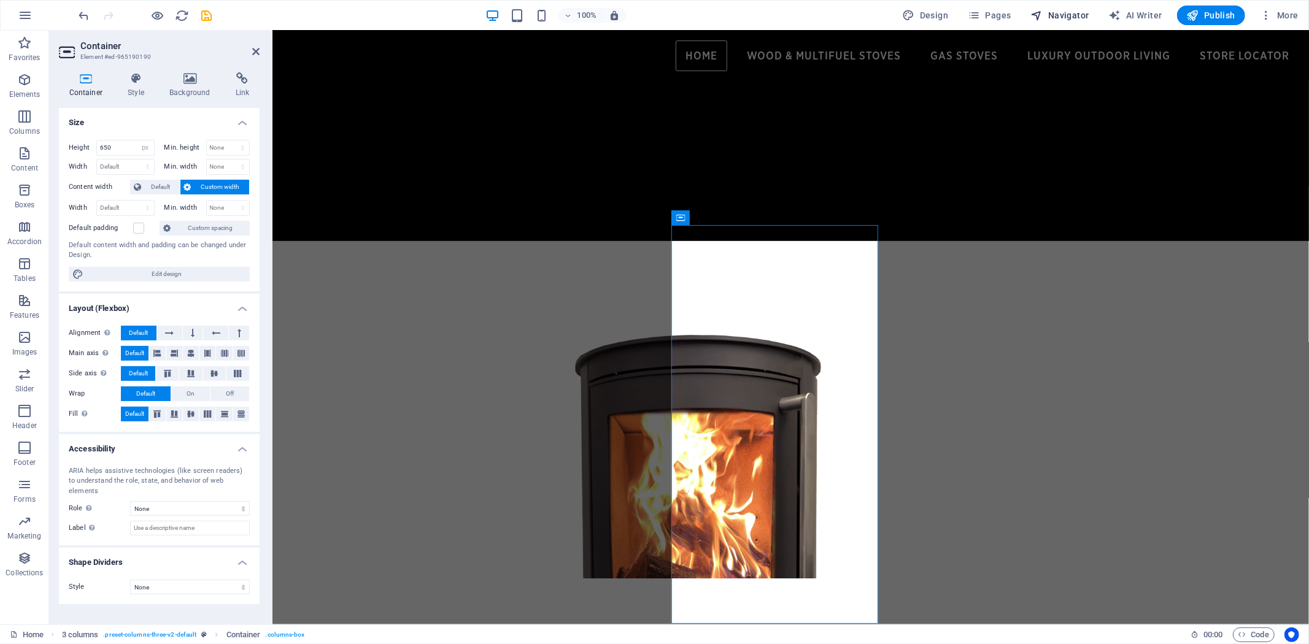
click at [1069, 13] on span "Navigator" at bounding box center [1060, 15] width 58 height 12
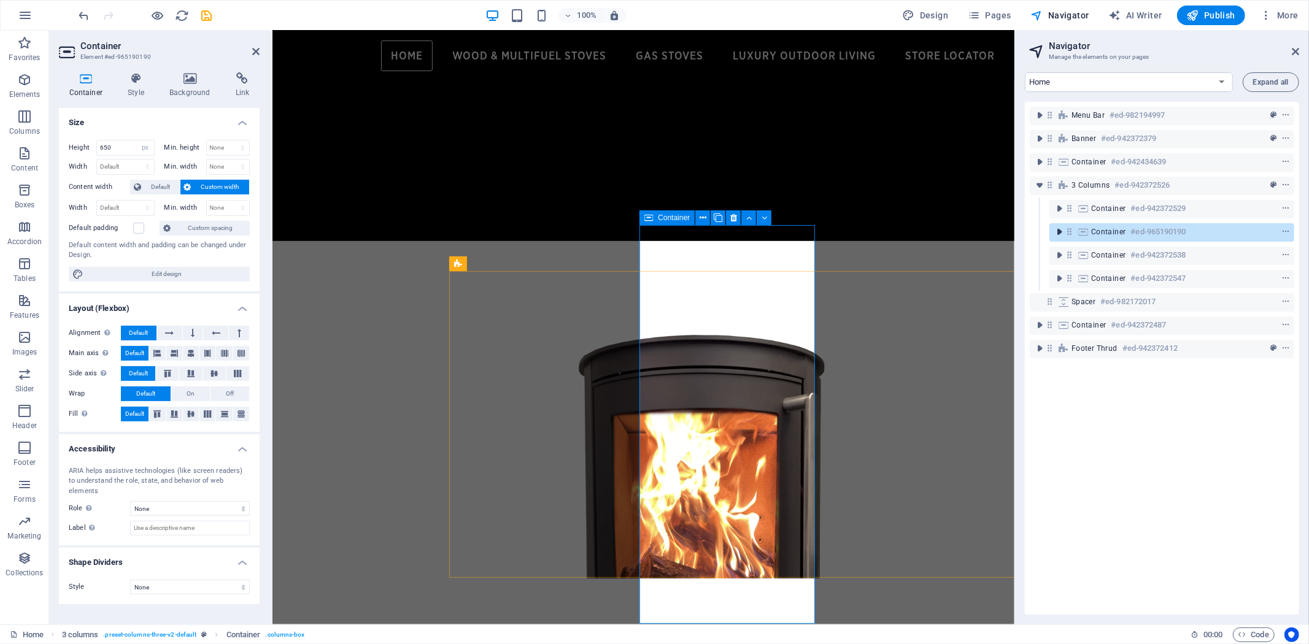
click at [1057, 231] on icon "toggle-expand" at bounding box center [1059, 232] width 12 height 12
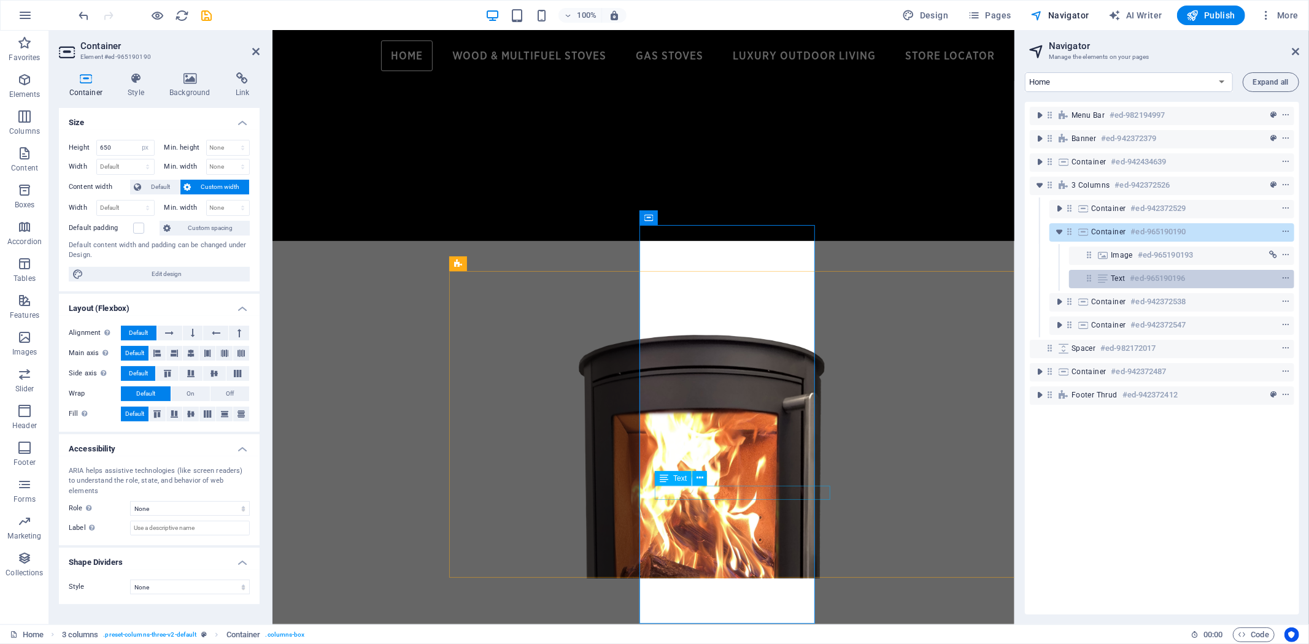
click at [1128, 279] on div "Text #ed-965190196" at bounding box center [1171, 278] width 122 height 15
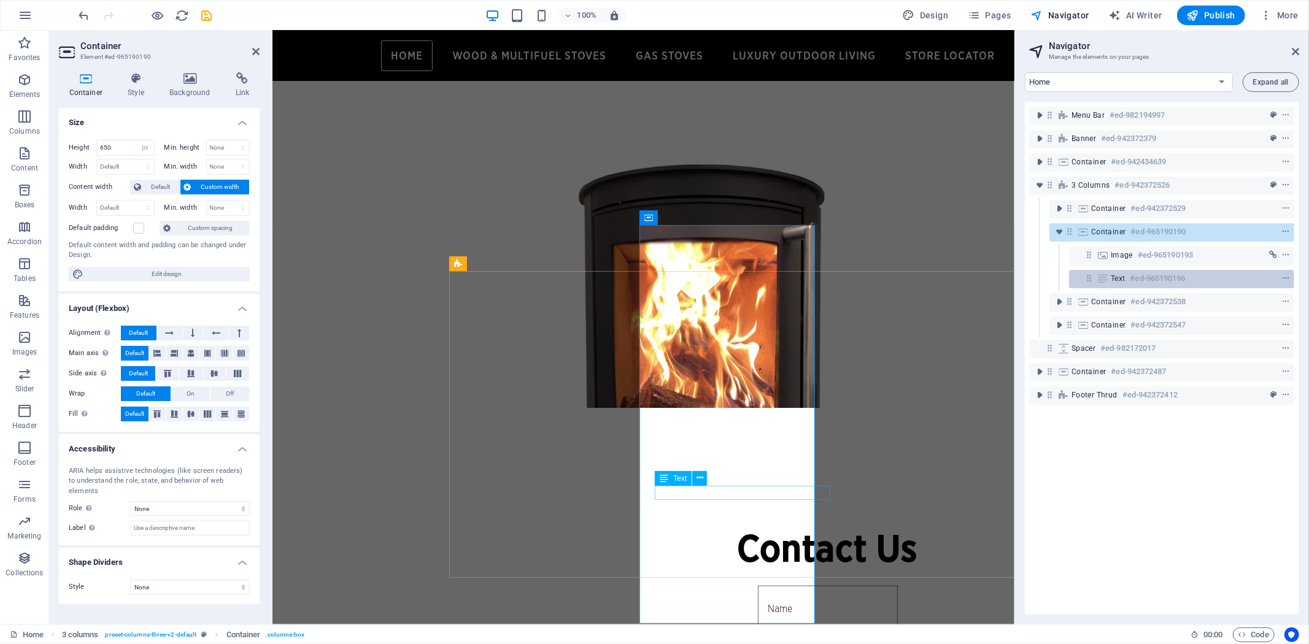
click at [1128, 279] on div "Text #ed-965190196" at bounding box center [1171, 278] width 122 height 15
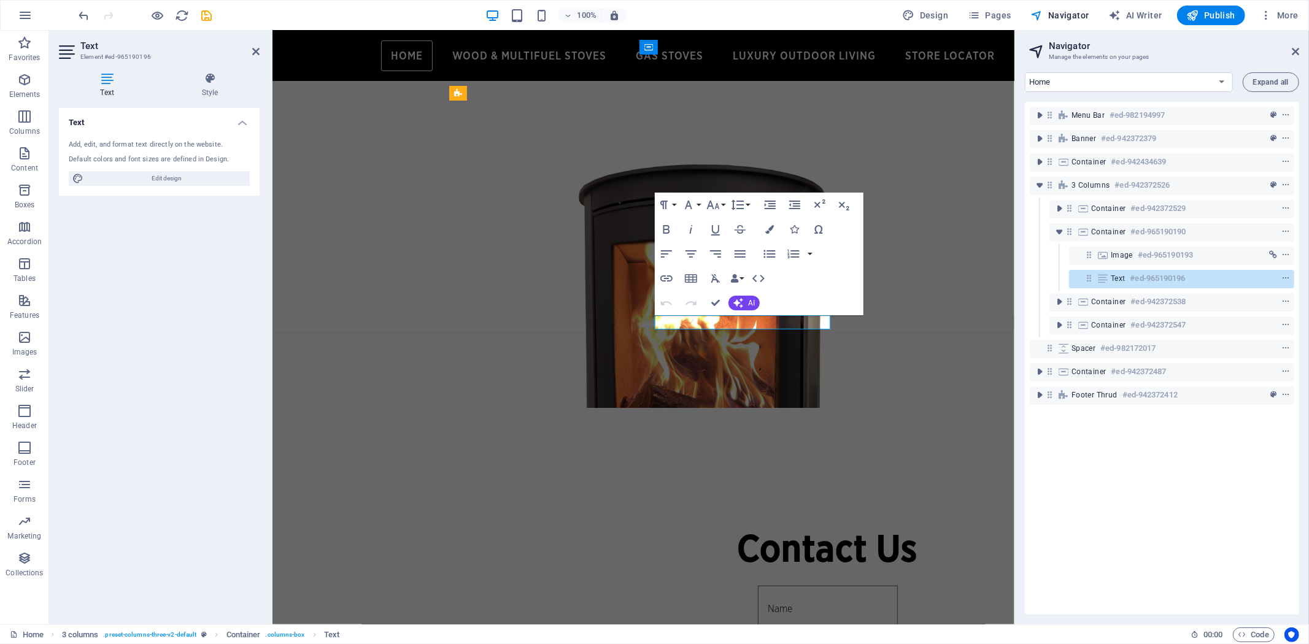
select select "px"
click at [209, 84] on icon at bounding box center [209, 78] width 99 height 12
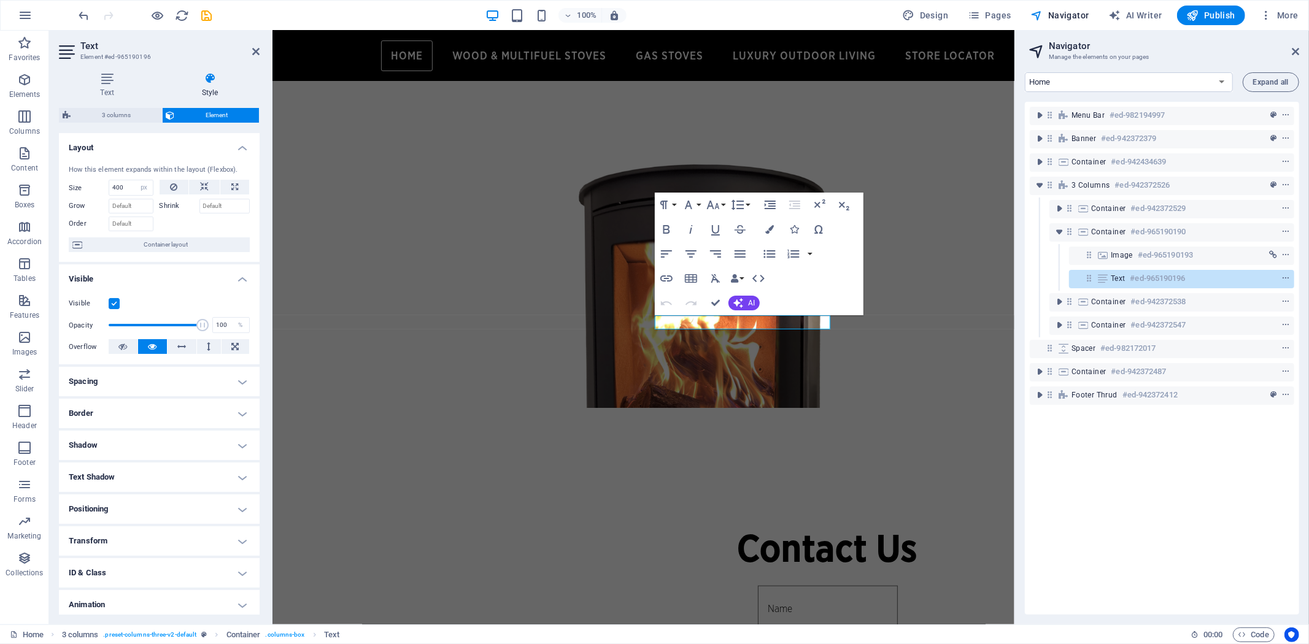
click at [212, 509] on h4 "Positioning" at bounding box center [159, 509] width 201 height 29
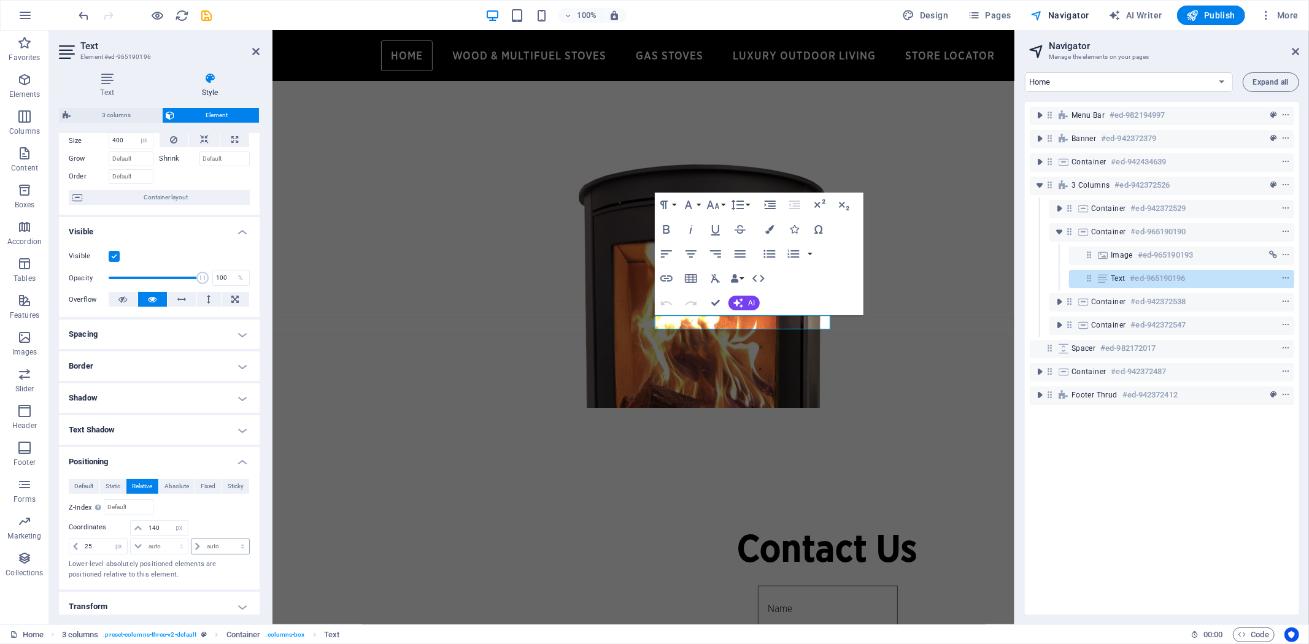
scroll to position [68, 0]
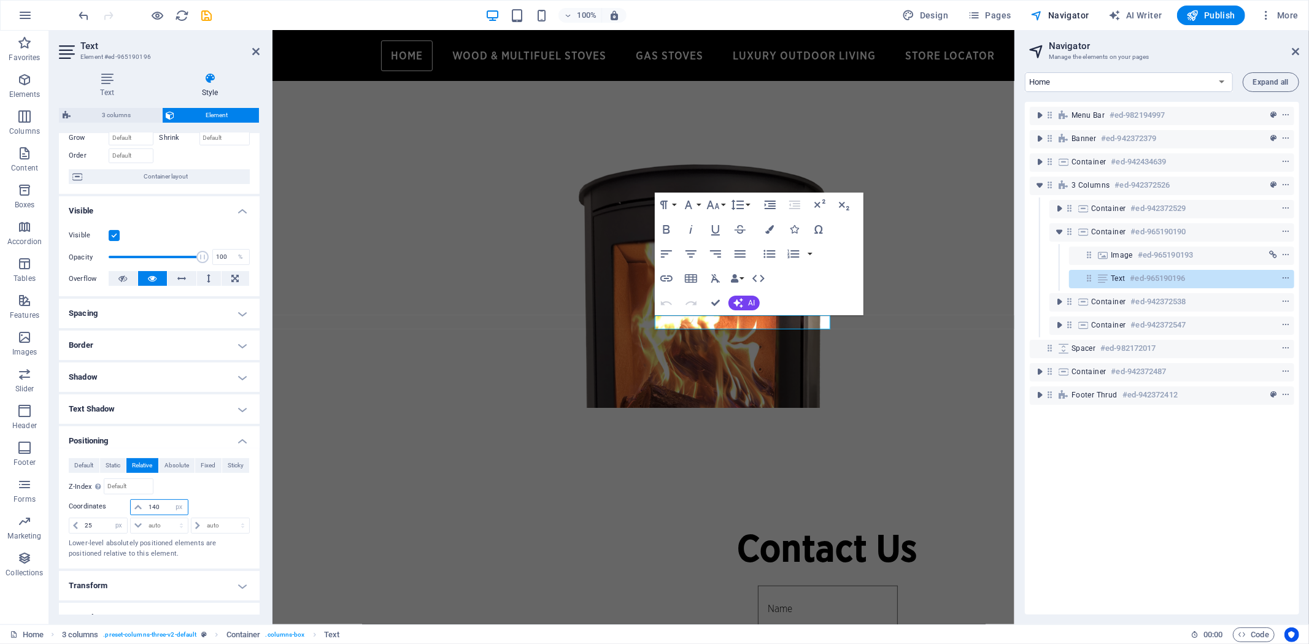
drag, startPoint x: 163, startPoint y: 506, endPoint x: 124, endPoint y: 506, distance: 39.3
click at [124, 506] on div "140 auto px rem % em" at bounding box center [159, 507] width 181 height 17
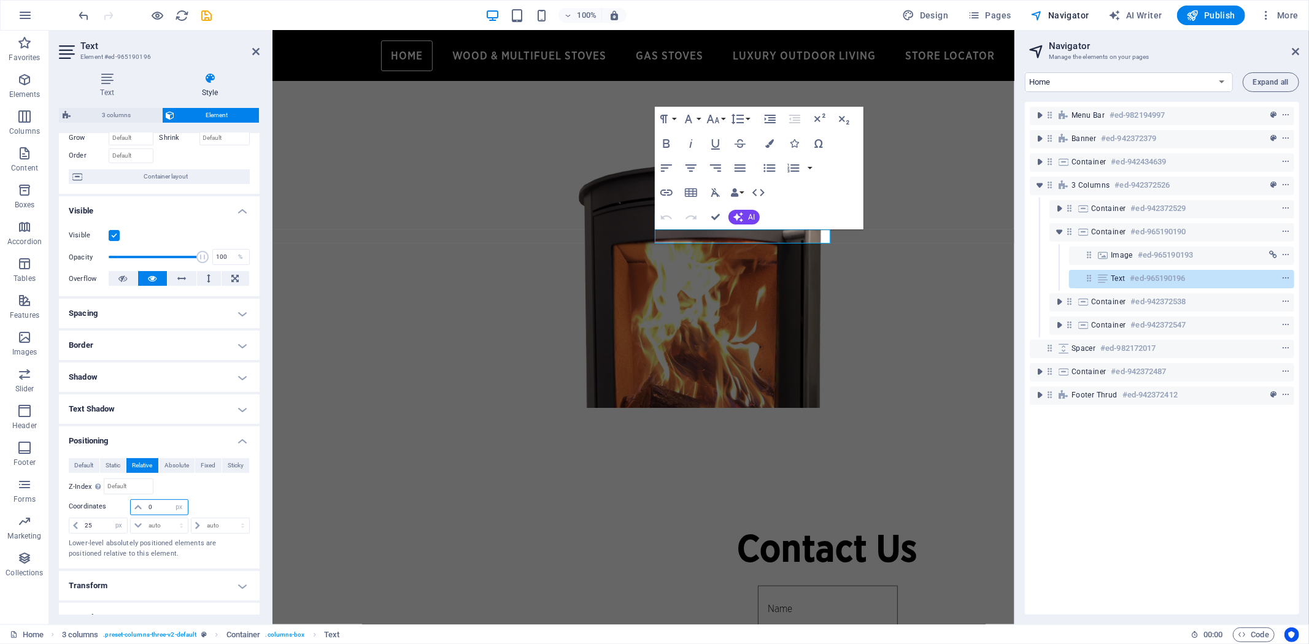
drag, startPoint x: 160, startPoint y: 504, endPoint x: 113, endPoint y: 507, distance: 46.7
click at [114, 507] on div "0 auto px rem % em" at bounding box center [159, 507] width 181 height 17
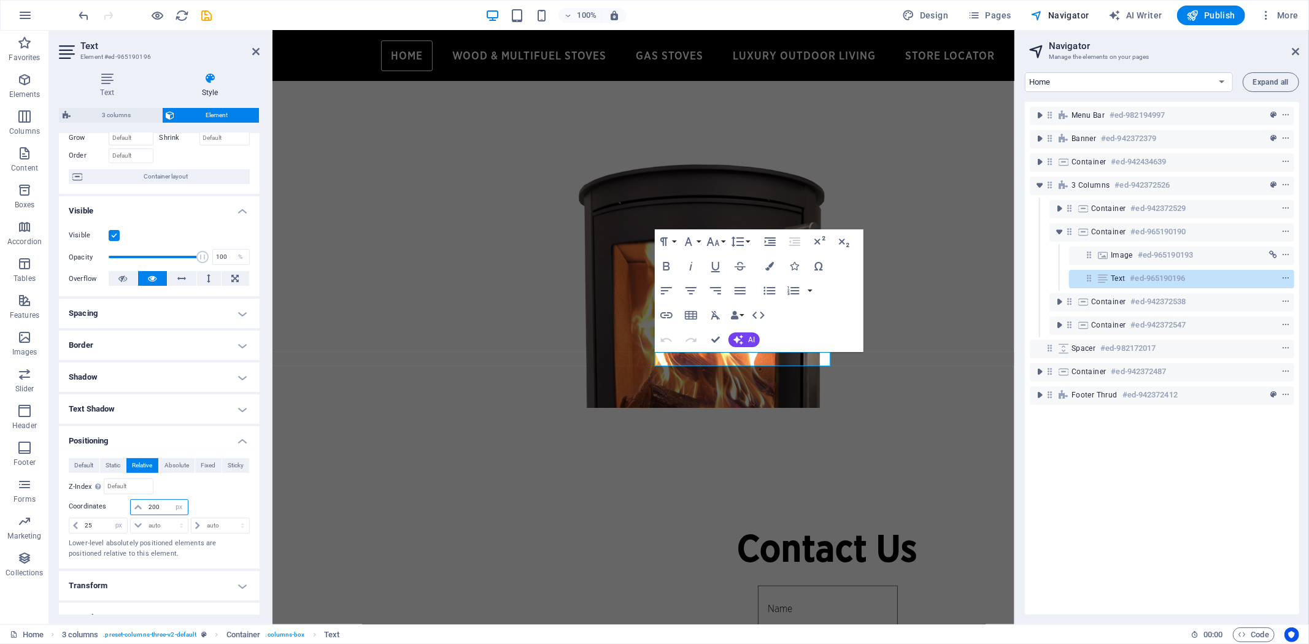
drag, startPoint x: 157, startPoint y: 508, endPoint x: 137, endPoint y: 504, distance: 20.6
click at [137, 504] on div "200 auto px rem % em" at bounding box center [159, 507] width 58 height 16
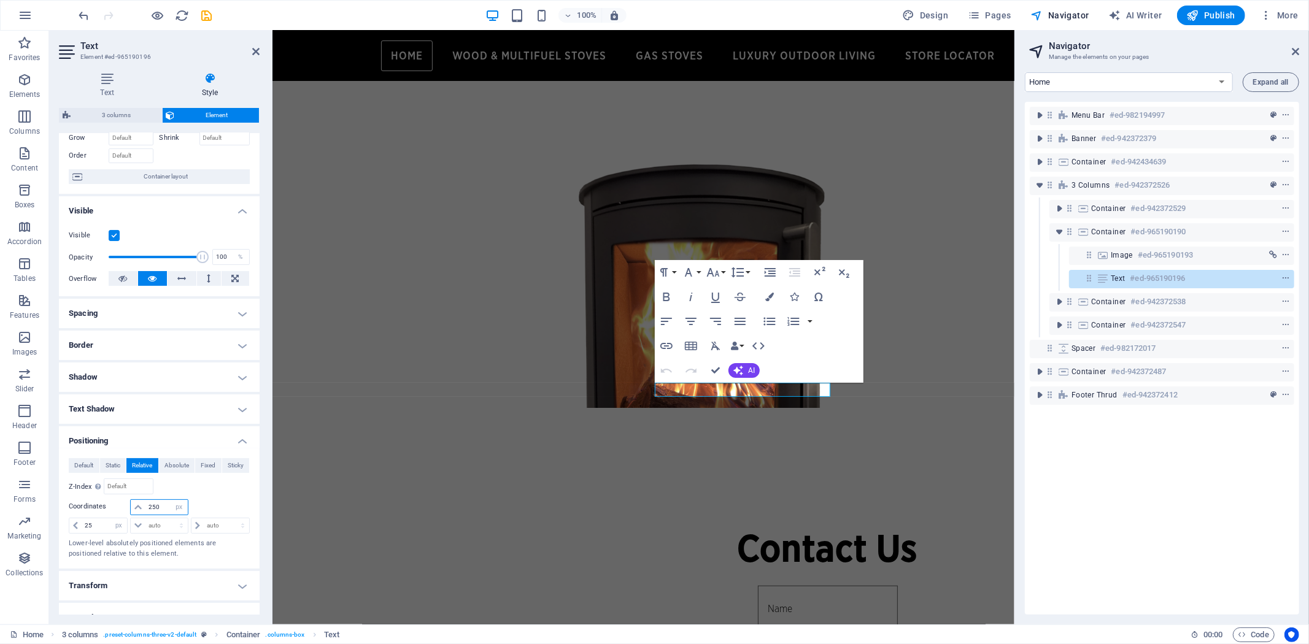
drag, startPoint x: 160, startPoint y: 506, endPoint x: 114, endPoint y: 499, distance: 46.5
click at [115, 499] on div "250 auto px rem % em" at bounding box center [159, 507] width 181 height 17
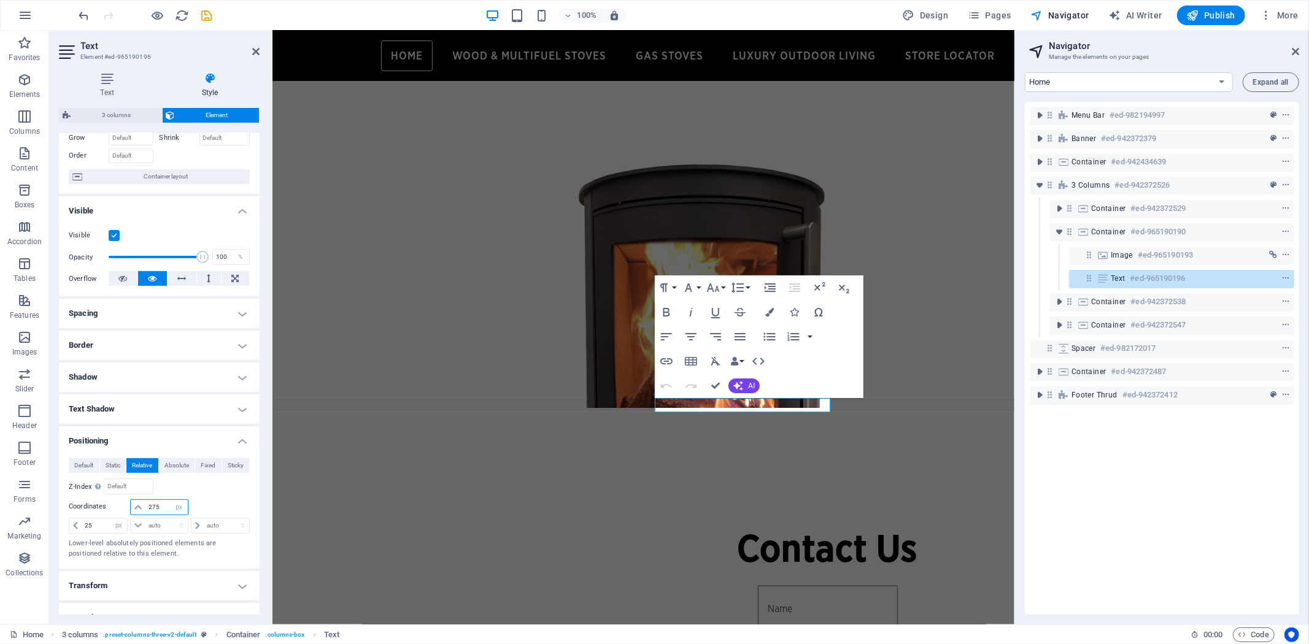
drag, startPoint x: 166, startPoint y: 504, endPoint x: 154, endPoint y: 504, distance: 12.3
click at [154, 504] on input "275" at bounding box center [166, 507] width 42 height 15
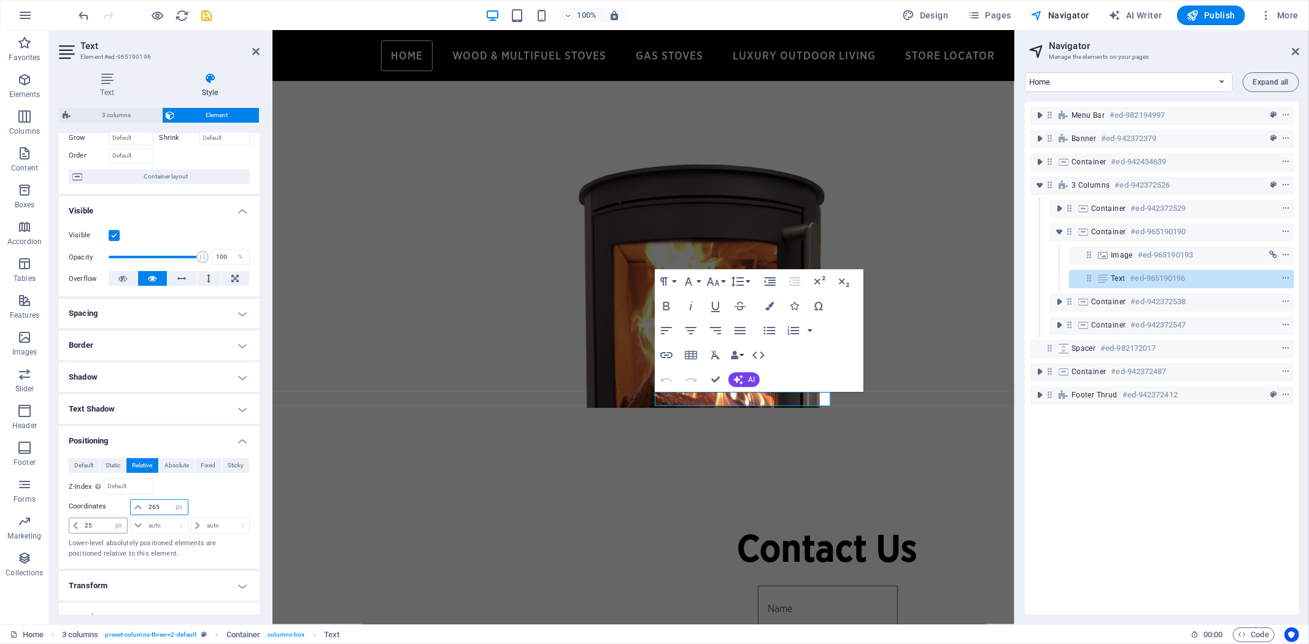
type input "265"
drag, startPoint x: 97, startPoint y: 528, endPoint x: 77, endPoint y: 525, distance: 20.4
click at [77, 525] on div "25 auto px rem % em" at bounding box center [98, 526] width 59 height 16
type input "35"
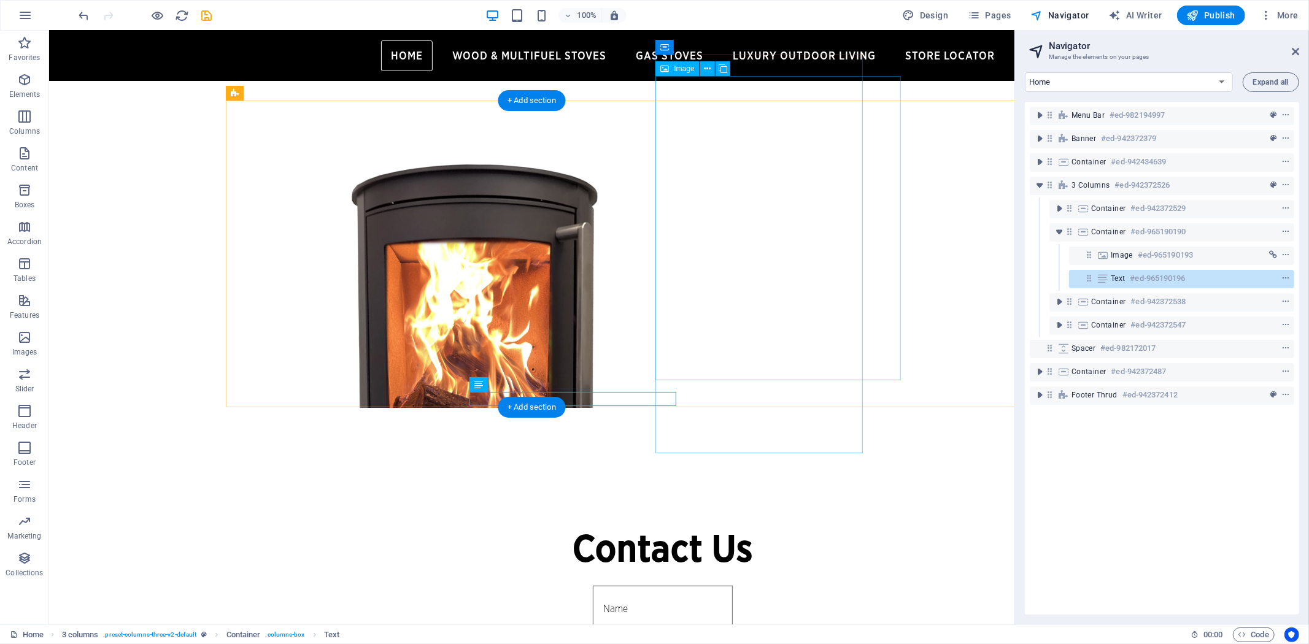
select select "px"
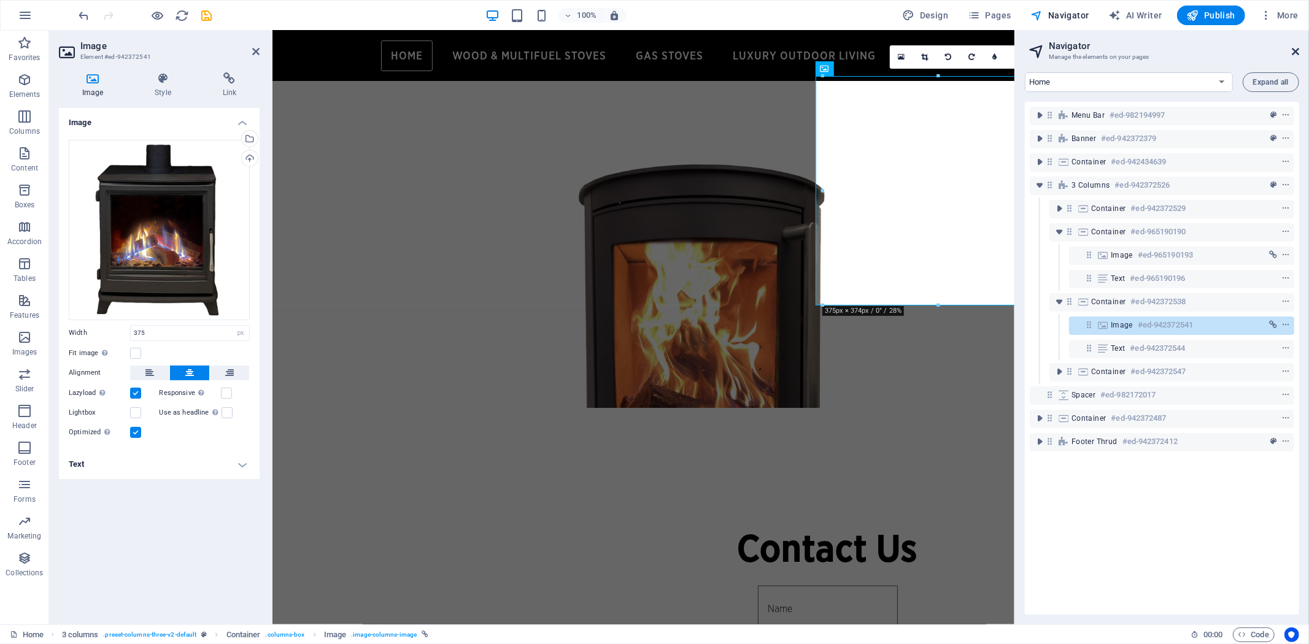
click at [1295, 50] on icon at bounding box center [1294, 52] width 7 height 10
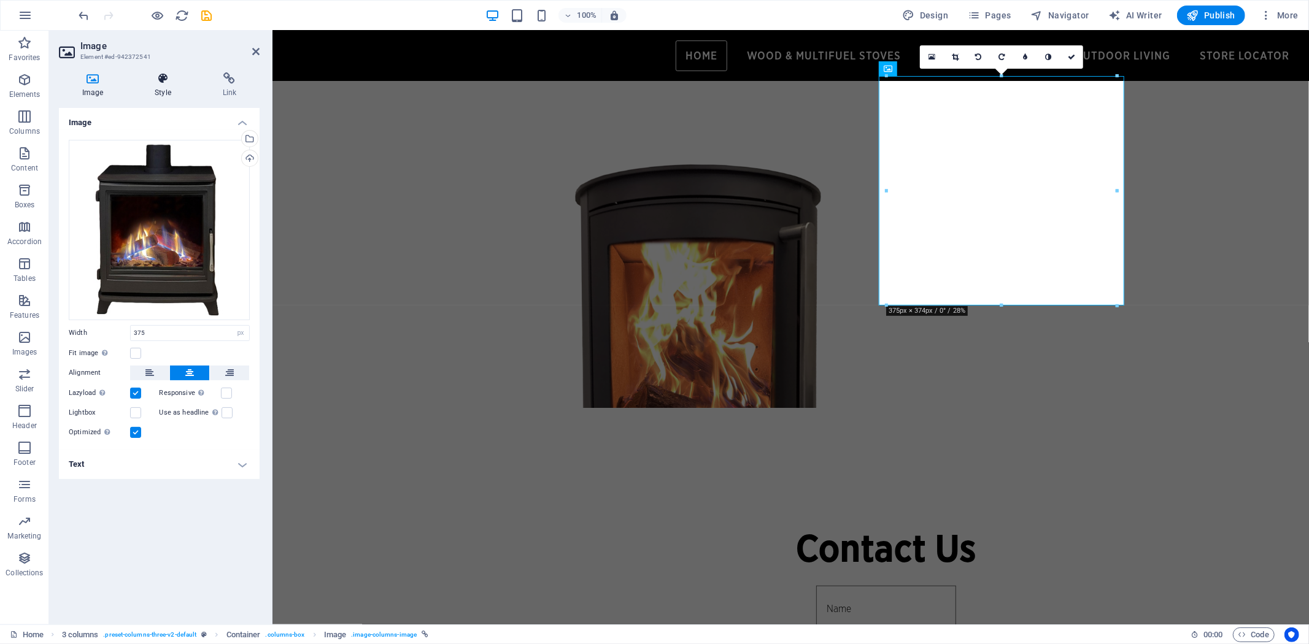
click at [164, 82] on icon at bounding box center [162, 78] width 63 height 12
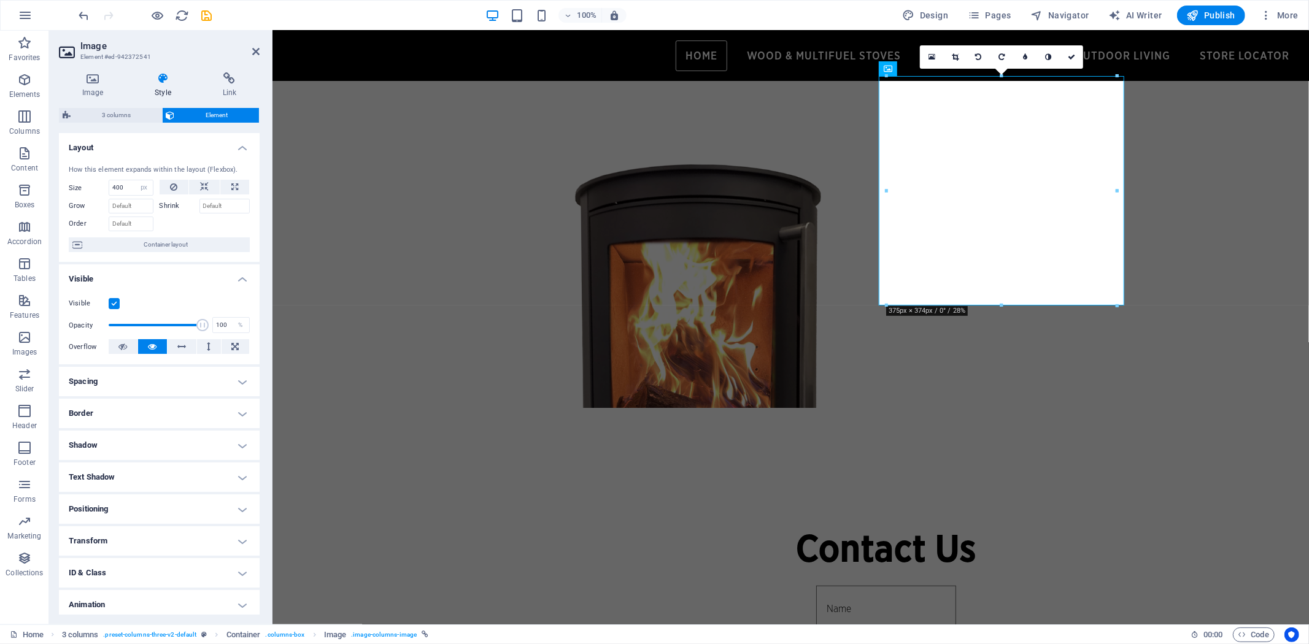
click at [237, 512] on h4 "Positioning" at bounding box center [159, 509] width 201 height 29
drag, startPoint x: 164, startPoint y: 577, endPoint x: 118, endPoint y: 568, distance: 46.9
click at [118, 568] on div "35 auto px rem % em" at bounding box center [159, 576] width 181 height 17
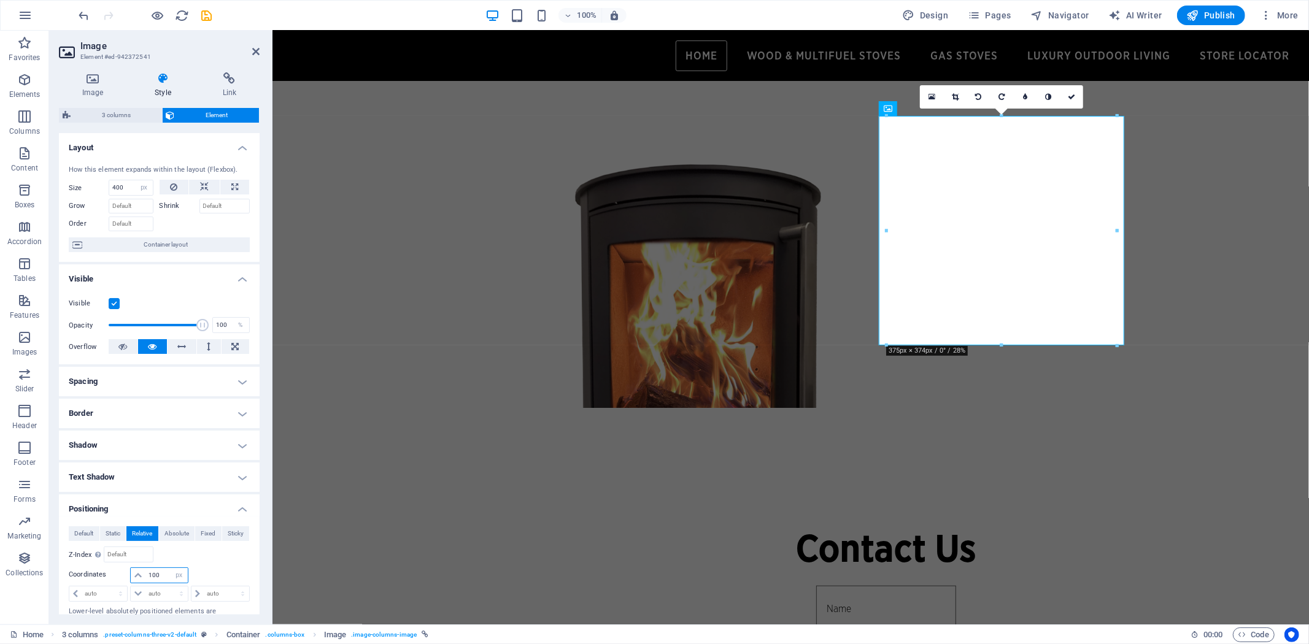
drag, startPoint x: 162, startPoint y: 574, endPoint x: 121, endPoint y: 569, distance: 40.8
click at [124, 569] on div "100 auto px rem % em" at bounding box center [159, 576] width 181 height 17
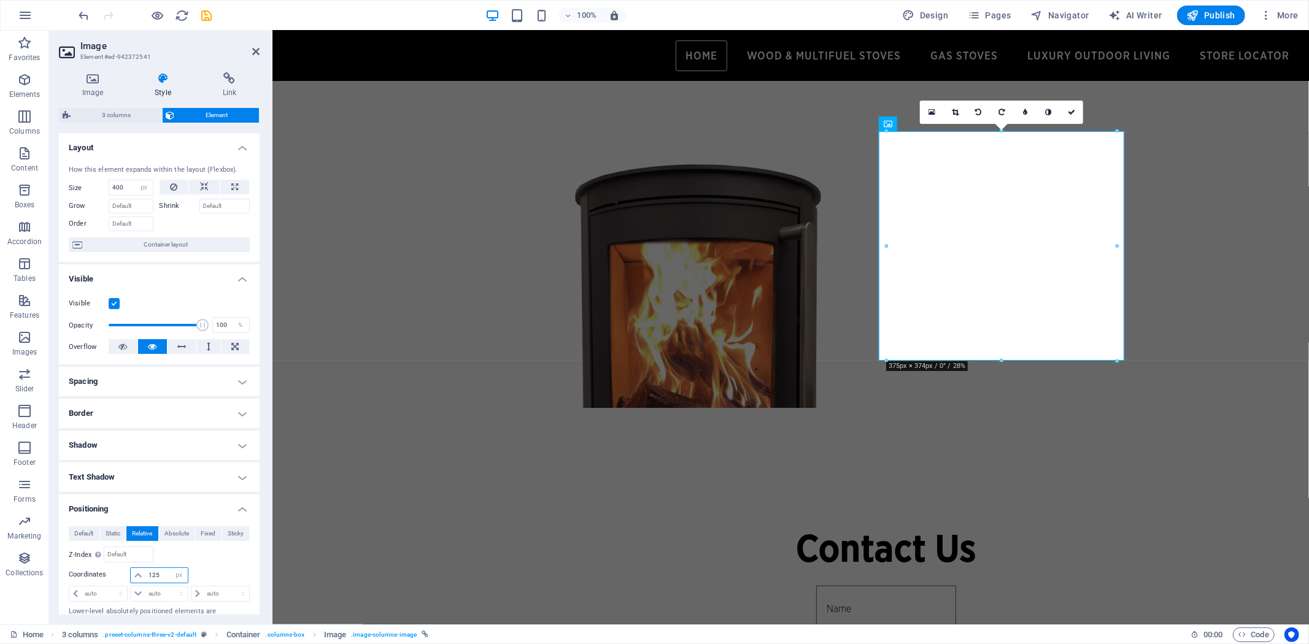
drag, startPoint x: 164, startPoint y: 574, endPoint x: 117, endPoint y: 575, distance: 47.9
click at [118, 575] on div "125 auto px rem % em" at bounding box center [159, 576] width 181 height 17
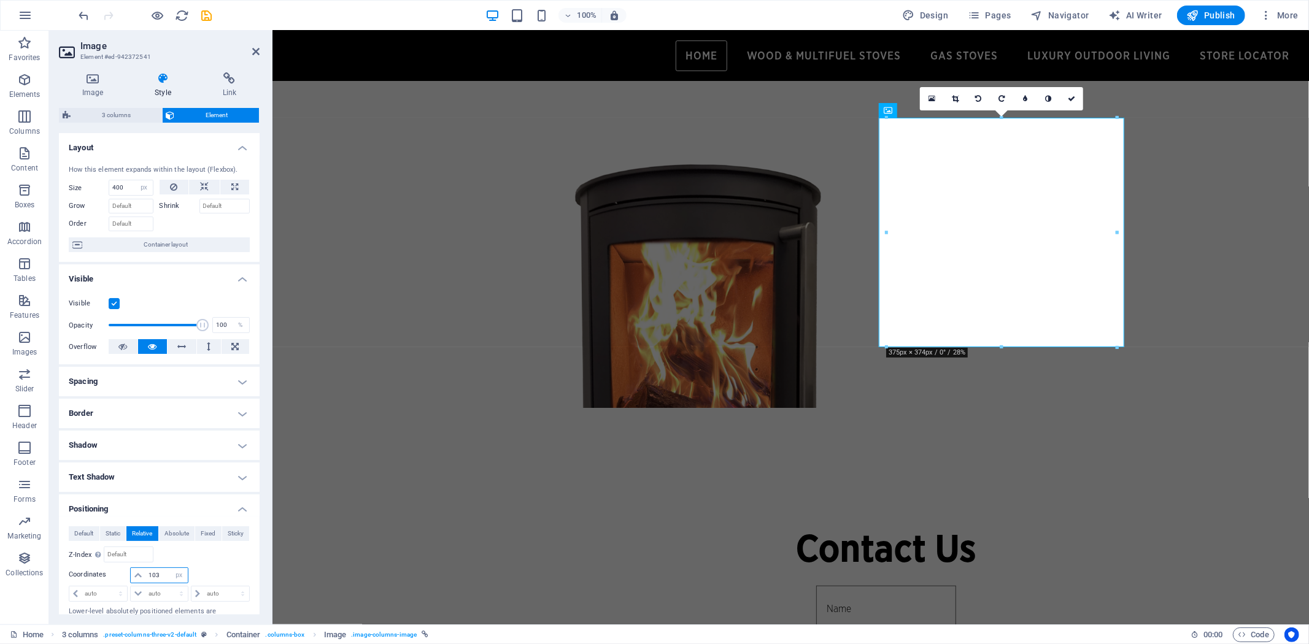
drag, startPoint x: 161, startPoint y: 577, endPoint x: 123, endPoint y: 574, distance: 37.5
click at [124, 574] on div "103 auto px rem % em" at bounding box center [159, 576] width 181 height 17
type input "110"
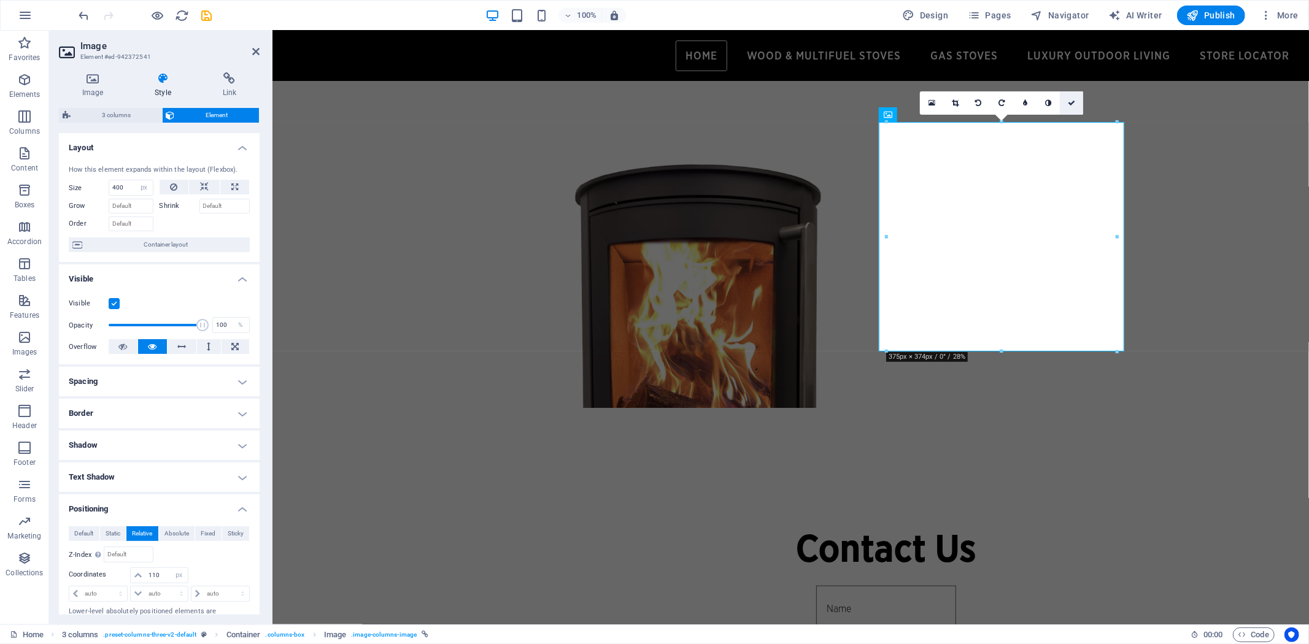
click at [1072, 102] on icon at bounding box center [1071, 102] width 7 height 7
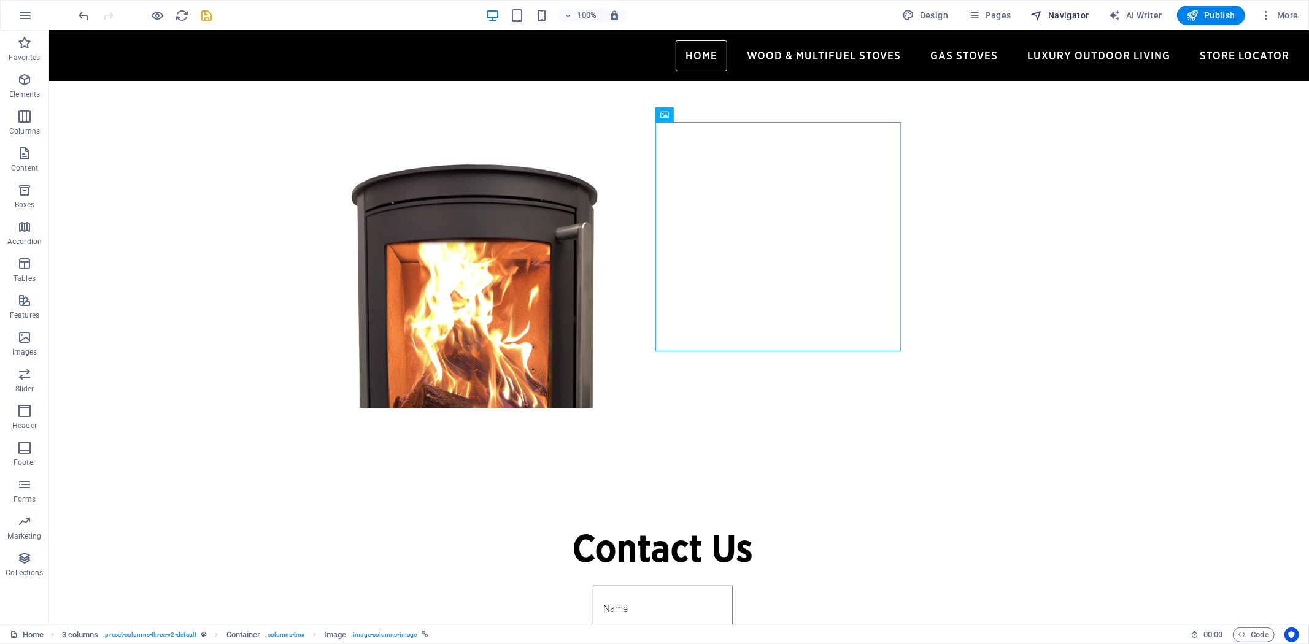
click at [1074, 12] on span "Navigator" at bounding box center [1060, 15] width 58 height 12
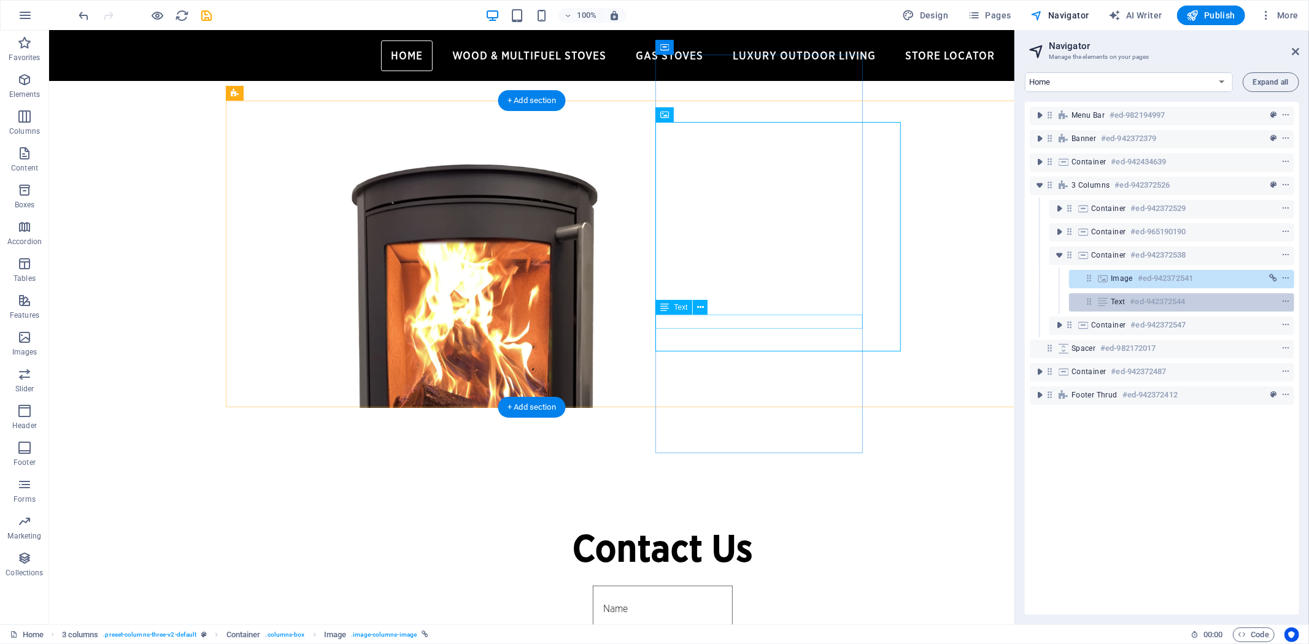
click at [1100, 302] on icon at bounding box center [1102, 302] width 13 height 10
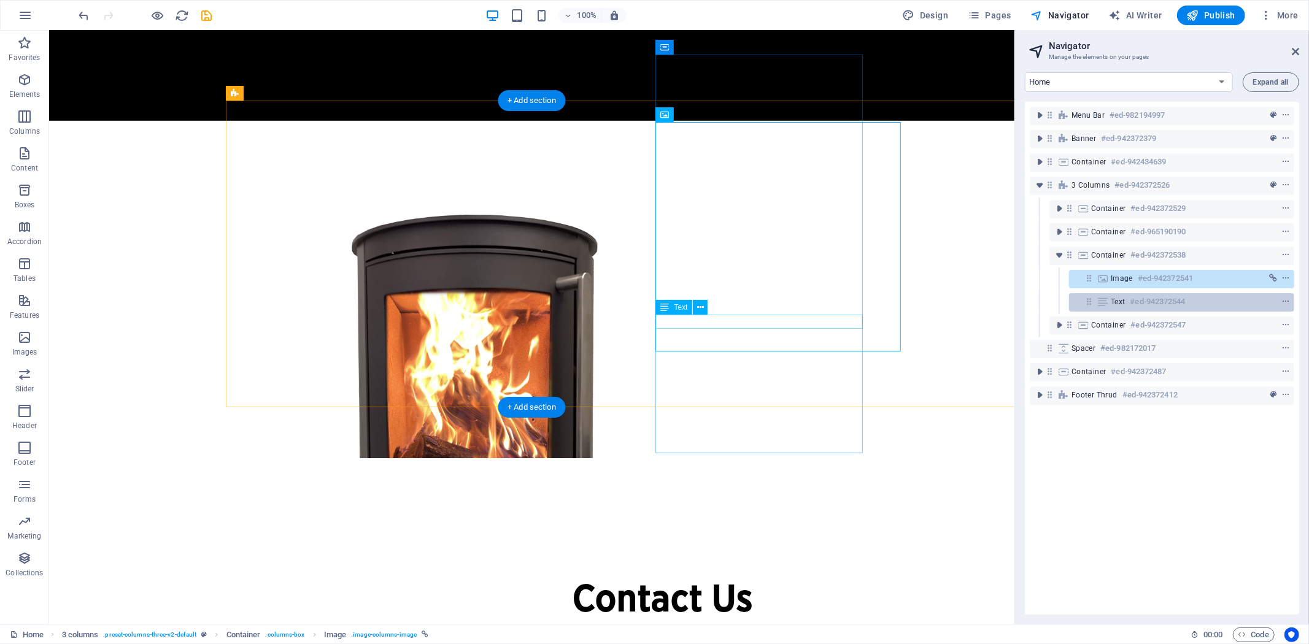
click at [1100, 302] on icon at bounding box center [1102, 302] width 13 height 10
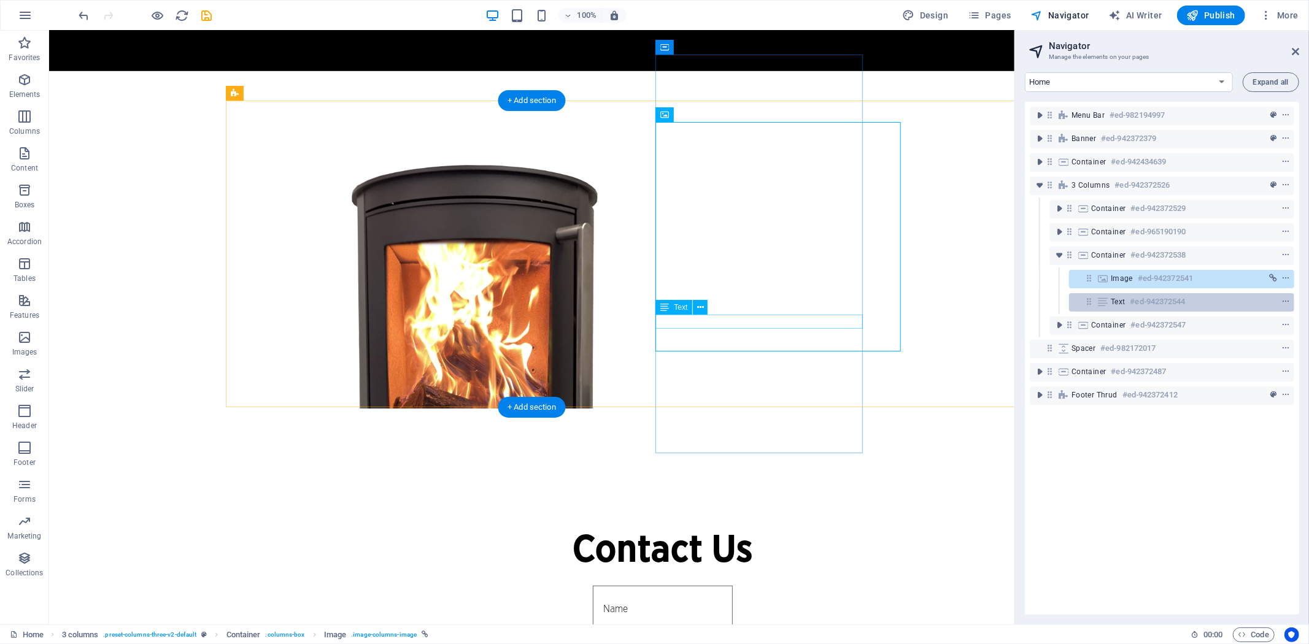
select select "px"
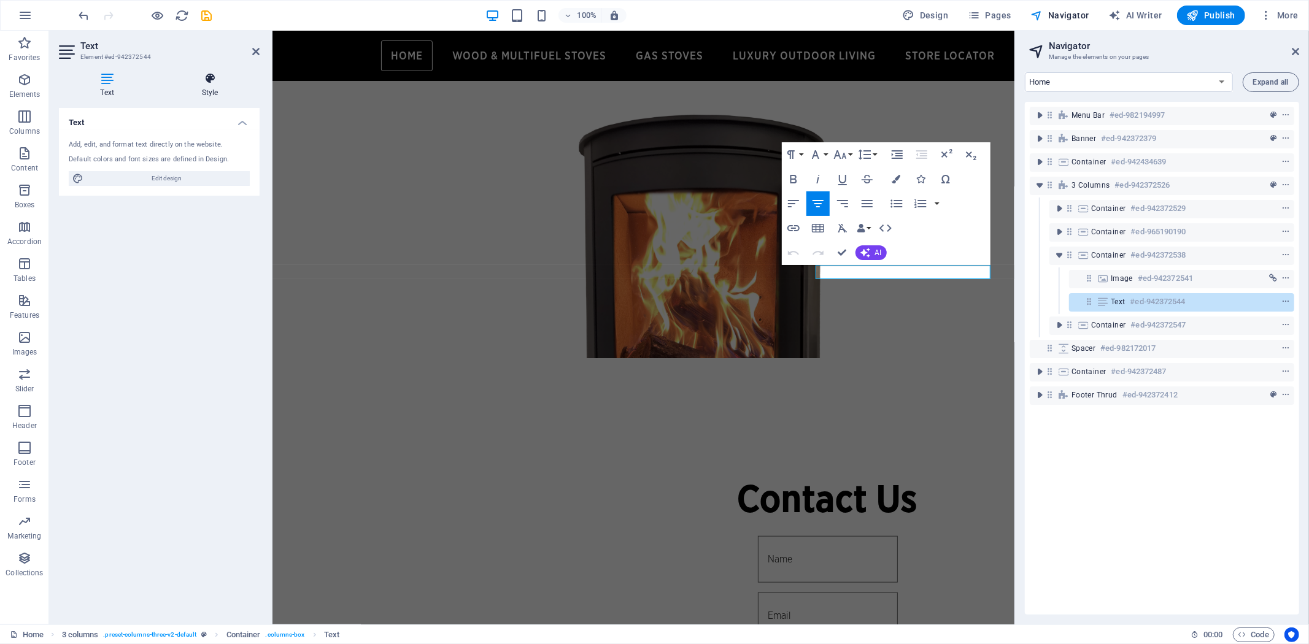
click at [209, 78] on icon at bounding box center [209, 78] width 99 height 12
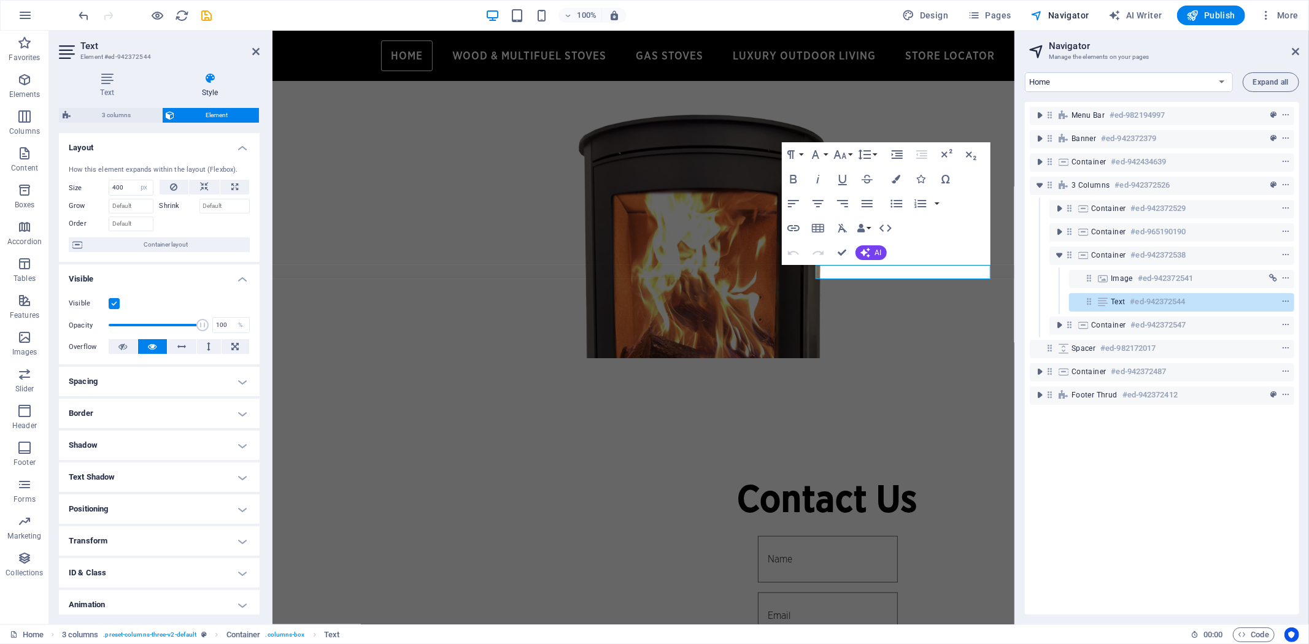
click at [228, 498] on h4 "Positioning" at bounding box center [159, 509] width 201 height 29
drag, startPoint x: 156, startPoint y: 575, endPoint x: 120, endPoint y: 574, distance: 36.2
click at [129, 574] on div "50 auto px rem % em" at bounding box center [159, 576] width 60 height 17
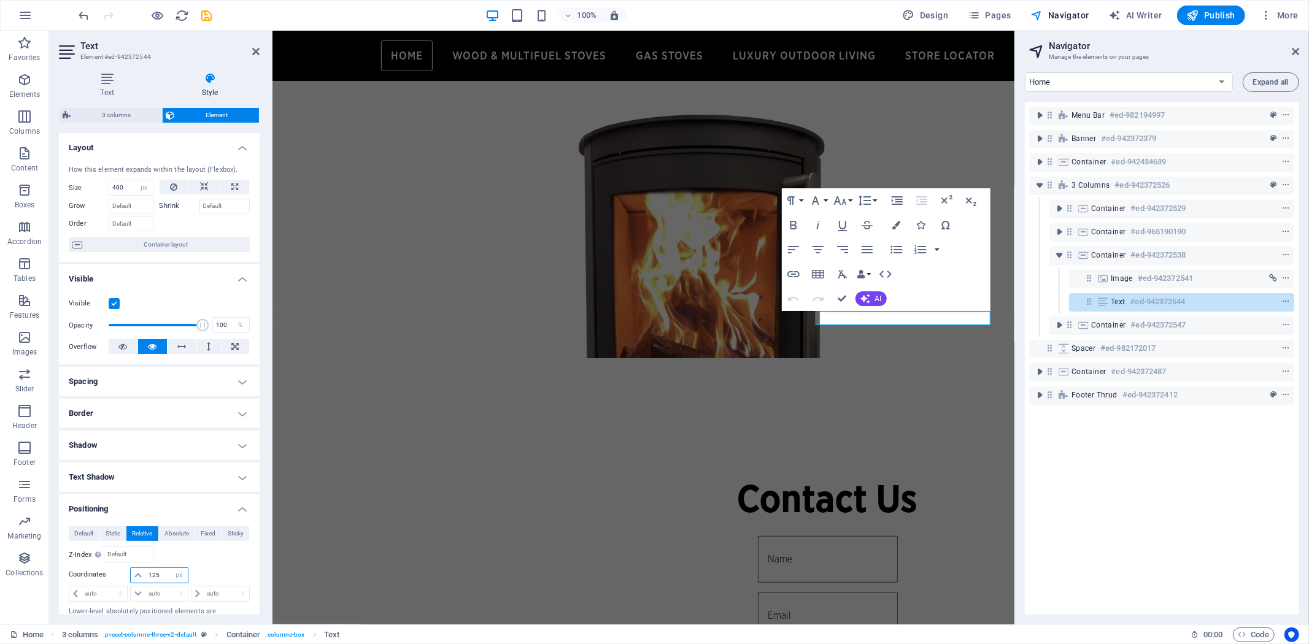
drag, startPoint x: 163, startPoint y: 575, endPoint x: 115, endPoint y: 569, distance: 48.2
click at [115, 569] on div "125 auto px rem % em" at bounding box center [159, 576] width 181 height 17
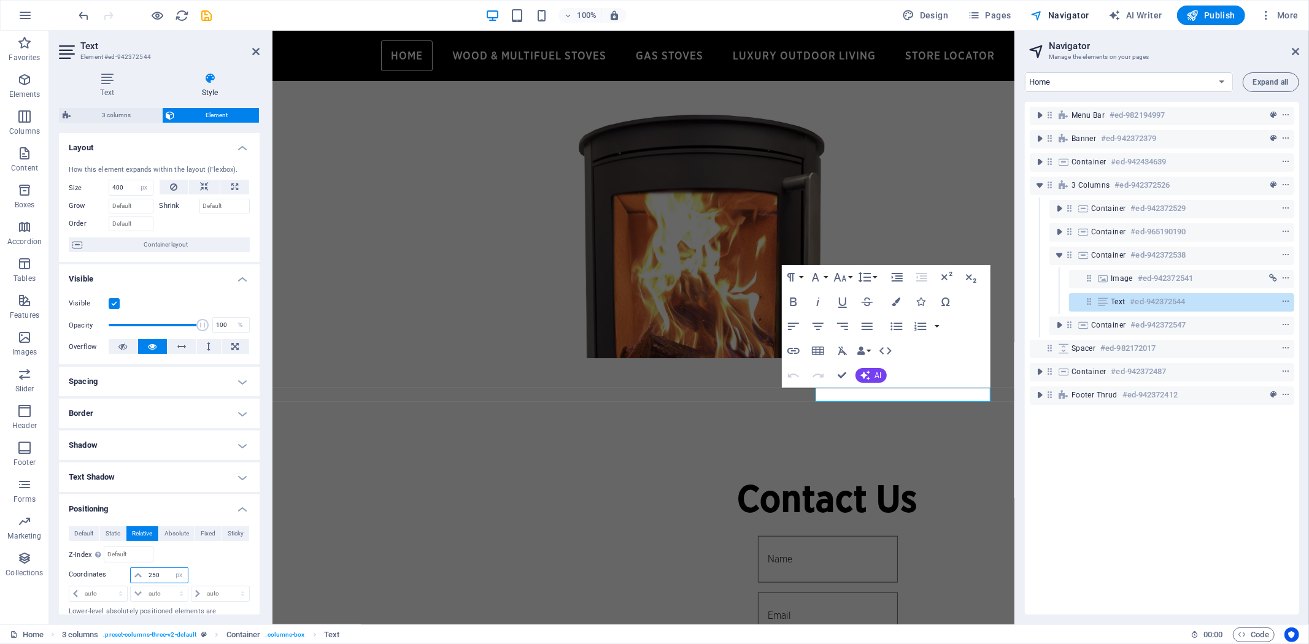
drag, startPoint x: 161, startPoint y: 574, endPoint x: 125, endPoint y: 575, distance: 36.2
click at [126, 574] on div "250 auto px rem % em" at bounding box center [159, 576] width 181 height 17
type input "175"
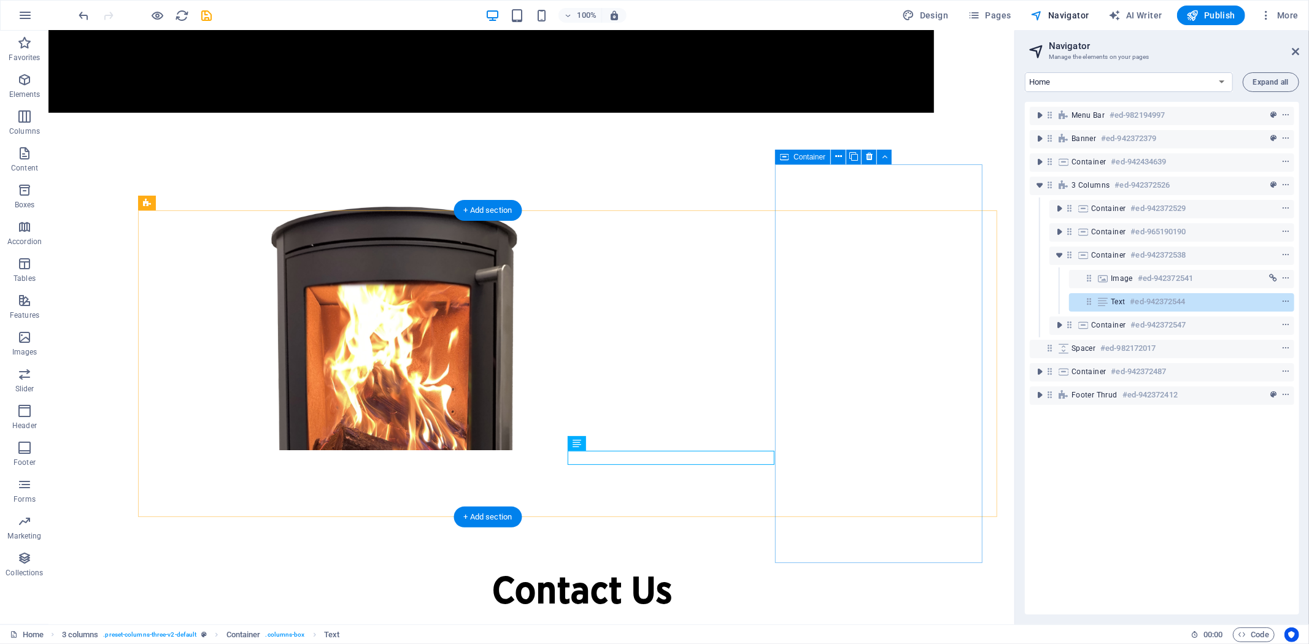
scroll to position [610, 88]
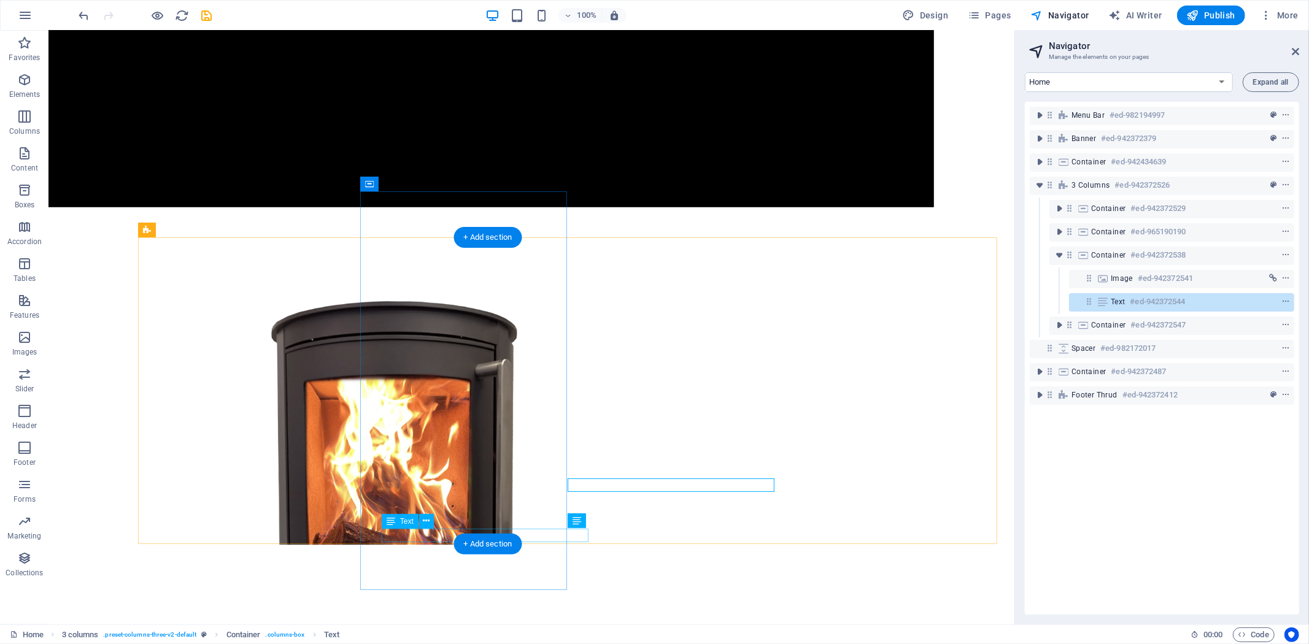
select select "px"
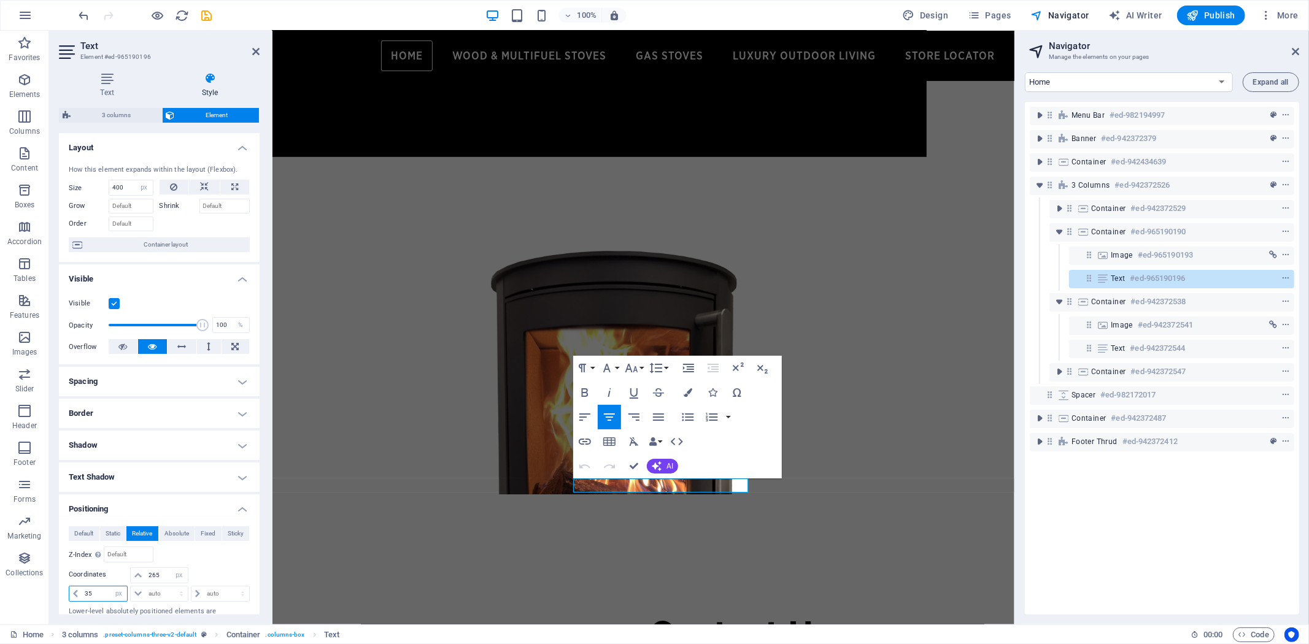
drag, startPoint x: 100, startPoint y: 593, endPoint x: 64, endPoint y: 591, distance: 35.6
click at [64, 591] on div "Default Static Relative Absolute Fixed Sticky Z-Index Sets the order of the ele…" at bounding box center [159, 577] width 201 height 120
type input "25"
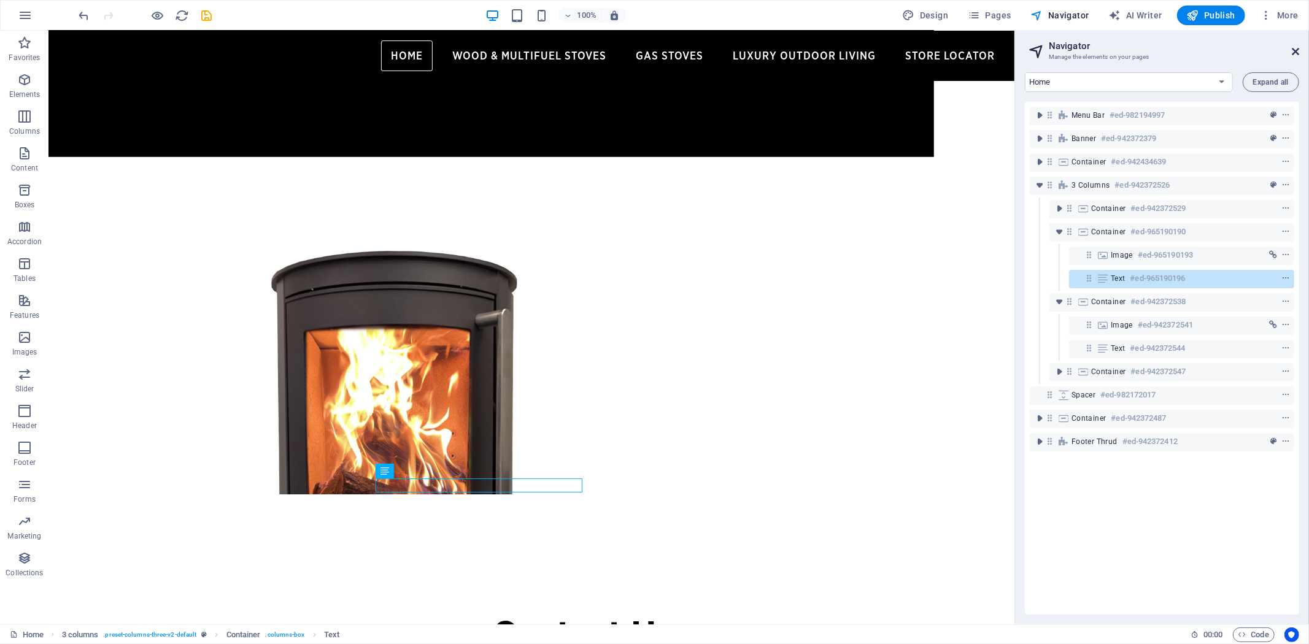
click at [1296, 51] on icon at bounding box center [1294, 52] width 7 height 10
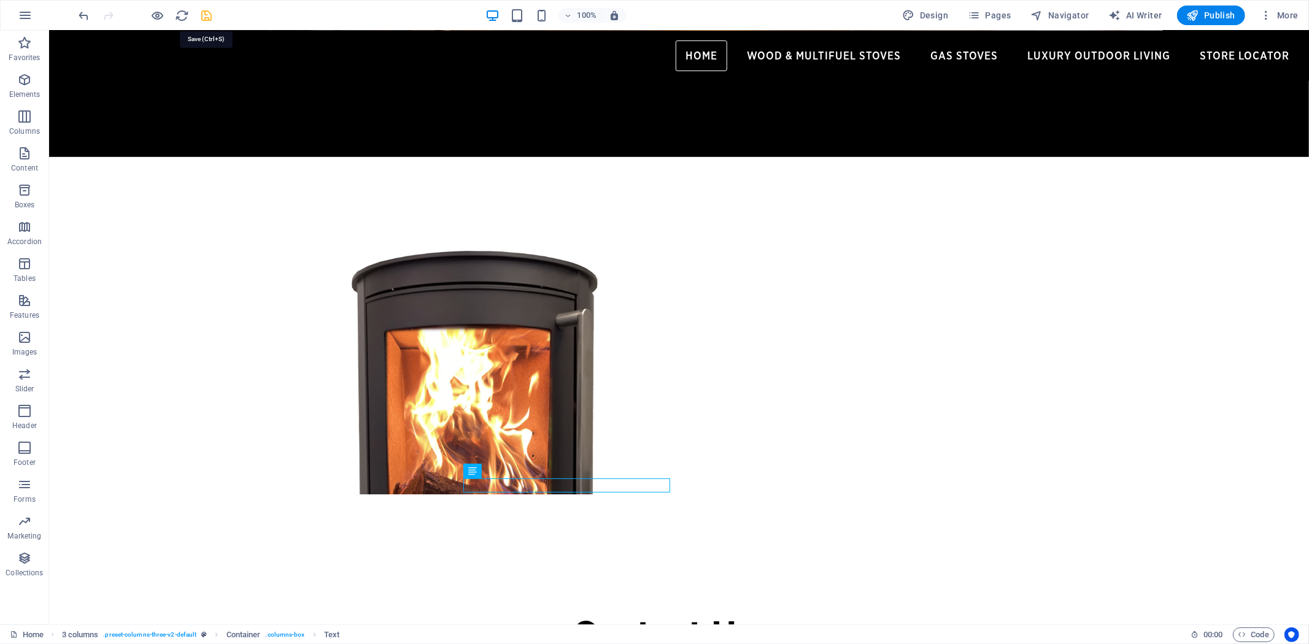
click at [210, 13] on icon "save" at bounding box center [207, 16] width 14 height 14
checkbox input "false"
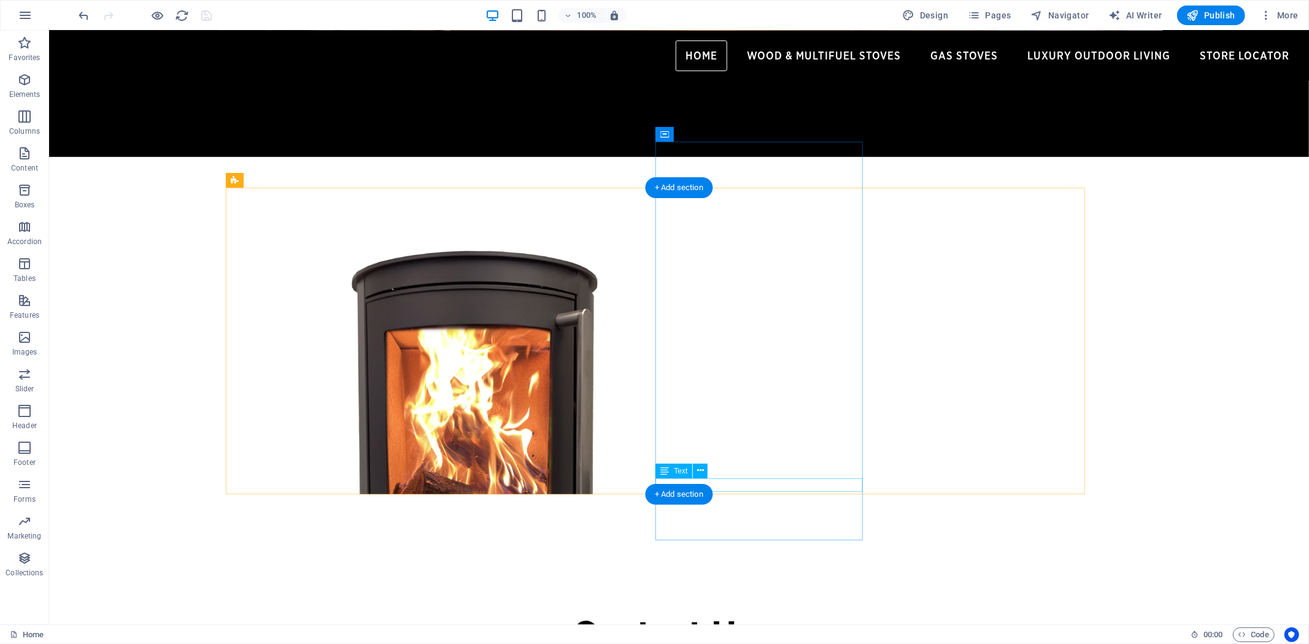
select select "px"
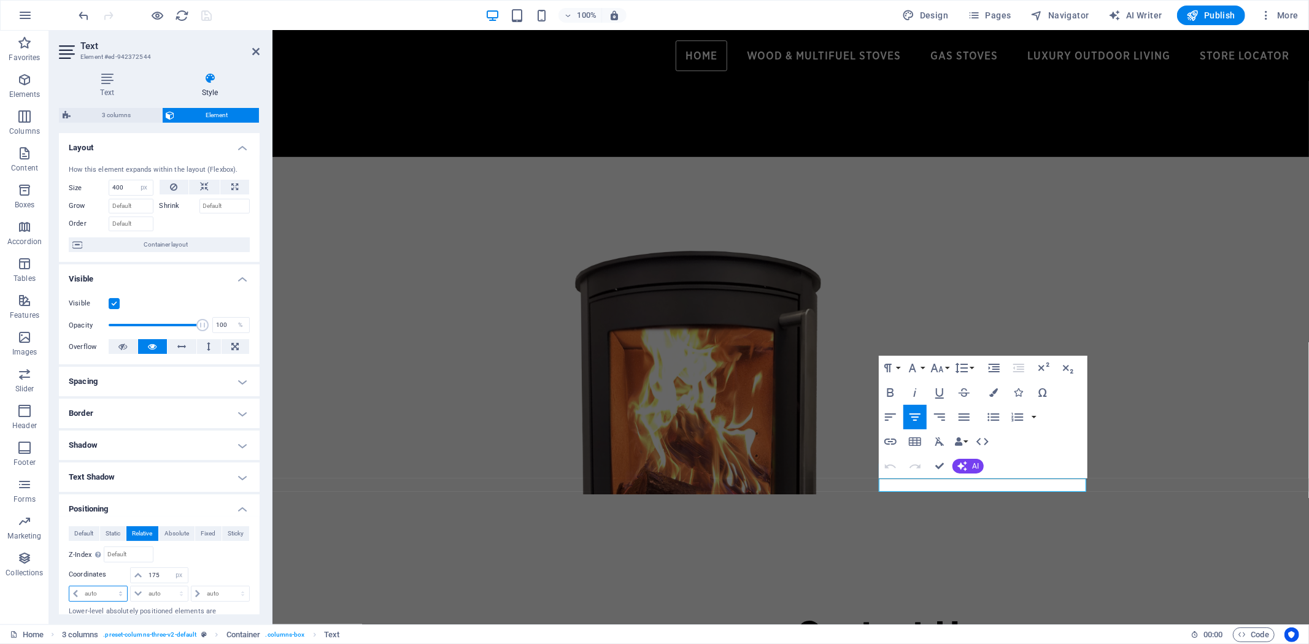
click at [115, 593] on select "auto px rem % em" at bounding box center [98, 594] width 58 height 15
select select "px"
click at [109, 587] on select "auto px rem % em" at bounding box center [98, 594] width 58 height 15
type input "25"
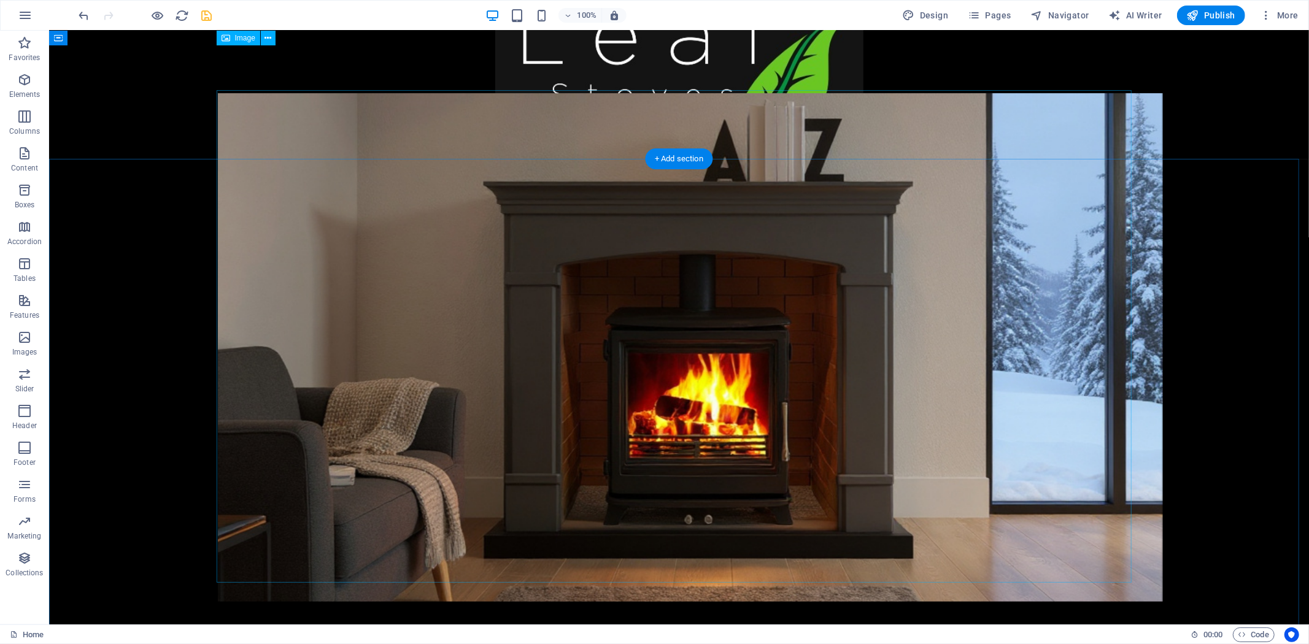
scroll to position [0, 0]
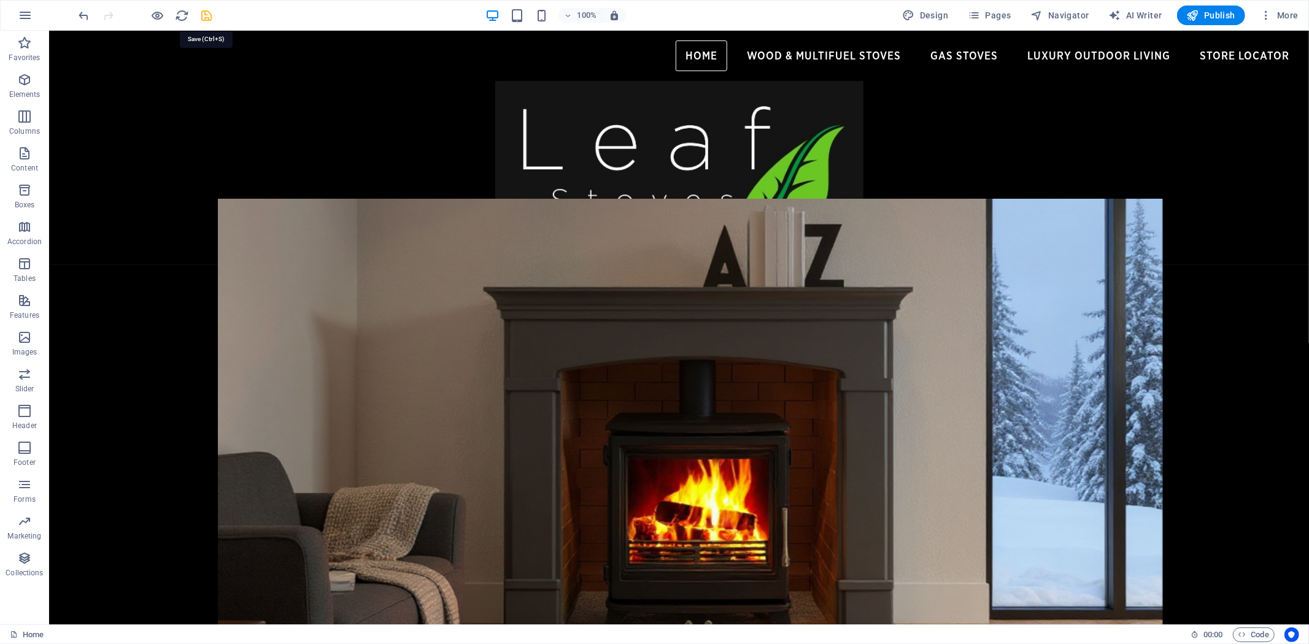
click at [204, 9] on icon "save" at bounding box center [207, 16] width 14 height 14
checkbox input "false"
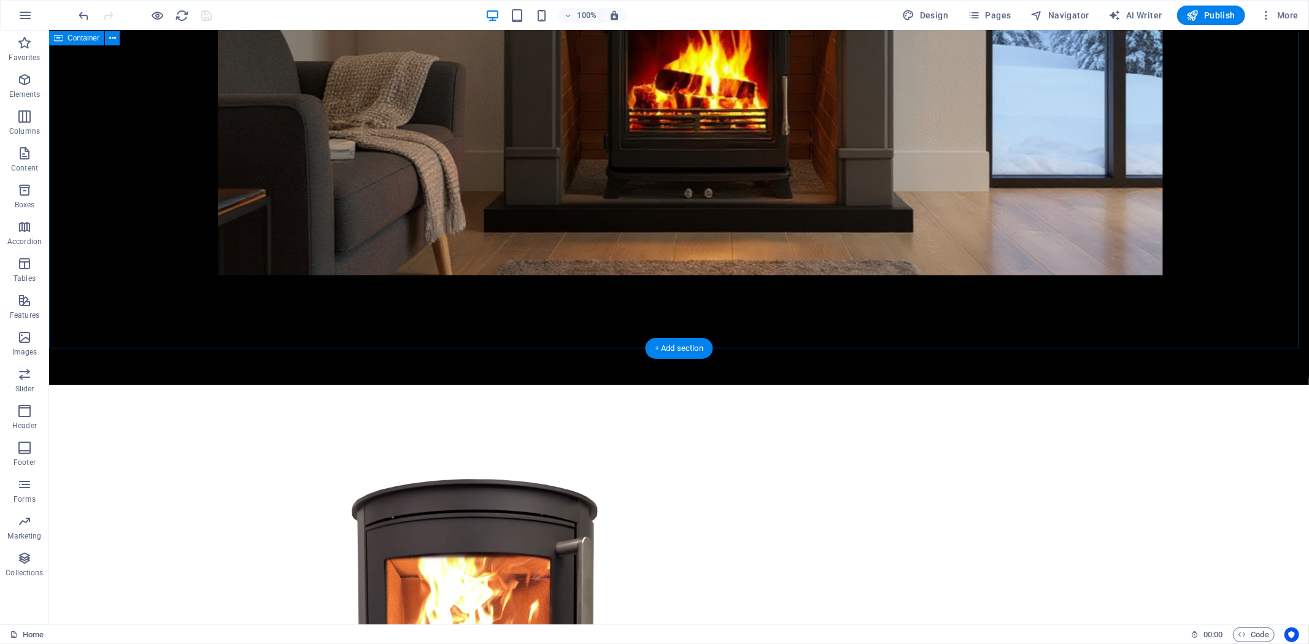
scroll to position [409, 0]
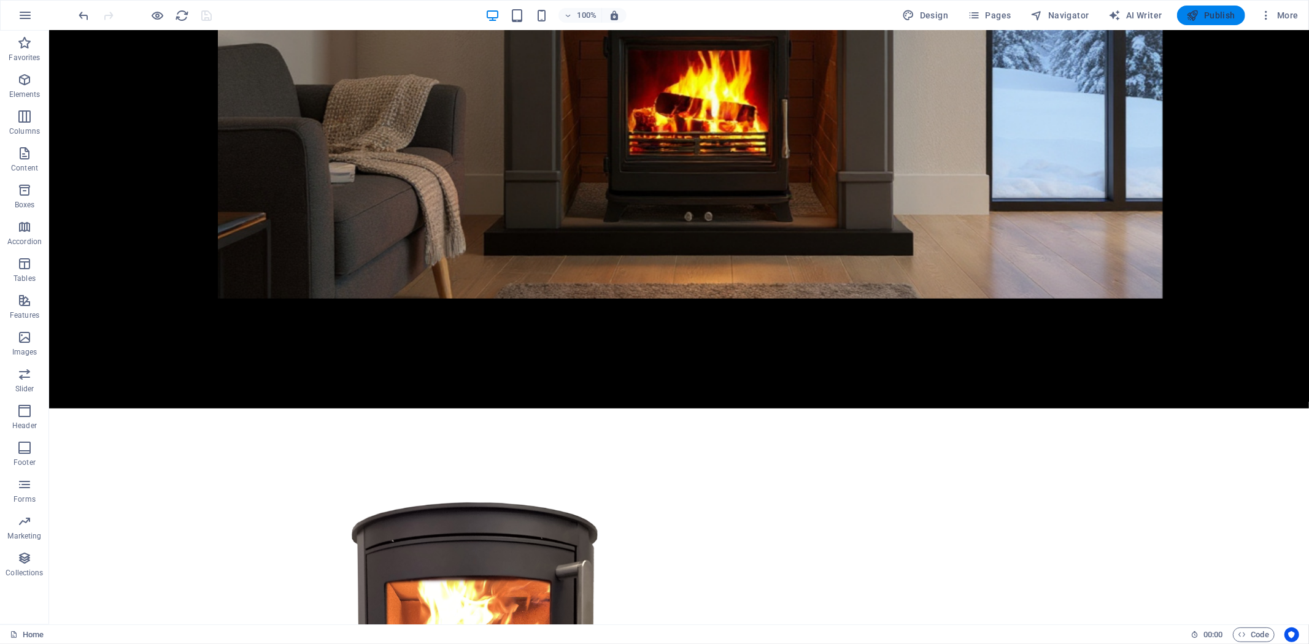
click at [1200, 10] on span "Publish" at bounding box center [1211, 15] width 48 height 12
